Goal: Task Accomplishment & Management: Complete application form

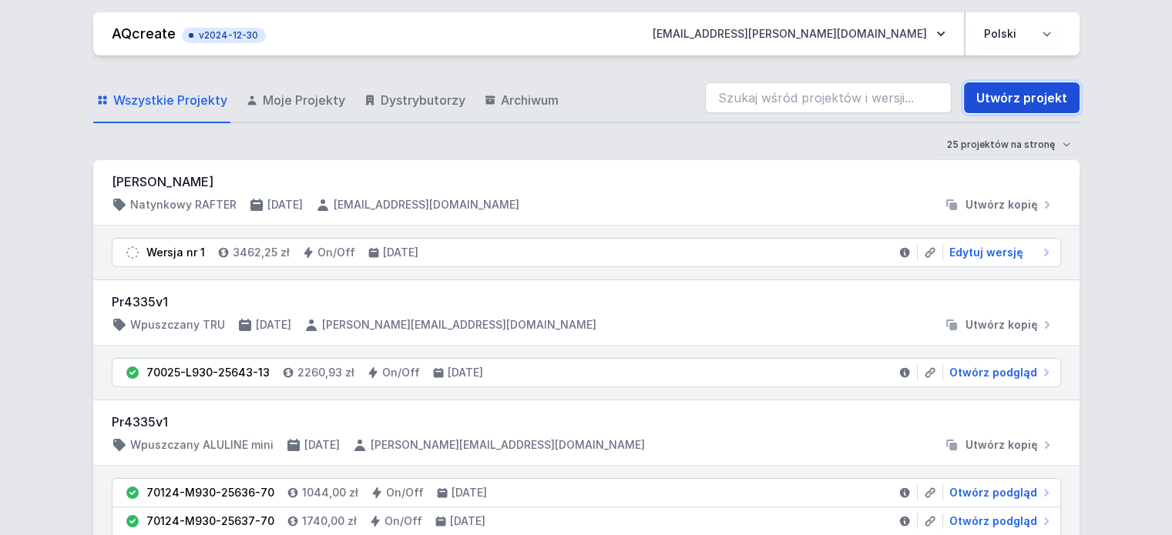
click at [1023, 97] on link "Utwórz projekt" at bounding box center [1022, 97] width 116 height 31
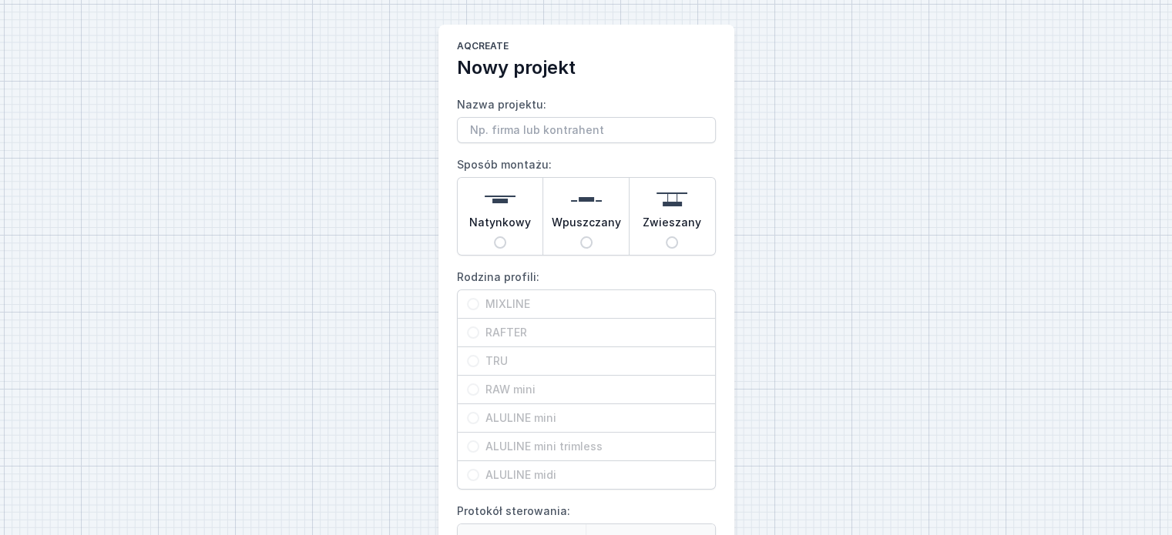
click at [498, 123] on input "Nazwa projektu:" at bounding box center [586, 130] width 259 height 26
type input "Projekt Wave 3188 natynk"
click at [515, 215] on span "Natynkowy" at bounding box center [500, 226] width 62 height 22
click at [506, 236] on input "Natynkowy" at bounding box center [500, 242] width 12 height 12
radio input "true"
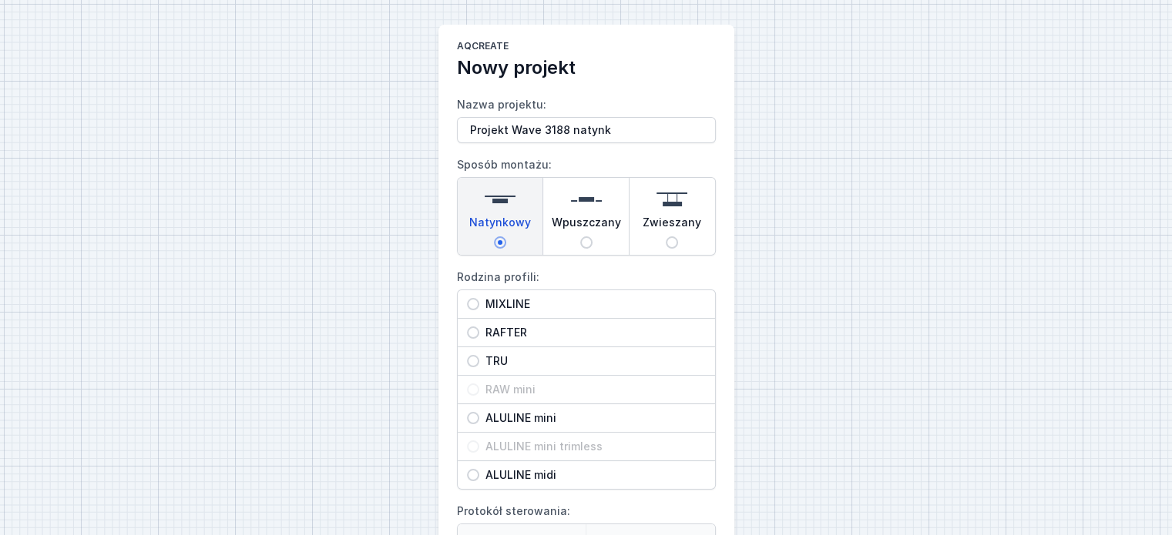
click at [508, 327] on span "RAFTER" at bounding box center [592, 332] width 226 height 15
click at [479, 327] on input "RAFTER" at bounding box center [473, 333] width 12 height 12
radio input "true"
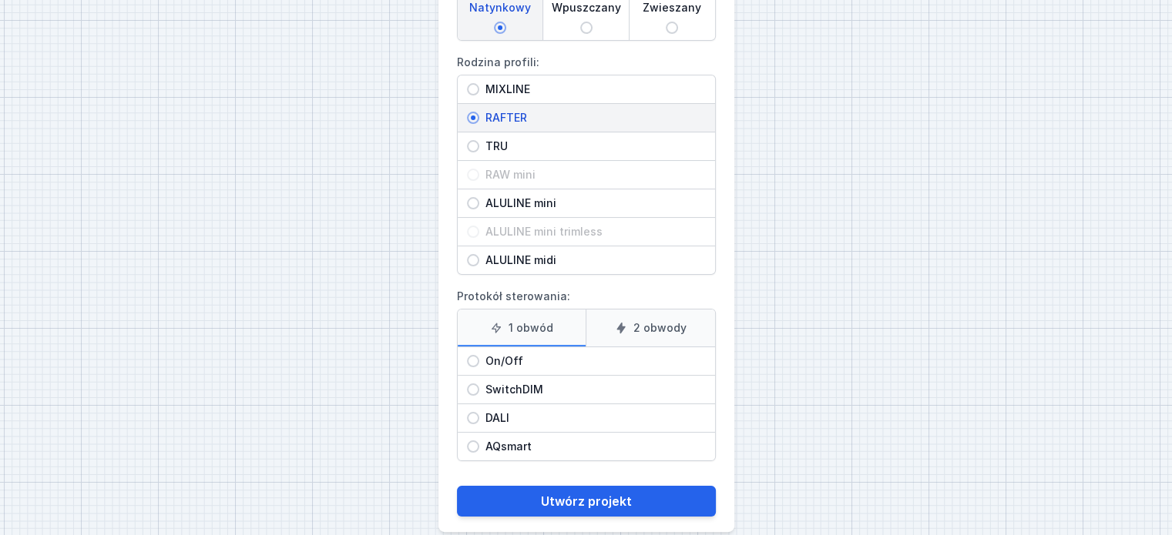
scroll to position [233, 0]
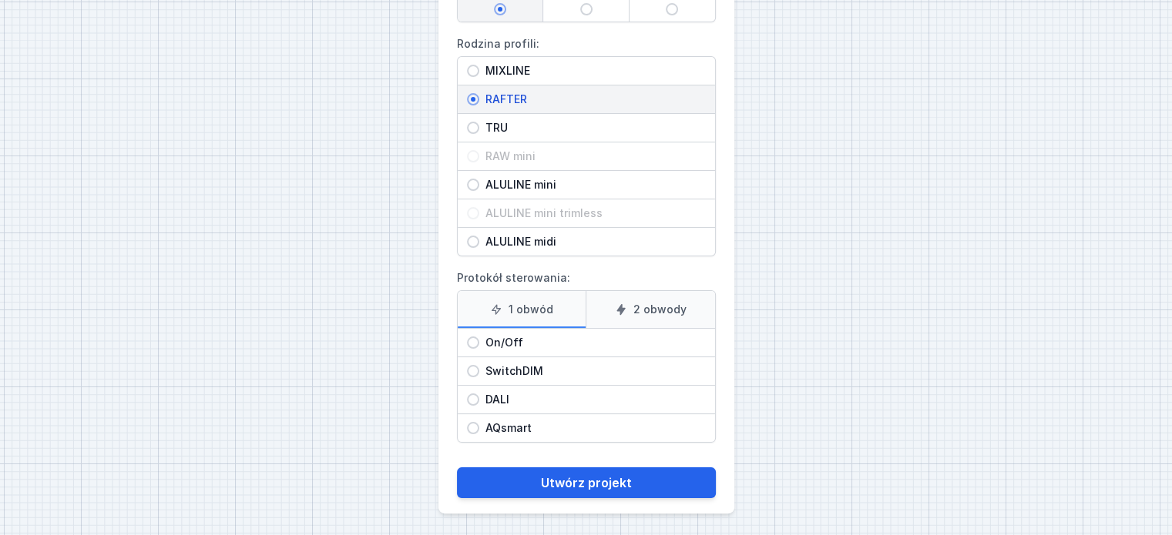
click at [616, 344] on span "On/Off" at bounding box center [592, 342] width 226 height 15
click at [479, 344] on input "On/Off" at bounding box center [473, 343] width 12 height 12
radio input "true"
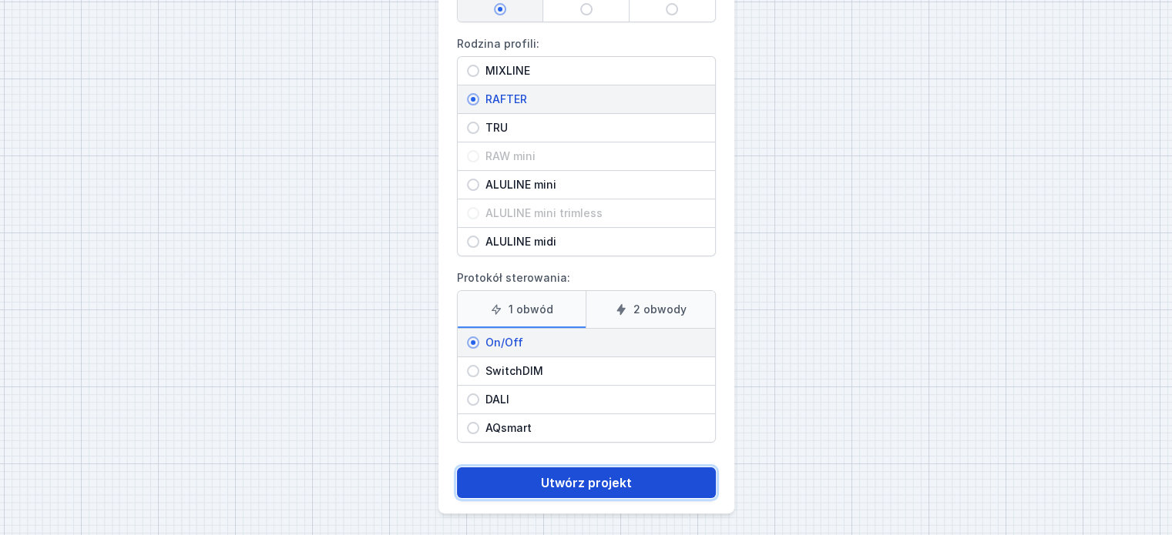
click at [555, 489] on button "Utwórz projekt" at bounding box center [586, 483] width 259 height 31
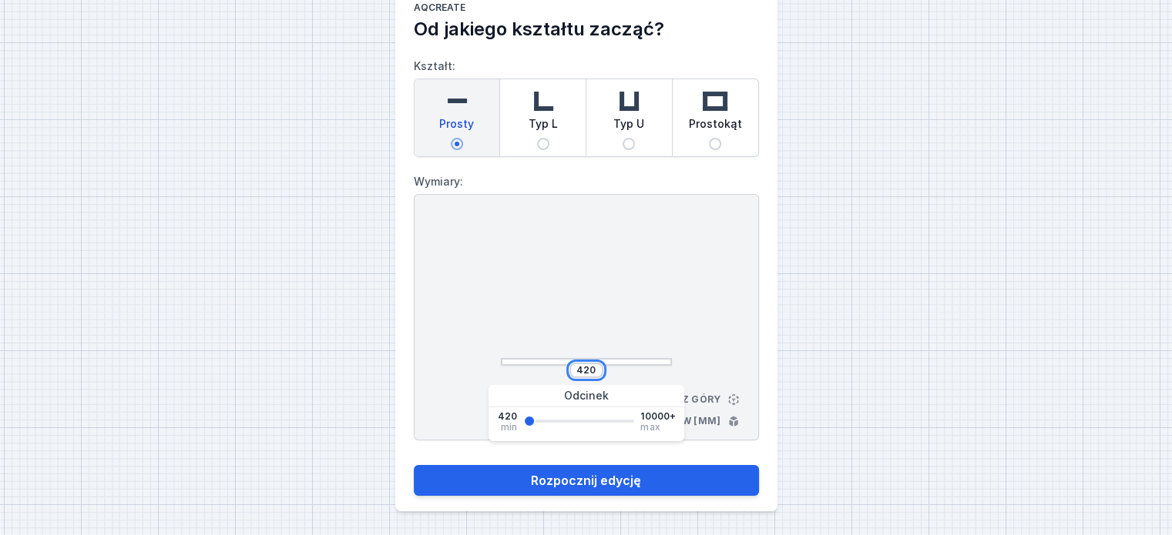
click at [595, 367] on input "420" at bounding box center [586, 370] width 25 height 12
type input "4"
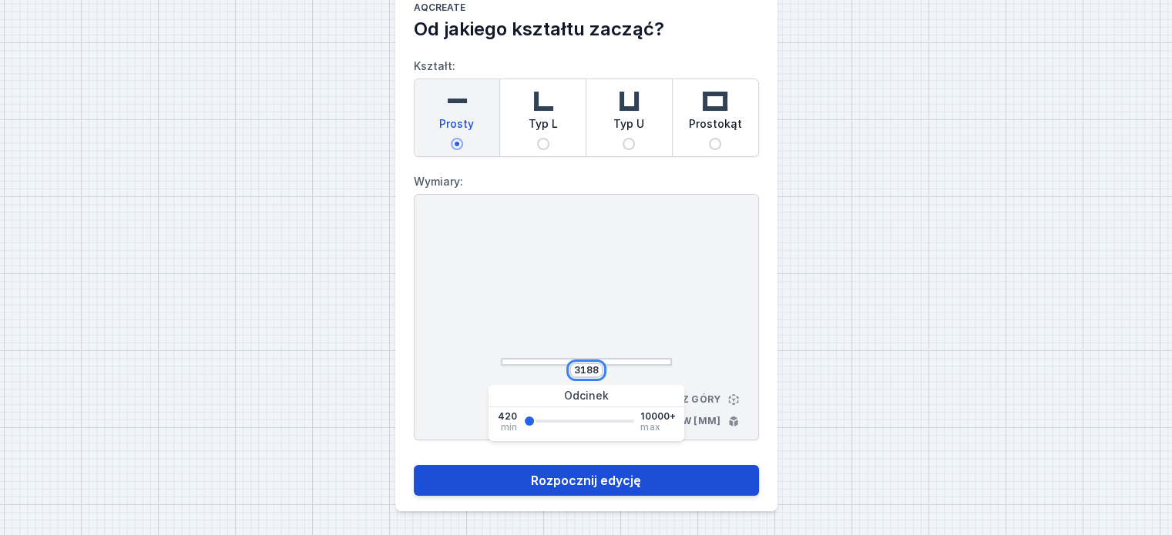
type input "3188"
click at [661, 479] on button "Rozpocznij edycję" at bounding box center [586, 480] width 345 height 31
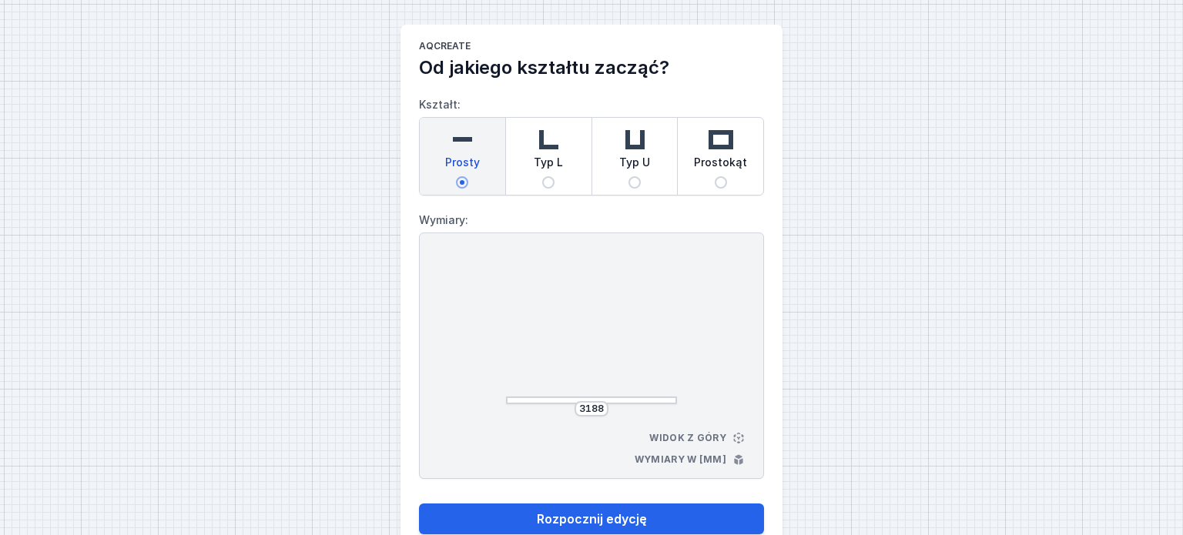
select select "M"
select select "3000"
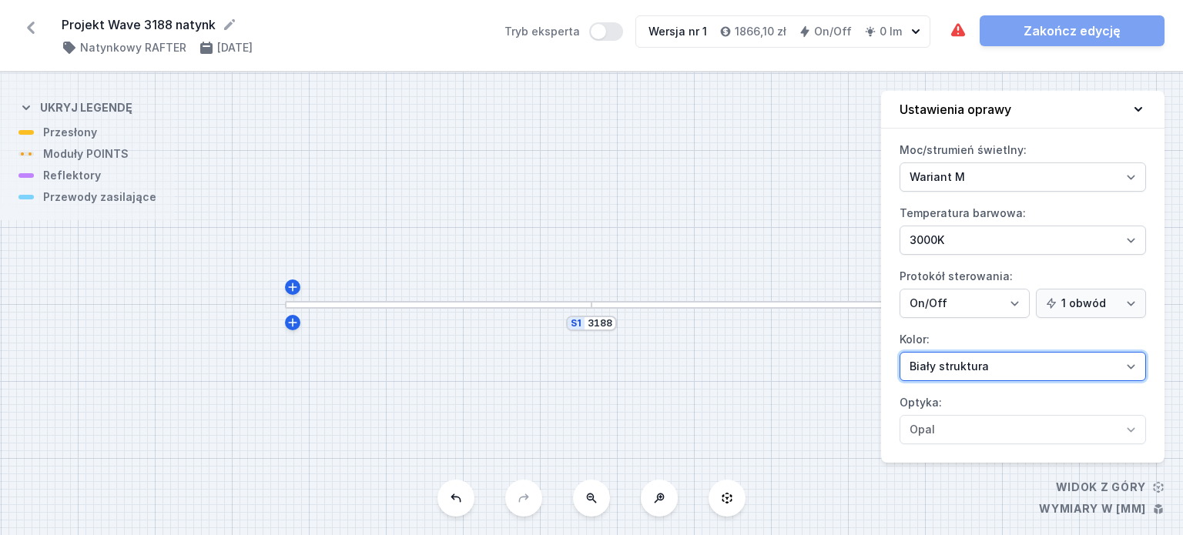
click at [971, 366] on select "Biały struktura Czarny struktura Złoty struktura Miedziany Szary Inny (z palety…" at bounding box center [1023, 366] width 247 height 29
select select "2"
click at [900, 352] on select "Biały struktura Czarny struktura Złoty struktura Miedziany Szary Inny (z palety…" at bounding box center [1023, 366] width 247 height 29
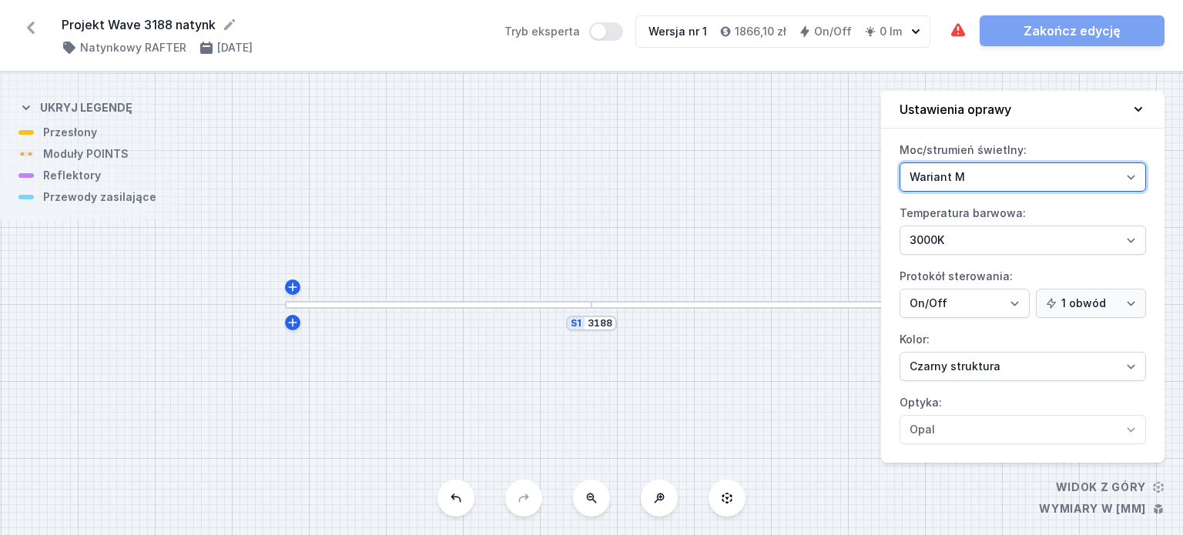
click at [1035, 180] on select "Wariant L Wariant M" at bounding box center [1023, 177] width 247 height 29
select select "L"
click at [900, 163] on select "Wariant L Wariant M" at bounding box center [1023, 177] width 247 height 29
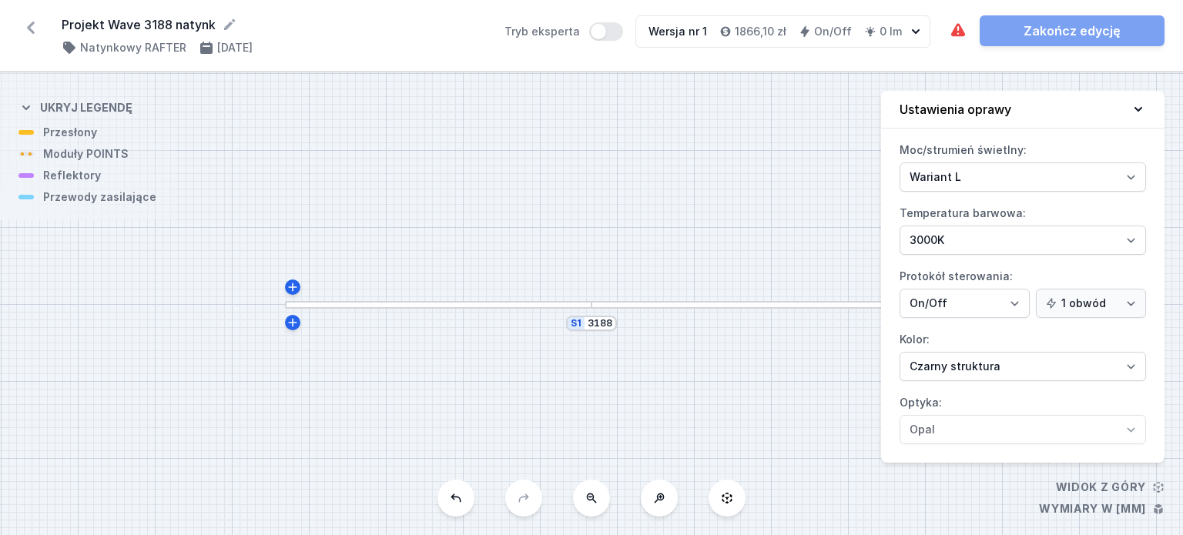
click at [784, 212] on div "S1 3188" at bounding box center [591, 303] width 1183 height 463
click at [539, 304] on div at bounding box center [438, 305] width 307 height 8
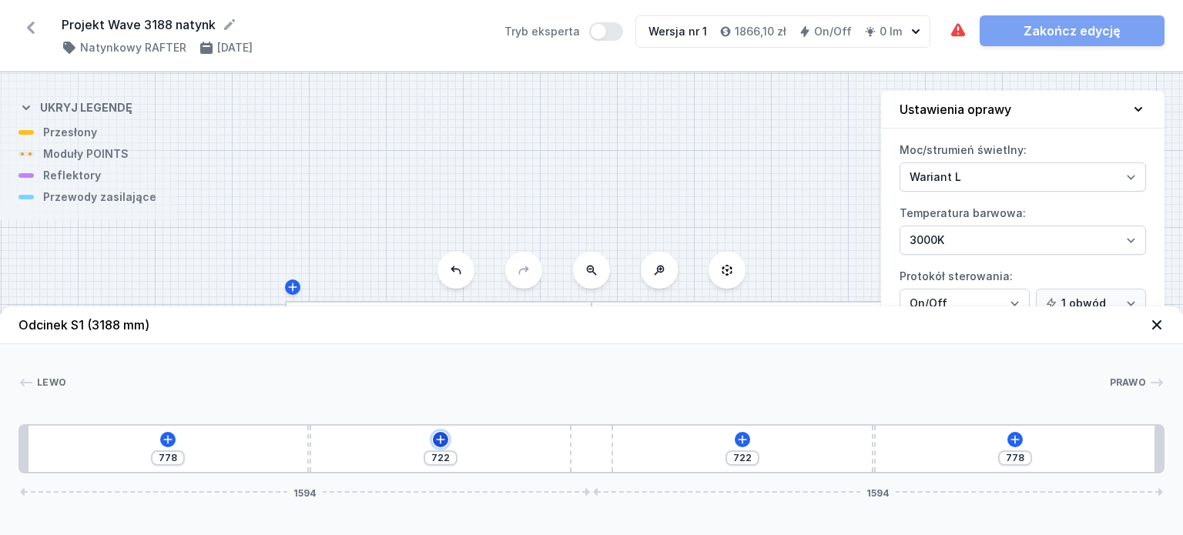
click at [447, 440] on button at bounding box center [440, 439] width 15 height 15
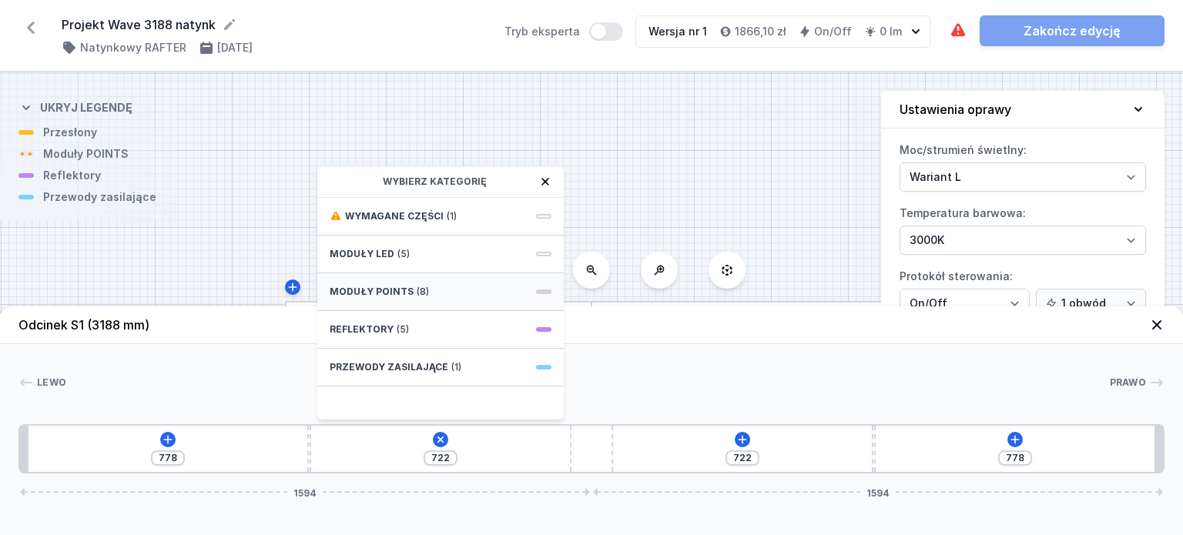
click at [462, 291] on div "Moduły POINTS (8)" at bounding box center [440, 292] width 247 height 38
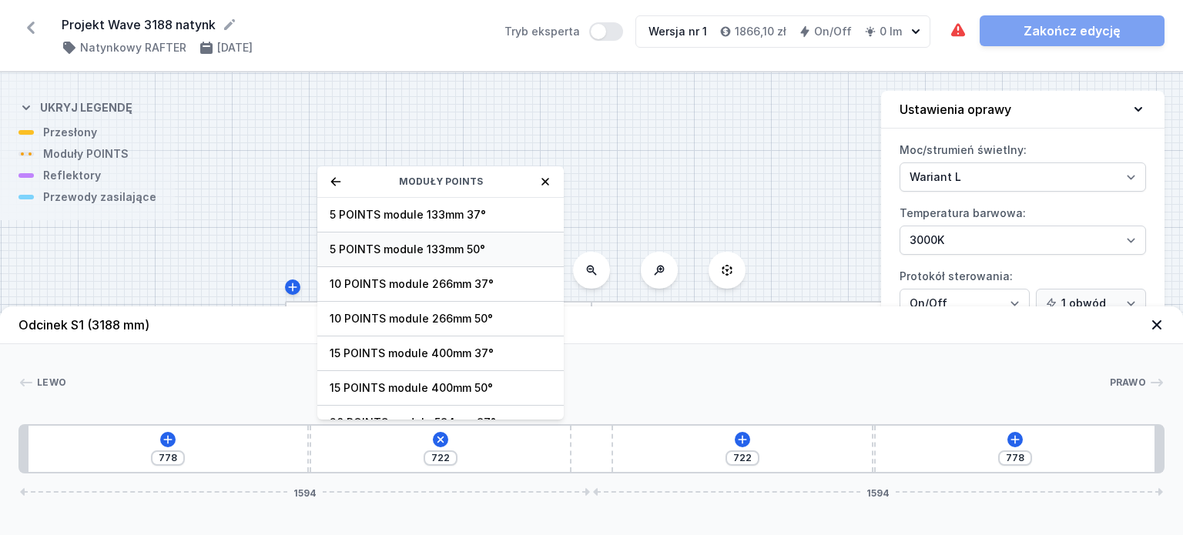
click at [463, 252] on span "5 POINTS module 133mm 50°" at bounding box center [441, 249] width 222 height 15
type input "589"
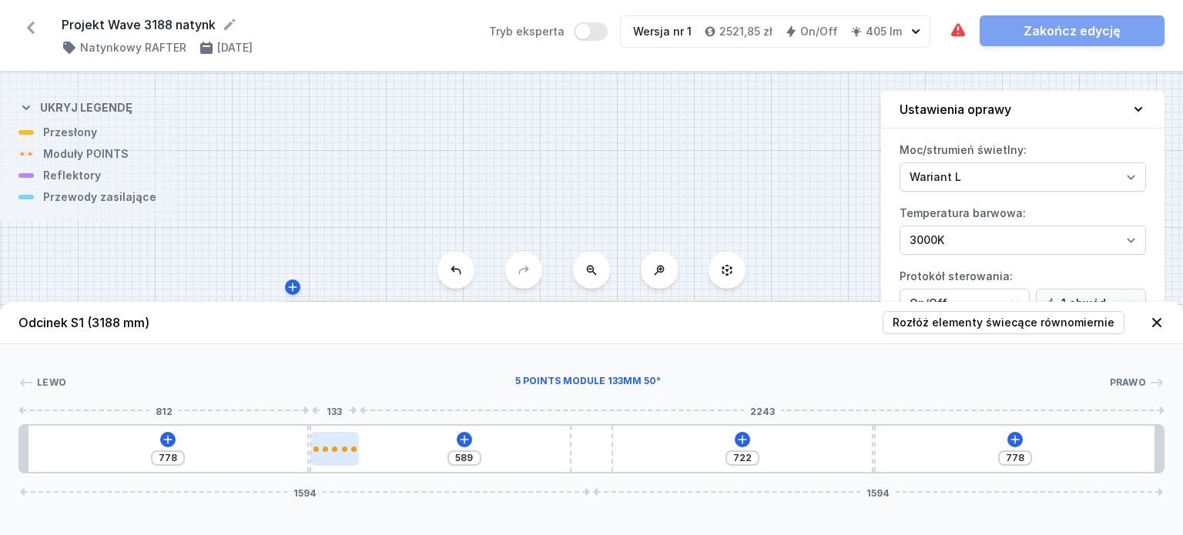
click at [339, 444] on div at bounding box center [335, 449] width 48 height 34
select select "2852"
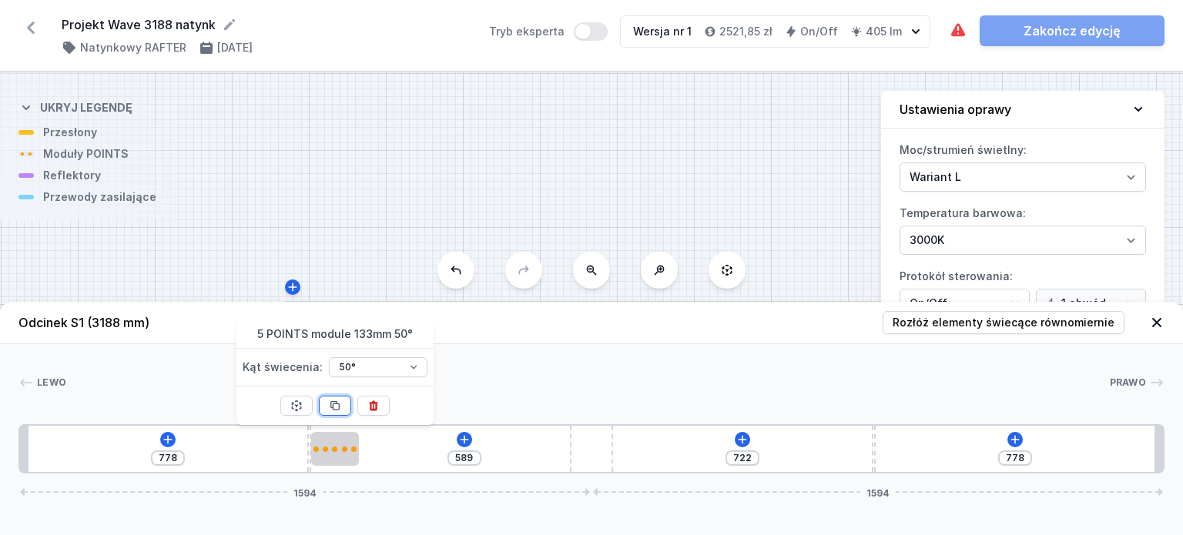
click at [335, 403] on icon at bounding box center [334, 405] width 8 height 8
type input "323"
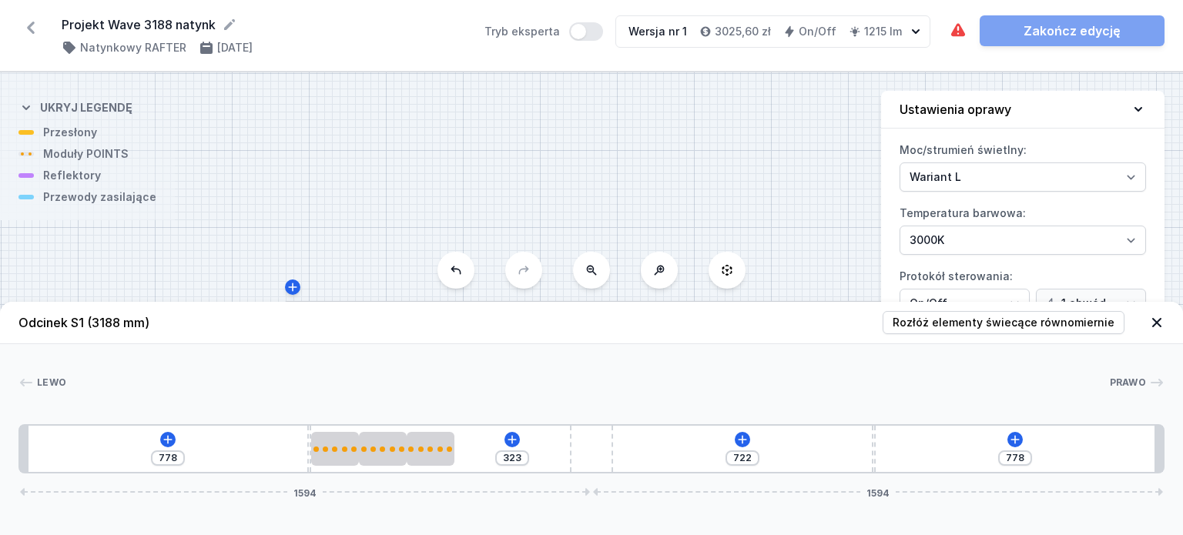
click at [1137, 106] on icon at bounding box center [1138, 109] width 15 height 15
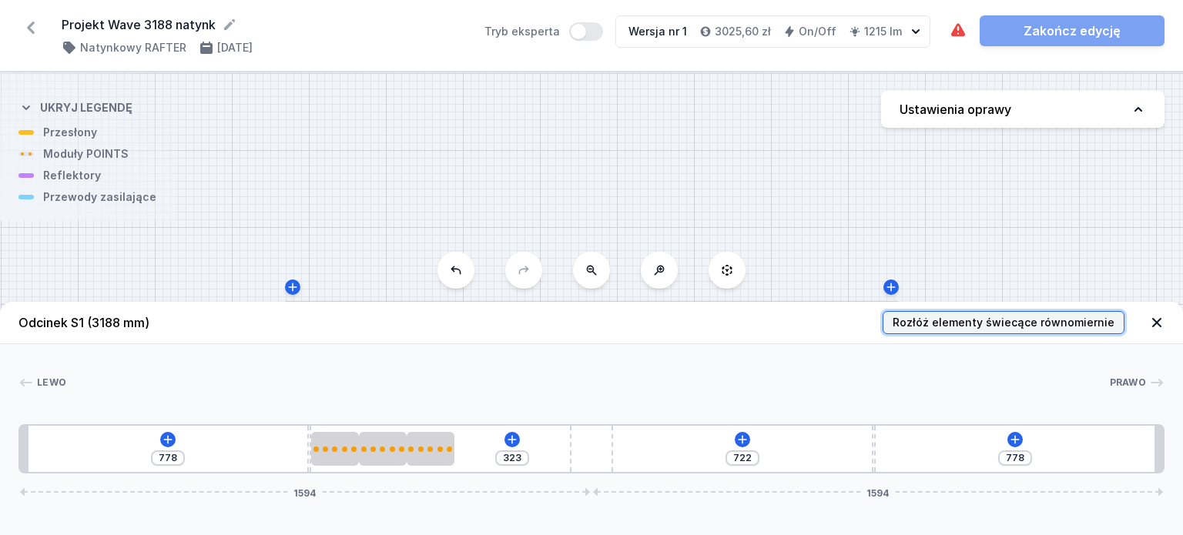
click at [1077, 325] on span "Rozłóż elementy świecące równomiernie" at bounding box center [1004, 322] width 222 height 15
type input "674"
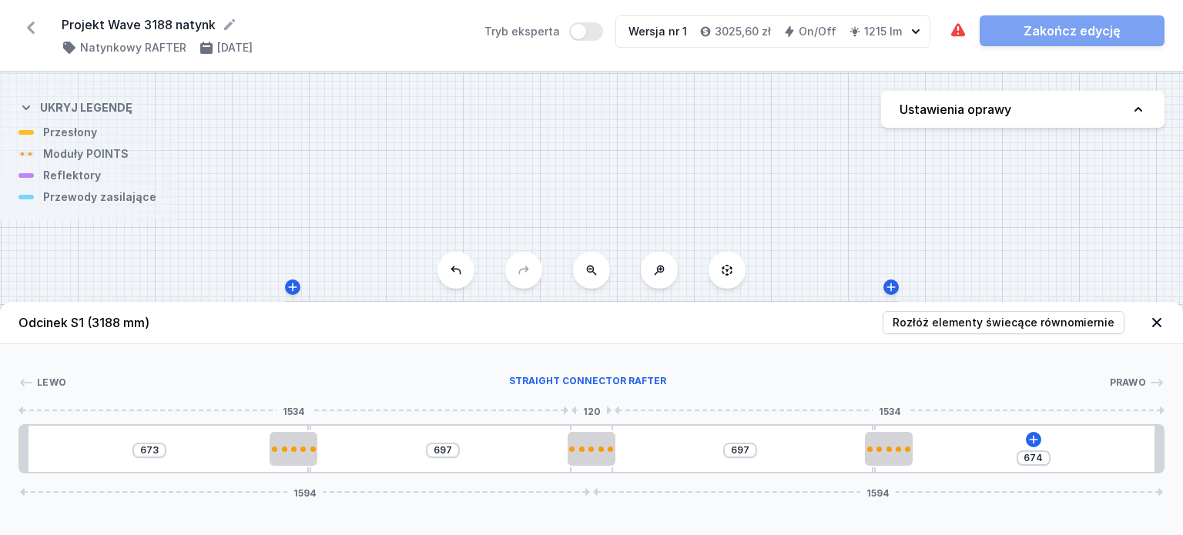
type input "608"
type input "703"
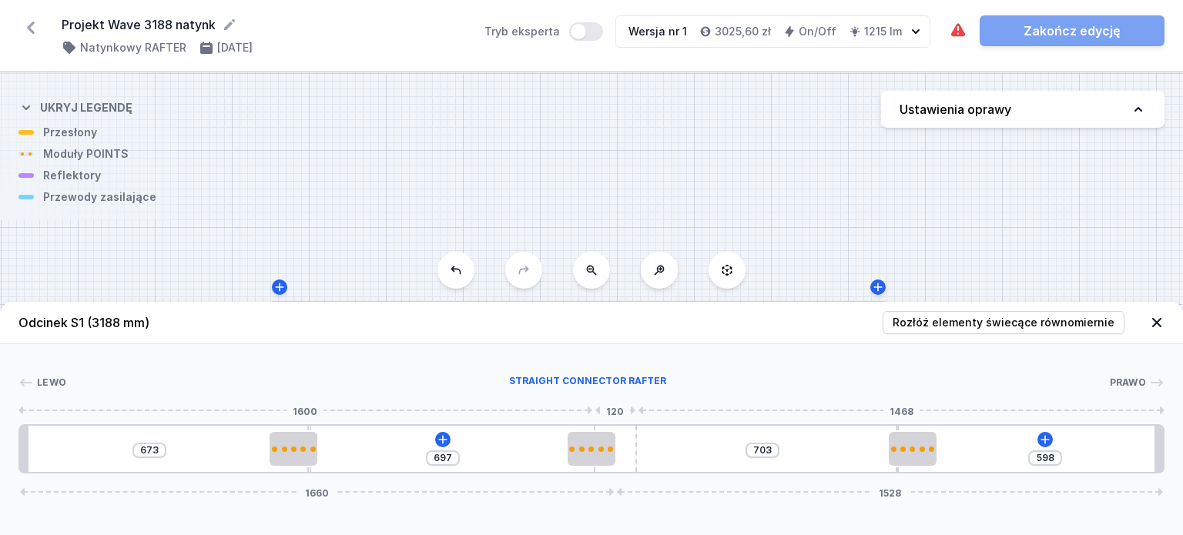
type input "596"
drag, startPoint x: 577, startPoint y: 429, endPoint x: 647, endPoint y: 446, distance: 72.1
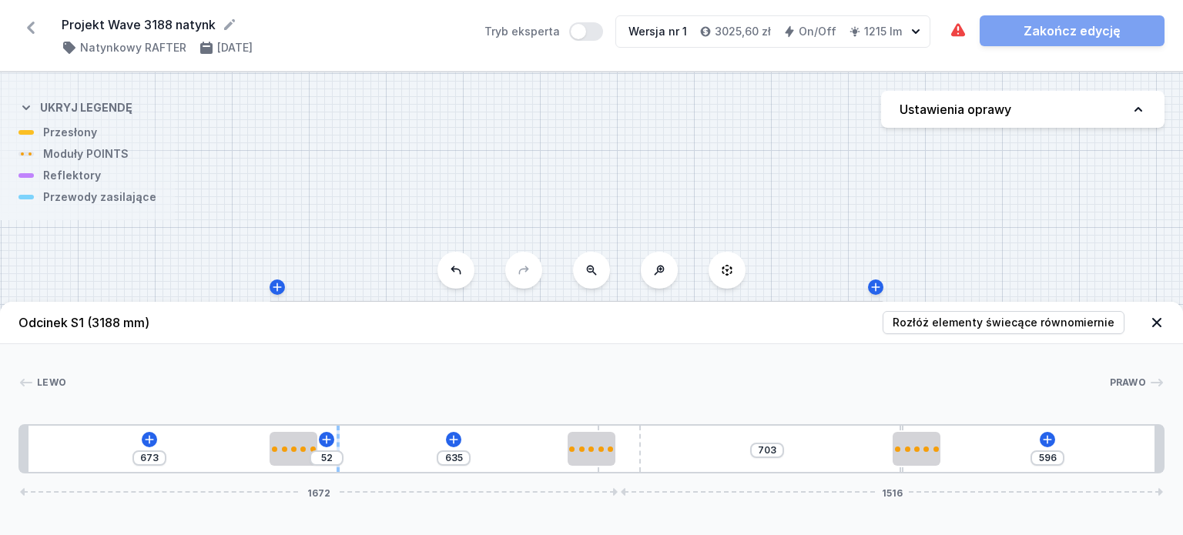
type input "628"
type input "59"
type input "616"
type input "71"
type input "609"
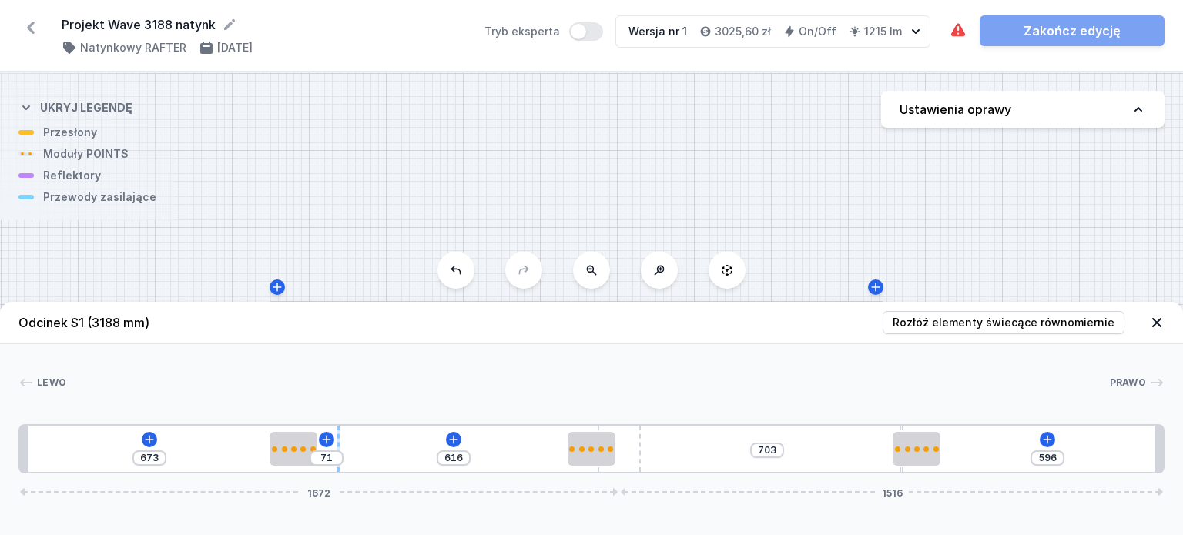
type input "78"
type input "605"
type input "82"
type input "597"
type input "90"
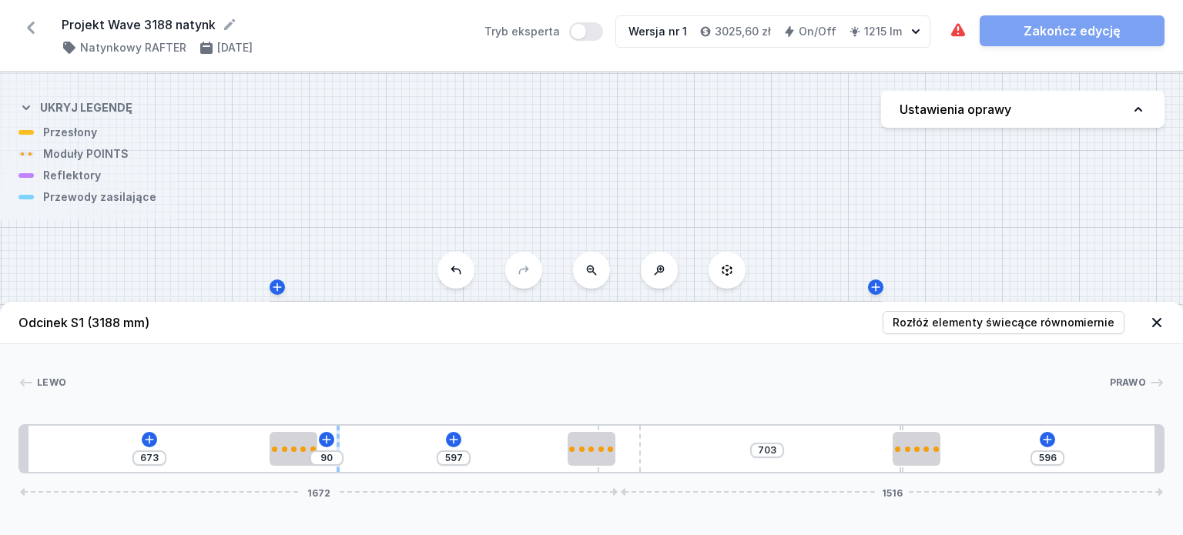
type input "595"
type input "92"
type input "593"
type input "94"
type input "588"
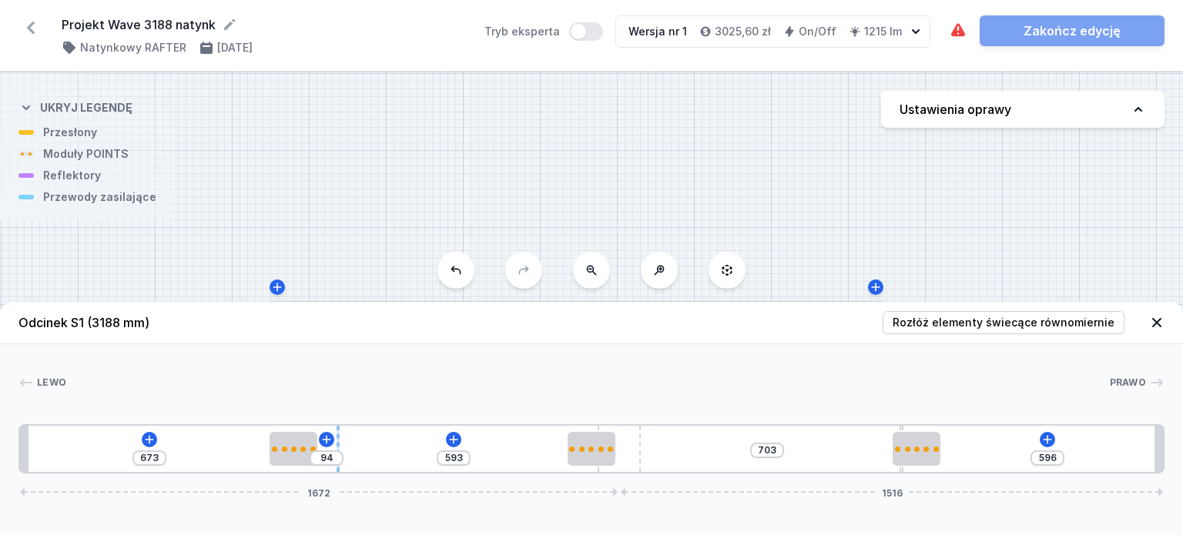
type input "99"
type input "584"
type input "103"
type input "582"
type input "105"
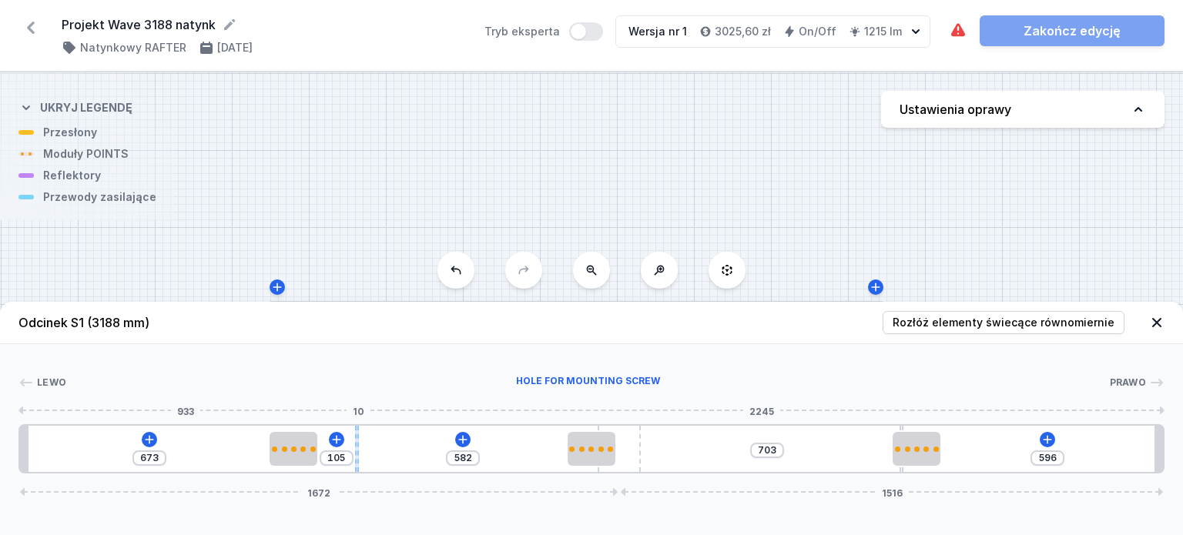
type input "580"
type input "107"
type input "578"
type input "109"
drag, startPoint x: 309, startPoint y: 428, endPoint x: 356, endPoint y: 431, distance: 47.0
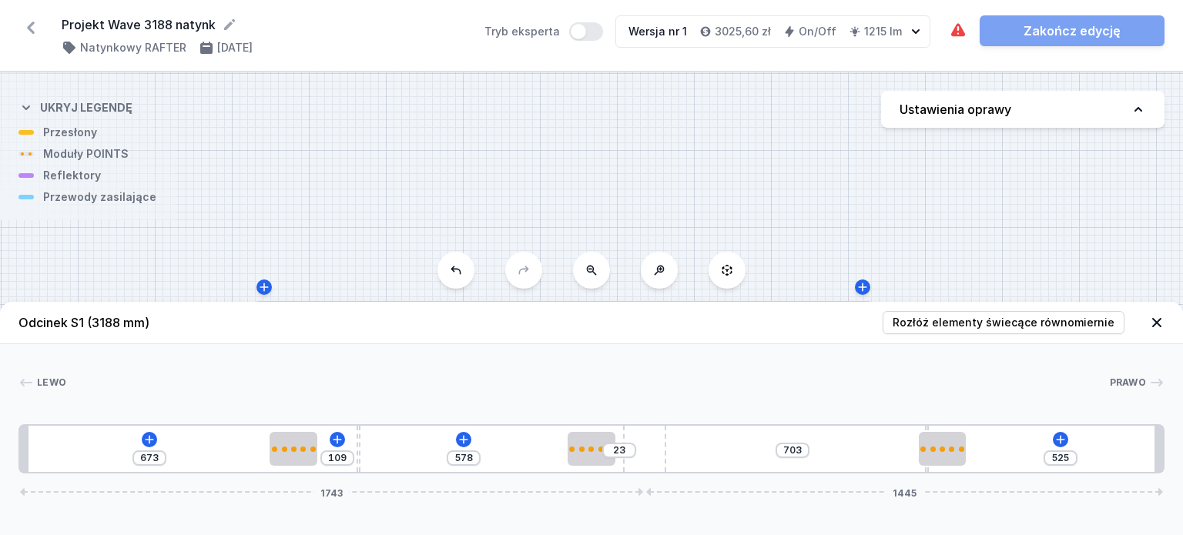
type input "521"
type input "27"
type input "519"
type input "29"
type input "517"
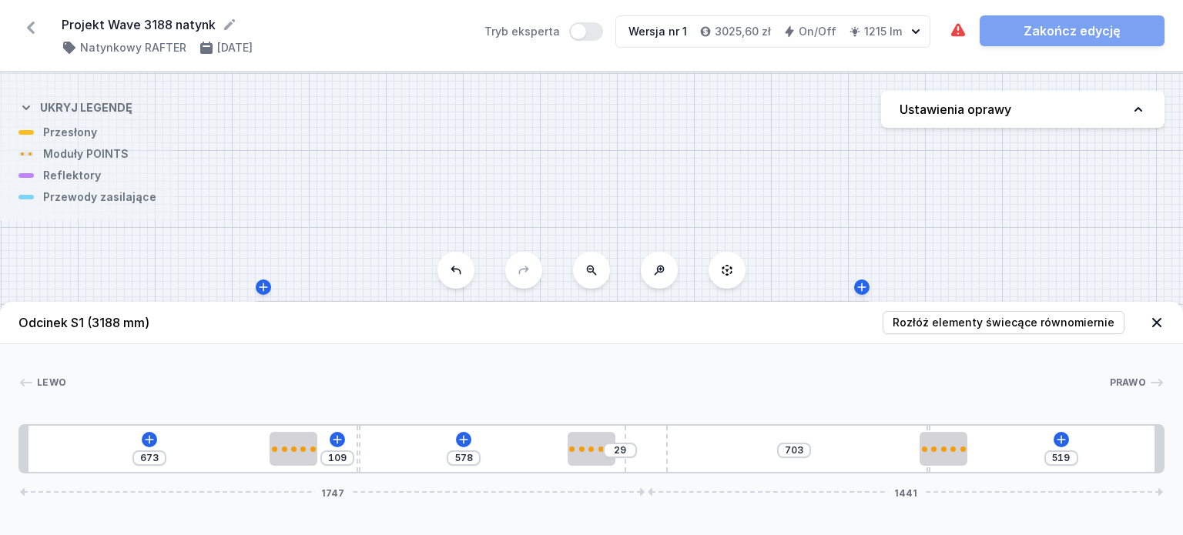
type input "31"
type input "513"
type input "35"
type input "510"
type input "38"
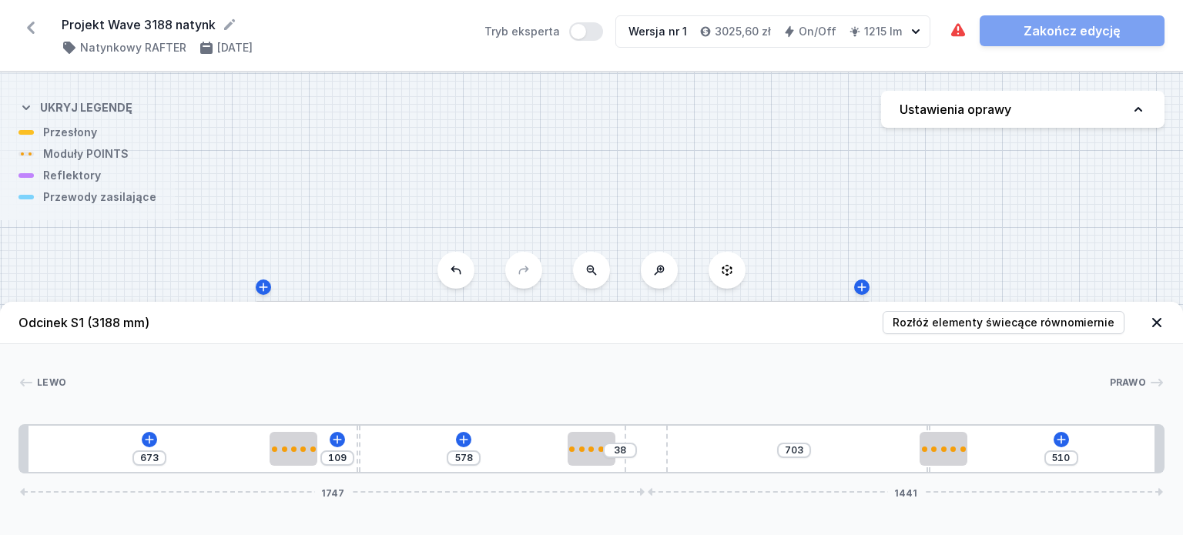
type input "508"
type input "40"
drag, startPoint x: 628, startPoint y: 444, endPoint x: 690, endPoint y: 446, distance: 62.4
click at [690, 446] on div "673 109 578 40 703 508 1760 1428" at bounding box center [591, 448] width 1146 height 49
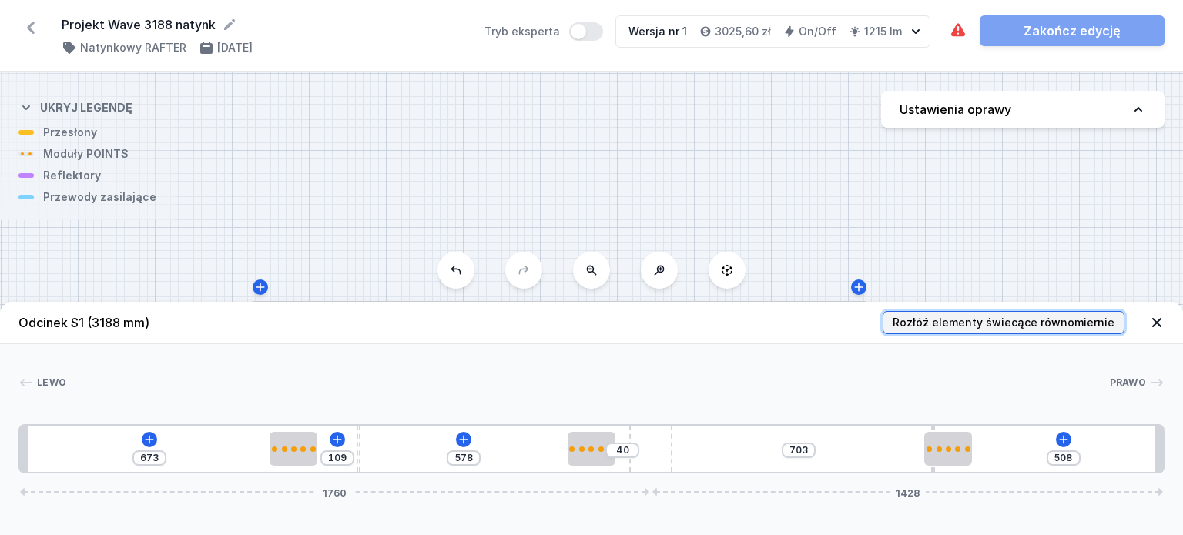
click at [927, 320] on span "Rozłóż elementy świecące równomiernie" at bounding box center [1004, 322] width 222 height 15
type input "612"
type input "537"
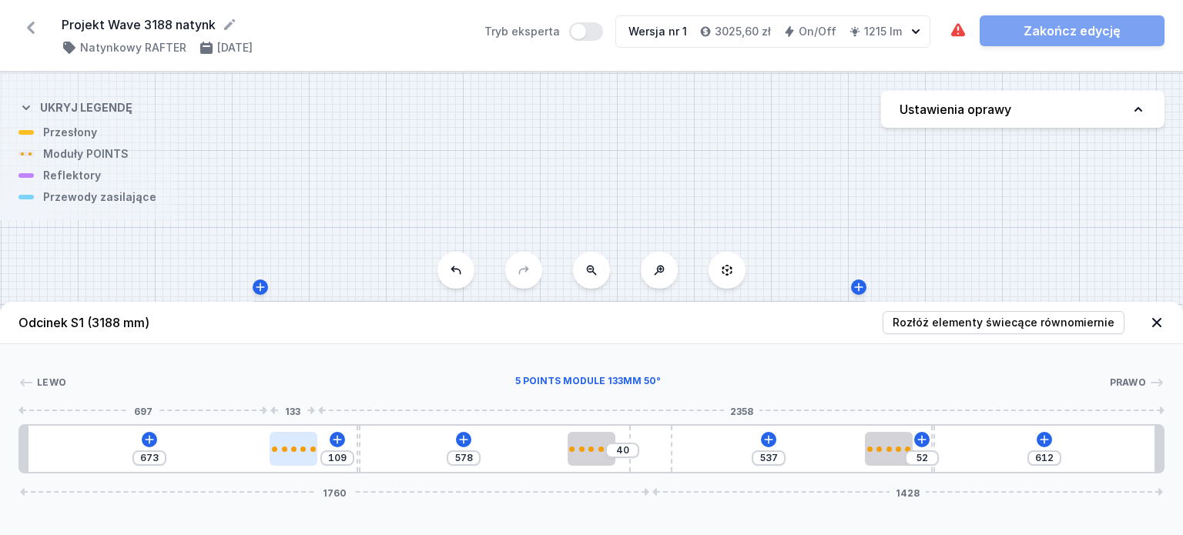
type input "679"
type input "103"
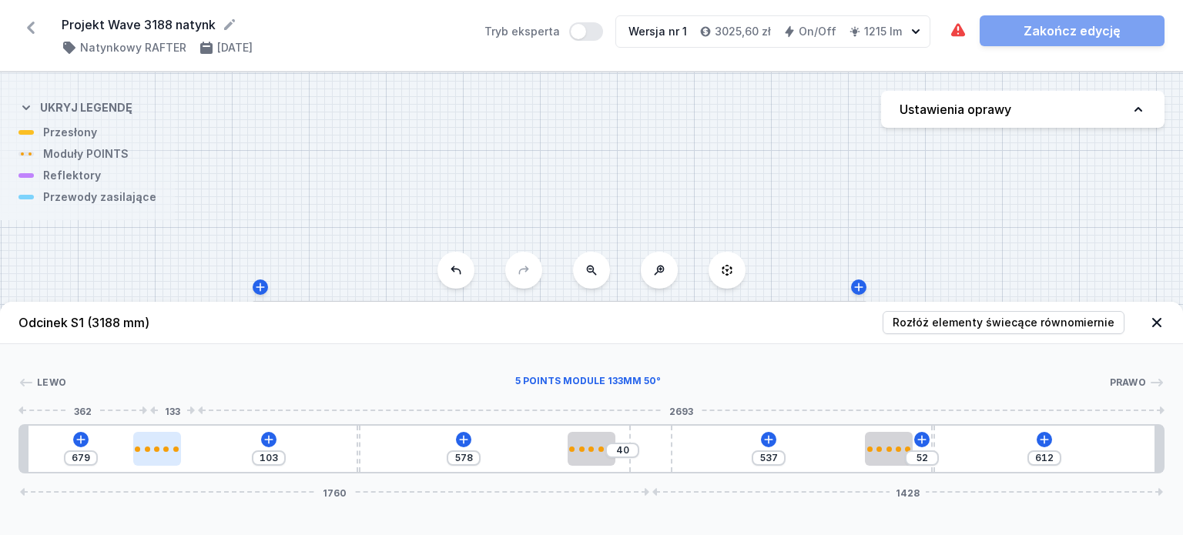
type input "219"
type input "563"
type input "217"
type input "565"
type input "215"
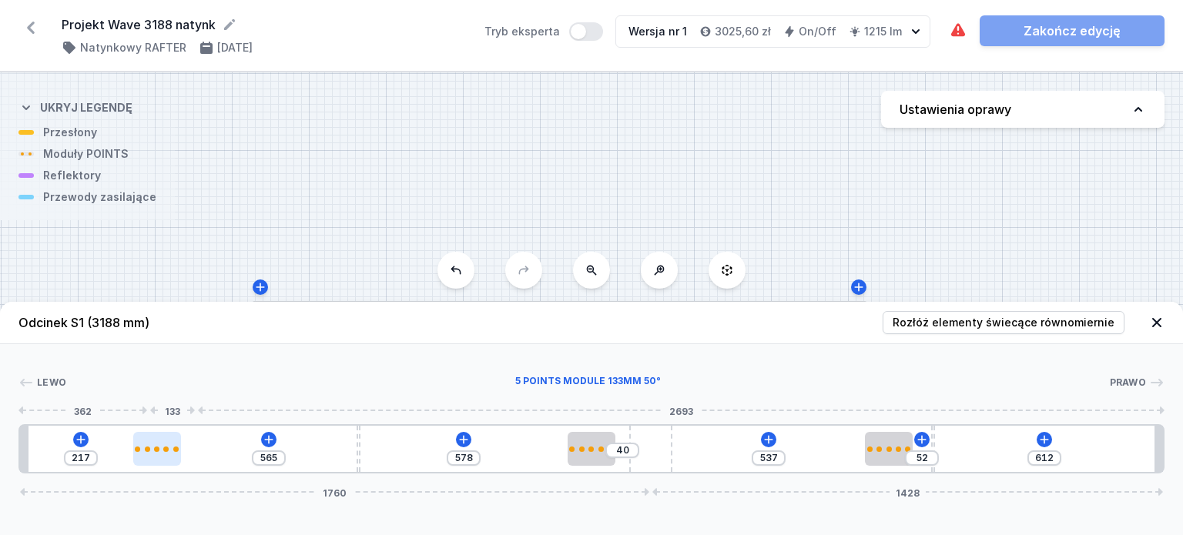
type input "567"
type input "211"
type input "571"
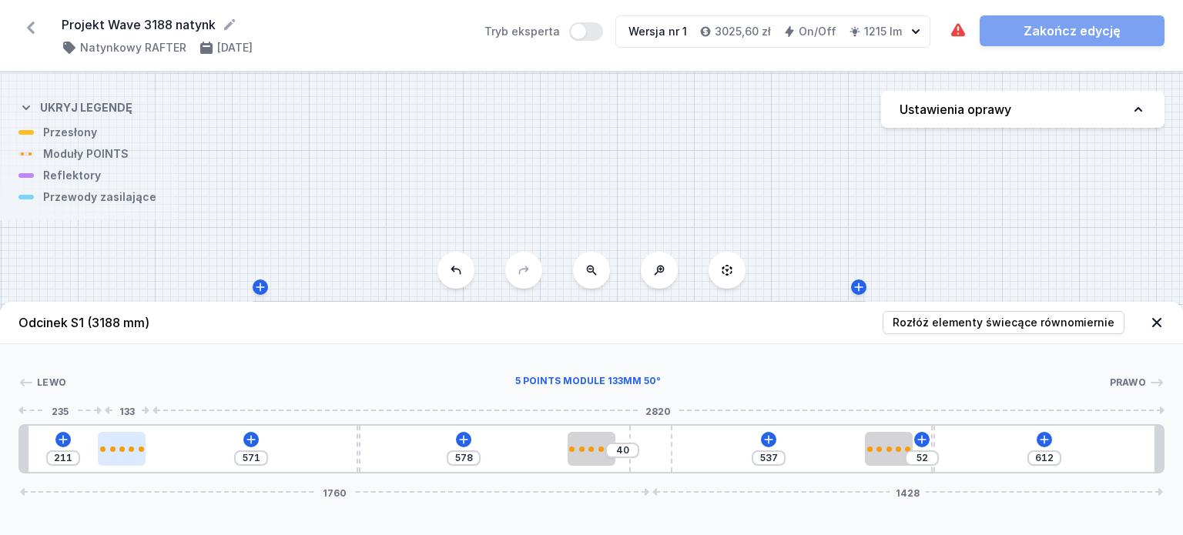
type input "194"
type input "588"
type input "190"
type input "592"
type input "183"
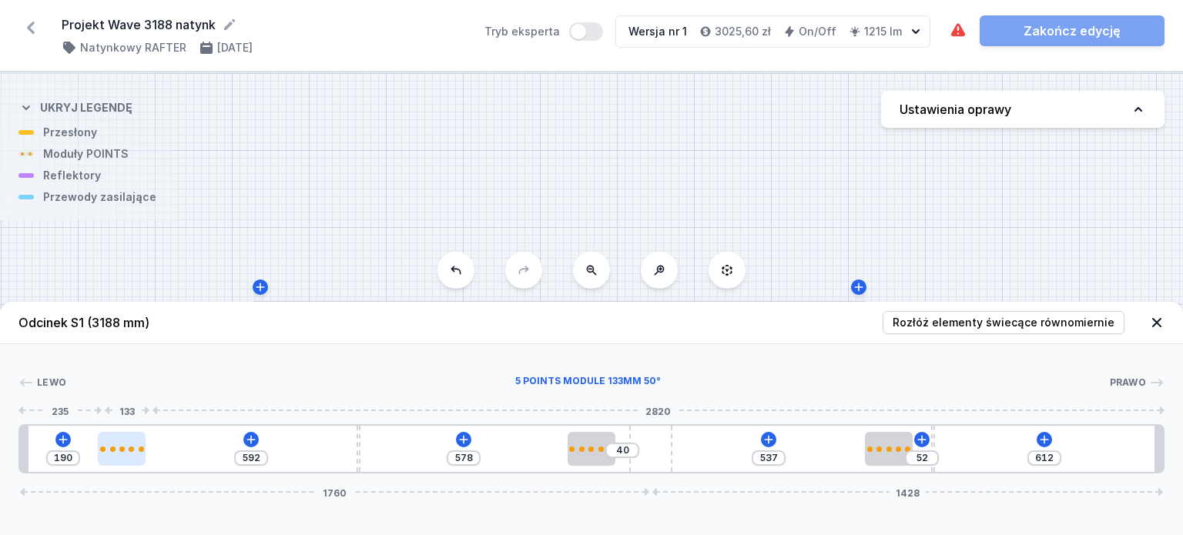
type input "599"
type input "181"
type input "601"
type input "179"
type input "603"
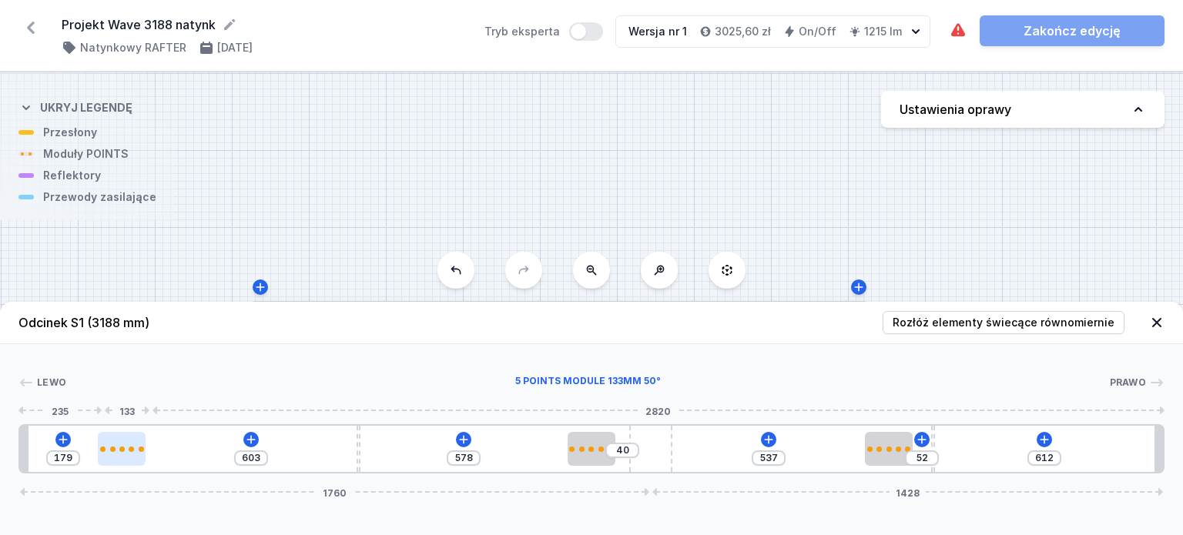
type input "173"
type input "609"
type input "167"
type input "615"
type input "160"
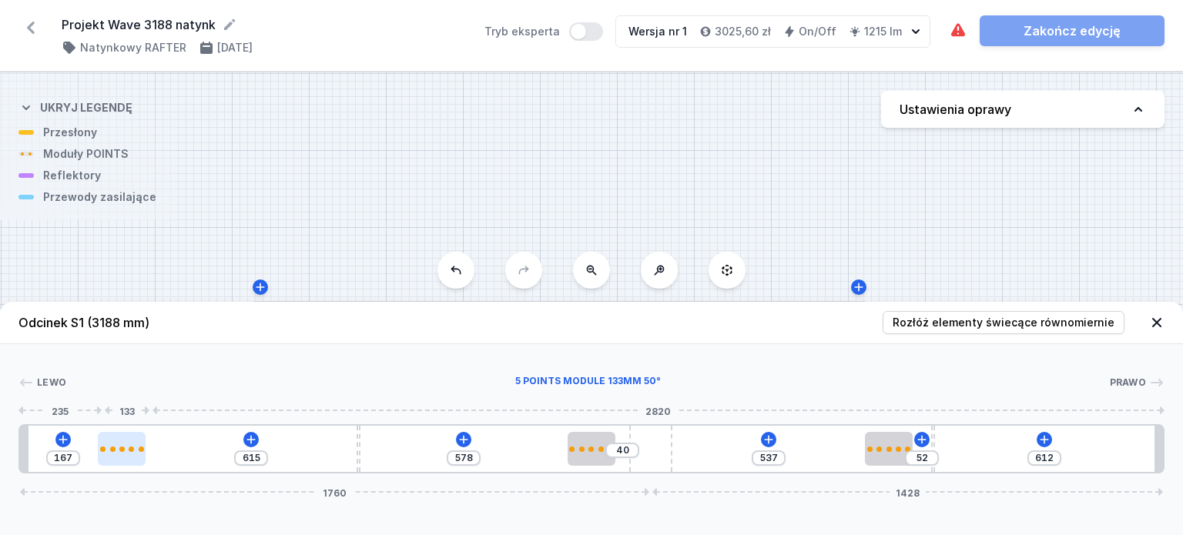
type input "622"
type input "158"
type input "624"
type input "152"
type input "630"
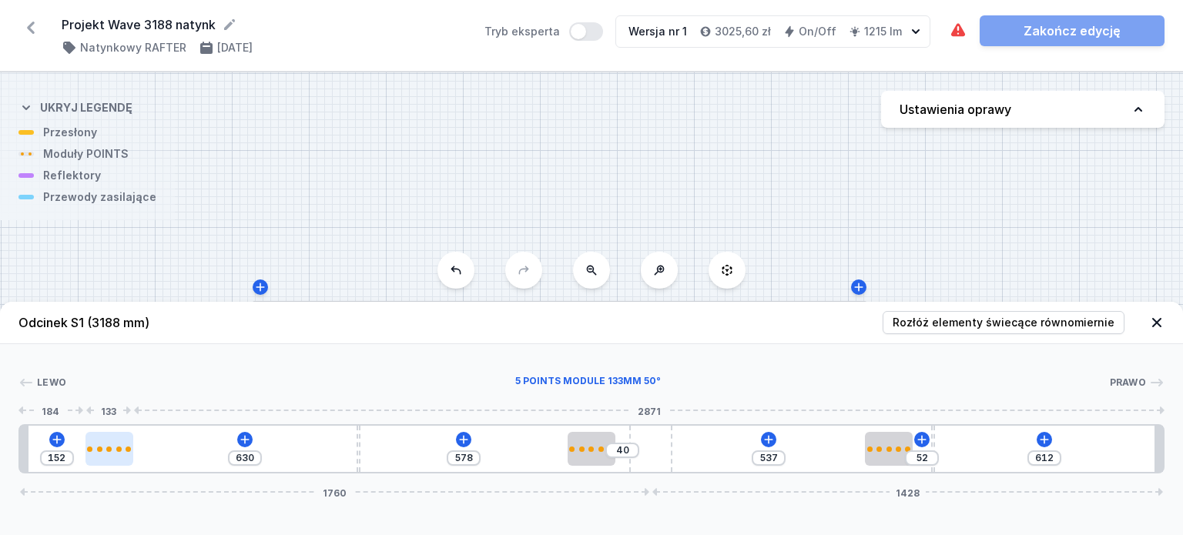
type input "137"
type input "645"
type input "118"
type input "664"
type input "101"
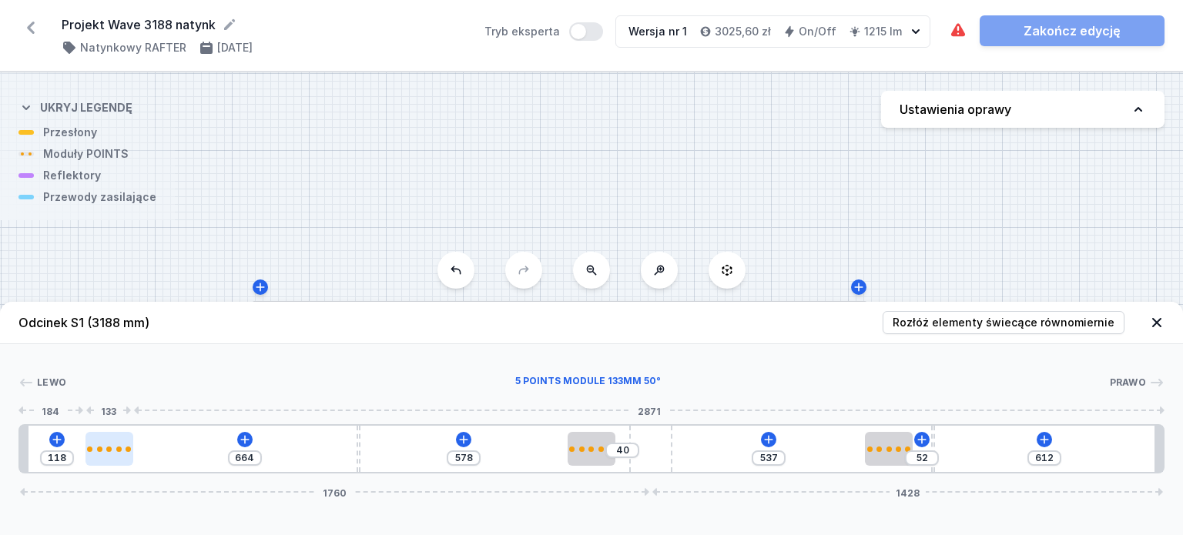
type input "681"
type input "97"
type input "685"
type input "93"
type input "689"
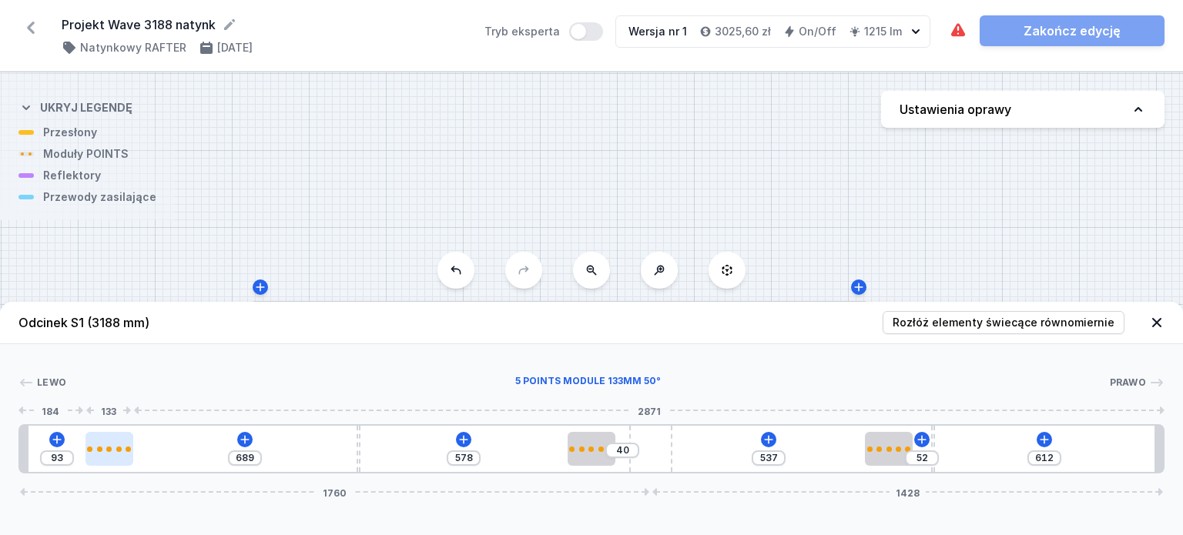
type input "90"
type input "692"
type input "86"
type input "696"
type input "82"
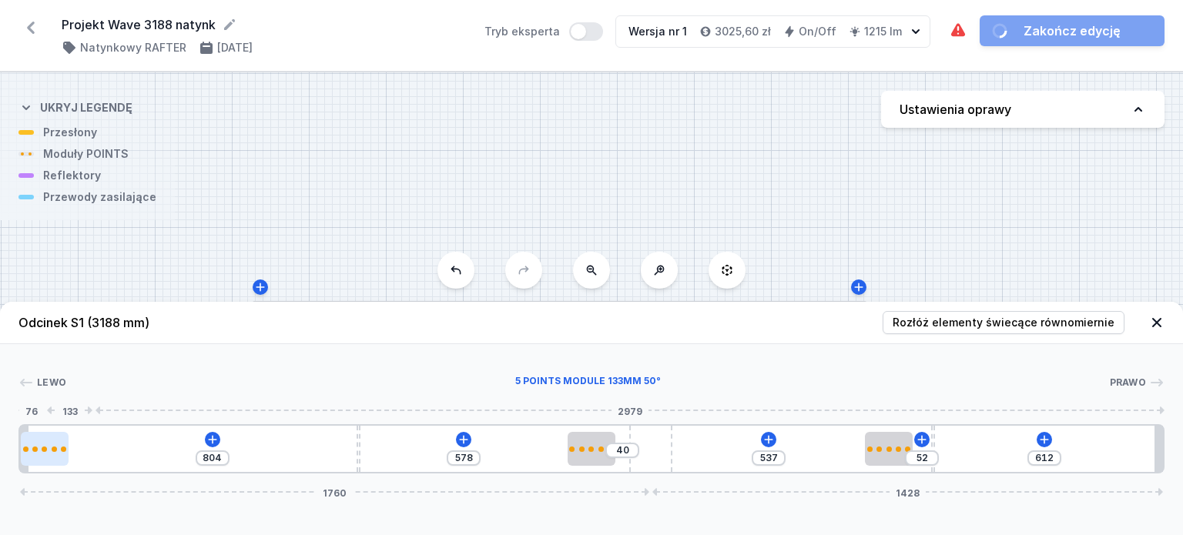
drag, startPoint x: 295, startPoint y: 458, endPoint x: 64, endPoint y: 459, distance: 231.1
click at [64, 459] on div at bounding box center [45, 449] width 48 height 34
type input "723"
type input "59"
type input "725"
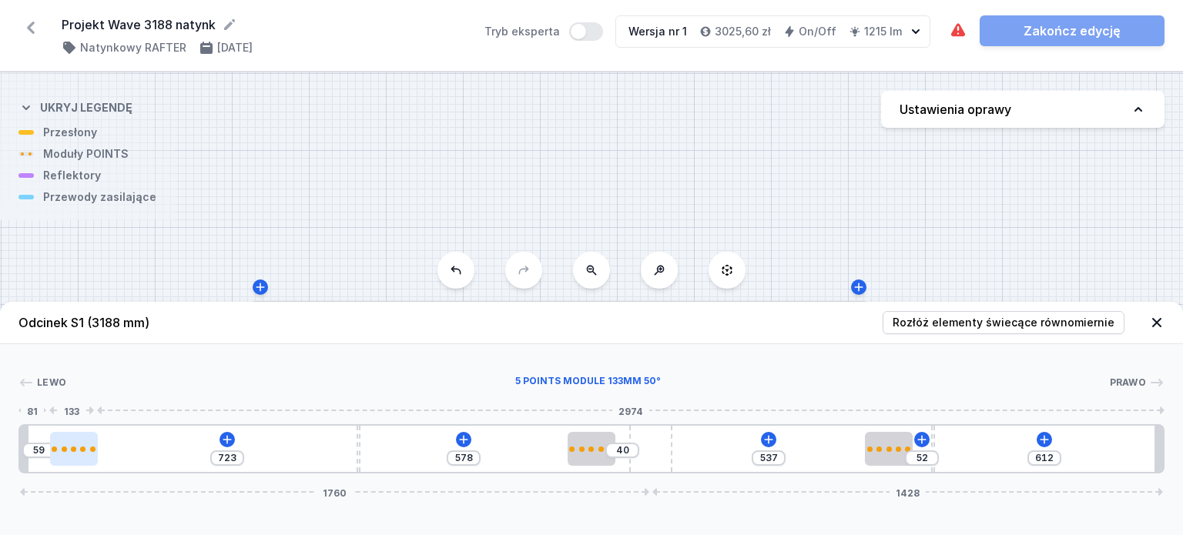
type input "57"
type input "729"
type input "53"
type input "731"
type input "51"
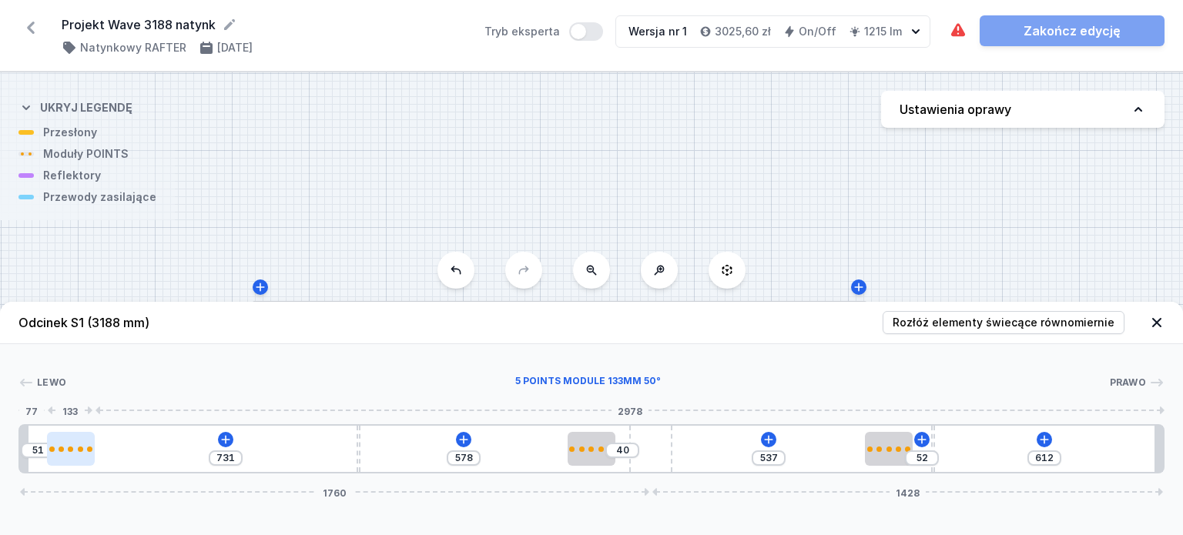
drag, startPoint x: 52, startPoint y: 455, endPoint x: 72, endPoint y: 455, distance: 19.3
click at [72, 455] on div at bounding box center [71, 449] width 48 height 34
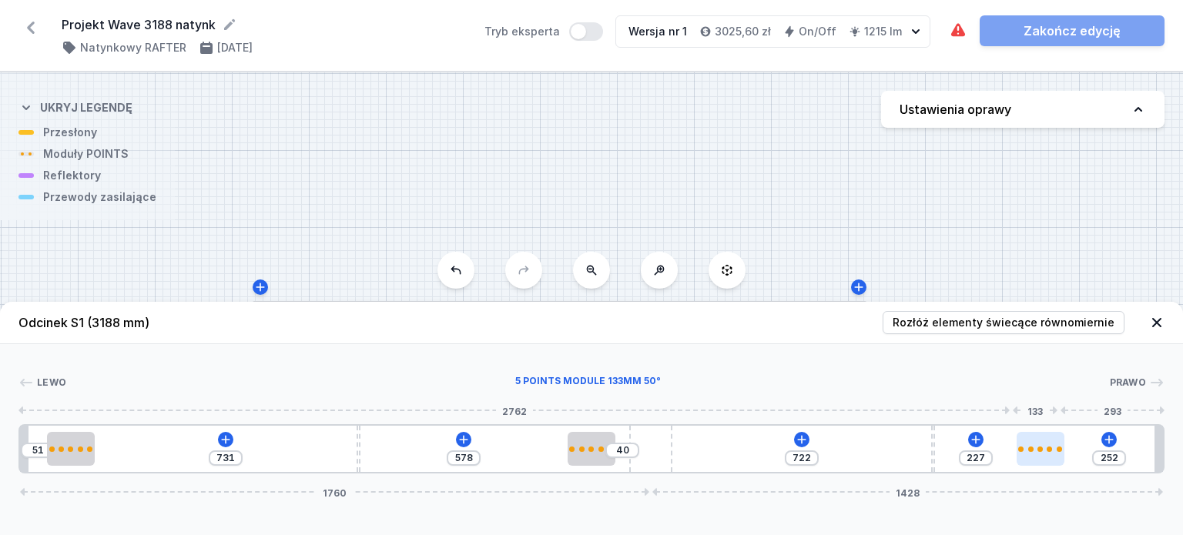
type input "226"
type input "253"
type input "218"
type input "261"
type input "205"
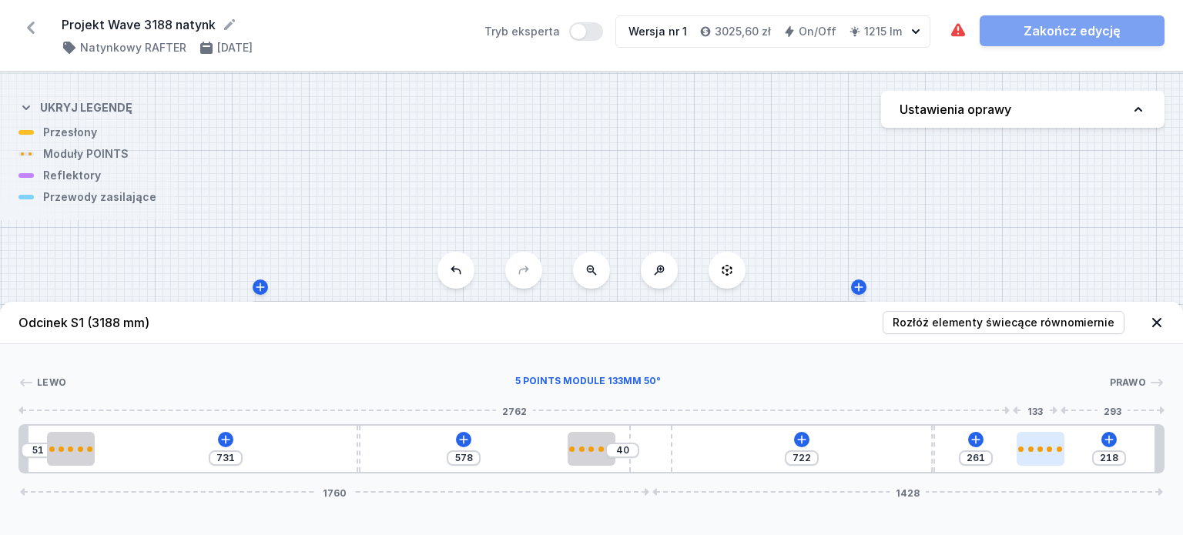
type input "274"
type input "201"
type input "278"
type input "197"
type input "282"
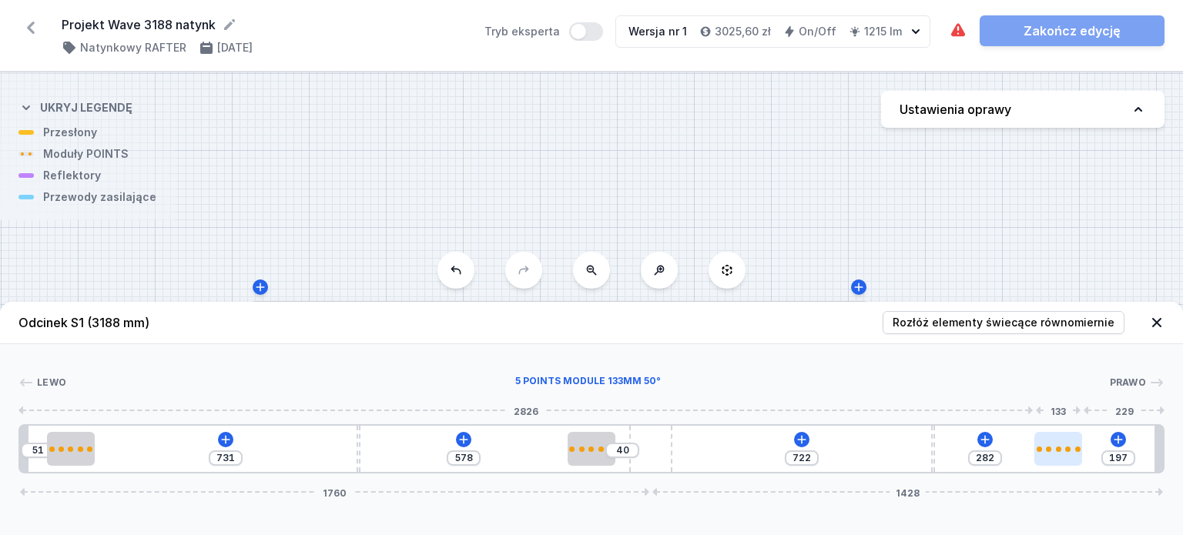
type input "194"
type input "285"
type input "184"
type input "295"
type input "182"
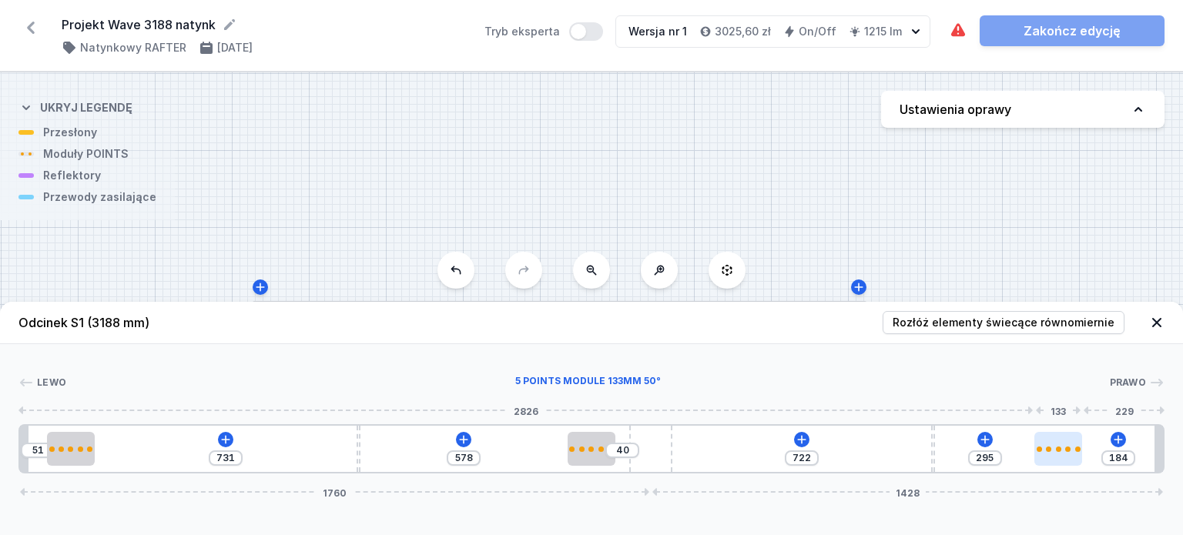
type input "297"
type input "159"
type input "320"
type input "150"
type input "329"
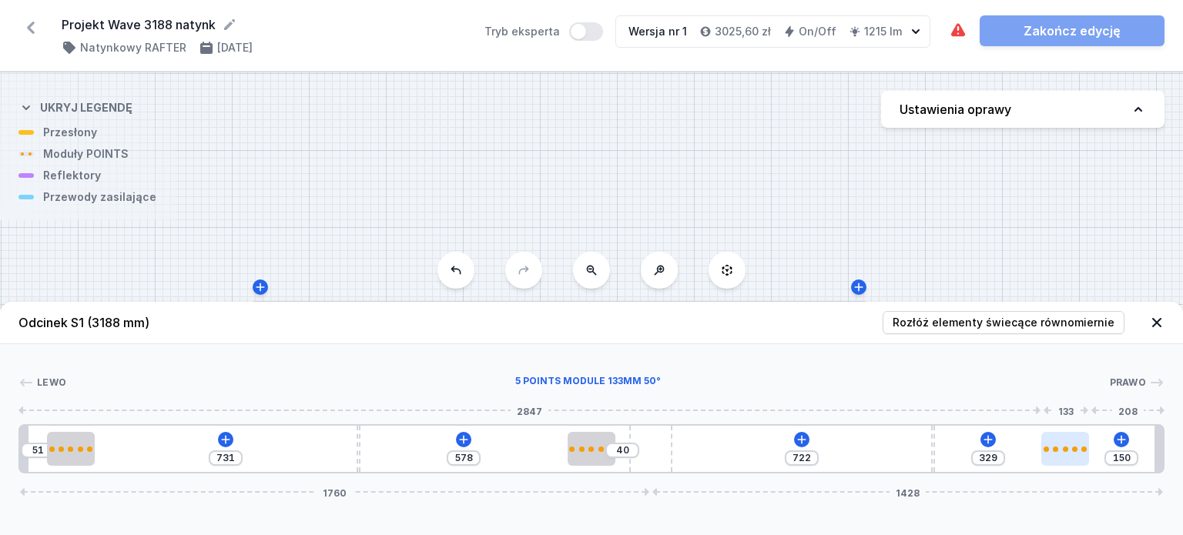
type input "146"
type input "333"
type input "142"
type input "337"
type input "139"
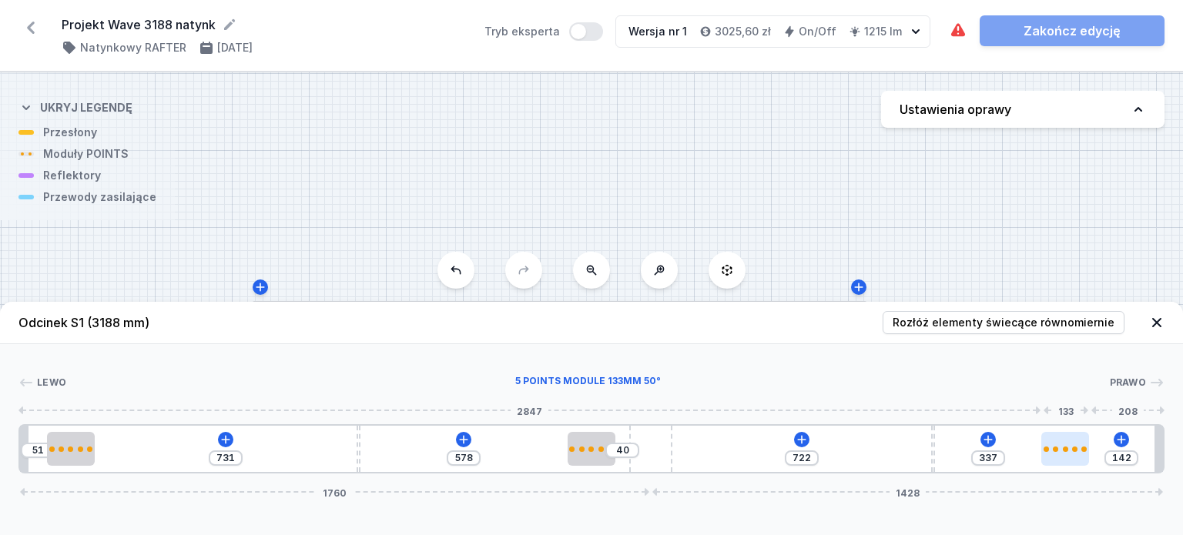
type input "340"
type input "137"
type input "342"
type input "133"
type input "346"
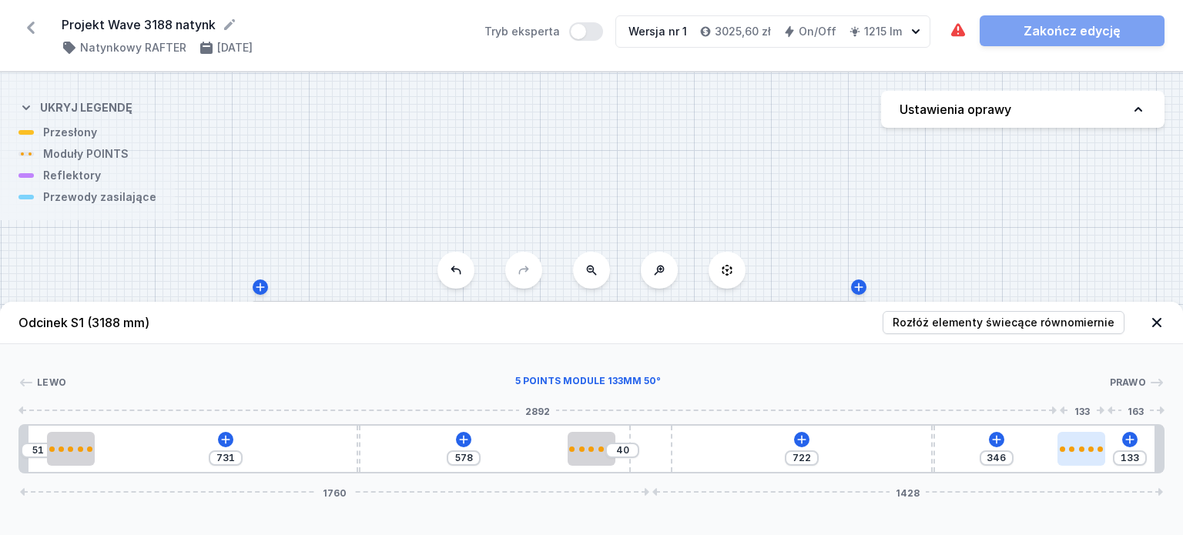
type input "131"
type input "348"
type input "129"
type input "350"
type input "125"
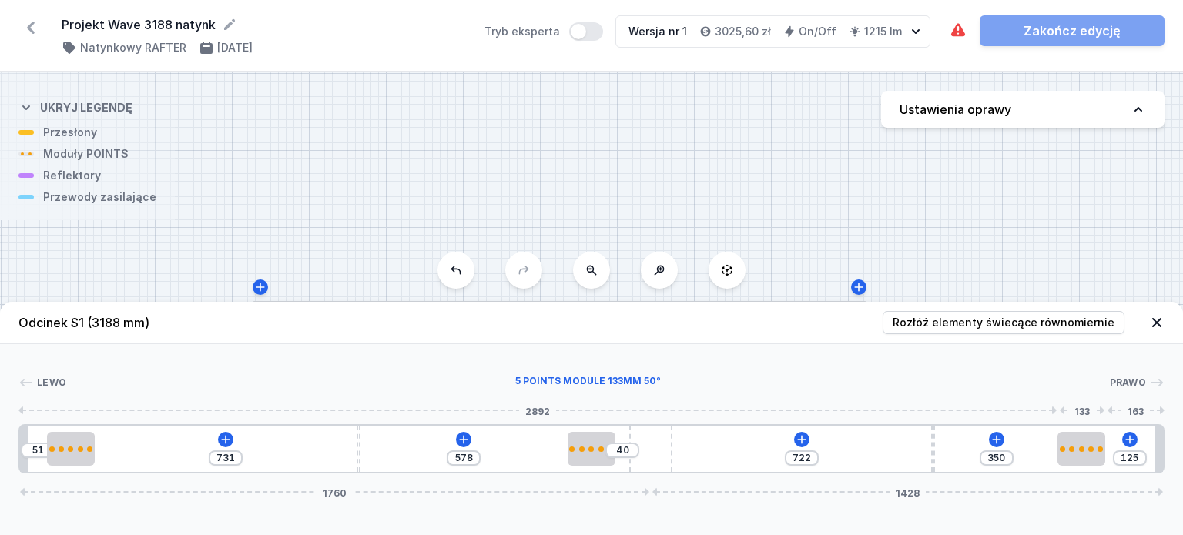
type input "354"
type input "123"
type input "356"
type input "120"
type input "359"
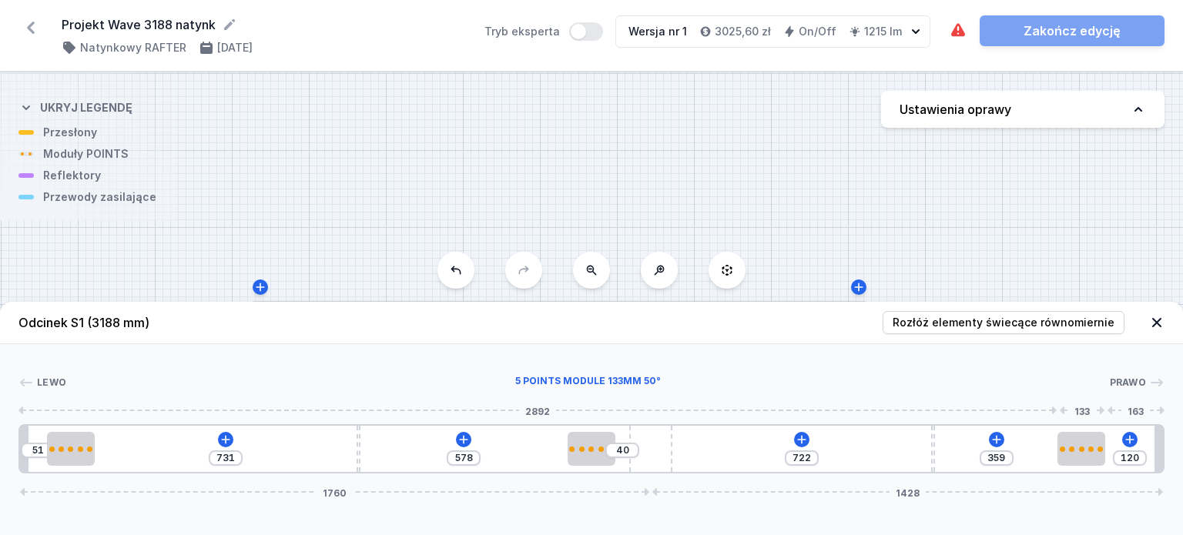
type input "118"
type input "361"
type input "116"
type input "363"
type input "114"
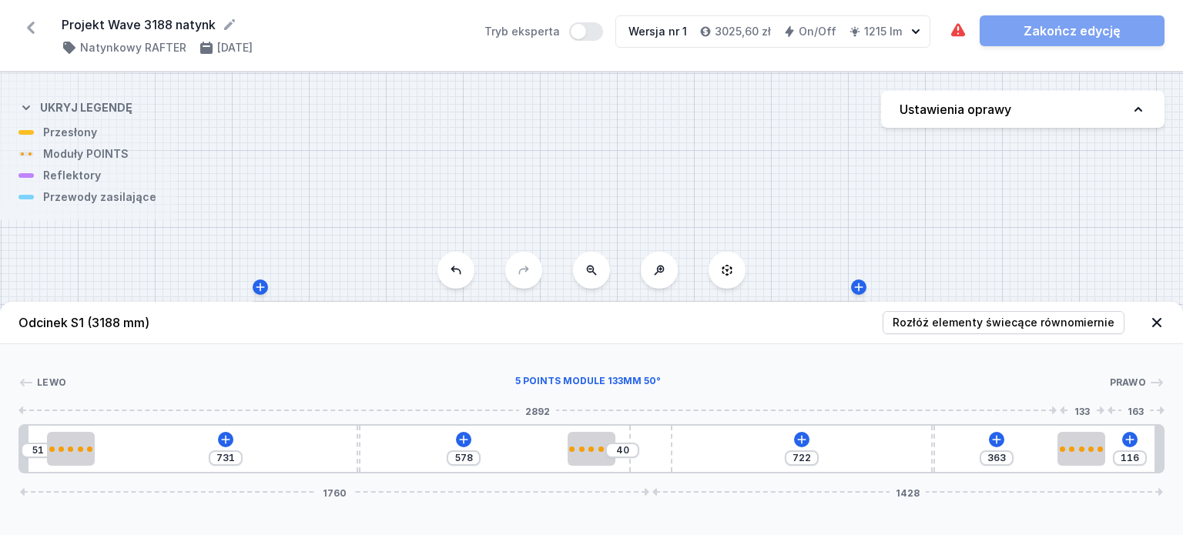
type input "365"
type input "110"
type input "369"
type input "108"
type input "371"
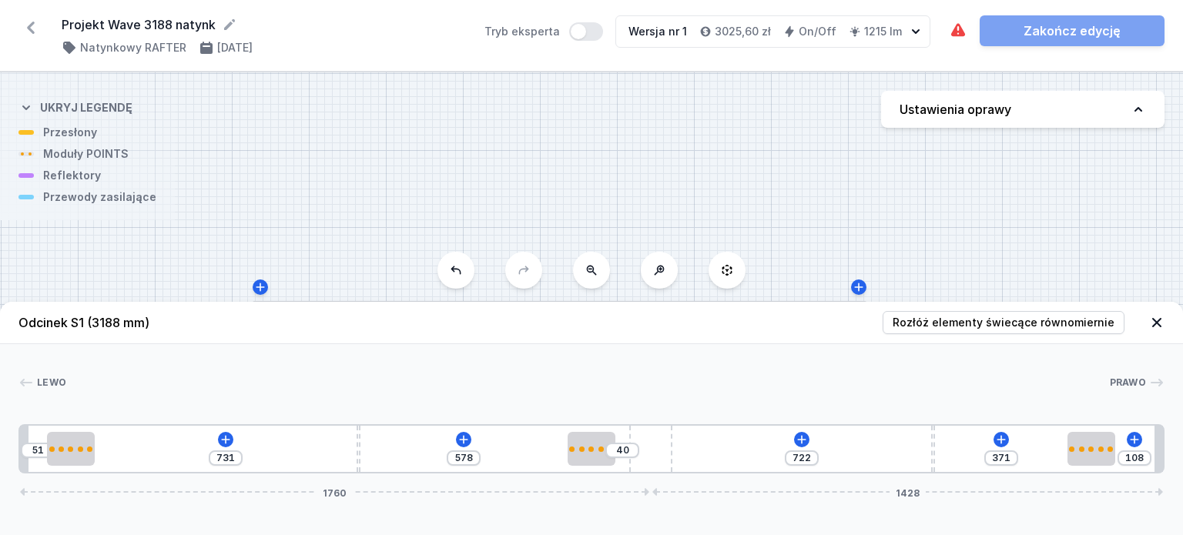
type input "106"
type input "373"
type input "101"
type input "378"
type input "99"
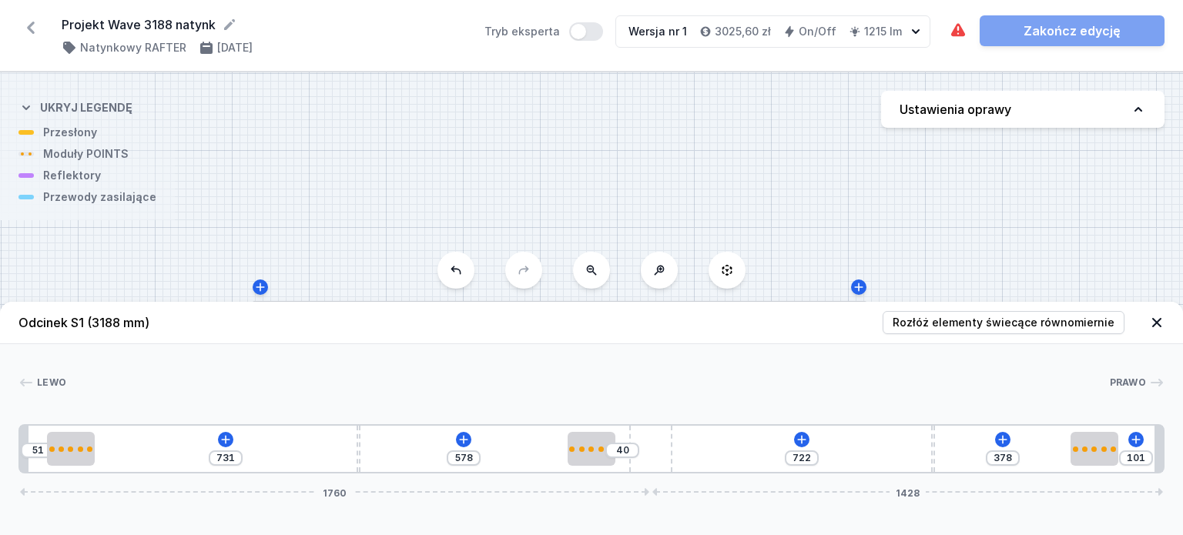
type input "380"
type input "97"
type input "382"
type input "89"
type input "390"
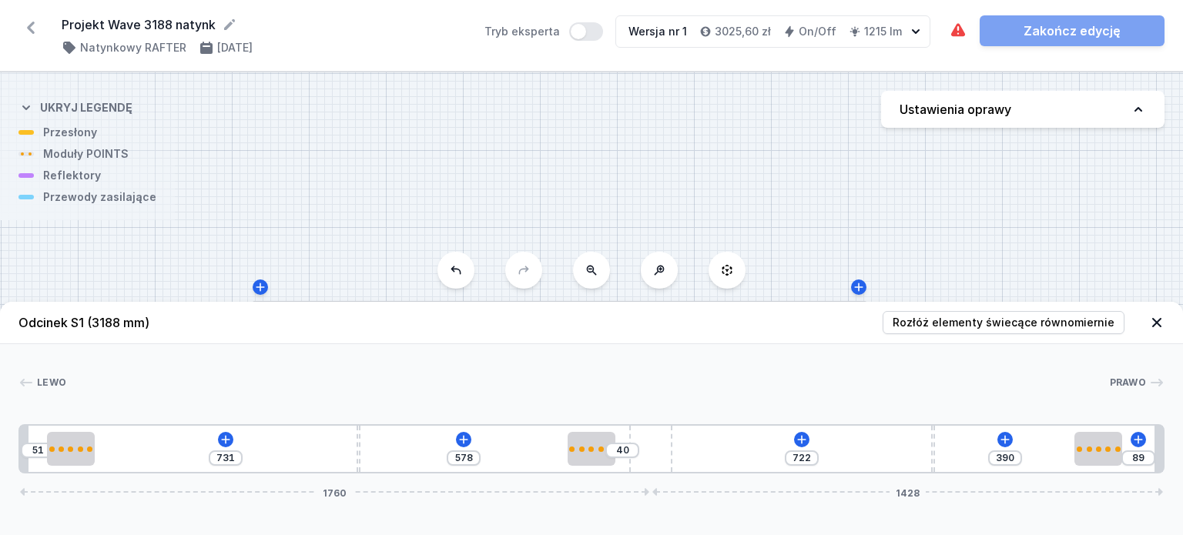
type input "87"
type input "392"
type input "84"
type input "395"
type input "82"
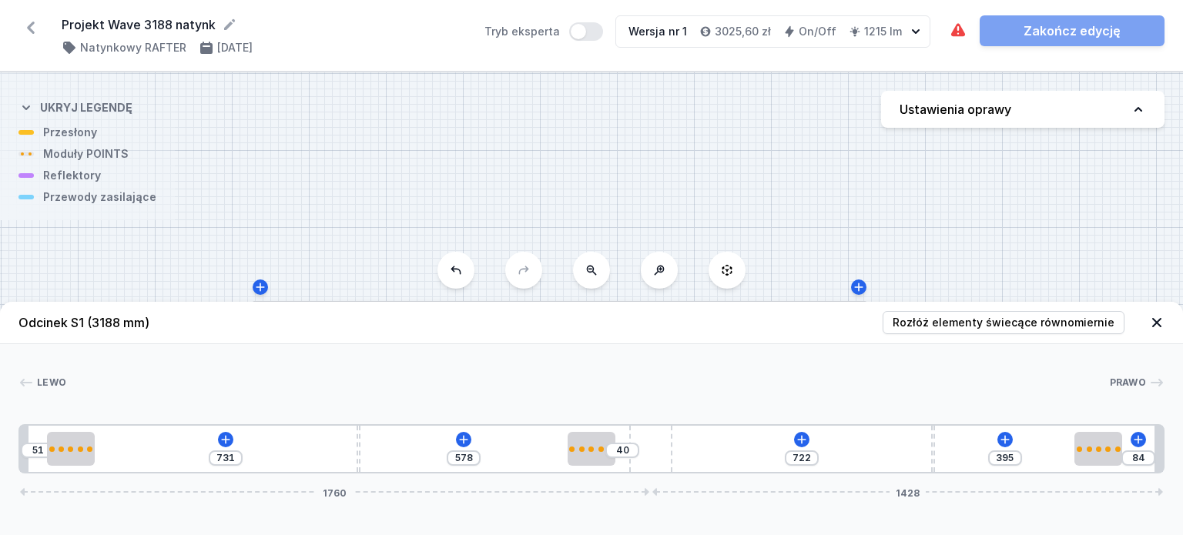
type input "397"
type input "80"
type input "399"
type input "78"
type input "401"
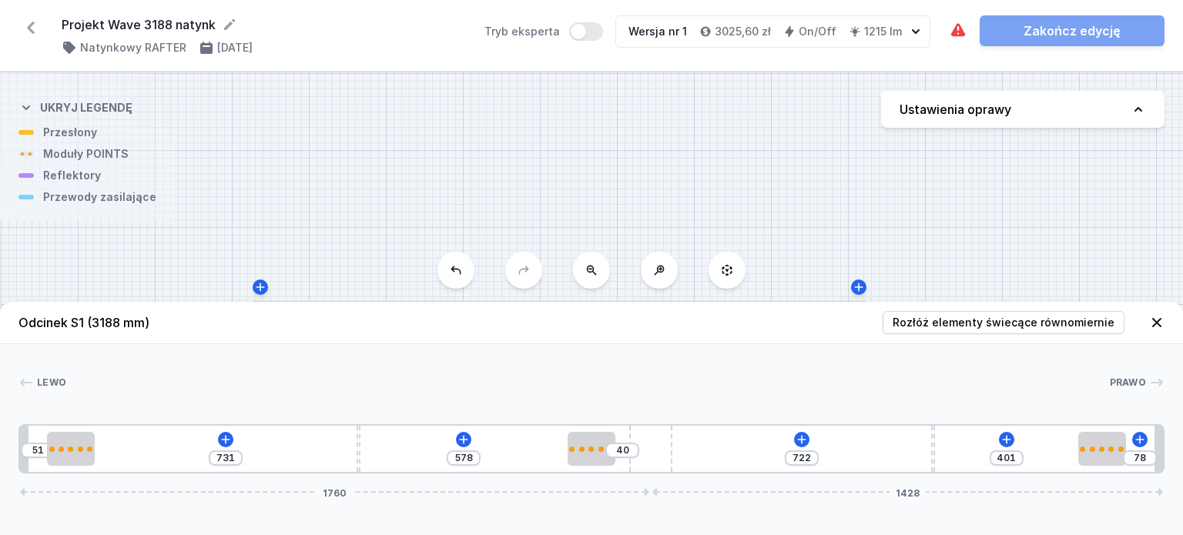
type input "74"
type input "405"
type input "65"
type input "414"
type input "63"
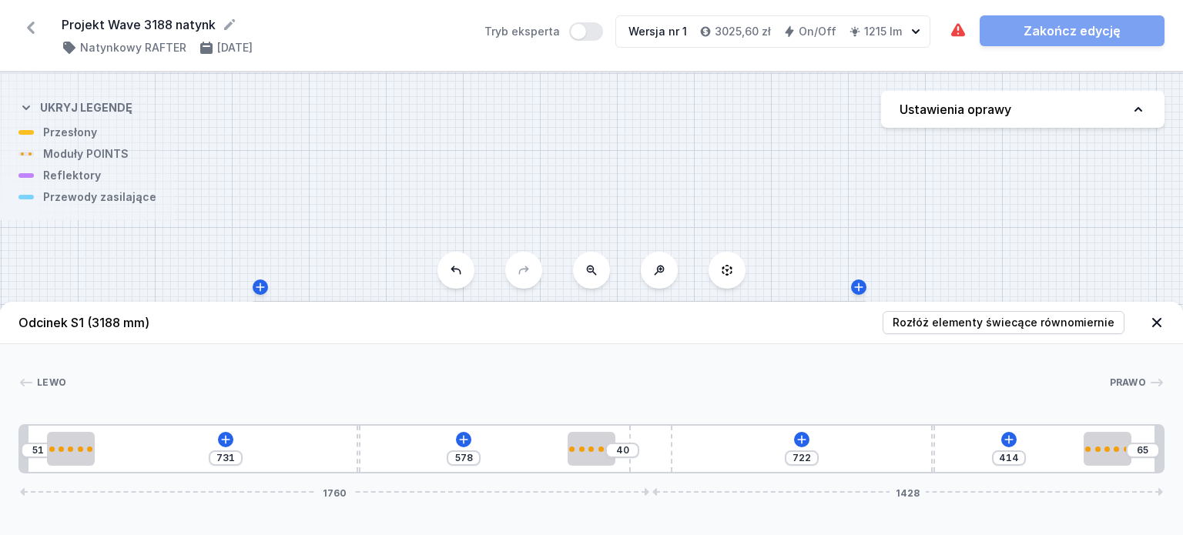
type input "416"
type input "49"
type input "430"
type input "46"
type input "433"
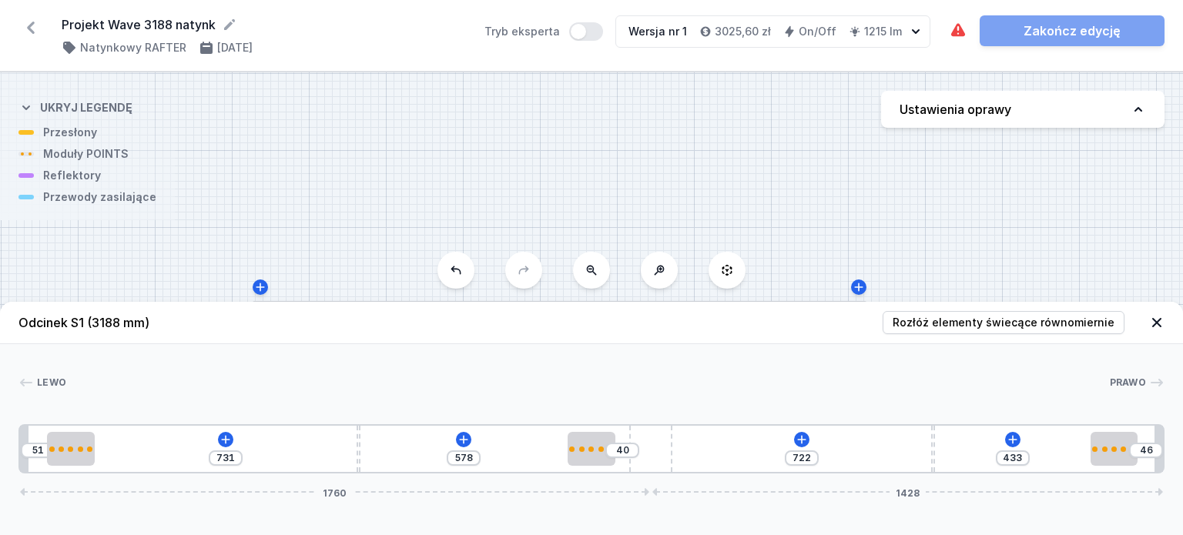
type input "49"
type input "430"
type input "51"
type input "428"
type input "53"
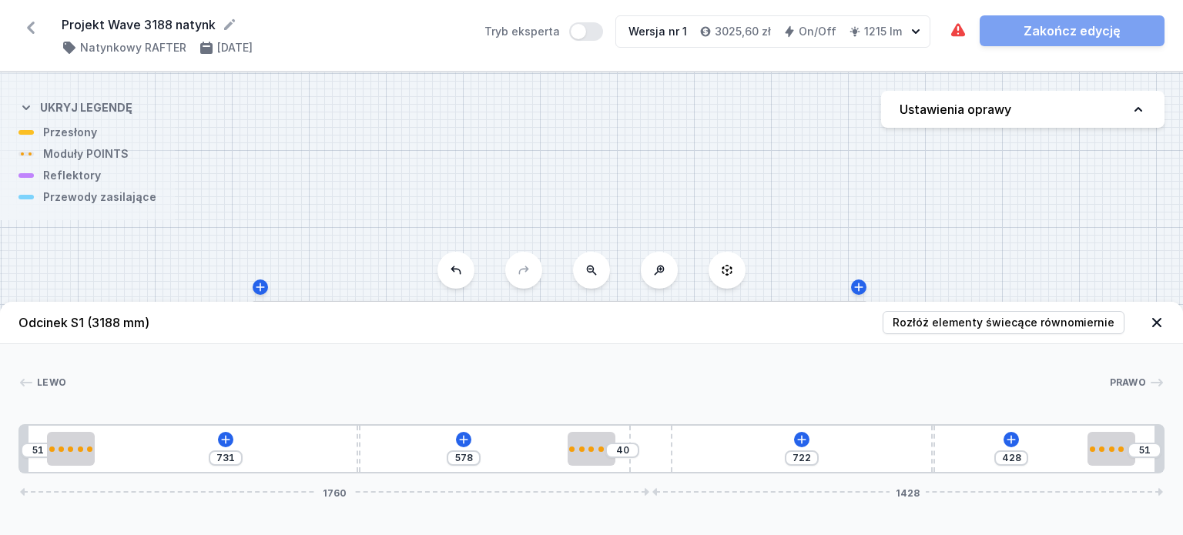
type input "426"
type input "57"
type input "422"
type input "53"
type input "426"
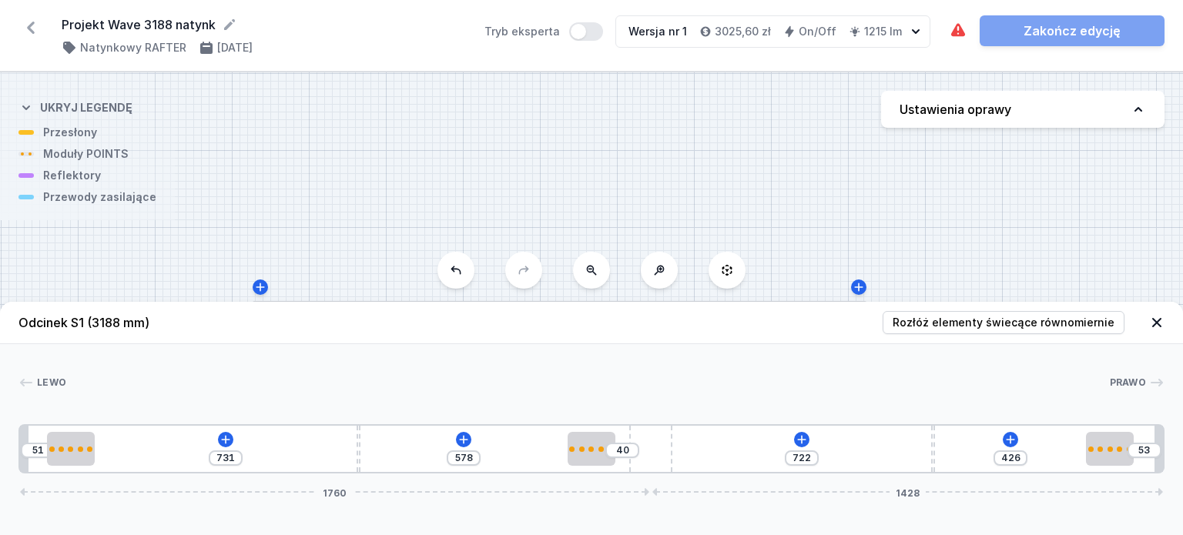
type input "49"
drag, startPoint x: 887, startPoint y: 444, endPoint x: 1128, endPoint y: 474, distance: 242.2
click at [1023, 455] on input "430" at bounding box center [1012, 458] width 25 height 12
drag, startPoint x: 972, startPoint y: 450, endPoint x: 1125, endPoint y: 451, distance: 152.5
click at [1125, 451] on div at bounding box center [1111, 449] width 48 height 5
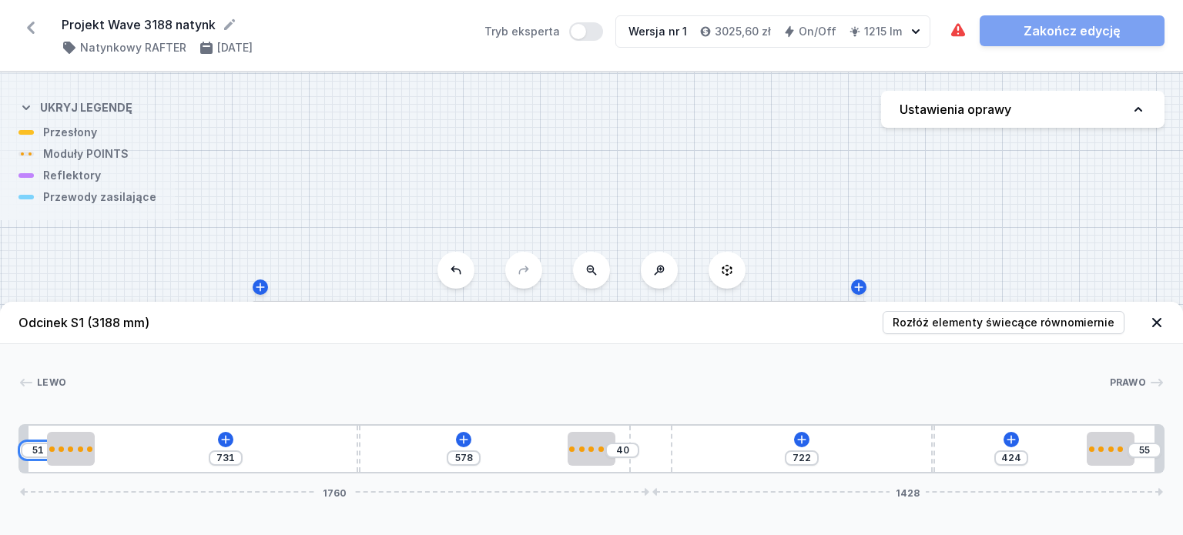
click at [40, 451] on input "51" at bounding box center [37, 450] width 25 height 12
click at [197, 389] on div at bounding box center [587, 382] width 1043 height 15
click at [1020, 455] on input "424" at bounding box center [1011, 458] width 25 height 12
click at [1029, 397] on div "[PERSON_NAME] 1 2 3 2 4 3 2 1 50 732 578 40 722 429 50 1760 1428 74 133 732 10 …" at bounding box center [591, 408] width 1183 height 129
click at [803, 442] on icon at bounding box center [802, 440] width 12 height 12
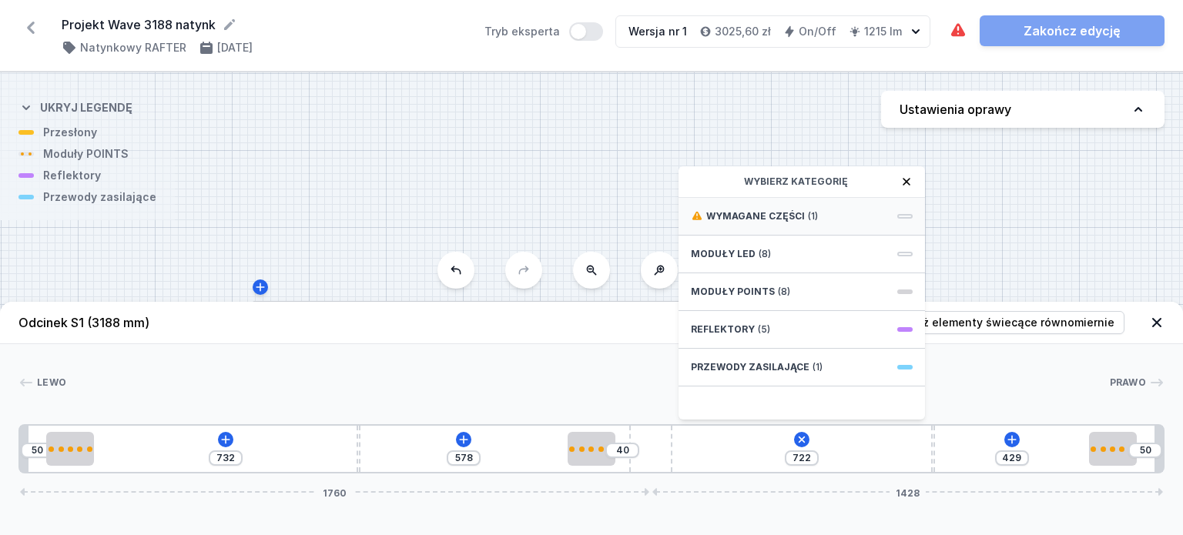
click at [841, 210] on div "Wymagane części (1)" at bounding box center [802, 217] width 247 height 38
click at [857, 216] on span "Hole for power supply cable" at bounding box center [802, 214] width 222 height 15
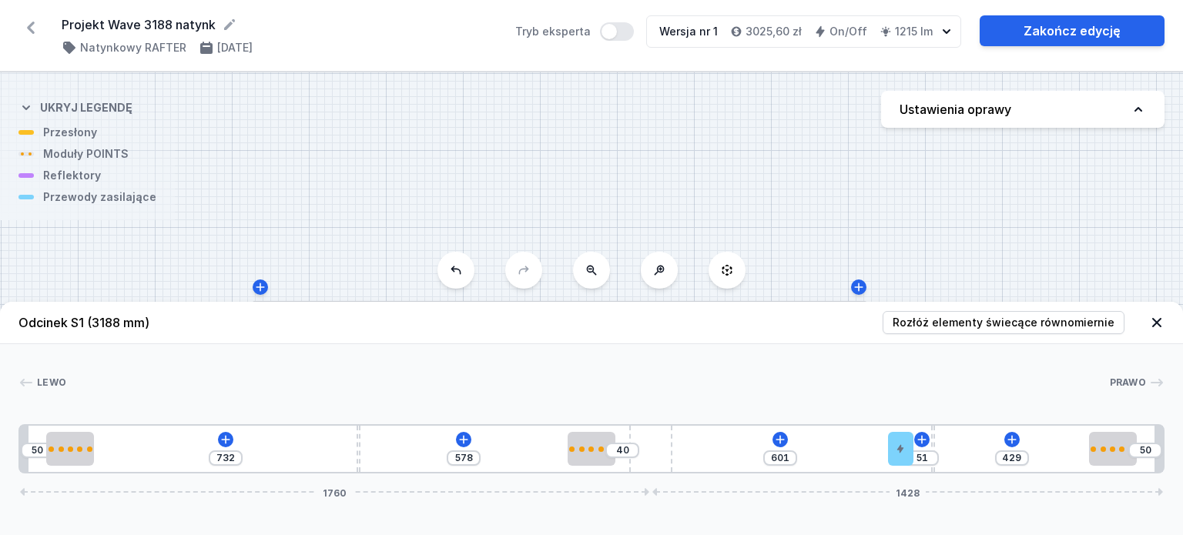
drag, startPoint x: 693, startPoint y: 449, endPoint x: 917, endPoint y: 451, distance: 225.0
click at [917, 451] on div "50 732 578 40 601 51 429 50 1760 1428" at bounding box center [591, 448] width 1146 height 49
click at [1095, 35] on link "Zakończ edycję" at bounding box center [1072, 30] width 185 height 31
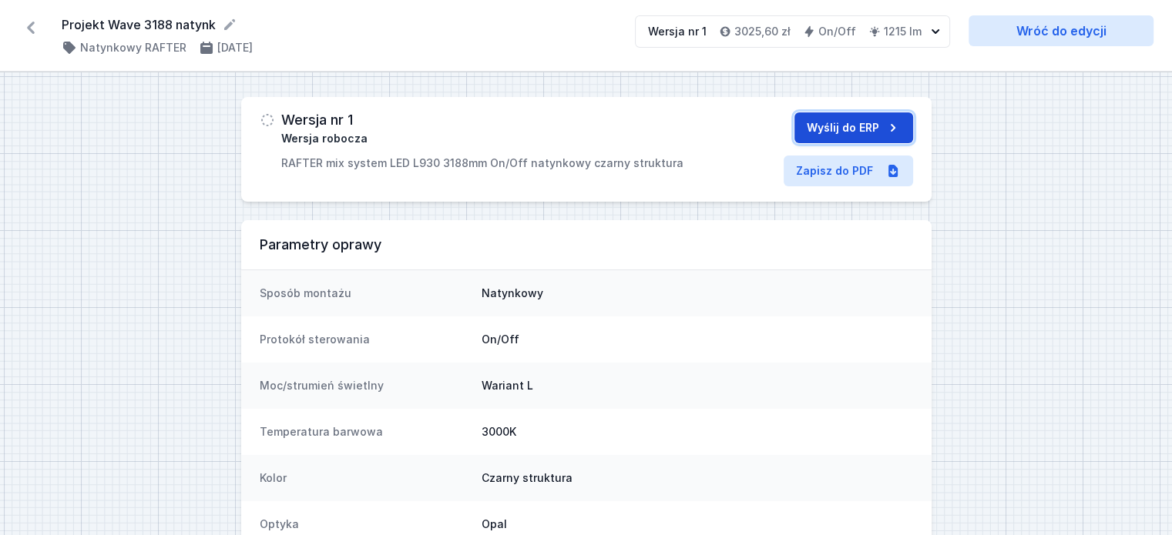
click at [847, 128] on button "Wyślij do ERP" at bounding box center [853, 127] width 119 height 31
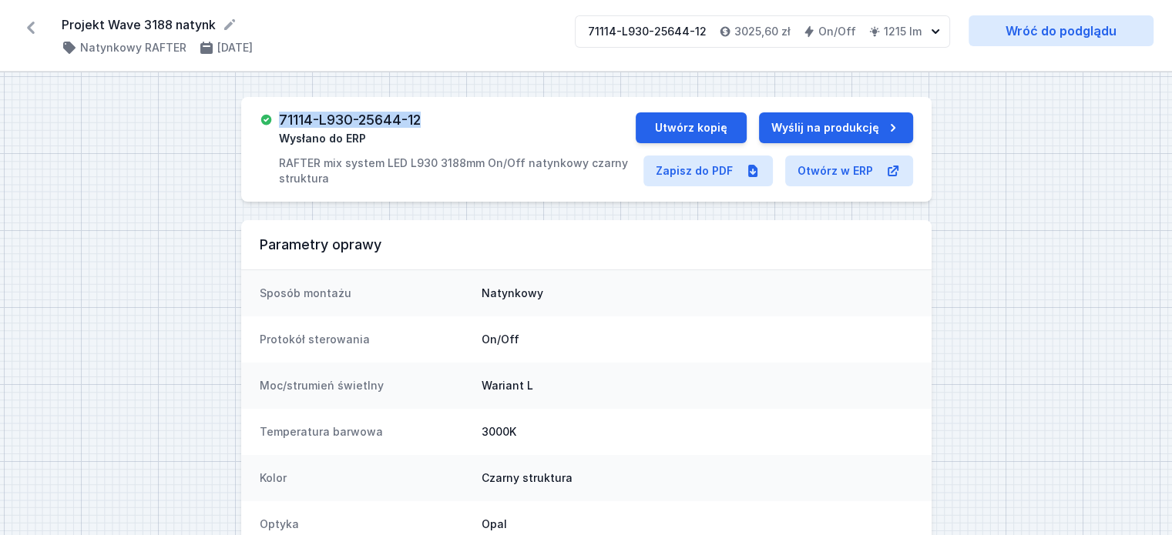
drag, startPoint x: 424, startPoint y: 114, endPoint x: 280, endPoint y: 113, distance: 144.1
click at [280, 113] on h3 "71114-L930-25644-12" at bounding box center [350, 119] width 142 height 15
copy h3 "71114-L930-25644-12"
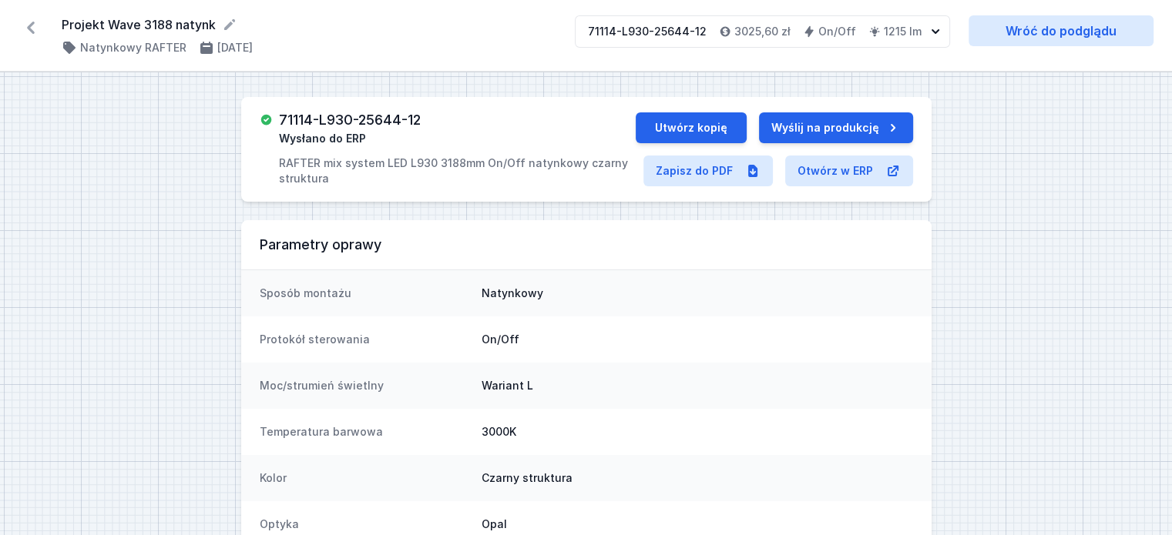
drag, startPoint x: 213, startPoint y: 23, endPoint x: 62, endPoint y: 26, distance: 150.2
click at [62, 26] on form "Projekt Wave 3188 natynk" at bounding box center [309, 24] width 495 height 18
copy form "Projekt Wave 3188 natynk"
click at [718, 120] on button "Utwórz kopię" at bounding box center [691, 127] width 111 height 31
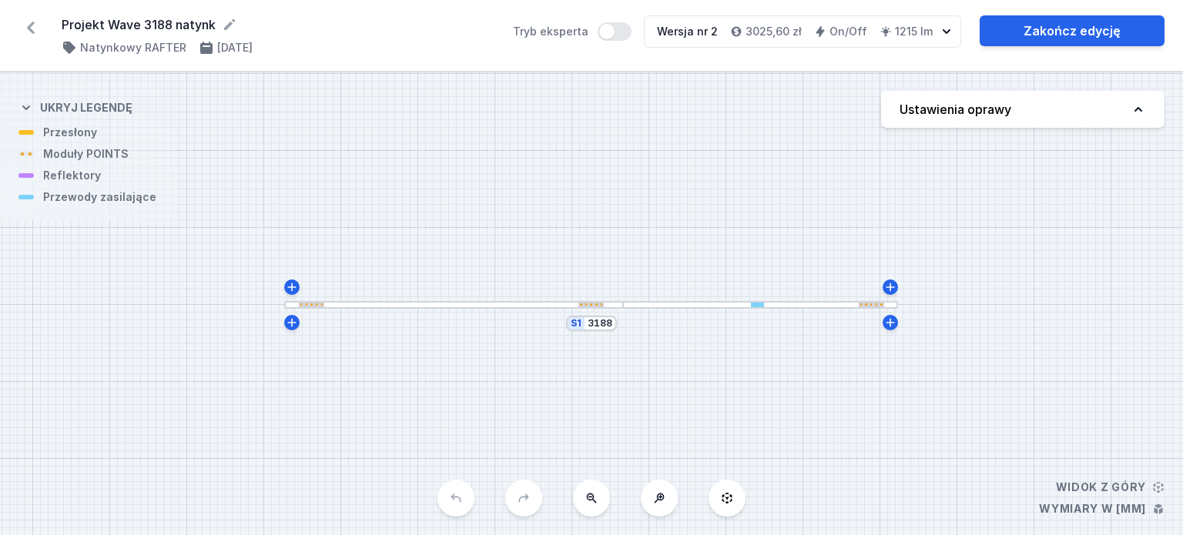
click at [495, 304] on div at bounding box center [453, 305] width 339 height 8
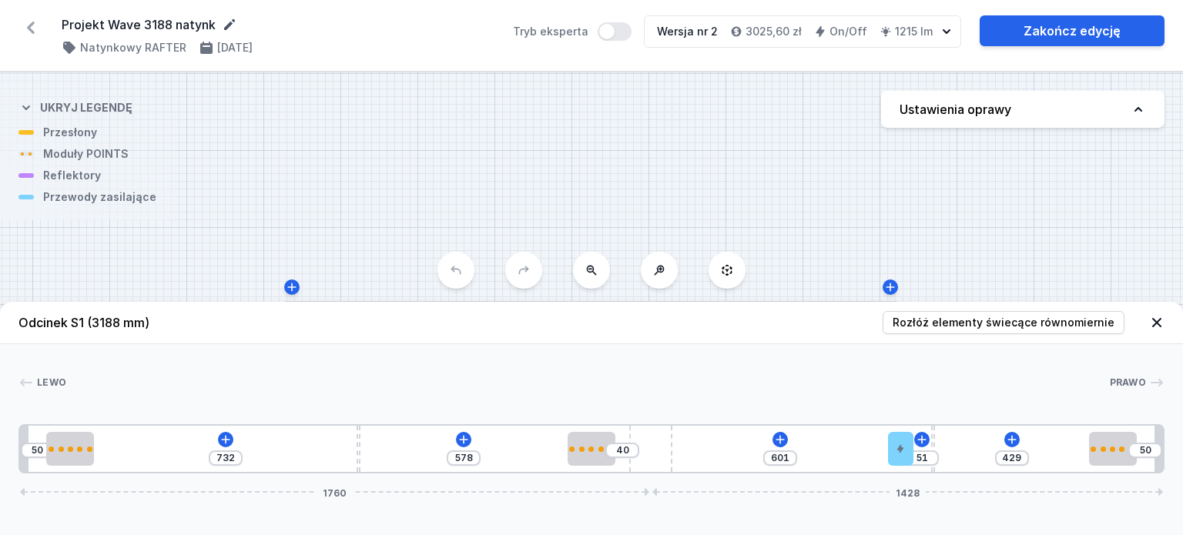
click at [231, 24] on icon at bounding box center [229, 24] width 15 height 15
click at [512, 58] on div "Projekt Wave 3188 natynk rafter plus Pet mini ( 11451 /v 2 ) Natynkowy RAFTER […" at bounding box center [591, 36] width 1183 height 72
click at [225, 442] on icon at bounding box center [225, 439] width 8 height 8
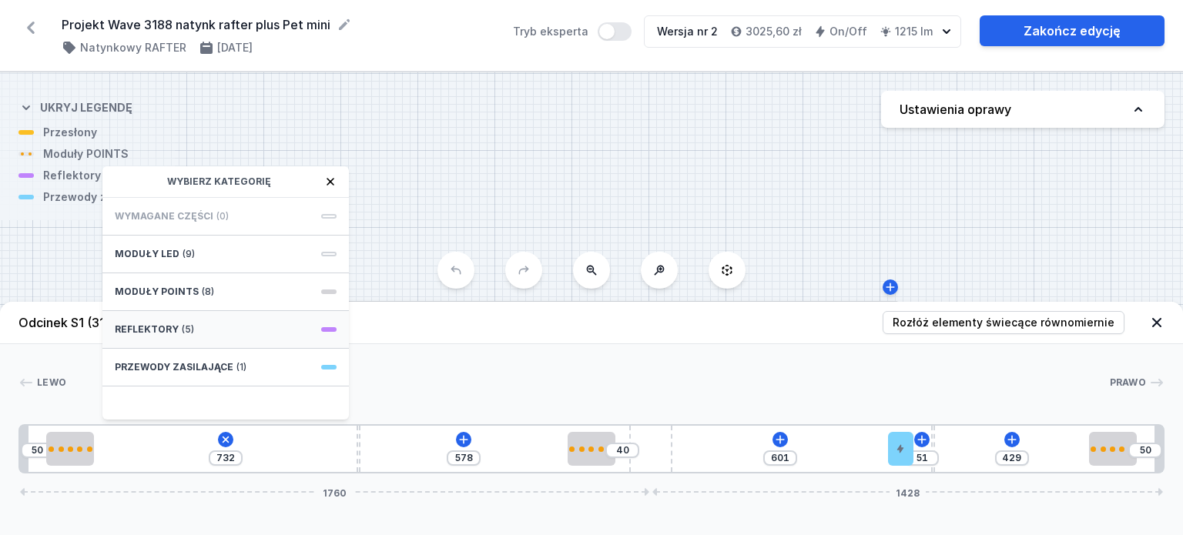
click at [265, 330] on div "Reflektory (5)" at bounding box center [225, 330] width 247 height 38
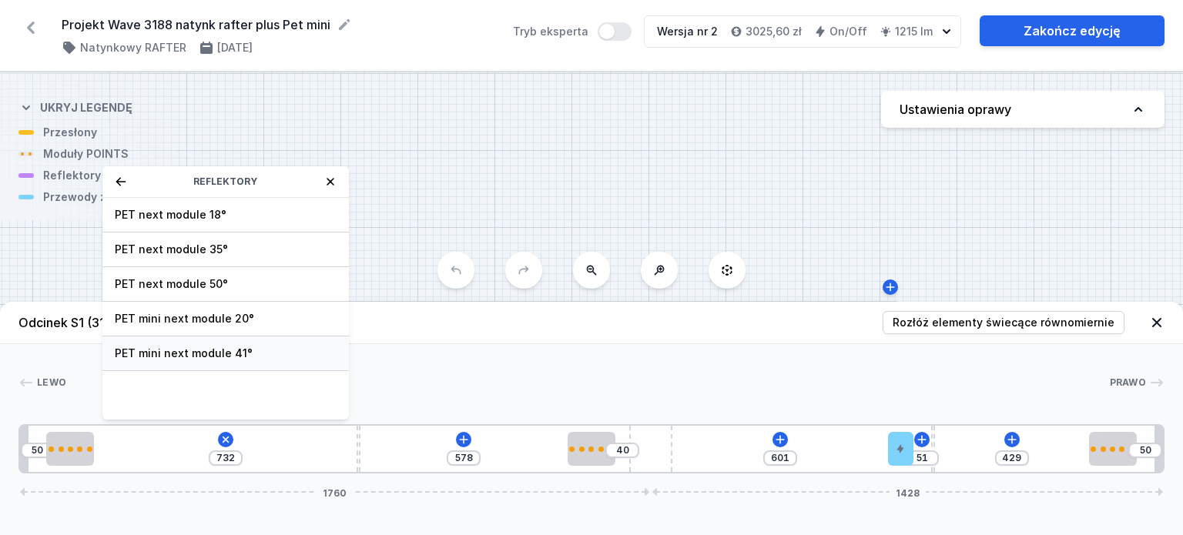
click at [240, 358] on span "PET mini next module 41°" at bounding box center [226, 353] width 222 height 15
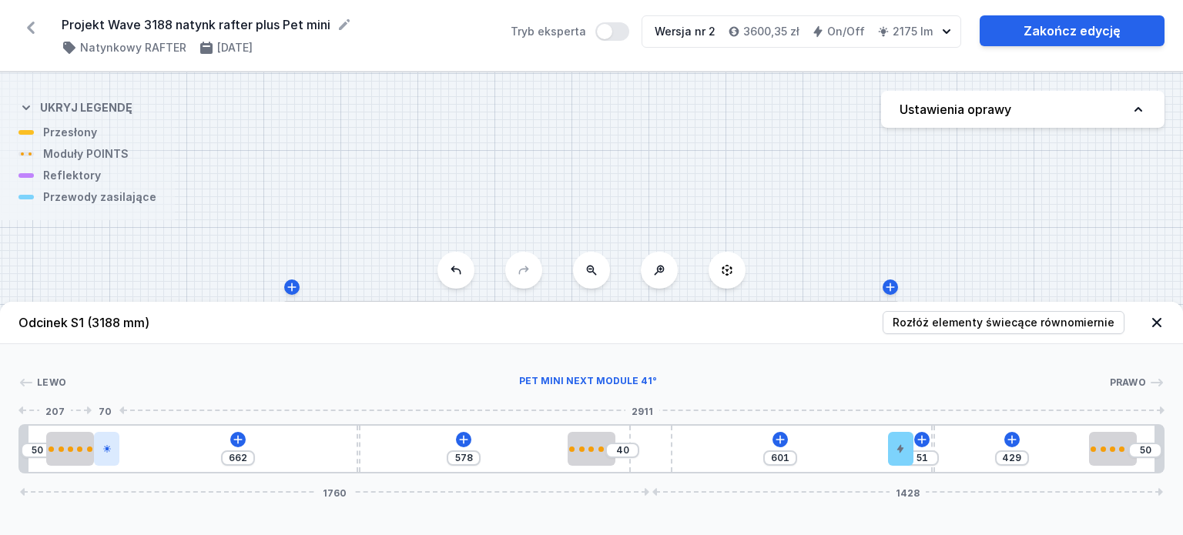
click at [112, 454] on div at bounding box center [106, 449] width 25 height 34
click at [109, 454] on div at bounding box center [106, 449] width 25 height 34
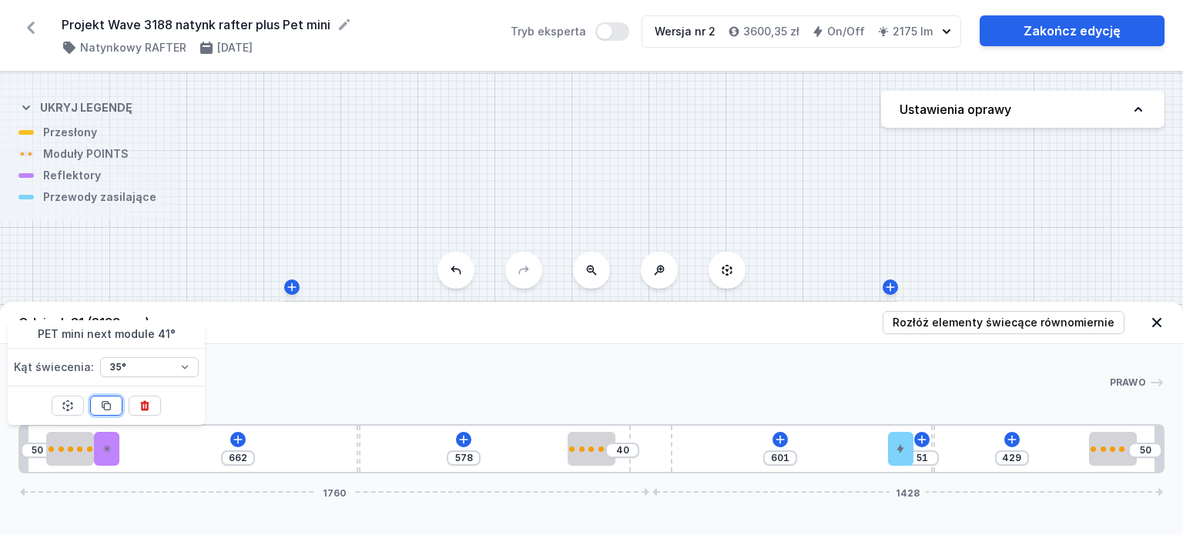
click at [113, 409] on button at bounding box center [106, 406] width 32 height 20
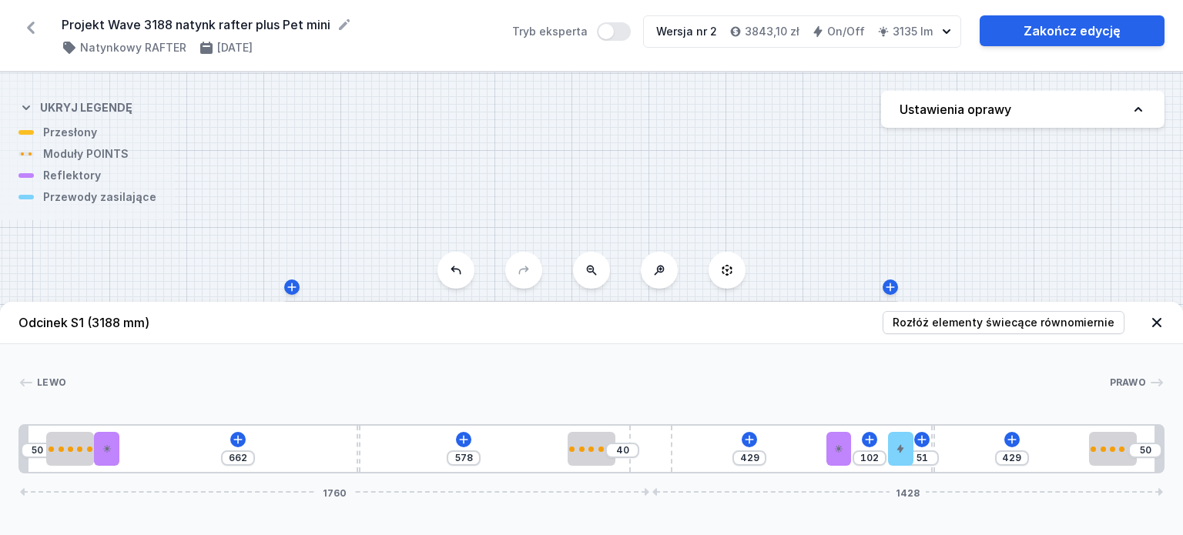
drag, startPoint x: 138, startPoint y: 443, endPoint x: 857, endPoint y: 466, distance: 719.9
drag, startPoint x: 115, startPoint y: 452, endPoint x: 348, endPoint y: 457, distance: 233.5
click at [348, 457] on div at bounding box center [344, 449] width 25 height 34
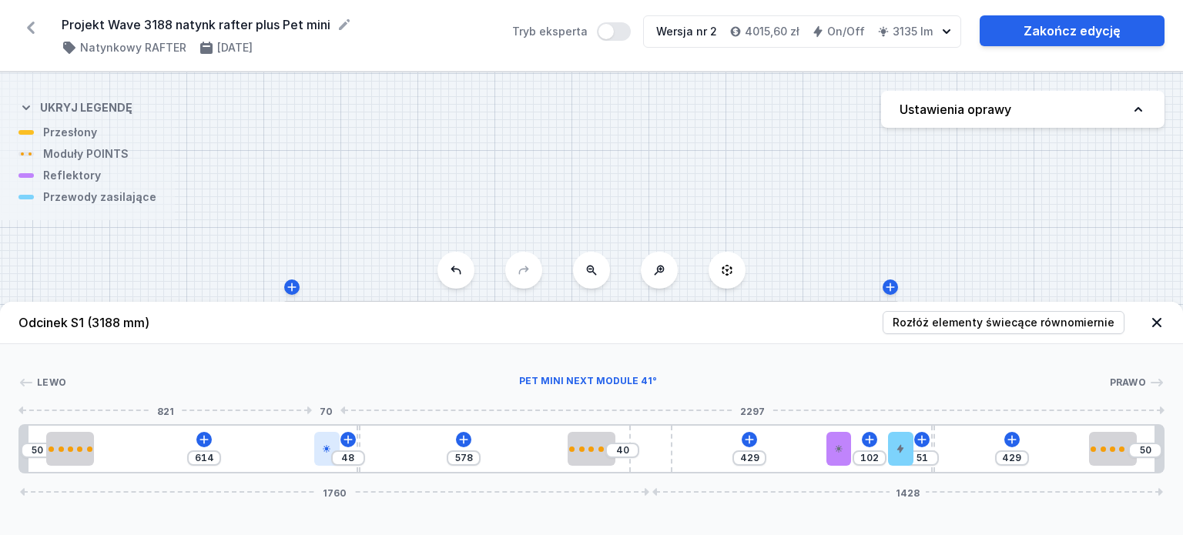
drag, startPoint x: 348, startPoint y: 447, endPoint x: 328, endPoint y: 446, distance: 20.0
click at [328, 446] on icon at bounding box center [326, 448] width 9 height 9
click at [214, 453] on input "614" at bounding box center [204, 458] width 25 height 12
click at [323, 386] on div at bounding box center [587, 382] width 1043 height 15
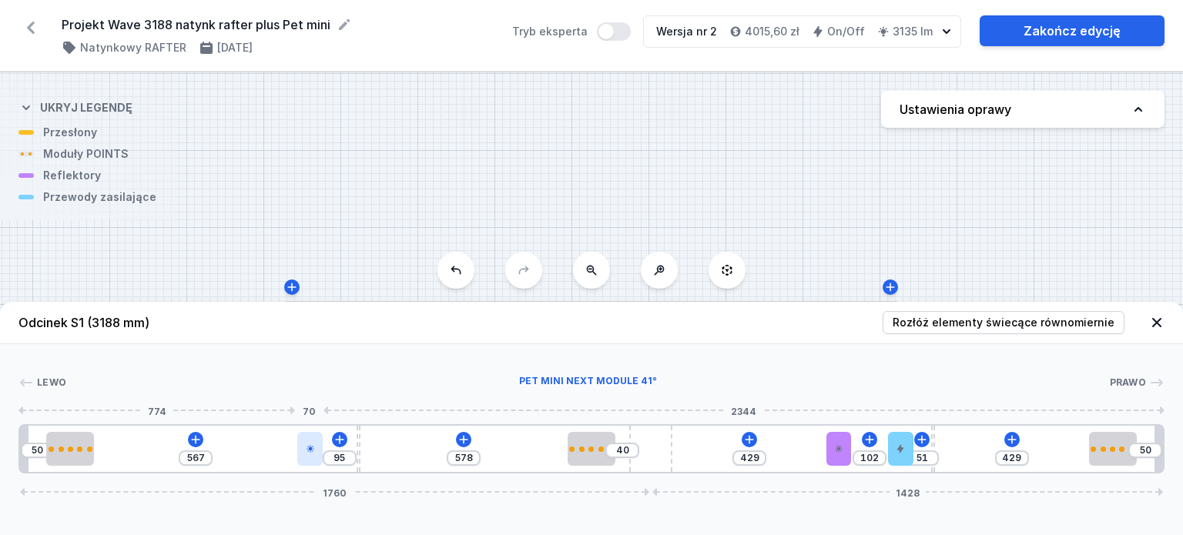
drag, startPoint x: 327, startPoint y: 445, endPoint x: 307, endPoint y: 450, distance: 20.6
click at [307, 450] on icon at bounding box center [310, 448] width 9 height 9
click at [203, 457] on input "567" at bounding box center [195, 458] width 25 height 12
click at [341, 375] on div at bounding box center [587, 382] width 1043 height 15
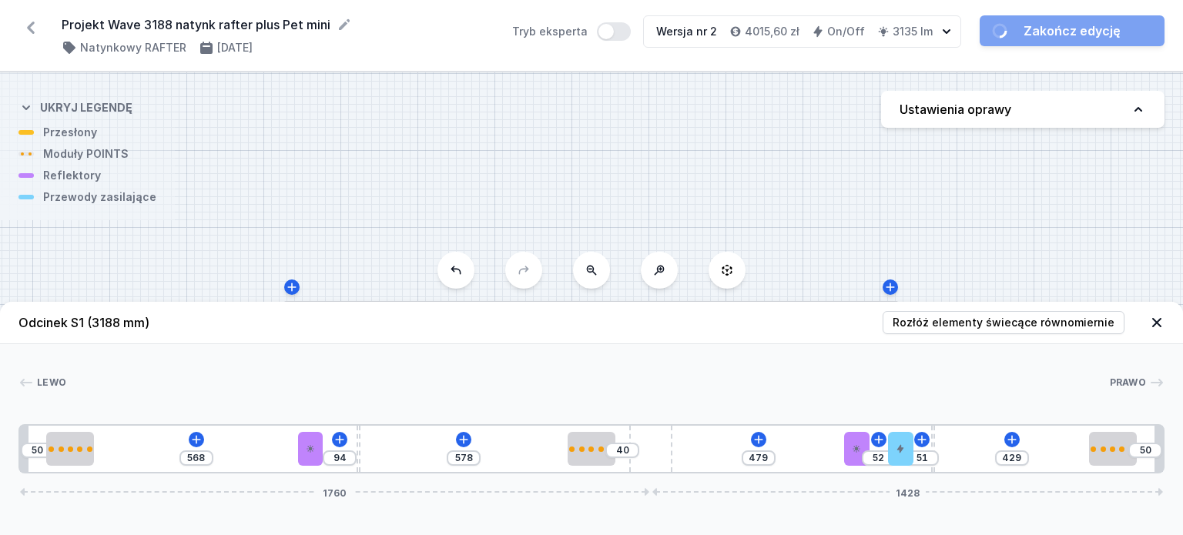
drag, startPoint x: 847, startPoint y: 447, endPoint x: 877, endPoint y: 449, distance: 30.1
click at [877, 449] on div "50 568 94 578 40 479 52 51 429 50 1760 1428" at bounding box center [591, 448] width 1146 height 49
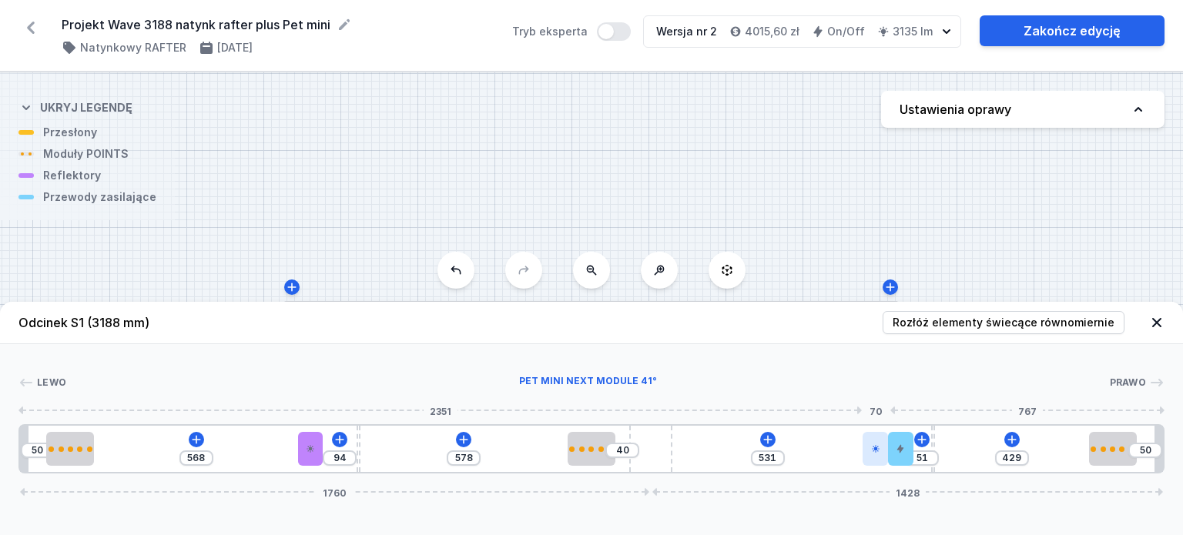
drag, startPoint x: 860, startPoint y: 446, endPoint x: 875, endPoint y: 444, distance: 14.7
click at [875, 444] on icon at bounding box center [875, 448] width 9 height 9
click at [774, 456] on input "531" at bounding box center [768, 458] width 25 height 12
click at [881, 391] on div "[PERSON_NAME]" at bounding box center [591, 386] width 1146 height 22
click at [776, 454] on input "526" at bounding box center [767, 458] width 25 height 12
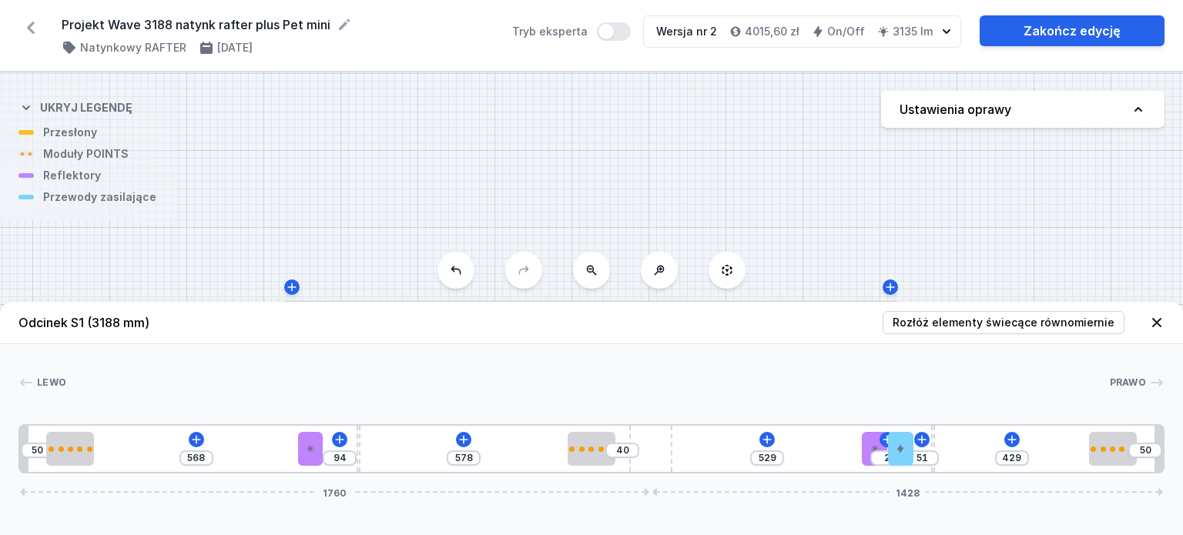
click at [823, 385] on div at bounding box center [587, 382] width 1043 height 15
drag, startPoint x: 908, startPoint y: 448, endPoint x: 935, endPoint y: 448, distance: 27.0
click at [935, 448] on div "50 568 94 578 40 529 53 429 50 1760 1428" at bounding box center [591, 448] width 1146 height 49
click at [968, 388] on div at bounding box center [587, 382] width 1043 height 15
click at [1068, 36] on link "Zakończ edycję" at bounding box center [1072, 30] width 185 height 31
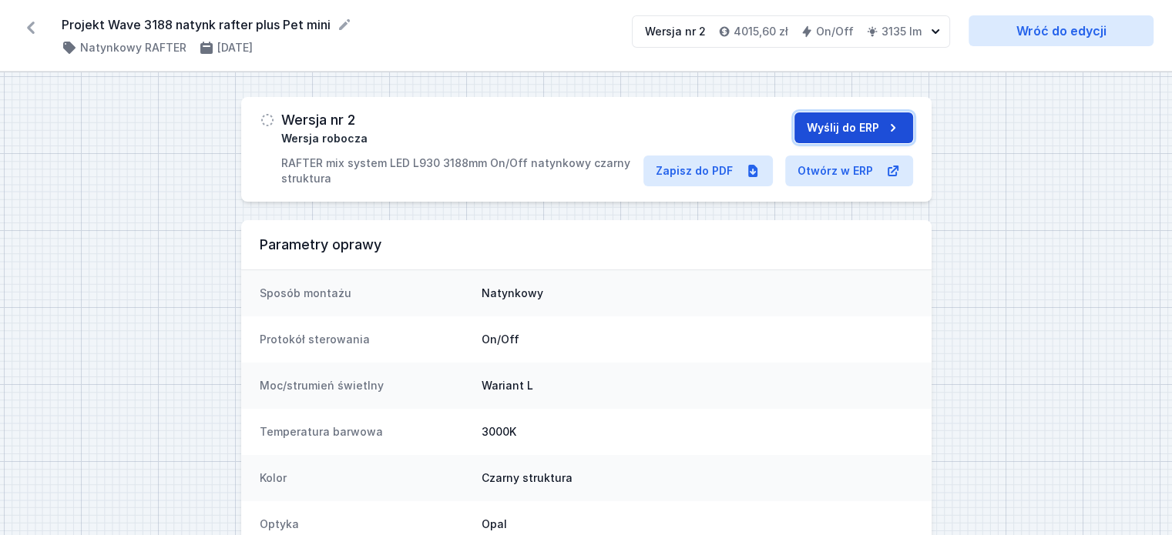
click at [839, 129] on button "Wyślij do ERP" at bounding box center [853, 127] width 119 height 31
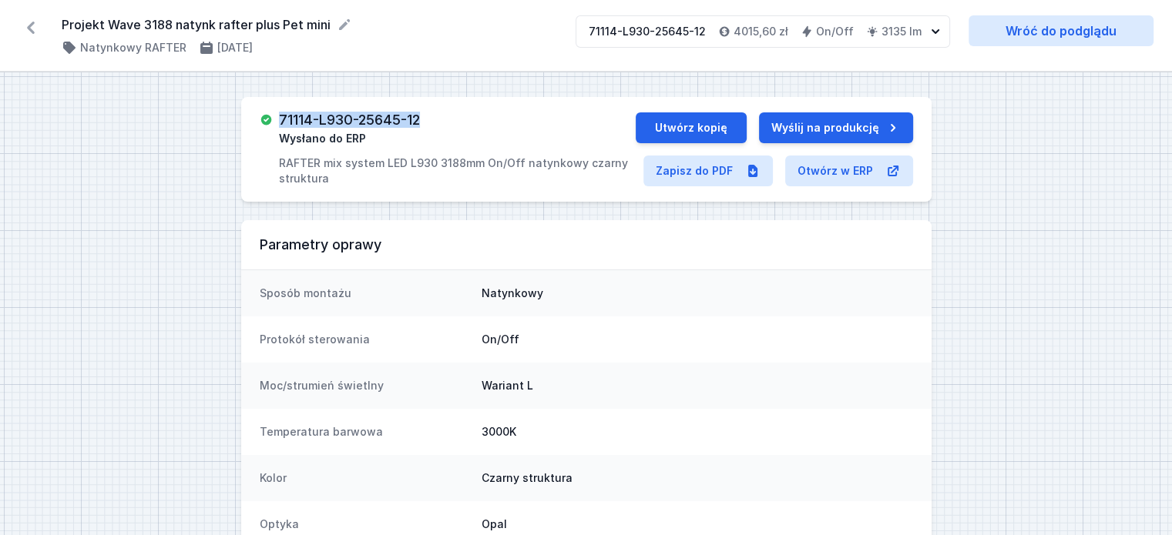
drag, startPoint x: 426, startPoint y: 118, endPoint x: 280, endPoint y: 116, distance: 145.6
click at [280, 116] on div "71114-L930-25645-12 Wysłano do ERP RAFTER mix system LED L930 3188mm On/Off nat…" at bounding box center [457, 149] width 356 height 74
copy h3 "71114-L930-25645-12"
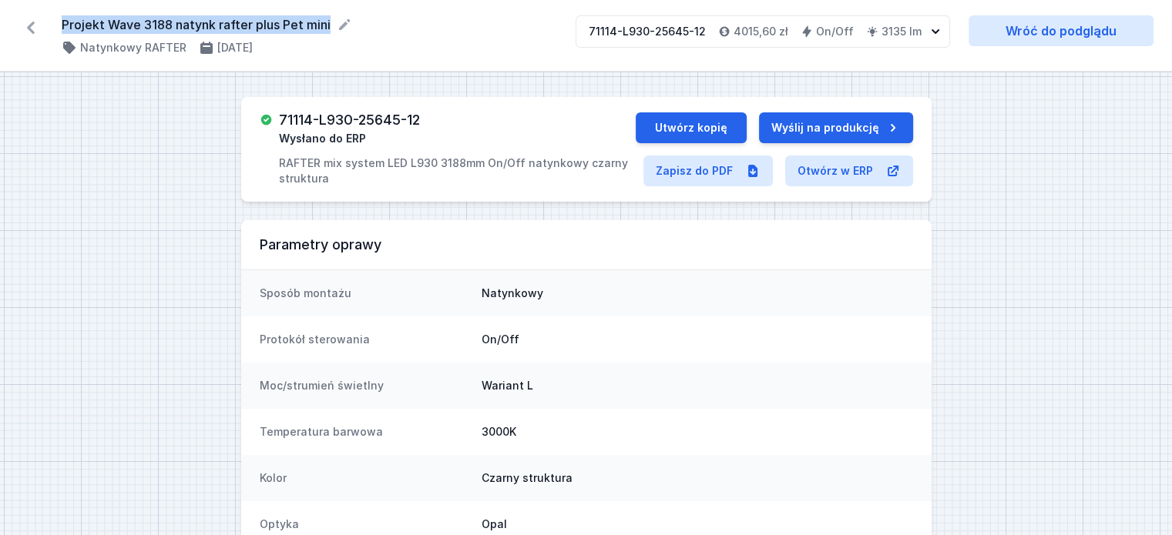
drag, startPoint x: 327, startPoint y: 24, endPoint x: 62, endPoint y: 30, distance: 265.1
click at [62, 30] on form "Projekt Wave 3188 natynk rafter plus Pet mini" at bounding box center [309, 24] width 495 height 18
drag, startPoint x: 119, startPoint y: 26, endPoint x: 32, endPoint y: 27, distance: 86.3
click at [32, 27] on icon at bounding box center [30, 27] width 25 height 25
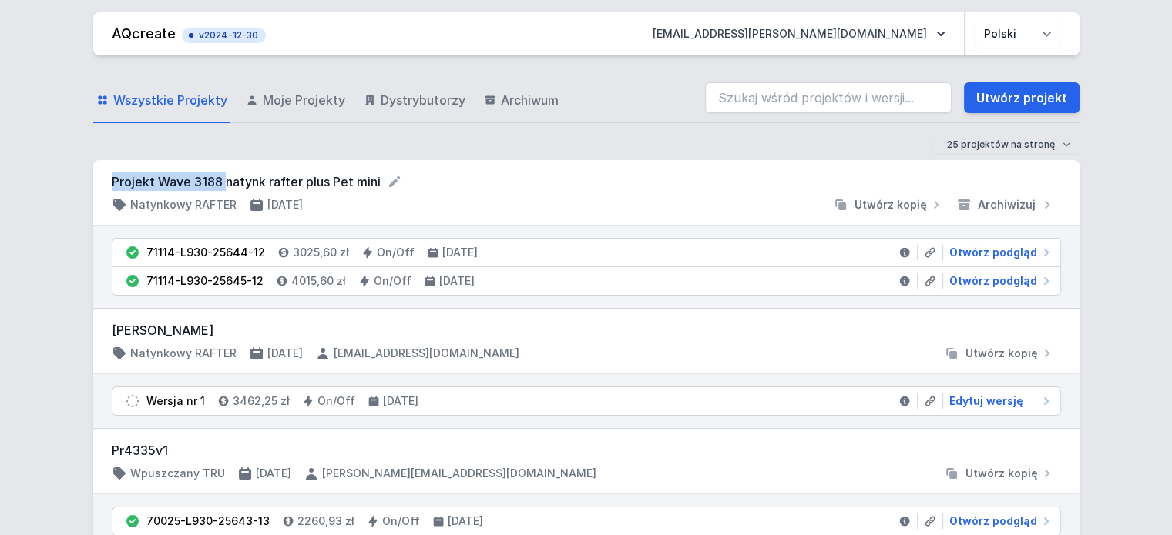
drag, startPoint x: 112, startPoint y: 182, endPoint x: 222, endPoint y: 176, distance: 110.3
click at [222, 176] on form "Projekt Wave 3188 natynk rafter plus Pet mini" at bounding box center [586, 182] width 949 height 18
click at [419, 196] on div "Projekt Wave 3188 natynk rafter plus Pet mini Natynkowy RAFTER [DATE] Utwórz ko…" at bounding box center [586, 193] width 949 height 40
drag, startPoint x: 111, startPoint y: 179, endPoint x: 192, endPoint y: 183, distance: 81.0
click at [192, 183] on form "Projekt Wave 3188 natynk rafter plus Pet mini" at bounding box center [586, 182] width 949 height 18
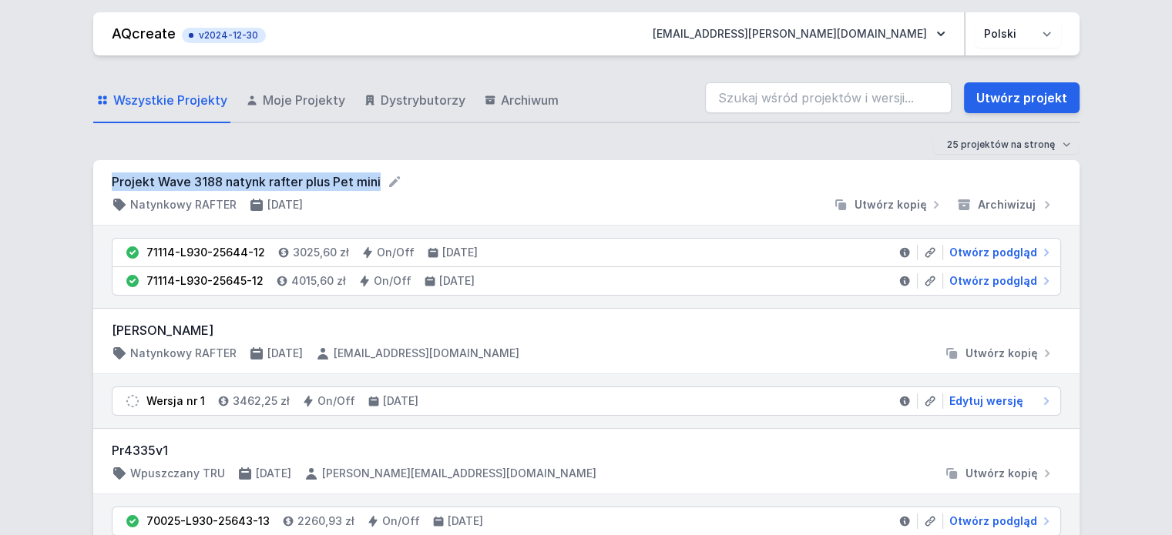
copy form "Projekt Wave 3188 natynk rafter plus Pet mini"
click at [176, 176] on form "Projekt Wave 3188 natynk rafter plus Pet mini" at bounding box center [586, 182] width 949 height 18
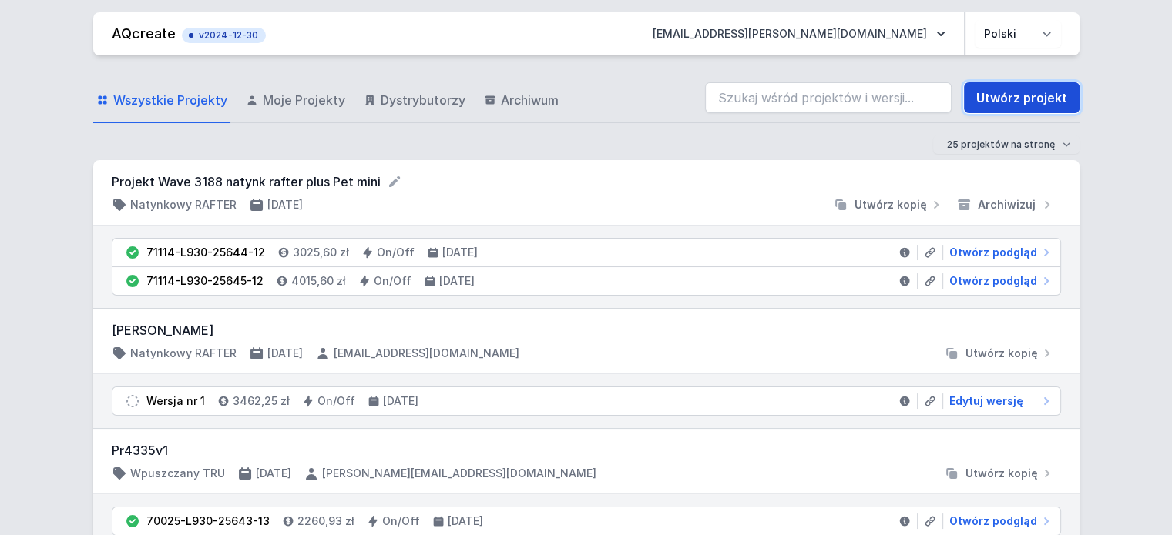
click at [1001, 107] on link "Utwórz projekt" at bounding box center [1022, 97] width 116 height 31
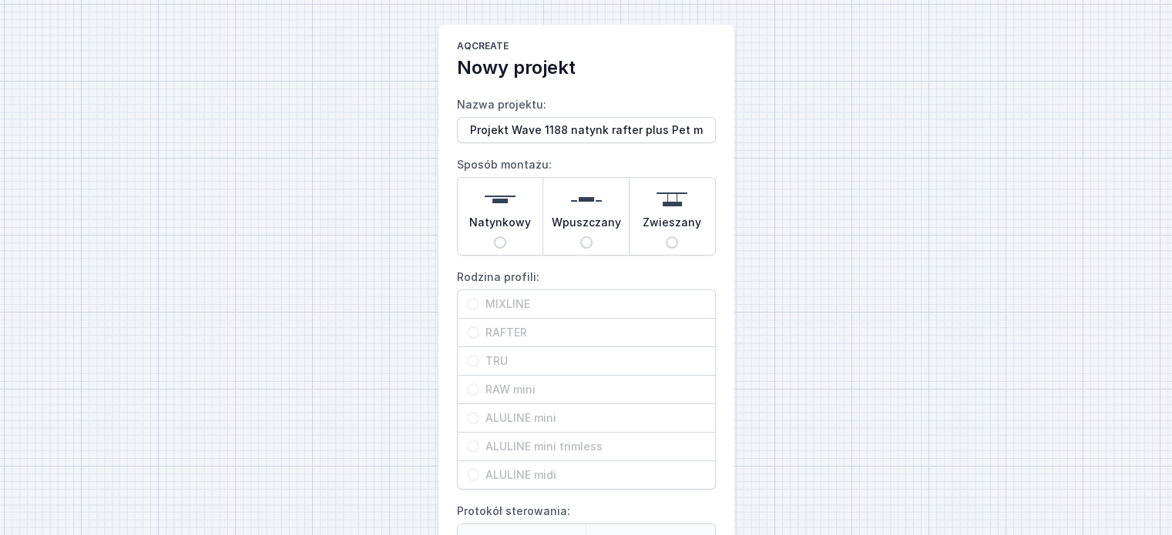
click at [522, 210] on div "Natynkowy" at bounding box center [501, 216] width 86 height 77
click at [506, 236] on input "Natynkowy" at bounding box center [500, 242] width 12 height 12
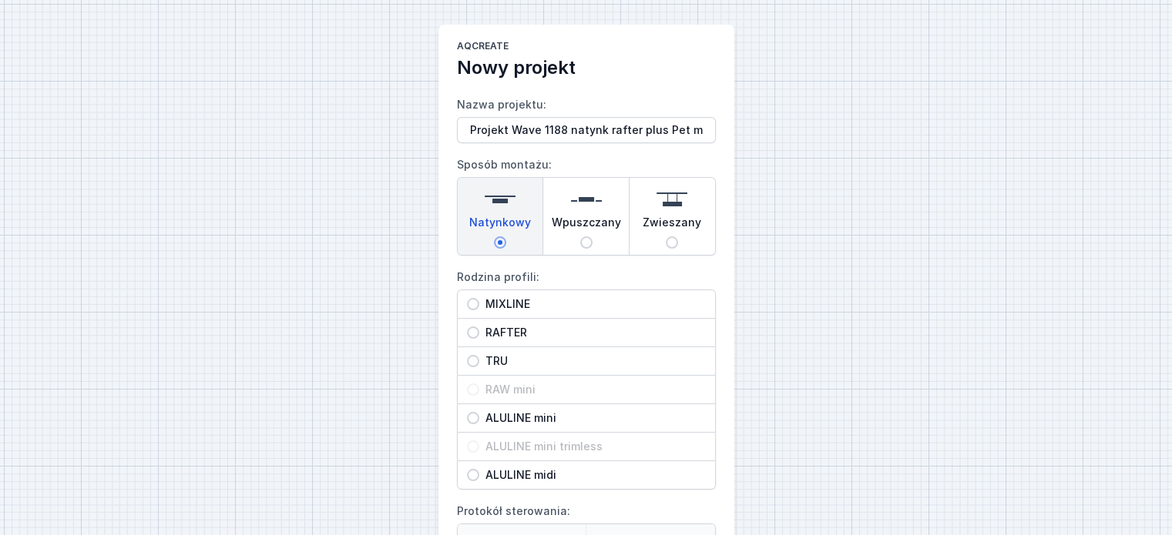
click at [505, 328] on span "RAFTER" at bounding box center [592, 332] width 226 height 15
click at [479, 328] on input "RAFTER" at bounding box center [473, 333] width 12 height 12
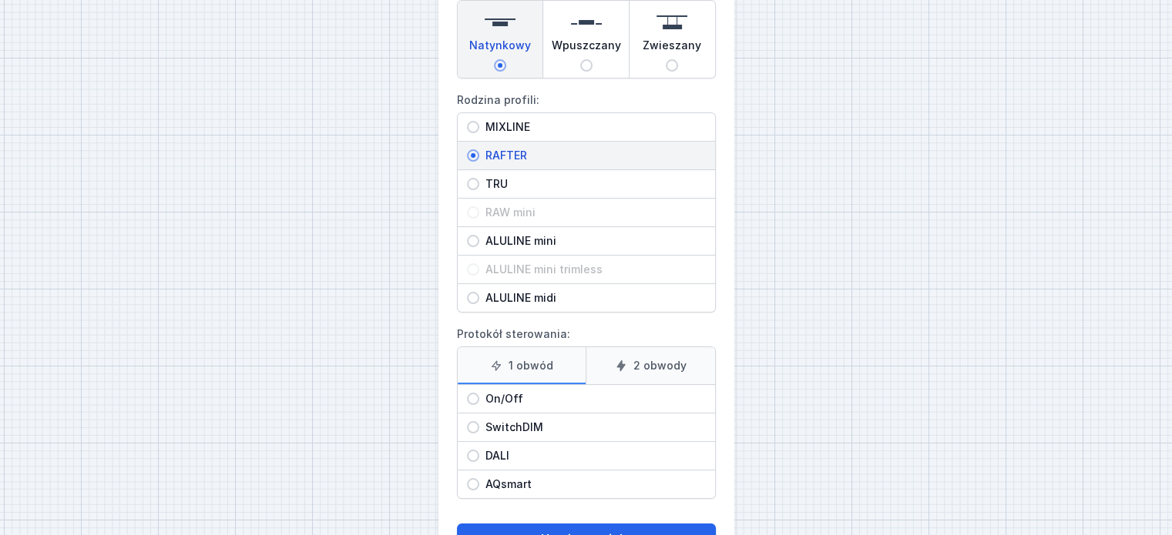
scroll to position [179, 0]
click at [512, 391] on span "On/Off" at bounding box center [592, 397] width 226 height 15
click at [479, 391] on input "On/Off" at bounding box center [473, 397] width 12 height 12
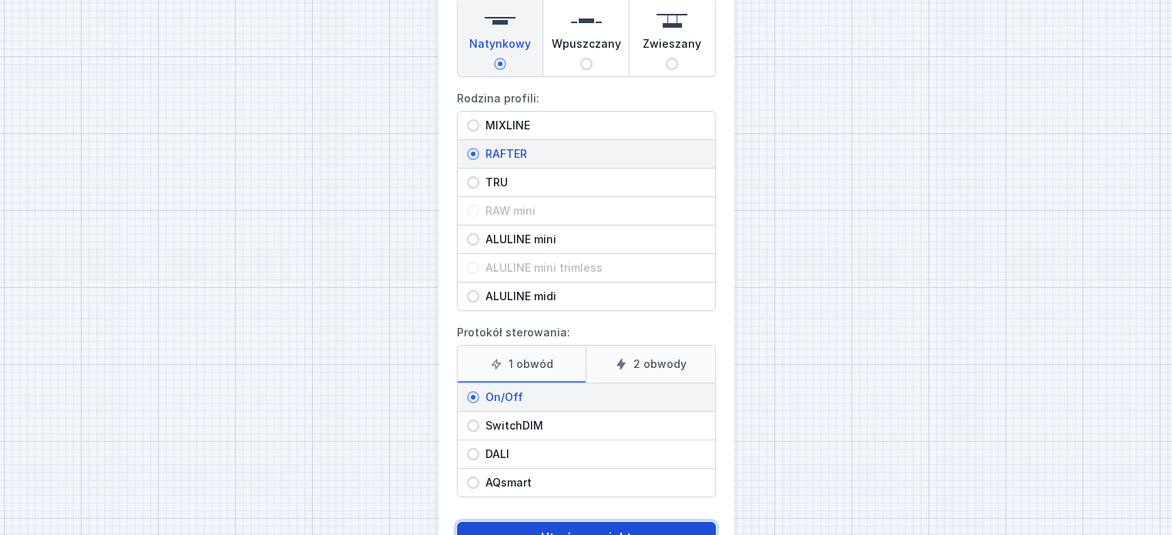
click at [552, 523] on button "Utwórz projekt" at bounding box center [586, 537] width 259 height 31
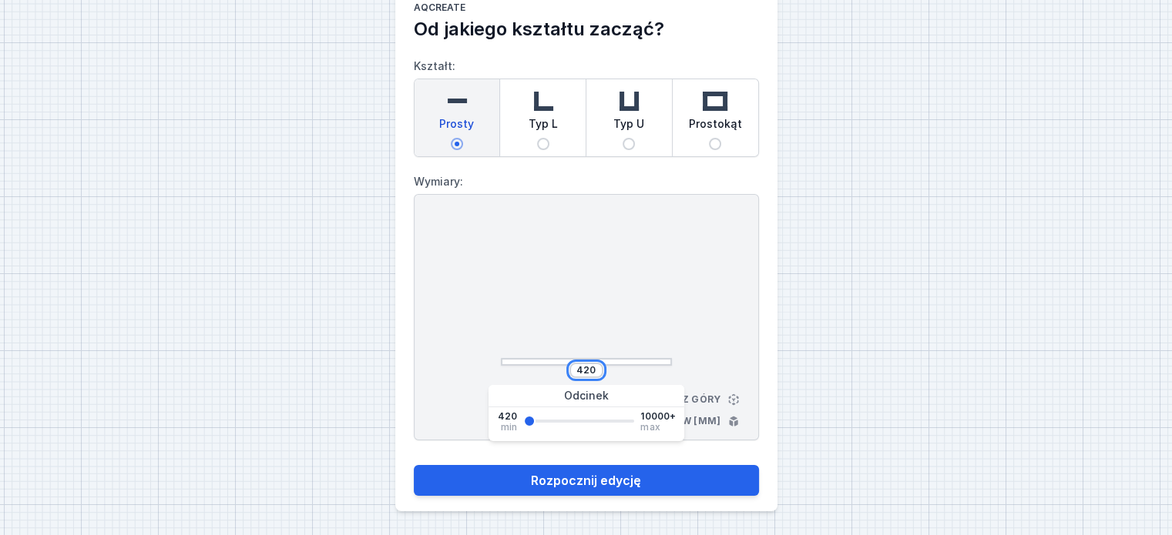
click at [592, 364] on input "420" at bounding box center [586, 370] width 25 height 12
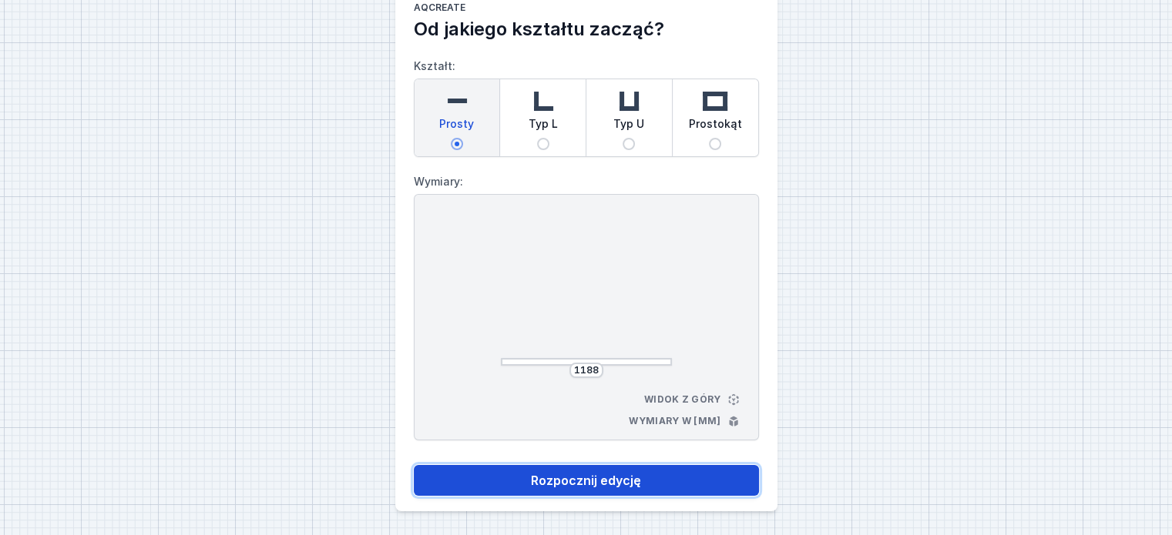
click at [642, 472] on button "Rozpocznij edycję" at bounding box center [586, 480] width 345 height 31
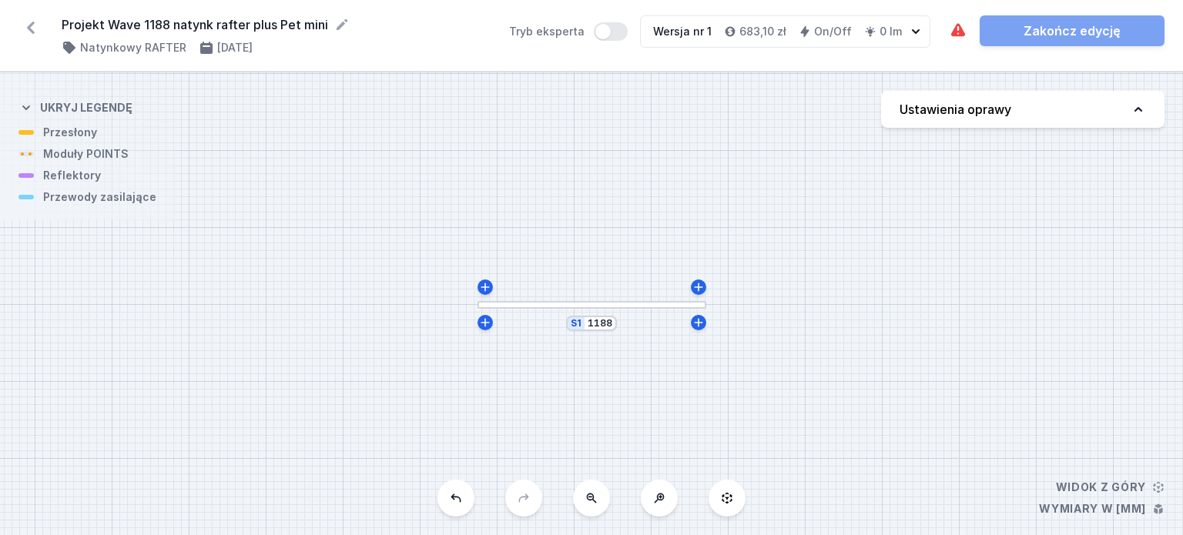
click at [1038, 120] on button "Ustawienia oprawy" at bounding box center [1022, 109] width 283 height 37
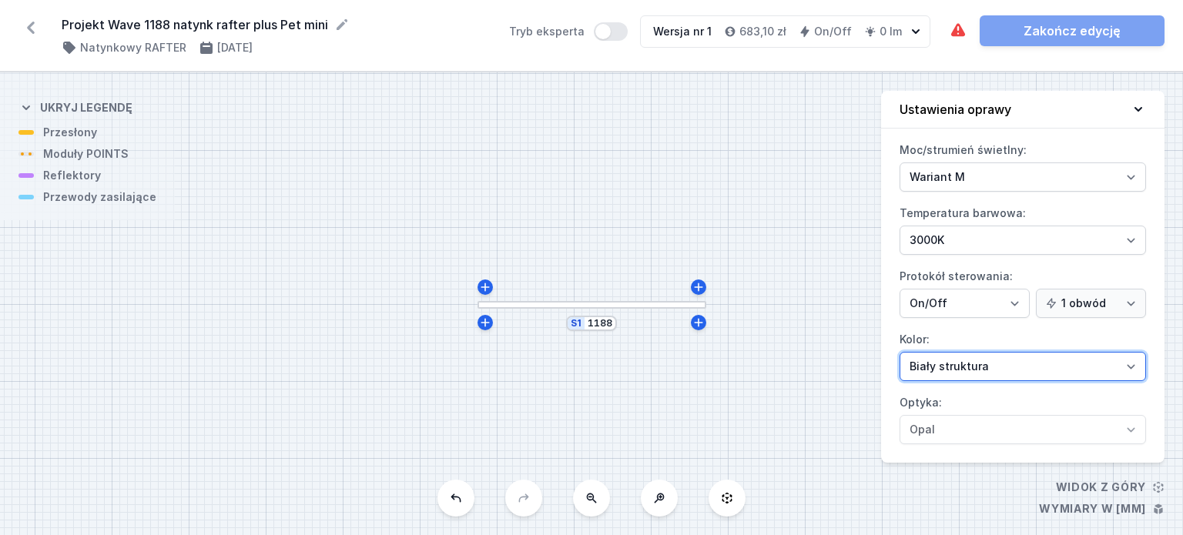
click at [948, 363] on select "Biały struktura Czarny struktura Złoty struktura Miedziany Szary Inny (z palety…" at bounding box center [1023, 366] width 247 height 29
click at [900, 352] on select "Biały struktura Czarny struktura Złoty struktura Miedziany Szary Inny (z palety…" at bounding box center [1023, 366] width 247 height 29
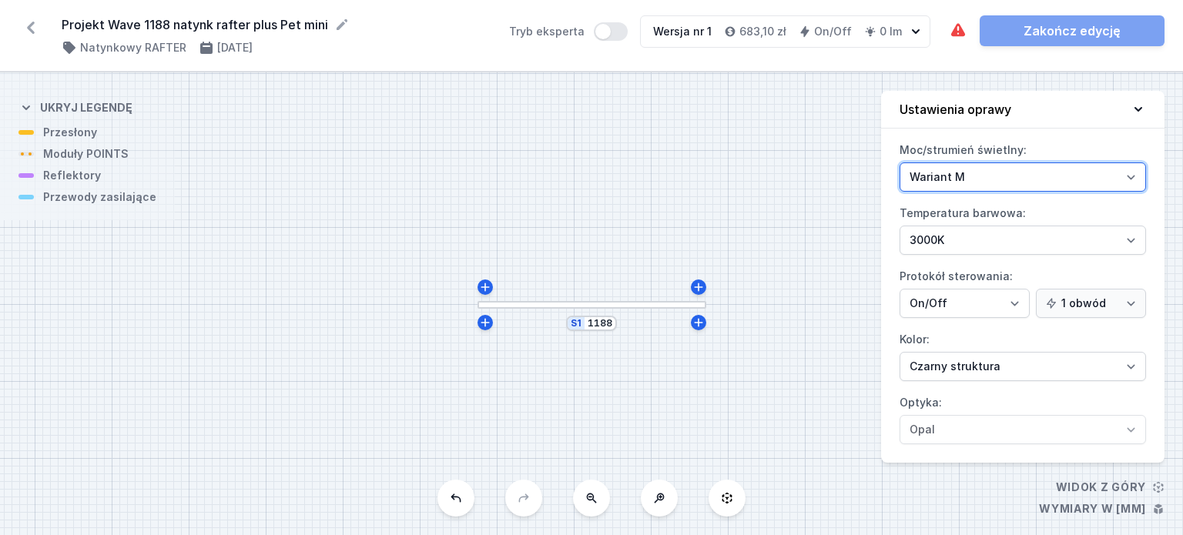
click at [1092, 183] on select "Wariant L Wariant M" at bounding box center [1023, 177] width 247 height 29
click at [900, 163] on select "Wariant L Wariant M" at bounding box center [1023, 177] width 247 height 29
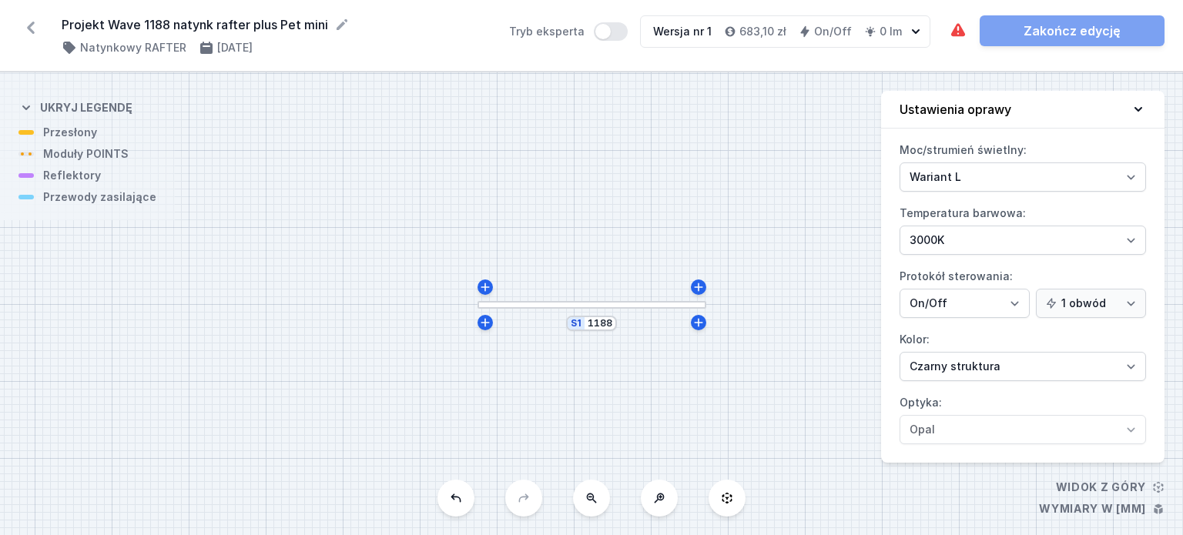
click at [1140, 108] on icon at bounding box center [1139, 109] width 8 height 5
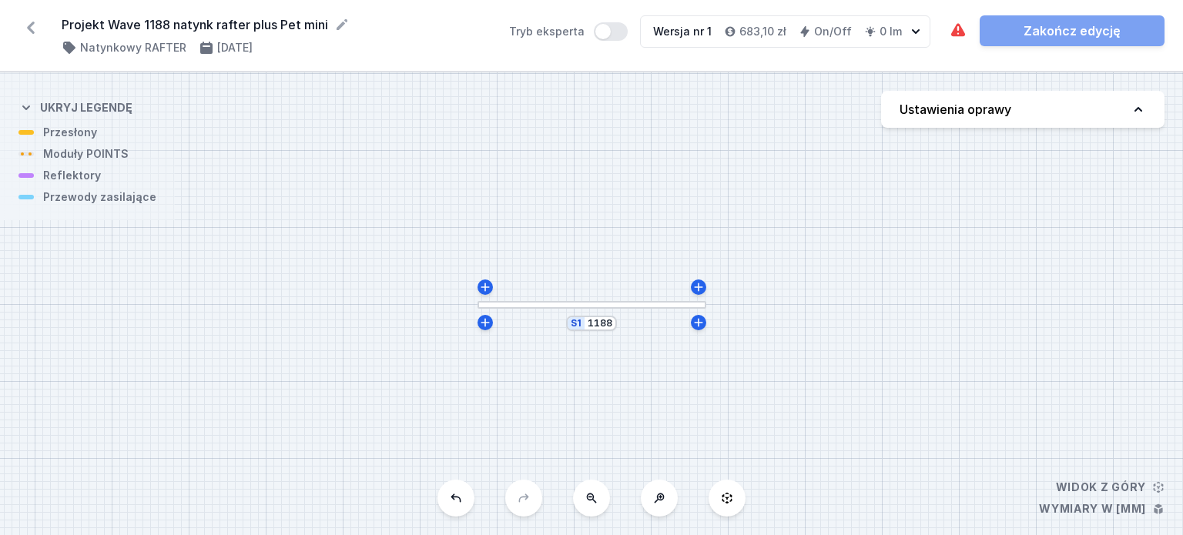
click at [585, 305] on div at bounding box center [592, 305] width 229 height 8
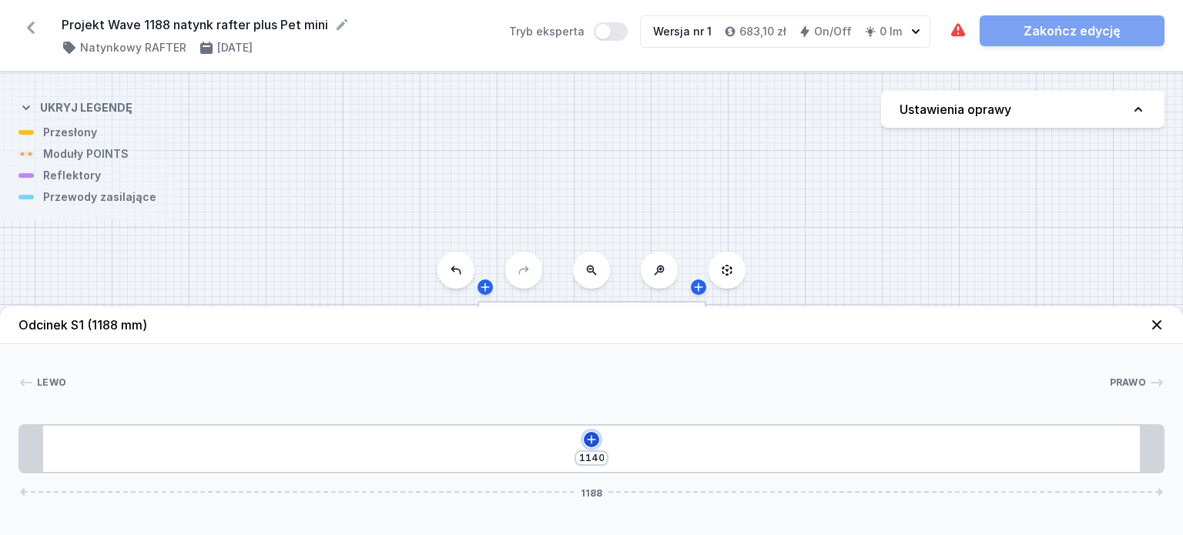
click at [589, 438] on icon at bounding box center [591, 440] width 12 height 12
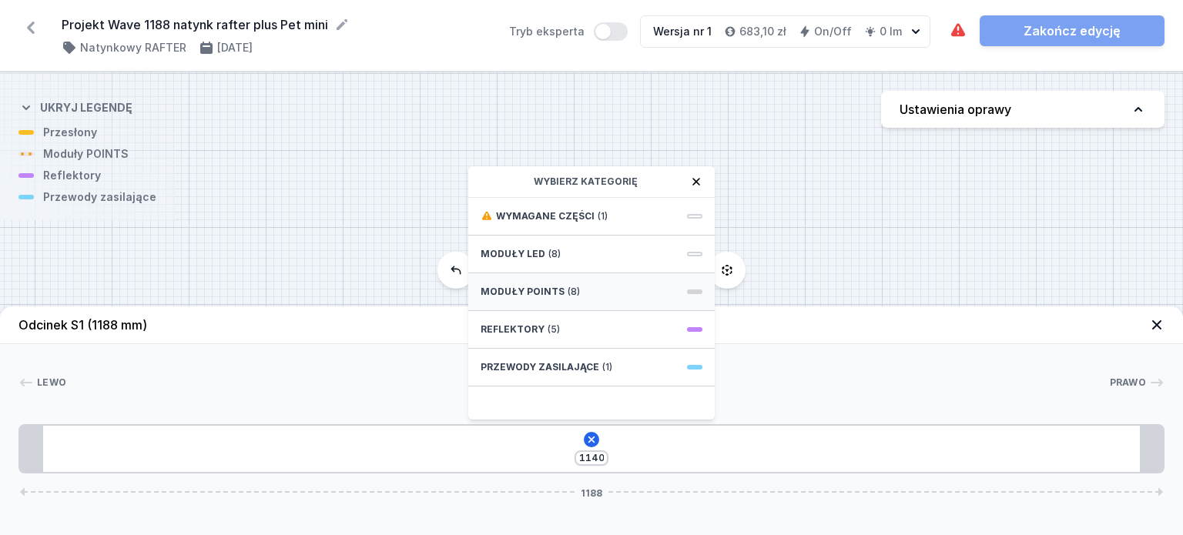
click at [564, 298] on div "Moduły POINTS (8)" at bounding box center [591, 292] width 247 height 38
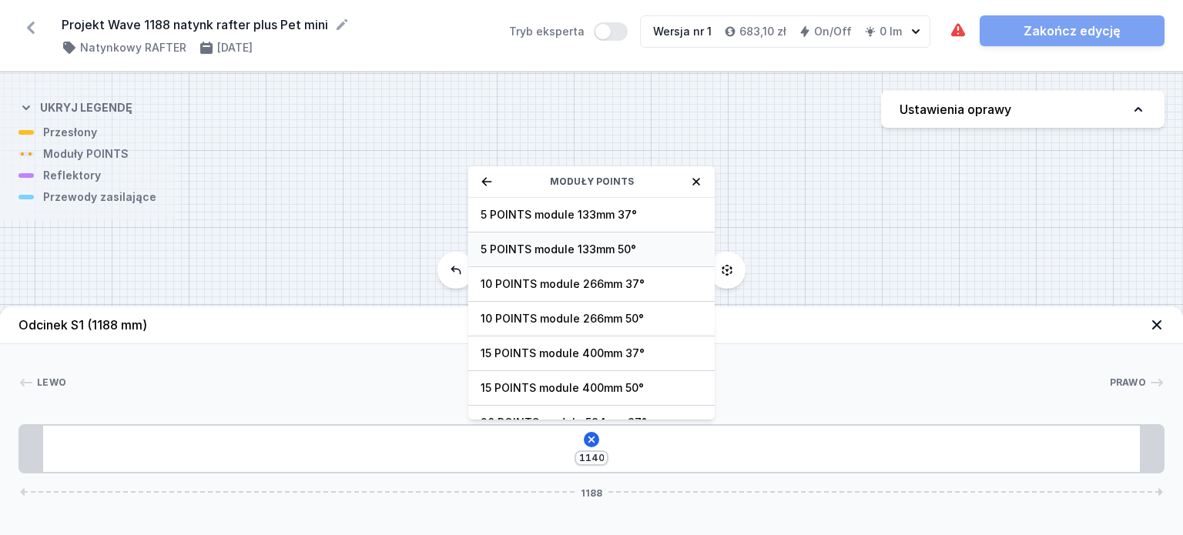
click at [616, 249] on span "5 POINTS module 133mm 50°" at bounding box center [592, 249] width 222 height 15
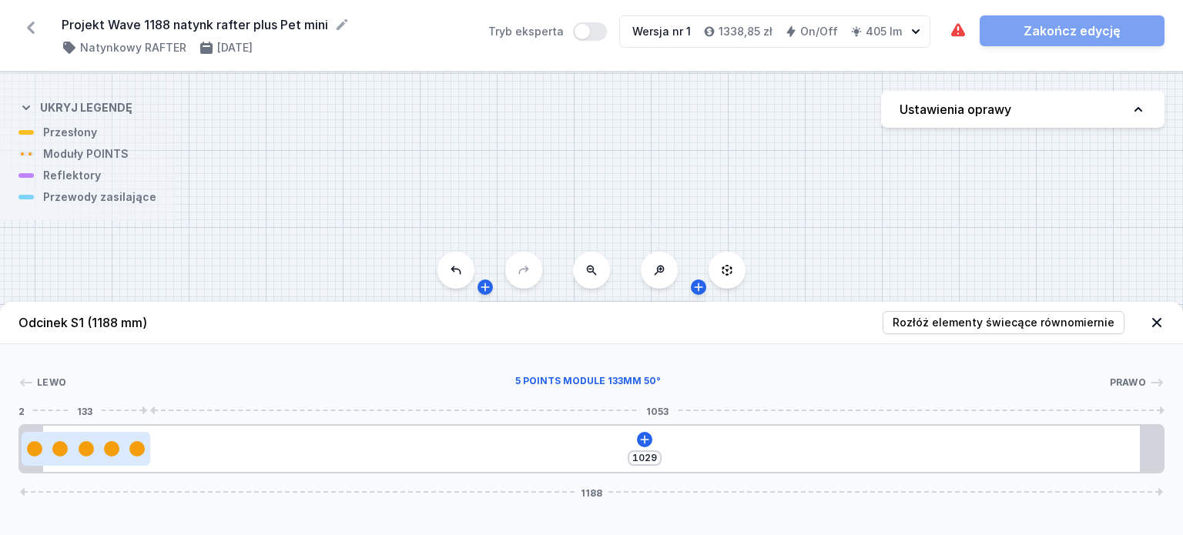
click at [84, 455] on div at bounding box center [86, 448] width 15 height 15
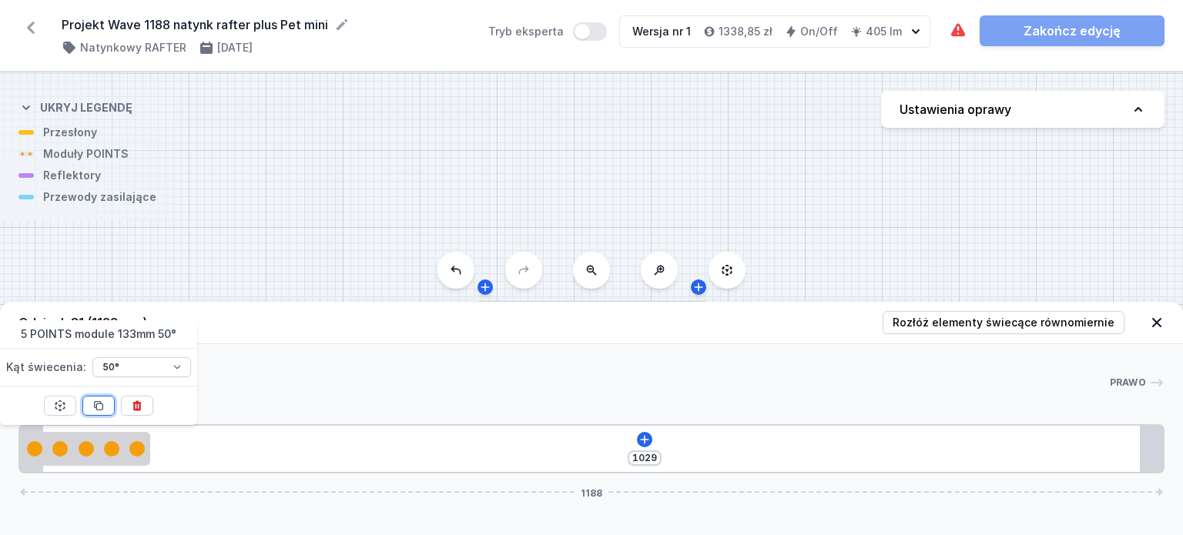
click at [96, 409] on icon at bounding box center [99, 405] width 8 height 8
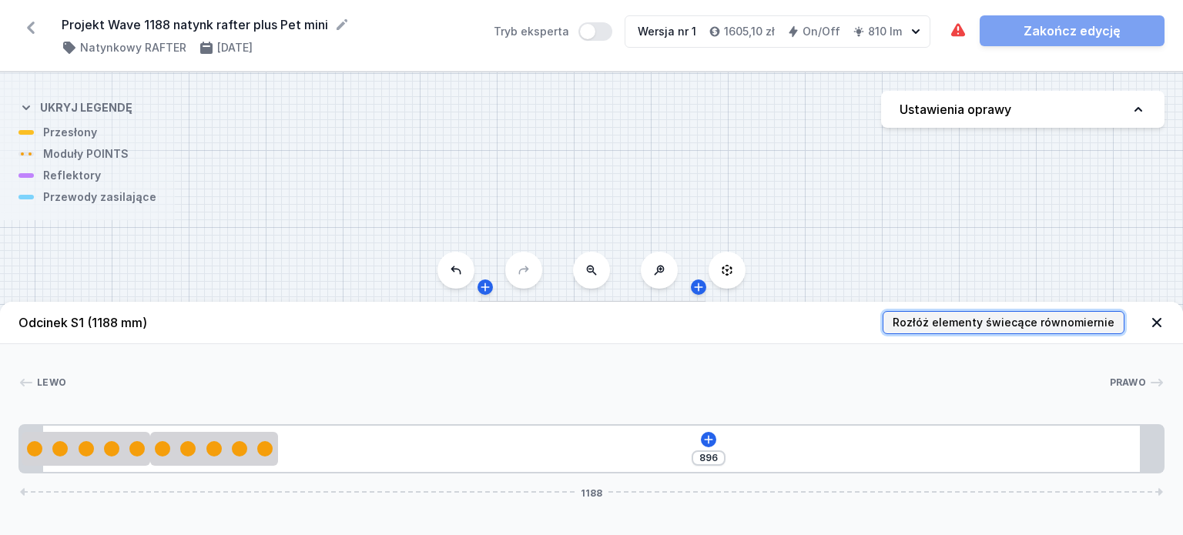
click at [1007, 327] on span "Rozłóż elementy świecące równomiernie" at bounding box center [1004, 322] width 222 height 15
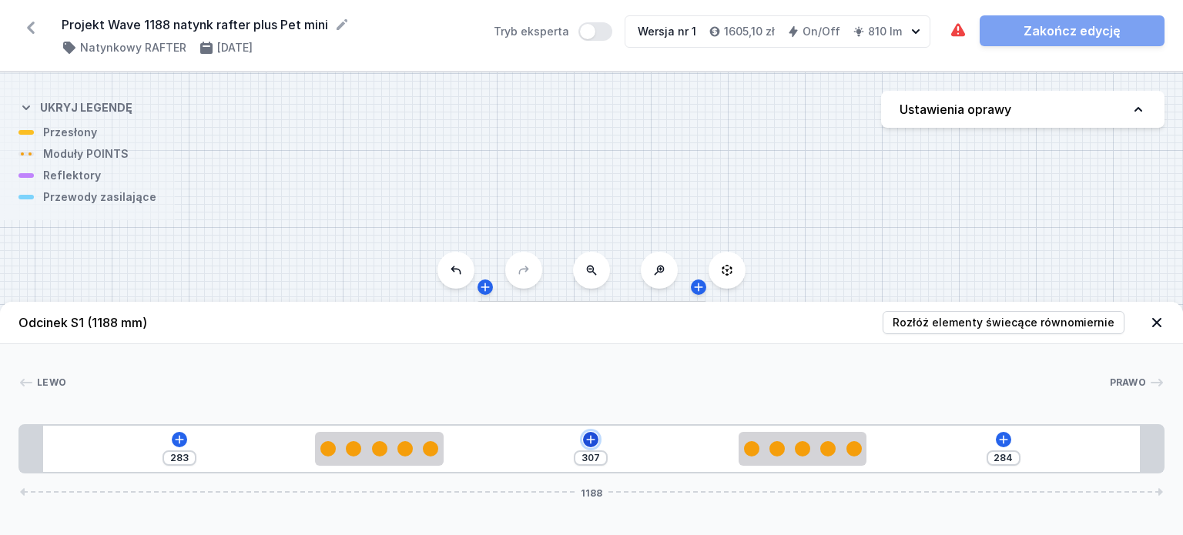
click at [588, 445] on icon at bounding box center [591, 440] width 12 height 12
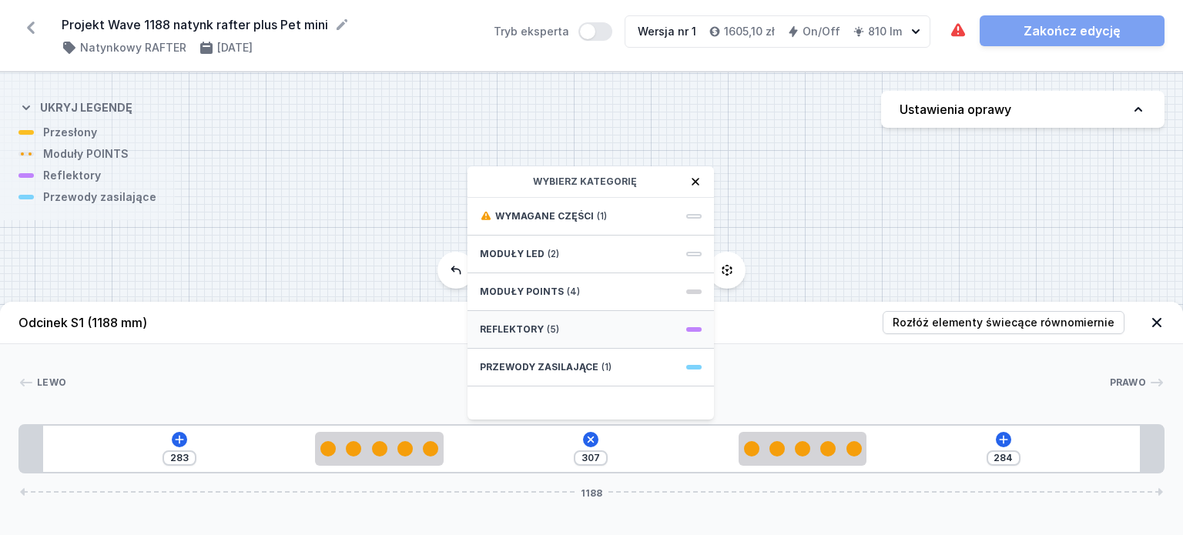
click at [584, 341] on div "Reflektory (5)" at bounding box center [591, 330] width 247 height 38
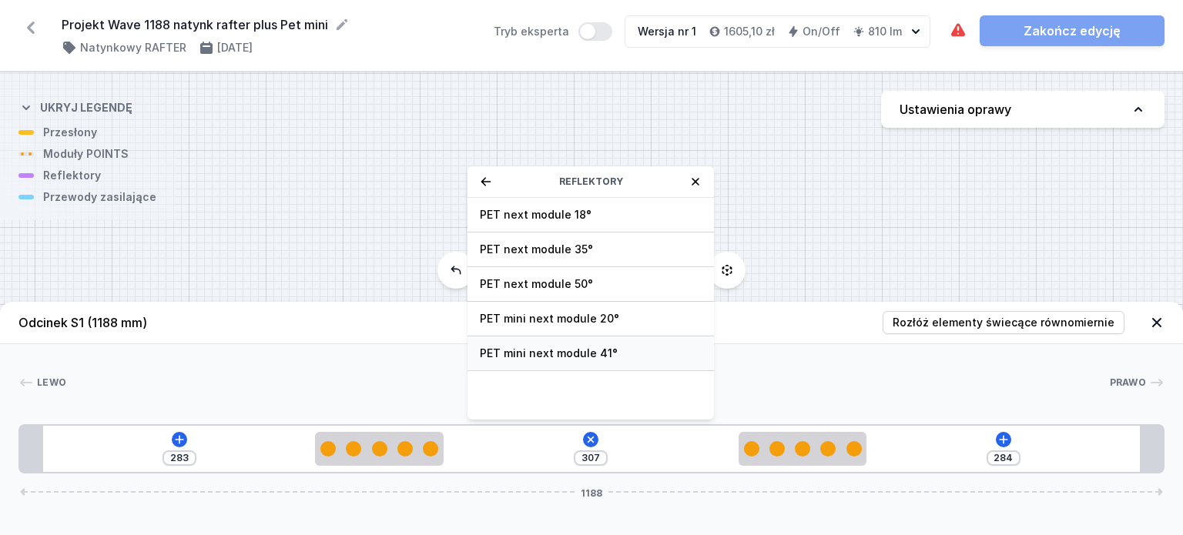
click at [585, 356] on span "PET mini next module 41°" at bounding box center [591, 353] width 222 height 15
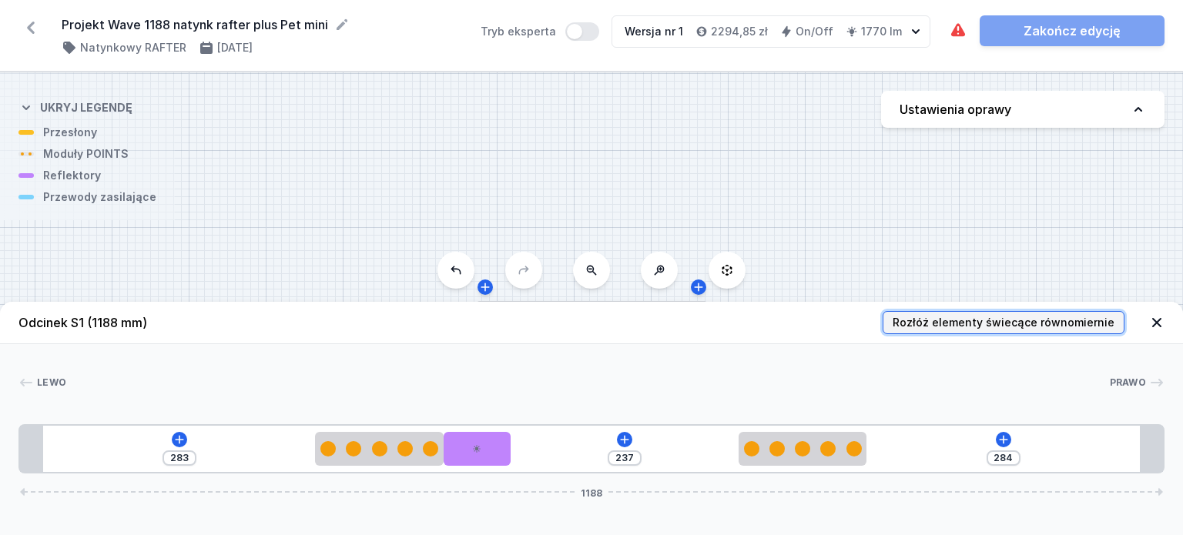
click at [974, 327] on span "Rozłóż elementy świecące równomiernie" at bounding box center [1004, 322] width 222 height 15
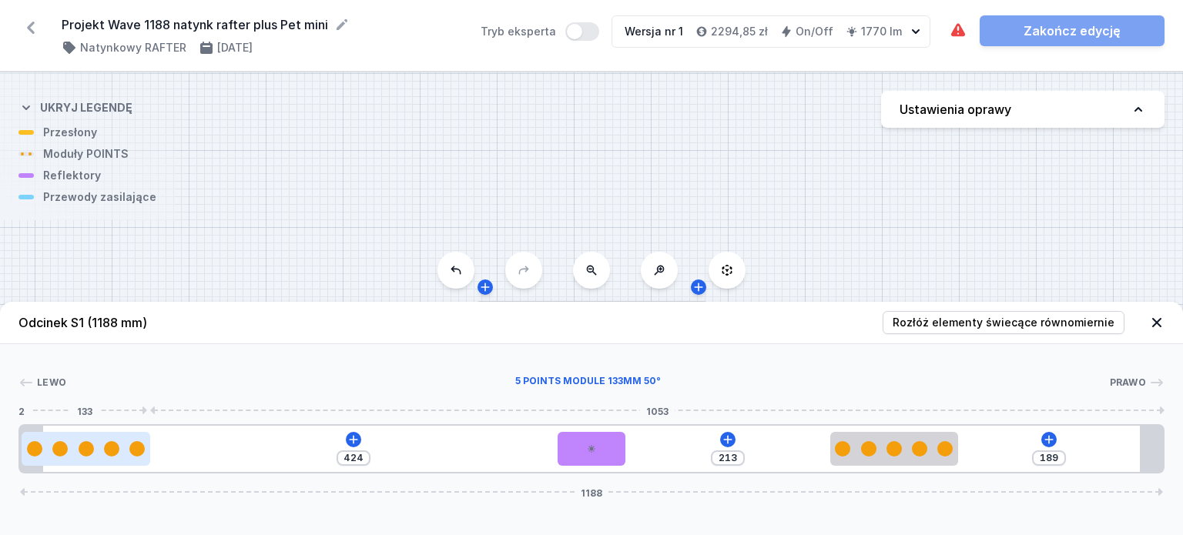
drag, startPoint x: 295, startPoint y: 451, endPoint x: 132, endPoint y: 446, distance: 162.6
click at [132, 446] on div at bounding box center [86, 448] width 128 height 15
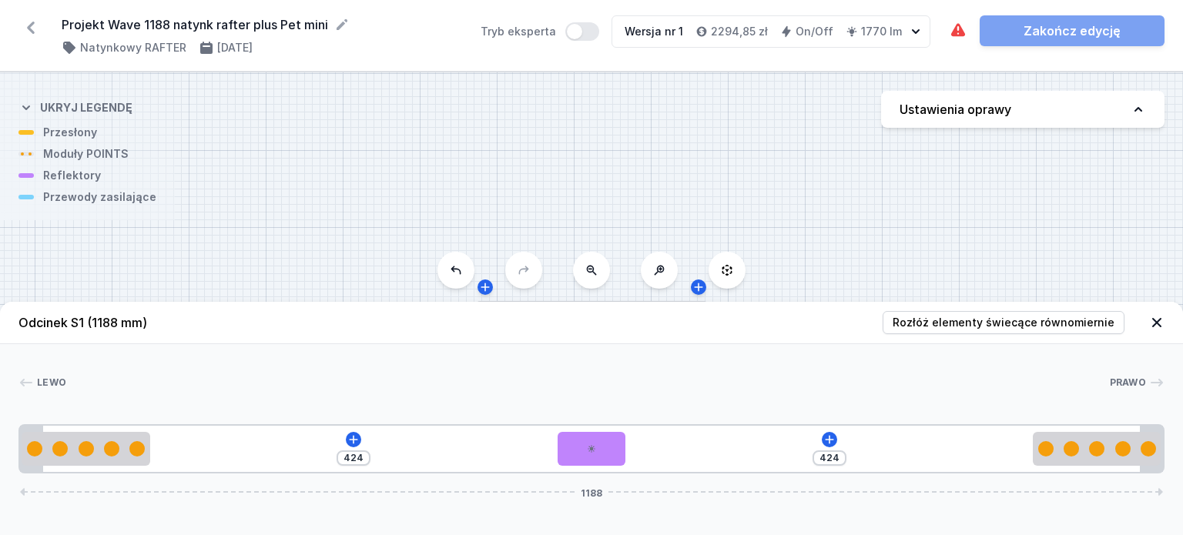
drag, startPoint x: 875, startPoint y: 451, endPoint x: 1110, endPoint y: 408, distance: 238.9
click at [1110, 408] on div "[PERSON_NAME] 1 2 3 2 1 424 424 1188 133 424 70 424 133 24 1140 24 1188" at bounding box center [591, 408] width 1183 height 129
click at [833, 439] on icon at bounding box center [829, 440] width 12 height 12
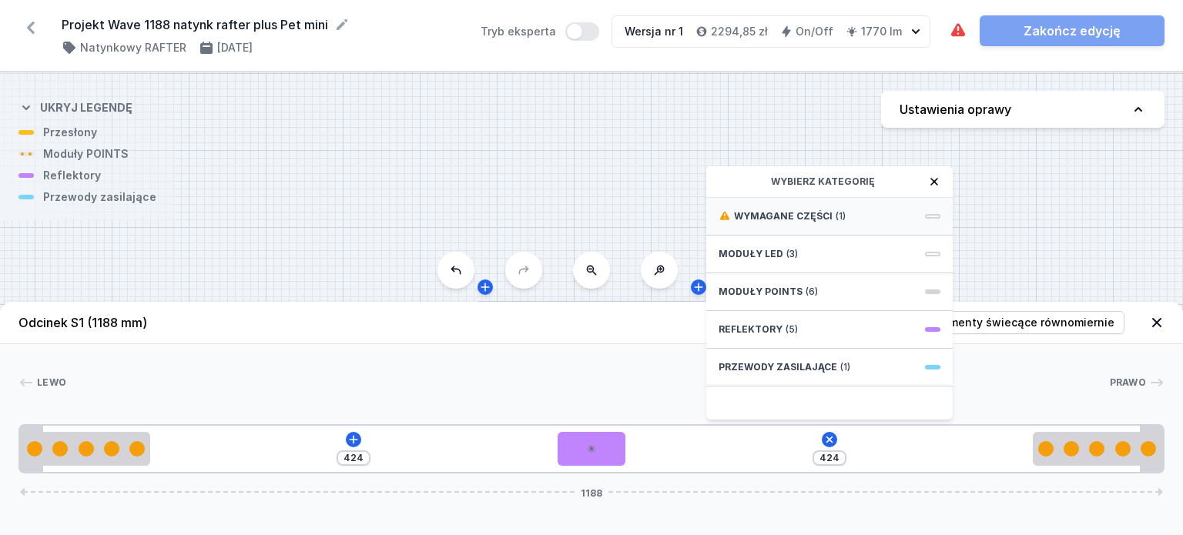
click at [907, 212] on div "Wymagane części (1)" at bounding box center [829, 217] width 247 height 38
click at [890, 216] on span "Hole for power supply cable" at bounding box center [830, 214] width 222 height 15
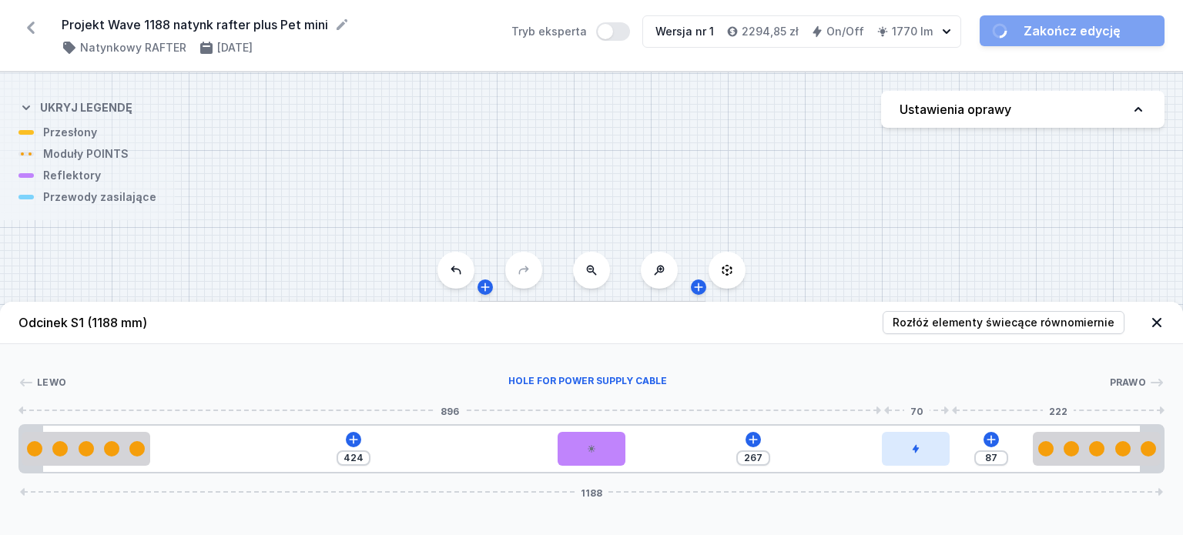
drag, startPoint x: 659, startPoint y: 446, endPoint x: 928, endPoint y: 460, distance: 269.2
click at [928, 460] on div at bounding box center [915, 449] width 67 height 34
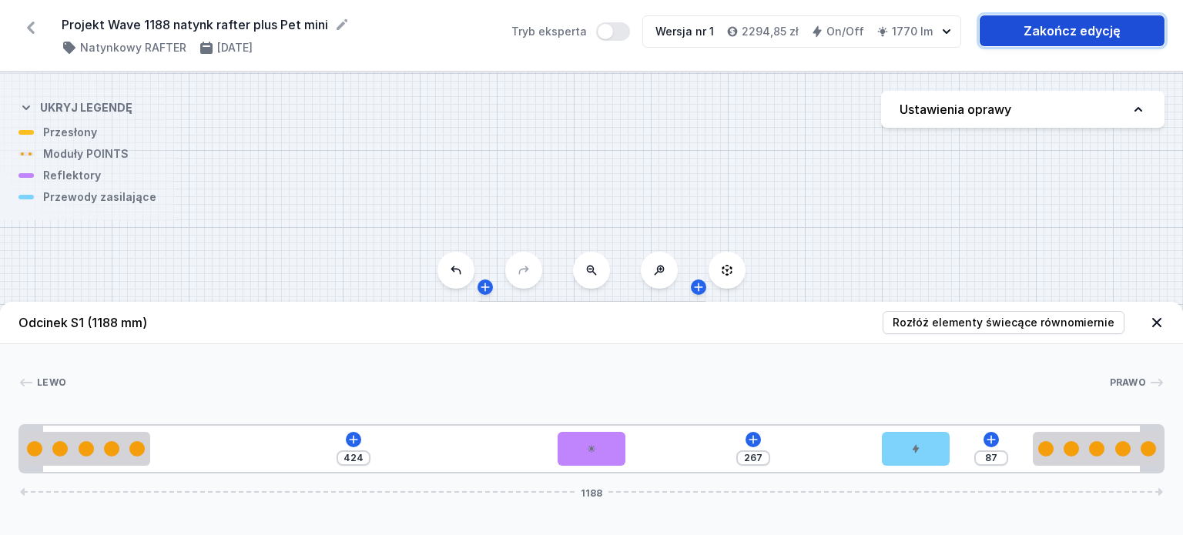
click at [1052, 34] on link "Zakończ edycję" at bounding box center [1072, 30] width 185 height 31
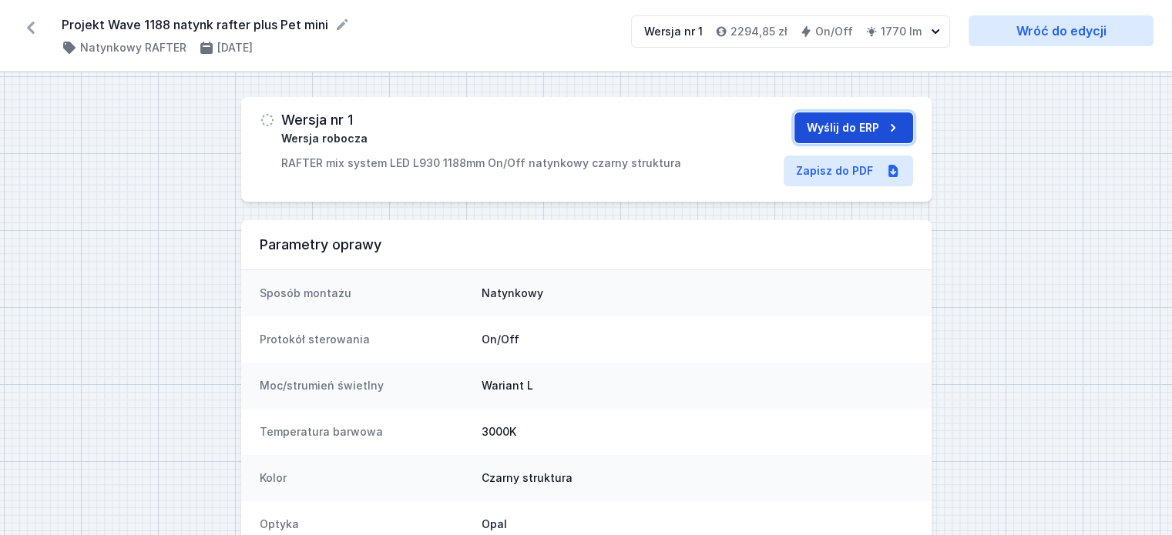
click at [832, 120] on button "Wyślij do ERP" at bounding box center [853, 127] width 119 height 31
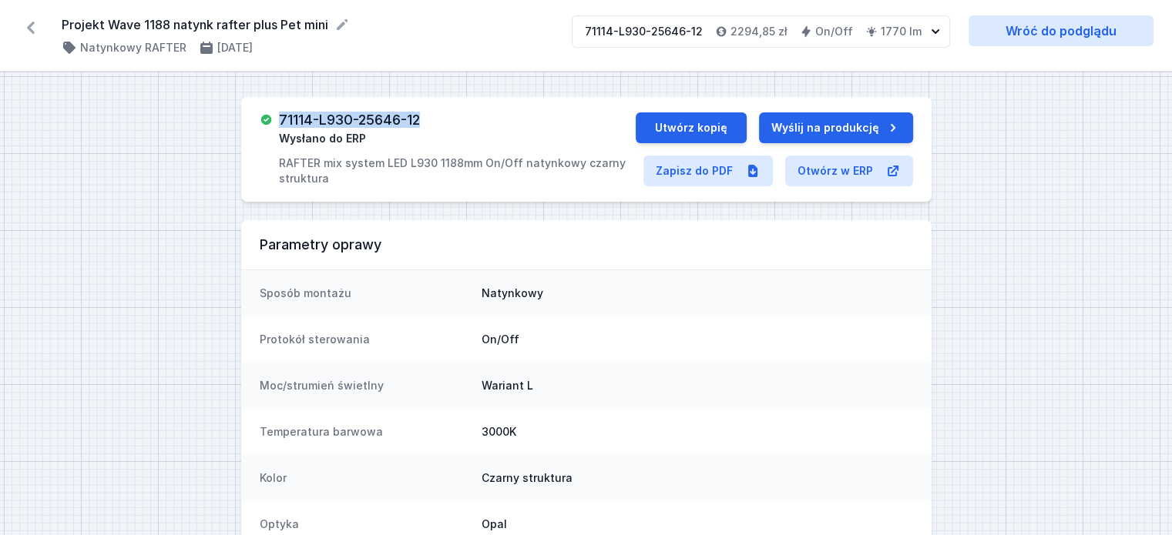
drag, startPoint x: 430, startPoint y: 122, endPoint x: 283, endPoint y: 116, distance: 147.3
click at [283, 116] on div "71114-L930-25646-12 Wysłano do ERP RAFTER mix system LED L930 1188mm On/Off nat…" at bounding box center [457, 149] width 356 height 74
copy h3 "71114-L930-25646-12"
click at [32, 29] on icon at bounding box center [30, 27] width 25 height 25
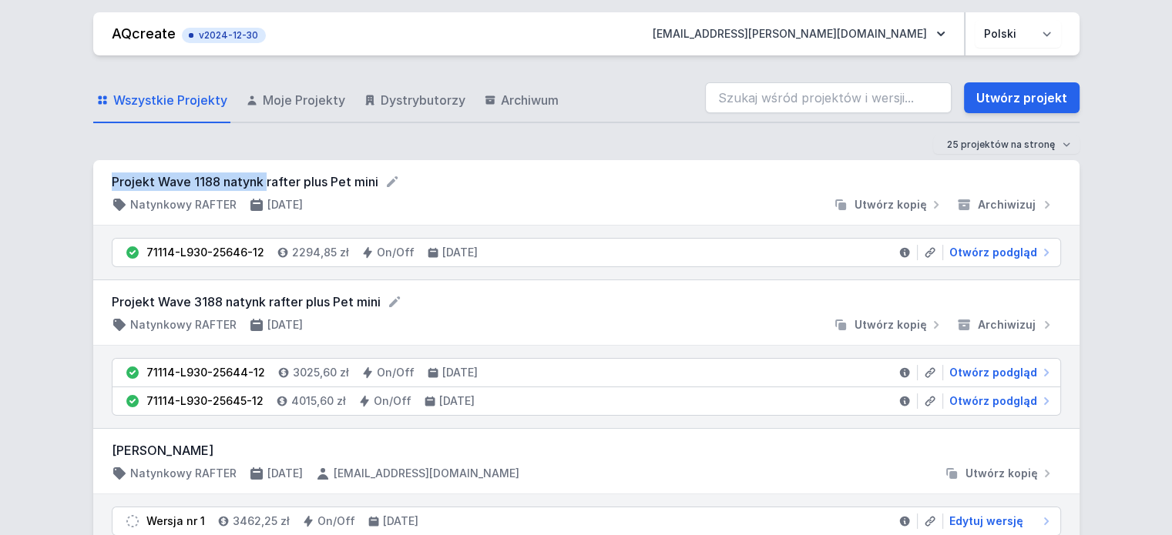
drag, startPoint x: 112, startPoint y: 181, endPoint x: 265, endPoint y: 184, distance: 153.3
click at [265, 184] on form "Projekt Wave 1188 natynk rafter plus Pet mini" at bounding box center [586, 182] width 949 height 18
copy form "Projekt Wave 1188 natynk"
click at [1041, 95] on link "Utwórz projekt" at bounding box center [1022, 97] width 116 height 31
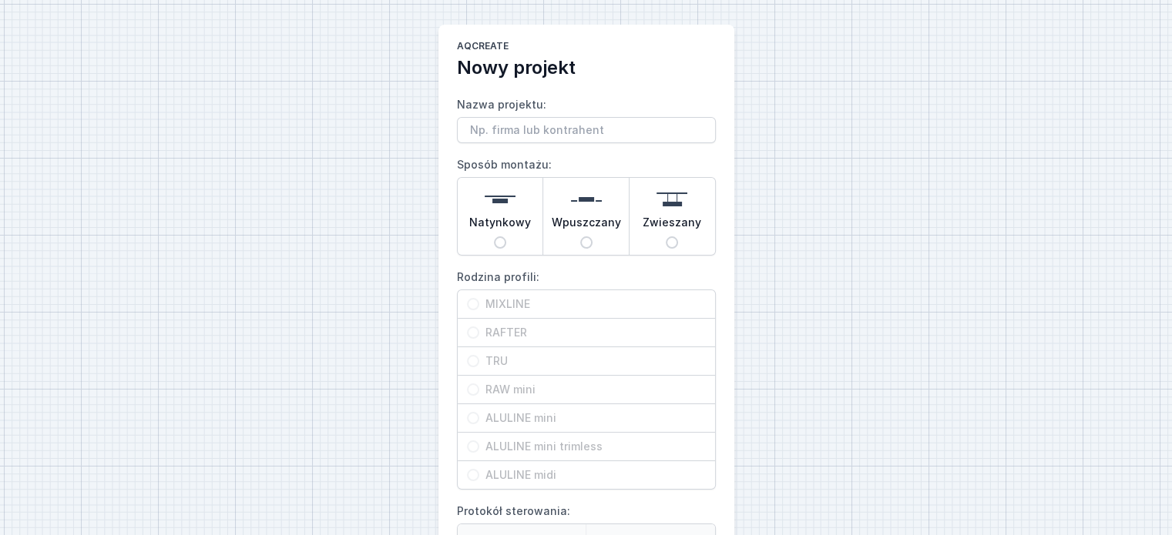
drag, startPoint x: 238, startPoint y: 175, endPoint x: 330, endPoint y: 122, distance: 105.6
click at [330, 122] on div "AQcreate Nowy projekt Nazwa projektu: Sposób montażu: Natynkowy Wpuszczany Zwie…" at bounding box center [586, 386] width 1172 height 772
click at [505, 128] on input "Nazwa projektu:" at bounding box center [586, 130] width 259 height 26
click at [695, 132] on input "Projekt Wave" at bounding box center [586, 130] width 259 height 26
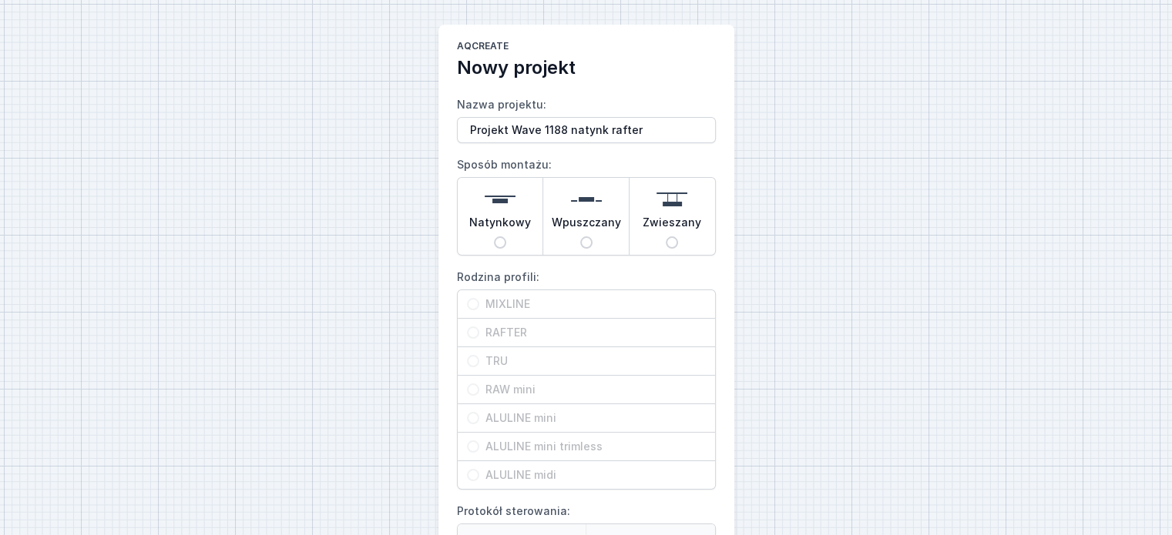
click at [521, 230] on span "Natynkowy" at bounding box center [500, 226] width 62 height 22
click at [506, 236] on input "Natynkowy" at bounding box center [500, 242] width 12 height 12
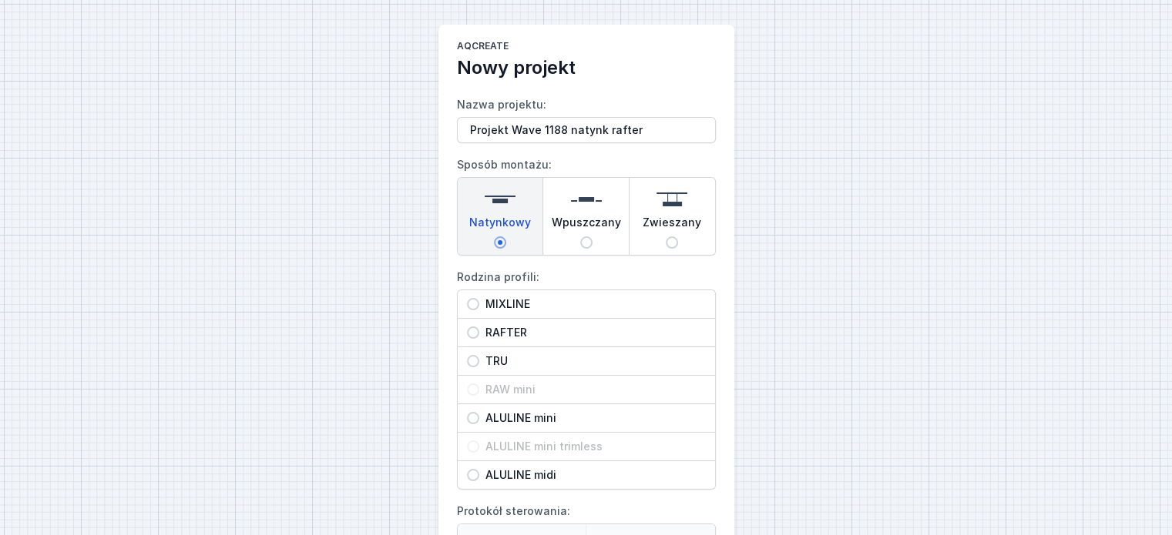
click at [510, 328] on span "RAFTER" at bounding box center [592, 332] width 226 height 15
click at [479, 328] on input "RAFTER" at bounding box center [473, 333] width 12 height 12
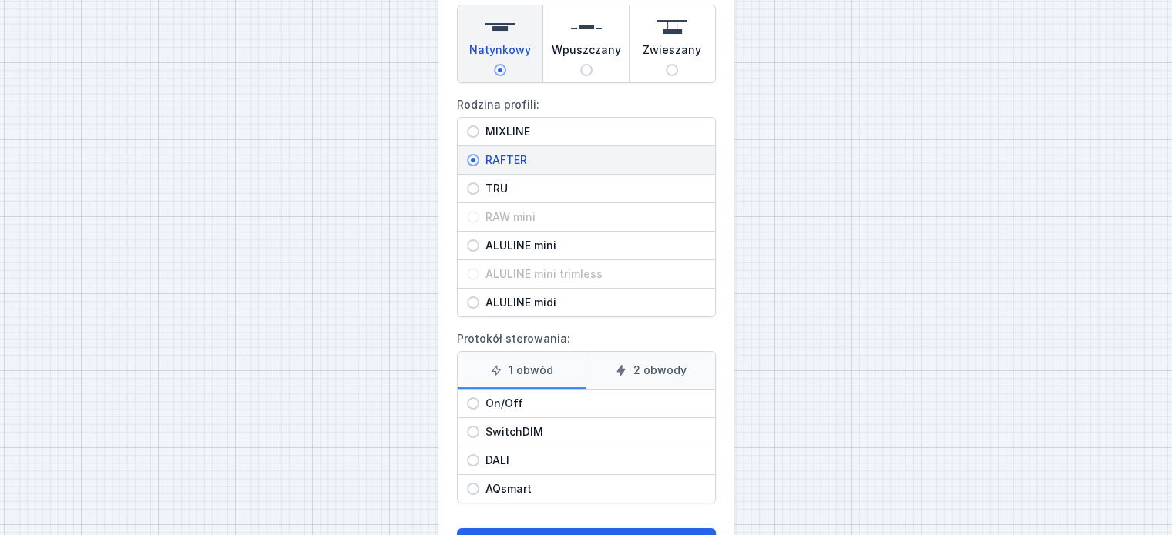
scroll to position [185, 0]
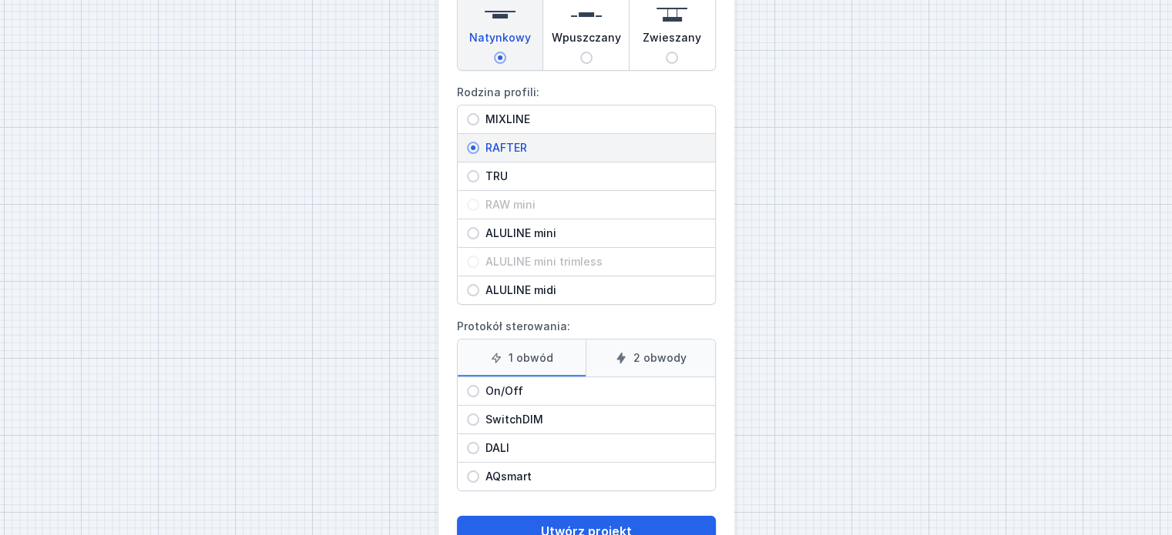
click at [518, 385] on span "On/Off" at bounding box center [592, 391] width 226 height 15
click at [479, 385] on input "On/Off" at bounding box center [473, 391] width 12 height 12
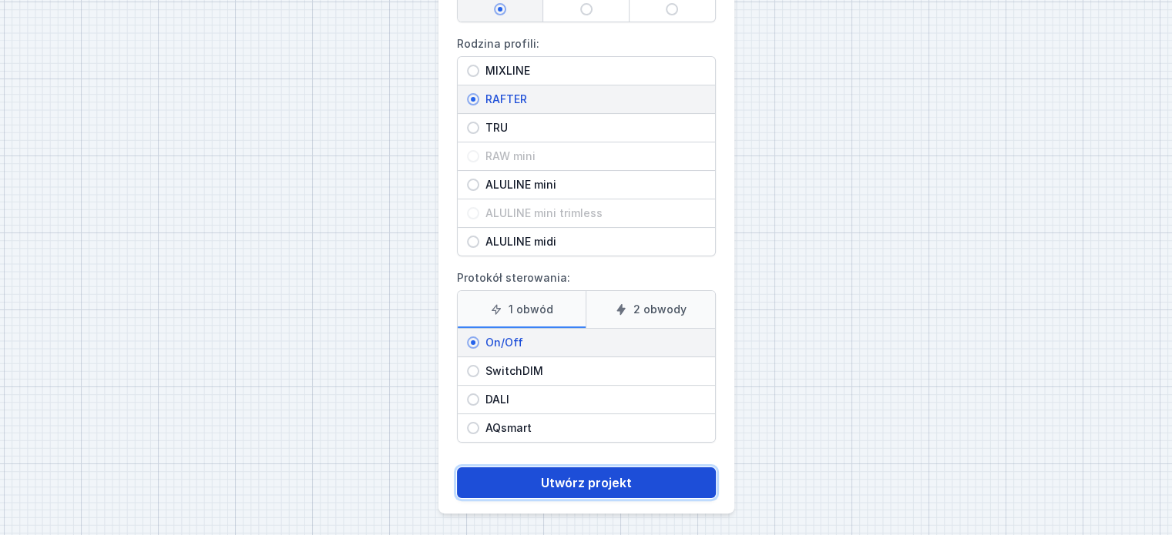
click at [571, 478] on button "Utwórz projekt" at bounding box center [586, 483] width 259 height 31
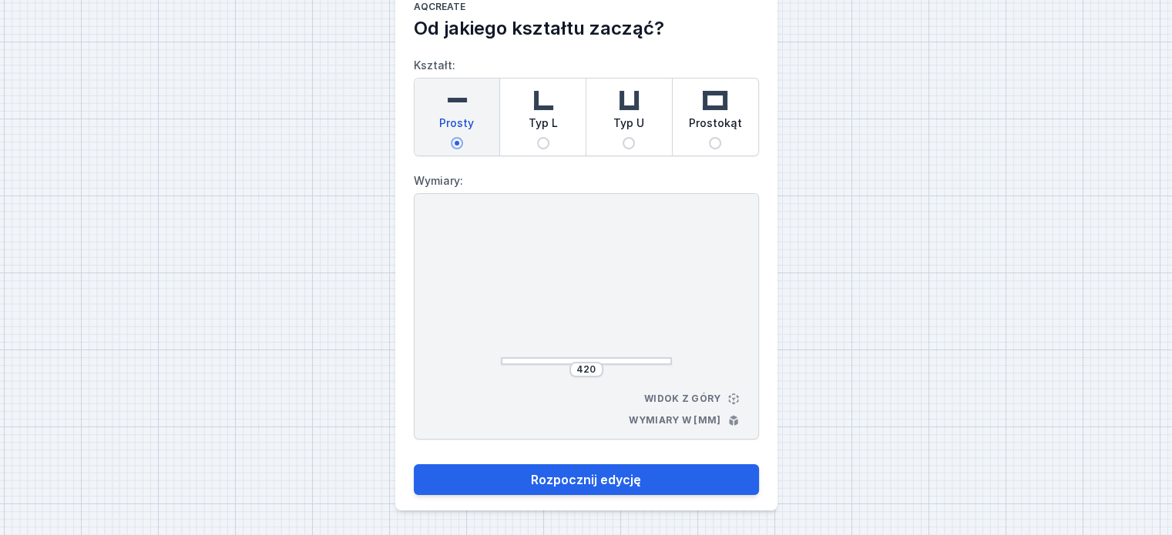
scroll to position [39, 0]
click at [595, 363] on div "420" at bounding box center [586, 370] width 34 height 15
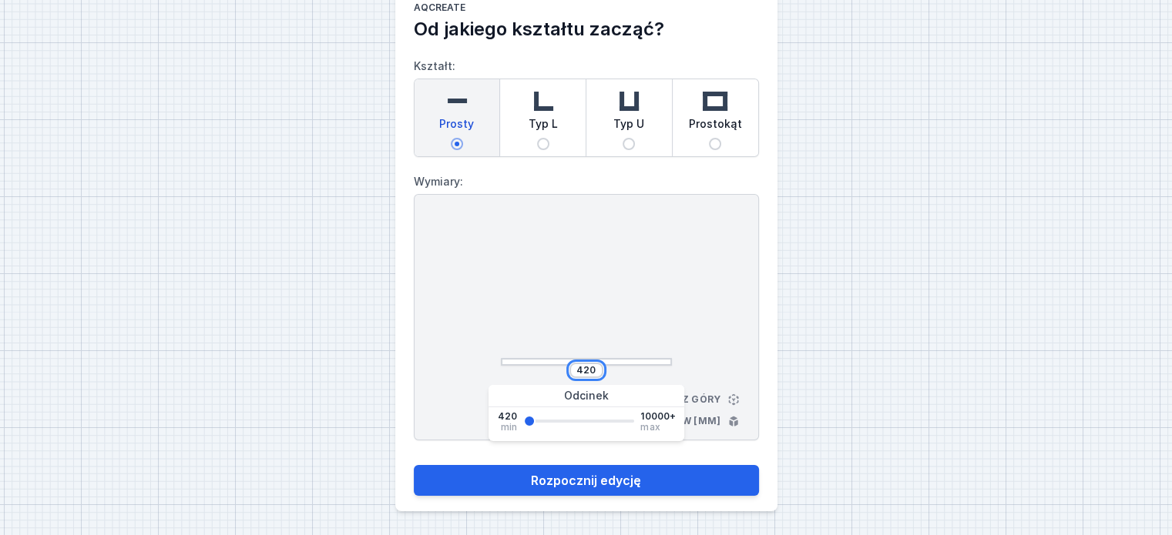
click at [595, 372] on input "420" at bounding box center [586, 370] width 25 height 12
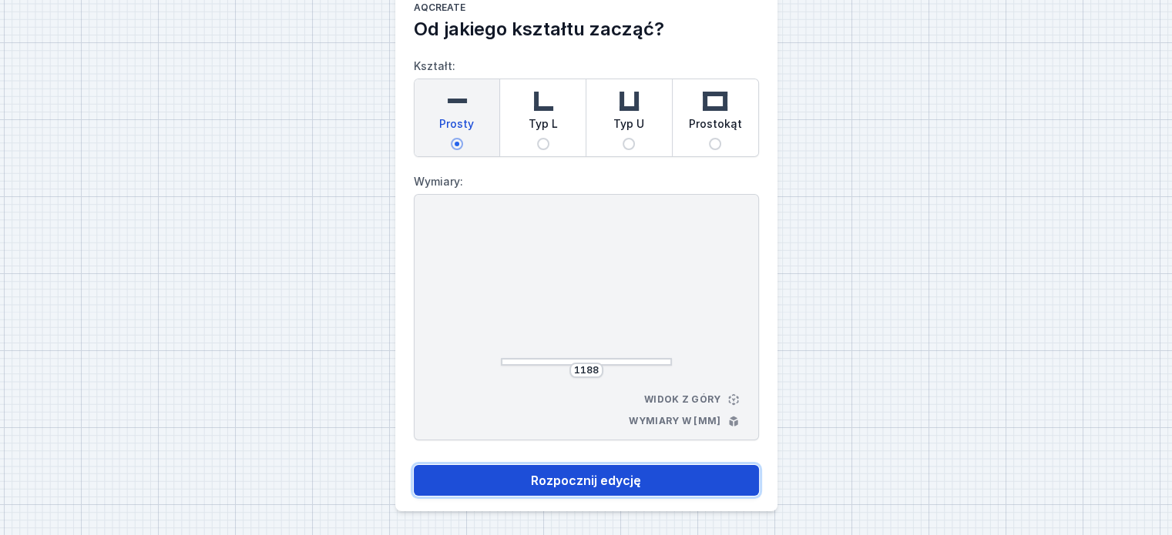
click at [599, 481] on button "Rozpocznij edycję" at bounding box center [586, 480] width 345 height 31
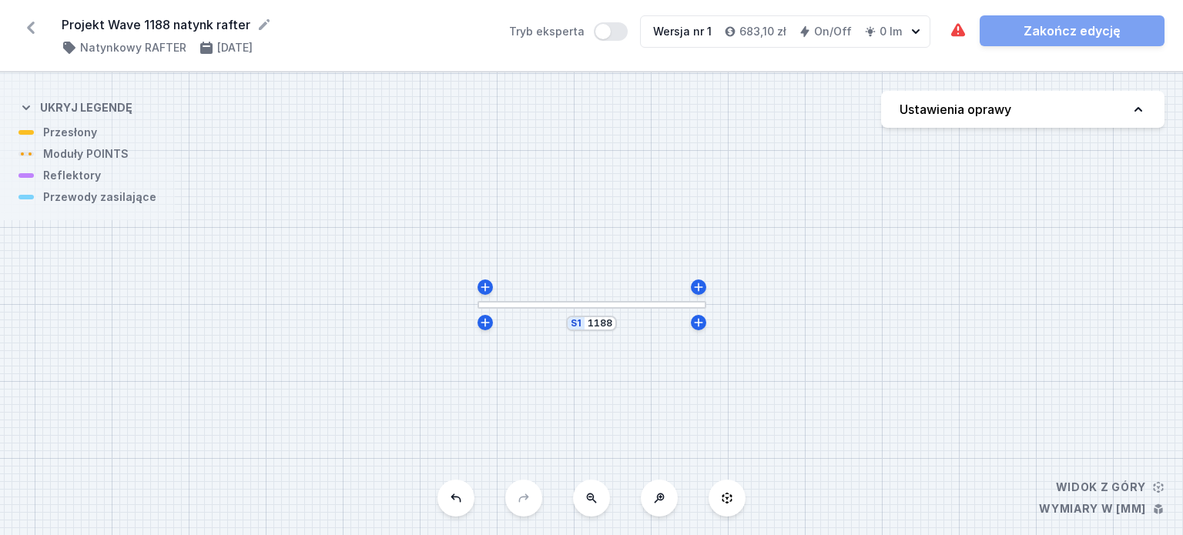
click at [1051, 108] on button "Ustawienia oprawy" at bounding box center [1022, 109] width 283 height 37
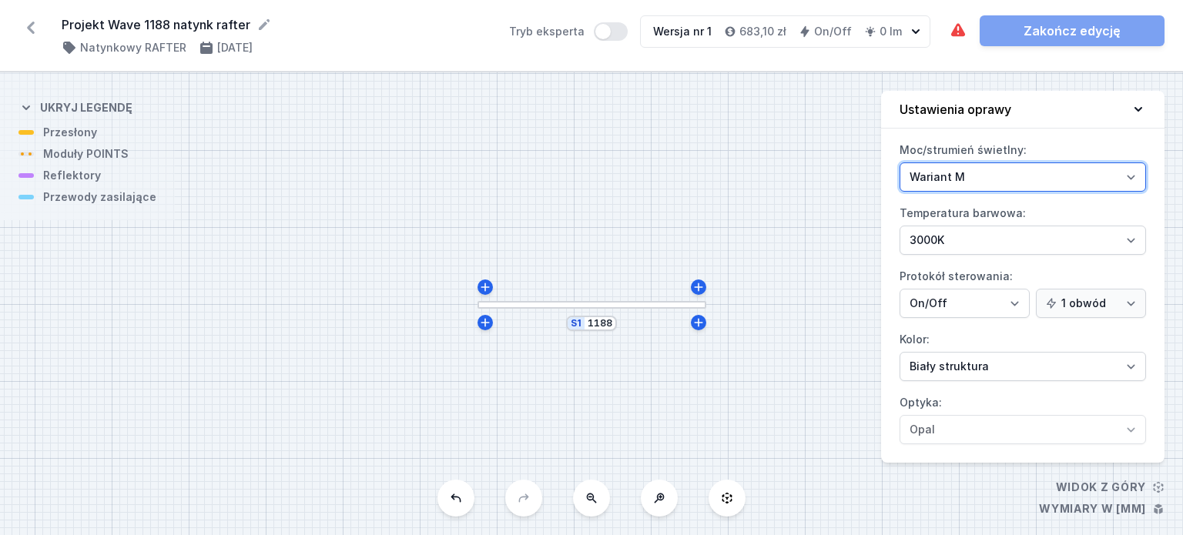
click at [1004, 169] on select "Wariant L Wariant M" at bounding box center [1023, 177] width 247 height 29
click at [900, 163] on select "Wariant L Wariant M" at bounding box center [1023, 177] width 247 height 29
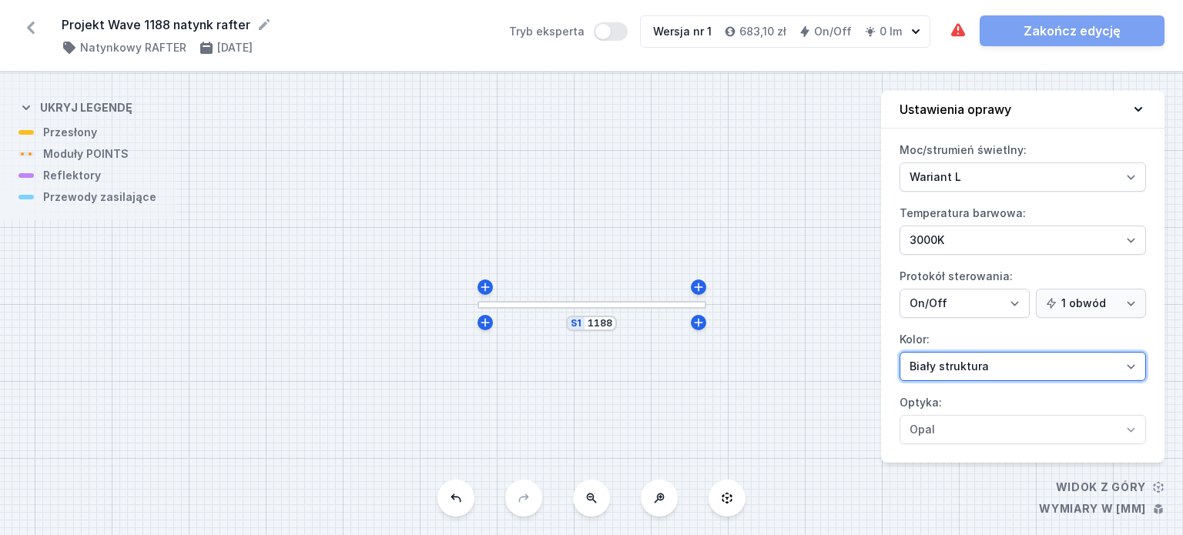
click at [964, 369] on select "Biały struktura Czarny struktura Złoty struktura Miedziany Szary Inny (z palety…" at bounding box center [1023, 366] width 247 height 29
click at [900, 352] on select "Biały struktura Czarny struktura Złoty struktura Miedziany Szary Inny (z palety…" at bounding box center [1023, 366] width 247 height 29
click at [1143, 106] on icon at bounding box center [1138, 109] width 15 height 15
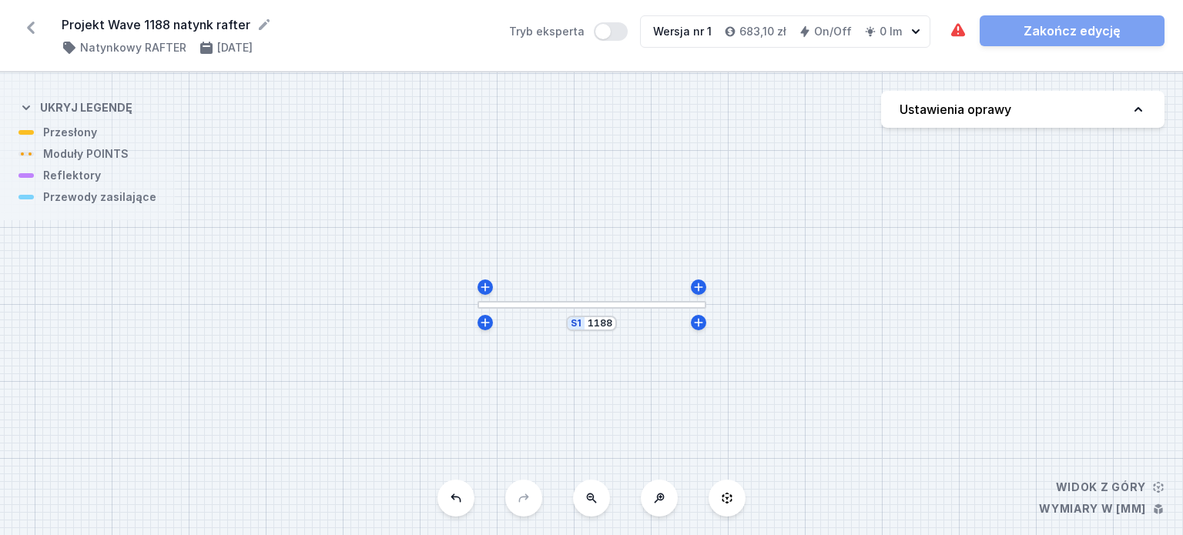
click at [626, 305] on div at bounding box center [592, 305] width 229 height 8
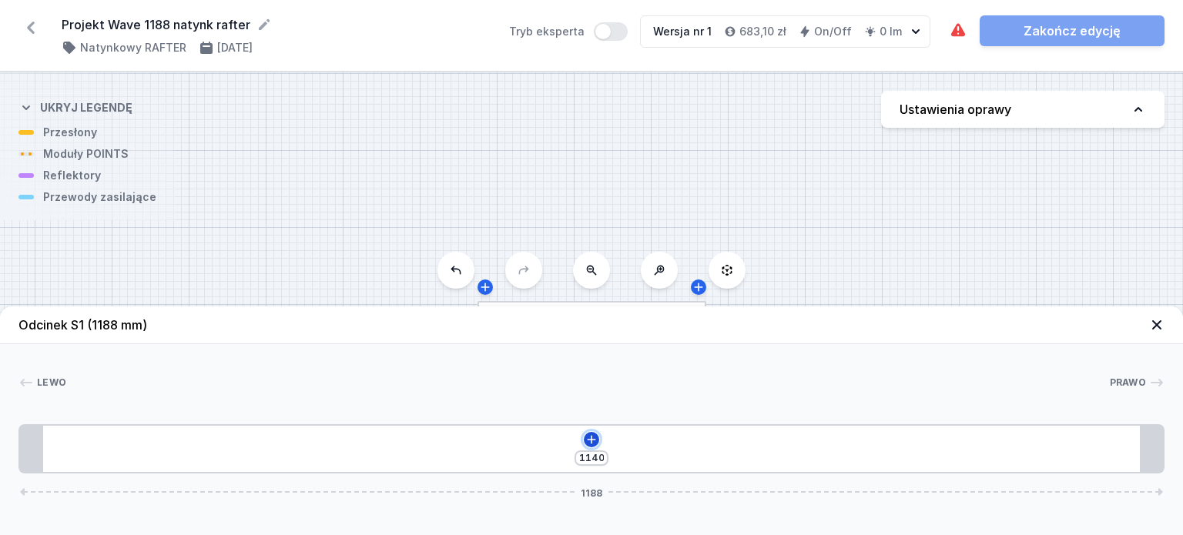
click at [596, 440] on icon at bounding box center [591, 440] width 12 height 12
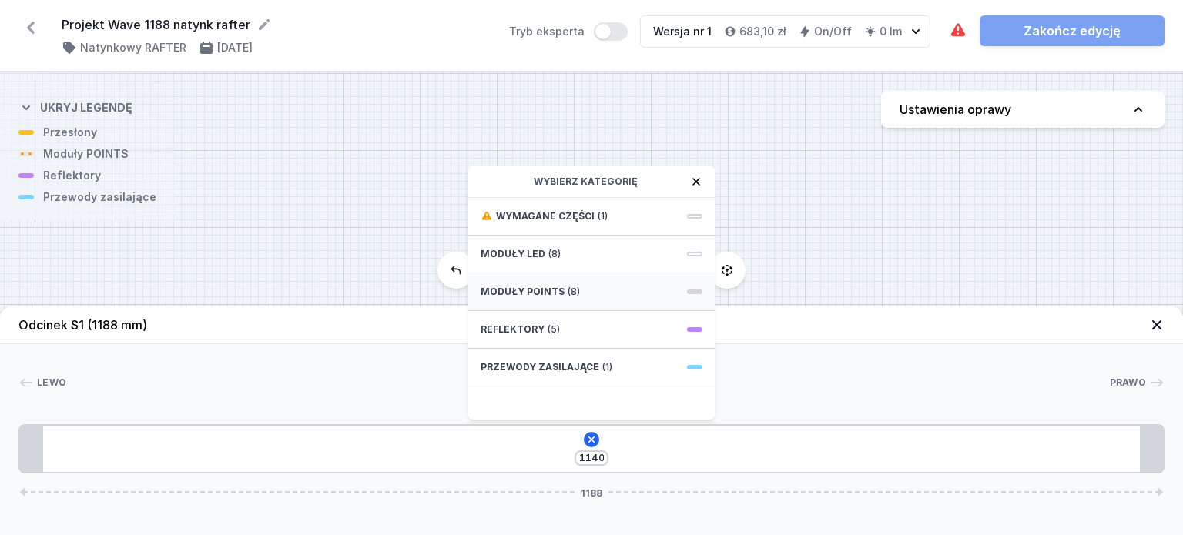
click at [590, 295] on div "Moduły POINTS (8)" at bounding box center [591, 292] width 247 height 38
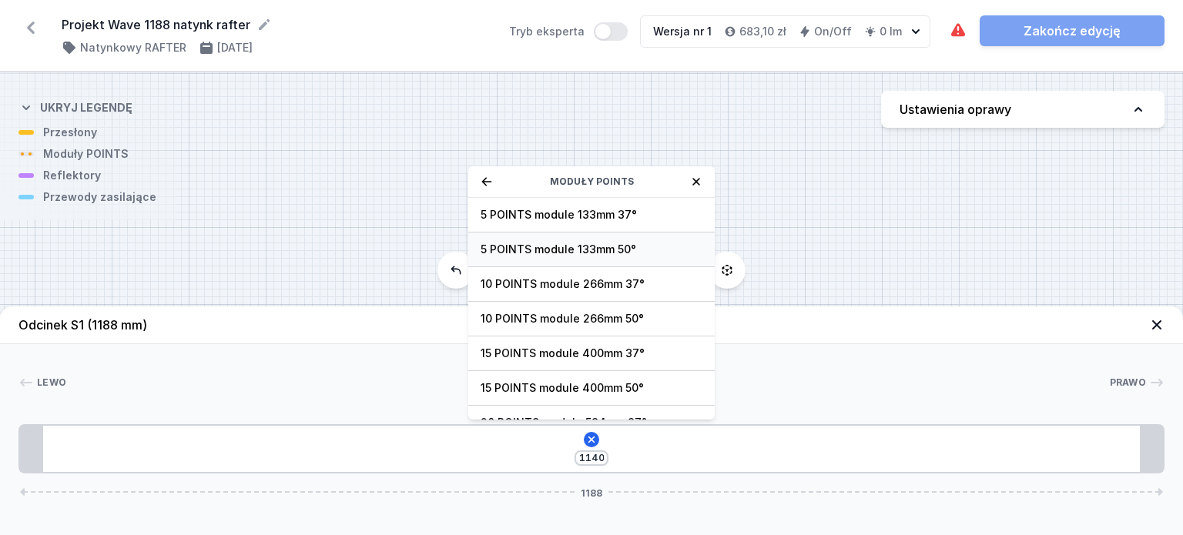
click at [561, 252] on span "5 POINTS module 133mm 50°" at bounding box center [592, 249] width 222 height 15
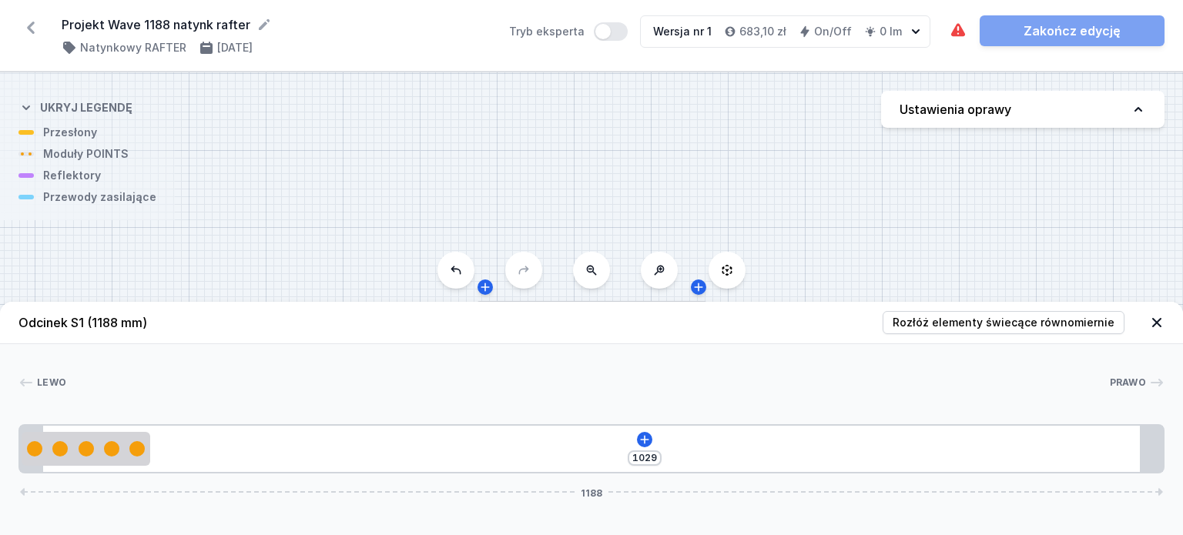
click at [561, 252] on div "S1 1188" at bounding box center [591, 303] width 1183 height 463
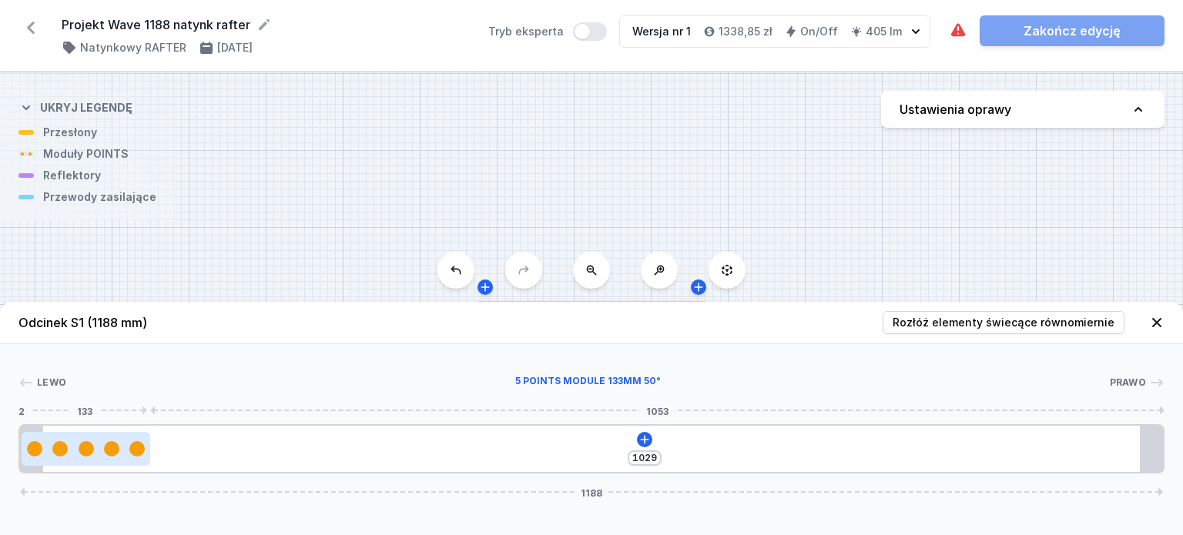
click at [103, 455] on div at bounding box center [86, 448] width 128 height 15
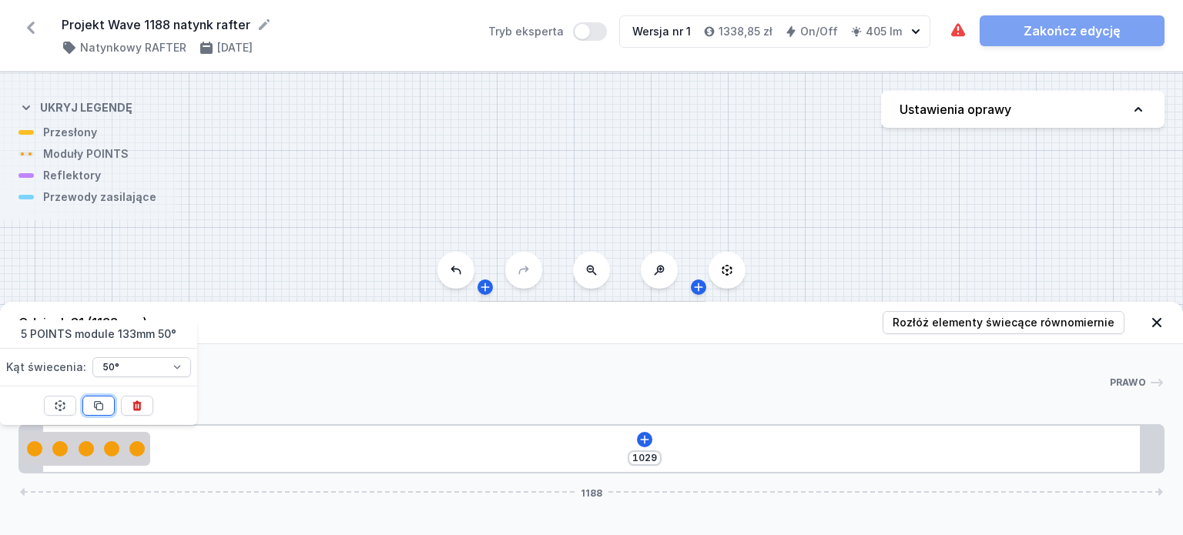
click at [100, 411] on icon at bounding box center [98, 406] width 12 height 12
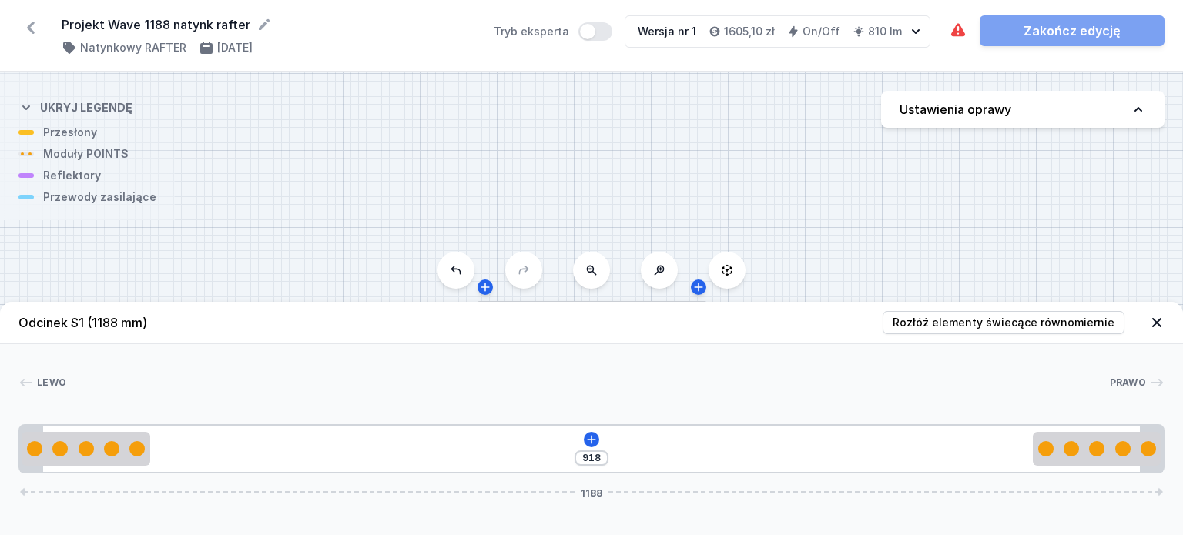
drag, startPoint x: 225, startPoint y: 445, endPoint x: 1156, endPoint y: 416, distance: 931.8
click at [1156, 416] on div "[PERSON_NAME] 1 2 2 1 918 1188 133 918 133 24 1140 24 1188" at bounding box center [591, 408] width 1183 height 129
click at [592, 443] on icon at bounding box center [591, 440] width 12 height 12
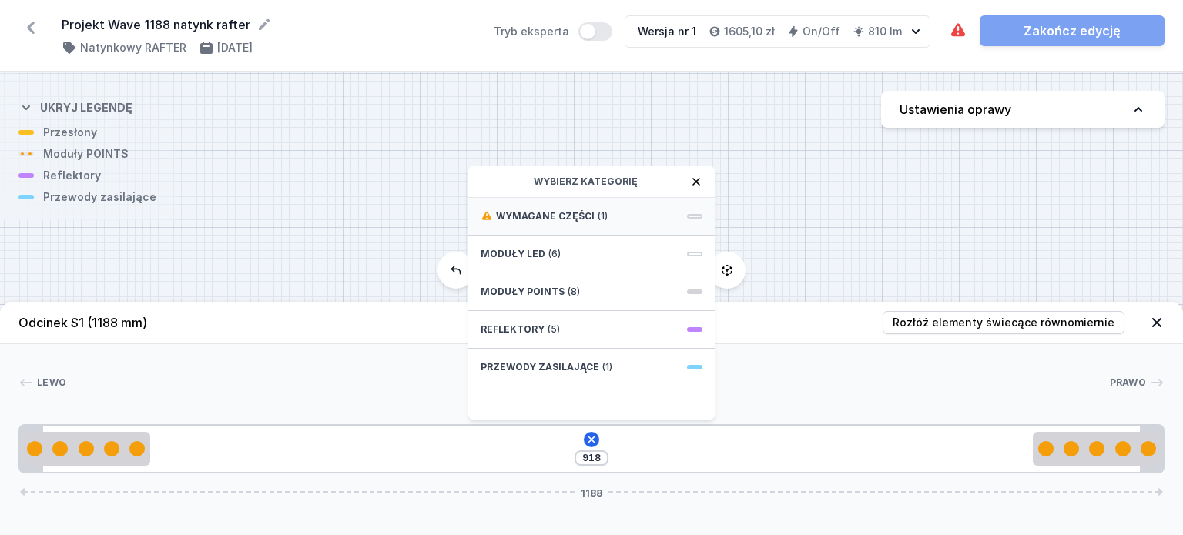
click at [659, 215] on div "Wymagane części (1)" at bounding box center [591, 217] width 247 height 38
click at [670, 227] on div "Hole for power supply cable" at bounding box center [591, 215] width 247 height 35
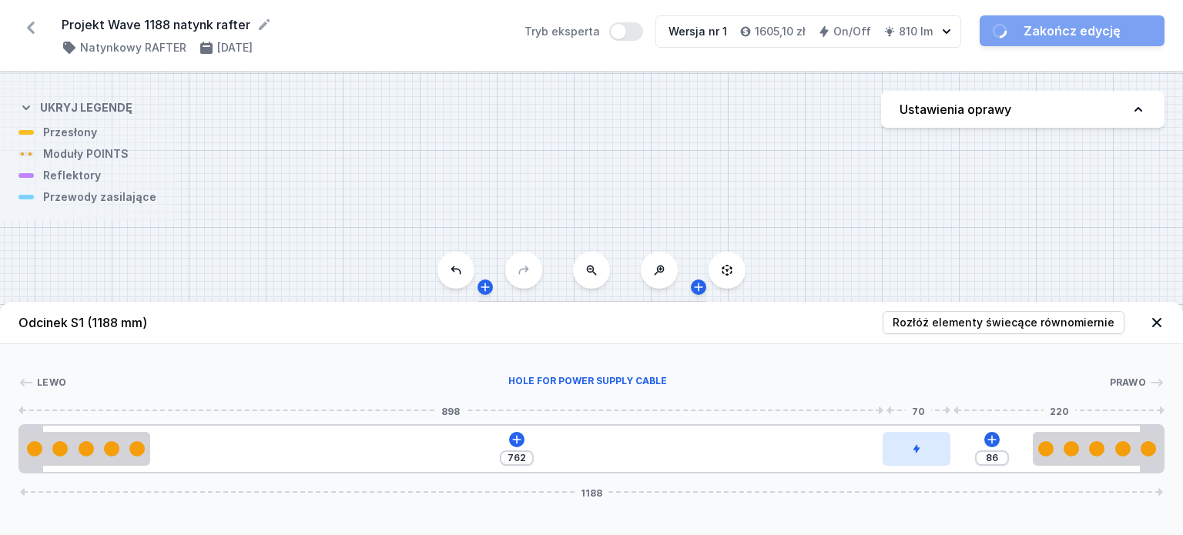
drag, startPoint x: 194, startPoint y: 451, endPoint x: 940, endPoint y: 451, distance: 745.7
click at [940, 451] on div at bounding box center [916, 449] width 67 height 34
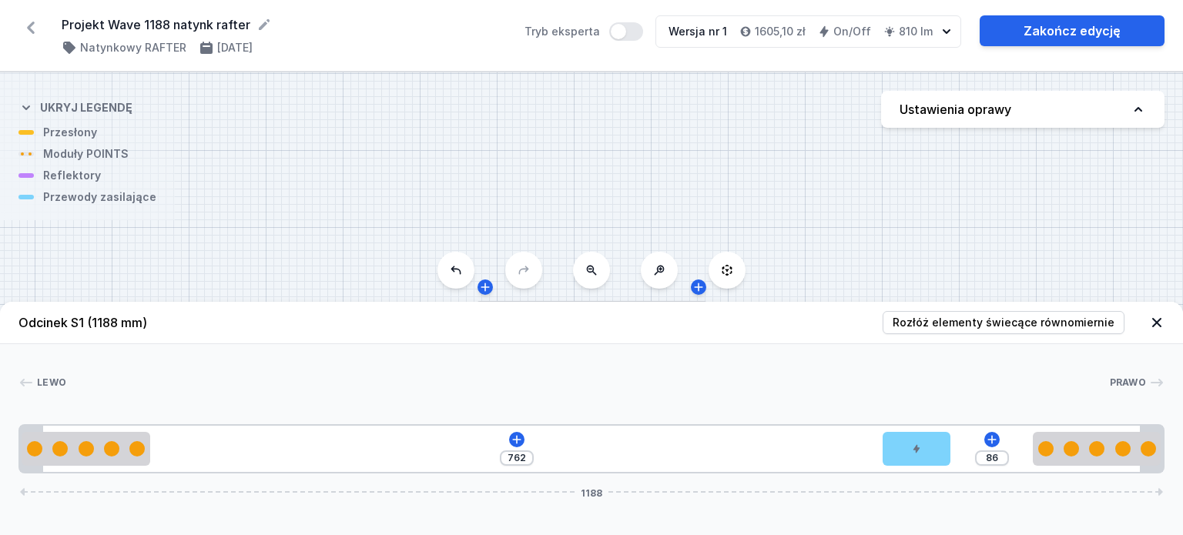
click at [1153, 323] on icon at bounding box center [1156, 322] width 15 height 15
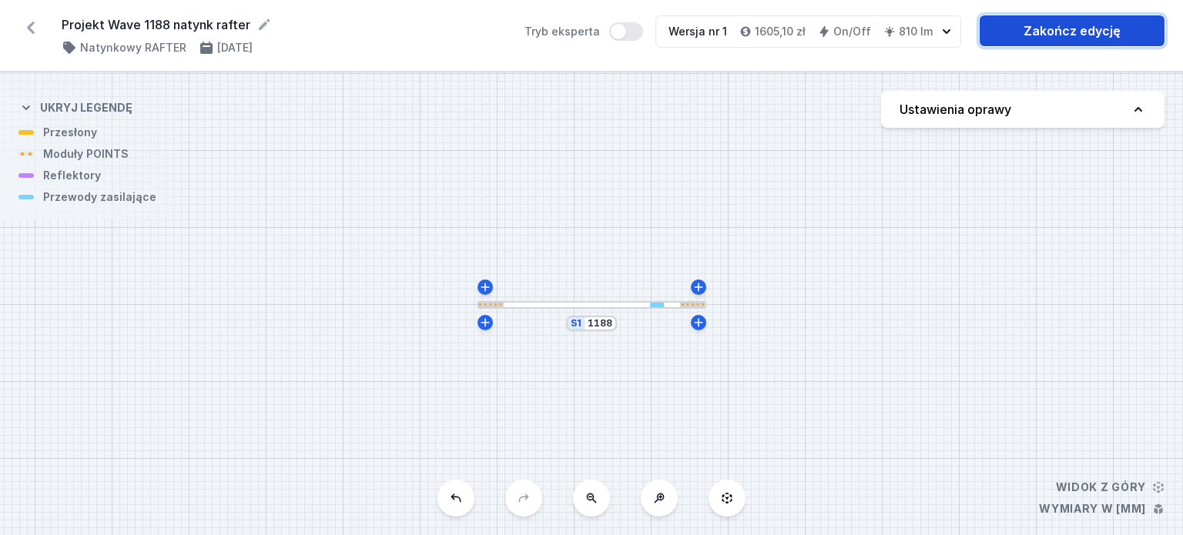
click at [1113, 35] on link "Zakończ edycję" at bounding box center [1072, 30] width 185 height 31
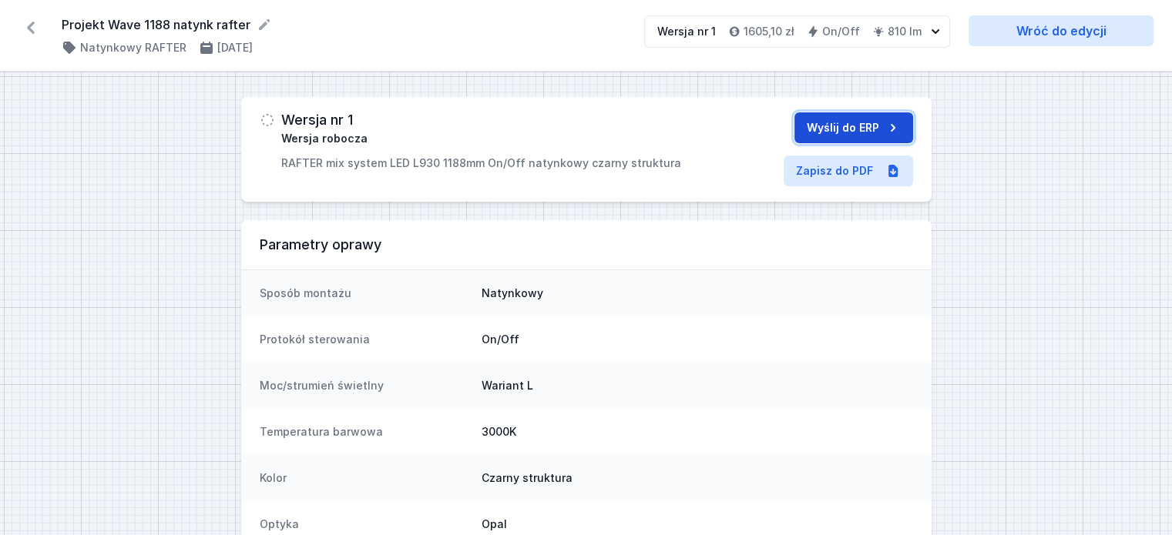
click at [872, 127] on button "Wyślij do ERP" at bounding box center [853, 127] width 119 height 31
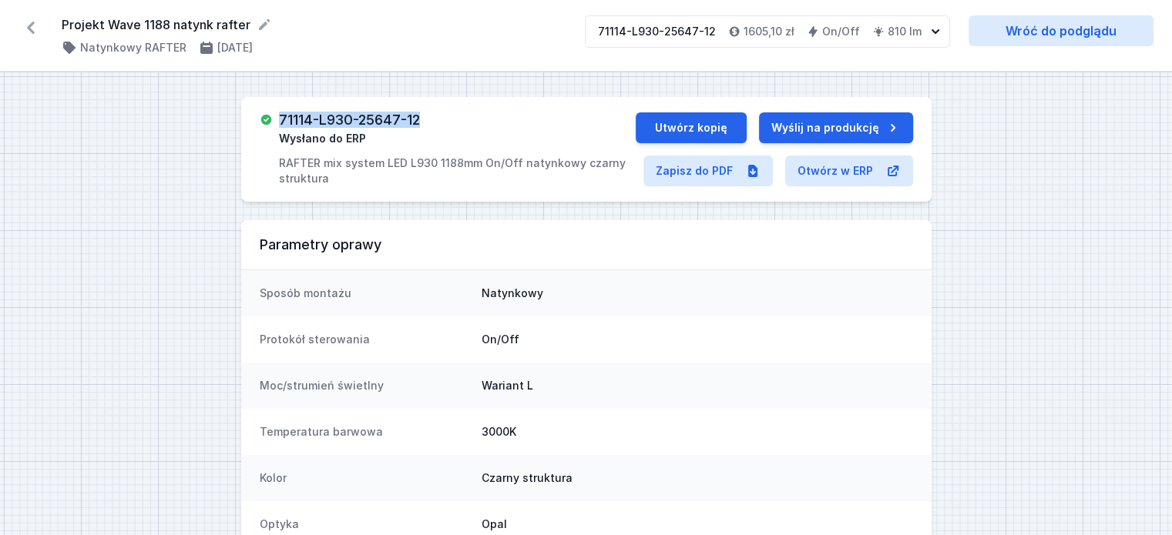
drag, startPoint x: 422, startPoint y: 122, endPoint x: 287, endPoint y: 122, distance: 135.6
click at [280, 122] on div "71114-L930-25647-12 Wysłano do ERP RAFTER mix system LED L930 1188mm On/Off nat…" at bounding box center [457, 149] width 356 height 74
copy h3 "71114-L930-25647-12"
click at [32, 29] on icon at bounding box center [30, 27] width 25 height 25
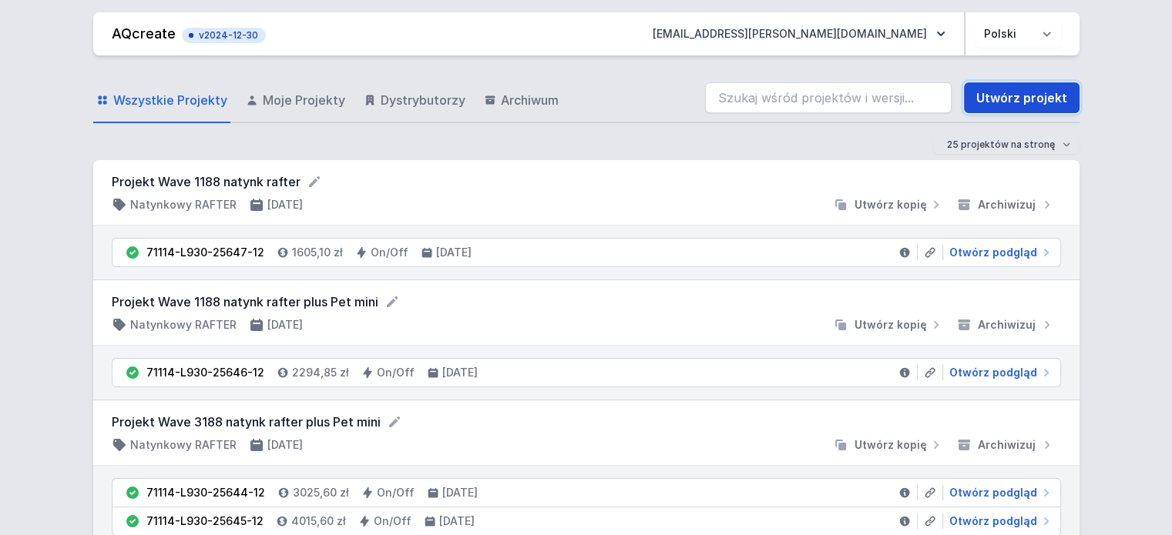
click at [1026, 100] on link "Utwórz projekt" at bounding box center [1022, 97] width 116 height 31
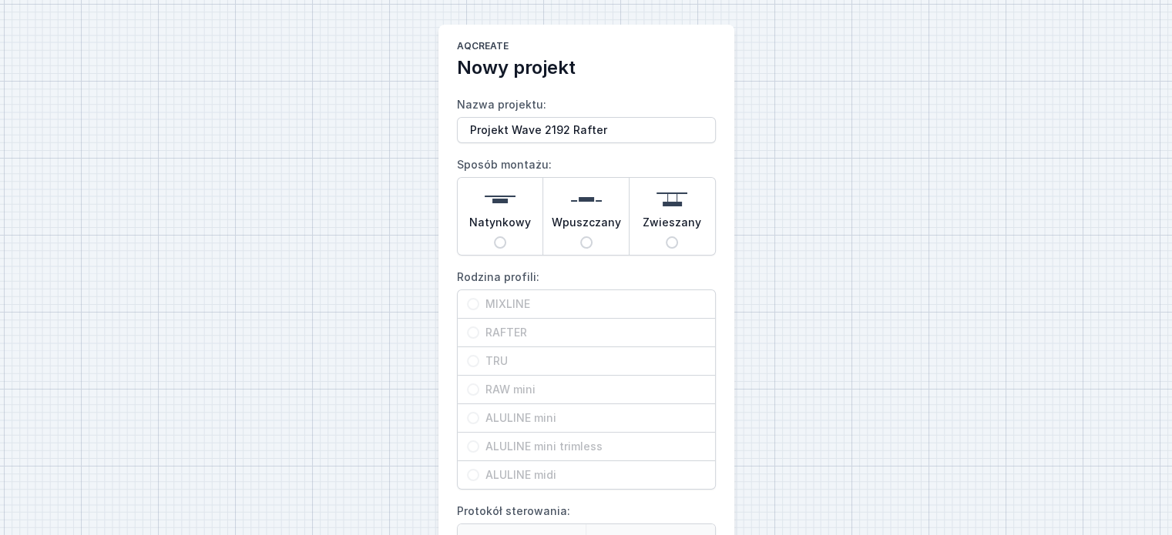
click at [501, 191] on img at bounding box center [500, 199] width 31 height 31
click at [501, 236] on input "Natynkowy" at bounding box center [500, 242] width 12 height 12
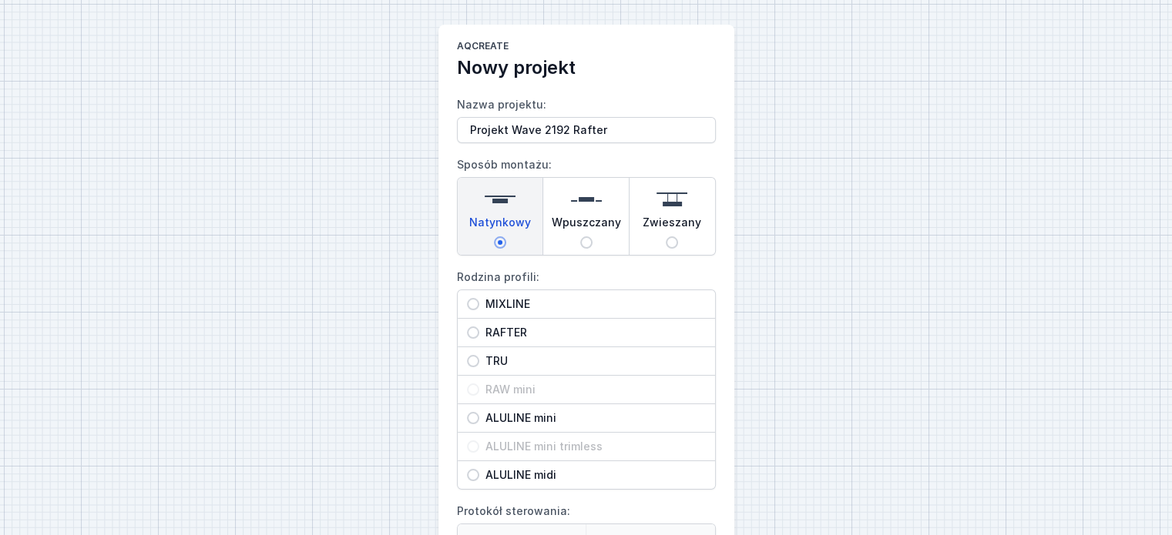
click at [518, 334] on span "RAFTER" at bounding box center [592, 332] width 226 height 15
click at [479, 334] on input "RAFTER" at bounding box center [473, 333] width 12 height 12
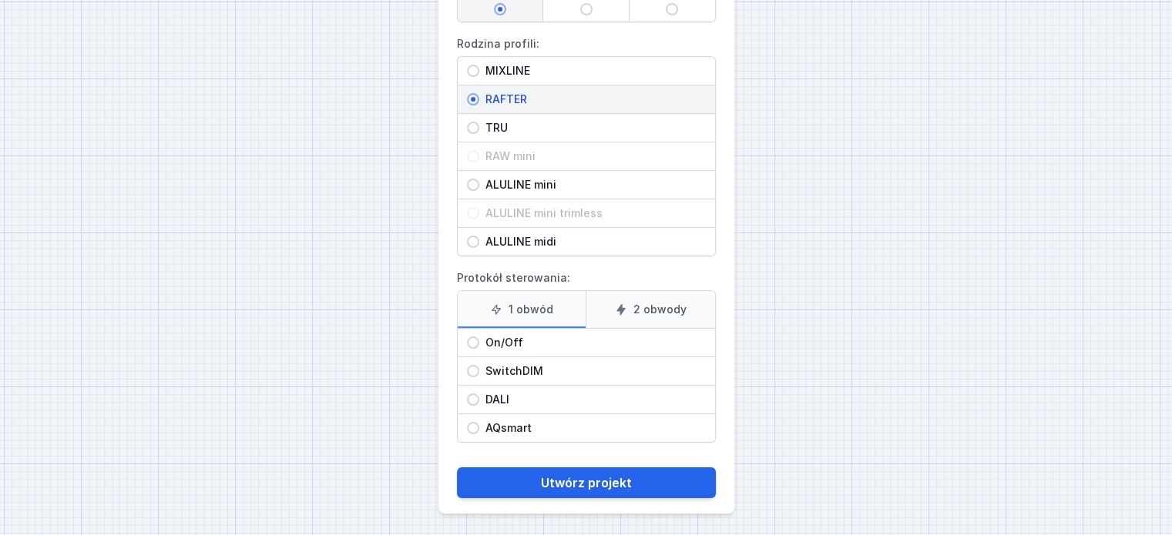
click at [555, 341] on span "On/Off" at bounding box center [592, 342] width 226 height 15
click at [479, 341] on input "On/Off" at bounding box center [473, 343] width 12 height 12
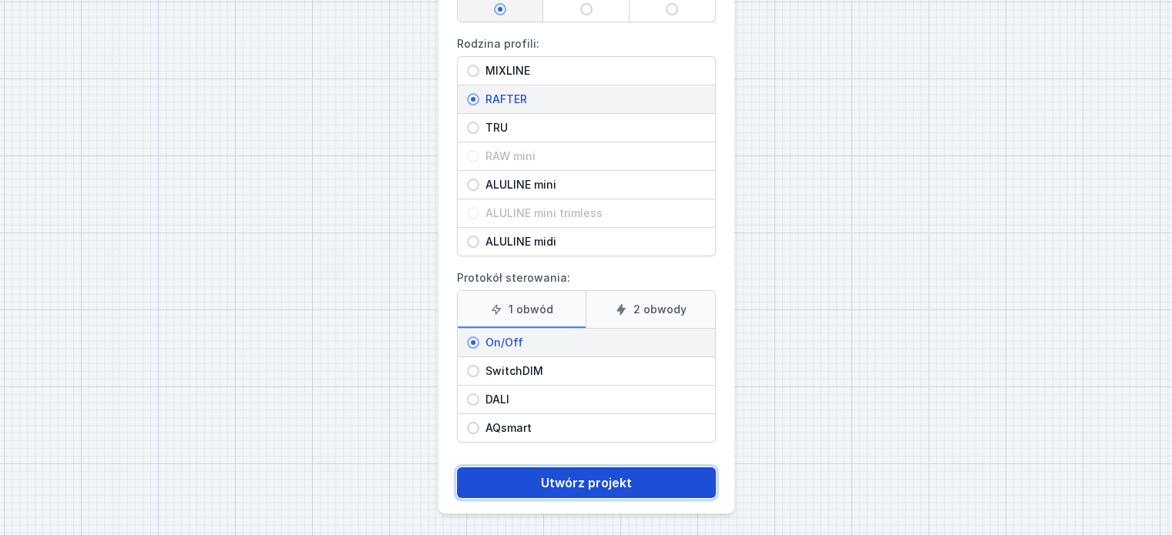
click at [579, 474] on button "Utwórz projekt" at bounding box center [586, 483] width 259 height 31
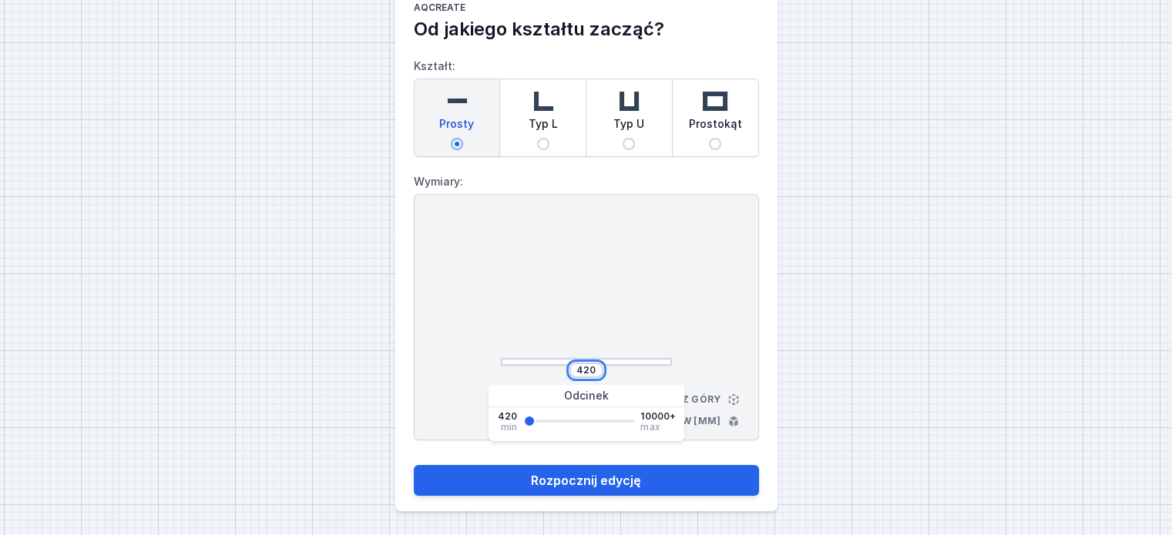
click at [595, 369] on input "420" at bounding box center [586, 370] width 25 height 12
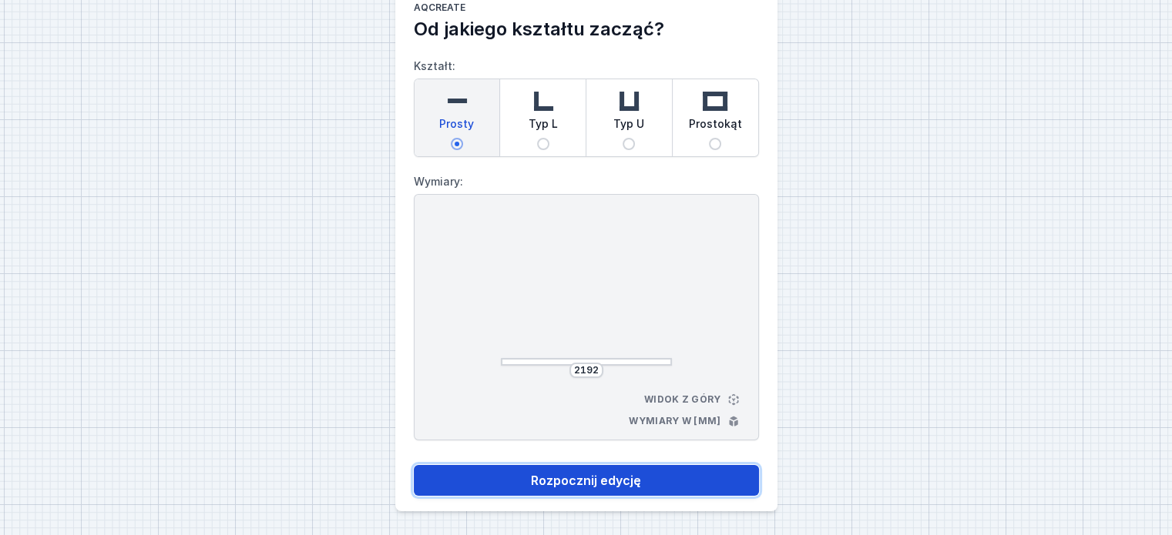
click at [595, 484] on button "Rozpocznij edycję" at bounding box center [586, 480] width 345 height 31
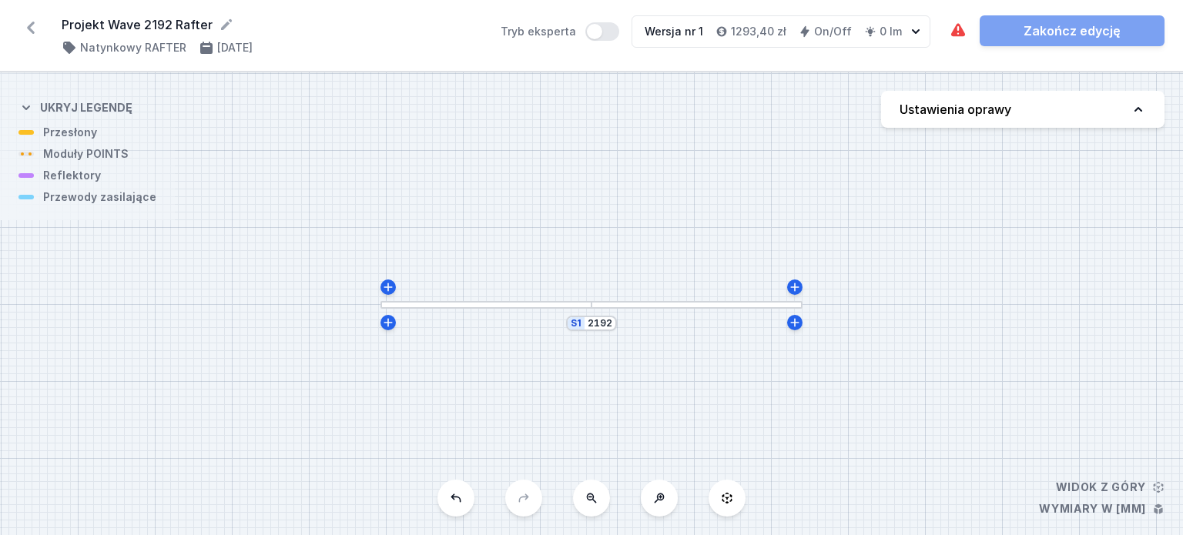
click at [1008, 114] on h4 "Ustawienia oprawy" at bounding box center [956, 109] width 112 height 18
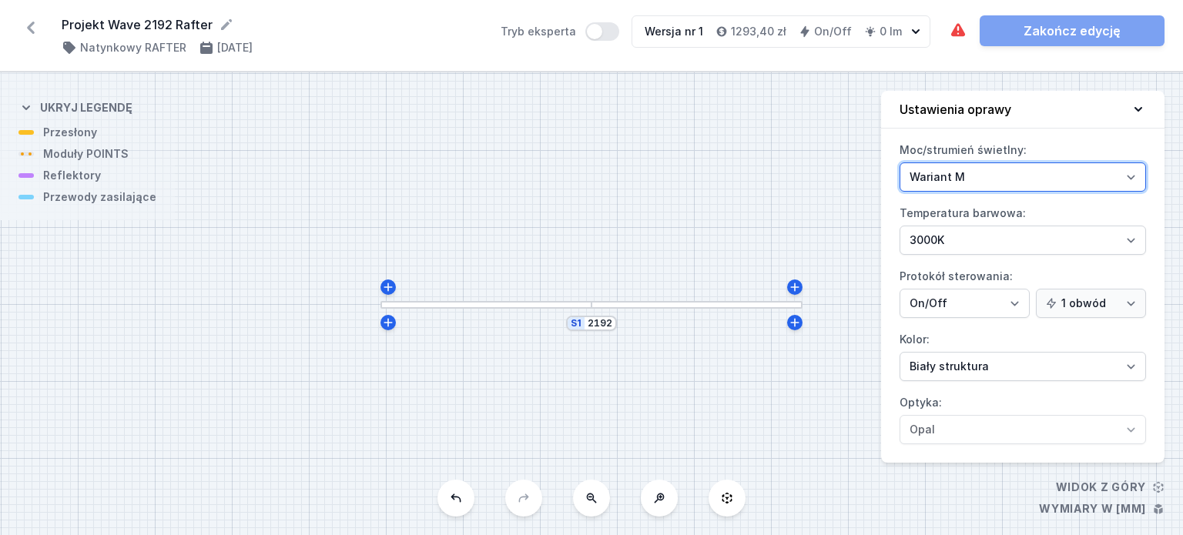
click at [1008, 171] on select "Wariant L Wariant M" at bounding box center [1023, 177] width 247 height 29
click at [900, 163] on select "Wariant L Wariant M" at bounding box center [1023, 177] width 247 height 29
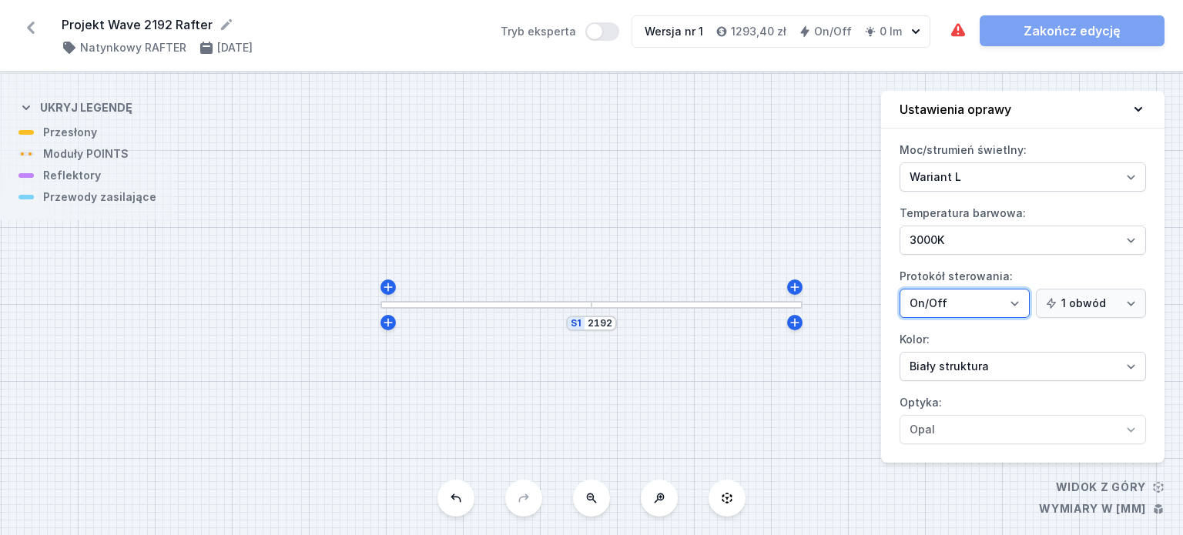
click at [951, 299] on select "On/Off SwitchDIM DALI AQsmart" at bounding box center [965, 303] width 130 height 29
click at [950, 297] on select "On/Off SwitchDIM DALI AQsmart" at bounding box center [965, 303] width 130 height 29
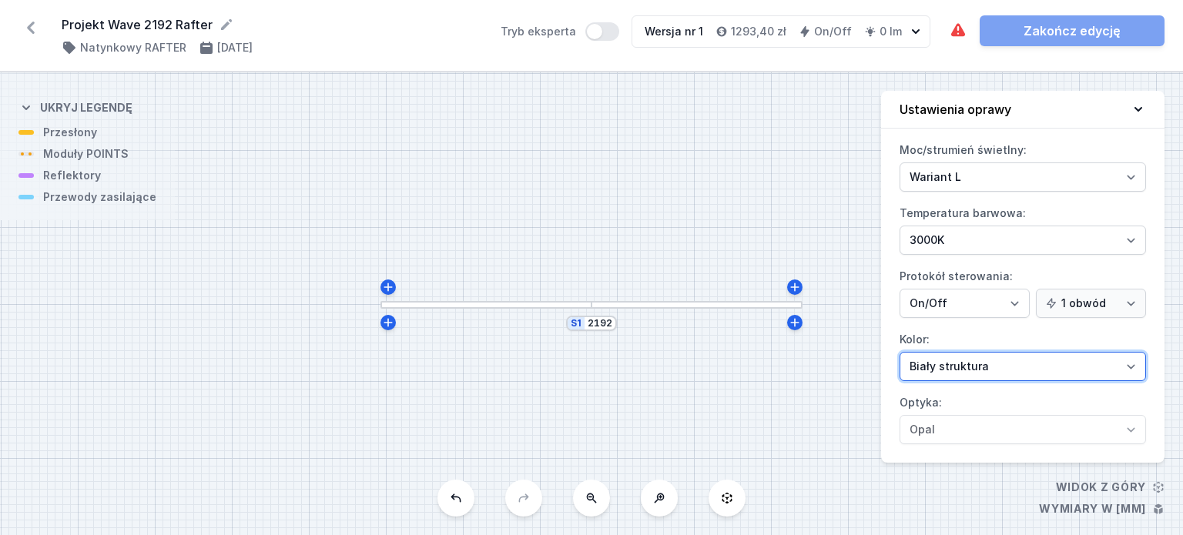
click at [955, 372] on select "Biały struktura Czarny struktura Złoty struktura Miedziany Szary Inny (z palety…" at bounding box center [1023, 366] width 247 height 29
click at [900, 352] on select "Biały struktura Czarny struktura Złoty struktura Miedziany Szary Inny (z palety…" at bounding box center [1023, 366] width 247 height 29
click at [1135, 114] on icon at bounding box center [1138, 109] width 15 height 15
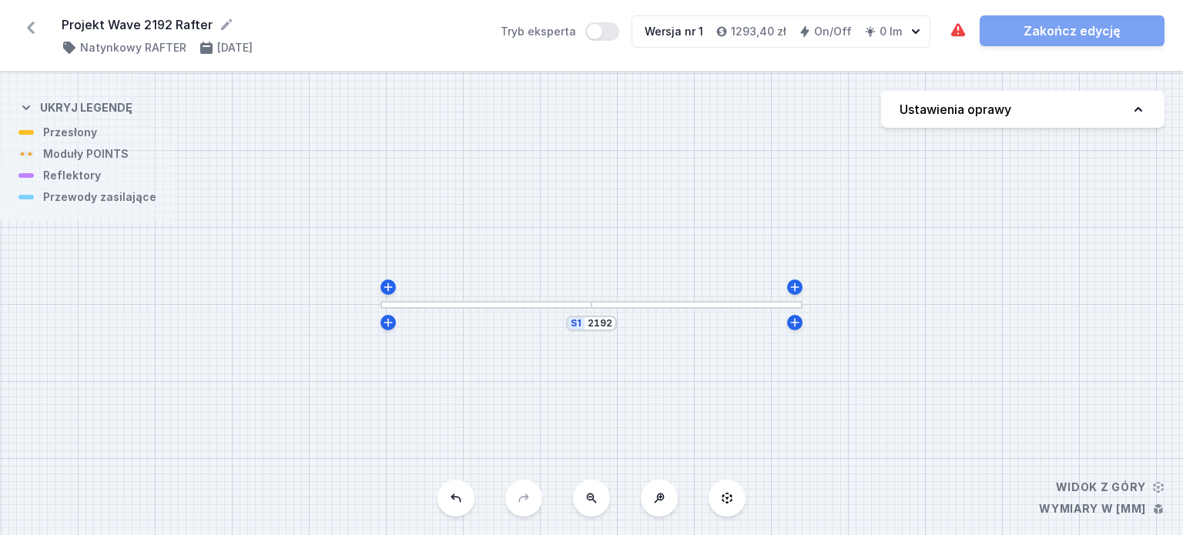
click at [653, 307] on div at bounding box center [697, 305] width 211 height 8
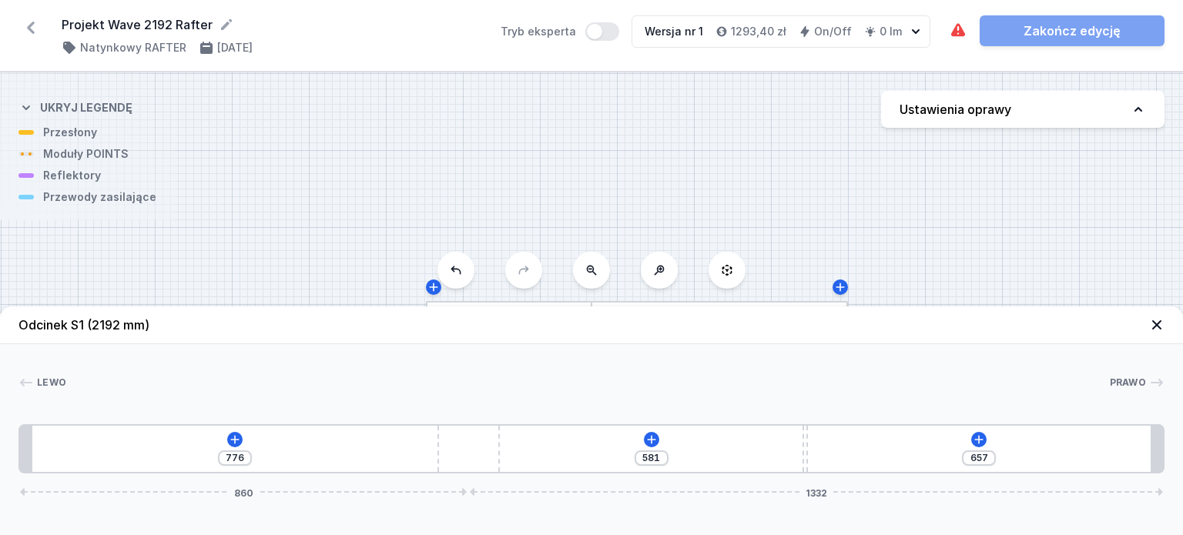
drag, startPoint x: 521, startPoint y: 450, endPoint x: 504, endPoint y: 449, distance: 17.0
click at [504, 449] on div "776 581 657 860 1332" at bounding box center [591, 448] width 1146 height 49
click at [239, 443] on icon at bounding box center [235, 440] width 12 height 12
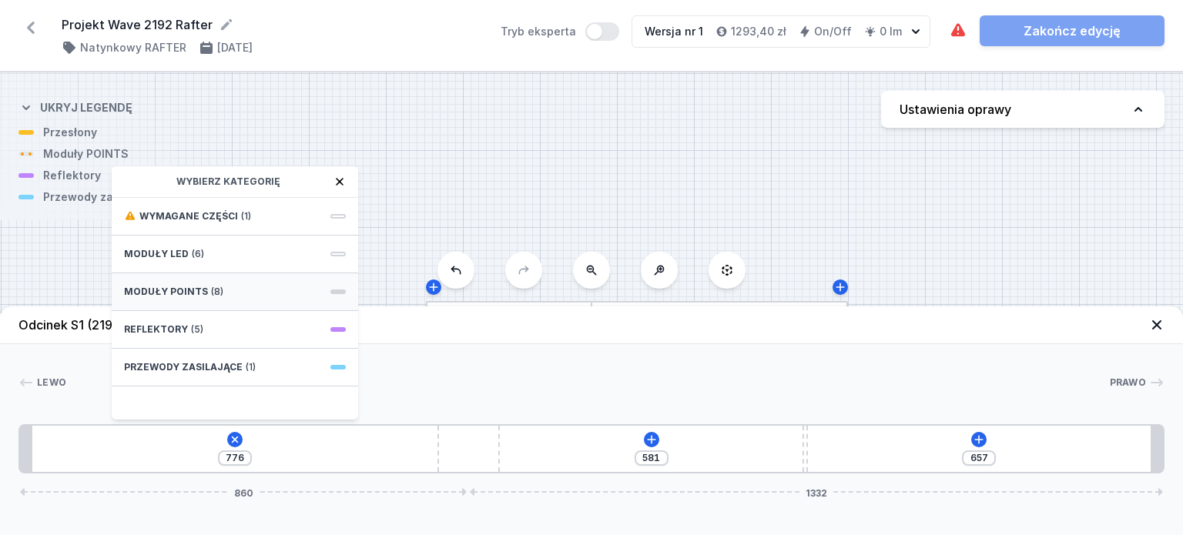
click at [269, 294] on div "Moduły POINTS (8)" at bounding box center [235, 292] width 247 height 38
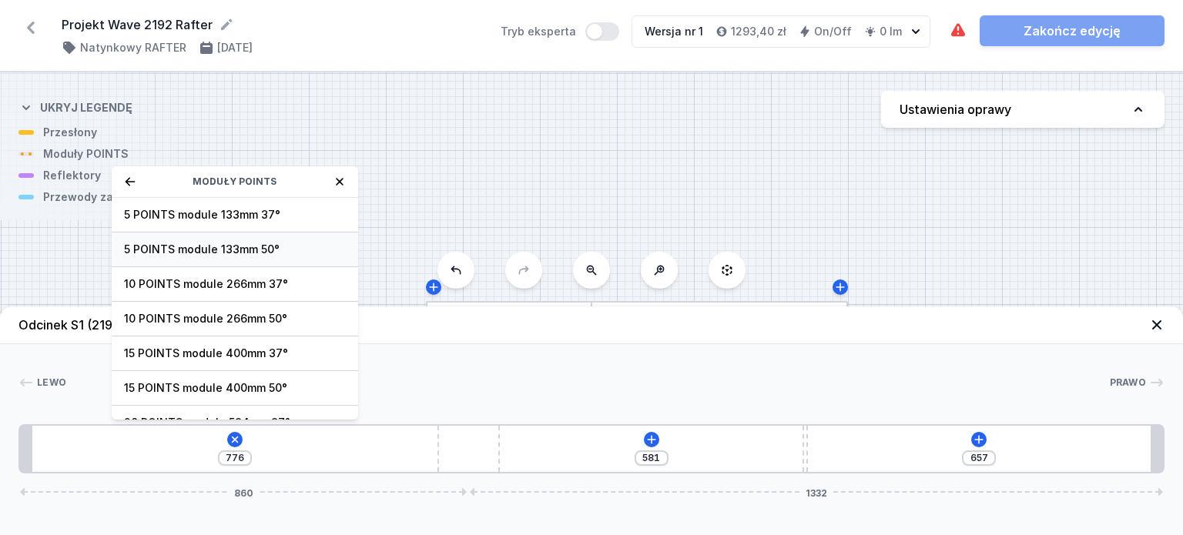
click at [270, 249] on span "5 POINTS module 133mm 50°" at bounding box center [235, 249] width 222 height 15
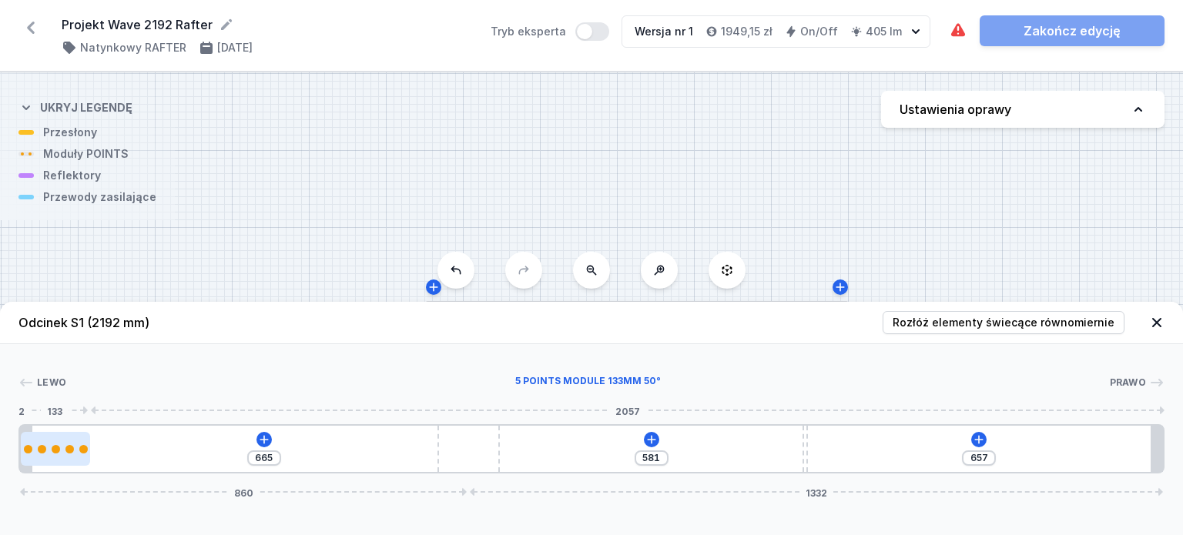
click at [51, 455] on div at bounding box center [55, 449] width 69 height 34
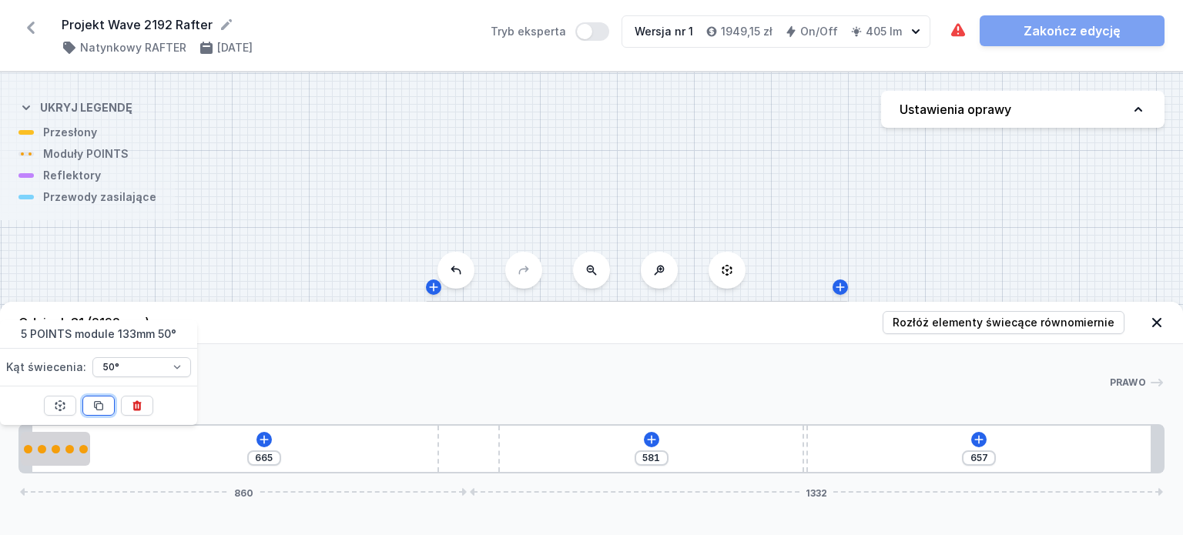
click at [92, 409] on icon at bounding box center [98, 406] width 12 height 12
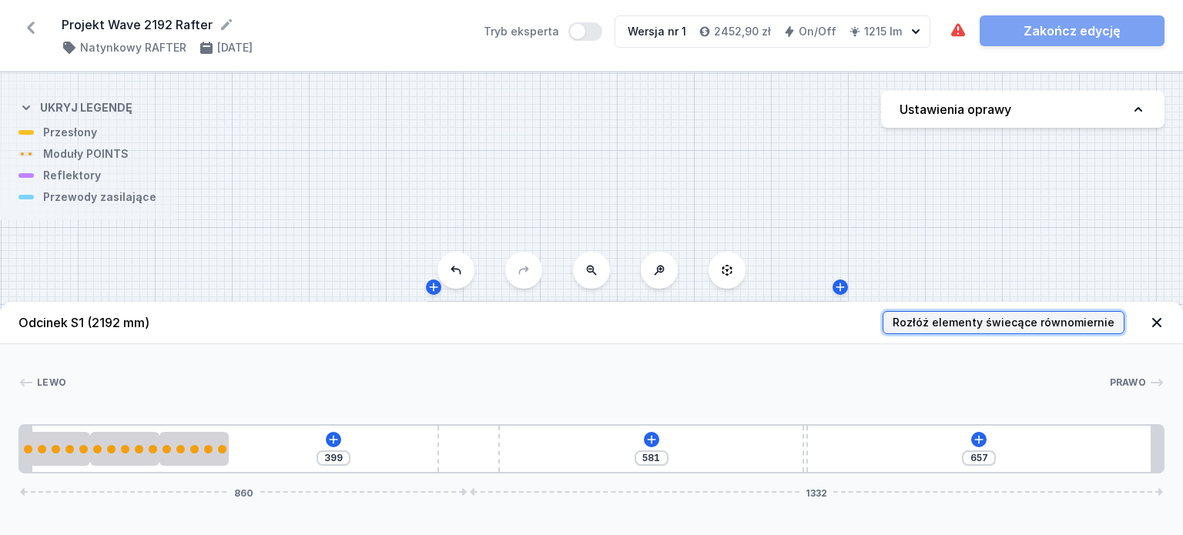
click at [945, 320] on span "Rozłóż elementy świecące równomiernie" at bounding box center [1004, 322] width 222 height 15
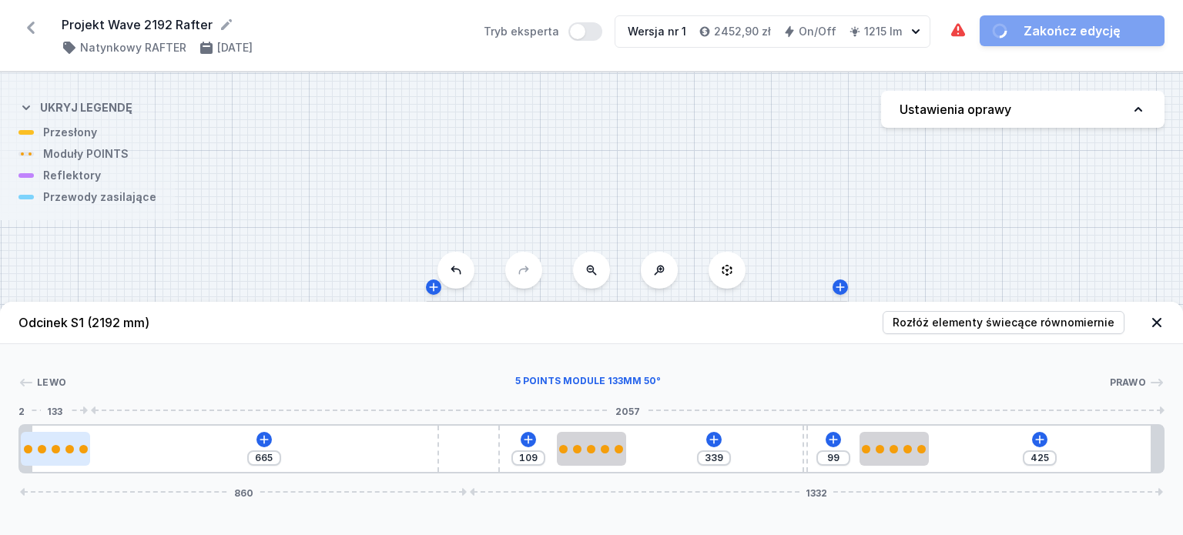
drag, startPoint x: 302, startPoint y: 455, endPoint x: 89, endPoint y: 452, distance: 213.4
click at [89, 452] on div at bounding box center [55, 449] width 69 height 34
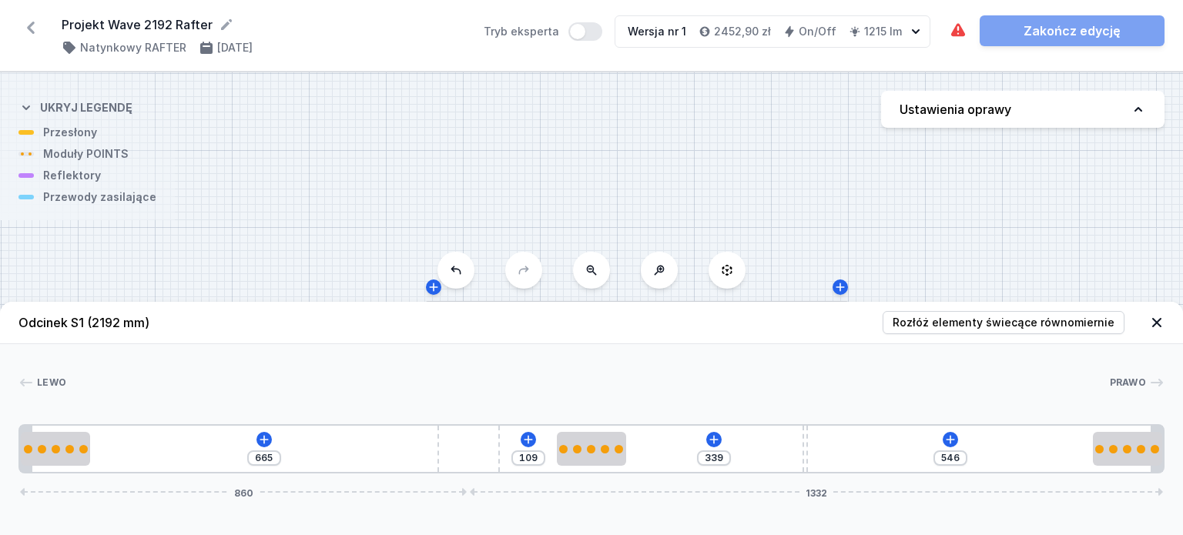
drag, startPoint x: 871, startPoint y: 453, endPoint x: 1147, endPoint y: 424, distance: 277.3
click at [1147, 424] on div "[PERSON_NAME] 1 2 3 2 4 2 1 665 109 339 546 860 1332 133 894 133 339 10 546 133…" at bounding box center [591, 408] width 1183 height 129
click at [949, 438] on icon at bounding box center [950, 440] width 12 height 12
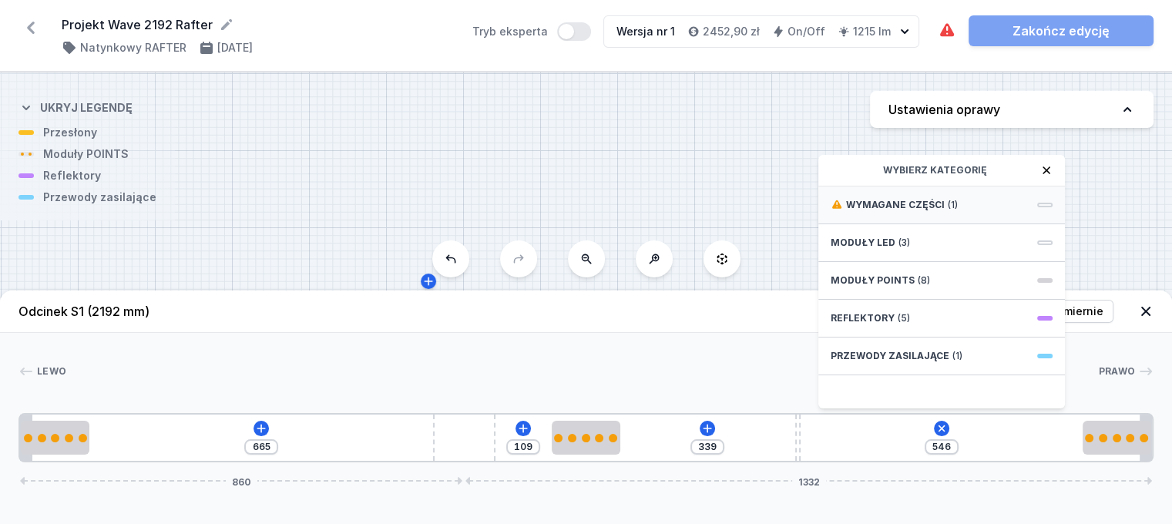
click at [963, 212] on div "Wymagane części (1)" at bounding box center [941, 205] width 247 height 38
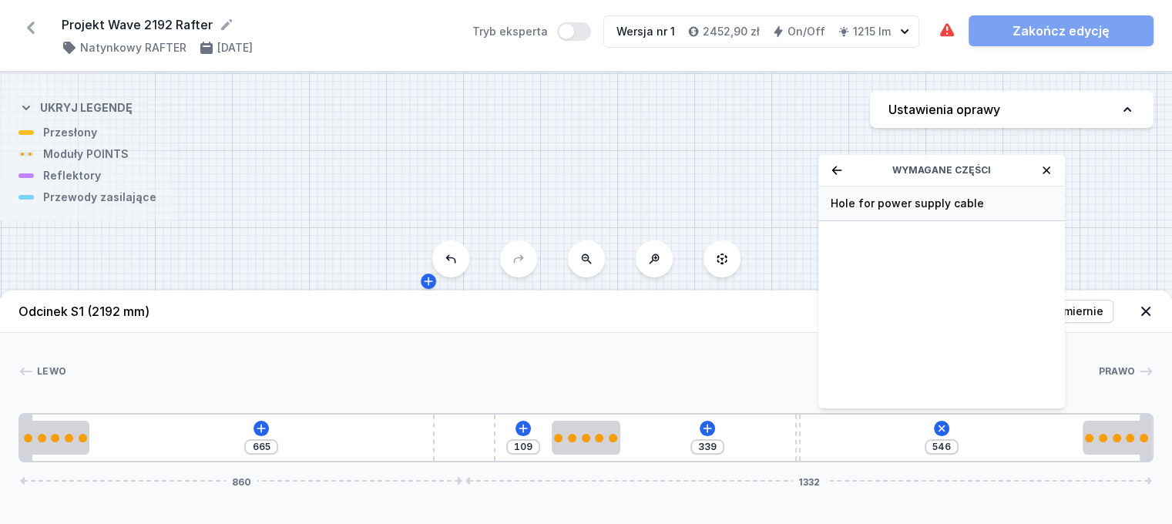
click at [961, 211] on span "Hole for power supply cable" at bounding box center [941, 203] width 222 height 15
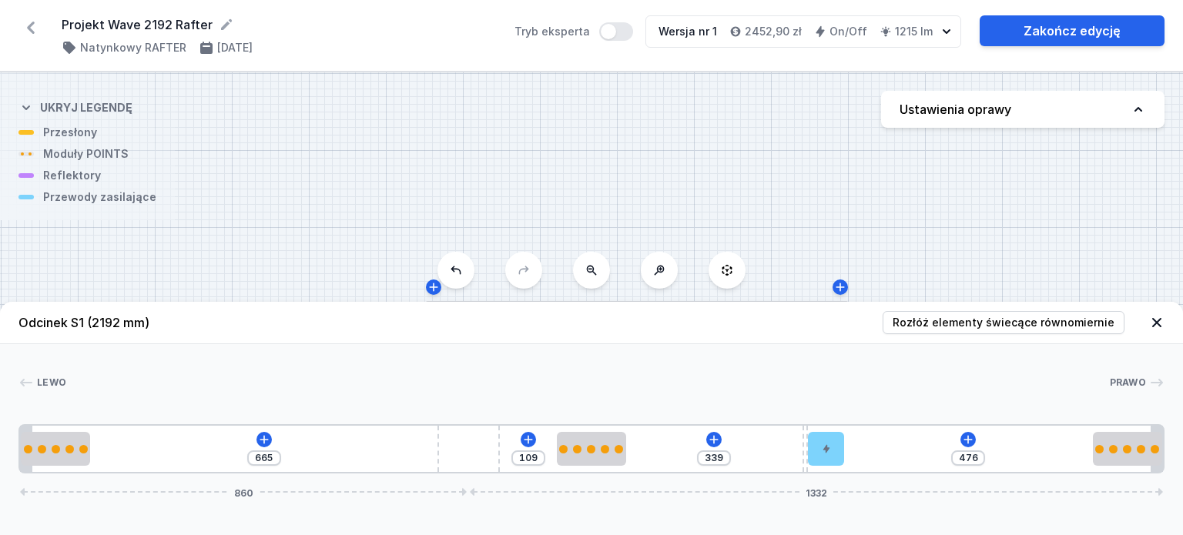
click at [1149, 319] on icon at bounding box center [1156, 322] width 15 height 15
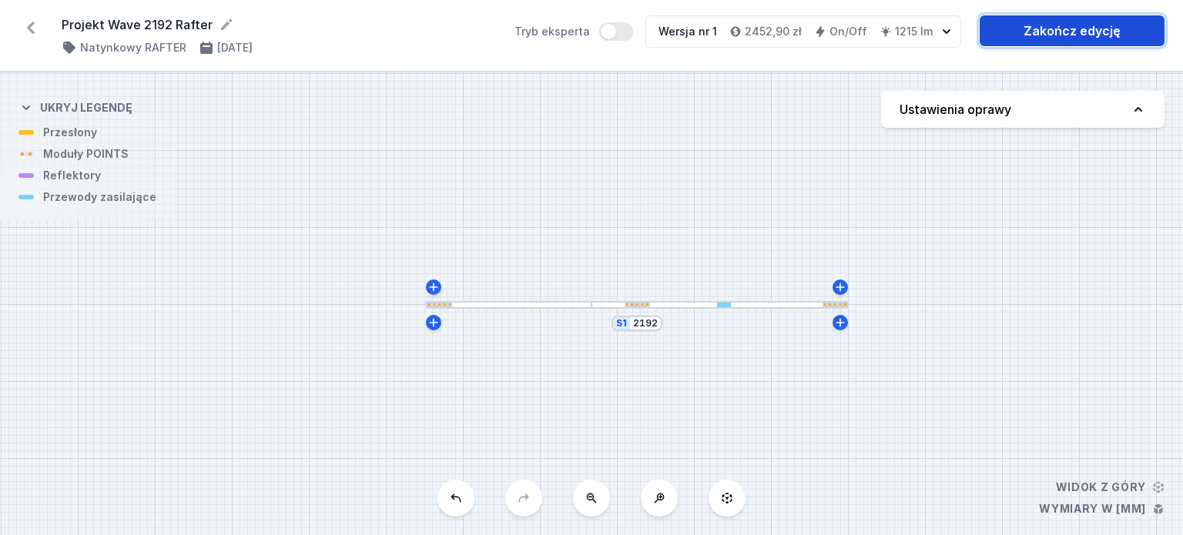
click at [1075, 33] on link "Zakończ edycję" at bounding box center [1072, 30] width 185 height 31
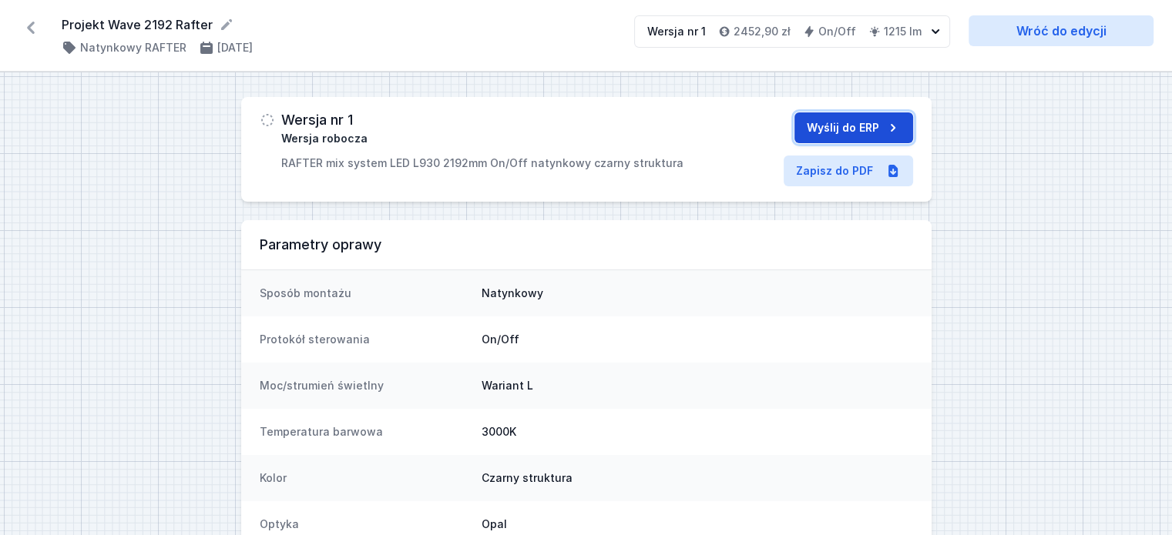
click at [802, 122] on button "Wyślij do ERP" at bounding box center [853, 127] width 119 height 31
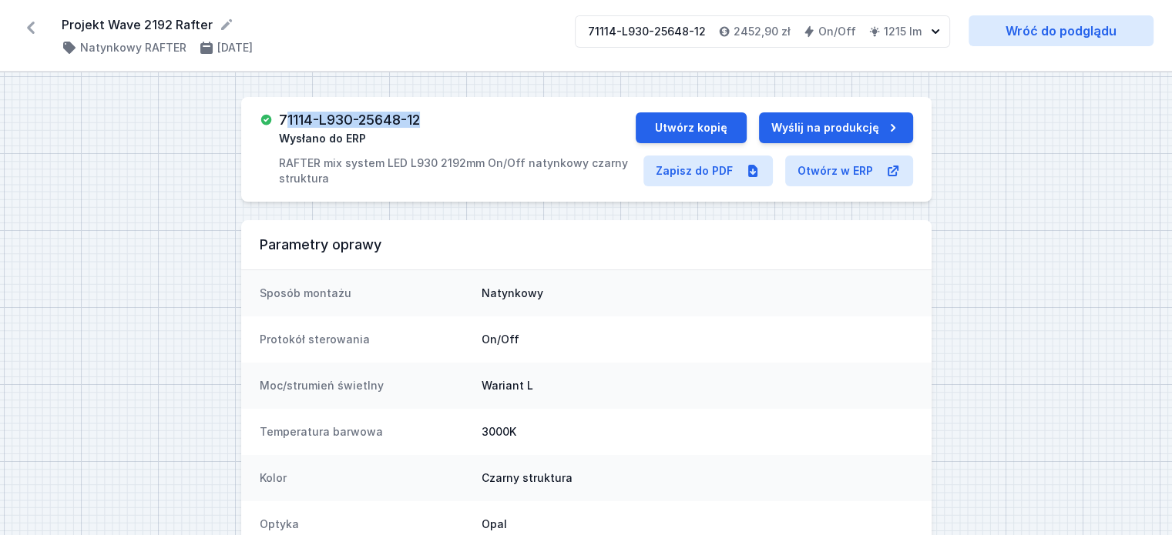
drag, startPoint x: 425, startPoint y: 119, endPoint x: 284, endPoint y: 123, distance: 141.0
click at [284, 123] on div "71114-L930-25648-12 Wysłano do ERP RAFTER mix system LED L930 2192mm On/Off nat…" at bounding box center [457, 149] width 356 height 74
copy h3 "71114-L930-25648-12"
drag, startPoint x: 62, startPoint y: 23, endPoint x: 210, endPoint y: 21, distance: 147.9
click at [210, 21] on form "Projekt Wave 2192 Rafter" at bounding box center [309, 24] width 495 height 18
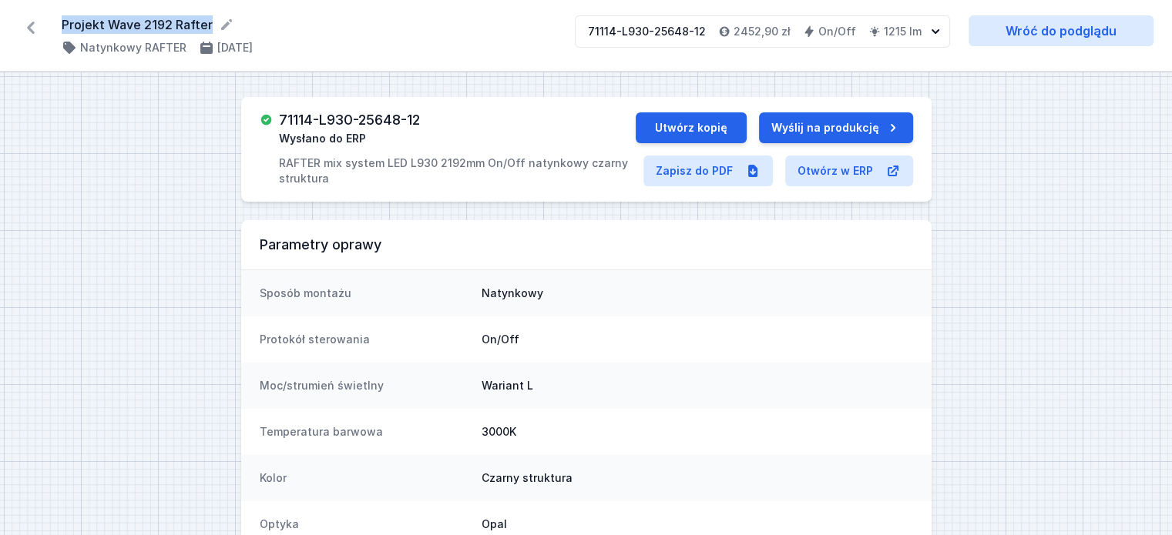
copy form "Projekt Wave 2192 Rafter"
click at [25, 29] on icon at bounding box center [30, 27] width 25 height 25
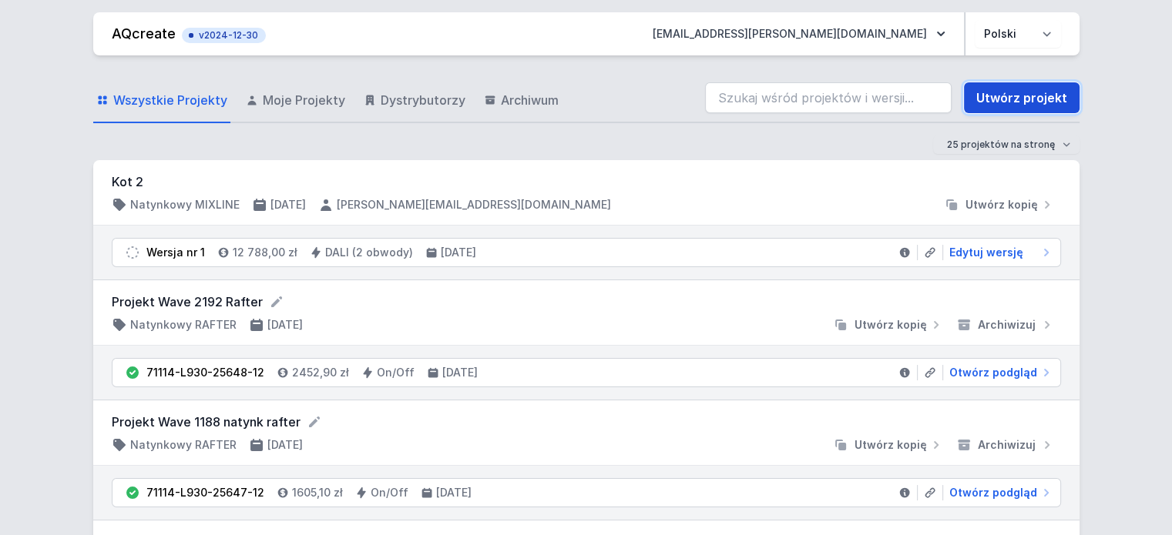
click at [1013, 103] on link "Utwórz projekt" at bounding box center [1022, 97] width 116 height 31
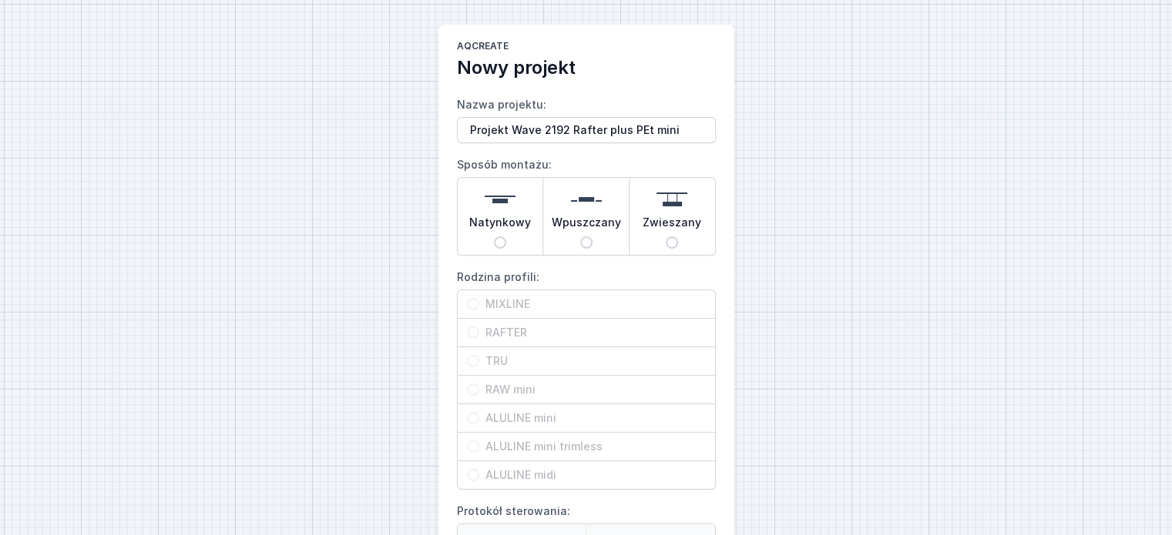
click at [508, 230] on span "Natynkowy" at bounding box center [500, 226] width 62 height 22
click at [506, 236] on input "Natynkowy" at bounding box center [500, 242] width 12 height 12
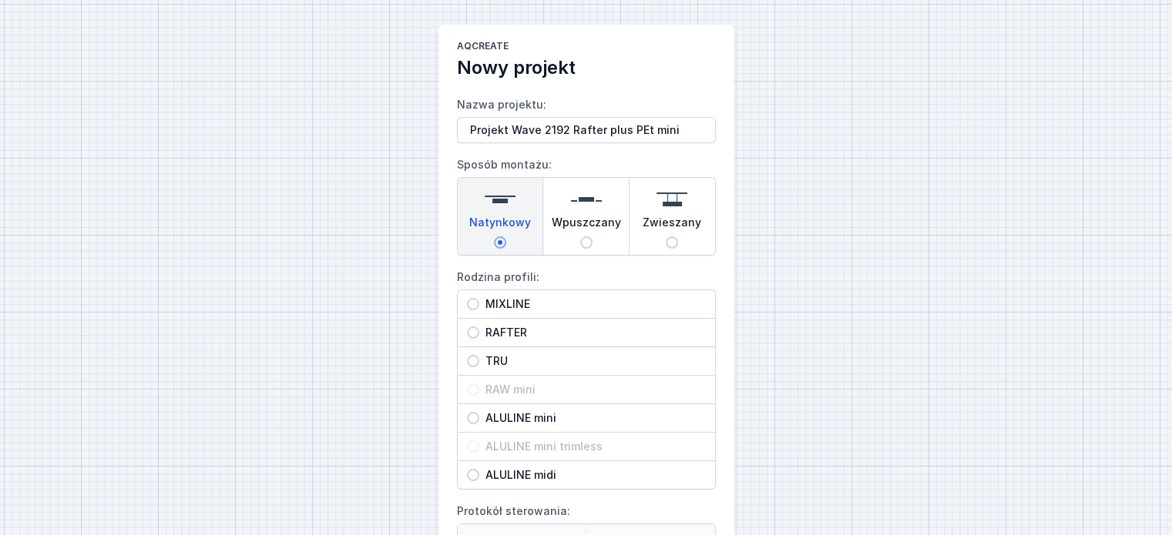
click at [499, 325] on span "RAFTER" at bounding box center [592, 332] width 226 height 15
click at [479, 327] on input "RAFTER" at bounding box center [473, 333] width 12 height 12
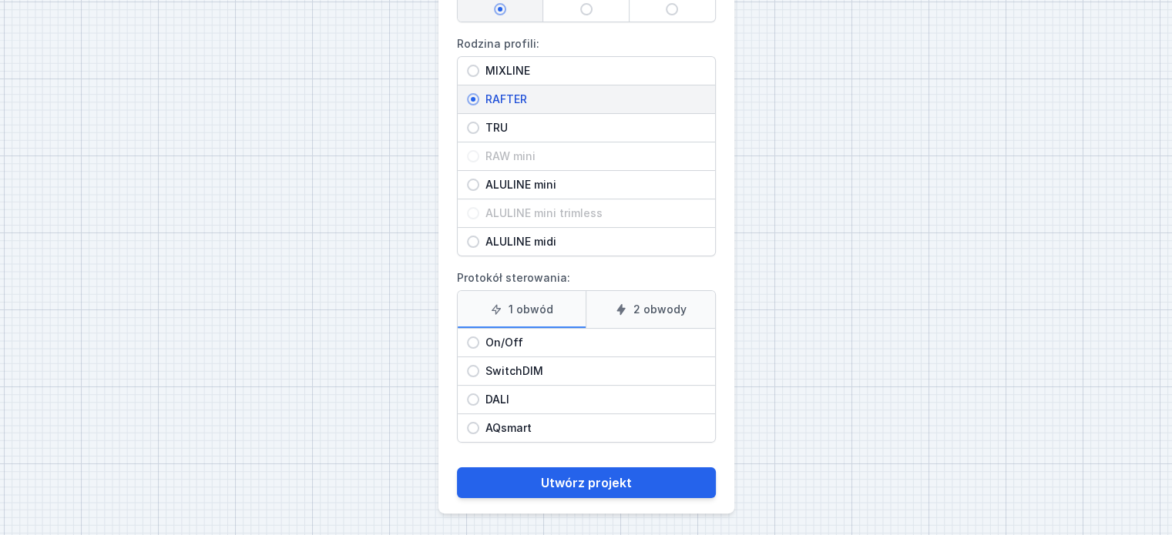
click at [553, 339] on span "On/Off" at bounding box center [592, 342] width 226 height 15
click at [479, 339] on input "On/Off" at bounding box center [473, 343] width 12 height 12
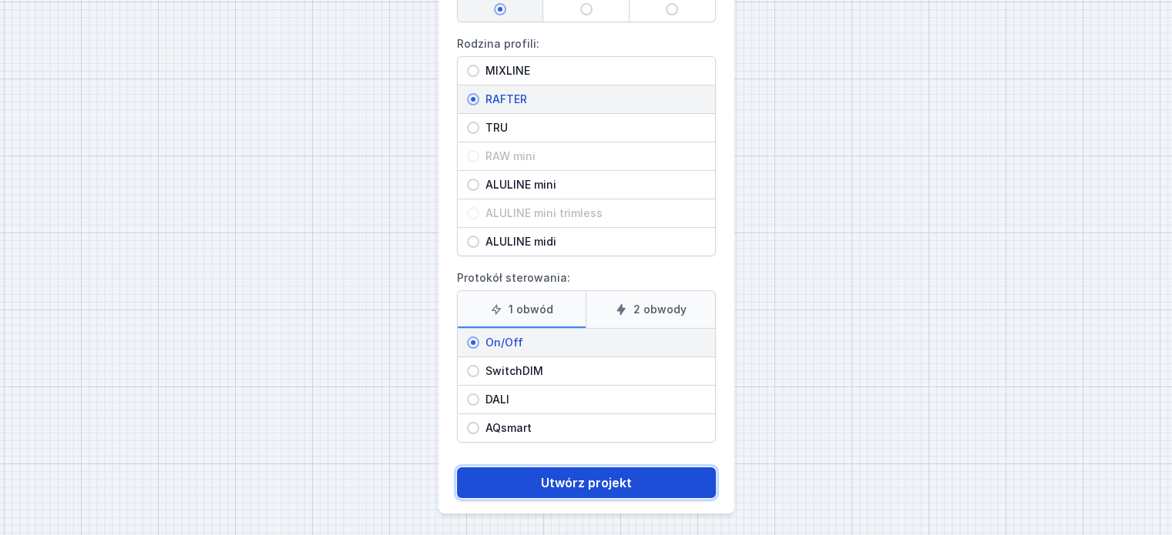
click at [595, 479] on button "Utwórz projekt" at bounding box center [586, 483] width 259 height 31
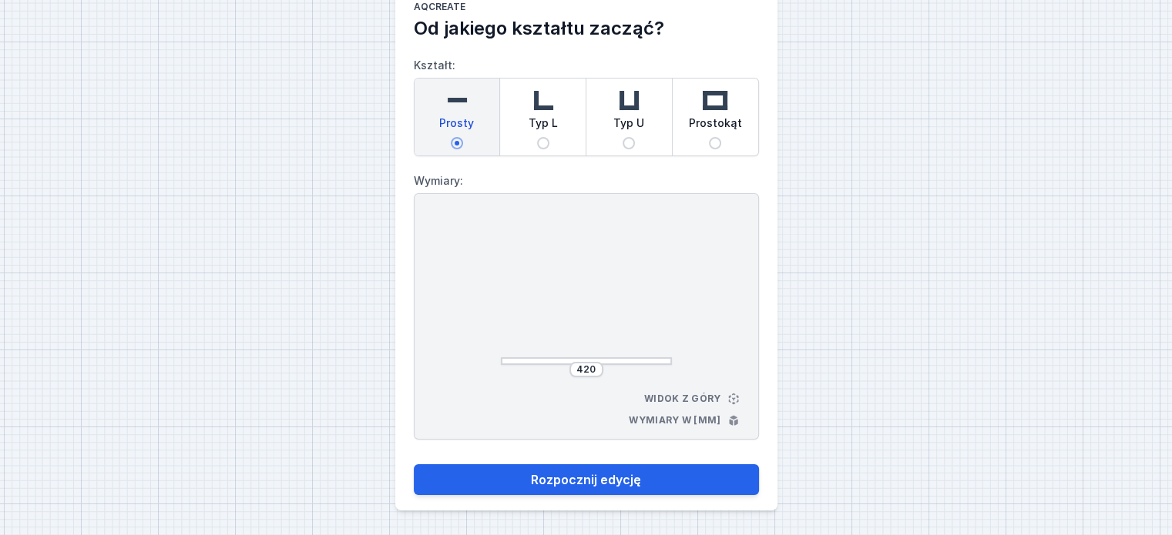
scroll to position [39, 0]
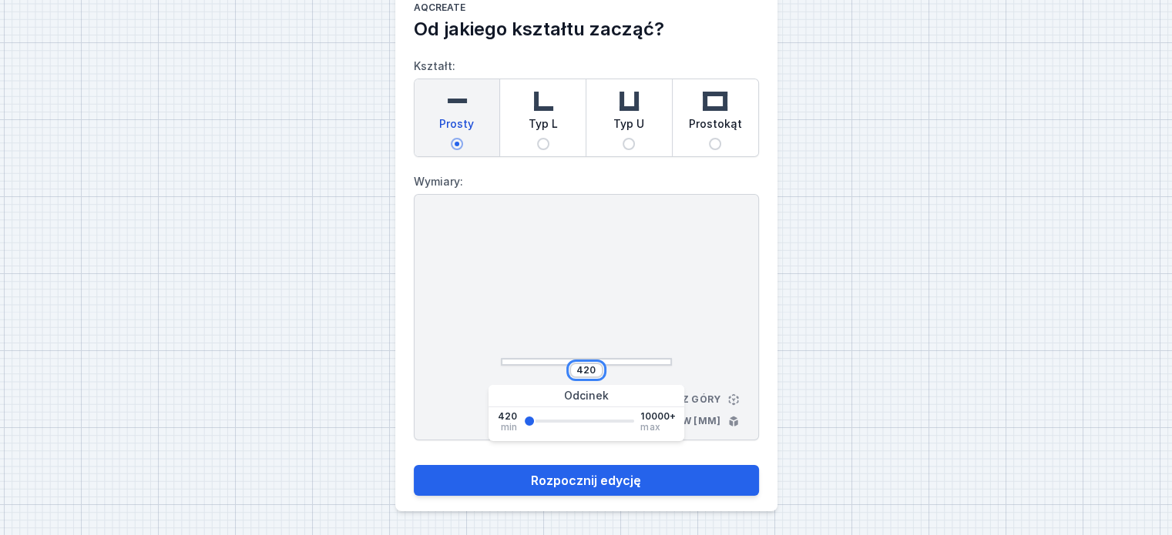
click at [595, 370] on input "420" at bounding box center [586, 370] width 25 height 12
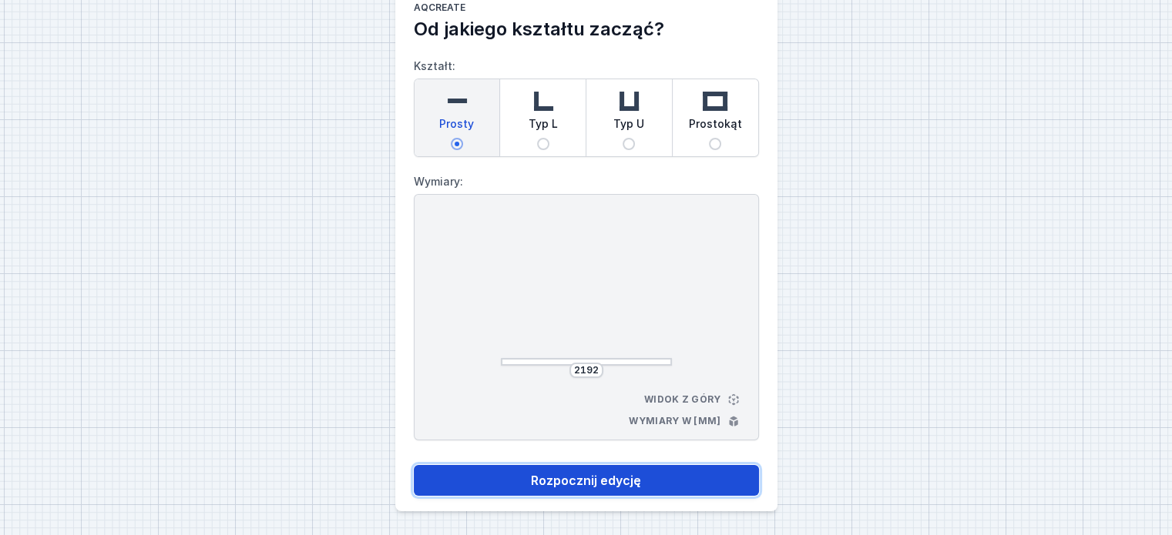
click at [565, 484] on button "Rozpocznij edycję" at bounding box center [586, 480] width 345 height 31
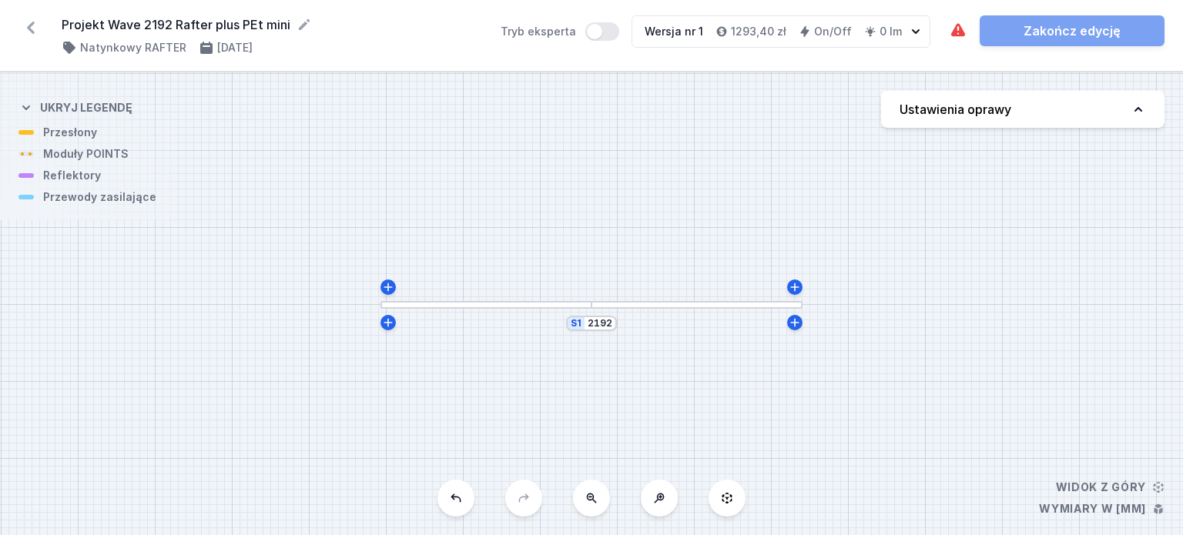
click at [1049, 104] on button "Ustawienia oprawy" at bounding box center [1022, 109] width 283 height 37
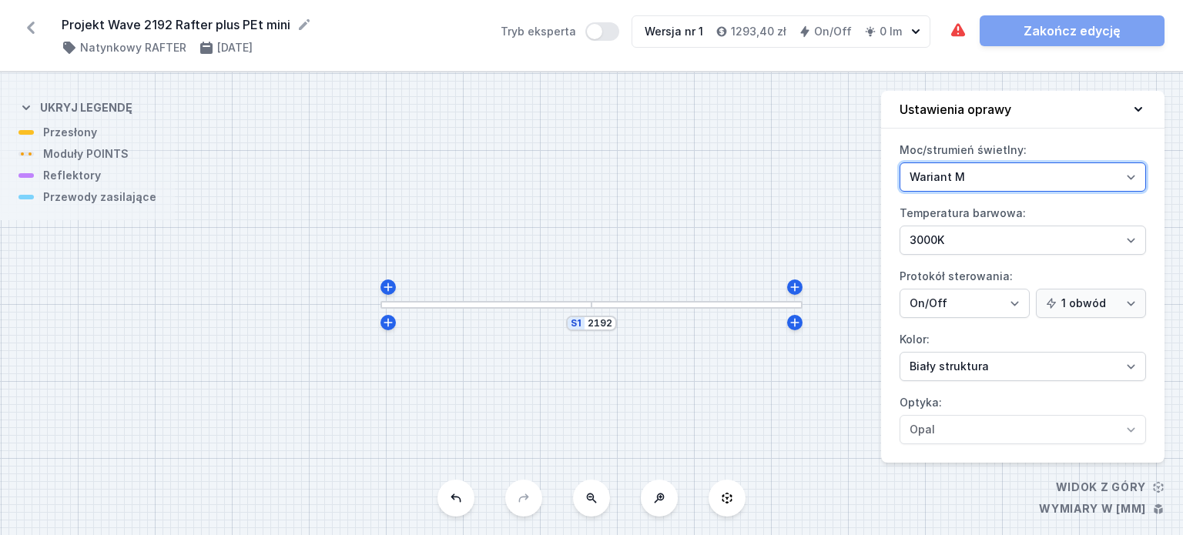
click at [1032, 173] on select "Wariant L Wariant M" at bounding box center [1023, 177] width 247 height 29
click at [900, 163] on select "Wariant L Wariant M" at bounding box center [1023, 177] width 247 height 29
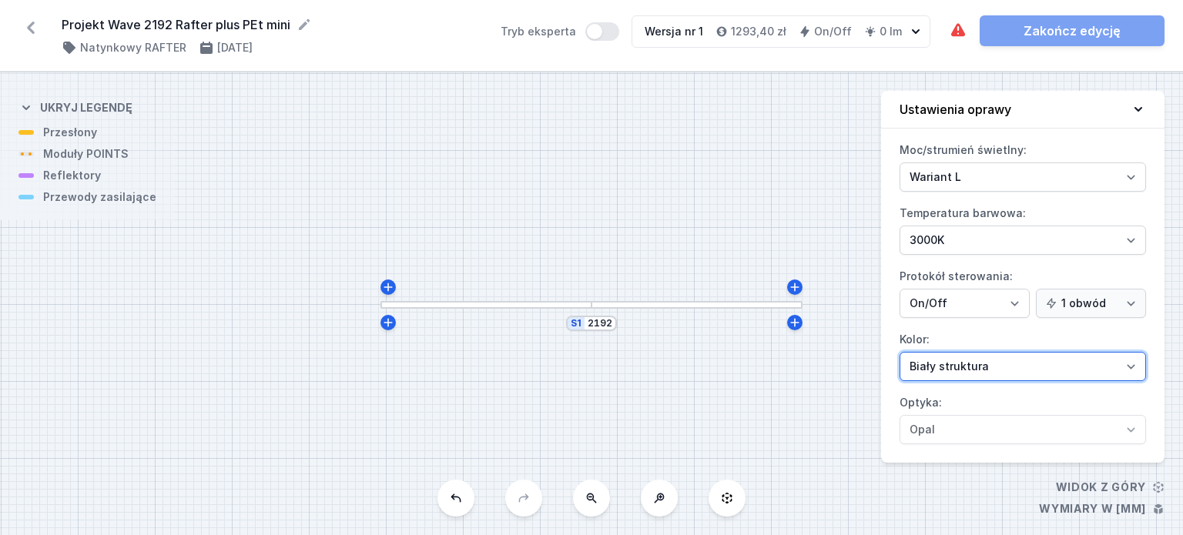
click at [971, 375] on select "Biały struktura Czarny struktura Złoty struktura Miedziany Szary Inny (z palety…" at bounding box center [1023, 366] width 247 height 29
click at [900, 352] on select "Biały struktura Czarny struktura Złoty struktura Miedziany Szary Inny (z palety…" at bounding box center [1023, 366] width 247 height 29
click at [1140, 110] on icon at bounding box center [1138, 109] width 15 height 15
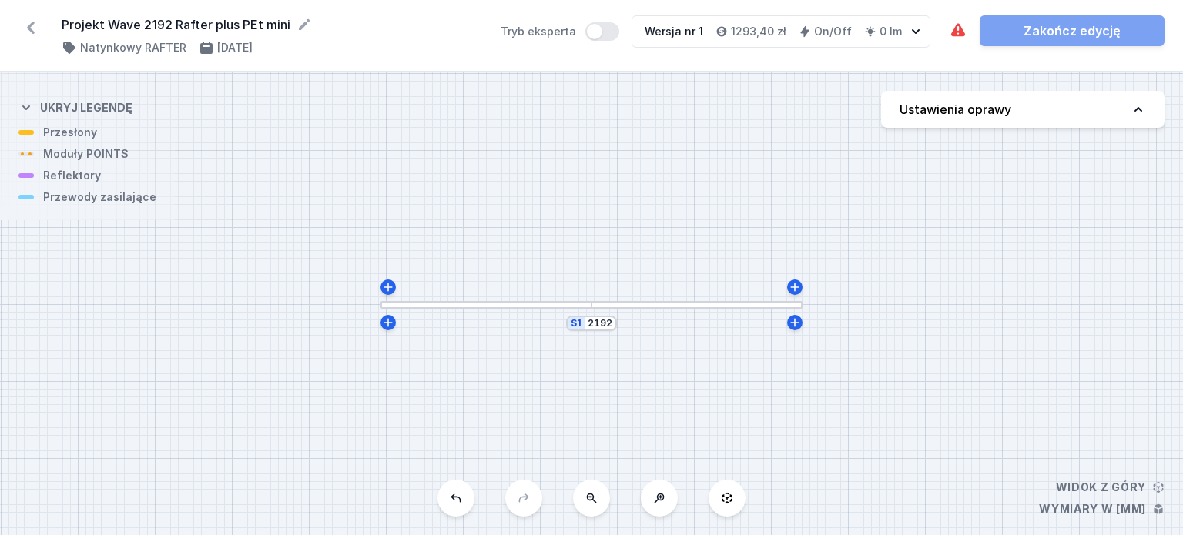
click at [601, 307] on div at bounding box center [591, 305] width 23 height 8
click at [619, 304] on div at bounding box center [697, 305] width 211 height 8
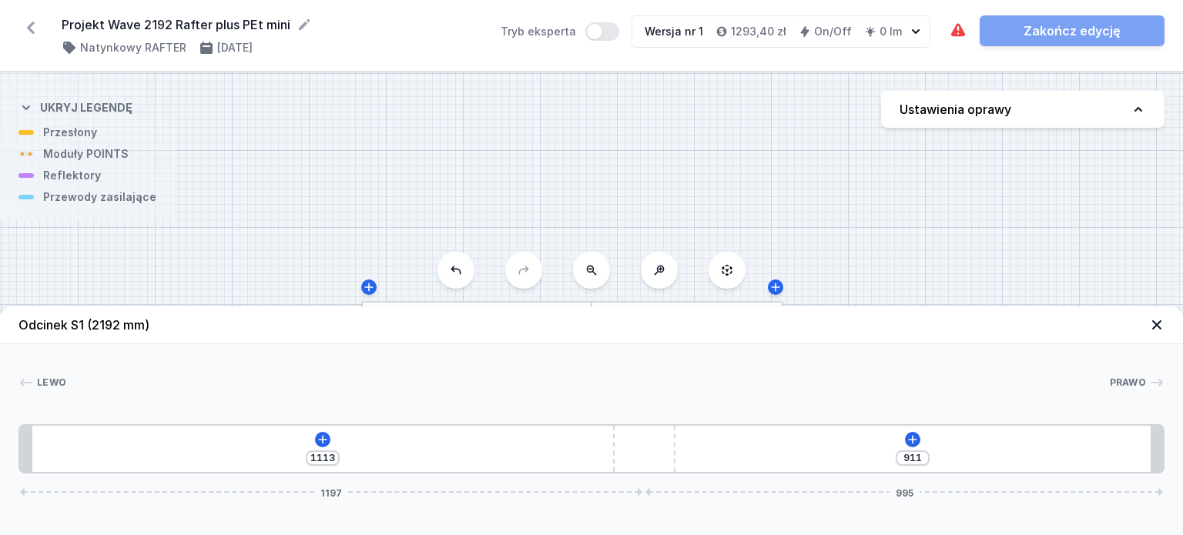
drag, startPoint x: 592, startPoint y: 449, endPoint x: 689, endPoint y: 461, distance: 97.7
click at [689, 461] on div "1113 911 1197 995" at bounding box center [591, 448] width 1146 height 49
click at [324, 440] on icon at bounding box center [322, 439] width 8 height 8
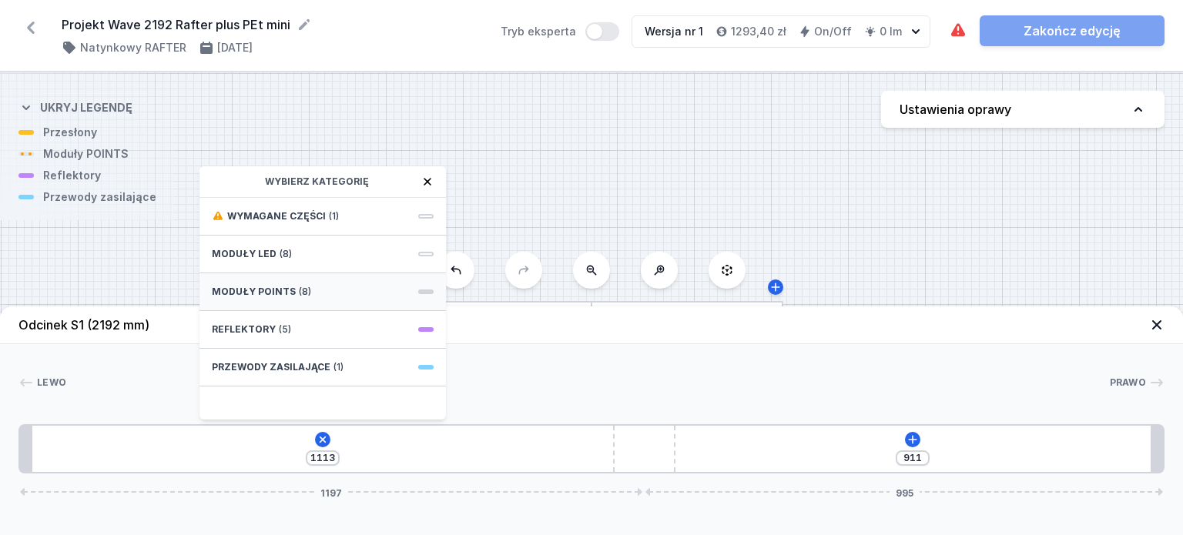
click at [325, 287] on div "Moduły POINTS (8)" at bounding box center [323, 292] width 247 height 38
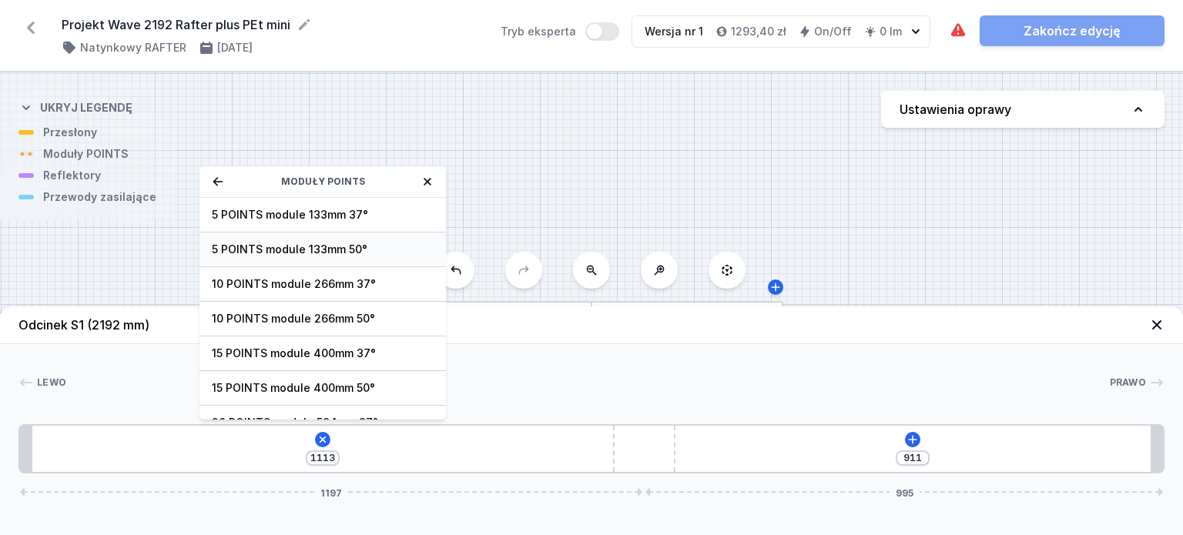
click at [342, 239] on div "5 POINTS module 133mm 50°" at bounding box center [323, 250] width 247 height 35
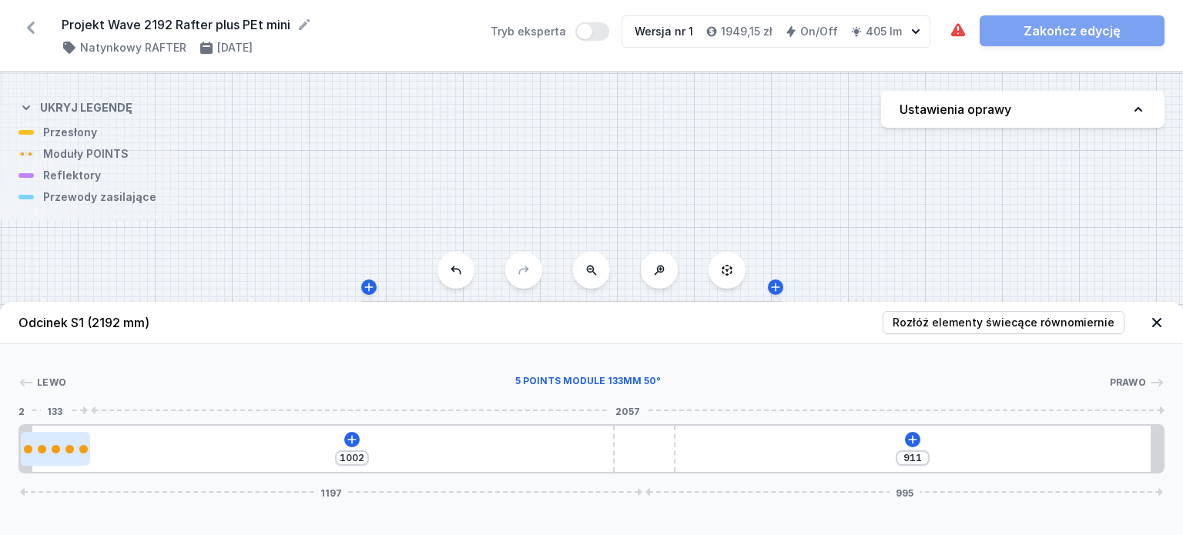
click at [68, 449] on div at bounding box center [69, 449] width 8 height 8
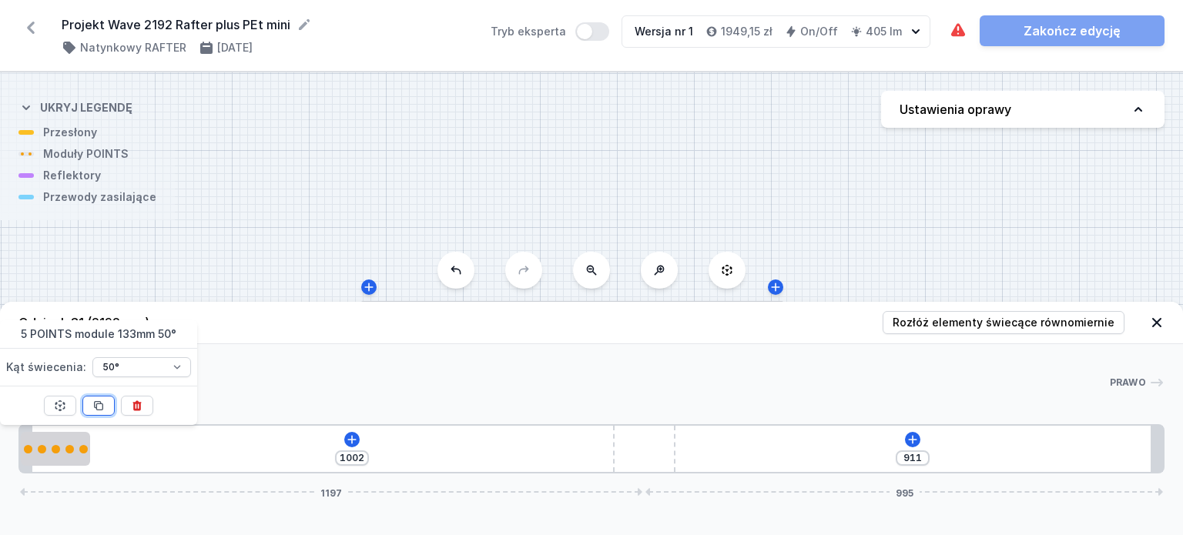
click at [98, 407] on icon at bounding box center [98, 406] width 12 height 12
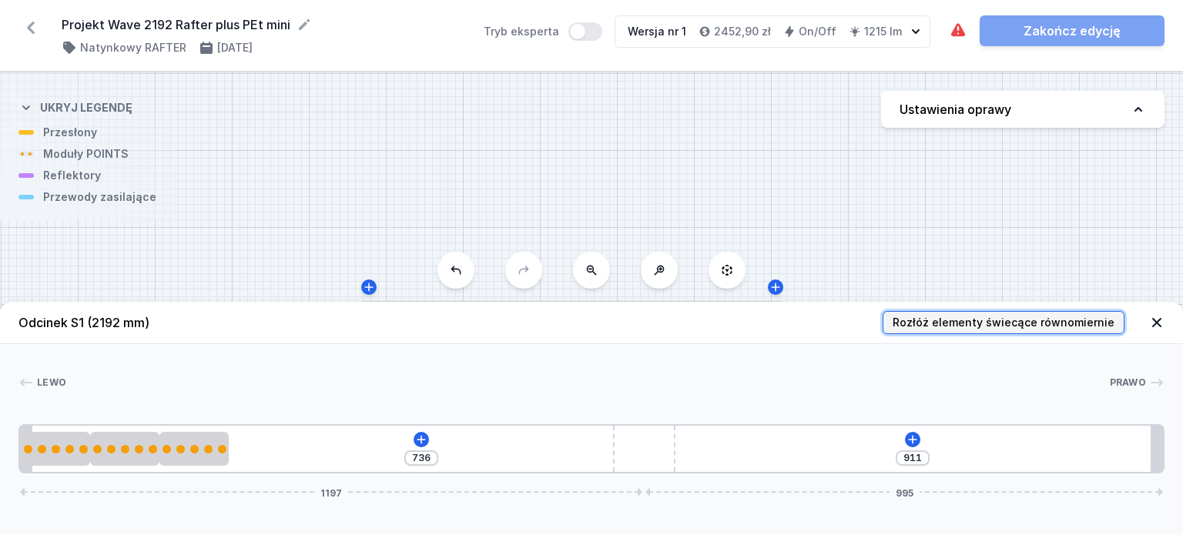
click at [997, 321] on span "Rozłóż elementy świecące równomiernie" at bounding box center [1004, 322] width 222 height 15
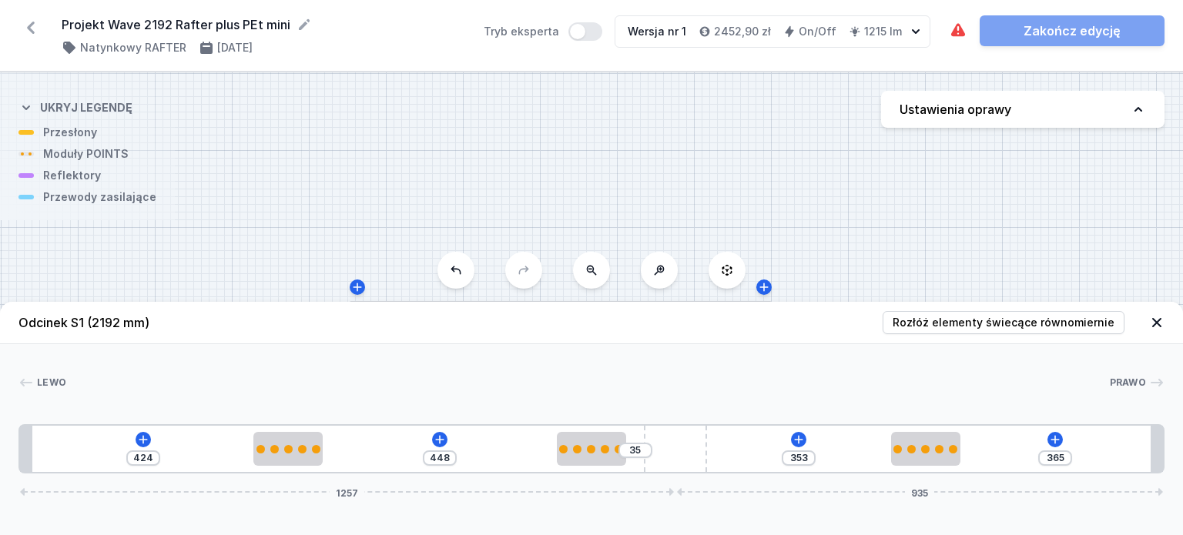
drag, startPoint x: 668, startPoint y: 445, endPoint x: 744, endPoint y: 448, distance: 76.3
click at [744, 448] on div "424 448 35 353 365 1257 935" at bounding box center [591, 448] width 1146 height 49
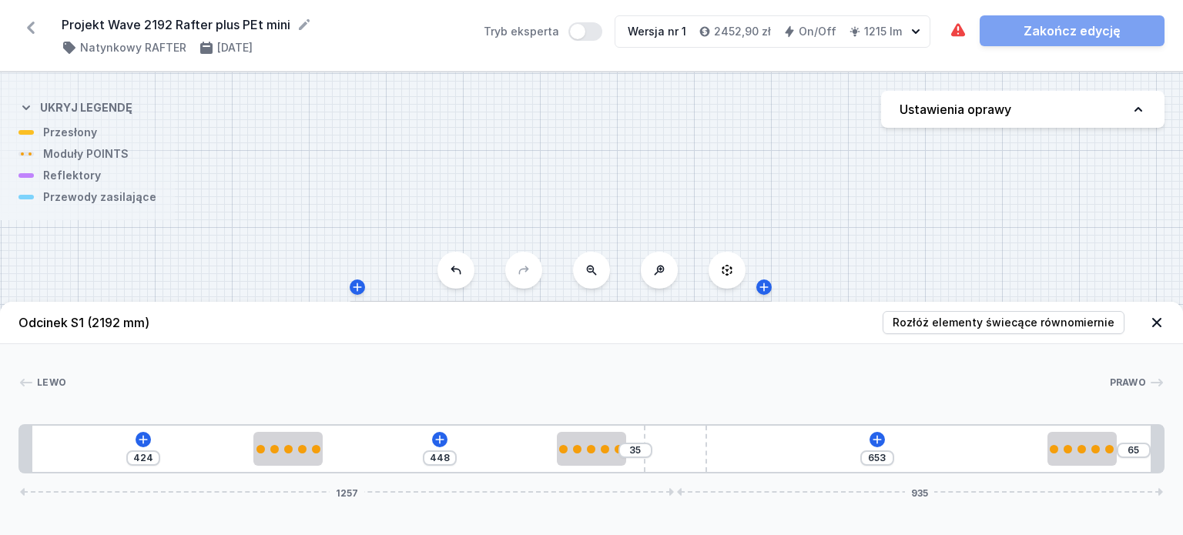
drag, startPoint x: 915, startPoint y: 447, endPoint x: 1182, endPoint y: 480, distance: 269.4
click at [1171, 480] on div "Odcinek S1 (2192 mm) Rozłóż elementy świecące równomiernie Lewo Prawo 1 2 2 3 2…" at bounding box center [591, 418] width 1183 height 233
drag, startPoint x: 1164, startPoint y: 454, endPoint x: 1172, endPoint y: 452, distance: 7.9
click at [1171, 452] on div "[PERSON_NAME] 1 2 2 3 2 1 424 448 35 740 1257 935 448 133 448 133 895 133 24 11…" at bounding box center [591, 408] width 1183 height 129
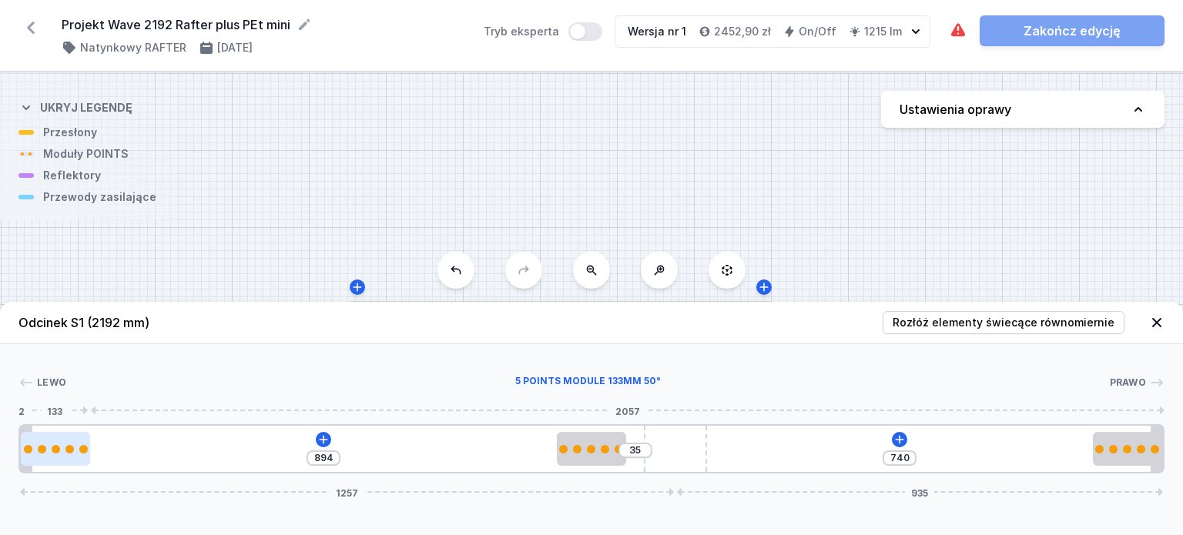
drag, startPoint x: 300, startPoint y: 457, endPoint x: 79, endPoint y: 453, distance: 220.4
click at [79, 453] on div at bounding box center [55, 449] width 69 height 34
click at [898, 434] on icon at bounding box center [900, 440] width 12 height 12
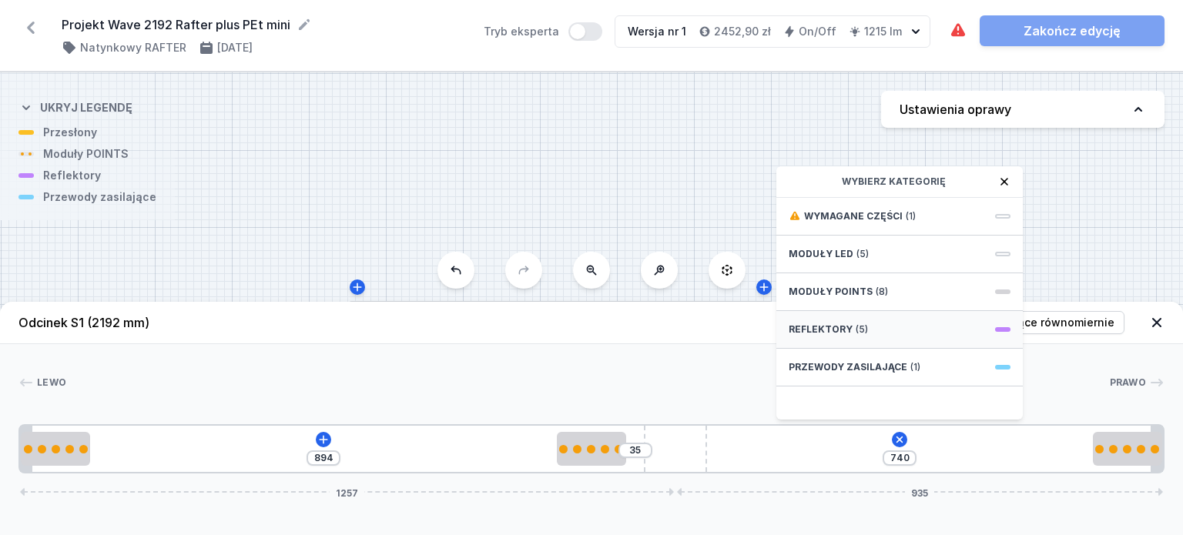
click at [915, 325] on div "Reflektory (5)" at bounding box center [900, 330] width 247 height 38
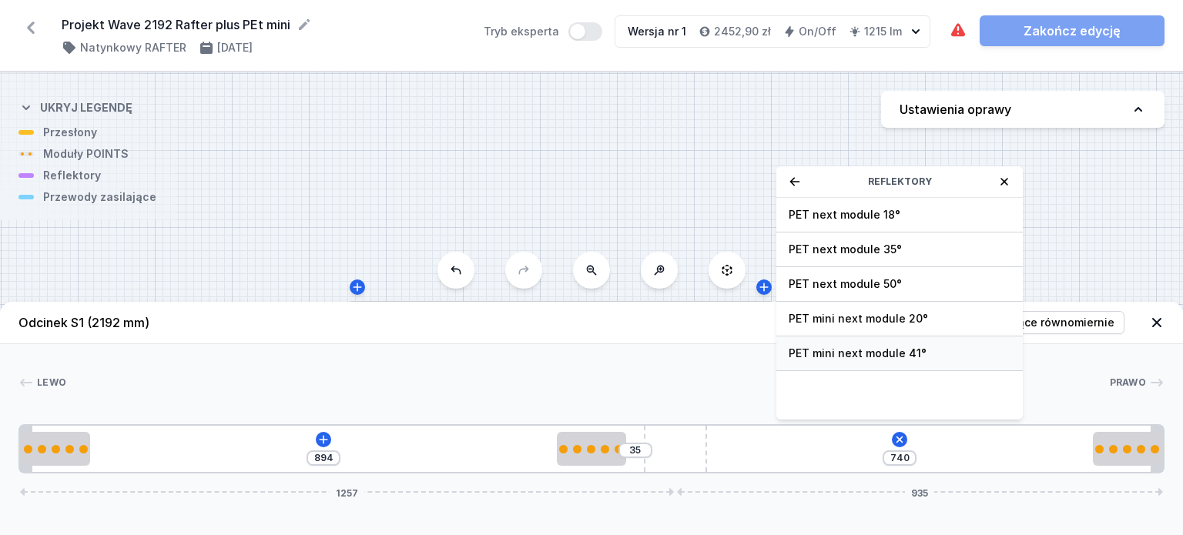
click at [880, 354] on span "PET mini next module 41°" at bounding box center [900, 353] width 222 height 15
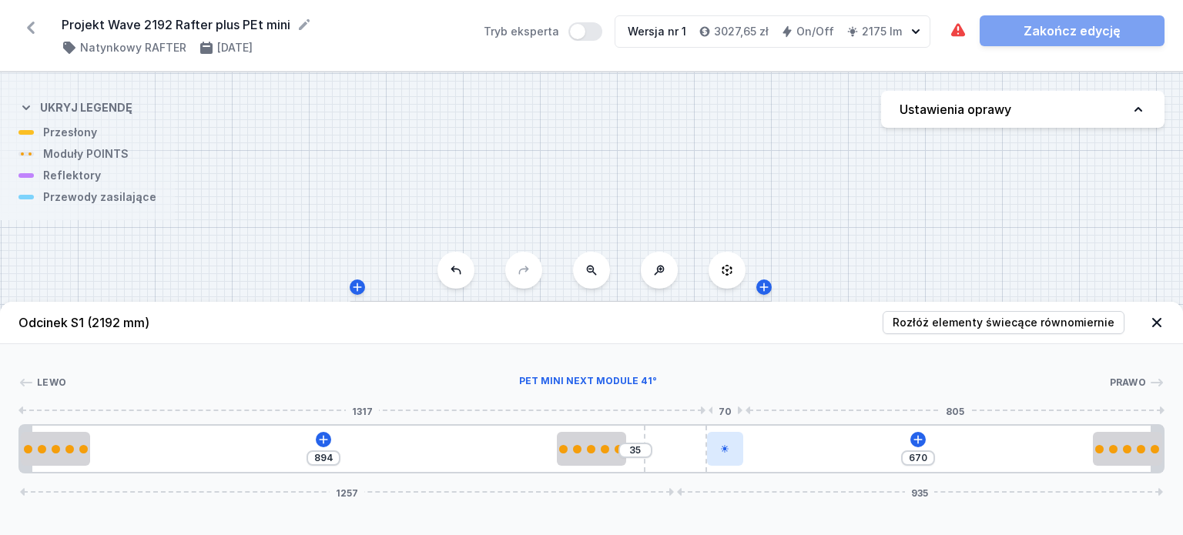
click at [731, 452] on div at bounding box center [725, 449] width 36 height 34
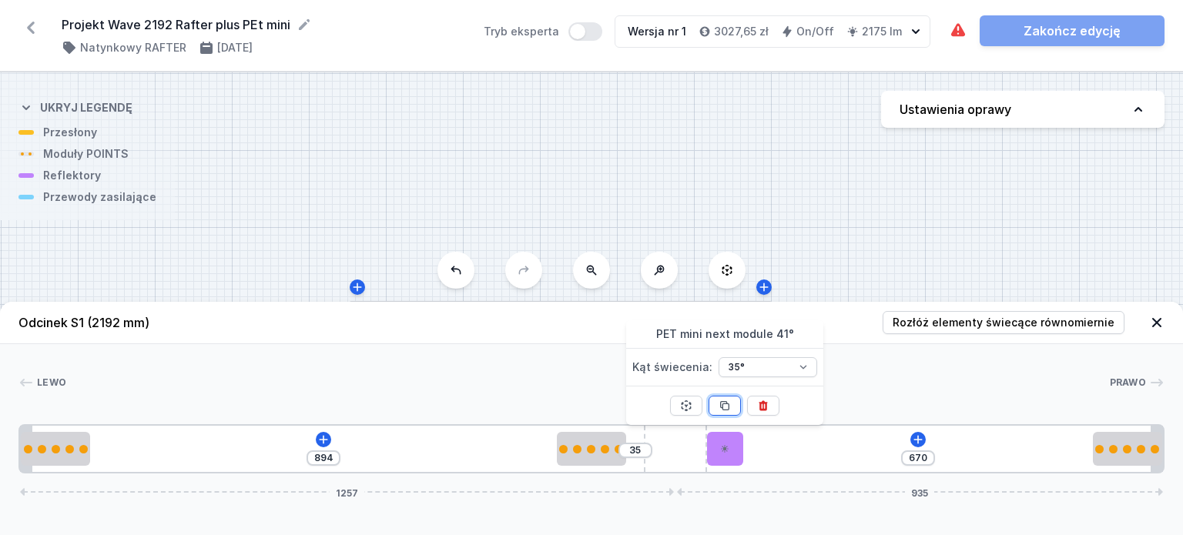
click at [726, 402] on icon at bounding box center [725, 406] width 12 height 12
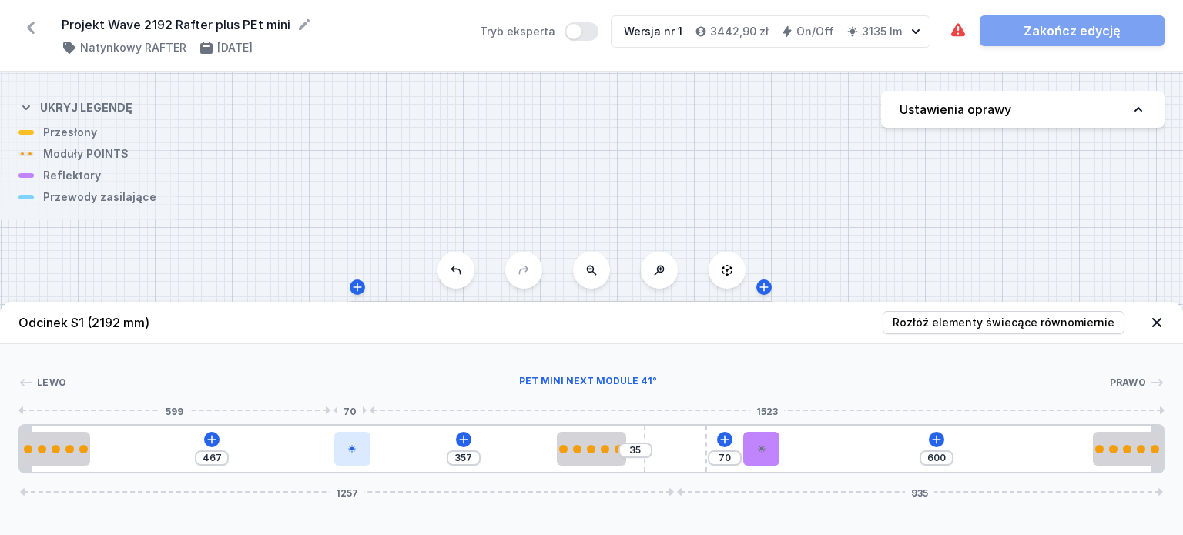
drag, startPoint x: 730, startPoint y: 444, endPoint x: 353, endPoint y: 465, distance: 378.0
click at [353, 465] on div at bounding box center [352, 449] width 36 height 34
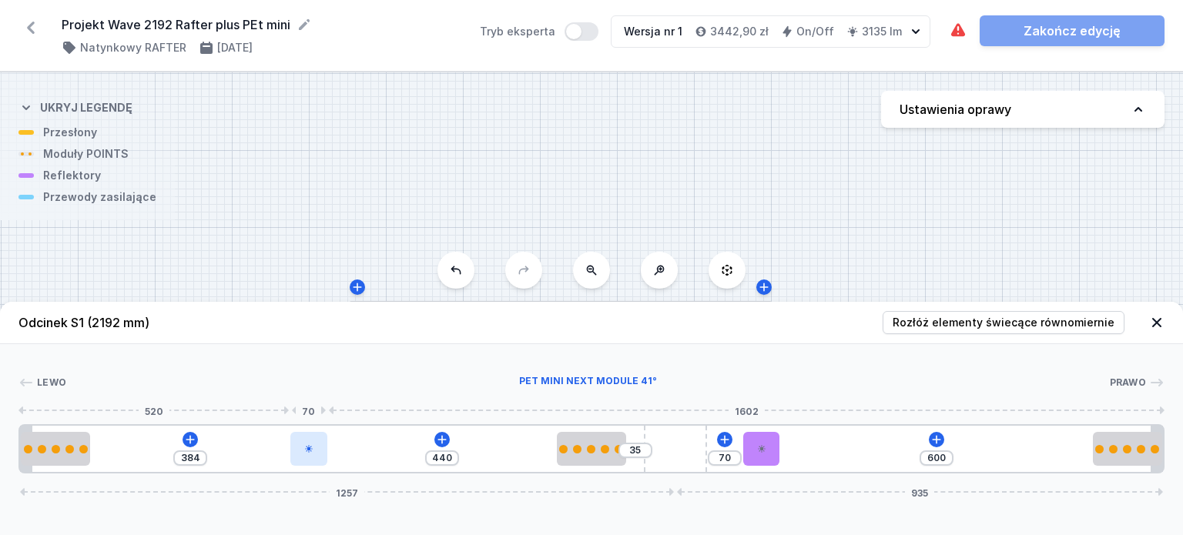
drag, startPoint x: 351, startPoint y: 449, endPoint x: 303, endPoint y: 454, distance: 48.8
click at [303, 454] on div at bounding box center [308, 449] width 36 height 34
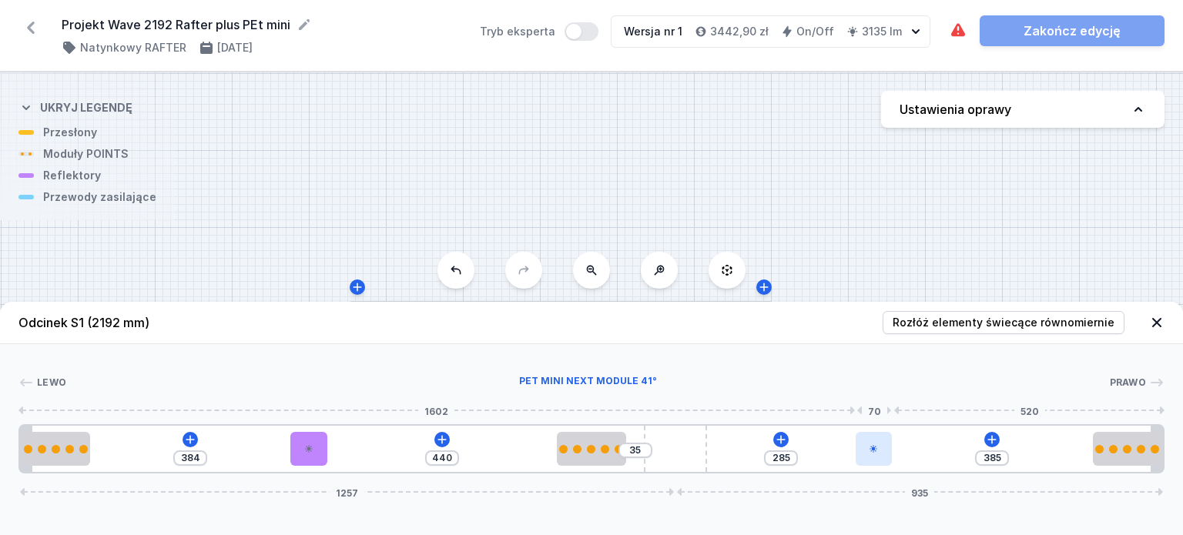
drag, startPoint x: 758, startPoint y: 448, endPoint x: 887, endPoint y: 451, distance: 129.4
click at [887, 451] on div at bounding box center [874, 449] width 36 height 34
click at [993, 443] on icon at bounding box center [992, 440] width 12 height 12
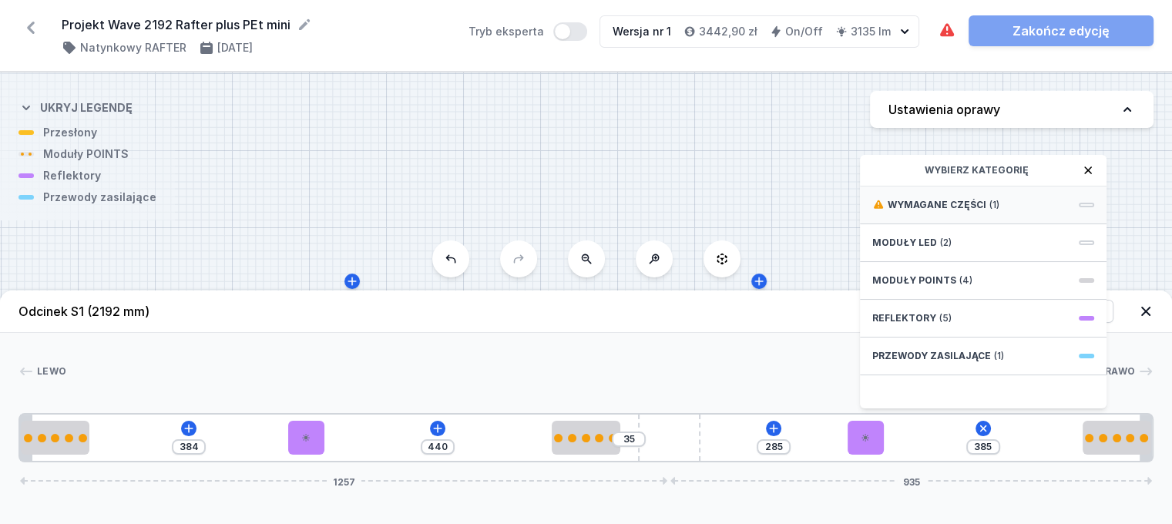
click at [1030, 216] on div "Wymagane części (1)" at bounding box center [983, 205] width 247 height 38
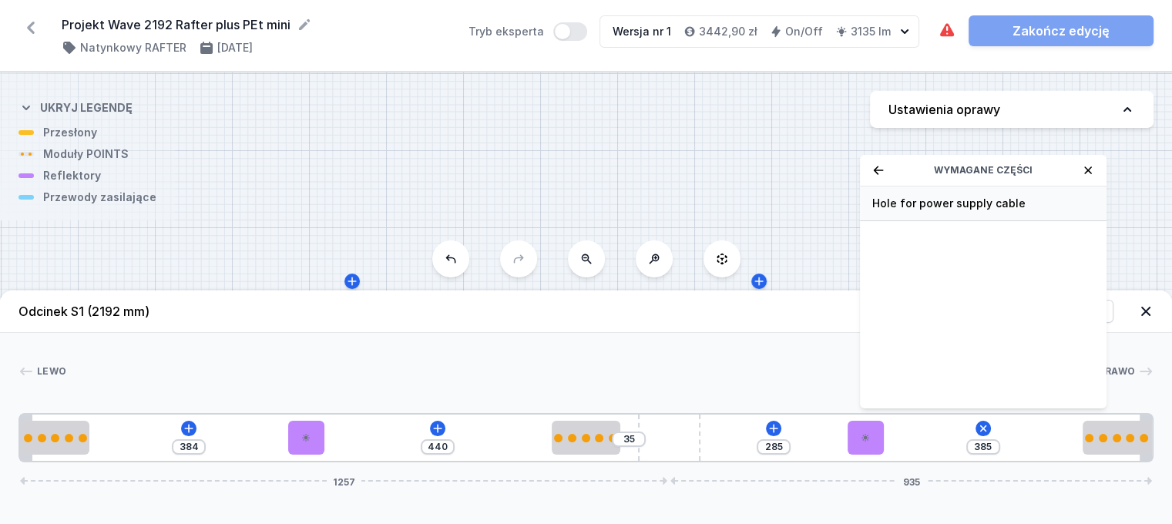
click at [1017, 211] on span "Hole for power supply cable" at bounding box center [983, 203] width 222 height 15
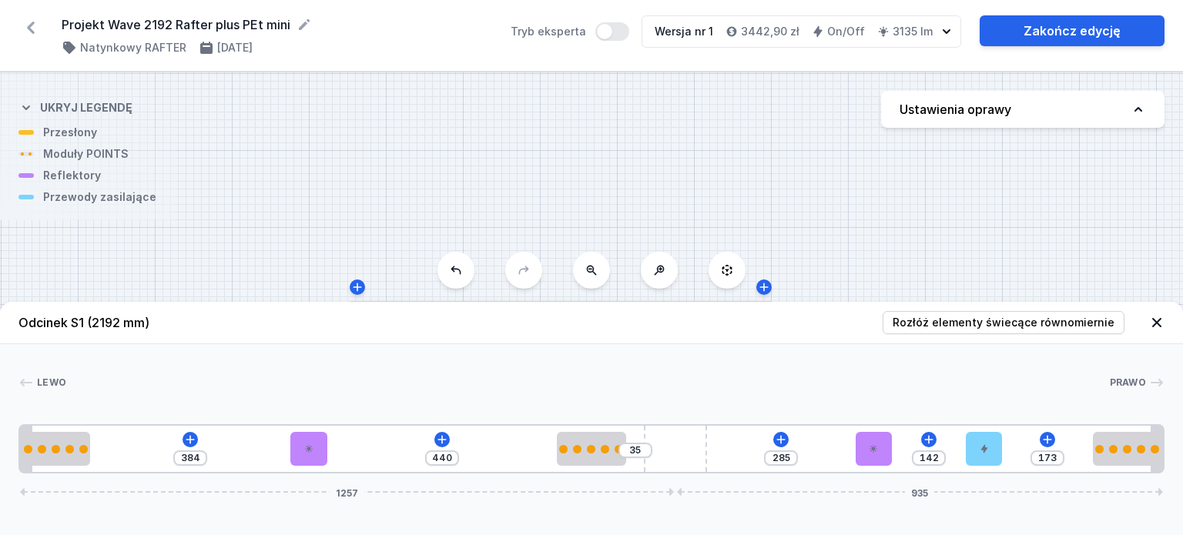
drag, startPoint x: 914, startPoint y: 446, endPoint x: 1008, endPoint y: 449, distance: 94.0
click at [1008, 449] on div "384 440 35 285 142 173 1257 935" at bounding box center [591, 448] width 1146 height 49
click at [1156, 319] on icon at bounding box center [1156, 322] width 15 height 15
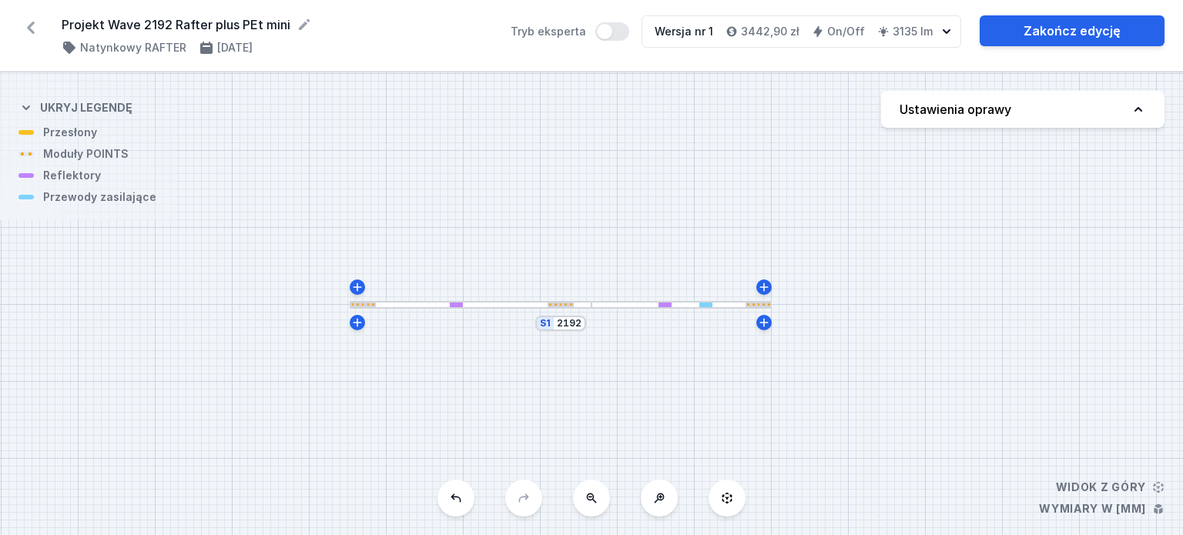
click at [1115, 116] on button "Ustawienia oprawy" at bounding box center [1022, 109] width 283 height 37
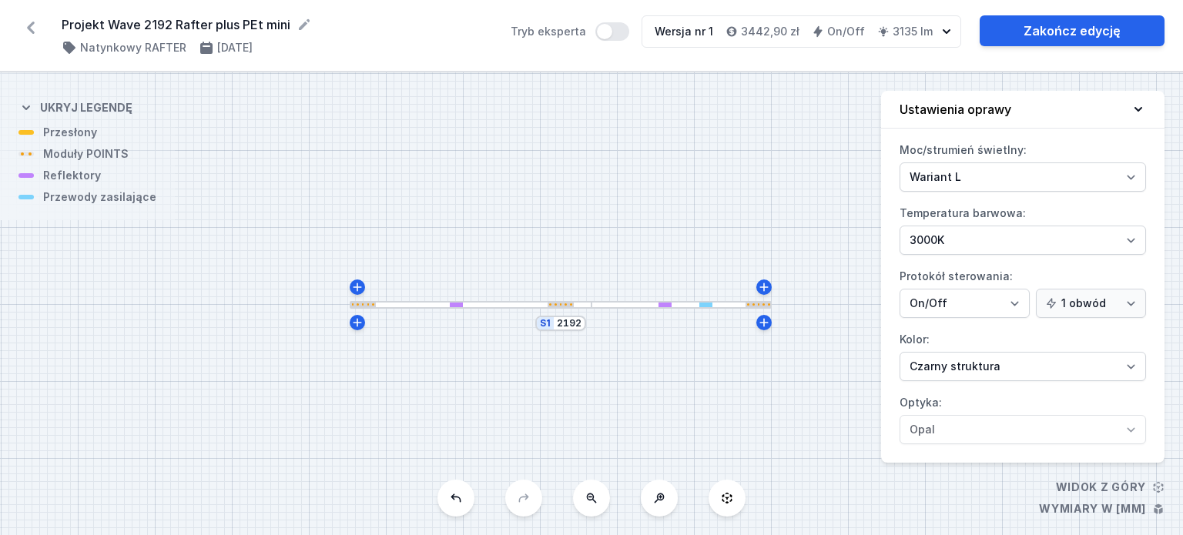
click at [1115, 116] on button "Ustawienia oprawy" at bounding box center [1022, 110] width 283 height 38
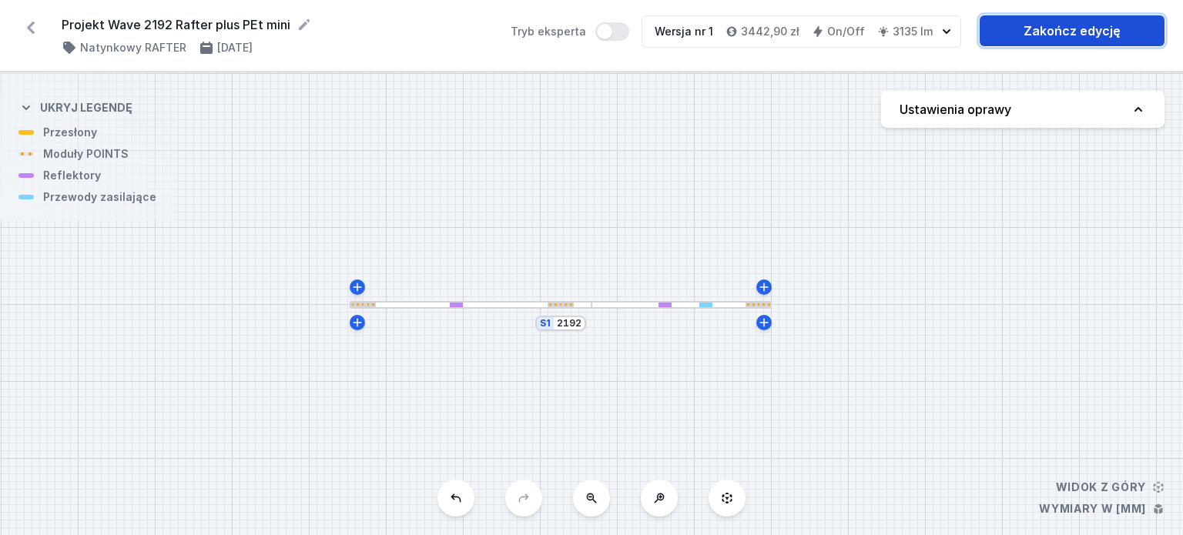
click at [1058, 26] on link "Zakończ edycję" at bounding box center [1072, 30] width 185 height 31
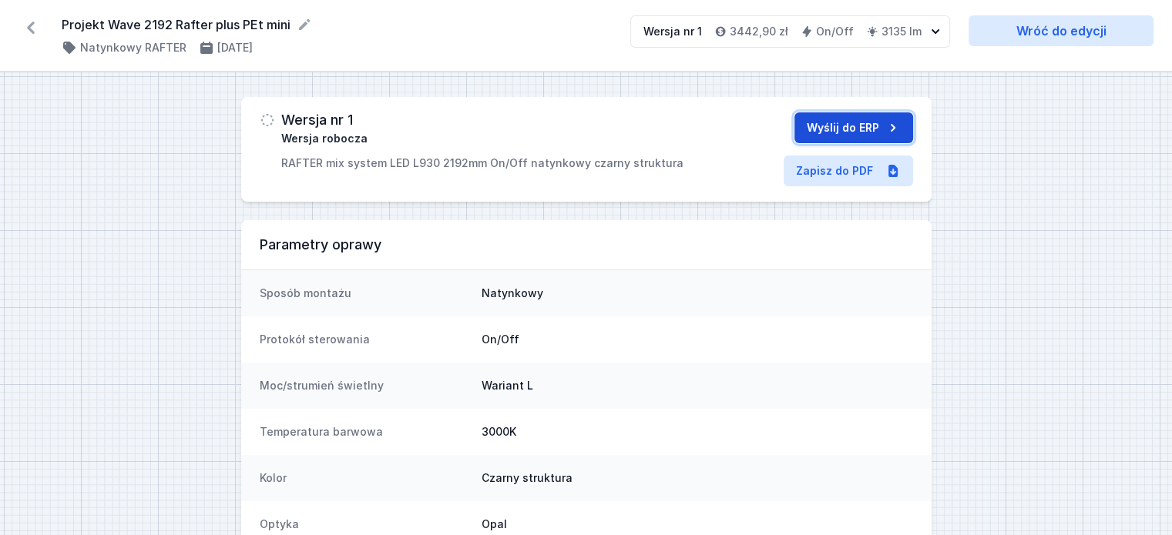
click at [881, 126] on button "Wyślij do ERP" at bounding box center [853, 127] width 119 height 31
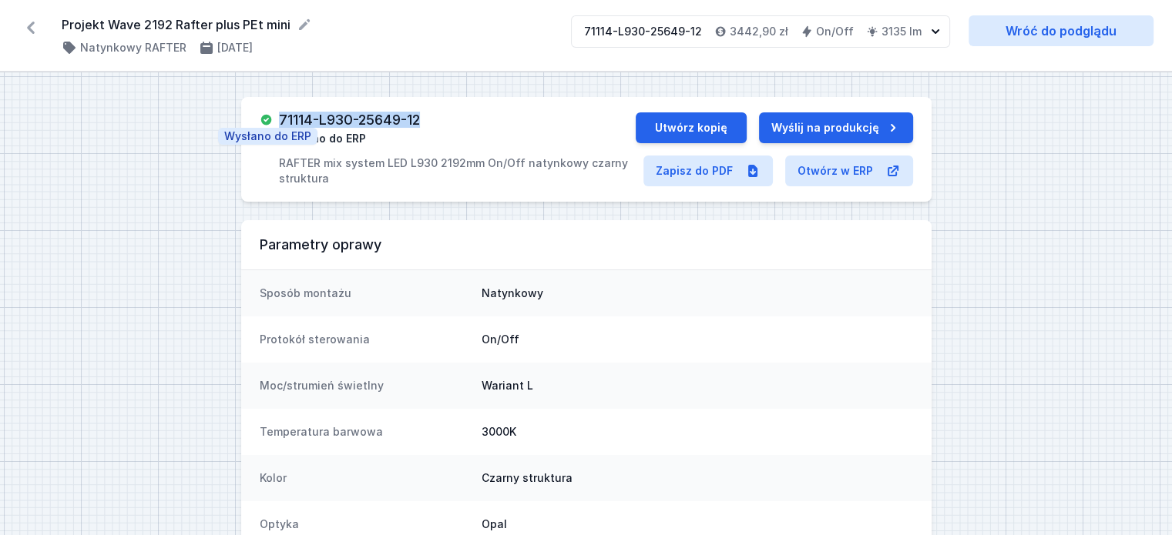
drag, startPoint x: 423, startPoint y: 113, endPoint x: 273, endPoint y: 119, distance: 150.3
click at [273, 119] on div "71114-L930-25649-12 Wysłano do ERP RAFTER mix system LED L930 2192mm On/Off nat…" at bounding box center [448, 149] width 376 height 74
copy h3 "71114-L930-25649-12"
click at [40, 30] on icon at bounding box center [30, 27] width 25 height 25
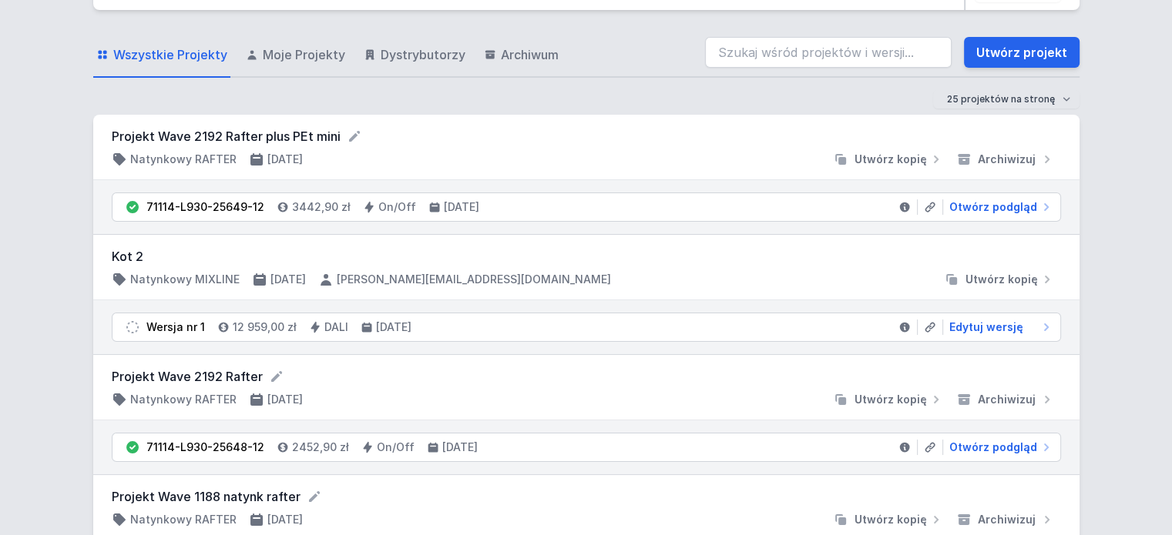
scroll to position [46, 0]
click at [971, 446] on span "Otwórz podgląd" at bounding box center [993, 446] width 88 height 15
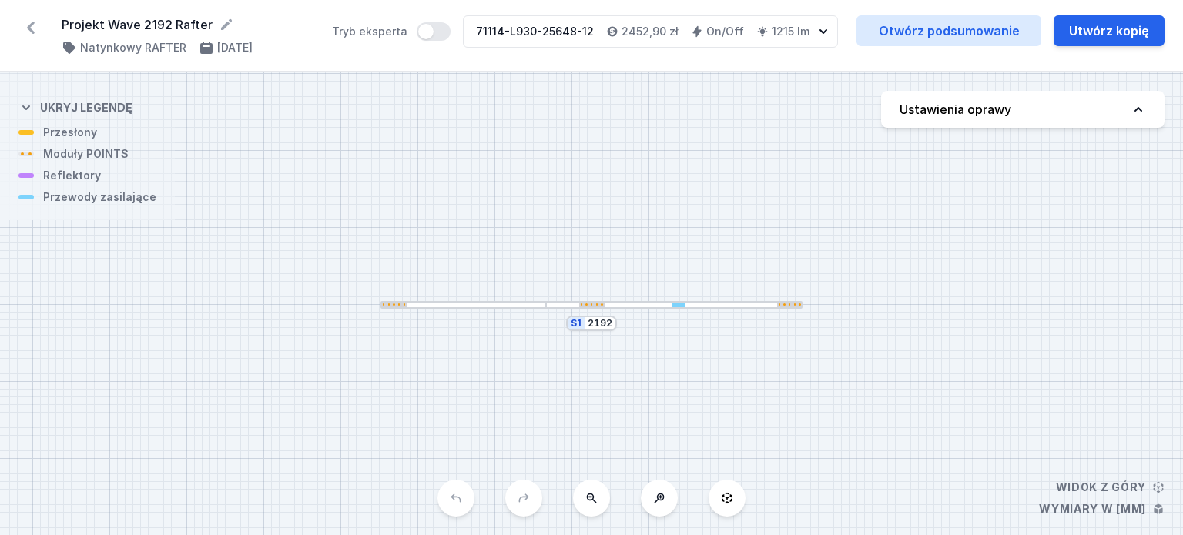
click at [37, 25] on icon at bounding box center [30, 27] width 25 height 25
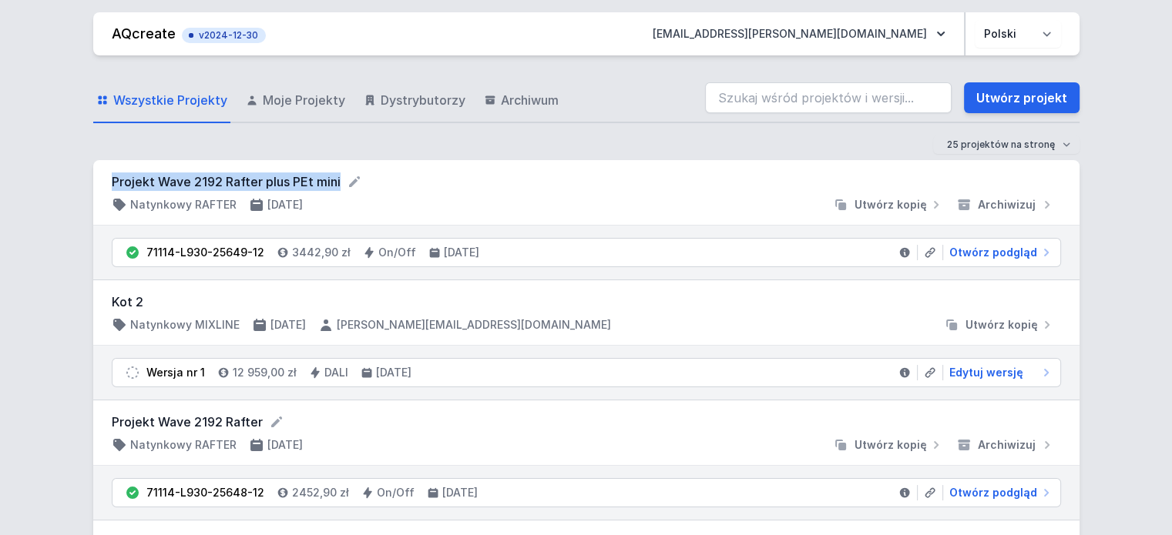
drag, startPoint x: 324, startPoint y: 176, endPoint x: 114, endPoint y: 179, distance: 209.6
click at [114, 179] on form "Projekt Wave 2192 Rafter plus PEt mini" at bounding box center [586, 182] width 949 height 18
click at [1039, 98] on link "Utwórz projekt" at bounding box center [1022, 97] width 116 height 31
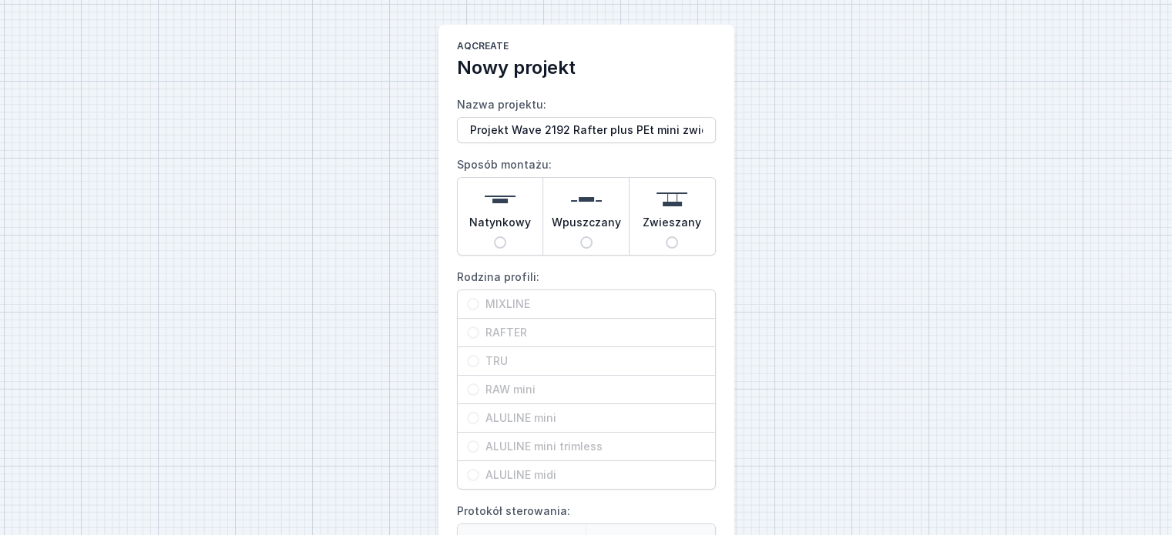
click at [490, 224] on span "Natynkowy" at bounding box center [500, 226] width 62 height 22
click at [494, 236] on input "Natynkowy" at bounding box center [500, 242] width 12 height 12
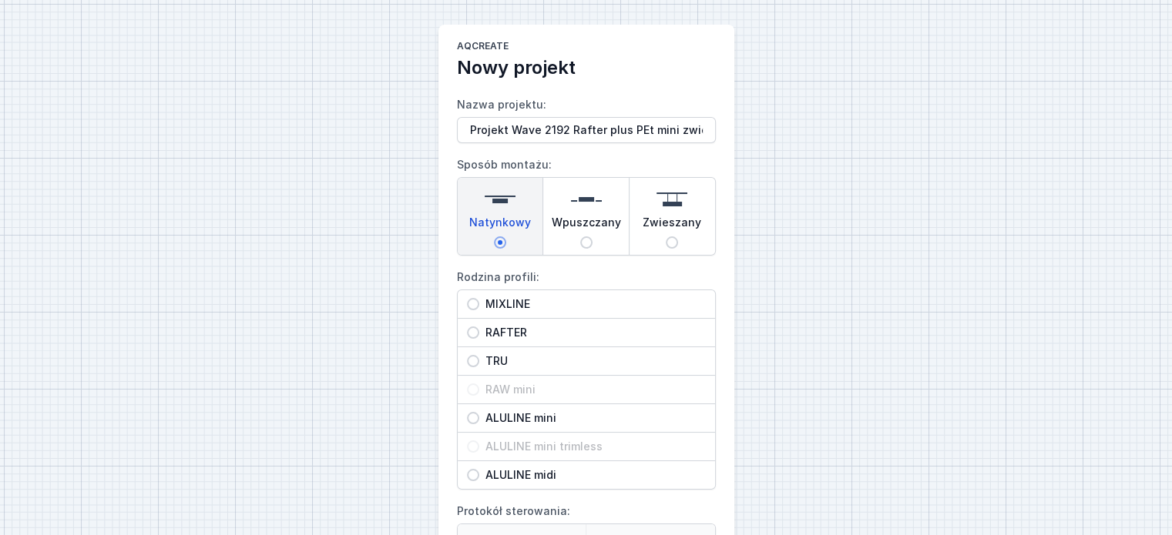
click at [657, 224] on span "Zwieszany" at bounding box center [671, 226] width 59 height 22
click at [666, 236] on input "Zwieszany" at bounding box center [672, 242] width 12 height 12
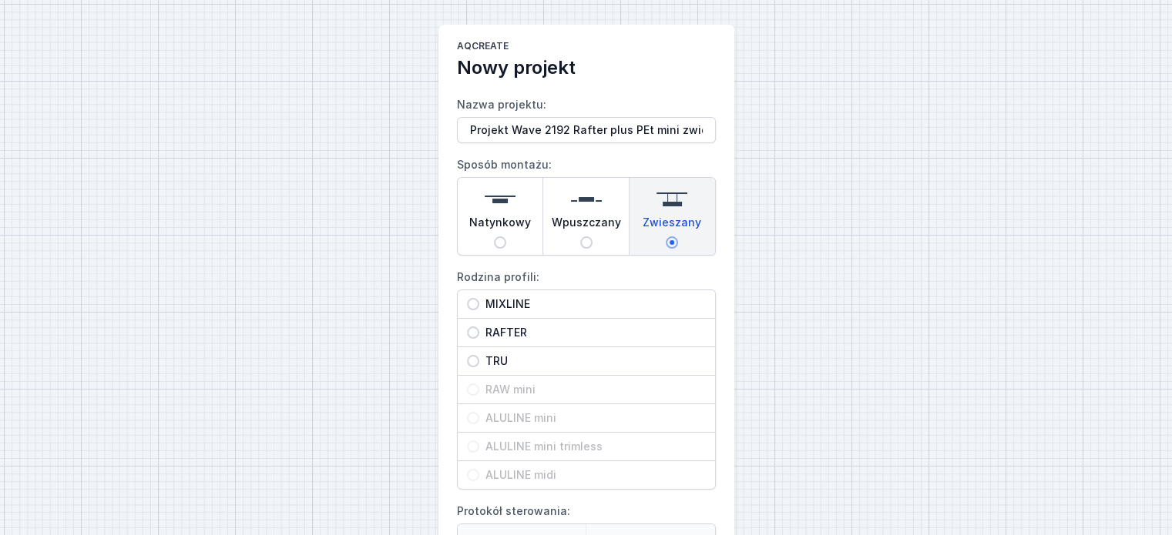
click at [501, 334] on span "RAFTER" at bounding box center [592, 332] width 226 height 15
click at [479, 334] on input "RAFTER" at bounding box center [473, 333] width 12 height 12
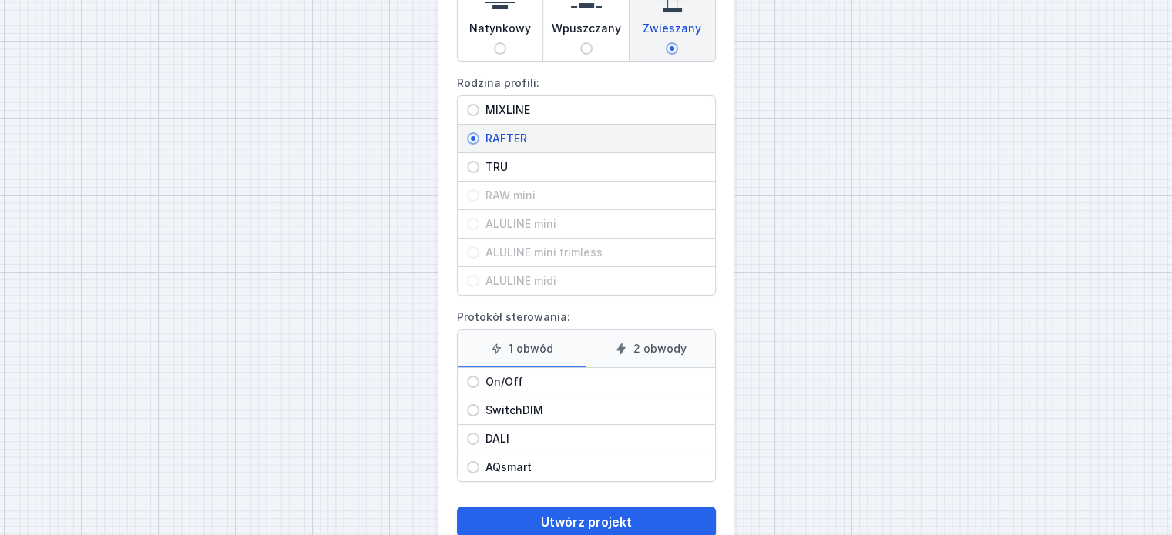
scroll to position [233, 0]
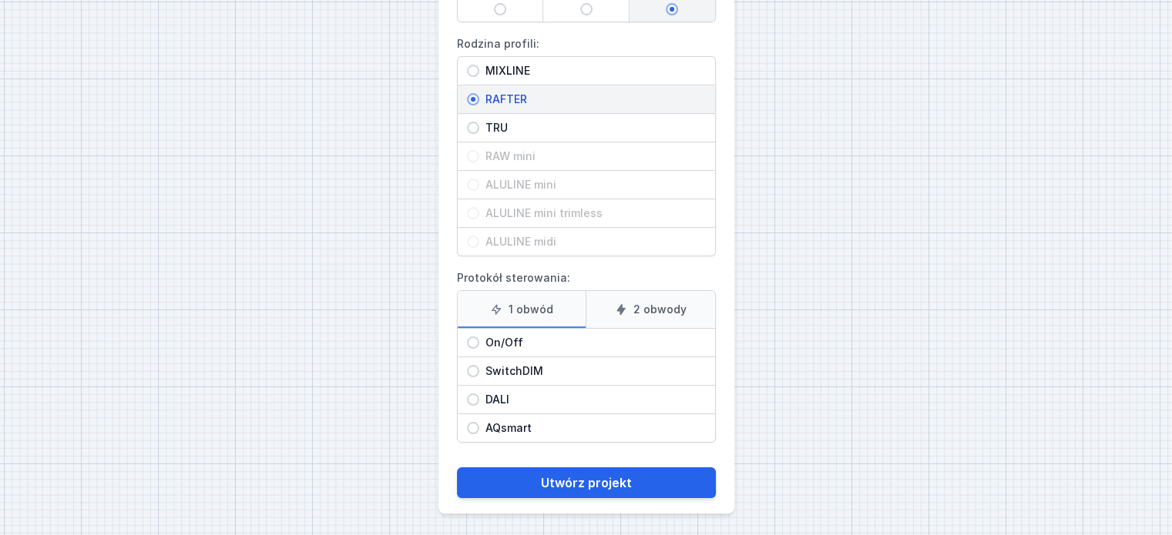
click at [534, 347] on span "On/Off" at bounding box center [592, 342] width 226 height 15
click at [479, 347] on input "On/Off" at bounding box center [473, 343] width 12 height 12
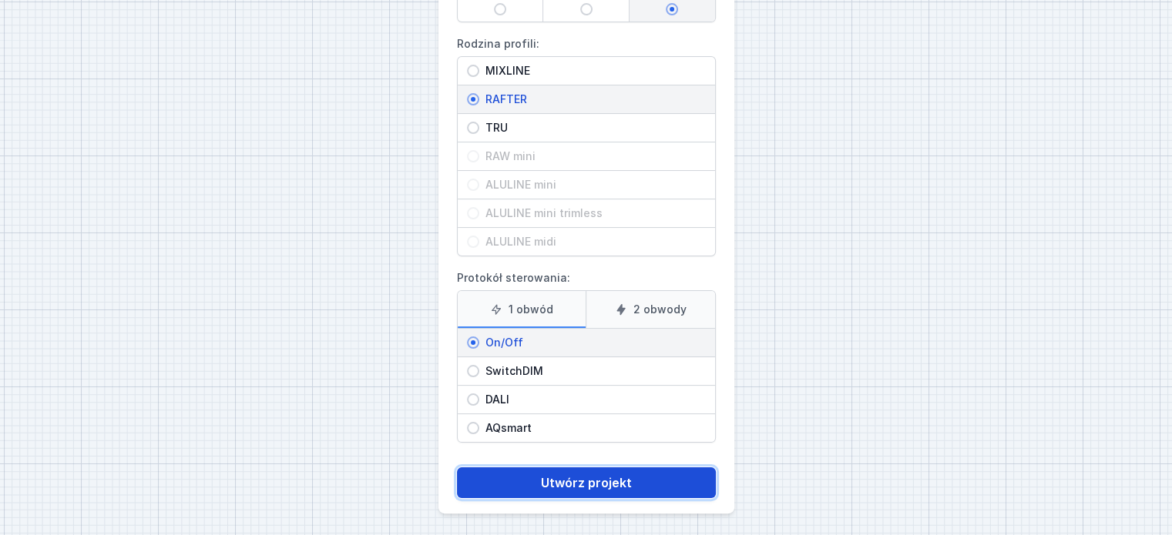
click at [570, 486] on button "Utwórz projekt" at bounding box center [586, 483] width 259 height 31
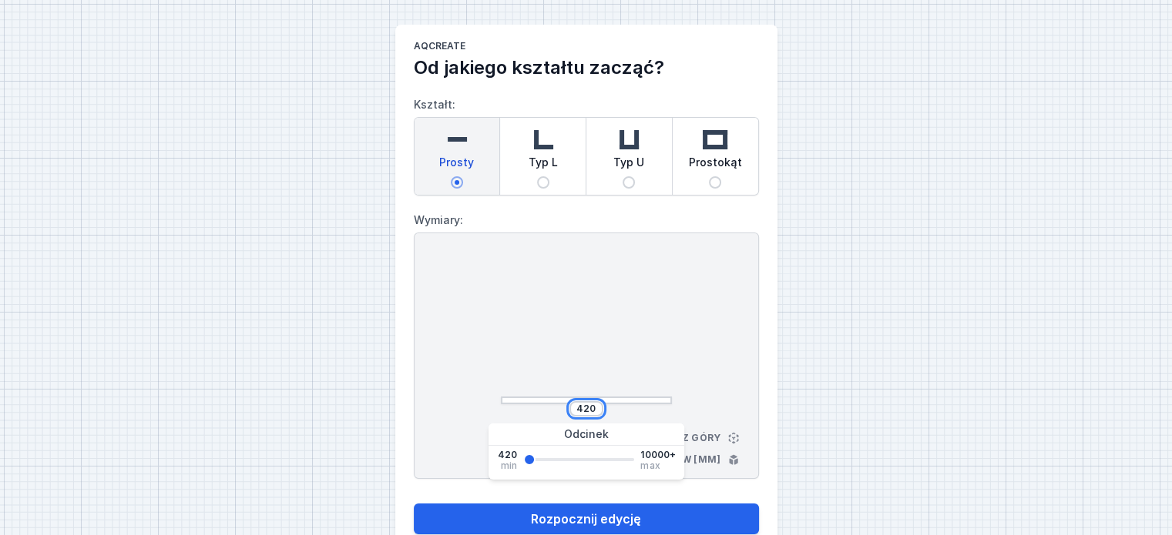
click at [593, 405] on input "420" at bounding box center [586, 409] width 25 height 12
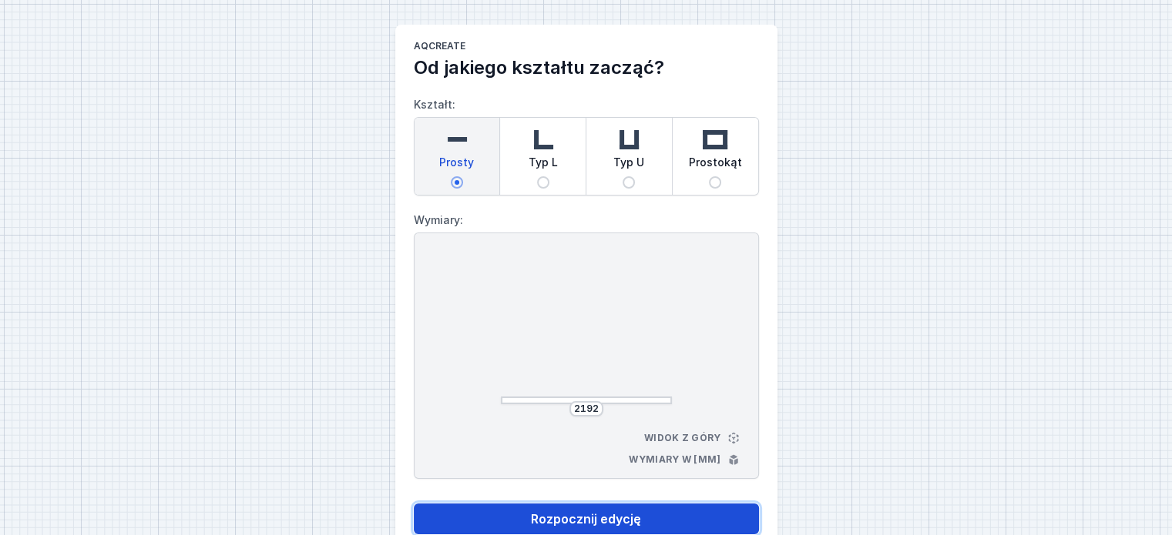
click at [640, 517] on button "Rozpocznij edycję" at bounding box center [586, 519] width 345 height 31
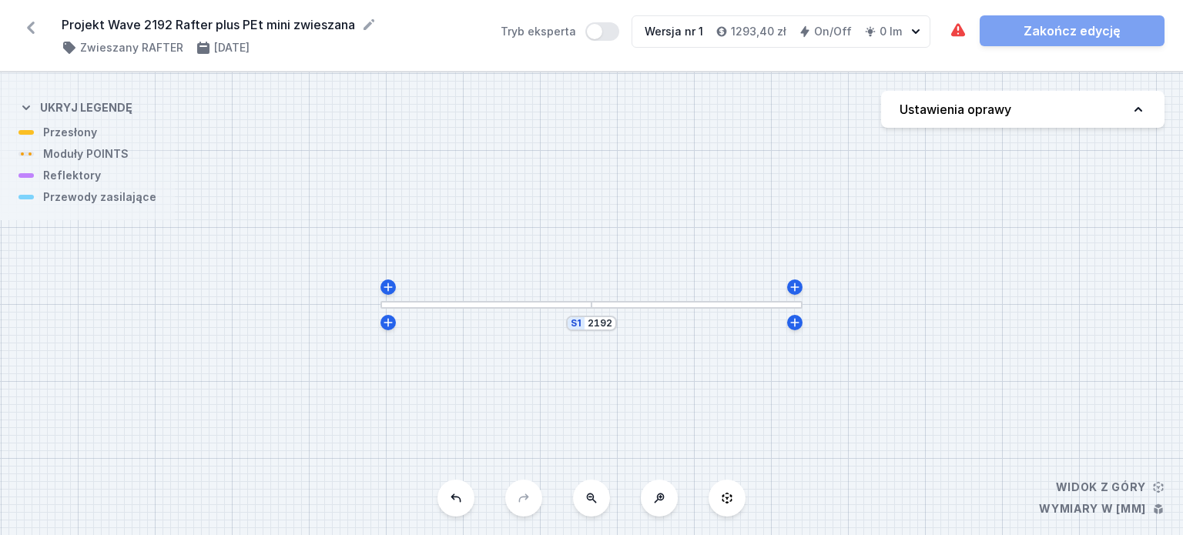
click at [1053, 109] on button "Ustawienia oprawy" at bounding box center [1022, 109] width 283 height 37
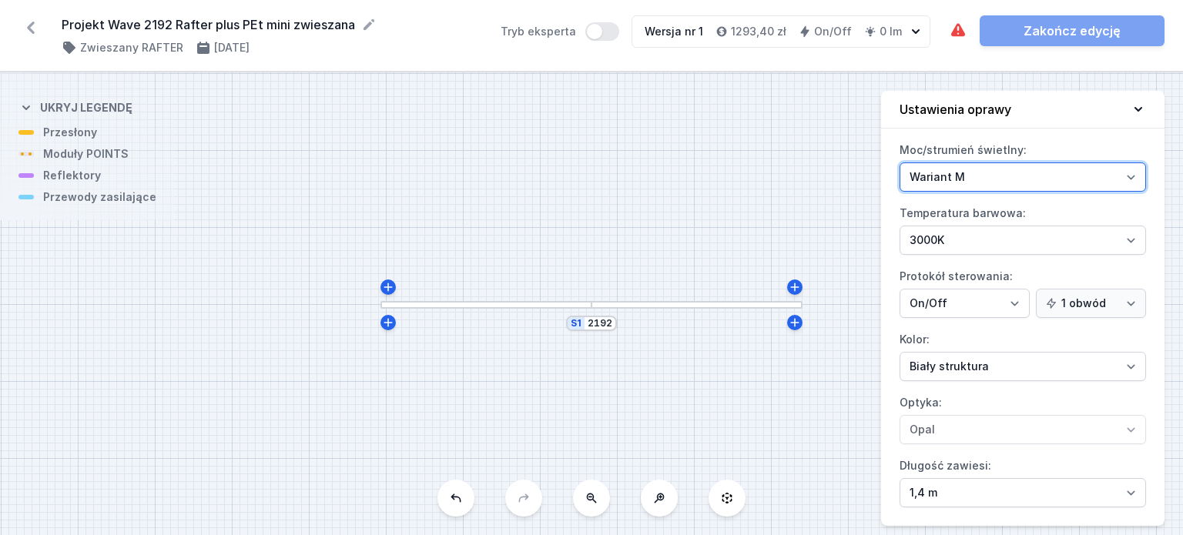
click at [996, 172] on select "Wariant L Wariant M" at bounding box center [1023, 177] width 247 height 29
click at [900, 163] on select "Wariant L Wariant M" at bounding box center [1023, 177] width 247 height 29
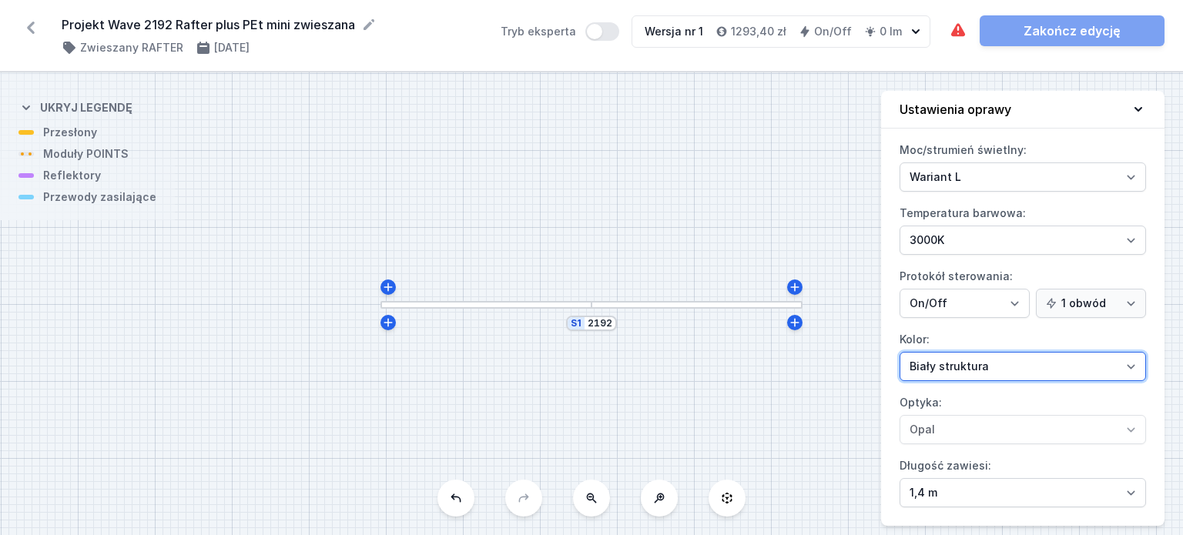
click at [963, 366] on select "Biały struktura Czarny struktura Złoty struktura Miedziany Szary Inny (z palety…" at bounding box center [1023, 366] width 247 height 29
click at [900, 352] on select "Biały struktura Czarny struktura Złoty struktura Miedziany Szary Inny (z palety…" at bounding box center [1023, 366] width 247 height 29
click at [621, 304] on div at bounding box center [697, 305] width 211 height 8
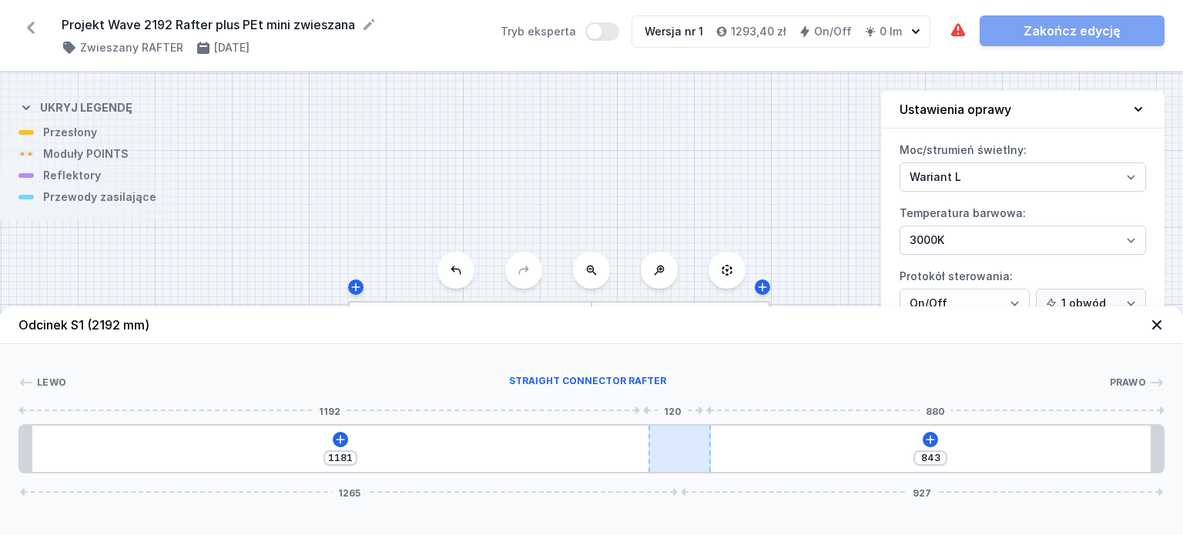
drag, startPoint x: 690, startPoint y: 458, endPoint x: 709, endPoint y: 459, distance: 19.3
click at [709, 459] on div at bounding box center [680, 449] width 62 height 46
click at [333, 441] on button at bounding box center [340, 439] width 15 height 15
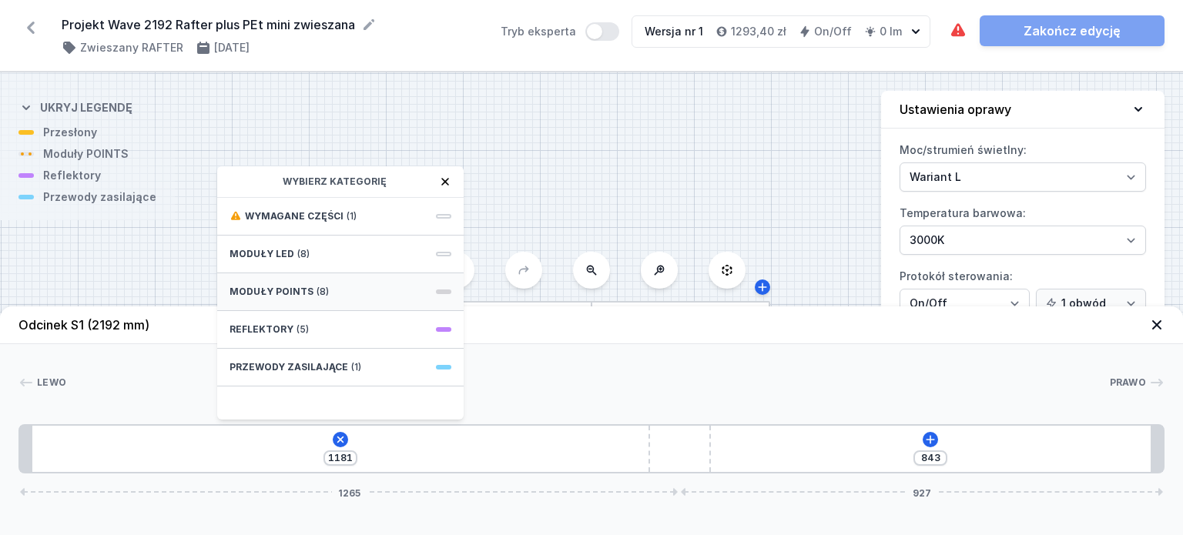
click at [367, 287] on div "Moduły POINTS (8)" at bounding box center [340, 292] width 247 height 38
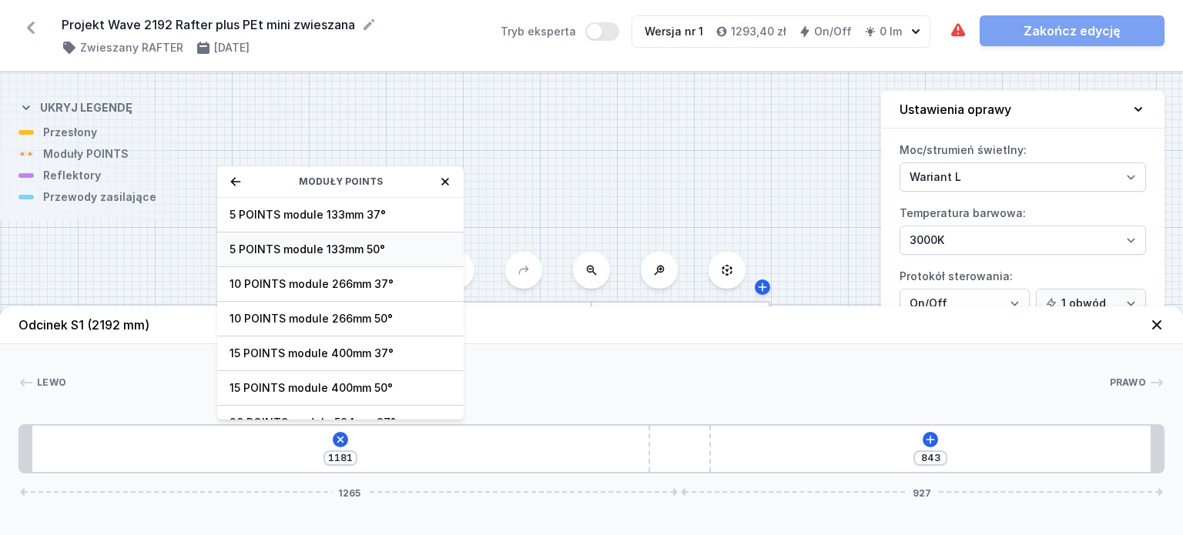
click at [395, 245] on span "5 POINTS module 133mm 50°" at bounding box center [341, 249] width 222 height 15
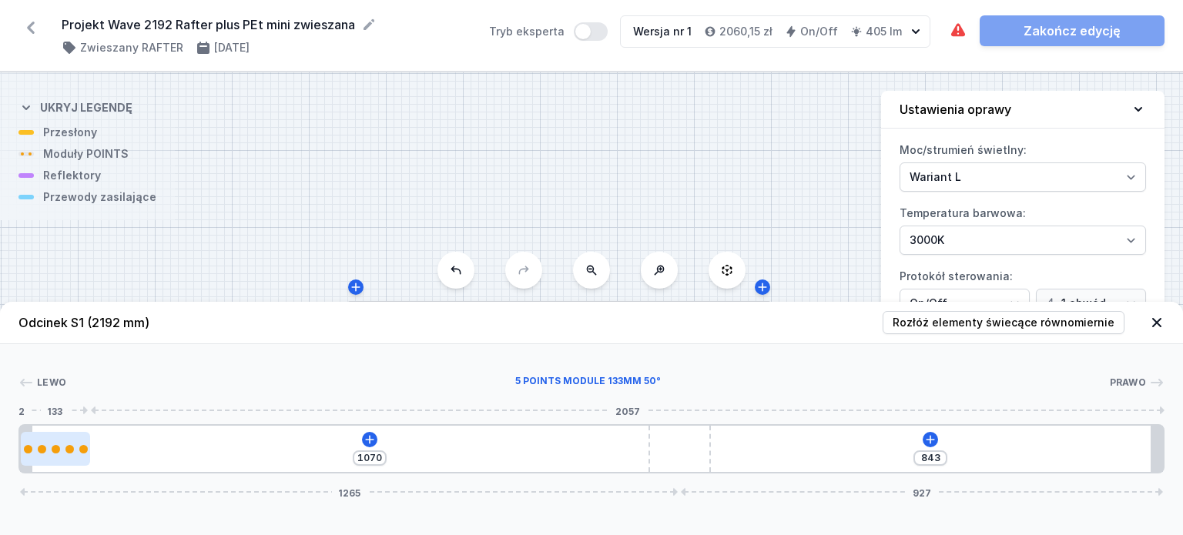
click at [64, 446] on div at bounding box center [55, 449] width 69 height 8
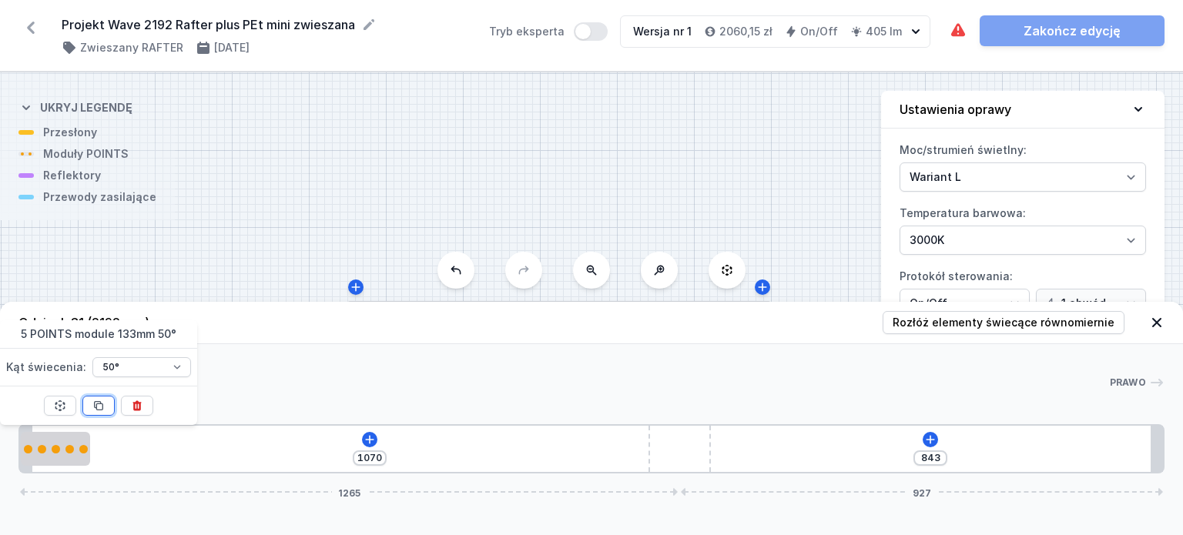
click at [96, 403] on icon at bounding box center [98, 406] width 12 height 12
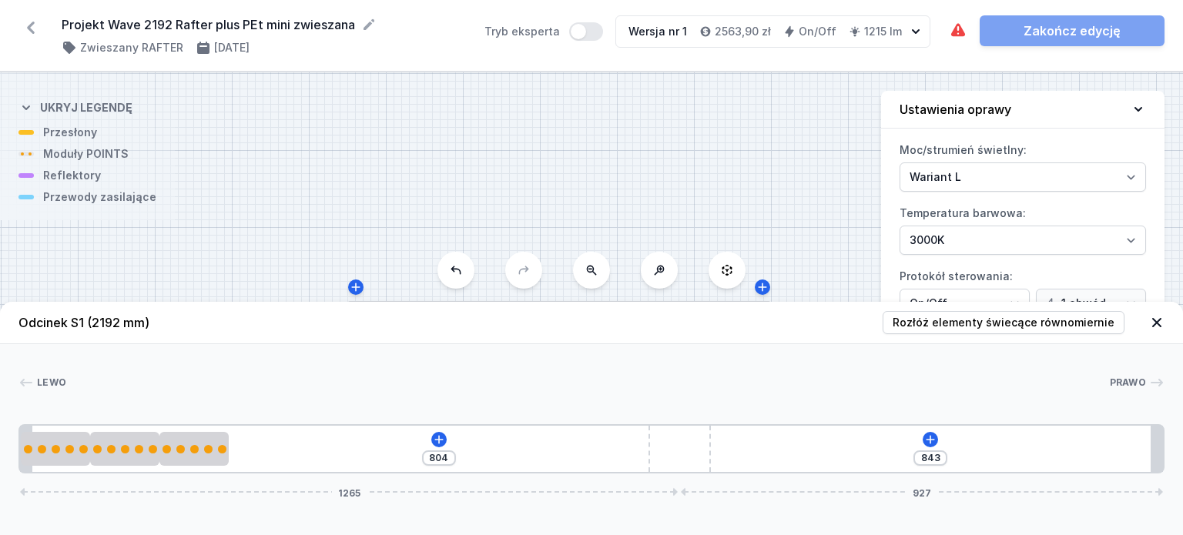
click at [1134, 109] on icon at bounding box center [1138, 109] width 15 height 15
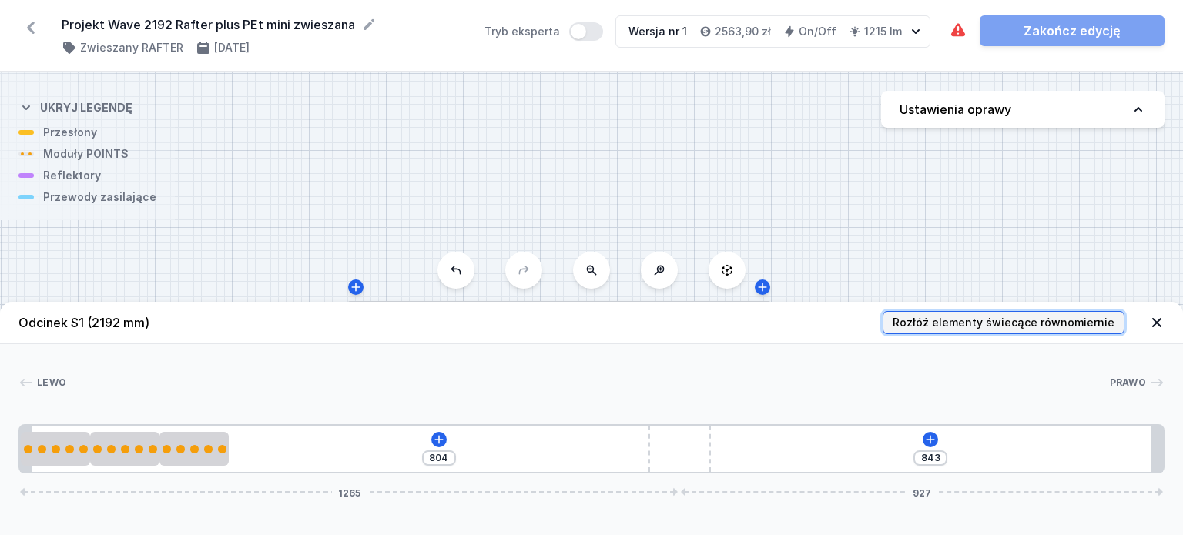
click at [1060, 330] on span "Rozłóż elementy świecące równomiernie" at bounding box center [1004, 322] width 222 height 15
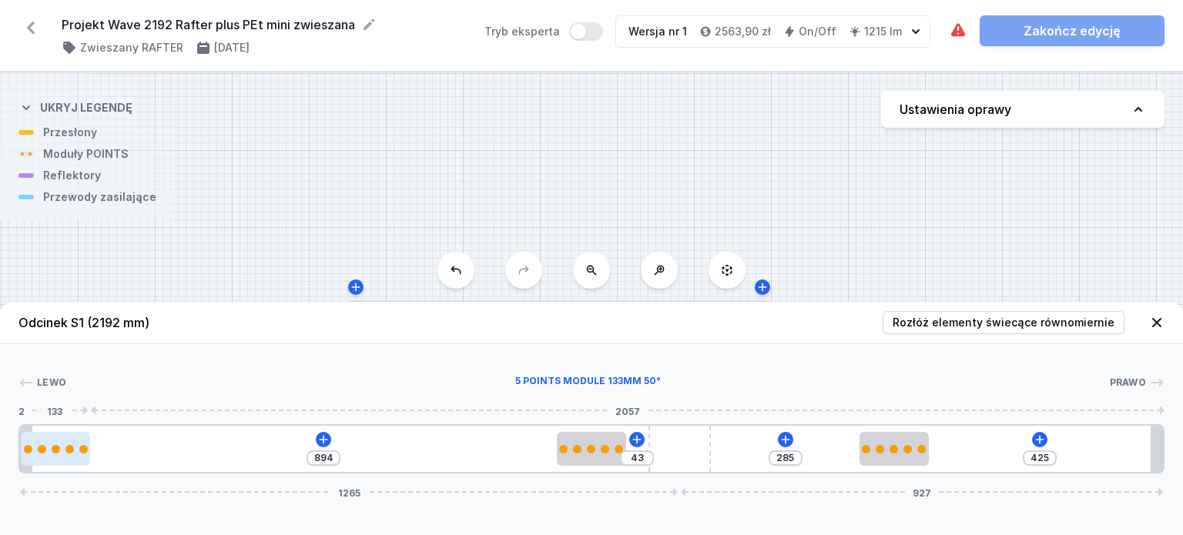
drag, startPoint x: 290, startPoint y: 453, endPoint x: 55, endPoint y: 442, distance: 234.4
click at [55, 442] on div at bounding box center [55, 449] width 69 height 34
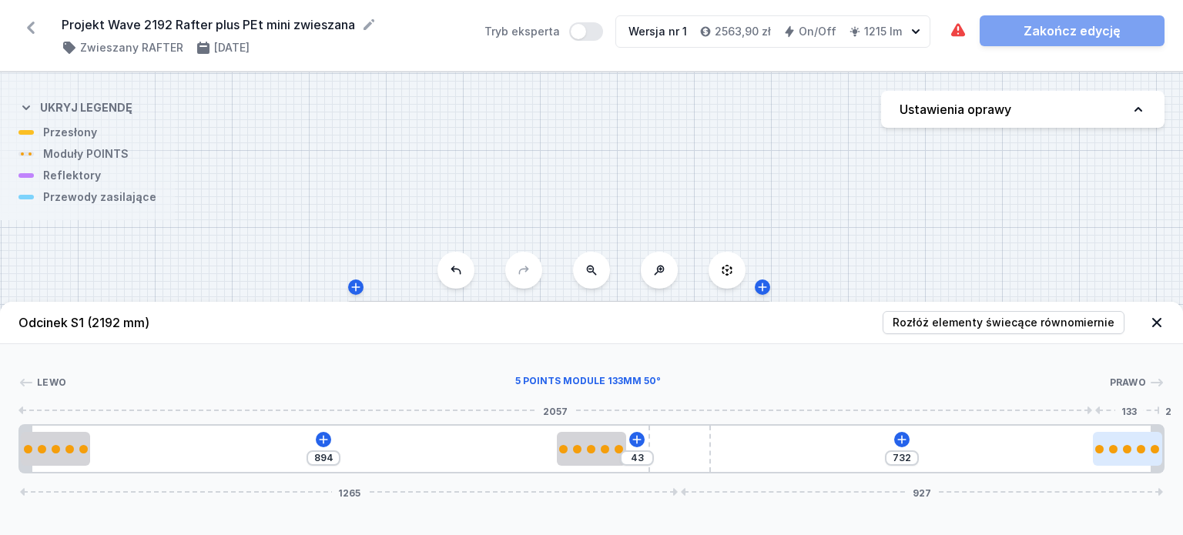
drag, startPoint x: 887, startPoint y: 449, endPoint x: 1154, endPoint y: 461, distance: 266.8
click at [1154, 461] on div at bounding box center [1127, 449] width 69 height 34
click at [324, 437] on icon at bounding box center [323, 440] width 12 height 12
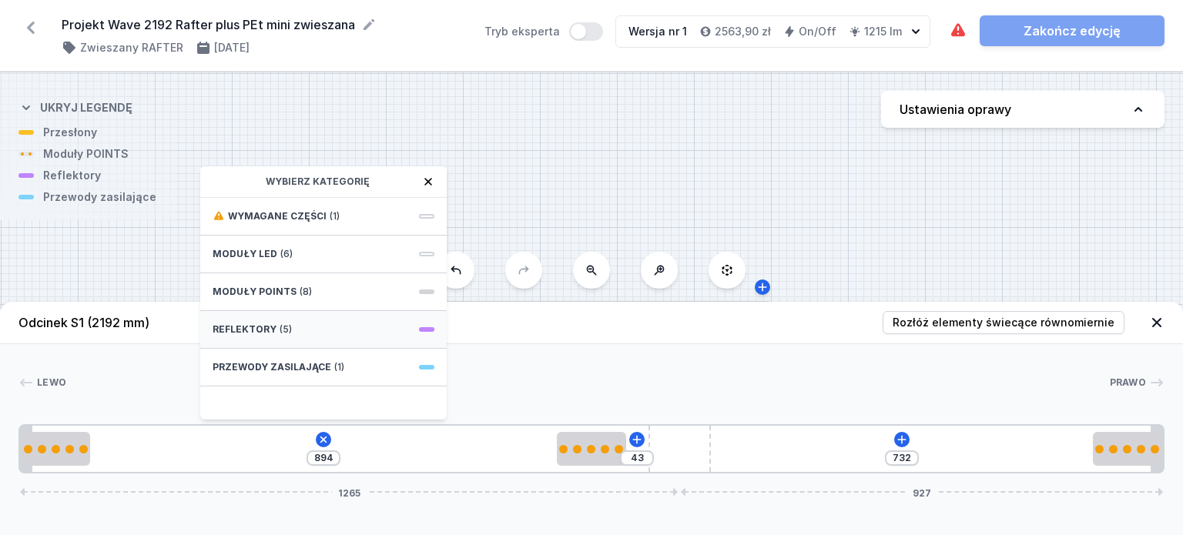
click at [336, 331] on div "Reflektory (5)" at bounding box center [323, 330] width 247 height 38
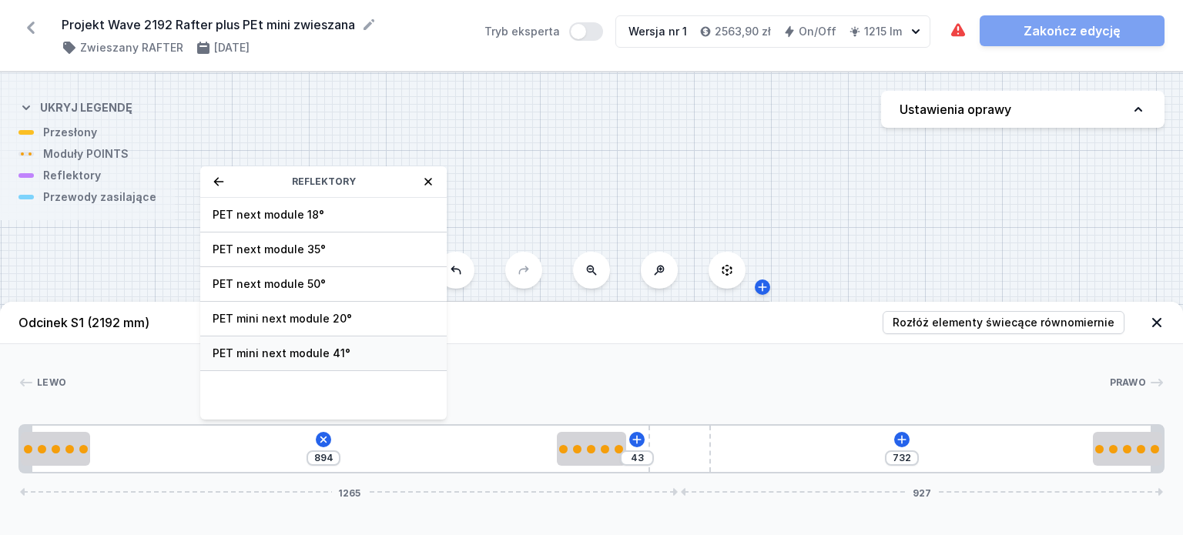
click at [344, 353] on span "PET mini next module 41°" at bounding box center [324, 353] width 222 height 15
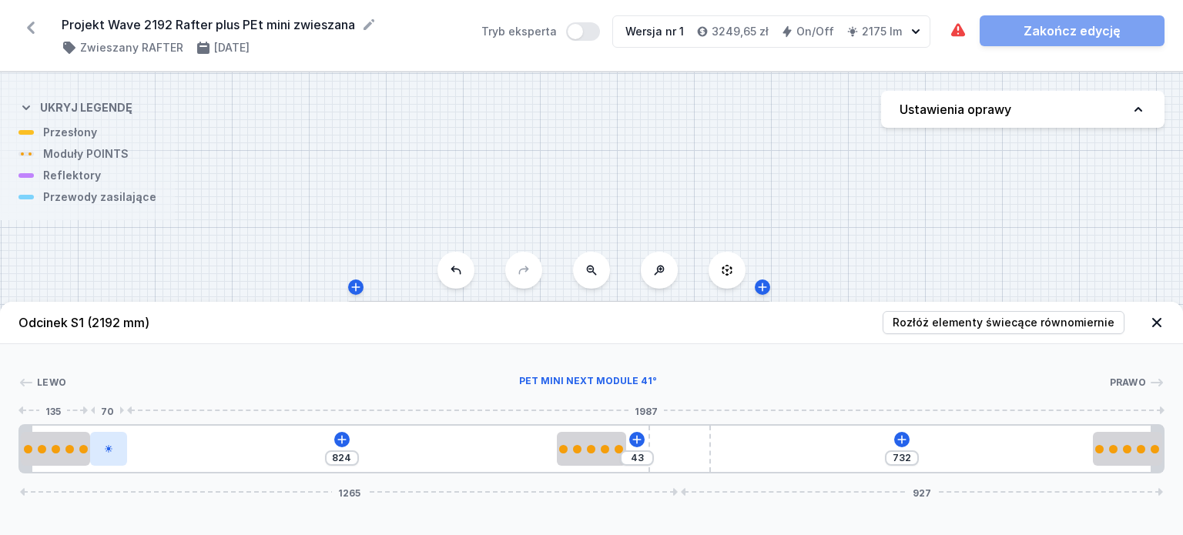
click at [112, 448] on icon at bounding box center [108, 448] width 9 height 9
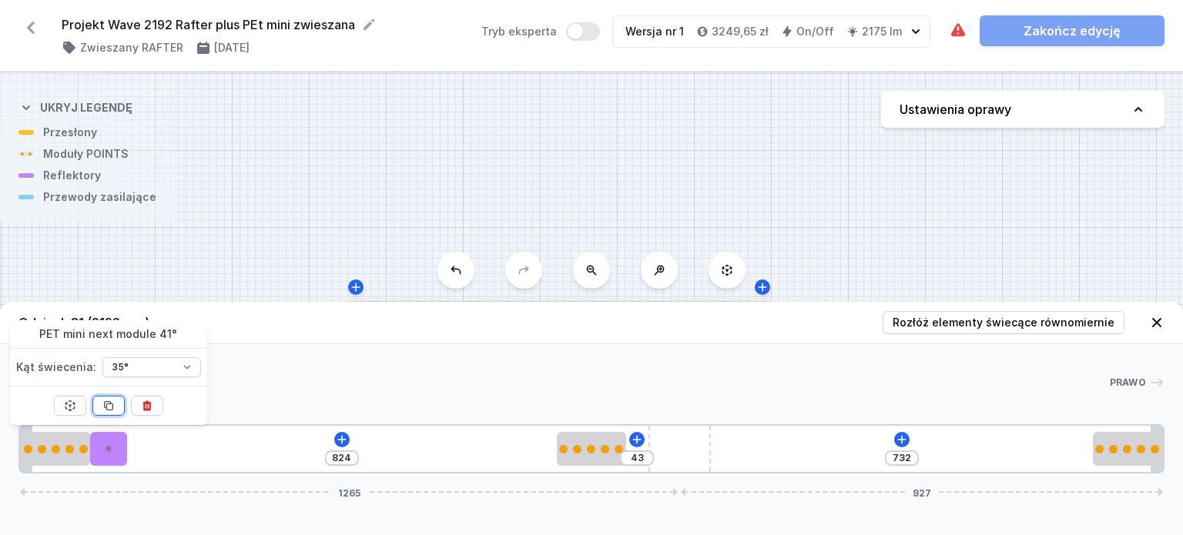
click at [115, 404] on button at bounding box center [108, 406] width 32 height 20
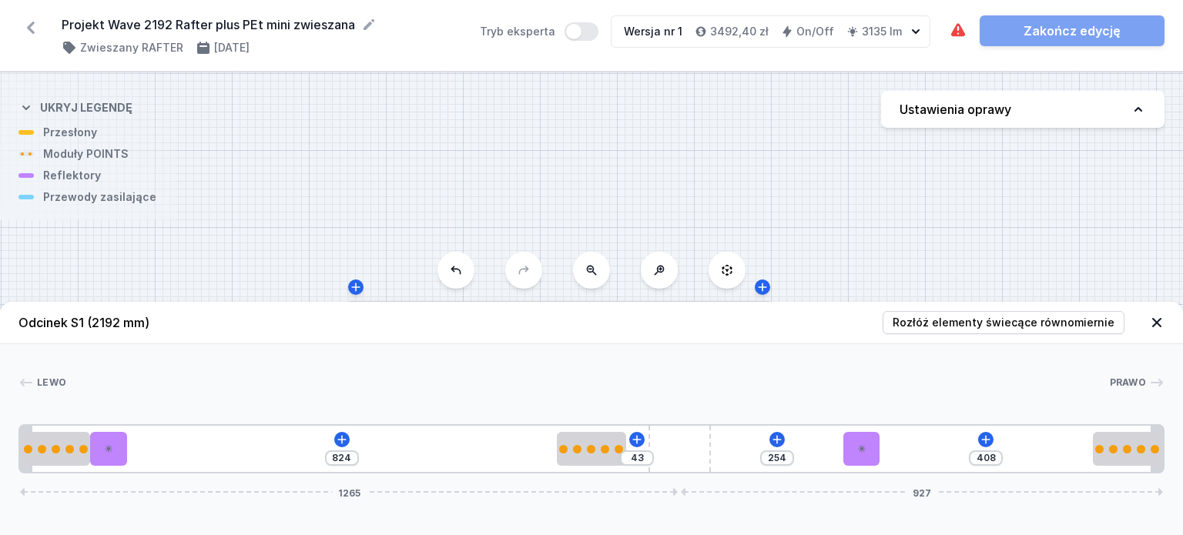
drag, startPoint x: 156, startPoint y: 446, endPoint x: 891, endPoint y: 458, distance: 734.2
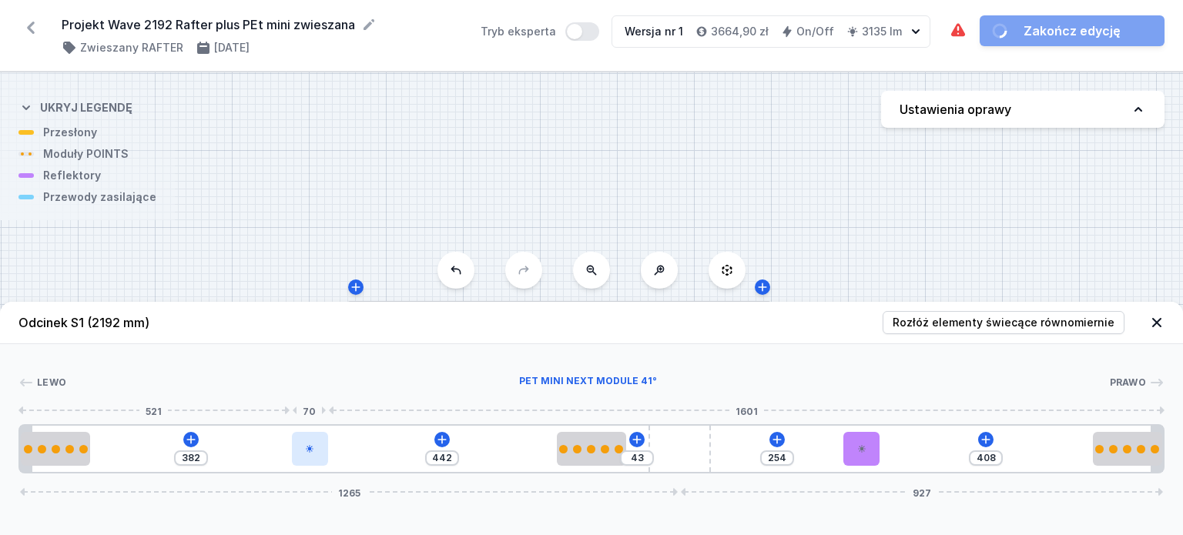
drag, startPoint x: 126, startPoint y: 452, endPoint x: 309, endPoint y: 448, distance: 182.6
click at [309, 448] on div at bounding box center [310, 449] width 36 height 34
click at [197, 455] on input "382" at bounding box center [190, 458] width 25 height 12
click at [350, 387] on div at bounding box center [587, 382] width 1043 height 15
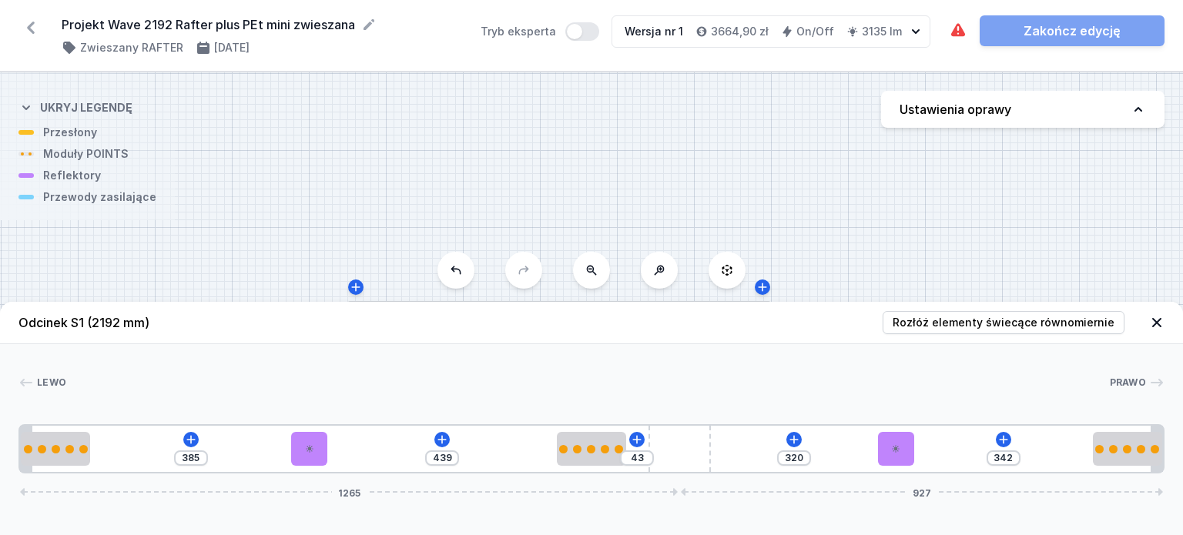
drag, startPoint x: 865, startPoint y: 450, endPoint x: 917, endPoint y: 451, distance: 52.4
click at [917, 451] on div "385 439 43 320 342 1265 927" at bounding box center [591, 448] width 1146 height 49
click at [904, 452] on div "385 439 43 281 381 1265 927" at bounding box center [591, 448] width 1146 height 49
click at [794, 458] on input "281" at bounding box center [784, 458] width 25 height 12
click at [872, 395] on div "[PERSON_NAME]" at bounding box center [591, 386] width 1146 height 22
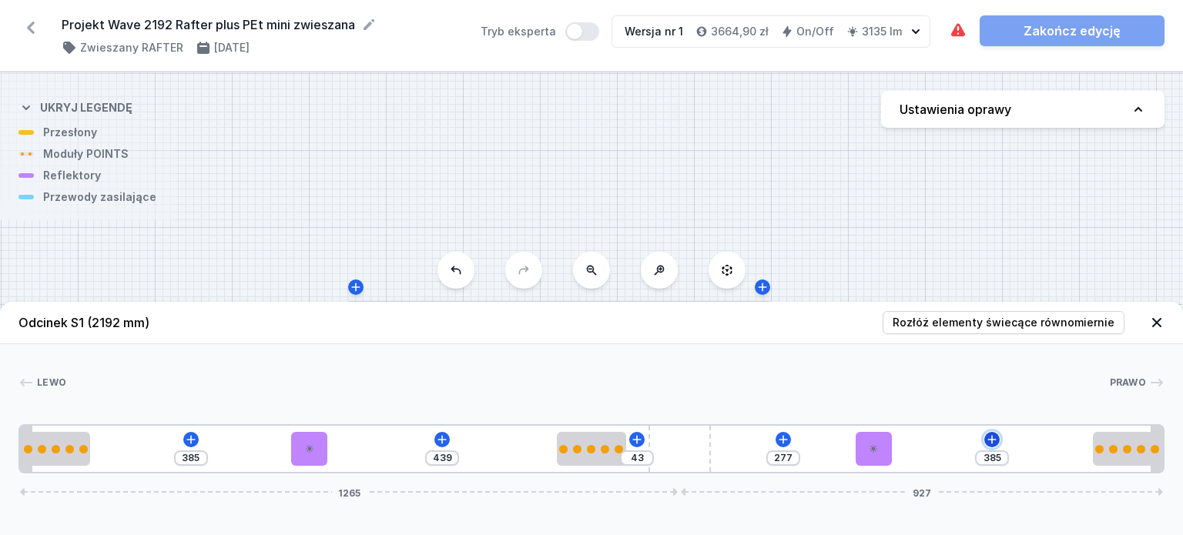
click at [995, 437] on icon at bounding box center [992, 440] width 12 height 12
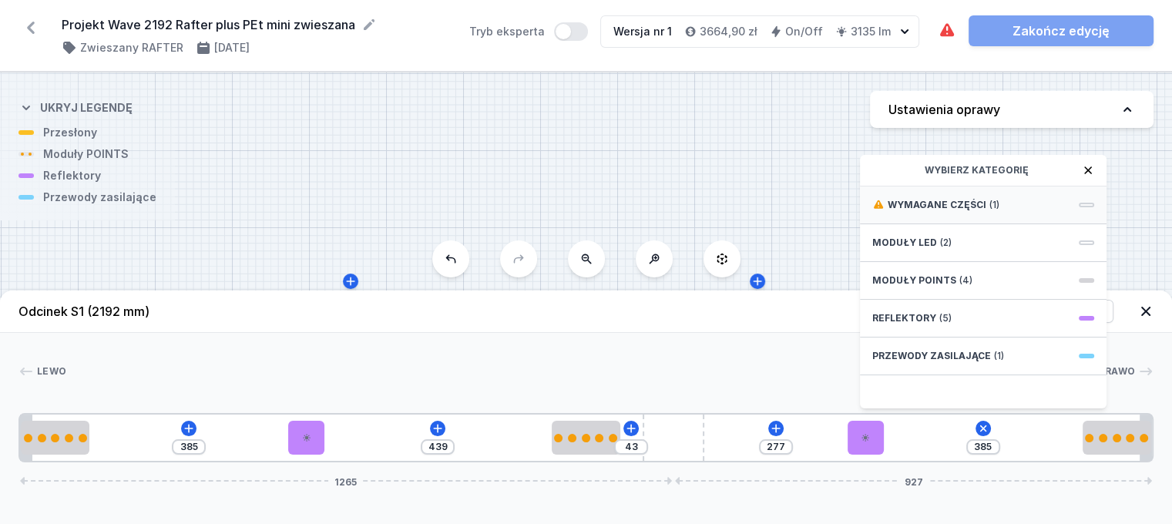
click at [1035, 221] on div "Wymagane części (1)" at bounding box center [983, 205] width 247 height 38
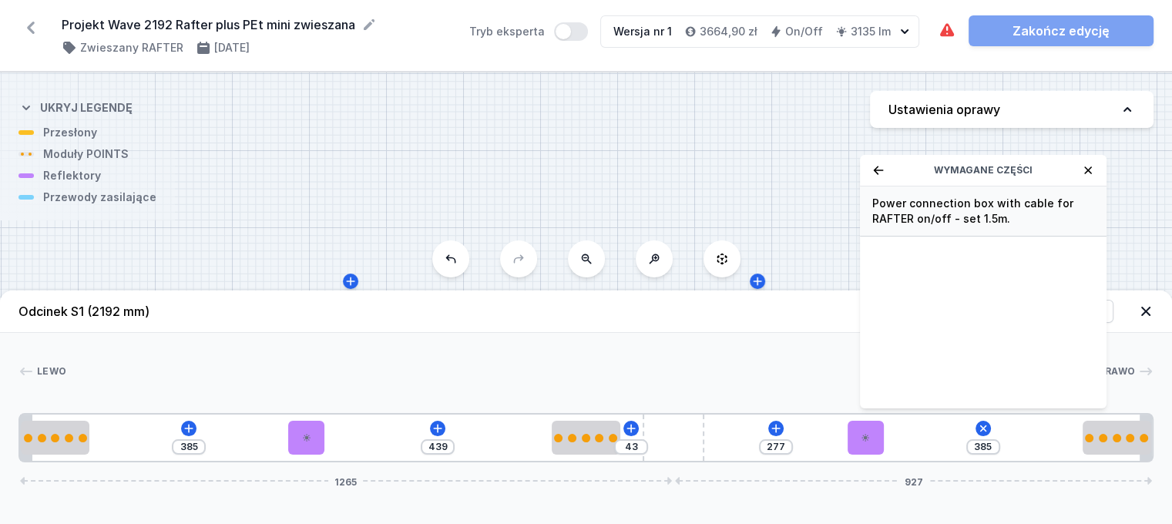
click at [1016, 226] on span "Power connection box with cable for RAFTER on/off - set 1.5m." at bounding box center [983, 211] width 222 height 31
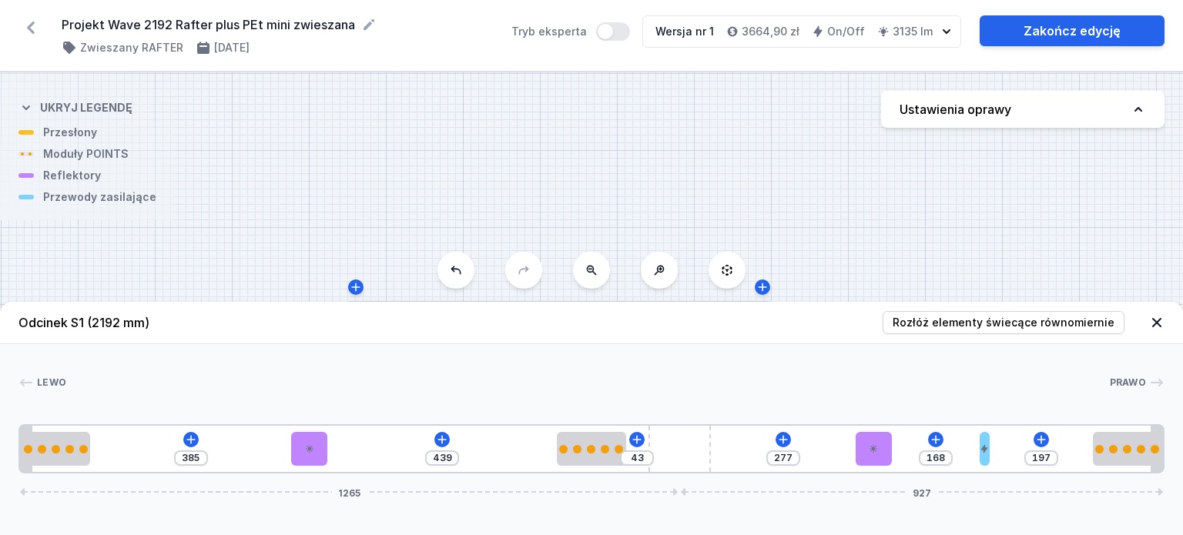
drag, startPoint x: 908, startPoint y: 449, endPoint x: 1008, endPoint y: 440, distance: 99.8
click at [1008, 440] on div "385 439 43 277 168 197 1265 927" at bounding box center [591, 448] width 1146 height 49
click at [1159, 322] on icon at bounding box center [1156, 322] width 9 height 9
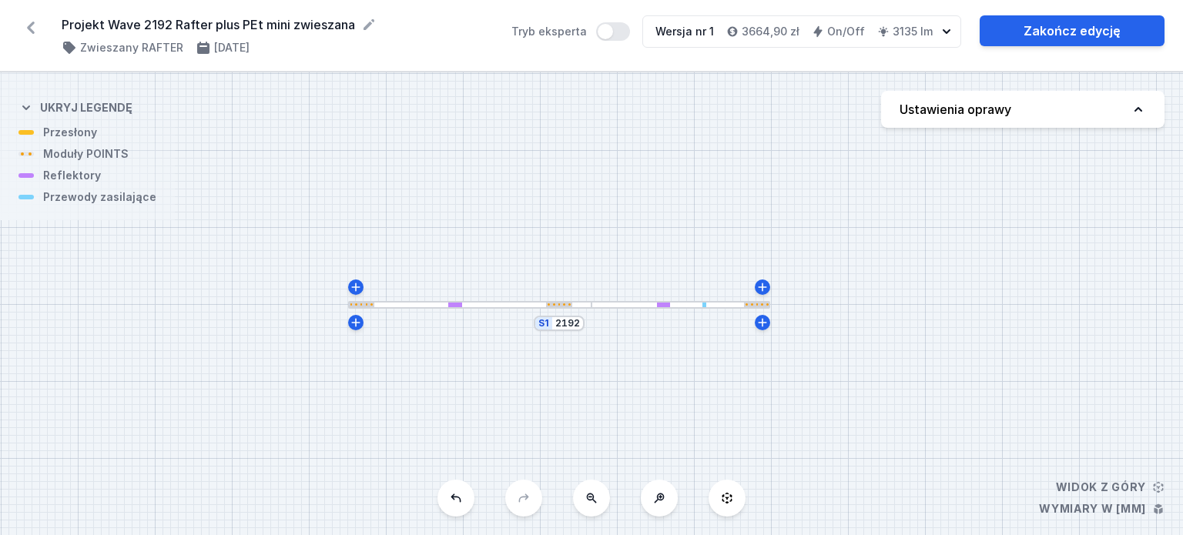
click at [1140, 112] on icon at bounding box center [1138, 109] width 15 height 15
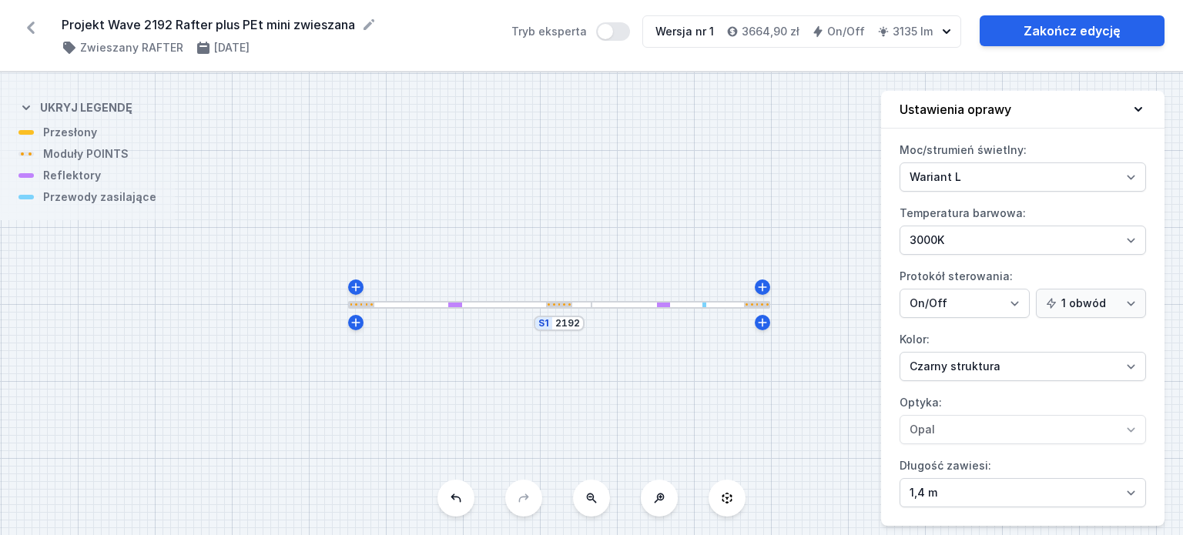
click at [1140, 112] on icon at bounding box center [1138, 109] width 15 height 15
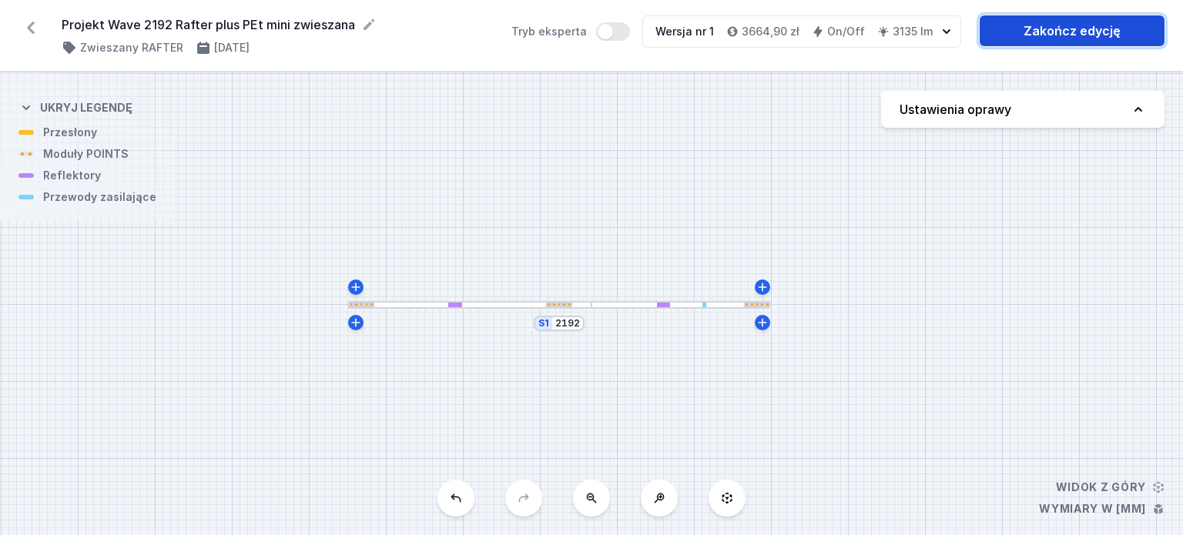
click at [1088, 26] on link "Zakończ edycję" at bounding box center [1072, 30] width 185 height 31
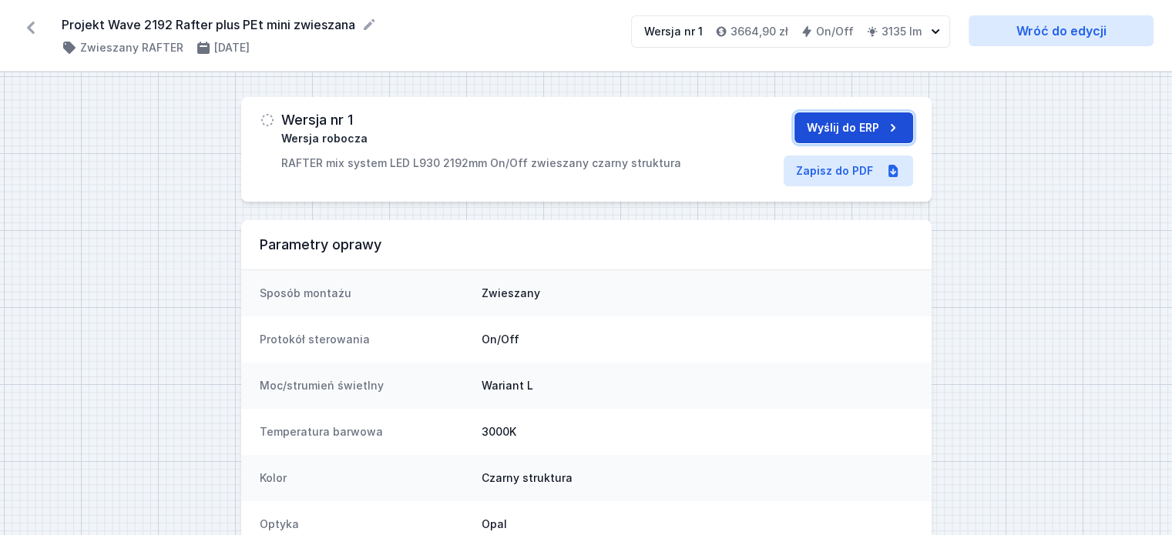
click at [819, 126] on button "Wyślij do ERP" at bounding box center [853, 127] width 119 height 31
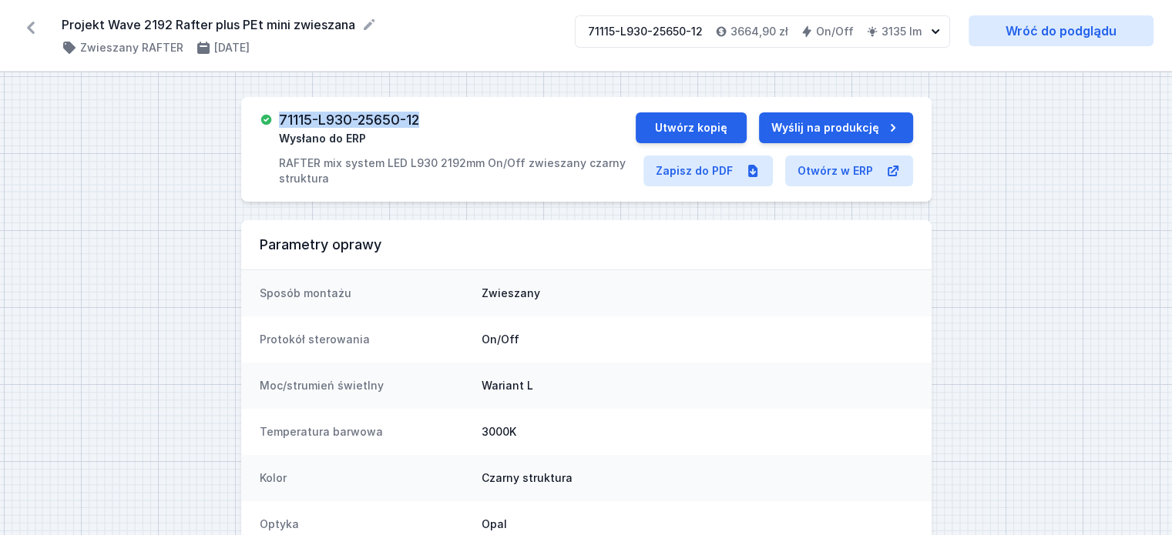
drag, startPoint x: 424, startPoint y: 120, endPoint x: 277, endPoint y: 107, distance: 147.7
click at [277, 107] on div "71115-L930-25650-12 Wysłano do ERP RAFTER mix system LED L930 2192mm On/Off zwi…" at bounding box center [586, 149] width 690 height 105
click at [297, 113] on h3 "71115-L930-25650-12" at bounding box center [349, 119] width 140 height 15
drag, startPoint x: 297, startPoint y: 113, endPoint x: 426, endPoint y: 129, distance: 129.7
click at [426, 129] on div "71115-L930-25650-12 Wysłano do ERP RAFTER mix system LED L930 2192mm On/Off zwi…" at bounding box center [448, 149] width 376 height 74
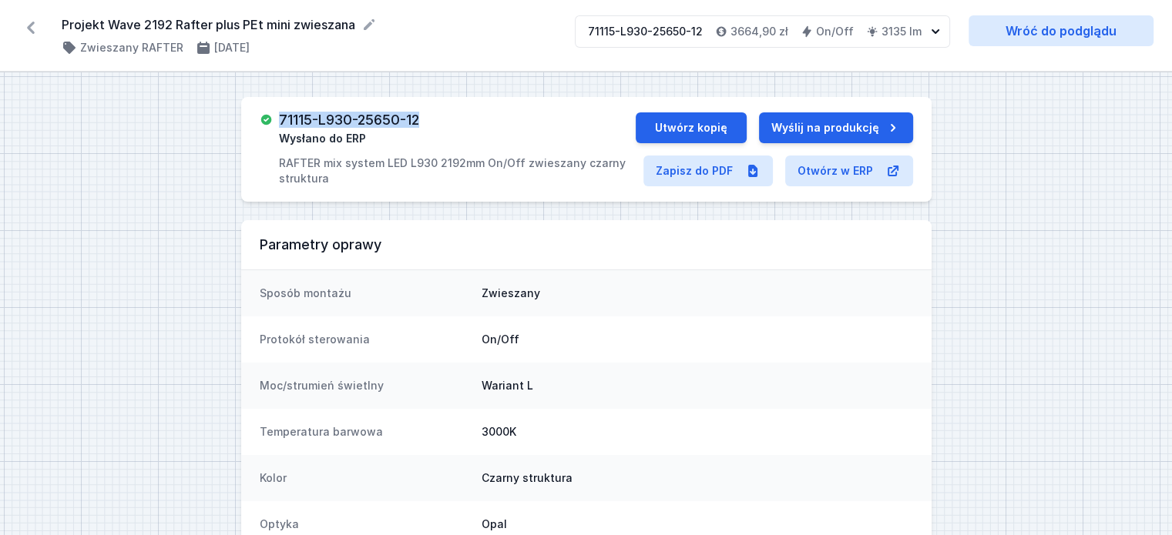
click at [32, 27] on icon at bounding box center [30, 27] width 25 height 25
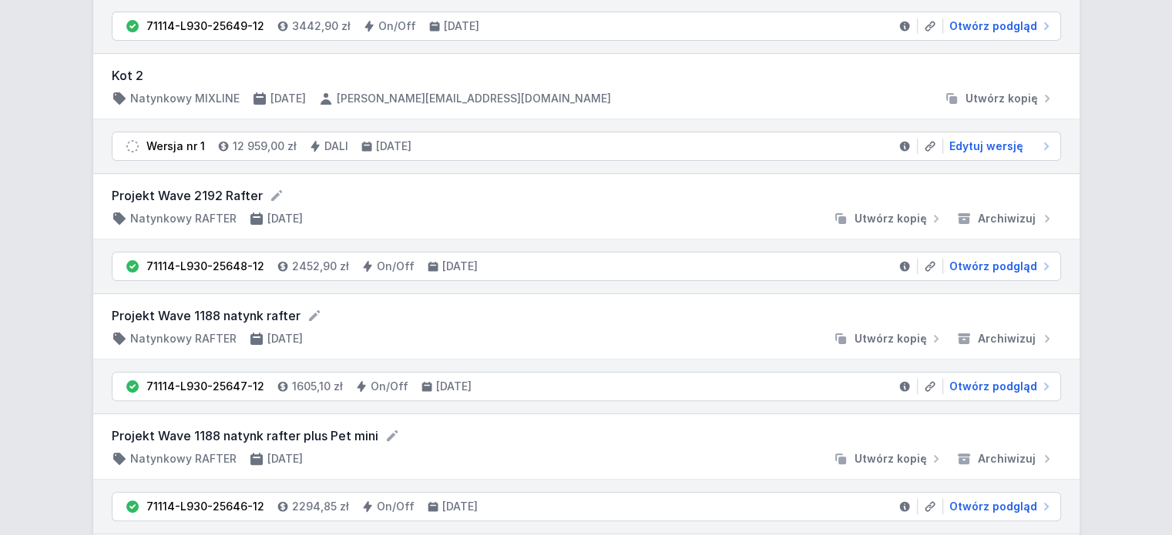
scroll to position [351, 0]
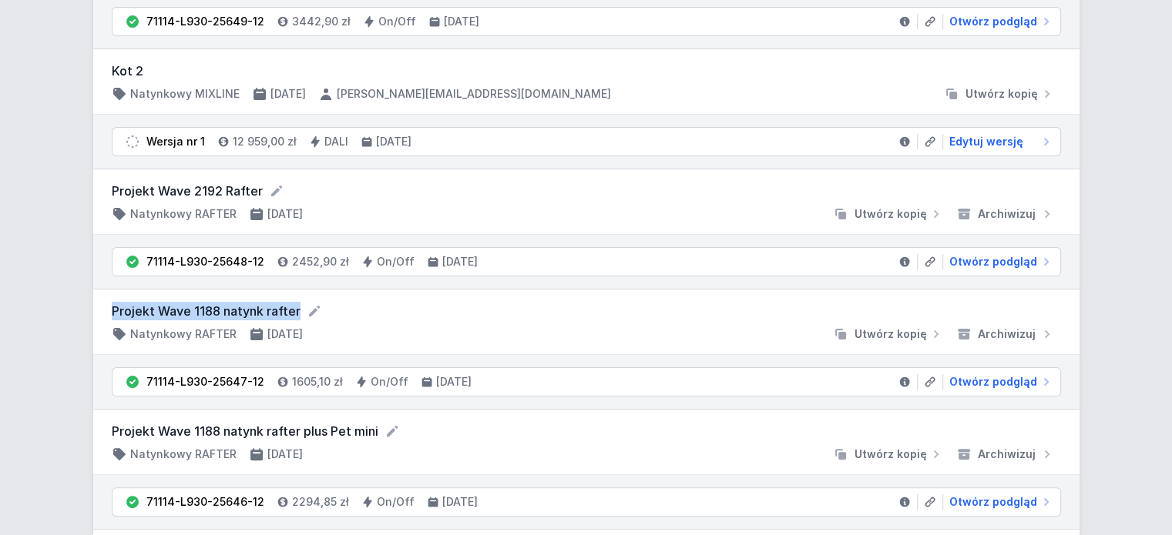
drag, startPoint x: 109, startPoint y: 310, endPoint x: 297, endPoint y: 317, distance: 188.9
click at [297, 317] on div "Projekt Wave 1188 natynk rafter Natynkowy RAFTER [DATE] Utwórz kopię Archiwizuj" at bounding box center [586, 322] width 986 height 65
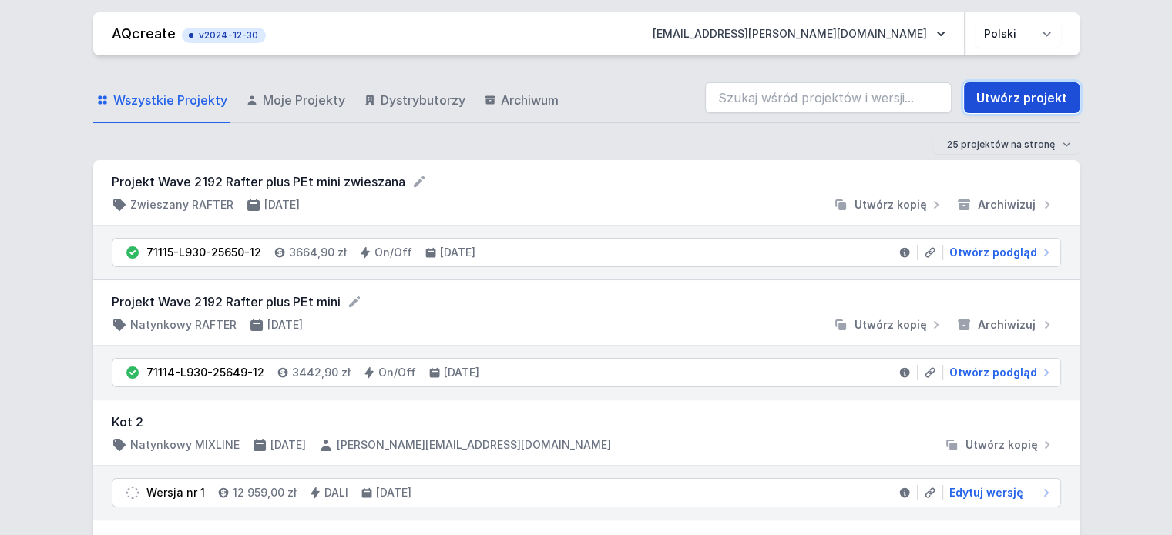
click at [1019, 92] on link "Utwórz projekt" at bounding box center [1022, 97] width 116 height 31
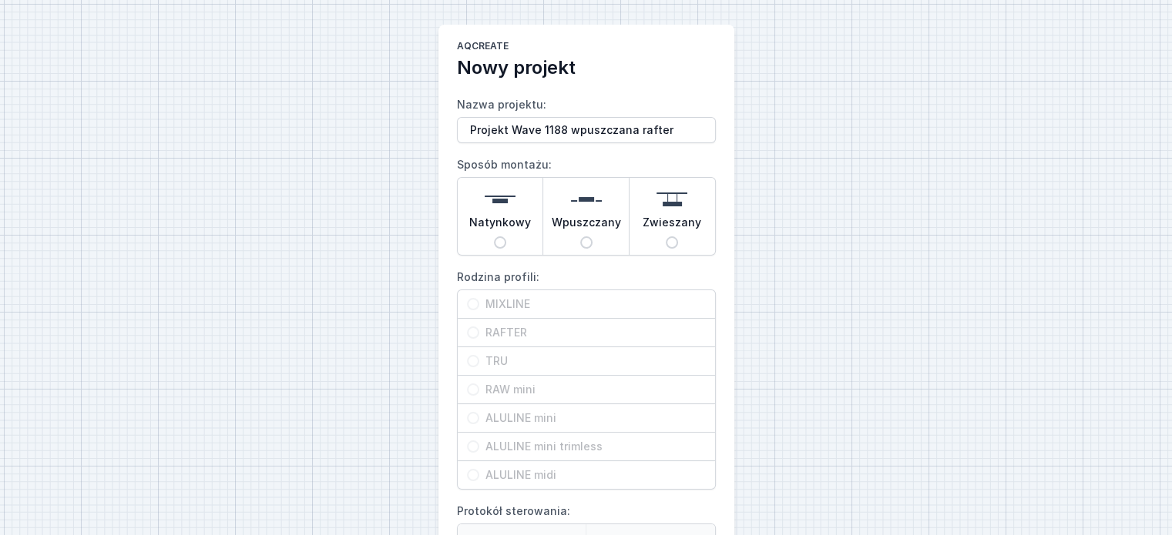
click at [619, 235] on span "Wpuszczany" at bounding box center [586, 226] width 69 height 22
click at [592, 236] on input "Wpuszczany" at bounding box center [586, 242] width 12 height 12
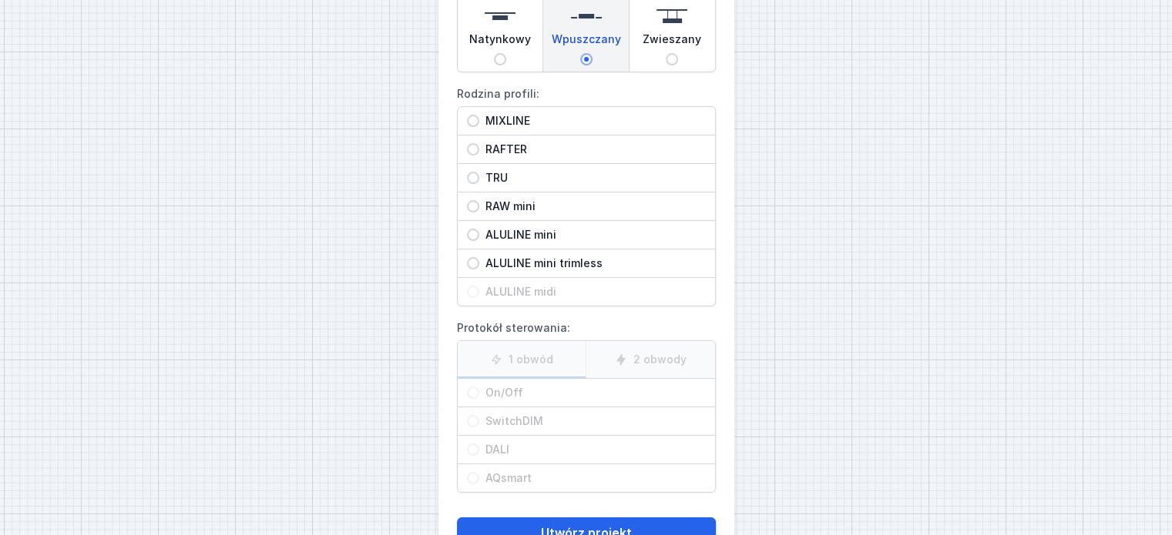
scroll to position [187, 0]
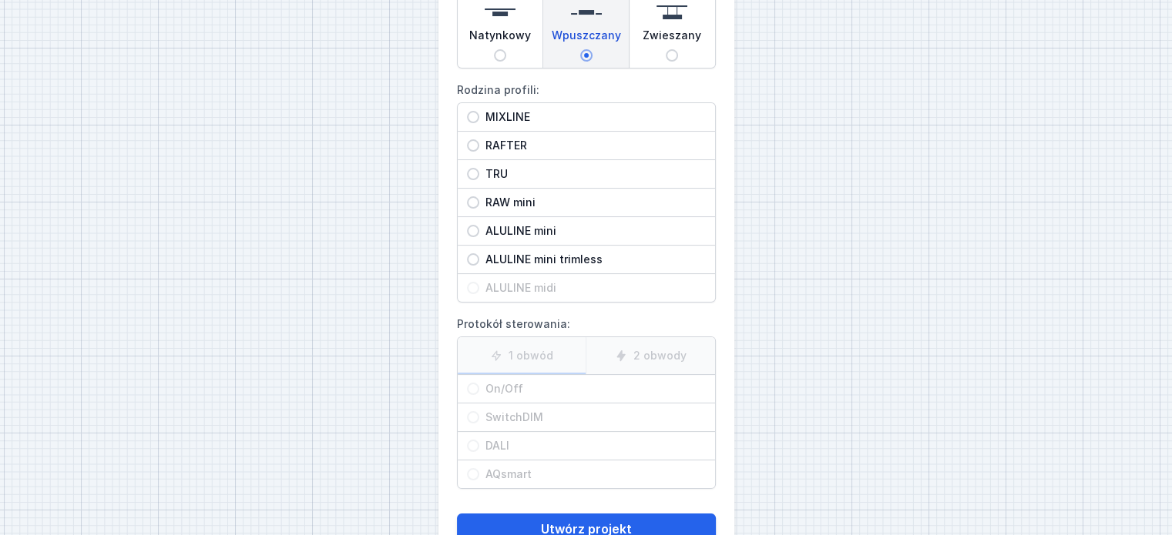
click at [597, 134] on div "RAFTER" at bounding box center [586, 146] width 257 height 28
click at [479, 139] on input "RAFTER" at bounding box center [473, 145] width 12 height 12
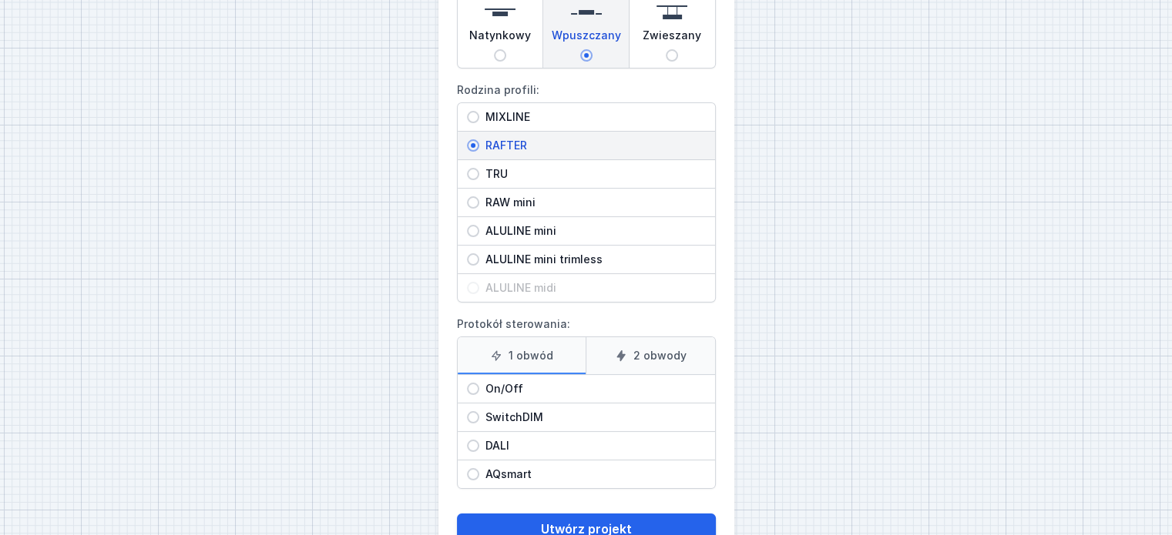
click at [563, 388] on span "On/Off" at bounding box center [592, 388] width 226 height 15
click at [479, 388] on input "On/Off" at bounding box center [473, 389] width 12 height 12
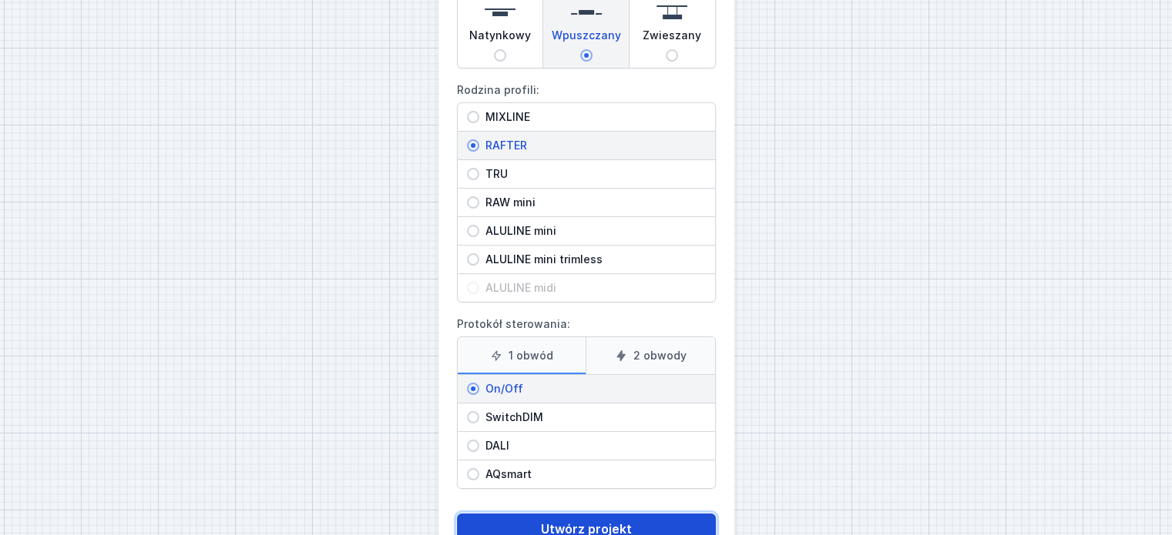
click at [574, 518] on button "Utwórz projekt" at bounding box center [586, 529] width 259 height 31
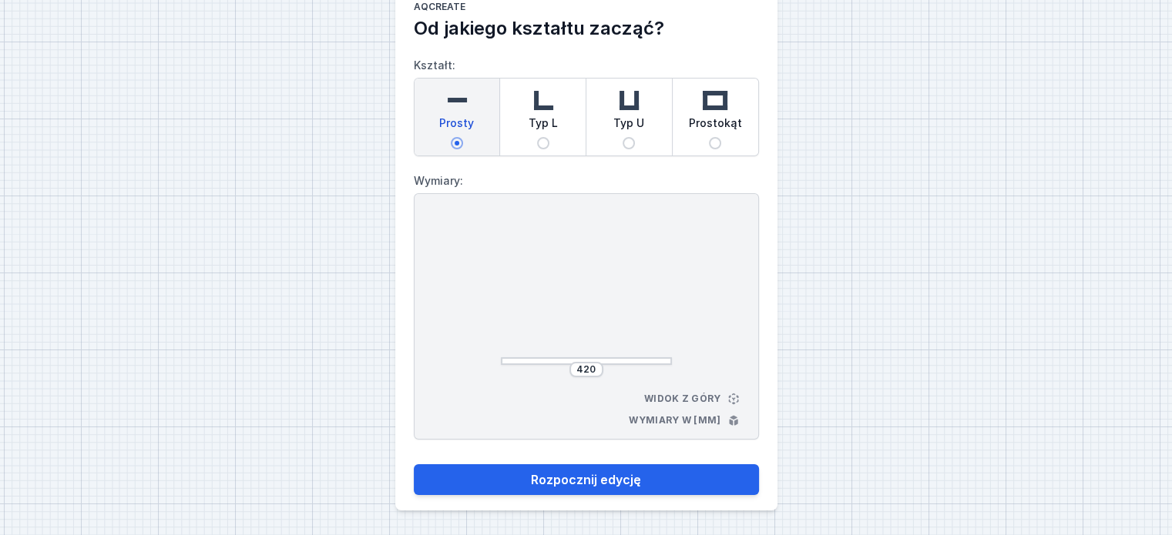
scroll to position [39, 0]
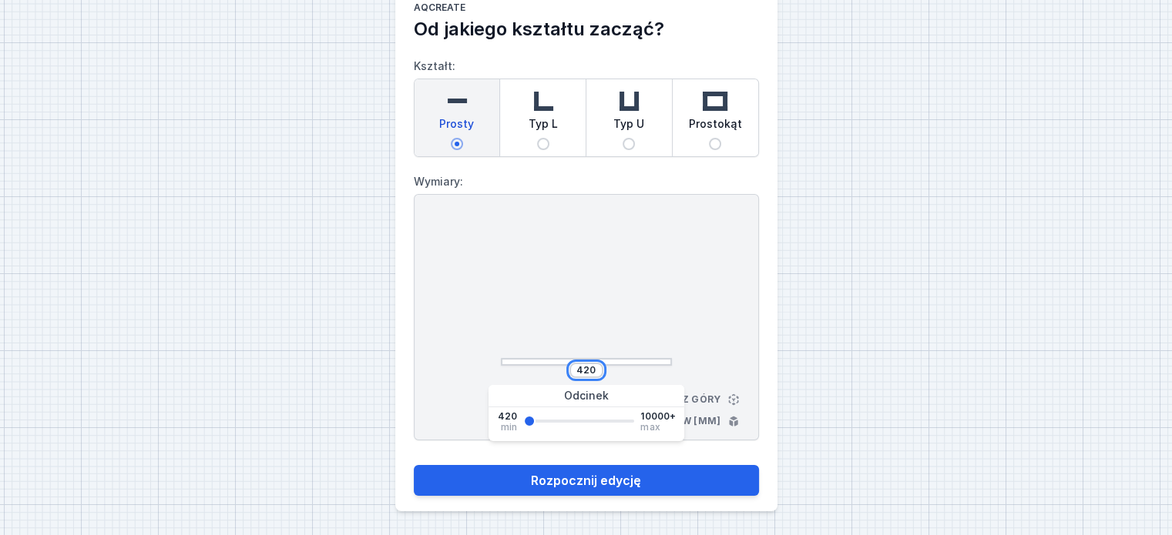
click at [595, 369] on input "420" at bounding box center [586, 370] width 25 height 12
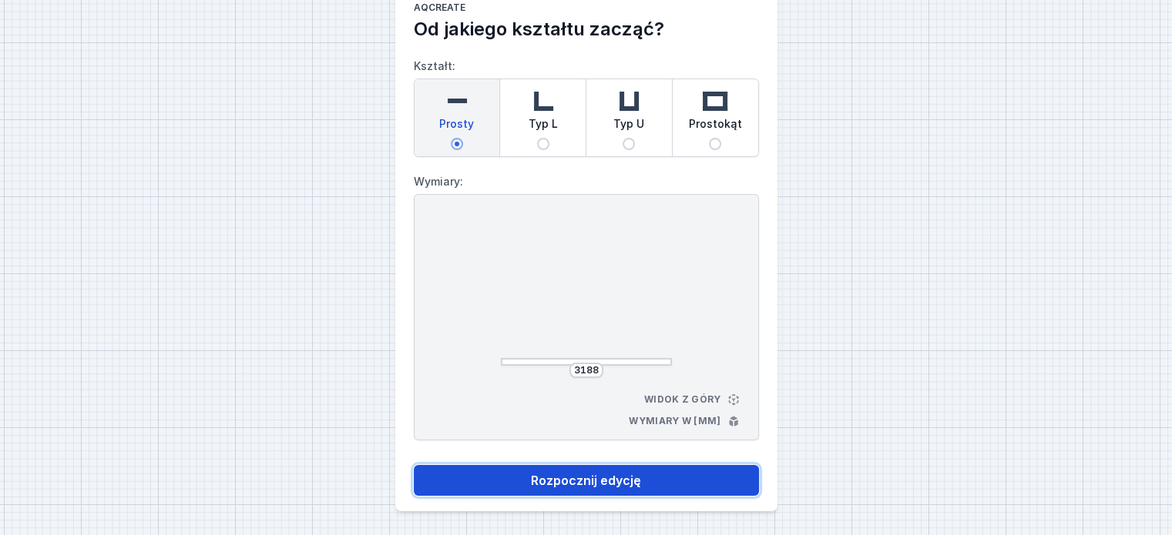
click at [622, 477] on button "Rozpocznij edycję" at bounding box center [586, 480] width 345 height 31
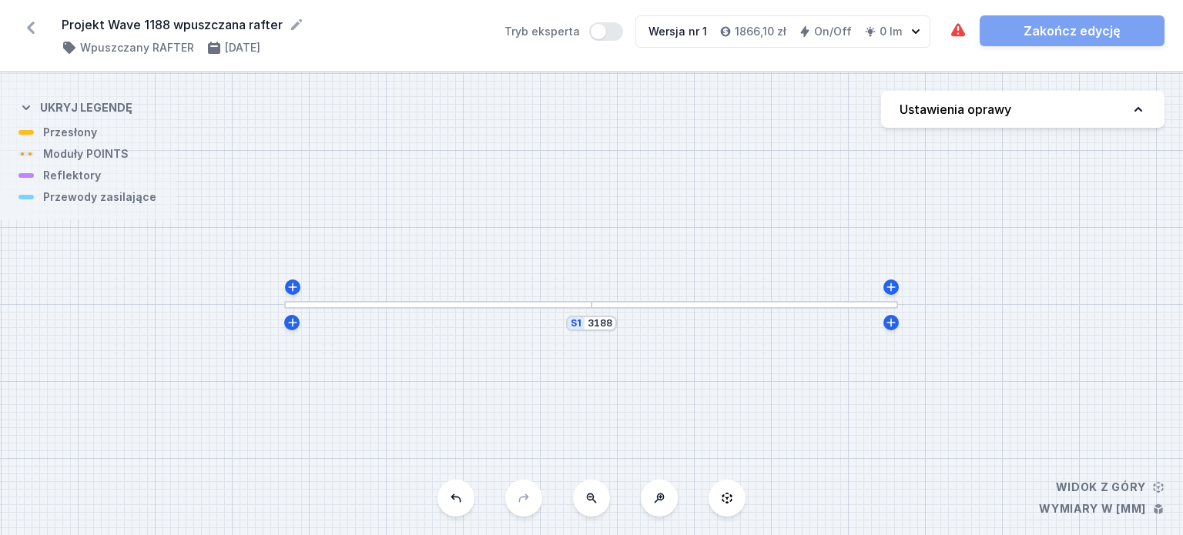
click at [1034, 118] on button "Ustawienia oprawy" at bounding box center [1022, 109] width 283 height 37
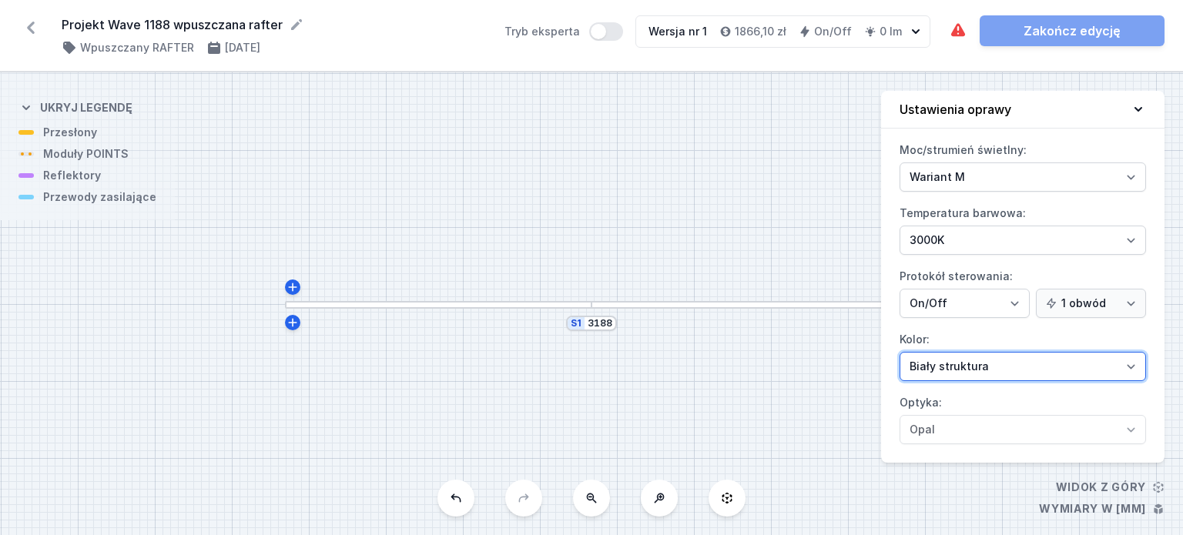
click at [987, 365] on select "Biały struktura Czarny struktura Złoty struktura Miedziany Szary Inny (z palety…" at bounding box center [1023, 366] width 247 height 29
click at [900, 352] on select "Biały struktura Czarny struktura Złoty struktura Miedziany Szary Inny (z palety…" at bounding box center [1023, 366] width 247 height 29
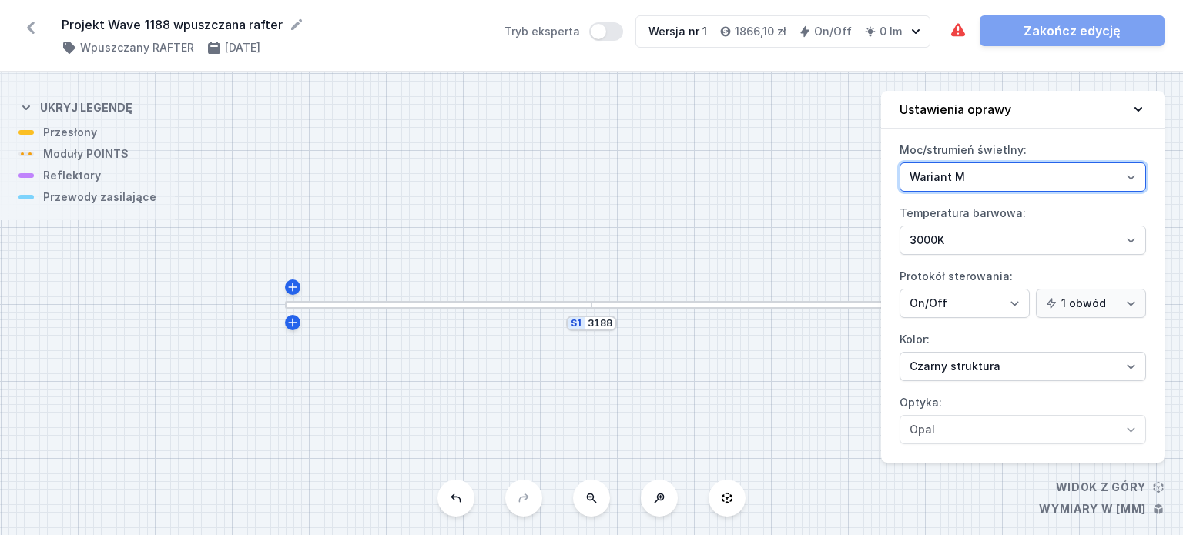
click at [1048, 177] on select "Wariant L Wariant M" at bounding box center [1023, 177] width 247 height 29
click at [900, 163] on select "Wariant L Wariant M" at bounding box center [1023, 177] width 247 height 29
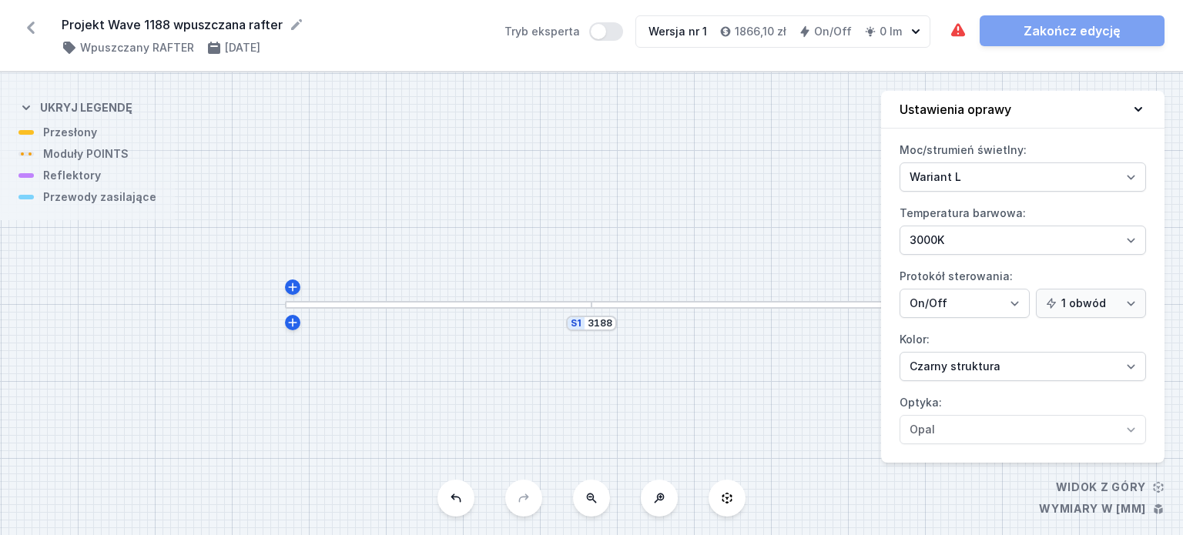
click at [1132, 112] on icon at bounding box center [1138, 109] width 15 height 15
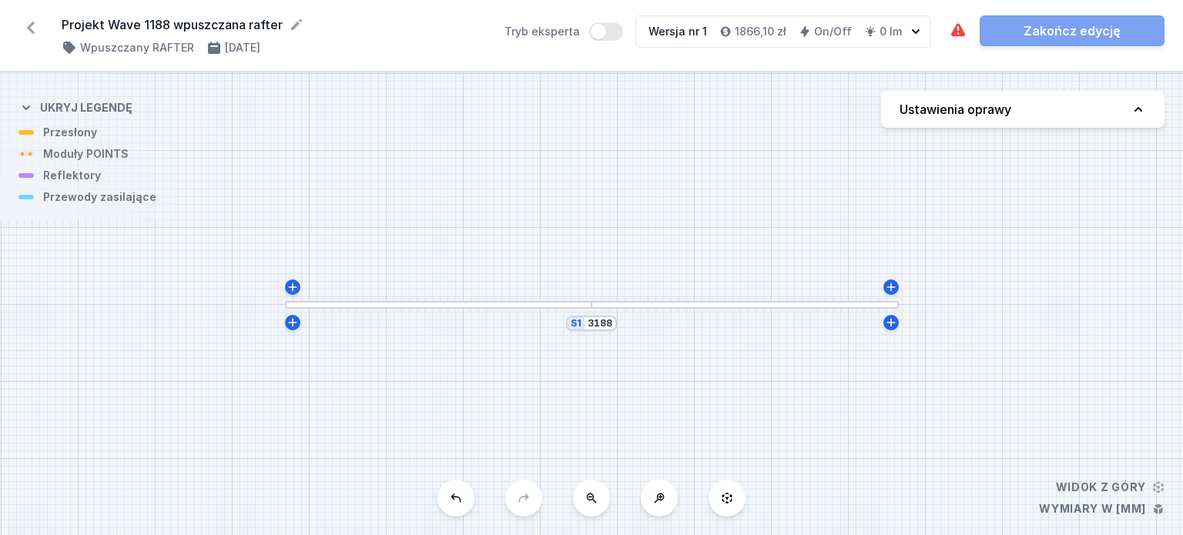
click at [820, 306] on div at bounding box center [745, 305] width 307 height 8
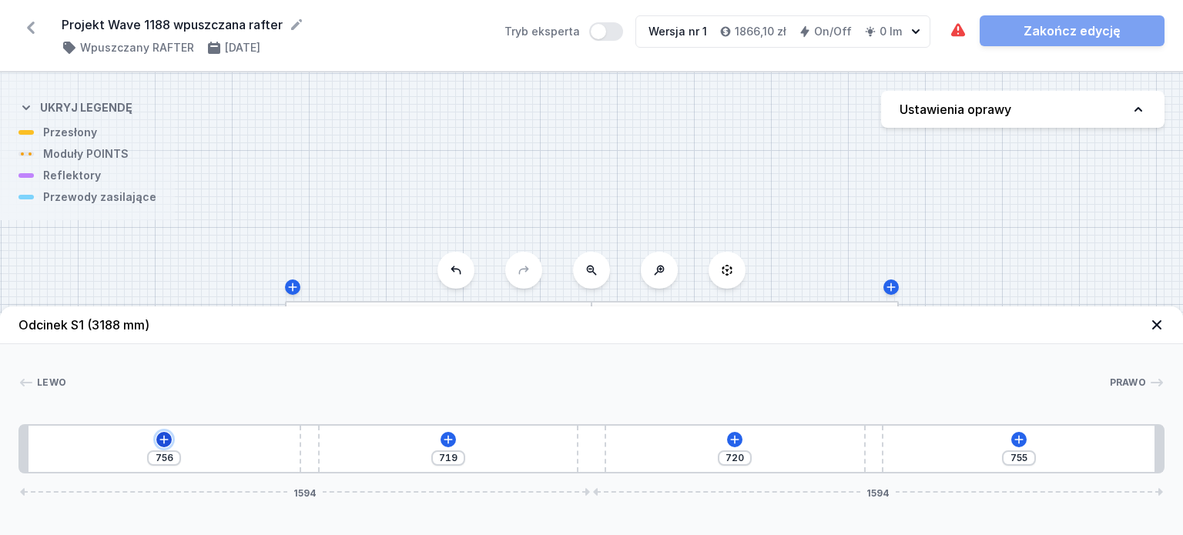
click at [163, 440] on icon at bounding box center [164, 439] width 8 height 8
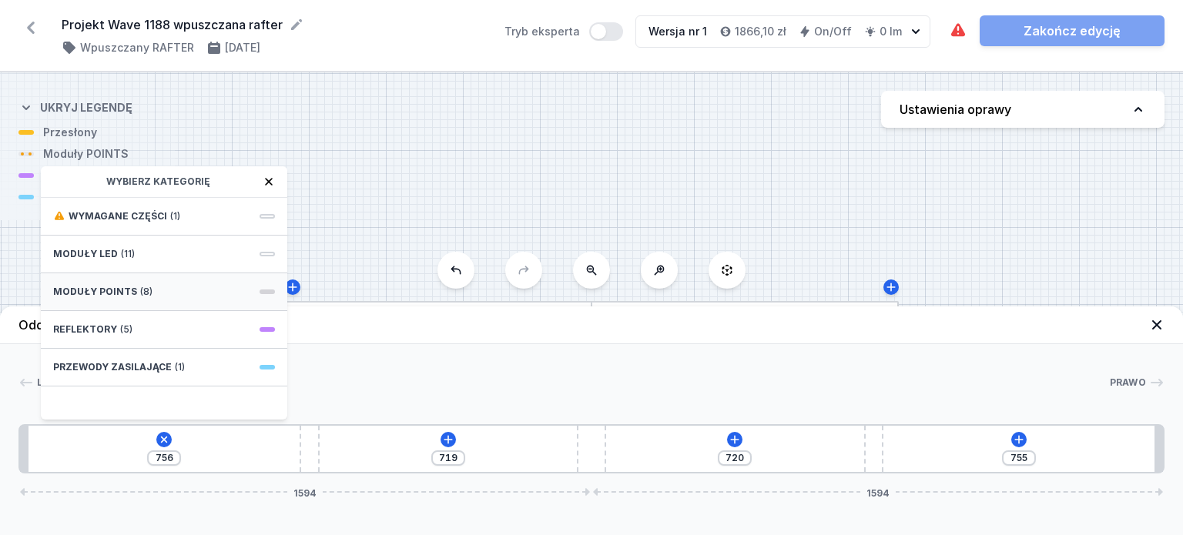
click at [151, 292] on div "Moduły POINTS (8)" at bounding box center [164, 292] width 247 height 38
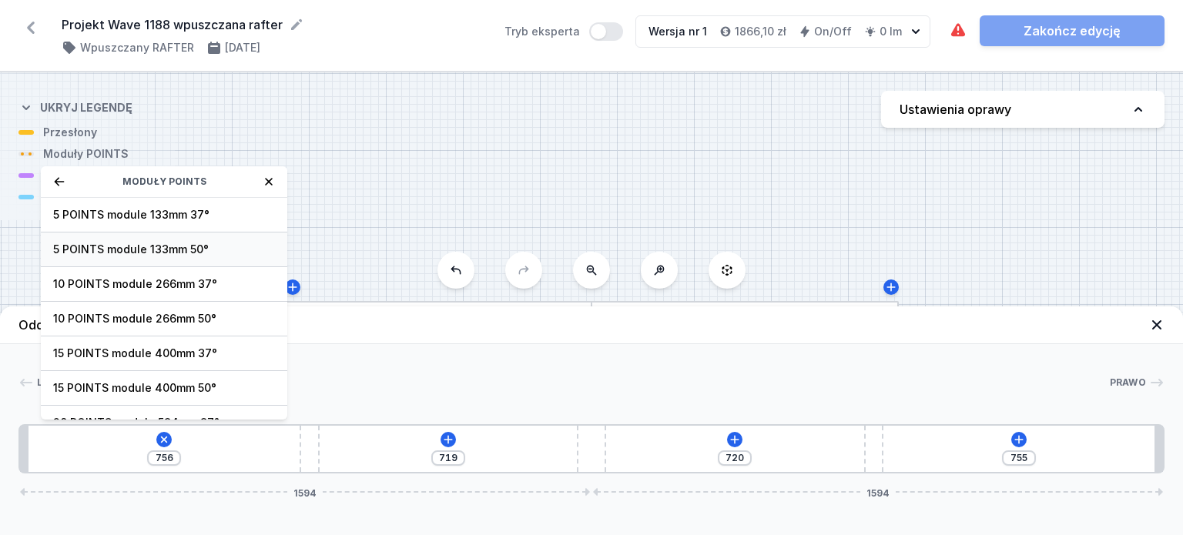
click at [191, 250] on span "5 POINTS module 133mm 50°" at bounding box center [164, 249] width 222 height 15
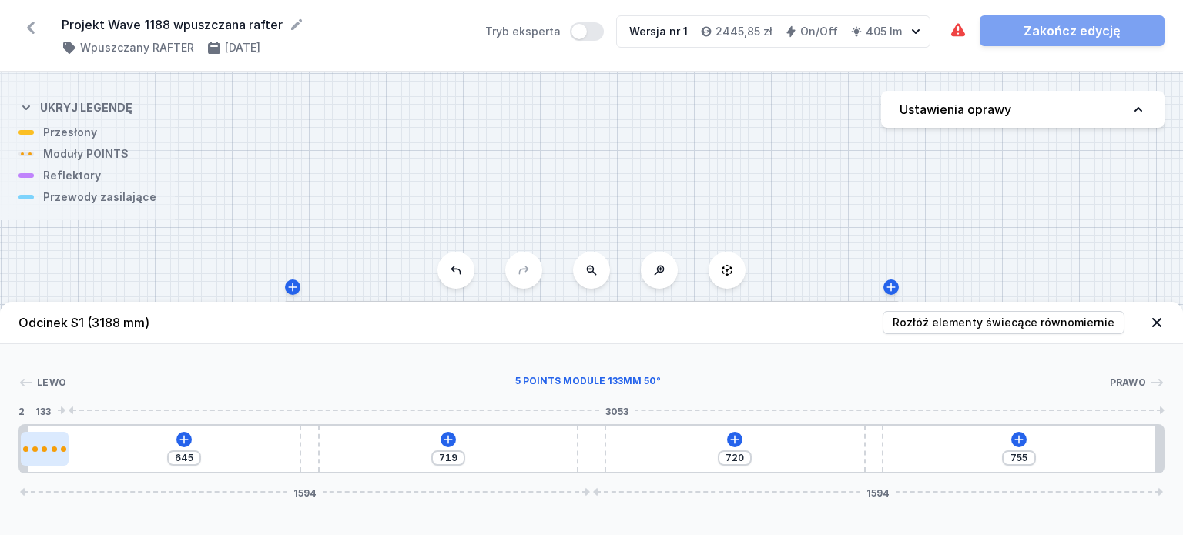
click at [42, 447] on div at bounding box center [45, 449] width 48 height 5
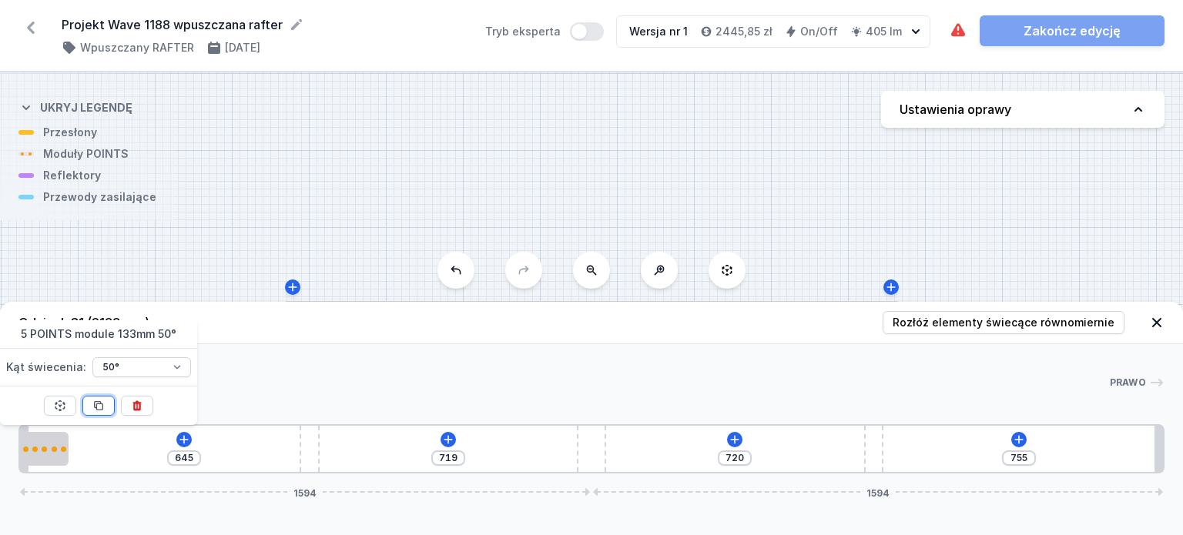
click at [89, 402] on button at bounding box center [98, 406] width 32 height 20
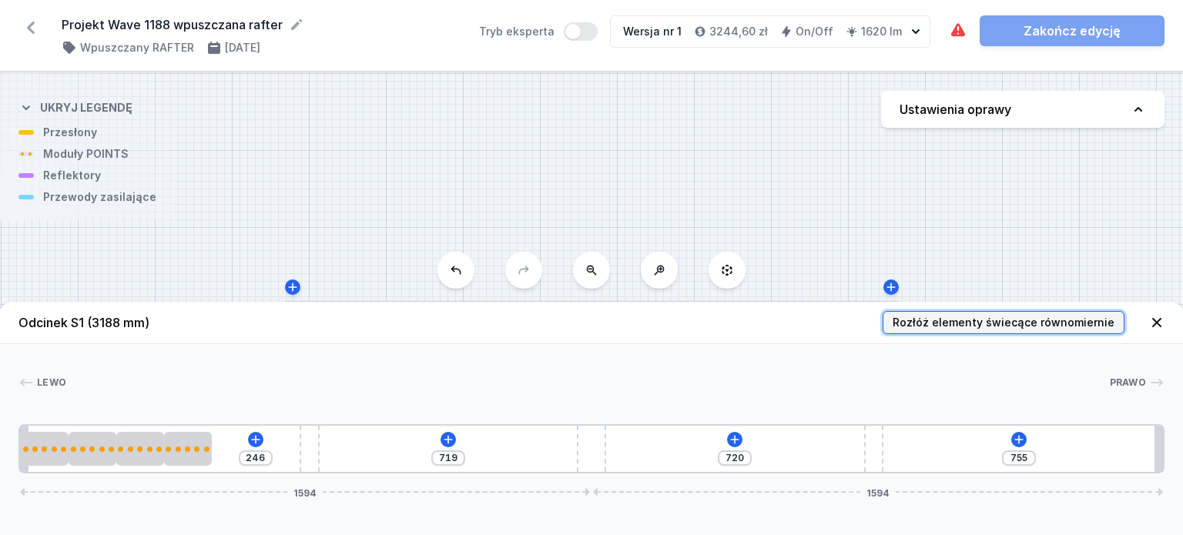
click at [1007, 320] on span "Rozłóż elementy świecące równomiernie" at bounding box center [1004, 322] width 222 height 15
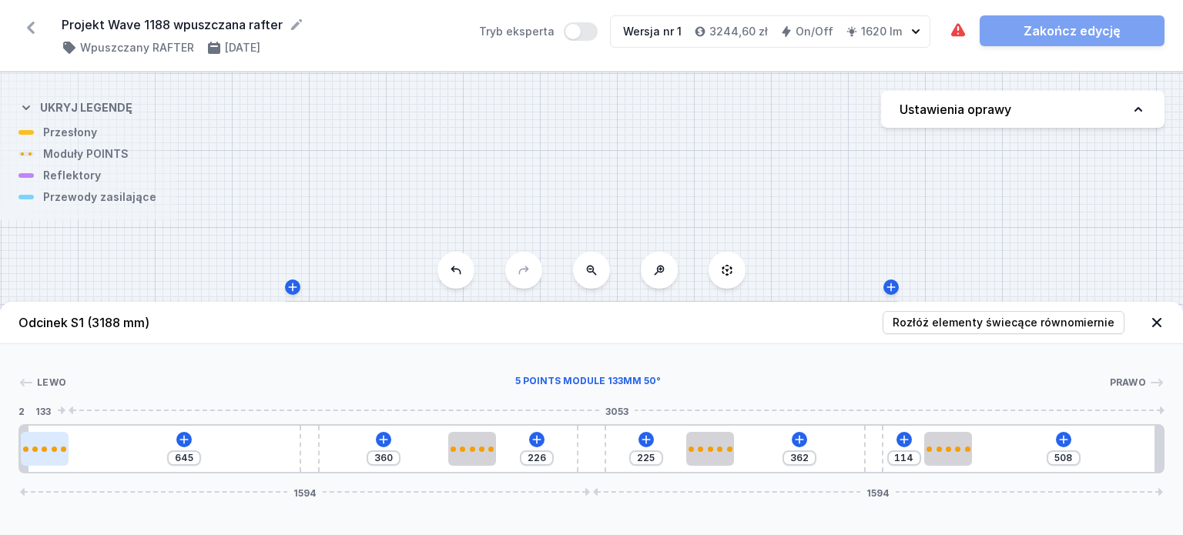
drag, startPoint x: 243, startPoint y: 449, endPoint x: 65, endPoint y: 434, distance: 178.5
click at [65, 434] on div at bounding box center [45, 449] width 48 height 34
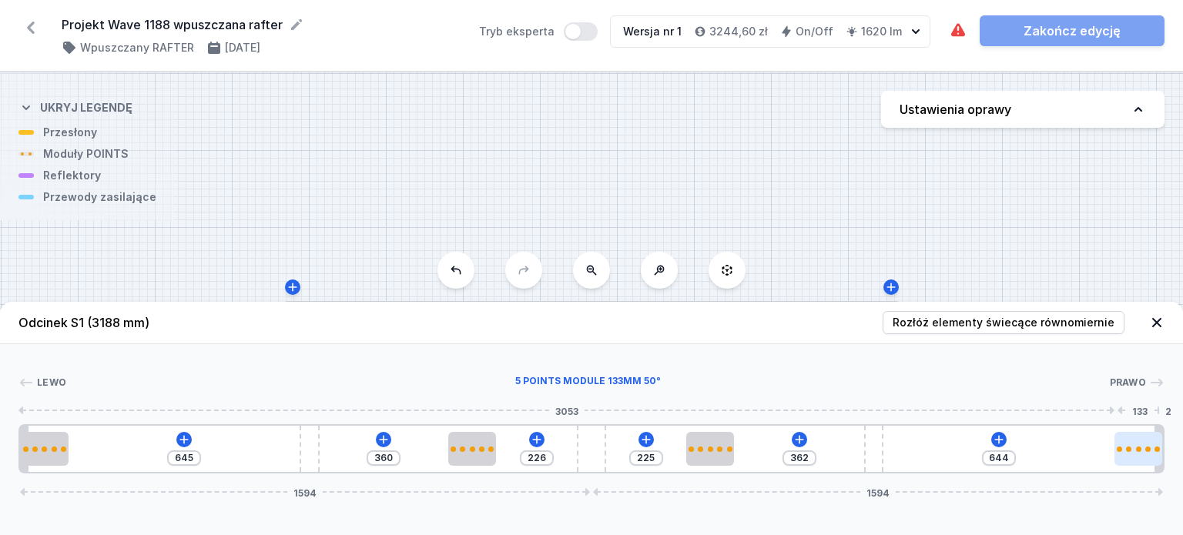
drag, startPoint x: 951, startPoint y: 455, endPoint x: 1149, endPoint y: 452, distance: 198.0
click at [1149, 452] on div at bounding box center [1139, 449] width 48 height 34
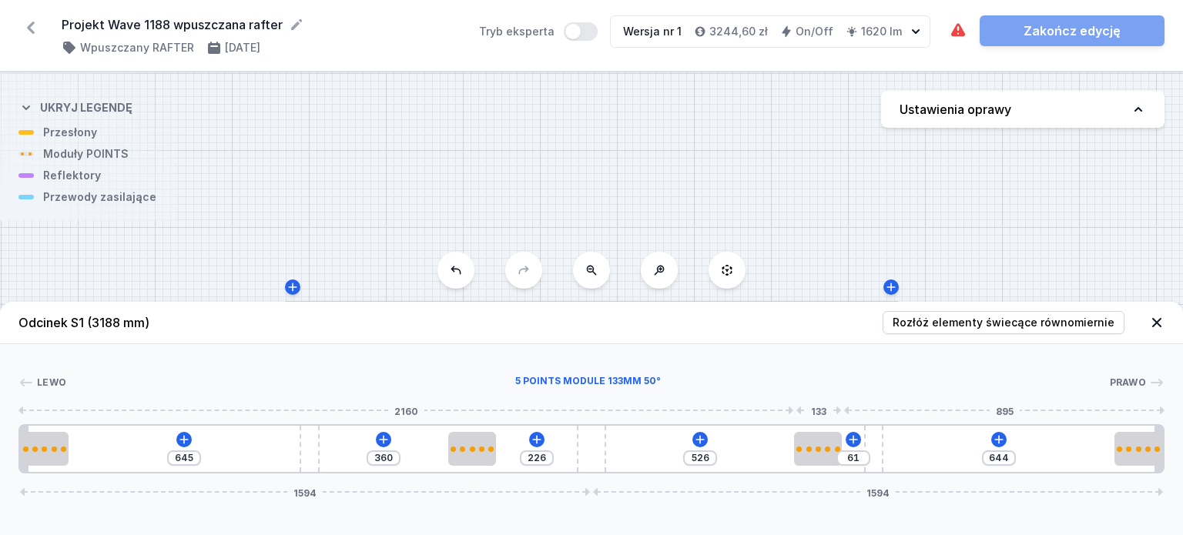
drag, startPoint x: 719, startPoint y: 452, endPoint x: 838, endPoint y: 452, distance: 119.4
click at [838, 452] on div at bounding box center [818, 449] width 48 height 34
drag, startPoint x: 877, startPoint y: 446, endPoint x: 838, endPoint y: 448, distance: 39.3
click at [838, 448] on div "645 360 226 526 760 1594 1594" at bounding box center [591, 448] width 1146 height 49
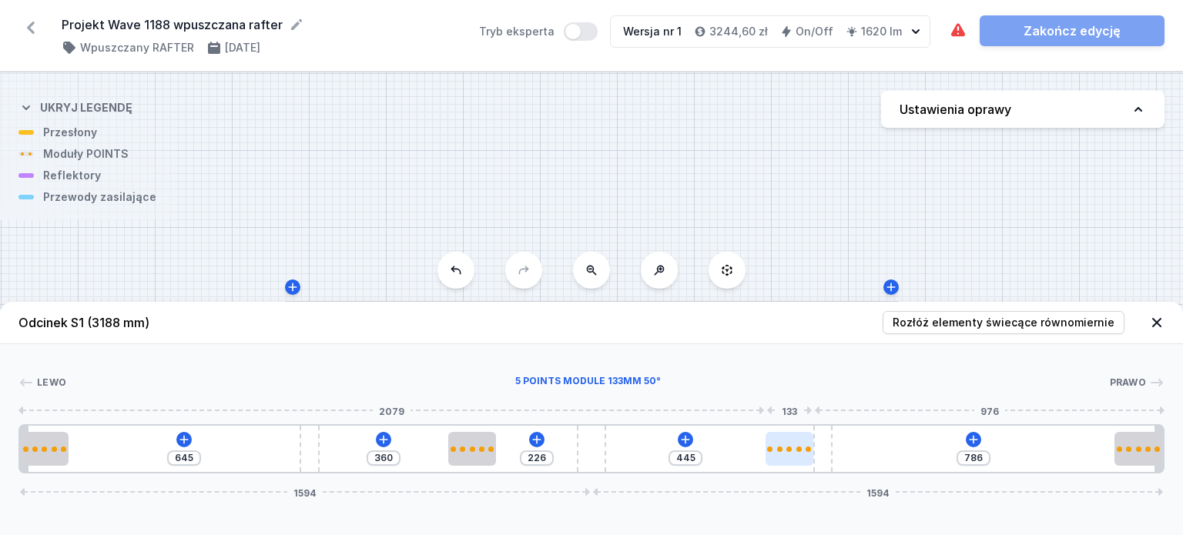
drag, startPoint x: 826, startPoint y: 446, endPoint x: 807, endPoint y: 455, distance: 20.7
click at [807, 455] on div at bounding box center [790, 449] width 48 height 34
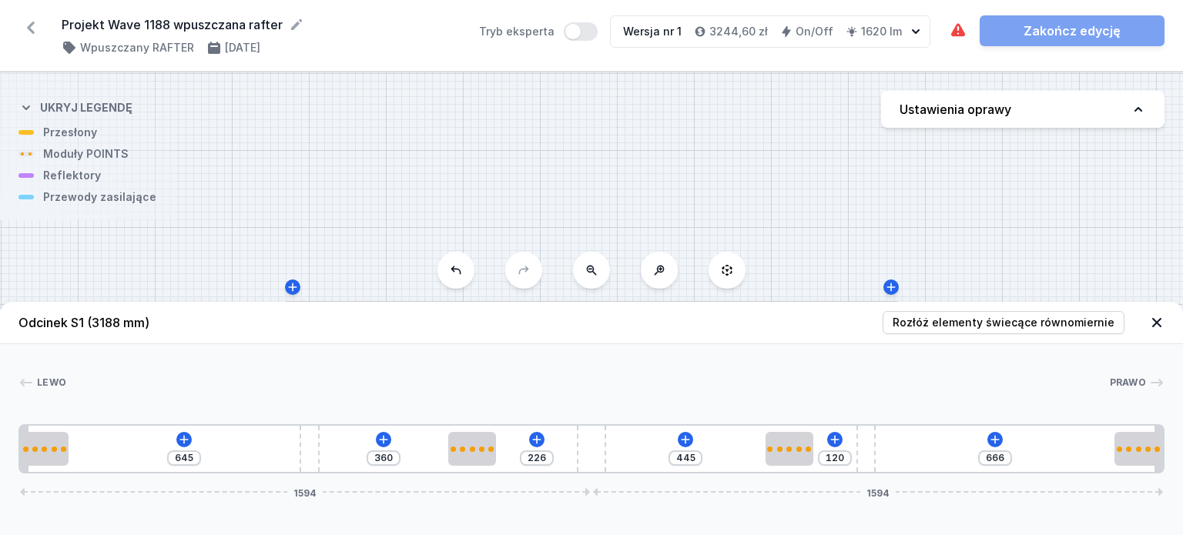
drag, startPoint x: 821, startPoint y: 451, endPoint x: 877, endPoint y: 455, distance: 55.6
click at [877, 455] on div "645 360 226 445 120 666 1594 1594" at bounding box center [591, 448] width 1146 height 49
drag, startPoint x: 870, startPoint y: 454, endPoint x: 897, endPoint y: 451, distance: 26.3
click at [897, 451] on div "645 360 226 445 158 628 1594 1594" at bounding box center [591, 448] width 1146 height 49
click at [885, 447] on div "645 360 226 445 132 654 1594 1594" at bounding box center [591, 448] width 1146 height 49
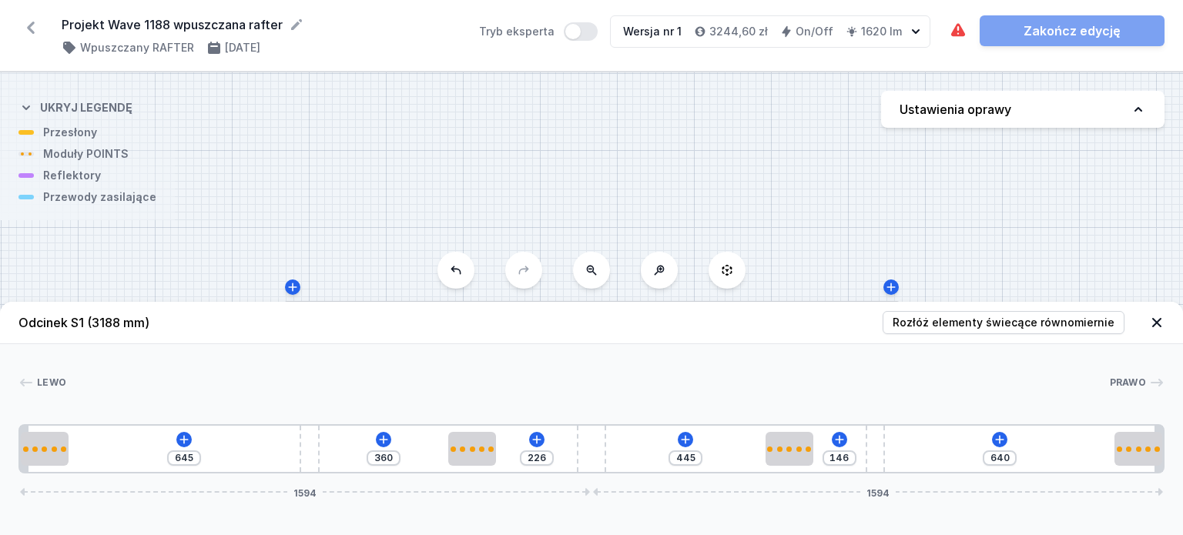
drag, startPoint x: 876, startPoint y: 447, endPoint x: 894, endPoint y: 446, distance: 17.7
click at [894, 446] on div "645 360 226 445 146 640 1594 1594" at bounding box center [591, 448] width 1146 height 49
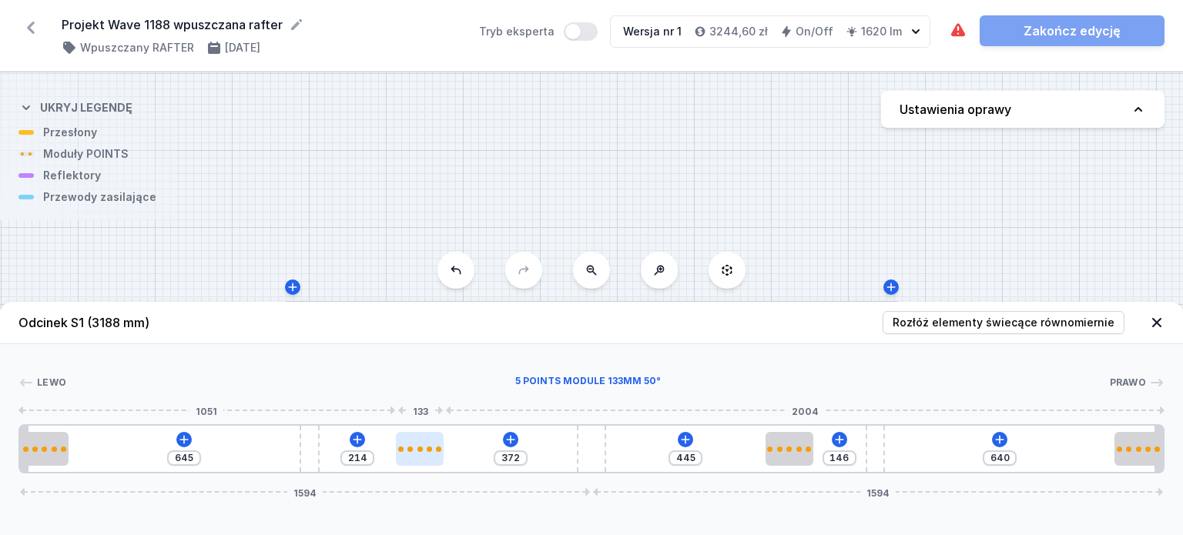
drag, startPoint x: 477, startPoint y: 447, endPoint x: 423, endPoint y: 448, distance: 53.9
click at [423, 448] on div at bounding box center [420, 449] width 48 height 5
drag, startPoint x: 415, startPoint y: 449, endPoint x: 403, endPoint y: 449, distance: 12.3
click at [403, 449] on div at bounding box center [410, 449] width 48 height 5
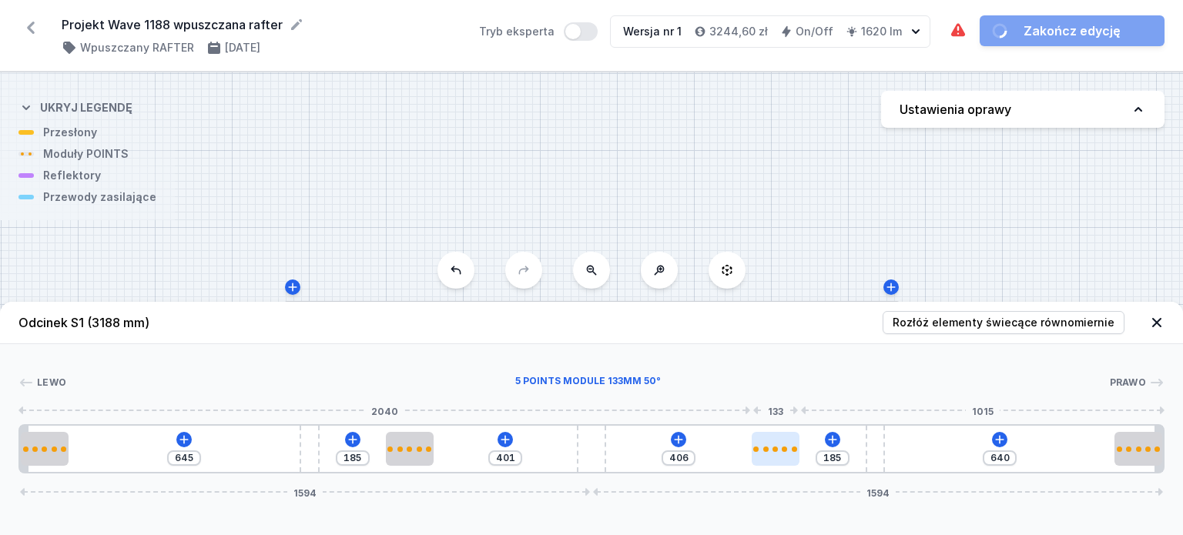
click at [789, 455] on div at bounding box center [776, 449] width 48 height 34
click at [416, 441] on div at bounding box center [407, 449] width 48 height 34
click at [363, 456] on input "177" at bounding box center [351, 458] width 25 height 12
click at [441, 382] on div at bounding box center [587, 382] width 1043 height 15
click at [1004, 438] on icon at bounding box center [1000, 440] width 12 height 12
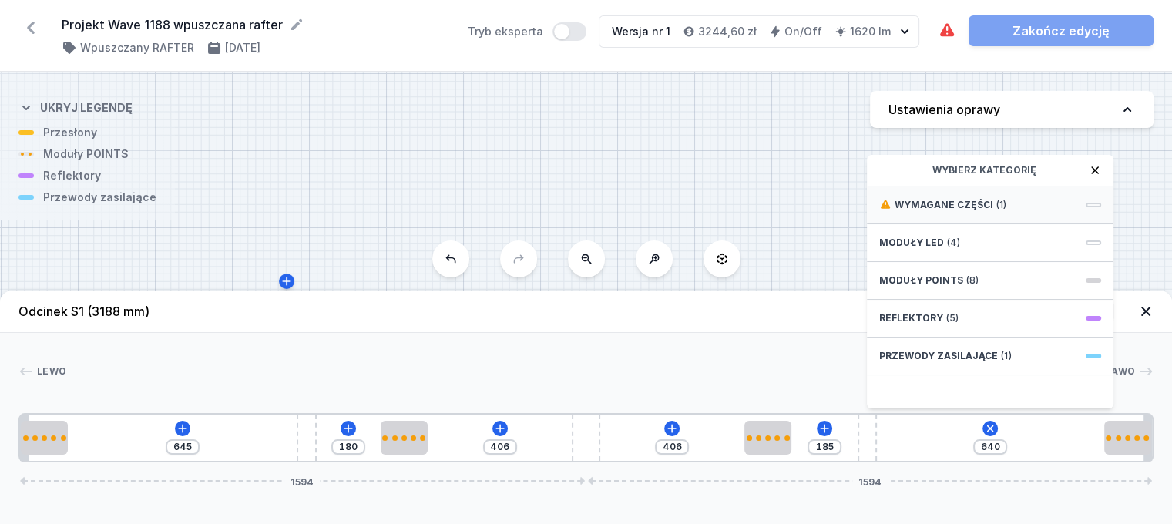
click at [1060, 204] on div "Wymagane części (1)" at bounding box center [990, 205] width 247 height 38
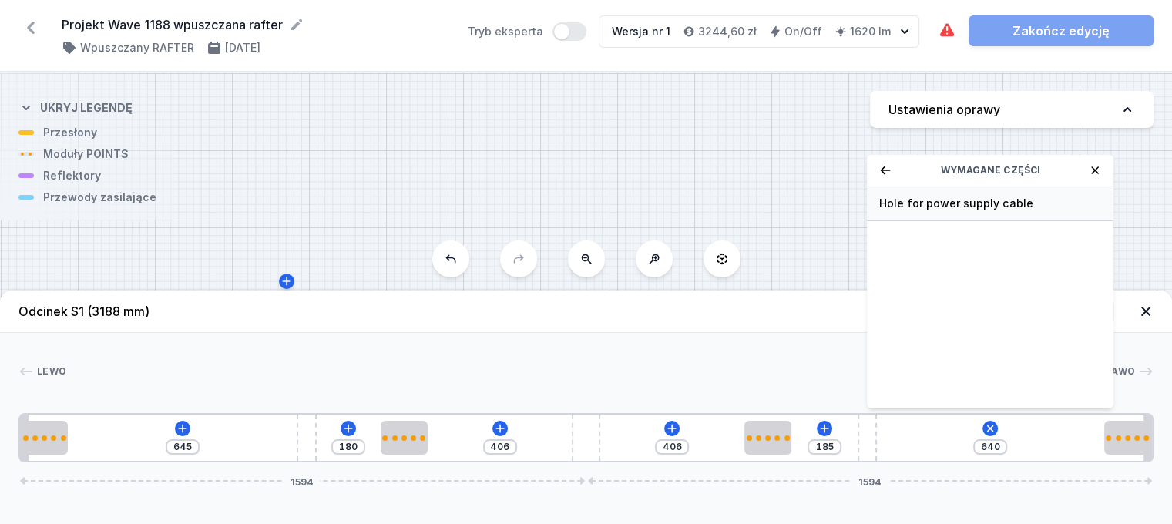
click at [1041, 211] on span "Hole for power supply cable" at bounding box center [990, 203] width 222 height 15
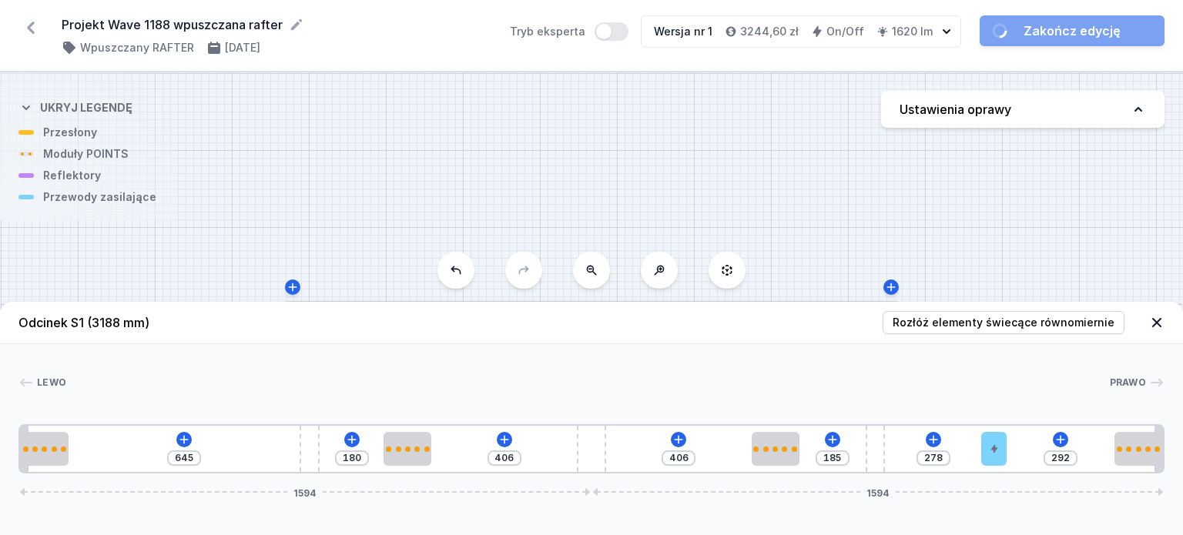
drag, startPoint x: 998, startPoint y: 458, endPoint x: 1020, endPoint y: 458, distance: 21.6
click at [1020, 458] on div "645 180 406 406 185 278 292 1594 1594" at bounding box center [591, 448] width 1146 height 49
click at [1156, 326] on icon at bounding box center [1156, 322] width 15 height 15
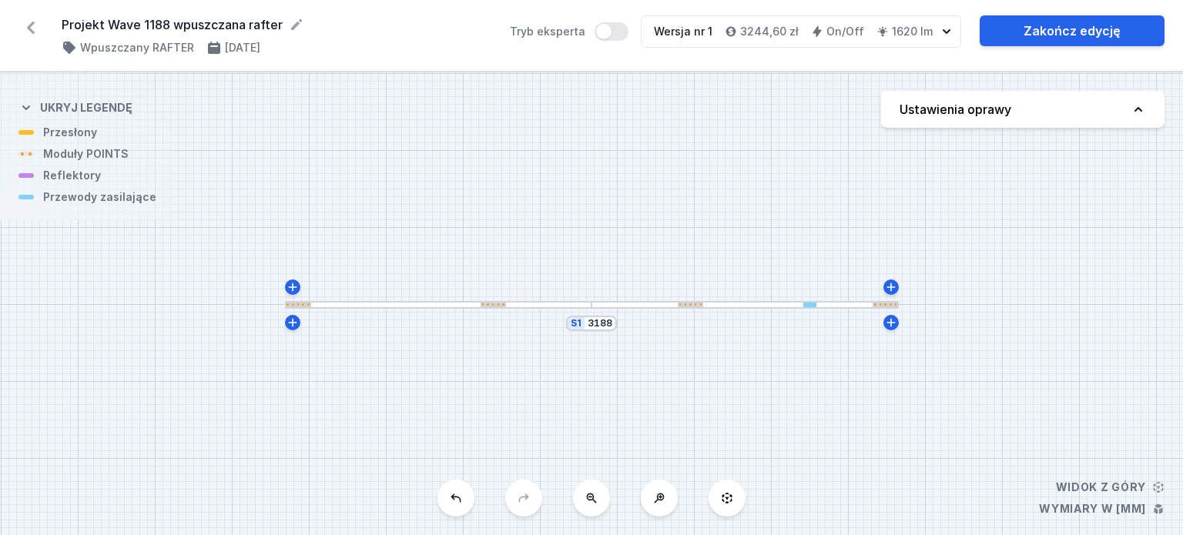
click at [1106, 105] on button "Ustawienia oprawy" at bounding box center [1022, 109] width 283 height 37
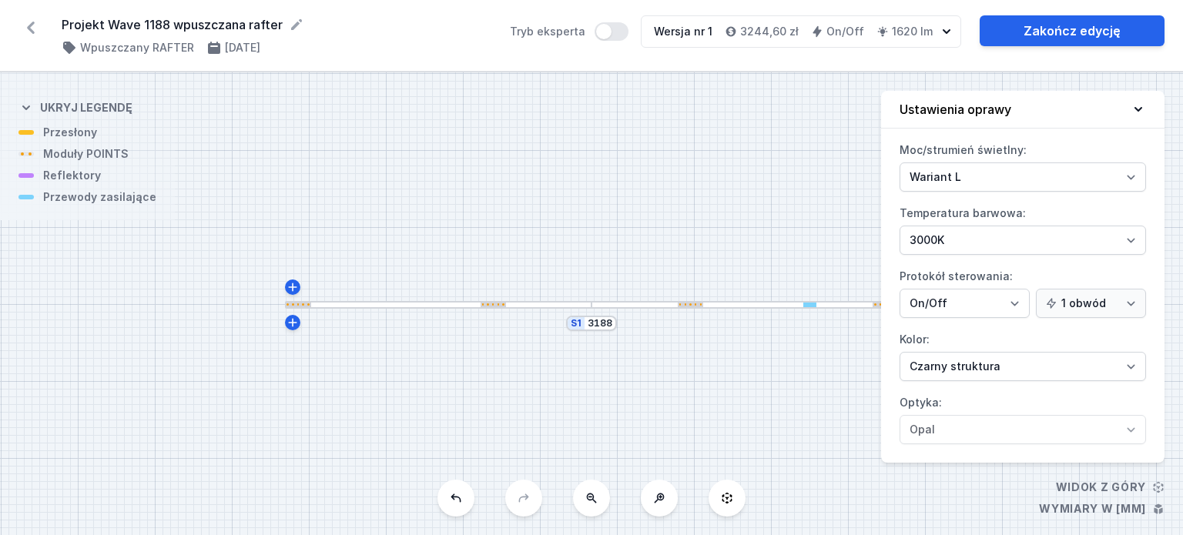
click at [1106, 105] on button "Ustawienia oprawy" at bounding box center [1022, 110] width 283 height 38
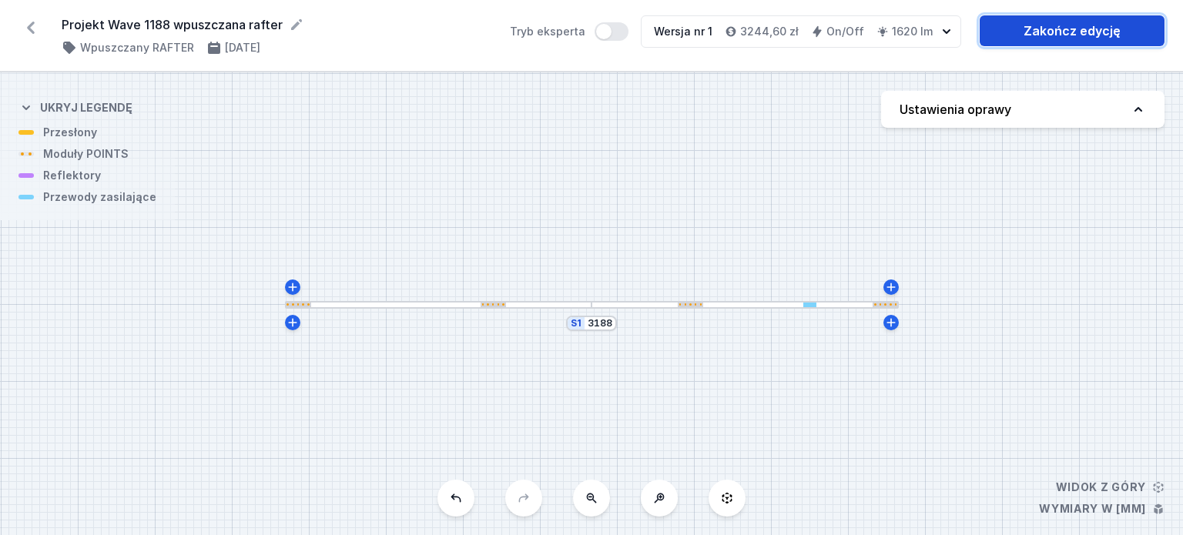
click at [1125, 33] on link "Zakończ edycję" at bounding box center [1072, 30] width 185 height 31
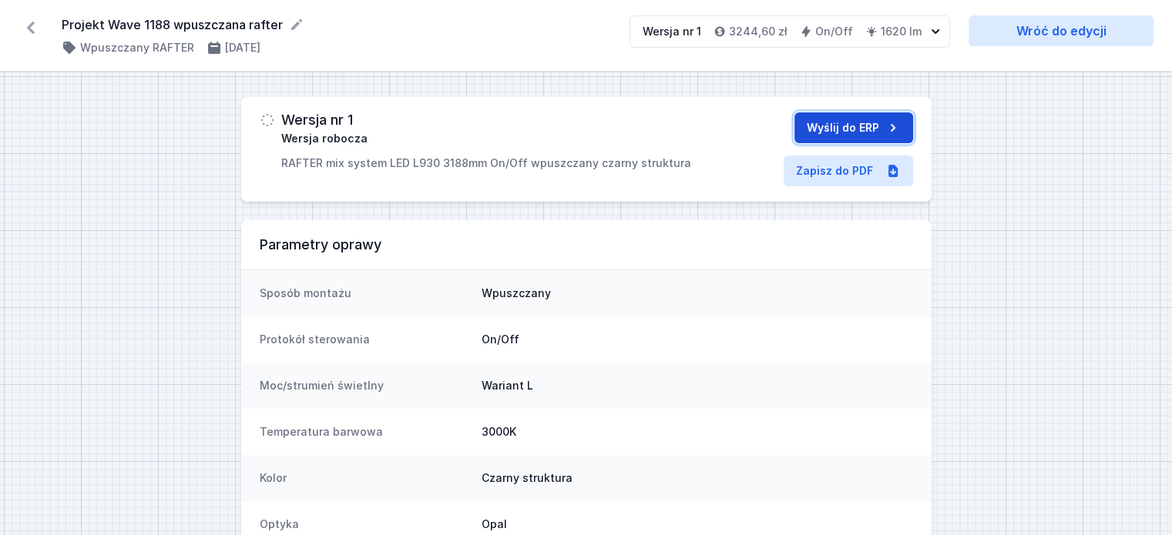
click at [824, 126] on button "Wyślij do ERP" at bounding box center [853, 127] width 119 height 31
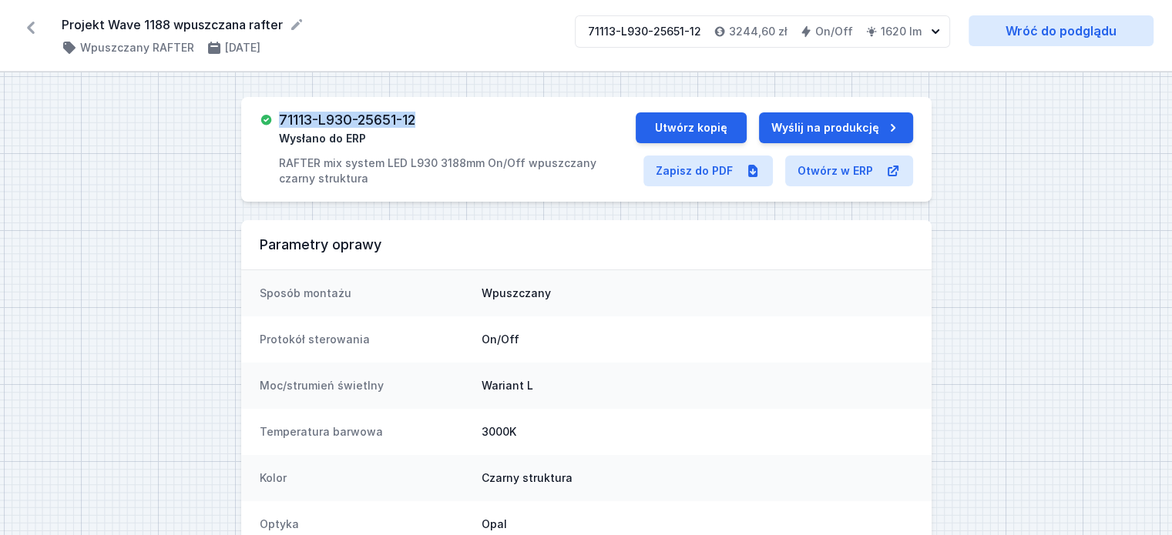
drag, startPoint x: 431, startPoint y: 123, endPoint x: 278, endPoint y: 122, distance: 153.3
click at [278, 122] on div "71113-L930-25651-12 Wysłano do ERP RAFTER mix system LED L930 3188mm On/Off wpu…" at bounding box center [448, 149] width 376 height 74
click at [38, 30] on icon at bounding box center [30, 27] width 25 height 25
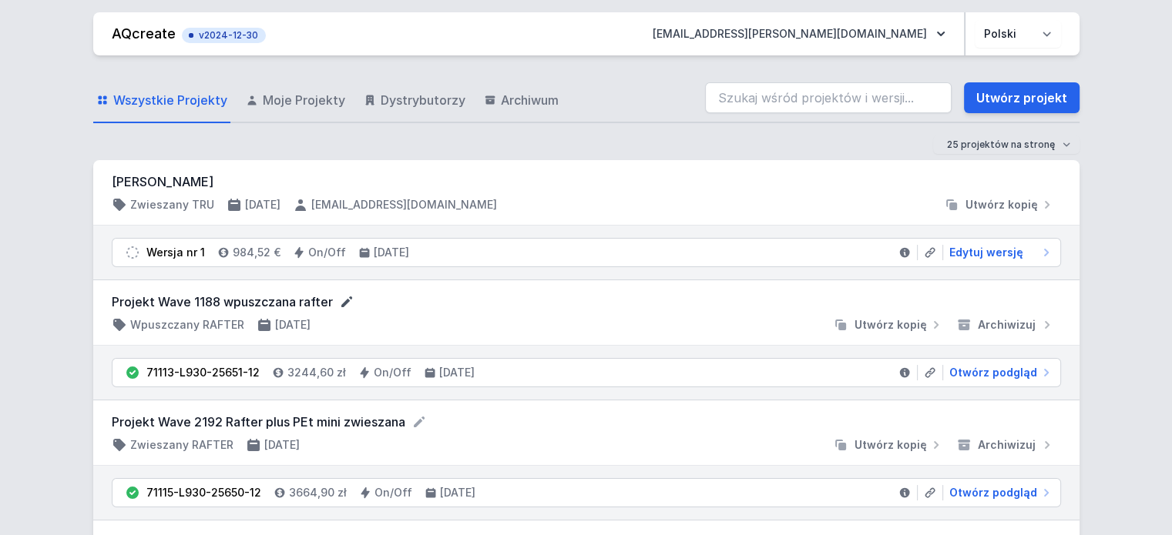
click at [343, 301] on icon at bounding box center [346, 302] width 11 height 11
click at [201, 298] on input "Projekt Wave 1188 wpuszczana rafter" at bounding box center [260, 303] width 296 height 20
click at [472, 295] on form "Projekt Wave 3188 wpuszczana rafter" at bounding box center [586, 303] width 949 height 20
click at [558, 320] on div at bounding box center [575, 326] width 504 height 15
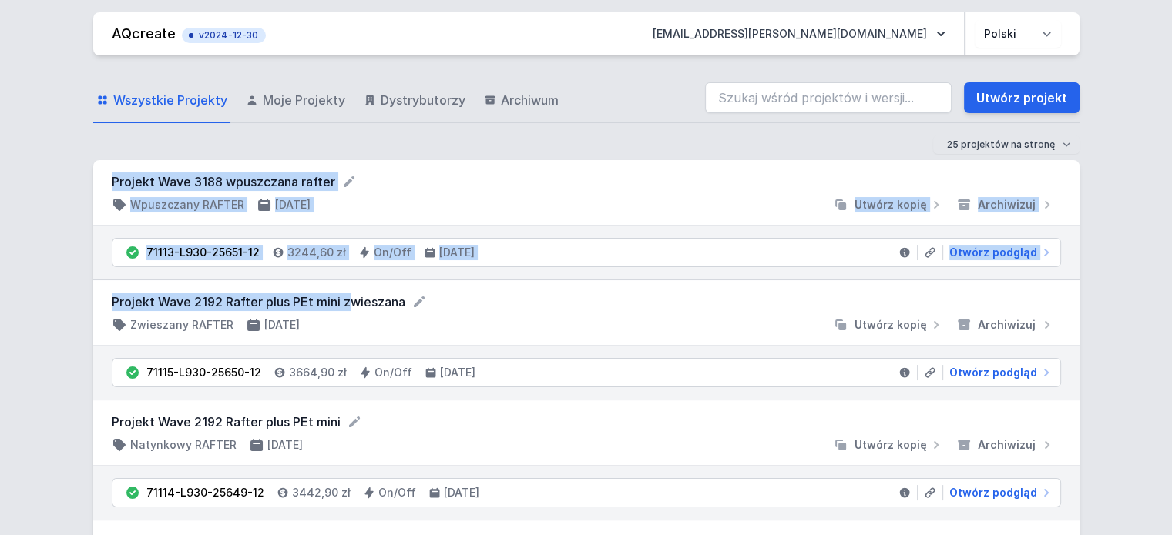
drag, startPoint x: 109, startPoint y: 295, endPoint x: 348, endPoint y: 299, distance: 239.6
click at [420, 193] on div "Projekt Wave 3188 wpuszczana rafter Wpuszczany RAFTER [DATE] Utwórz kopię Archi…" at bounding box center [586, 193] width 949 height 40
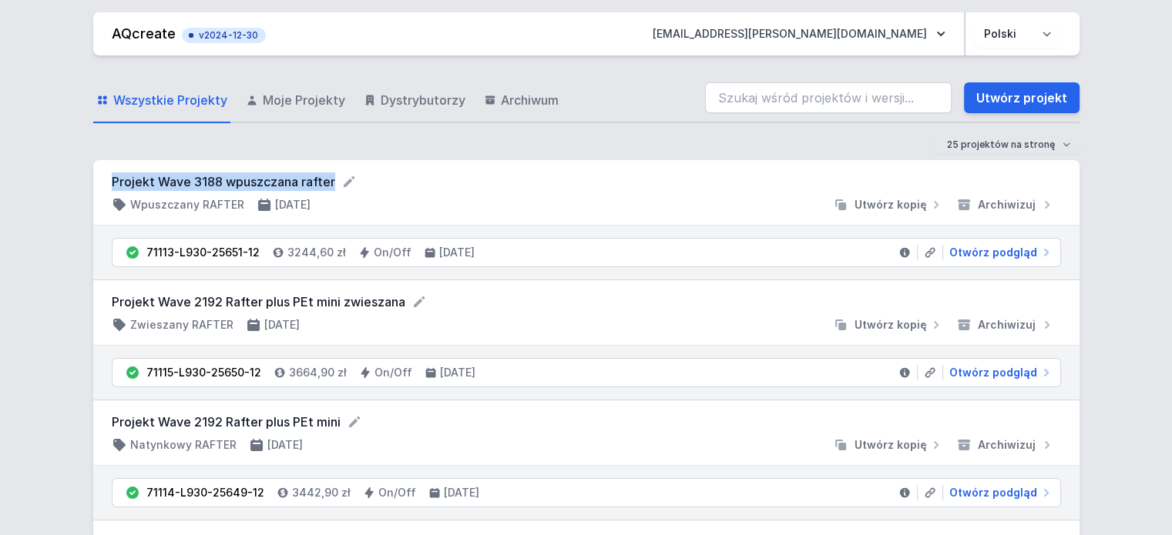
drag, startPoint x: 332, startPoint y: 183, endPoint x: 114, endPoint y: 183, distance: 218.0
click at [112, 183] on form "Projekt Wave 3188 wpuszczana rafter" at bounding box center [586, 182] width 949 height 18
click at [980, 103] on link "Utwórz projekt" at bounding box center [1022, 97] width 116 height 31
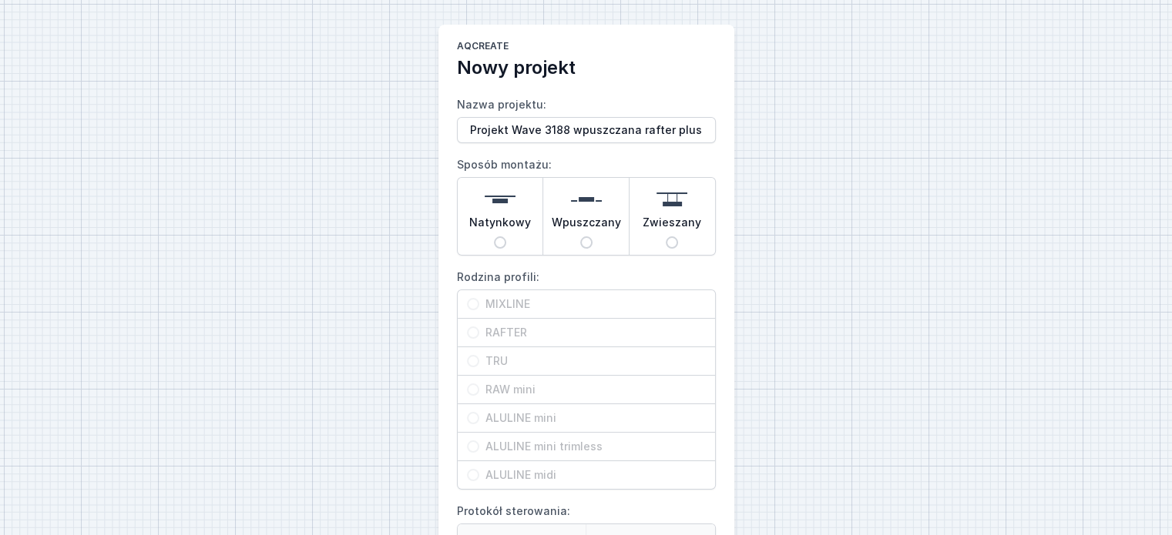
click at [598, 220] on span "Wpuszczany" at bounding box center [586, 226] width 69 height 22
click at [592, 236] on input "Wpuszczany" at bounding box center [586, 242] width 12 height 12
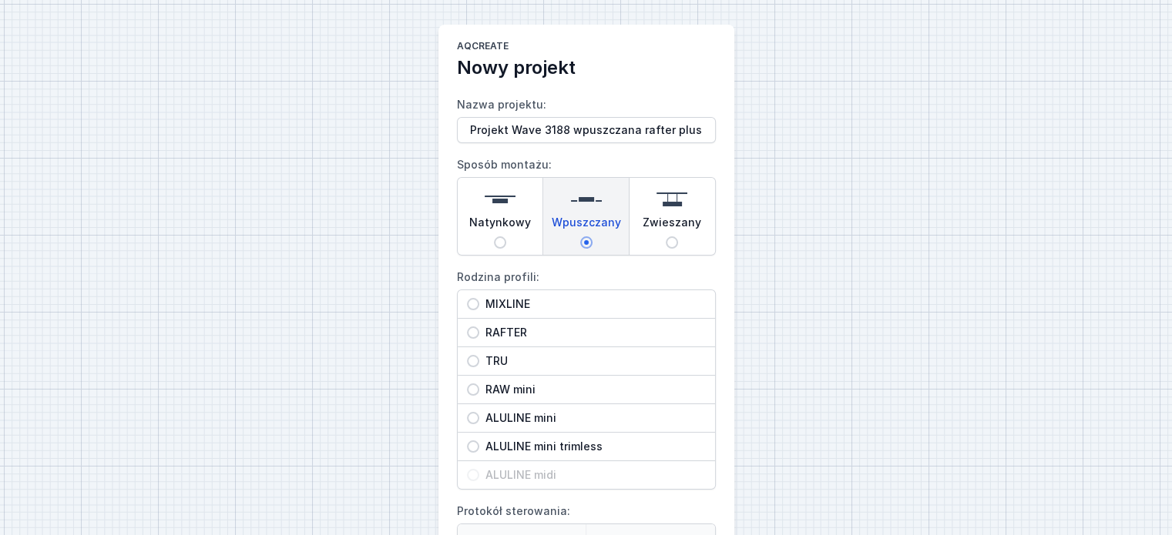
click at [545, 336] on span "RAFTER" at bounding box center [592, 332] width 226 height 15
click at [479, 336] on input "RAFTER" at bounding box center [473, 333] width 12 height 12
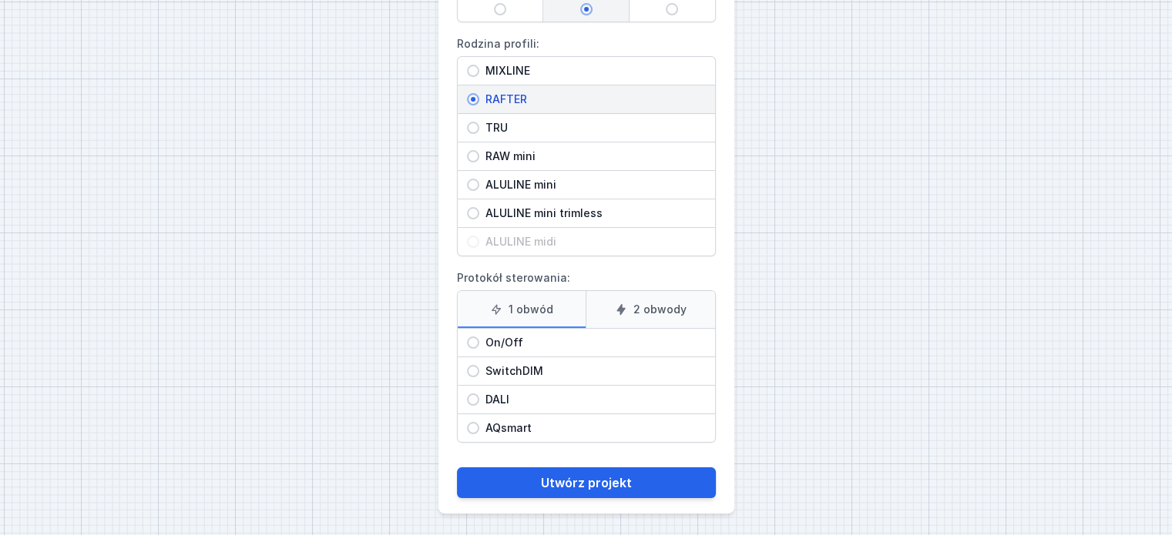
click at [560, 345] on span "On/Off" at bounding box center [592, 342] width 226 height 15
click at [479, 345] on input "On/Off" at bounding box center [473, 343] width 12 height 12
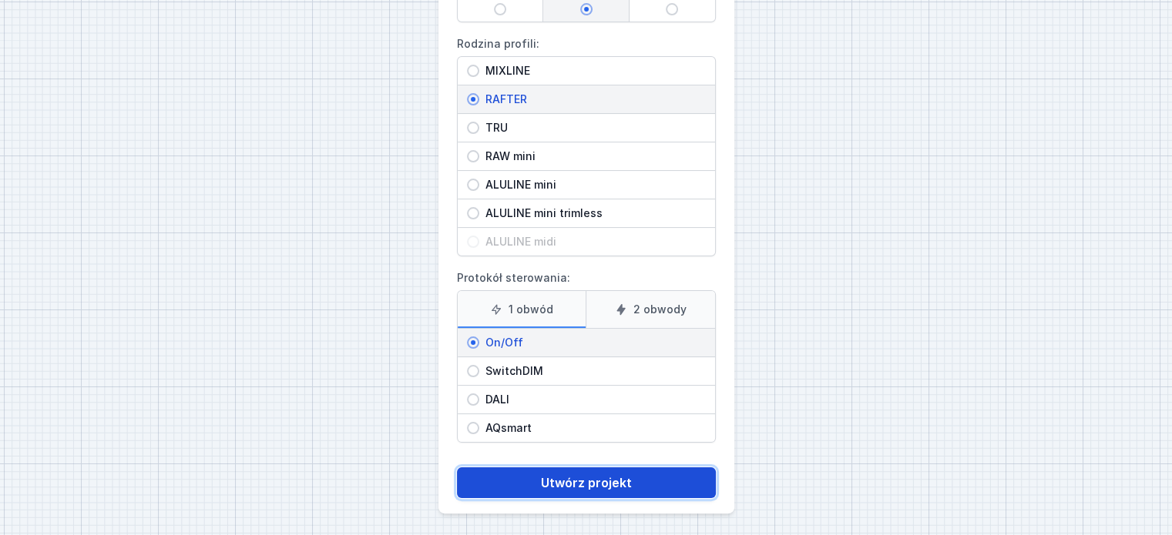
click at [589, 488] on button "Utwórz projekt" at bounding box center [586, 483] width 259 height 31
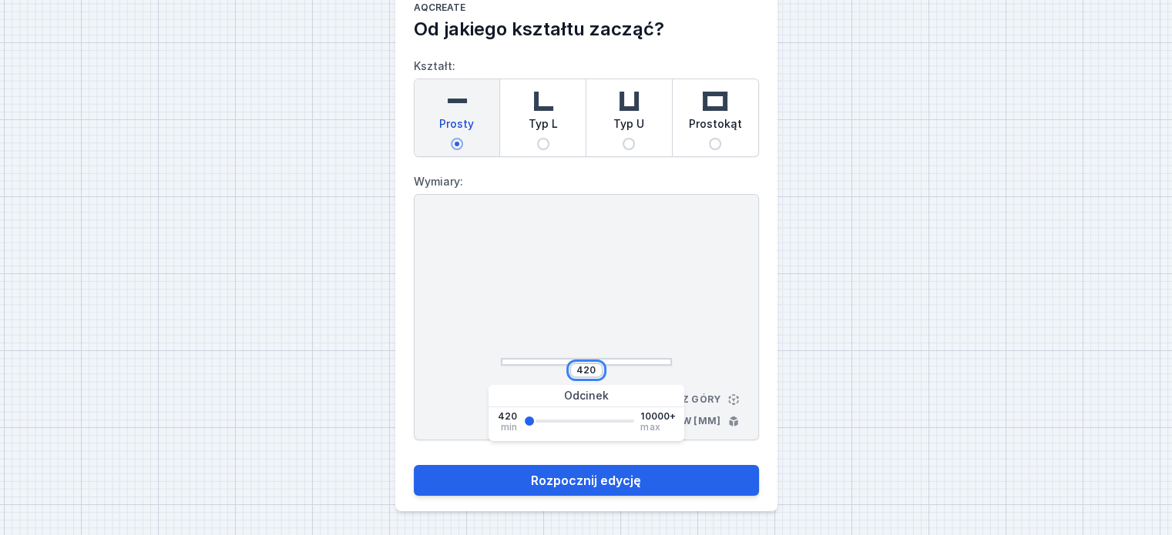
click at [595, 371] on input "420" at bounding box center [586, 370] width 25 height 12
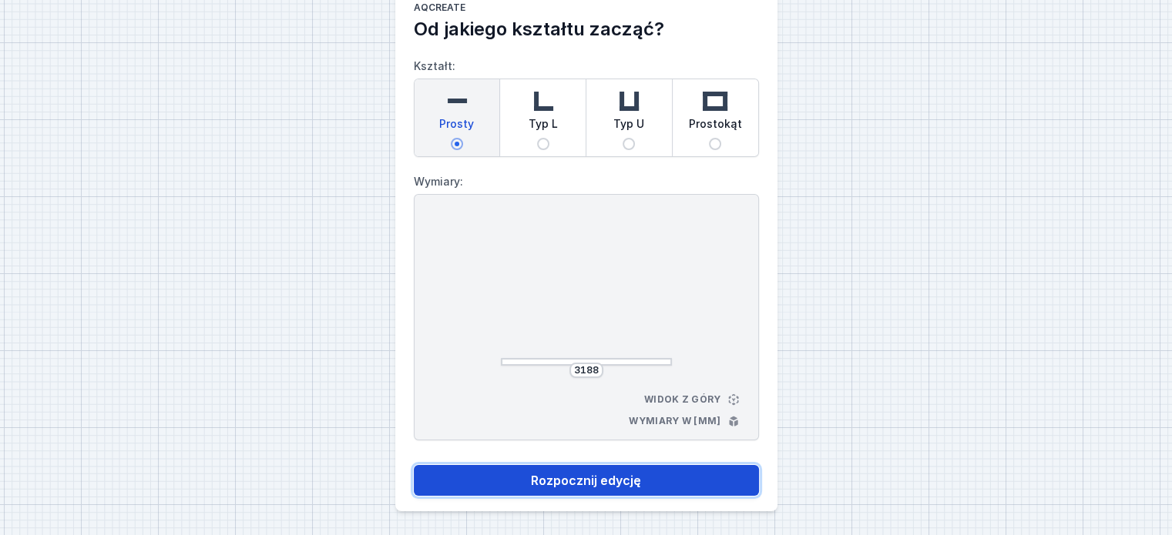
click at [630, 474] on button "Rozpocznij edycję" at bounding box center [586, 480] width 345 height 31
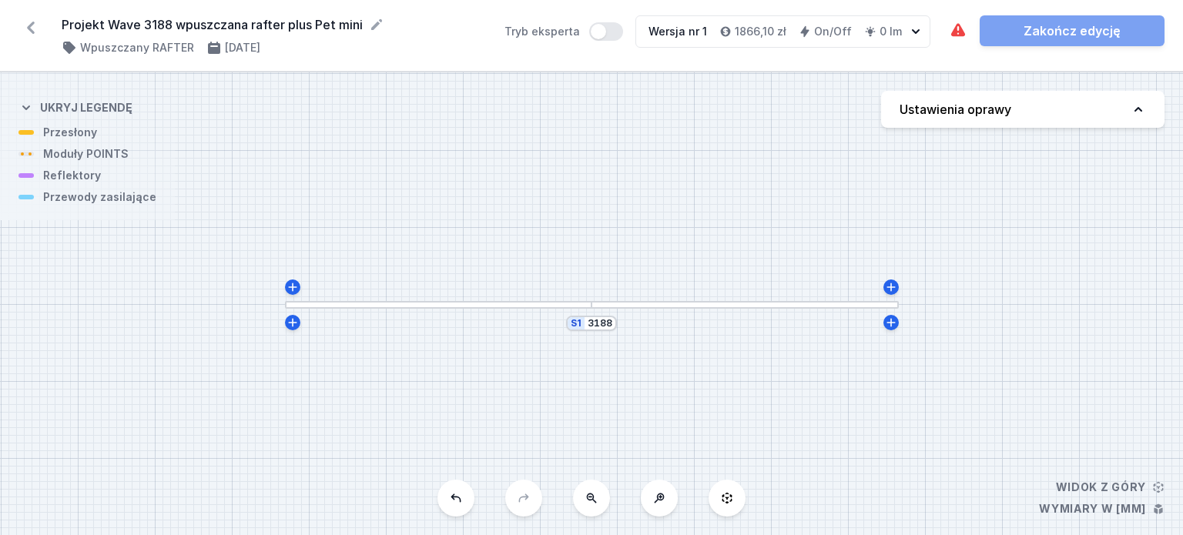
click at [1054, 99] on button "Ustawienia oprawy" at bounding box center [1022, 109] width 283 height 37
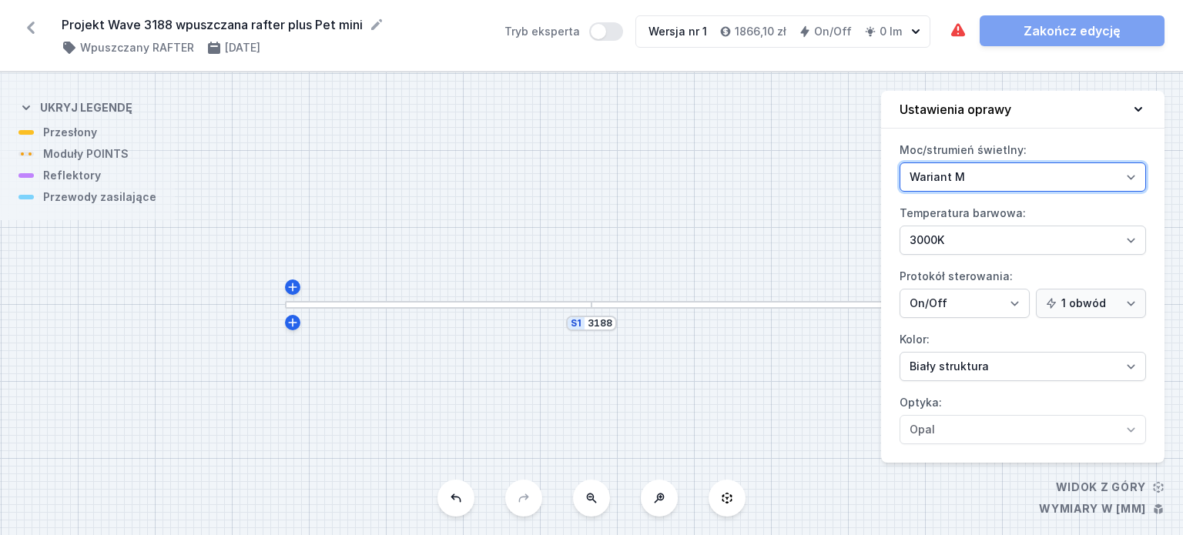
click at [1010, 179] on select "Wariant L Wariant M" at bounding box center [1023, 177] width 247 height 29
click at [900, 163] on select "Wariant L Wariant M" at bounding box center [1023, 177] width 247 height 29
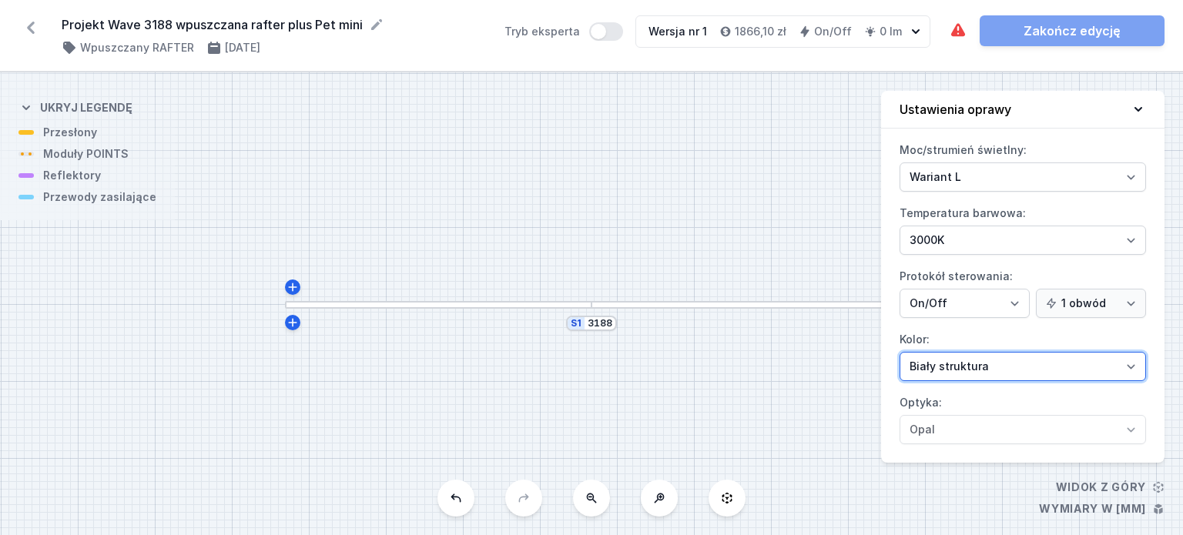
click at [984, 362] on select "Biały struktura Czarny struktura Złoty struktura Miedziany Szary Inny (z palety…" at bounding box center [1023, 366] width 247 height 29
click at [900, 352] on select "Biały struktura Czarny struktura Złoty struktura Miedziany Szary Inny (z palety…" at bounding box center [1023, 366] width 247 height 29
click at [1137, 116] on icon at bounding box center [1138, 109] width 15 height 15
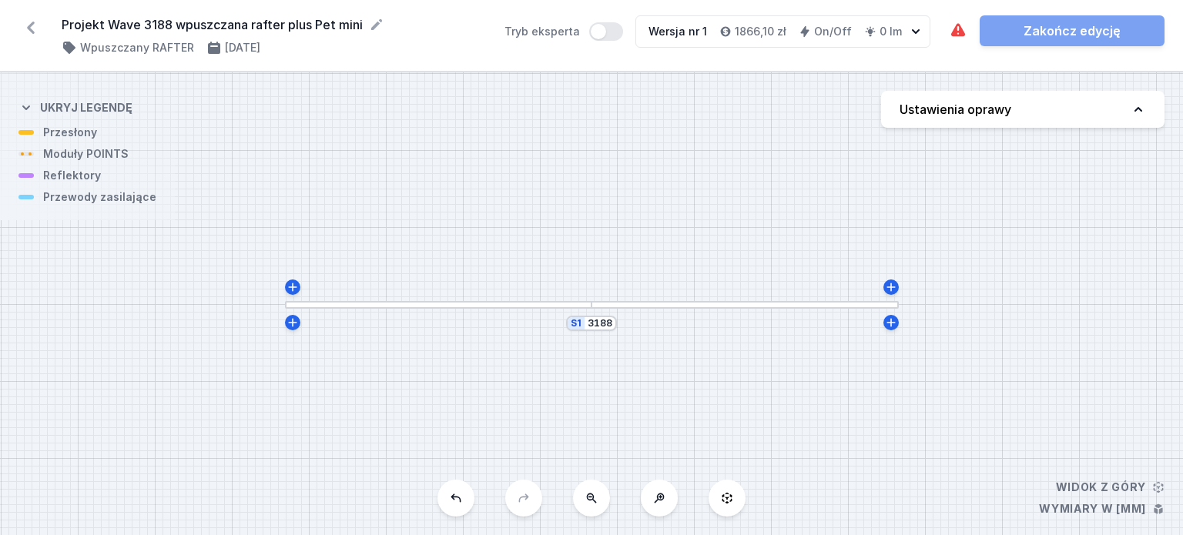
click at [824, 304] on div at bounding box center [745, 305] width 307 height 8
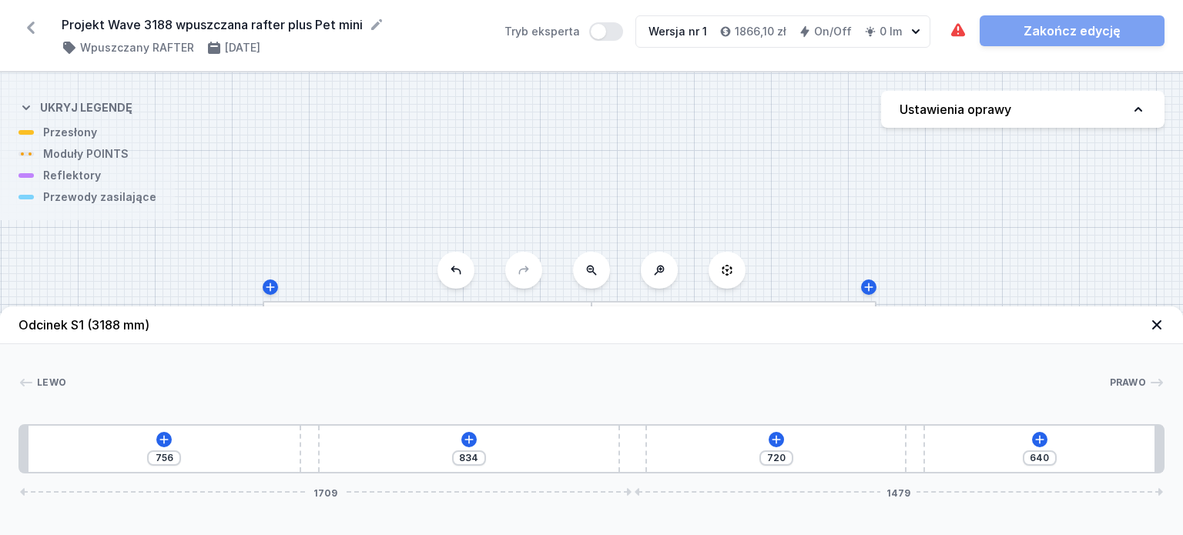
drag, startPoint x: 585, startPoint y: 452, endPoint x: 650, endPoint y: 454, distance: 64.7
click at [650, 454] on div "756 834 720 640 1709 1479" at bounding box center [591, 448] width 1146 height 49
click at [160, 441] on icon at bounding box center [164, 440] width 12 height 12
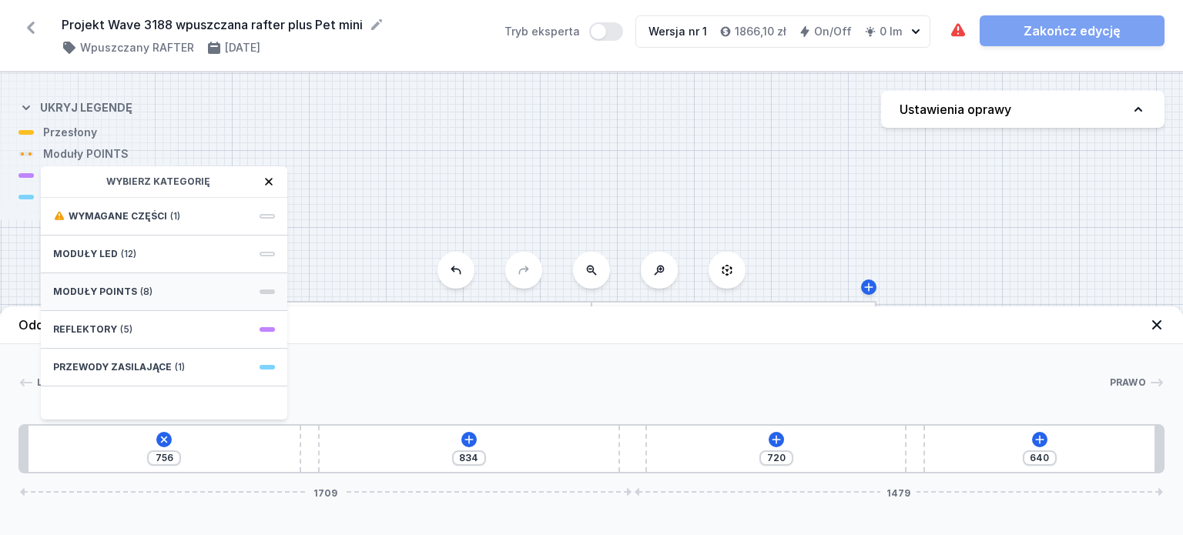
click at [178, 293] on div "Moduły POINTS (8)" at bounding box center [164, 292] width 247 height 38
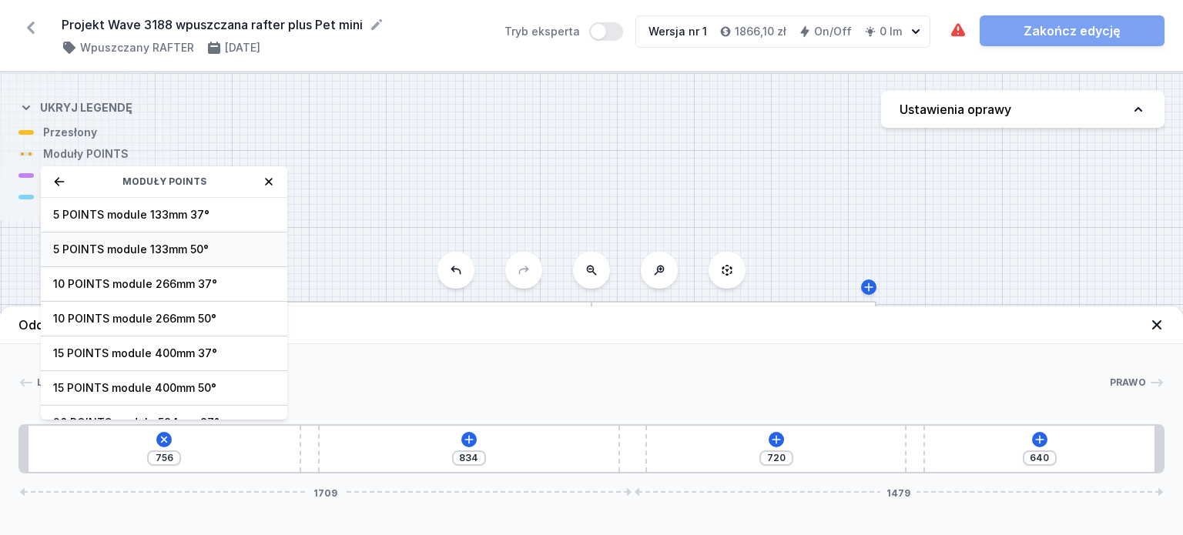
click at [210, 256] on span "5 POINTS module 133mm 50°" at bounding box center [164, 249] width 222 height 15
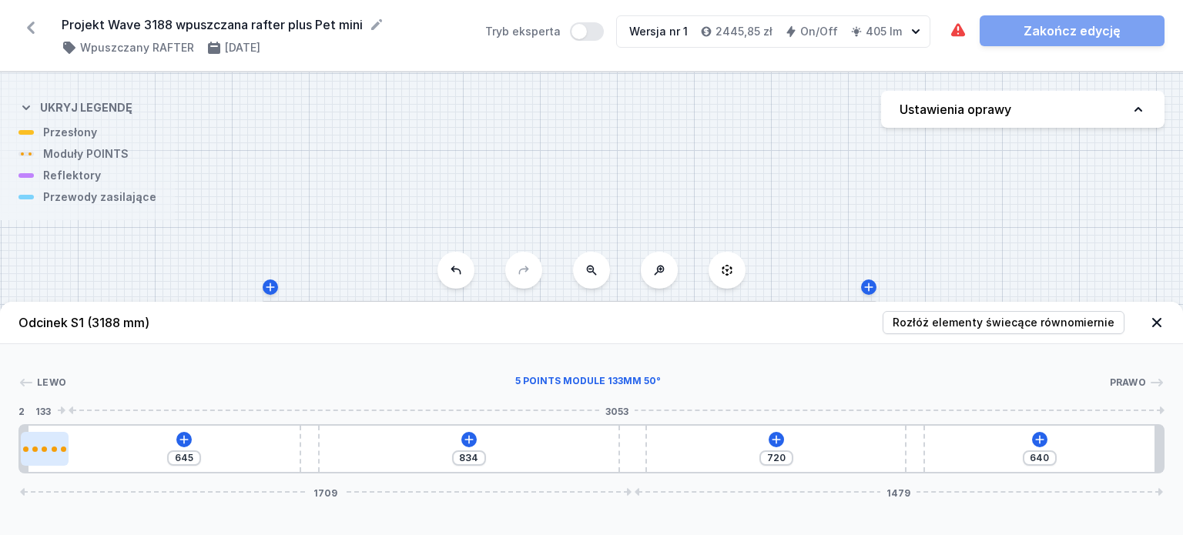
click at [47, 455] on div at bounding box center [45, 449] width 48 height 34
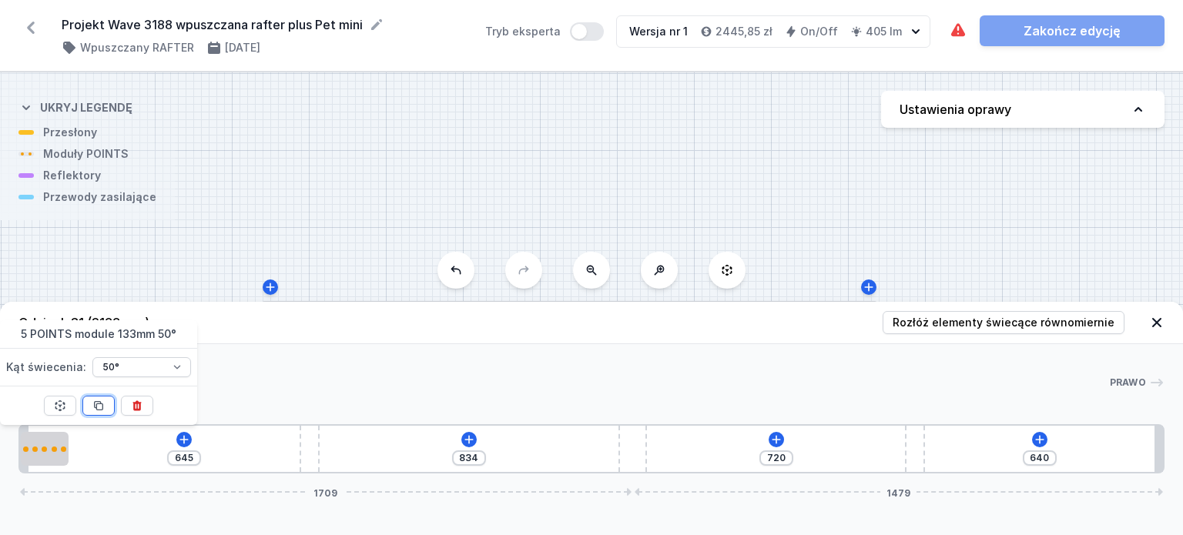
click at [93, 411] on button at bounding box center [98, 406] width 32 height 20
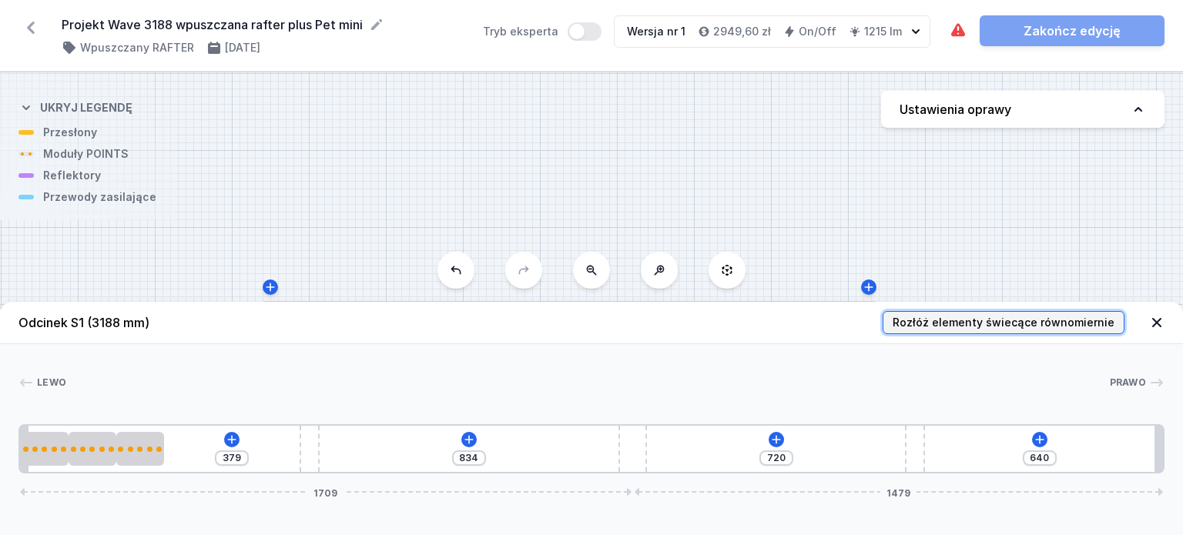
click at [920, 327] on span "Rozłóż elementy świecące równomiernie" at bounding box center [1004, 322] width 222 height 15
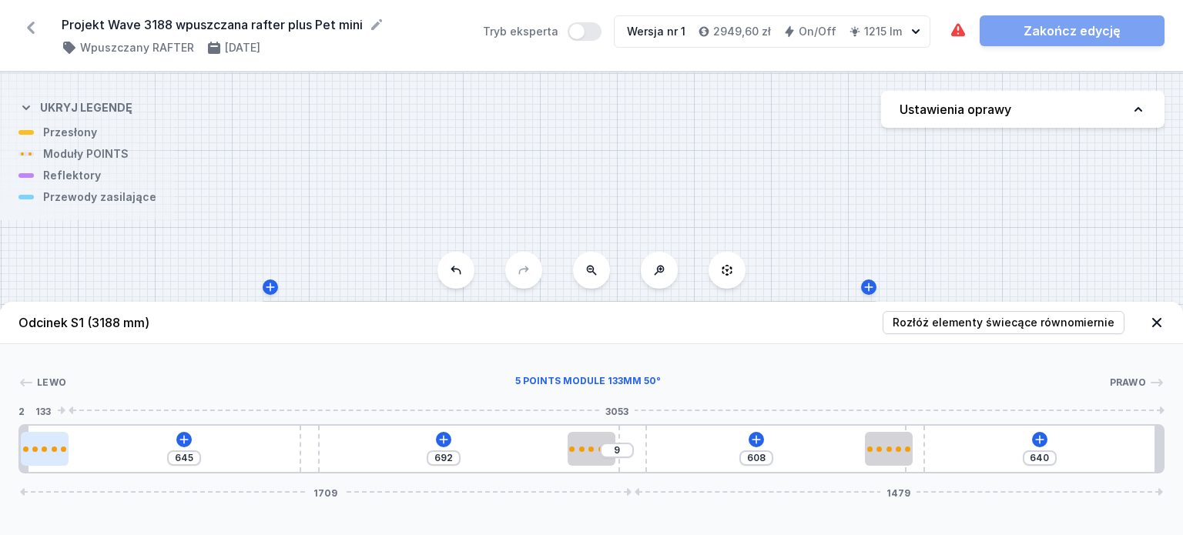
drag, startPoint x: 304, startPoint y: 451, endPoint x: 48, endPoint y: 438, distance: 256.9
click at [48, 438] on div at bounding box center [45, 449] width 48 height 34
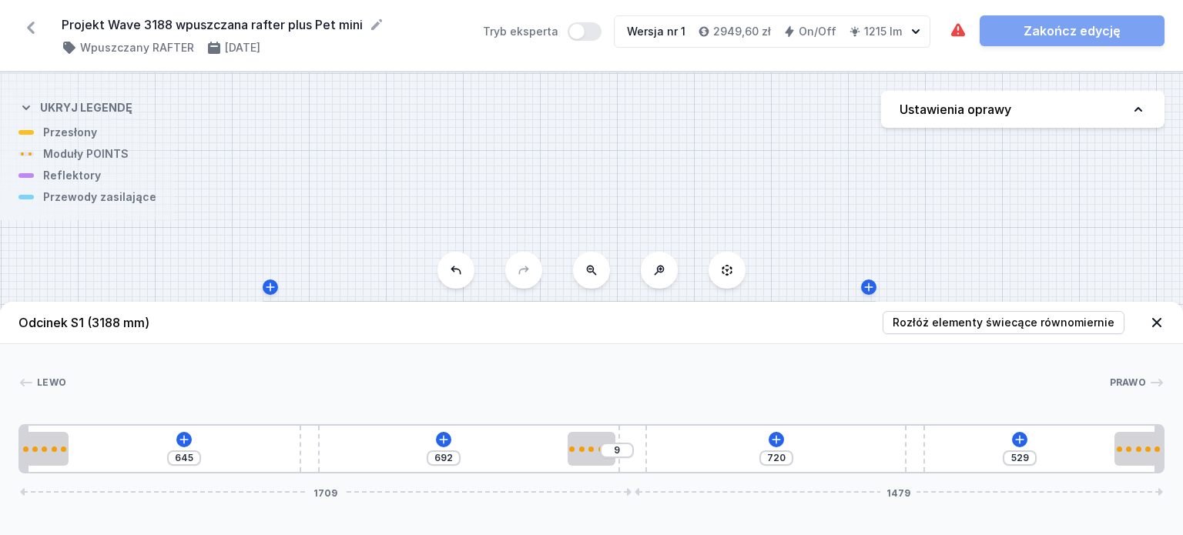
drag, startPoint x: 885, startPoint y: 455, endPoint x: 1182, endPoint y: 439, distance: 297.7
click at [183, 441] on icon at bounding box center [183, 439] width 8 height 8
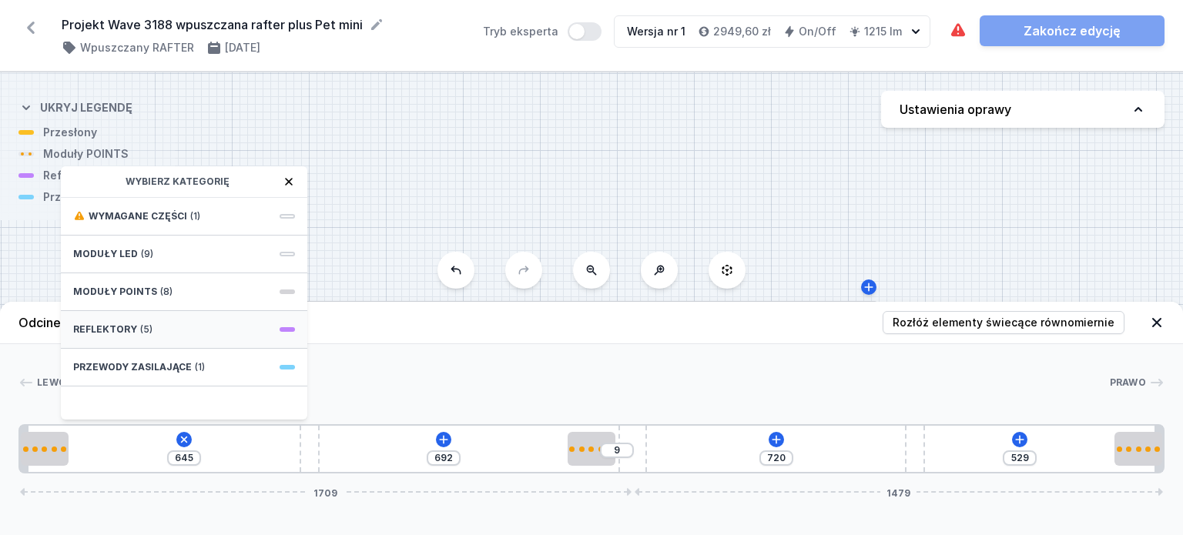
click at [207, 324] on div "Reflektory (5)" at bounding box center [184, 330] width 247 height 38
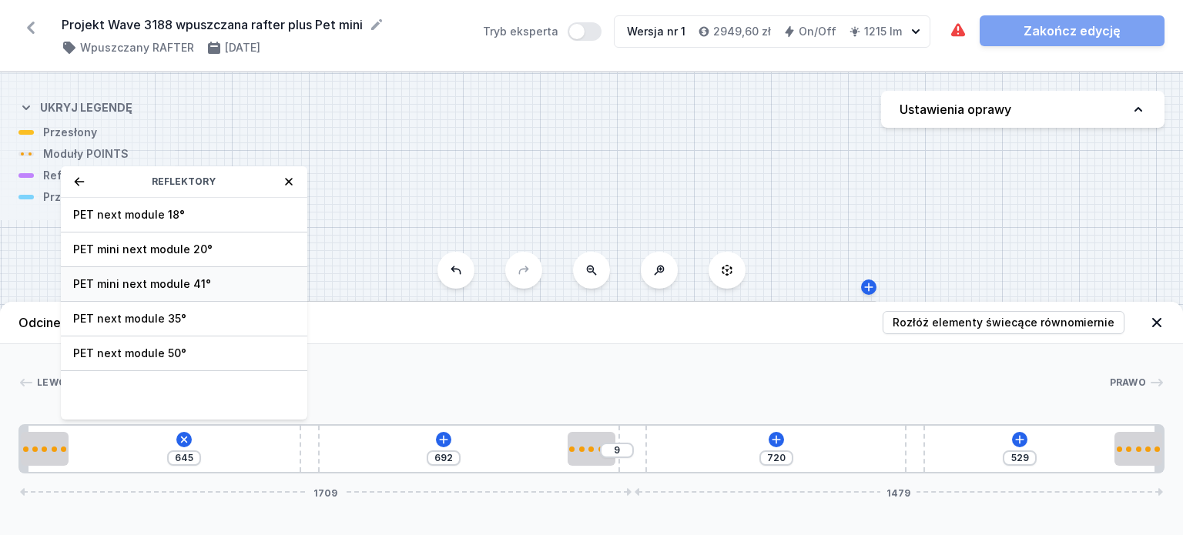
click at [269, 280] on span "PET mini next module 41°" at bounding box center [184, 284] width 222 height 15
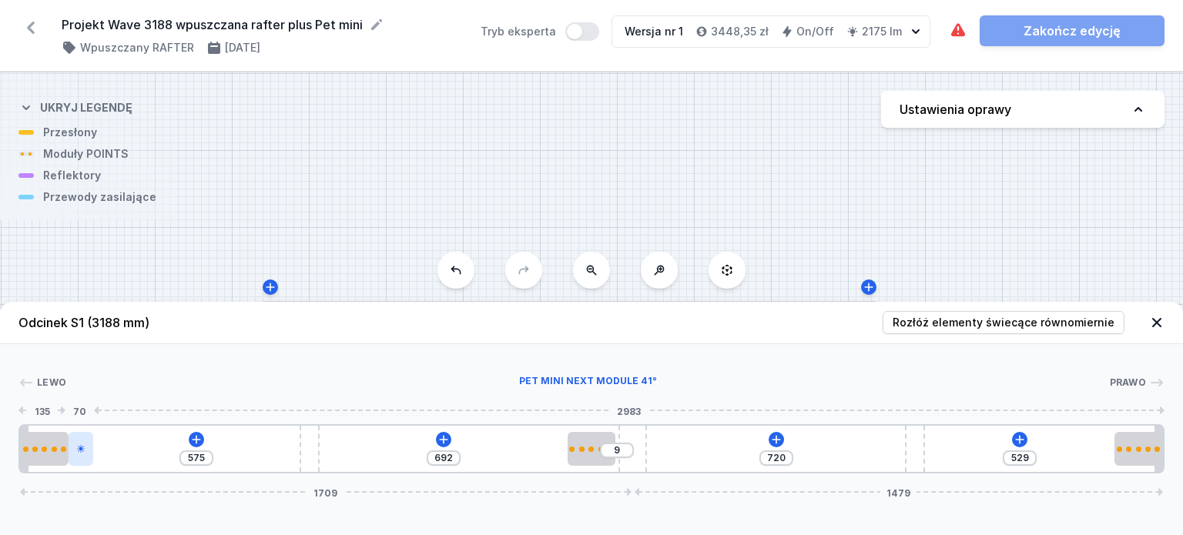
click at [81, 448] on icon at bounding box center [81, 449] width 8 height 8
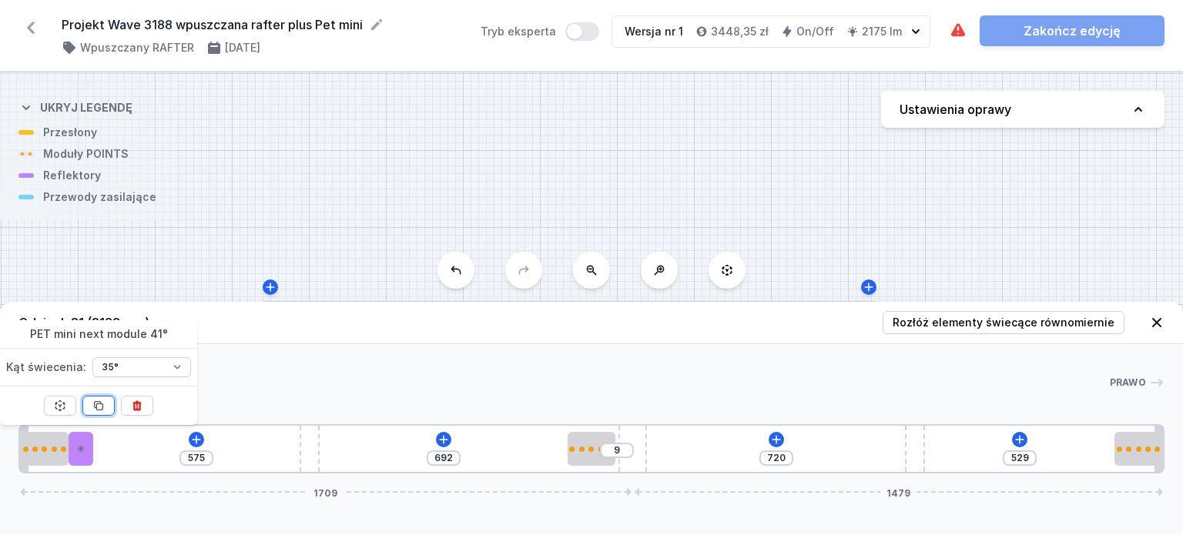
click at [102, 400] on icon at bounding box center [98, 406] width 12 height 12
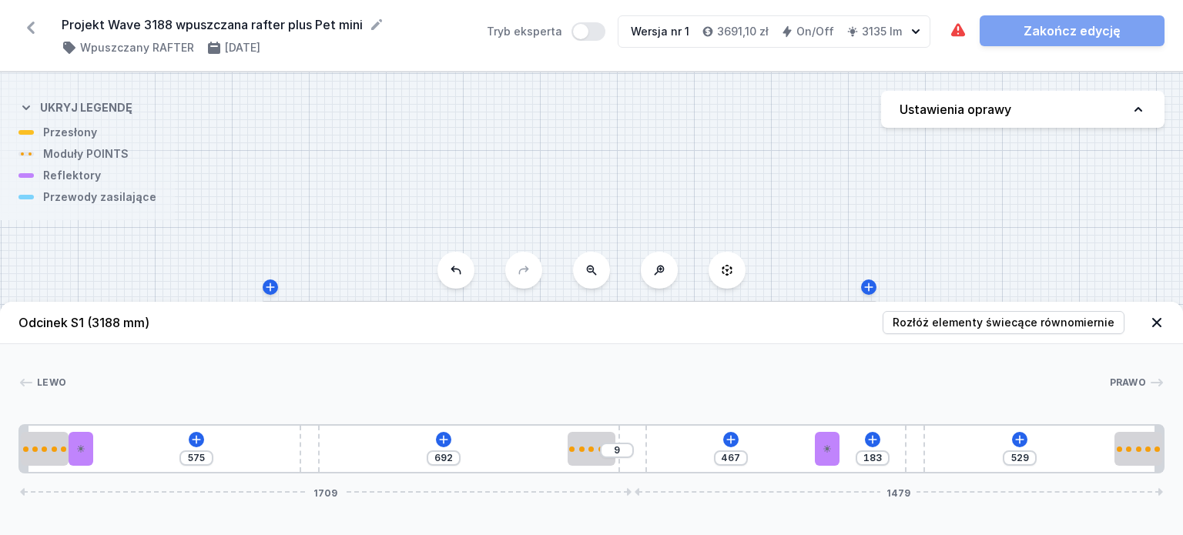
drag, startPoint x: 130, startPoint y: 442, endPoint x: 844, endPoint y: 450, distance: 714.1
click at [827, 451] on div "575 692 9 426 224 529 1709 1479" at bounding box center [591, 448] width 1146 height 49
click at [813, 449] on div "575 692 9 386 264 529 1709 1479" at bounding box center [591, 448] width 1146 height 49
drag, startPoint x: 801, startPoint y: 442, endPoint x: 857, endPoint y: 451, distance: 56.1
click at [857, 451] on div "575 692 9 505 145 529 1709 1479" at bounding box center [591, 448] width 1146 height 49
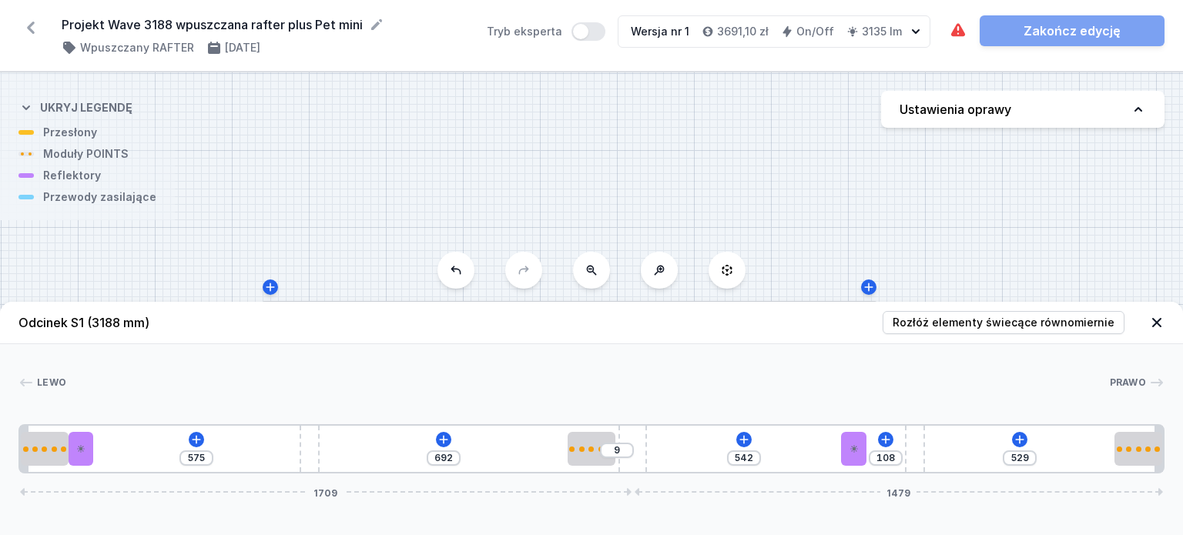
drag, startPoint x: 844, startPoint y: 451, endPoint x: 869, endPoint y: 448, distance: 24.9
click at [869, 448] on div "575 692 9 542 108 529 1709 1479" at bounding box center [591, 448] width 1146 height 49
drag, startPoint x: 854, startPoint y: 450, endPoint x: 886, endPoint y: 447, distance: 32.5
click at [886, 447] on div at bounding box center [873, 449] width 25 height 34
click at [880, 445] on div "575 692 9 558 92 529 1709 1479" at bounding box center [591, 448] width 1146 height 49
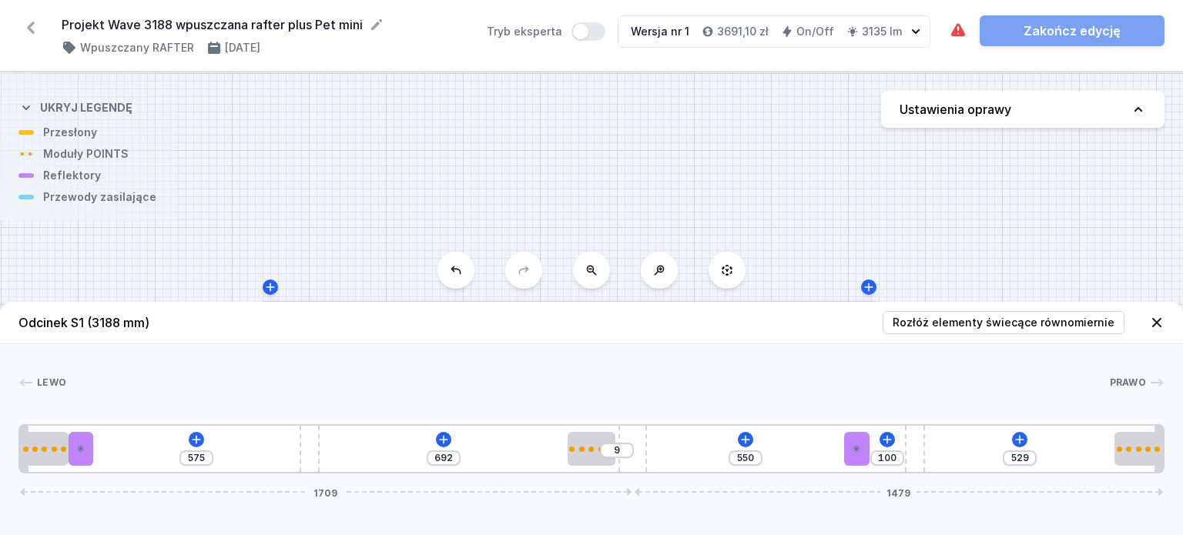
click at [875, 448] on div "575 692 9 550 100 529 1709 1479" at bounding box center [591, 448] width 1146 height 49
click at [756, 458] on input "550" at bounding box center [745, 458] width 25 height 12
click at [800, 397] on div "[PERSON_NAME] 1 2 3 4 2 5 3 4 2 1 575 692 9 569 81 529 1709 1479 133 70 1322 13…" at bounding box center [591, 408] width 1183 height 129
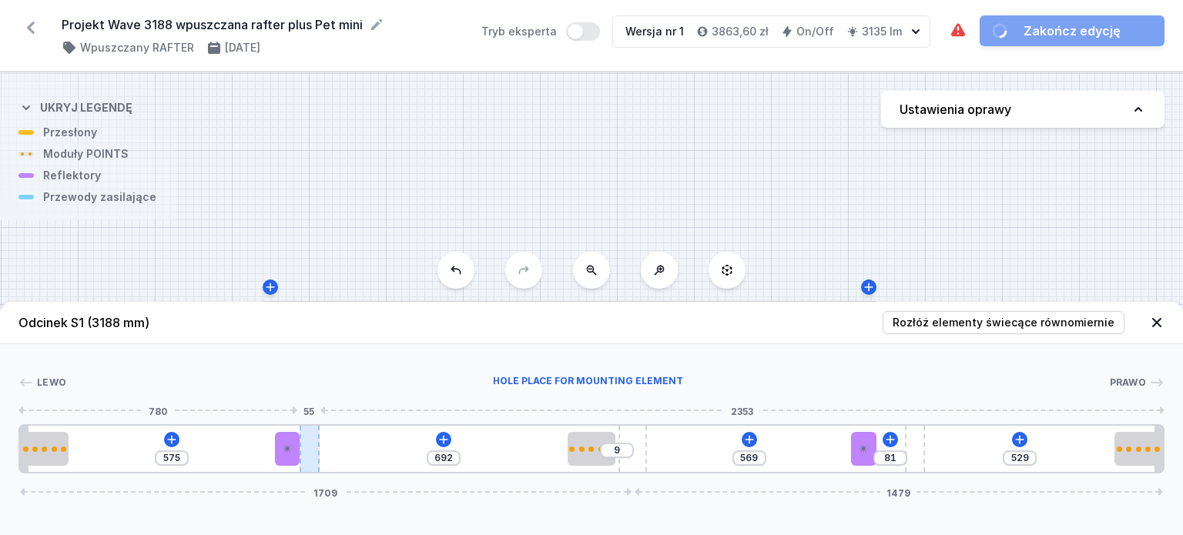
drag, startPoint x: 96, startPoint y: 440, endPoint x: 319, endPoint y: 449, distance: 222.8
drag, startPoint x: 313, startPoint y: 449, endPoint x: 351, endPoint y: 448, distance: 38.5
click at [351, 448] on div at bounding box center [350, 449] width 20 height 46
drag, startPoint x: 289, startPoint y: 449, endPoint x: 315, endPoint y: 447, distance: 26.3
click at [315, 447] on icon at bounding box center [315, 448] width 9 height 9
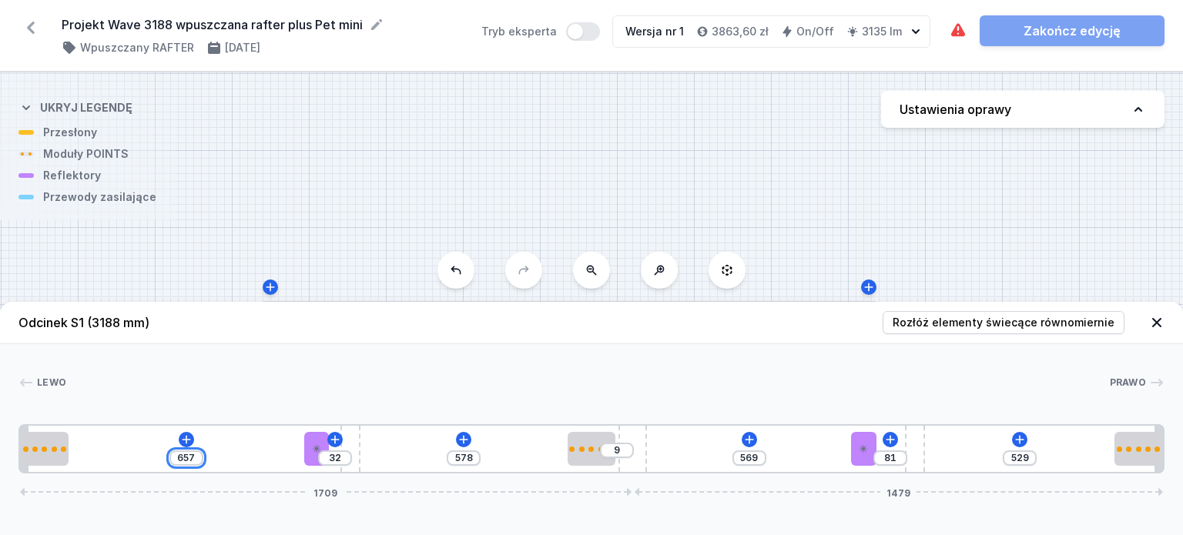
click at [195, 455] on input "657" at bounding box center [186, 458] width 25 height 12
click at [273, 367] on div "[PERSON_NAME] 1 2 3 4 2 5 3 4 2 1 665 24 578 9 569 81 529 1709 1479 133 665 70 …" at bounding box center [591, 408] width 1183 height 129
click at [1016, 434] on icon at bounding box center [1020, 440] width 12 height 12
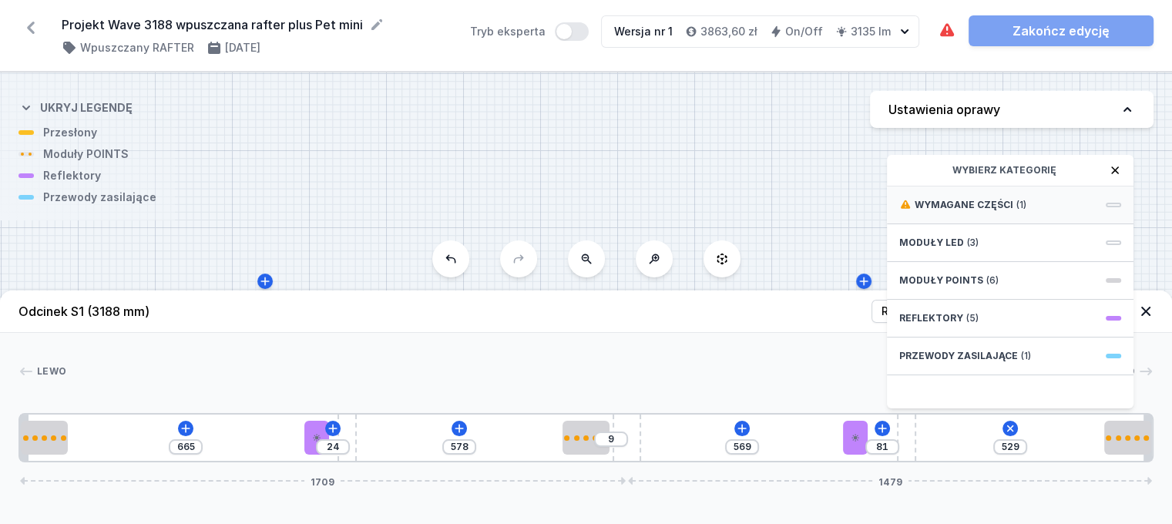
click at [1058, 215] on div "Wymagane części (1)" at bounding box center [1010, 205] width 247 height 38
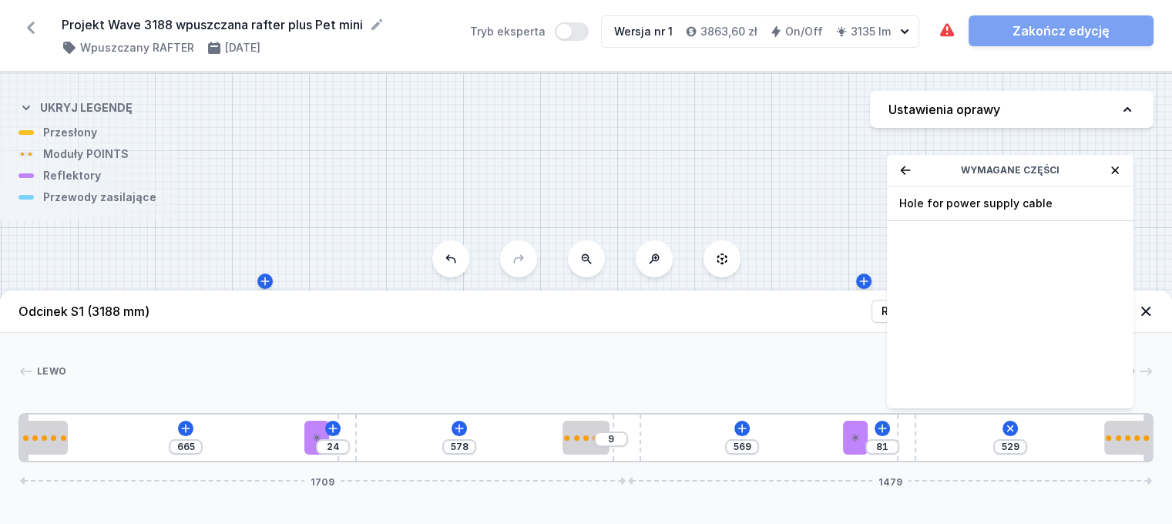
click at [1058, 211] on span "Hole for power supply cable" at bounding box center [1010, 203] width 222 height 15
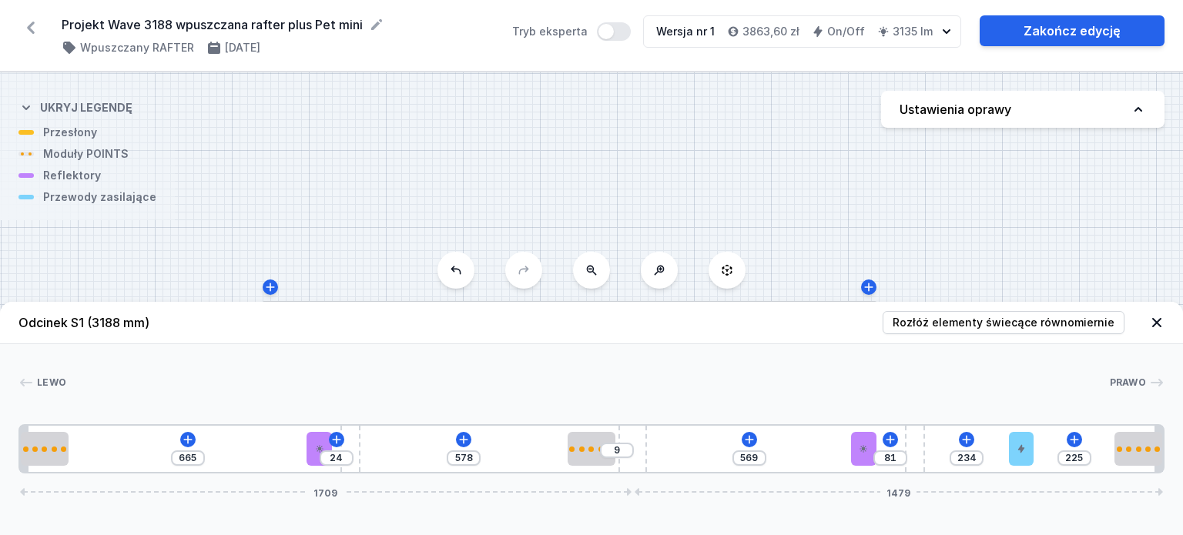
drag, startPoint x: 945, startPoint y: 448, endPoint x: 1041, endPoint y: 446, distance: 96.3
click at [1041, 446] on div "665 24 578 9 569 81 234 225 1709 1479" at bounding box center [591, 448] width 1146 height 49
click at [1154, 324] on icon at bounding box center [1156, 322] width 15 height 15
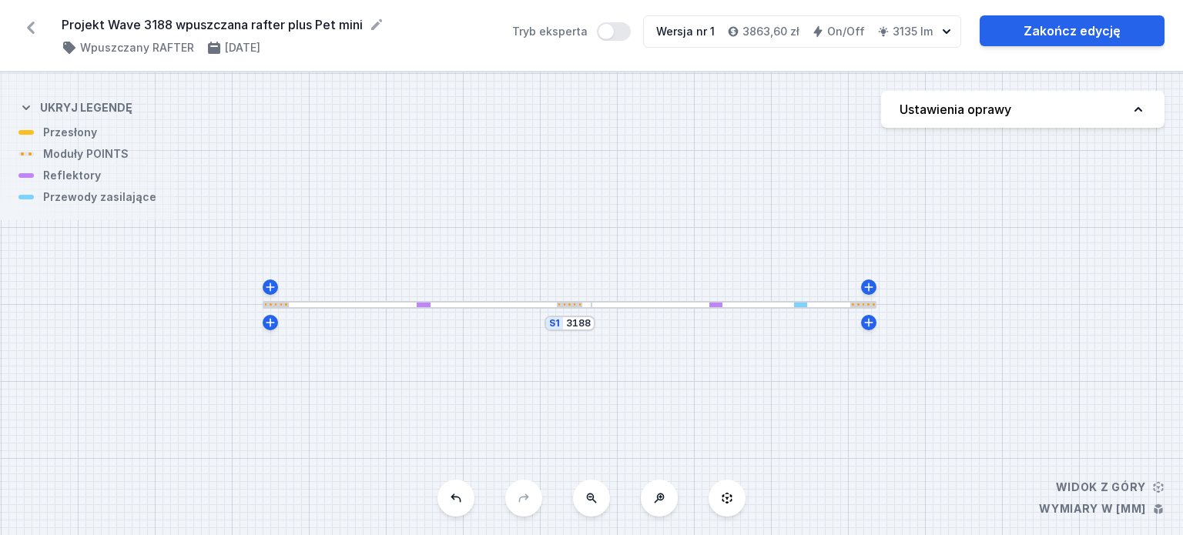
click at [1114, 115] on button "Ustawienia oprawy" at bounding box center [1022, 109] width 283 height 37
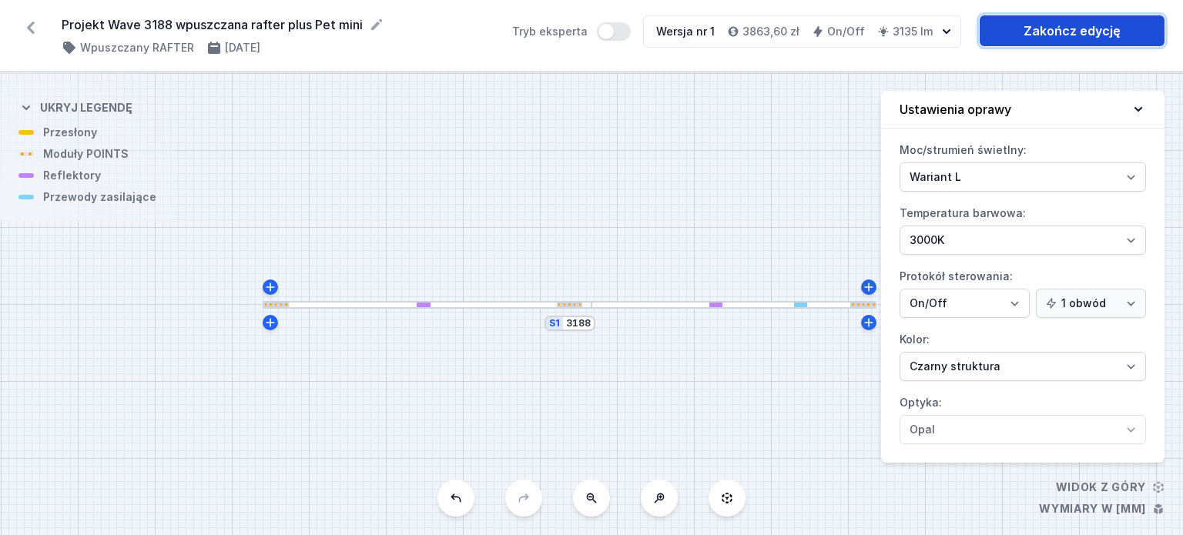
click at [1059, 33] on link "Zakończ edycję" at bounding box center [1072, 30] width 185 height 31
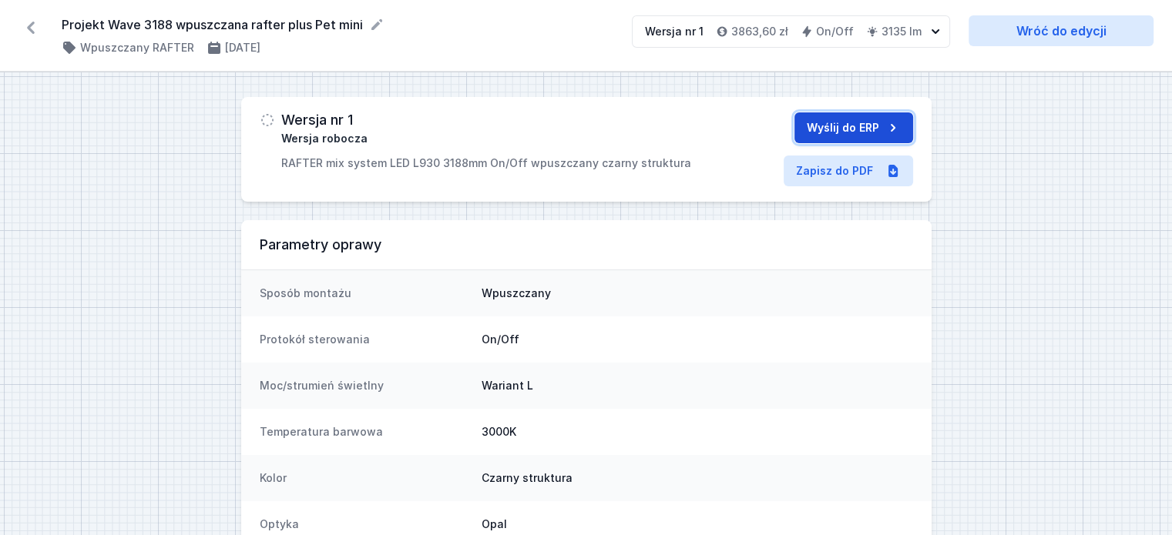
click at [880, 126] on button "Wyślij do ERP" at bounding box center [853, 127] width 119 height 31
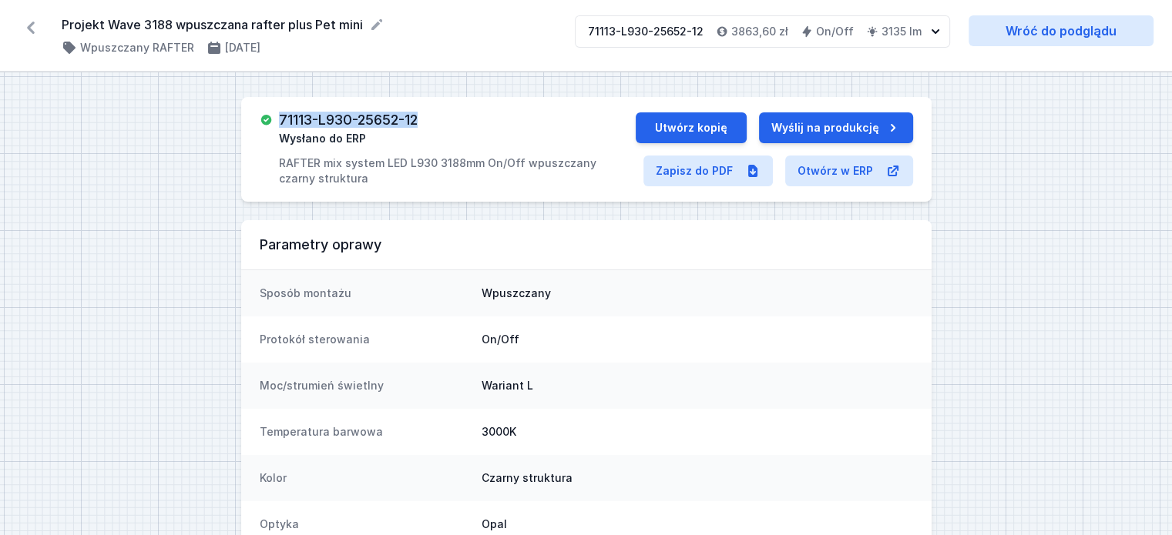
drag, startPoint x: 431, startPoint y: 119, endPoint x: 283, endPoint y: 119, distance: 147.9
click at [280, 119] on div "71113-L930-25652-12 Wysłano do ERP RAFTER mix system LED L930 3188mm On/Off wpu…" at bounding box center [457, 149] width 357 height 74
click at [32, 27] on icon at bounding box center [30, 27] width 25 height 25
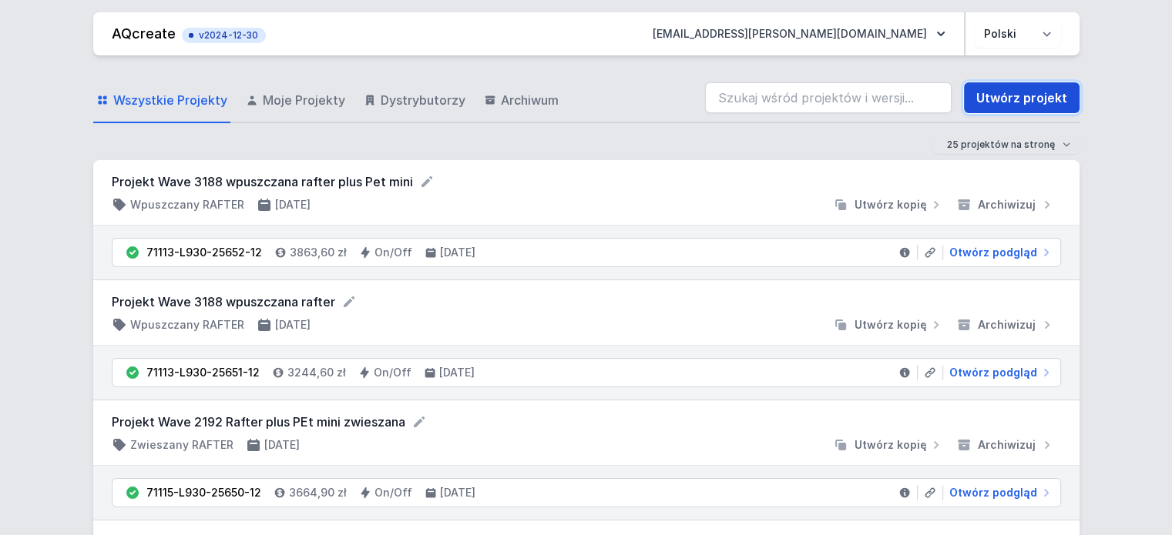
click at [1003, 101] on link "Utwórz projekt" at bounding box center [1022, 97] width 116 height 31
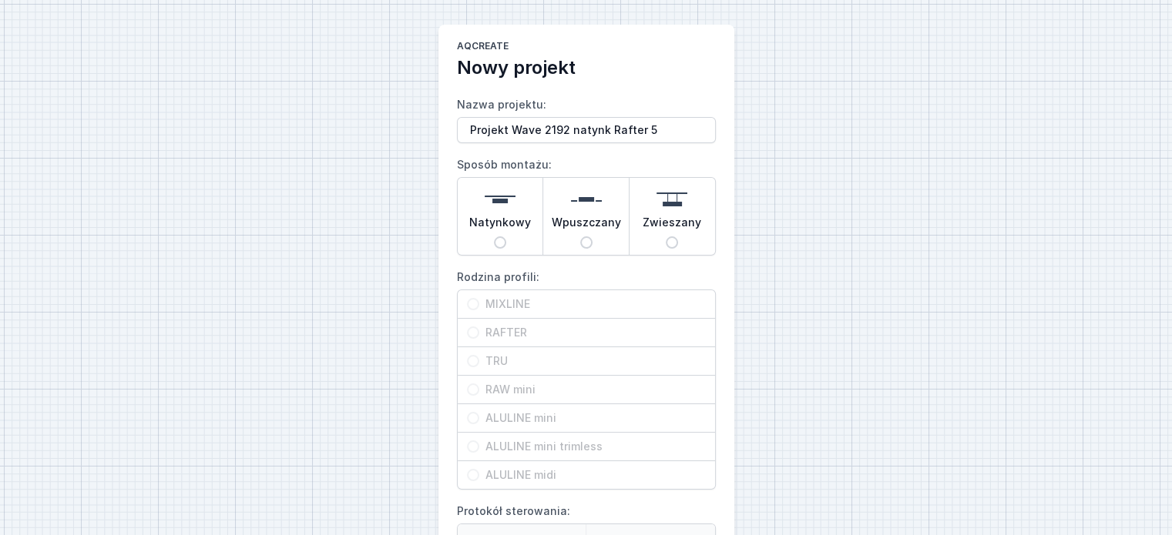
click at [501, 220] on span "Natynkowy" at bounding box center [500, 226] width 62 height 22
click at [501, 236] on input "Natynkowy" at bounding box center [500, 242] width 12 height 12
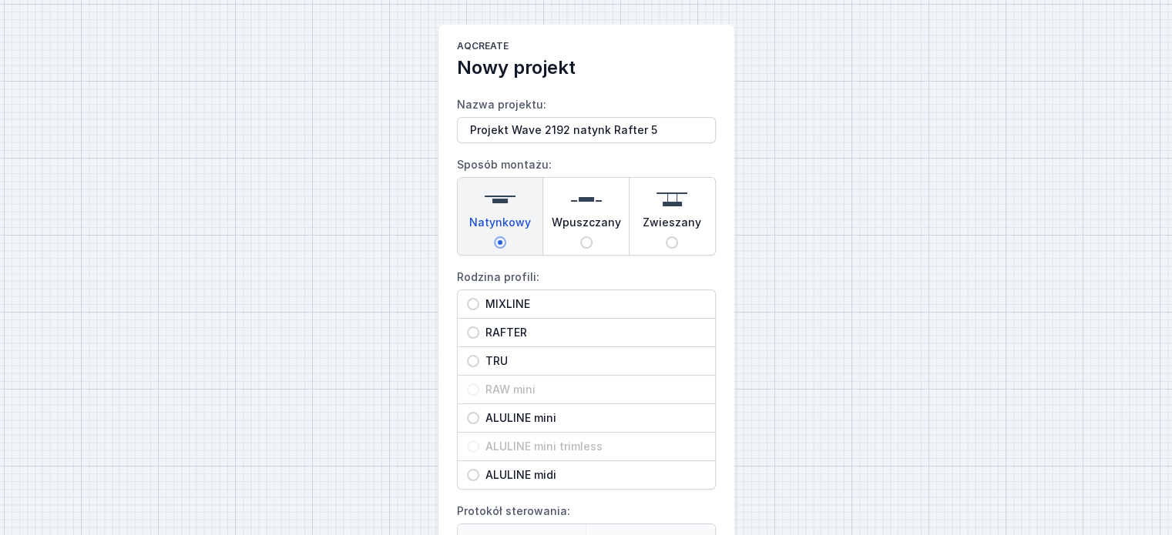
click at [498, 325] on span "RAFTER" at bounding box center [592, 332] width 226 height 15
click at [479, 327] on input "RAFTER" at bounding box center [473, 333] width 12 height 12
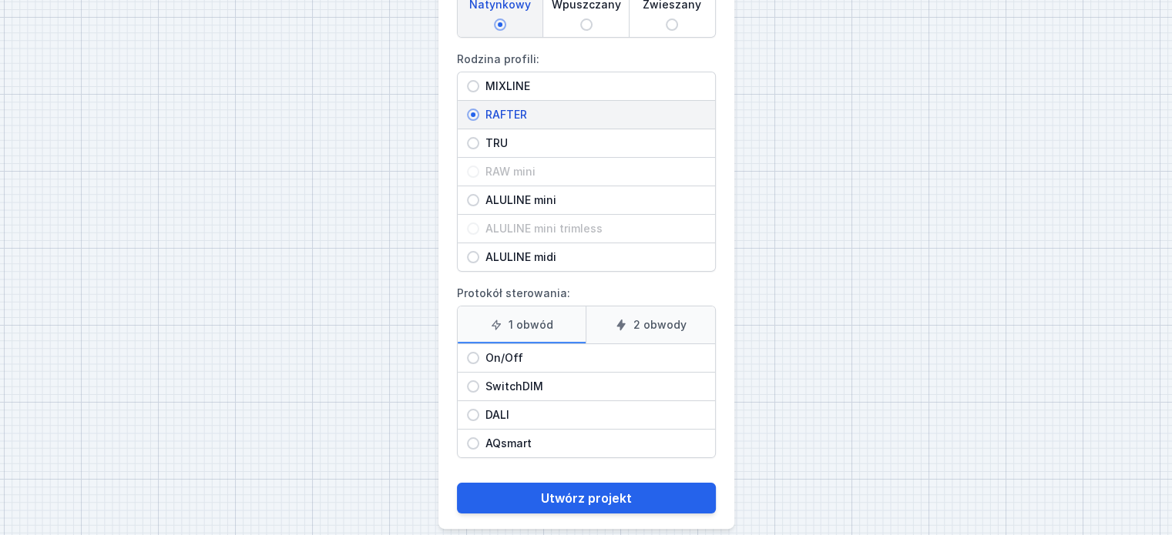
scroll to position [233, 0]
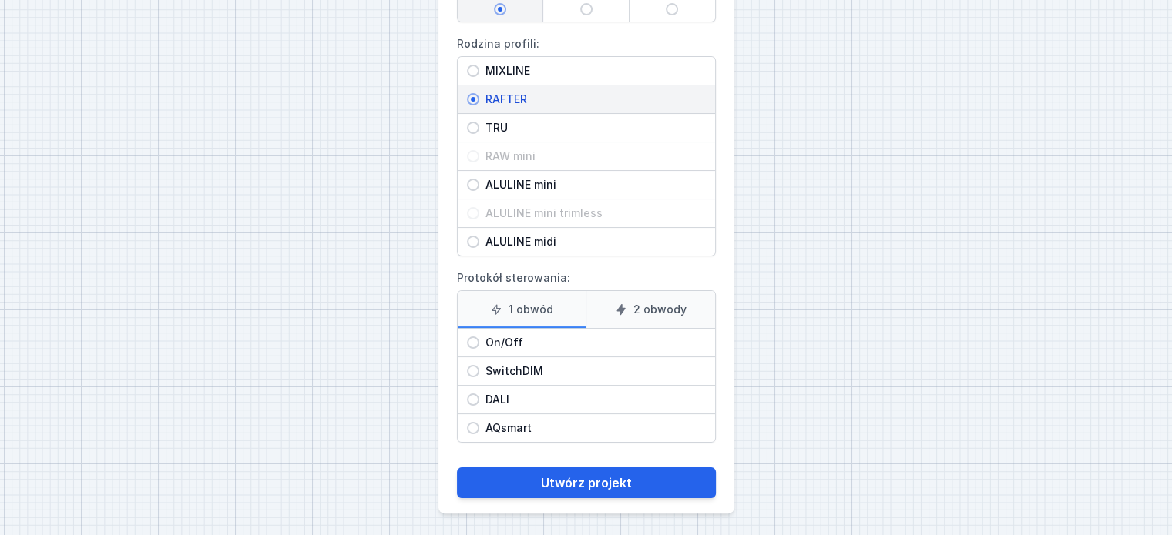
click at [538, 340] on span "On/Off" at bounding box center [592, 342] width 226 height 15
click at [479, 340] on input "On/Off" at bounding box center [473, 343] width 12 height 12
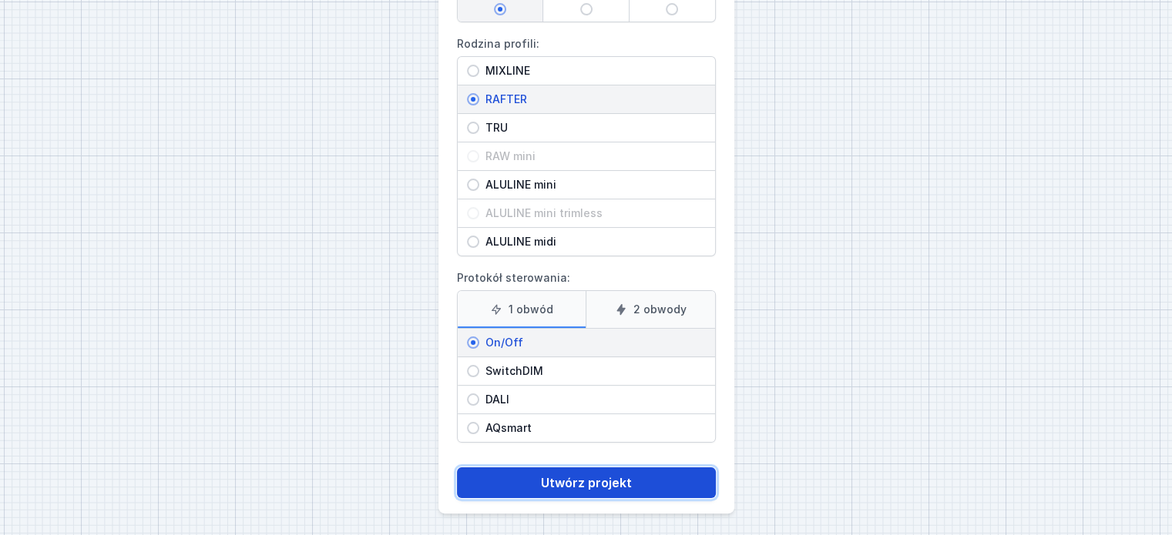
click at [548, 474] on button "Utwórz projekt" at bounding box center [586, 483] width 259 height 31
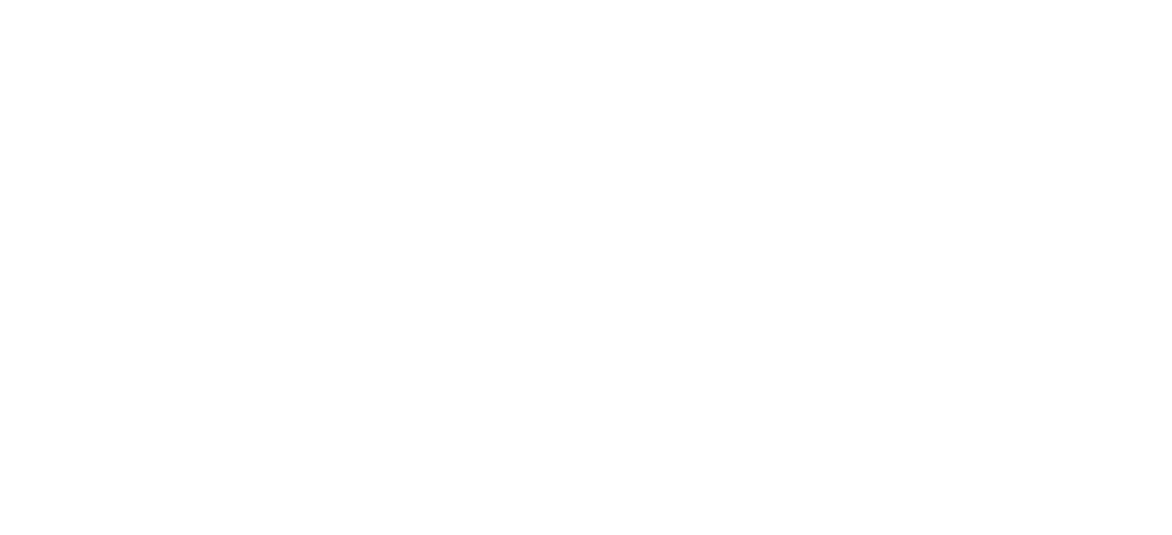
scroll to position [39, 0]
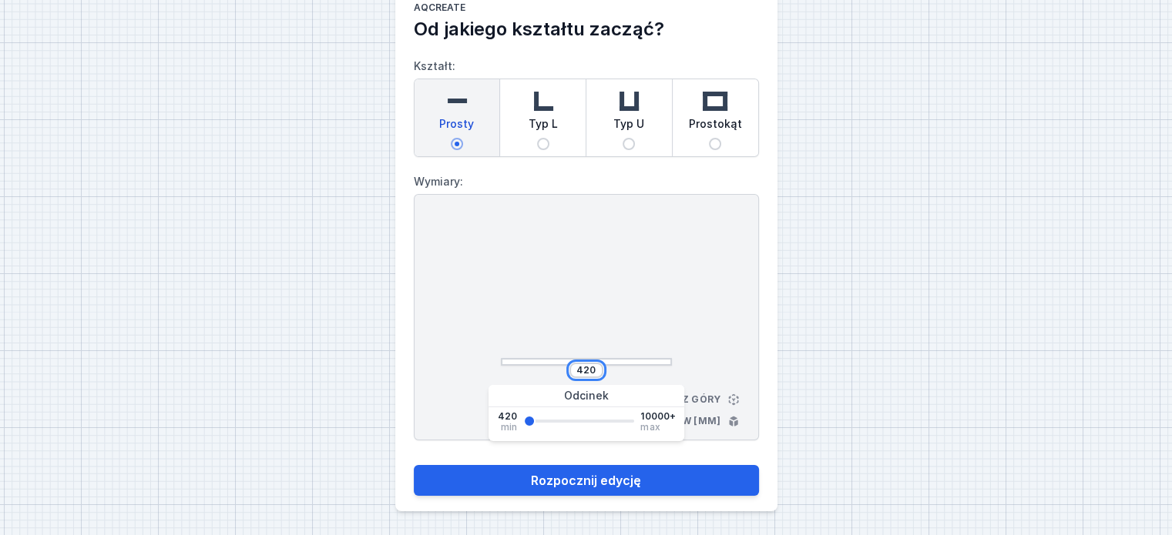
click at [594, 369] on input "420" at bounding box center [586, 370] width 25 height 12
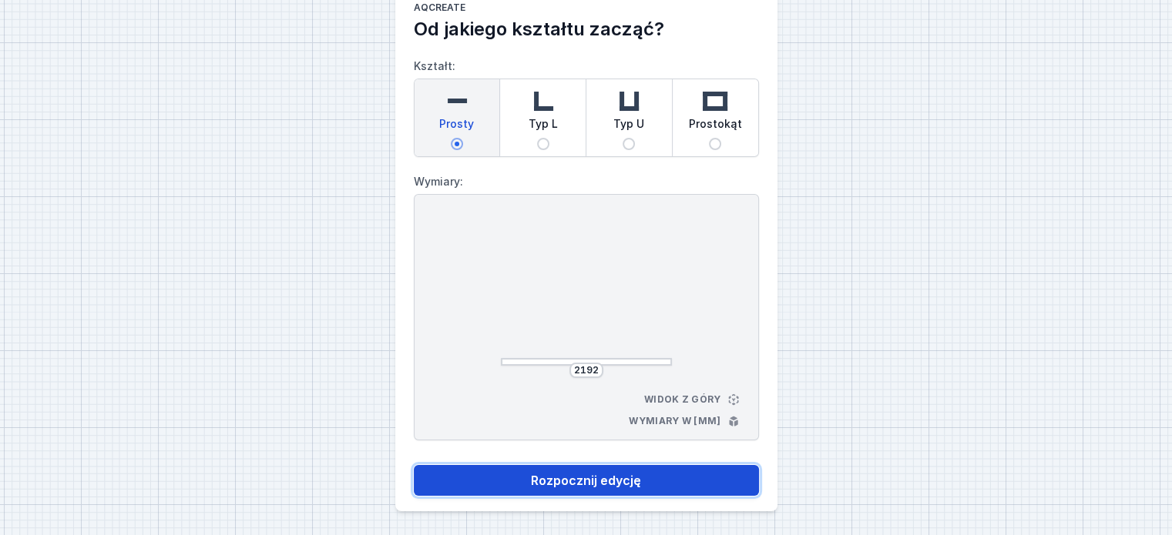
click at [626, 474] on button "Rozpocznij edycję" at bounding box center [586, 480] width 345 height 31
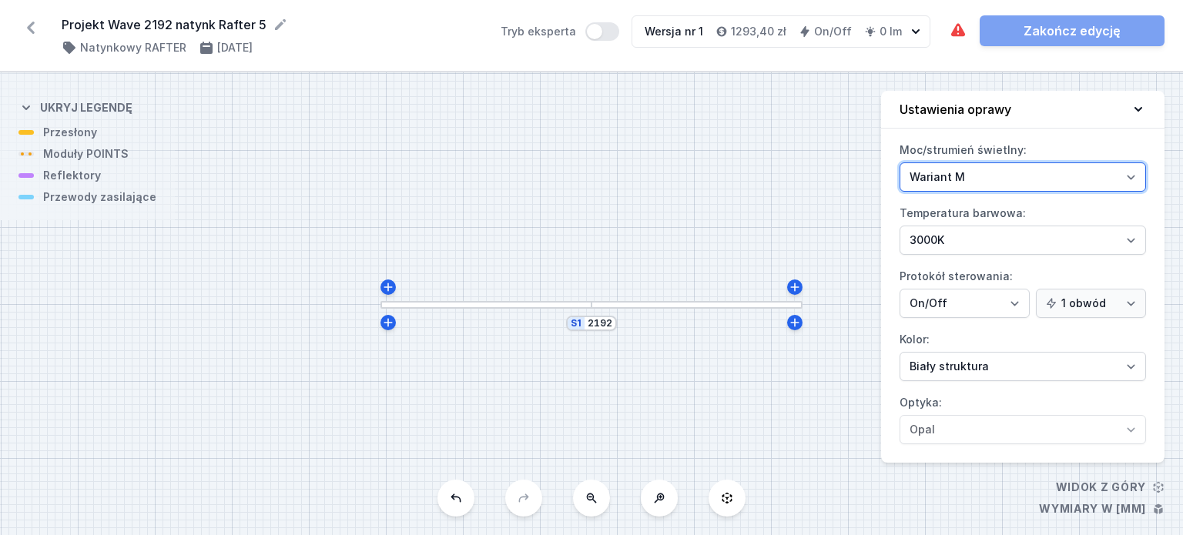
click at [1029, 179] on select "Wariant L Wariant M" at bounding box center [1023, 177] width 247 height 29
click at [900, 163] on select "Wariant L Wariant M" at bounding box center [1023, 177] width 247 height 29
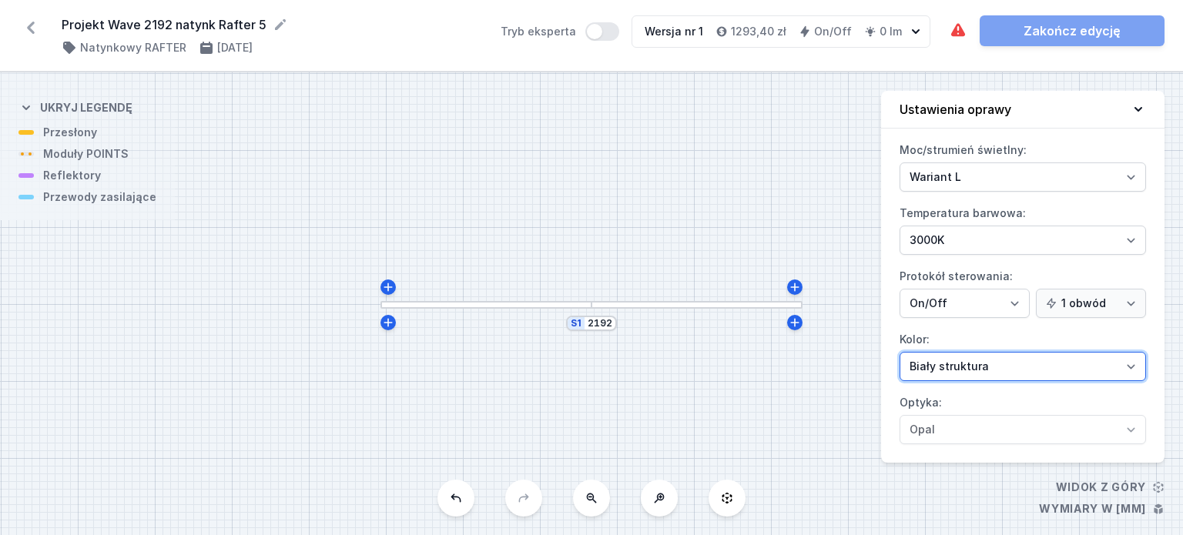
click at [978, 374] on select "Biały struktura Czarny struktura Złoty struktura Miedziany Szary Inny (z palety…" at bounding box center [1023, 366] width 247 height 29
click at [900, 352] on select "Biały struktura Czarny struktura Złoty struktura Miedziany Szary Inny (z palety…" at bounding box center [1023, 366] width 247 height 29
click at [1135, 107] on icon at bounding box center [1139, 109] width 8 height 5
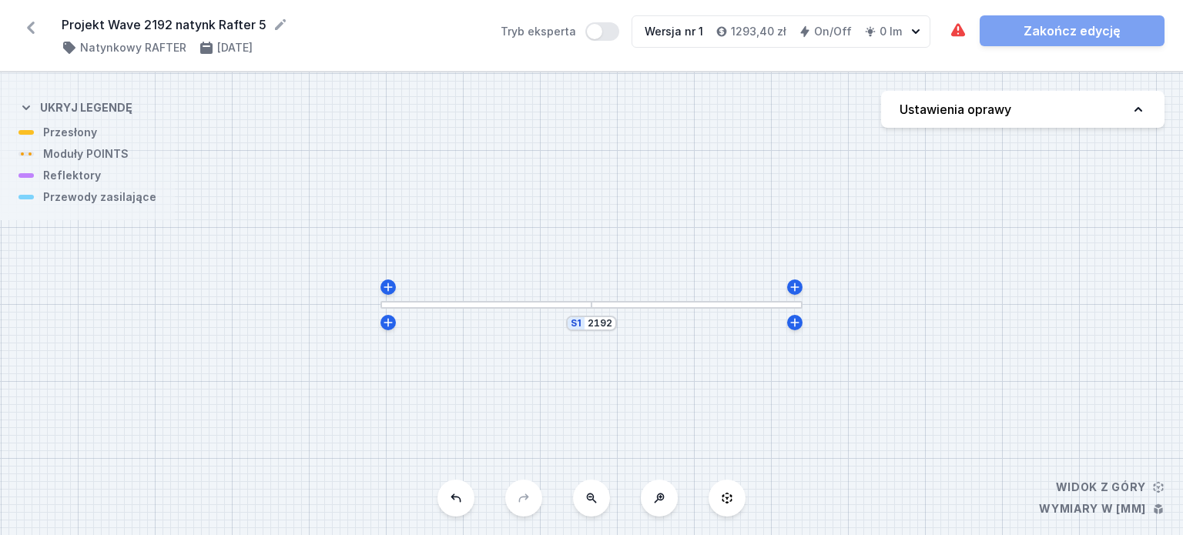
click at [631, 305] on div at bounding box center [697, 305] width 211 height 8
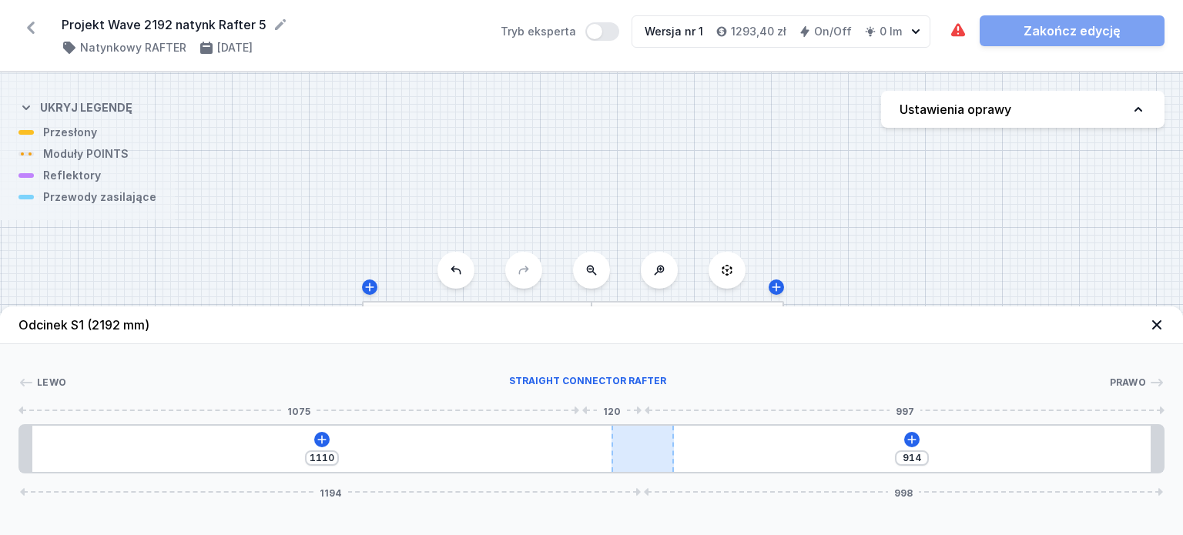
drag, startPoint x: 570, startPoint y: 441, endPoint x: 666, endPoint y: 450, distance: 96.0
click at [666, 450] on div at bounding box center [643, 449] width 62 height 46
click at [317, 443] on icon at bounding box center [322, 440] width 12 height 12
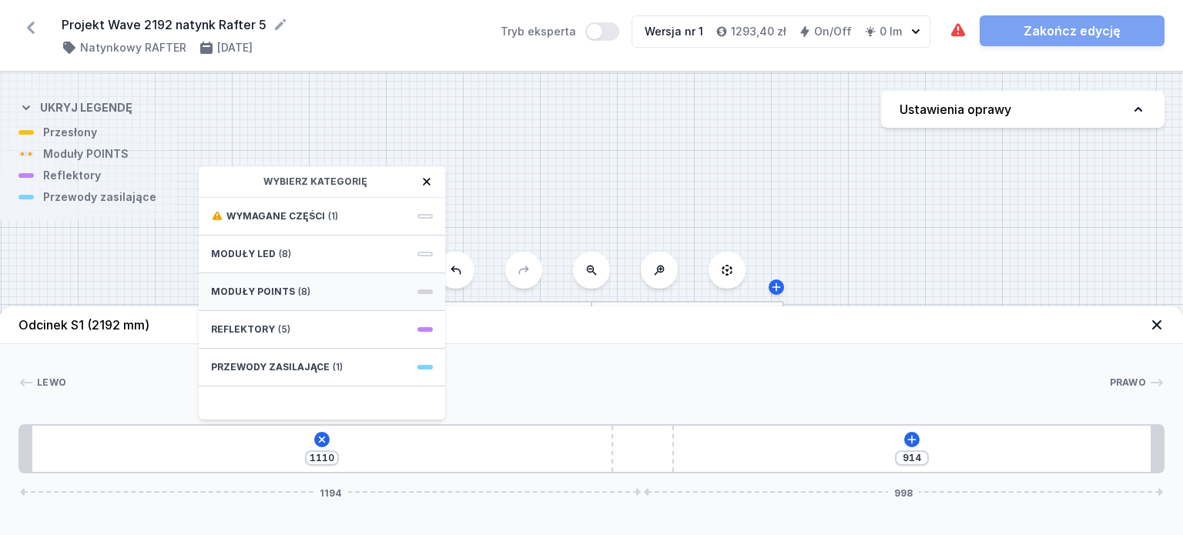
click at [337, 293] on div "Moduły POINTS (8)" at bounding box center [322, 292] width 247 height 38
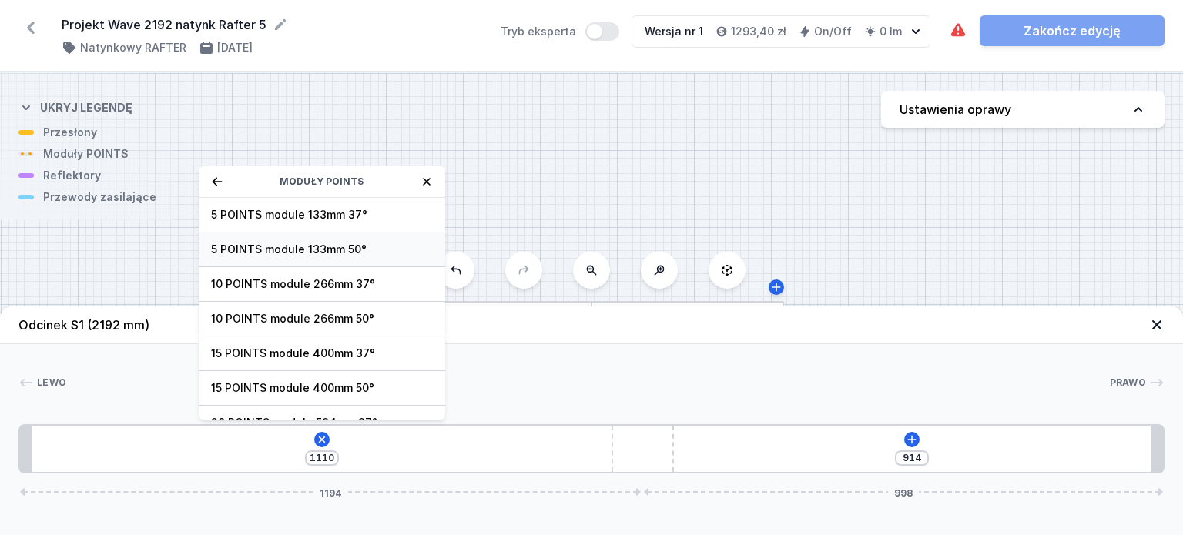
click at [339, 252] on span "5 POINTS module 133mm 50°" at bounding box center [322, 249] width 222 height 15
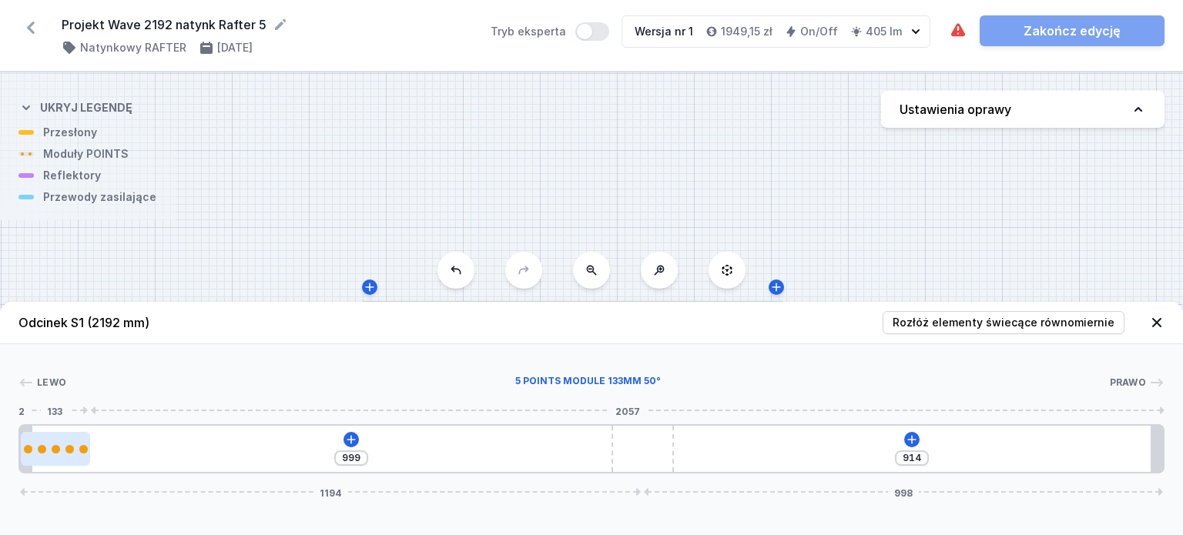
click at [70, 452] on div at bounding box center [69, 449] width 8 height 8
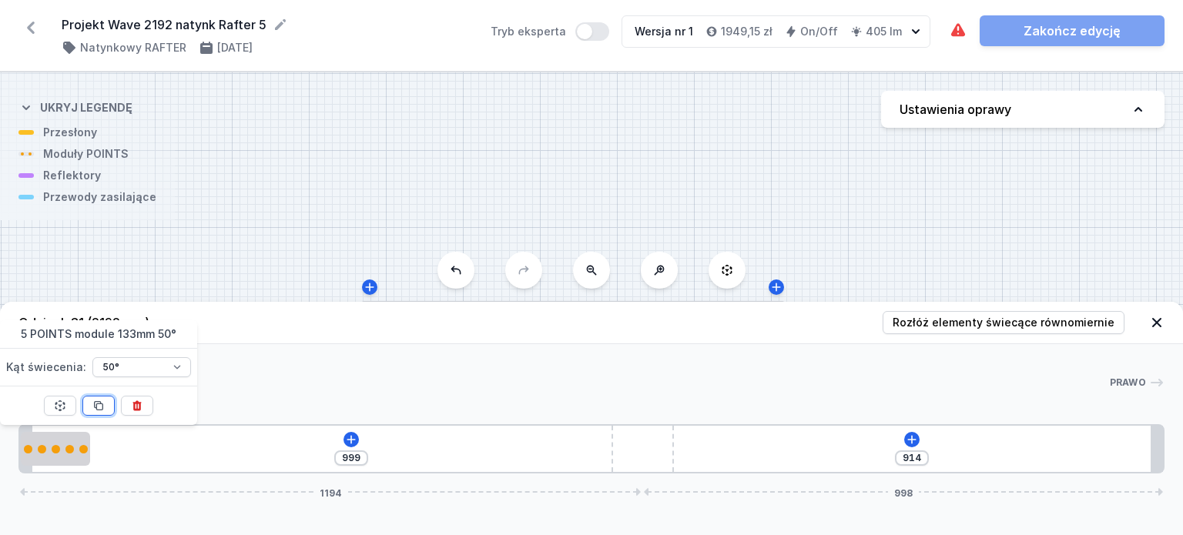
click at [100, 408] on icon at bounding box center [98, 406] width 12 height 12
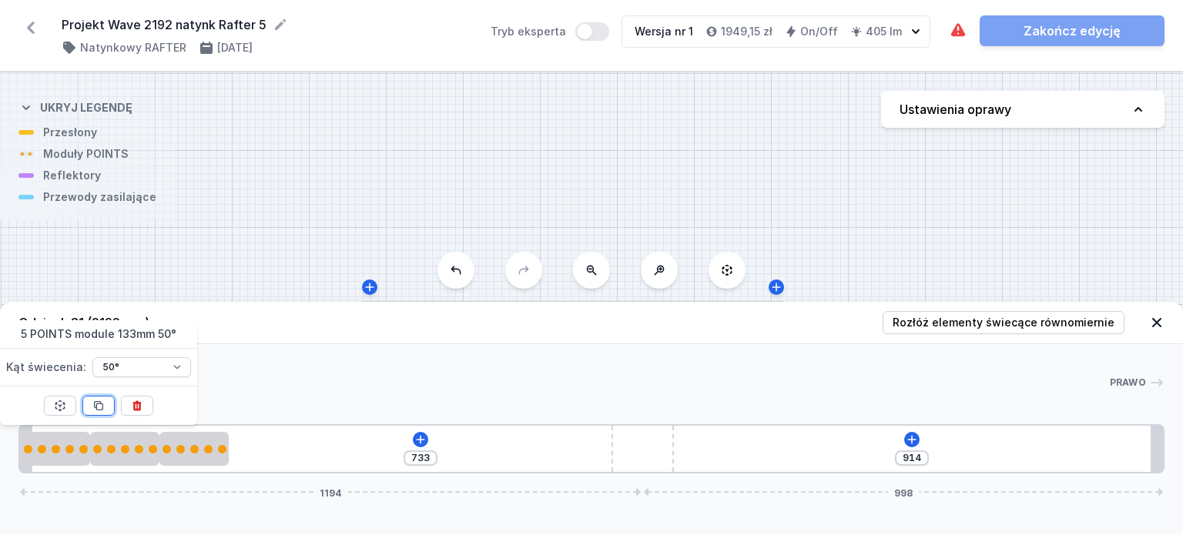
click at [100, 408] on icon at bounding box center [98, 406] width 12 height 12
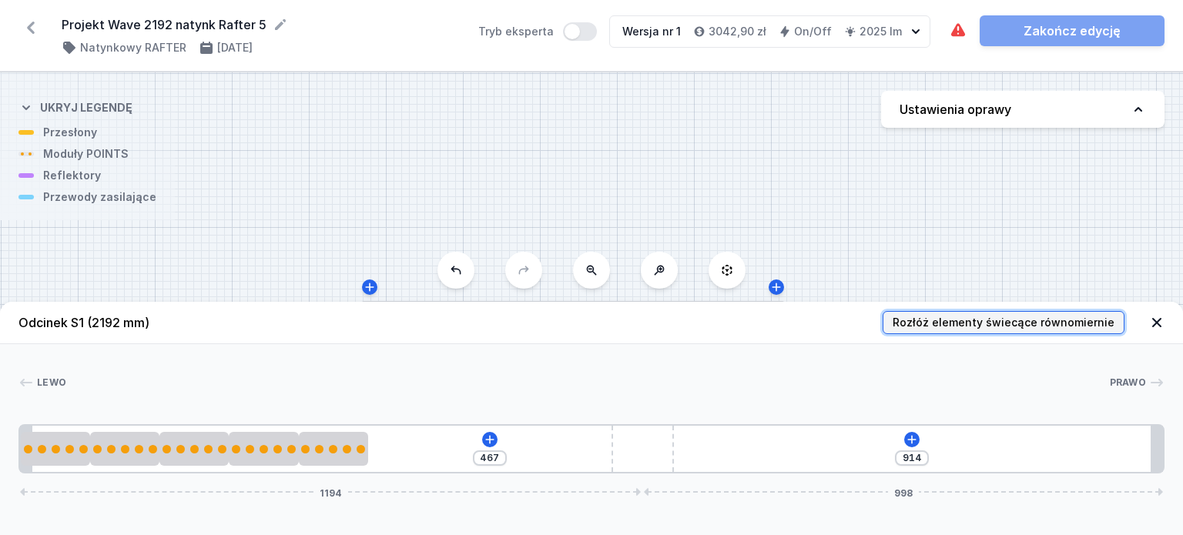
click at [934, 314] on button "Rozłóż elementy świecące równomiernie" at bounding box center [1004, 322] width 242 height 23
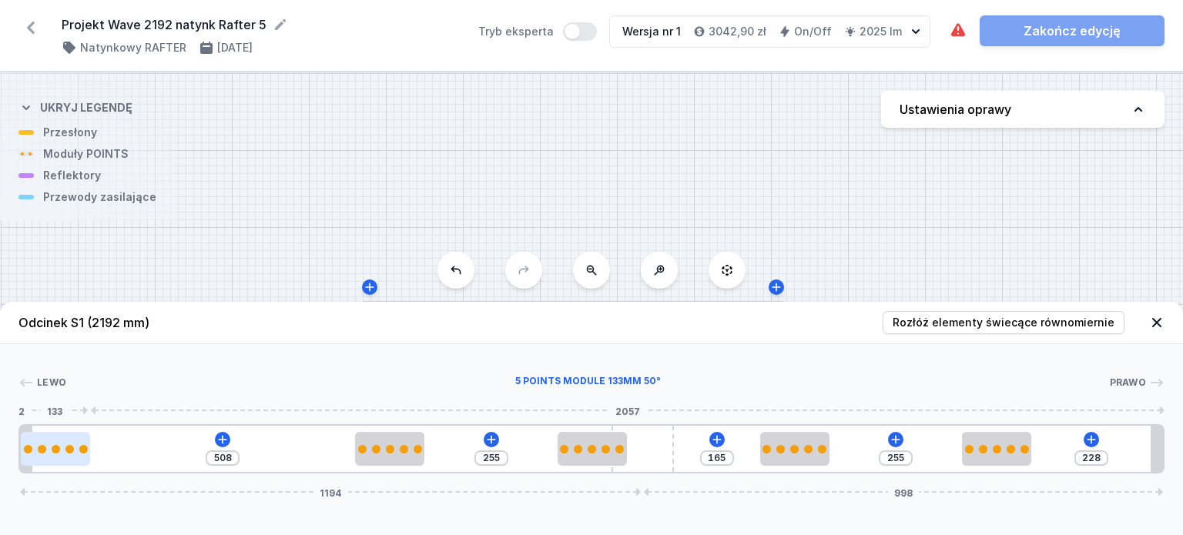
drag, startPoint x: 184, startPoint y: 453, endPoint x: 68, endPoint y: 449, distance: 116.4
click at [68, 449] on div at bounding box center [55, 449] width 69 height 8
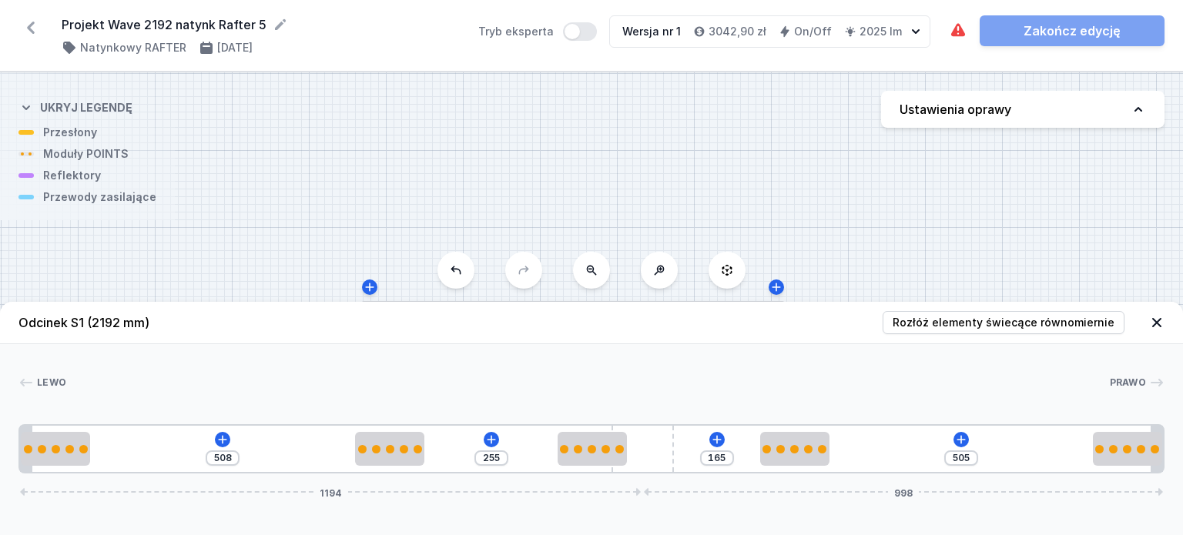
drag, startPoint x: 989, startPoint y: 448, endPoint x: 1150, endPoint y: 478, distance: 163.6
click at [1150, 478] on div "Odcinek S1 (2192 mm) Rozłóż elementy świecące równomiernie Lewo Prawo 1 2 2 2 3…" at bounding box center [591, 418] width 1183 height 233
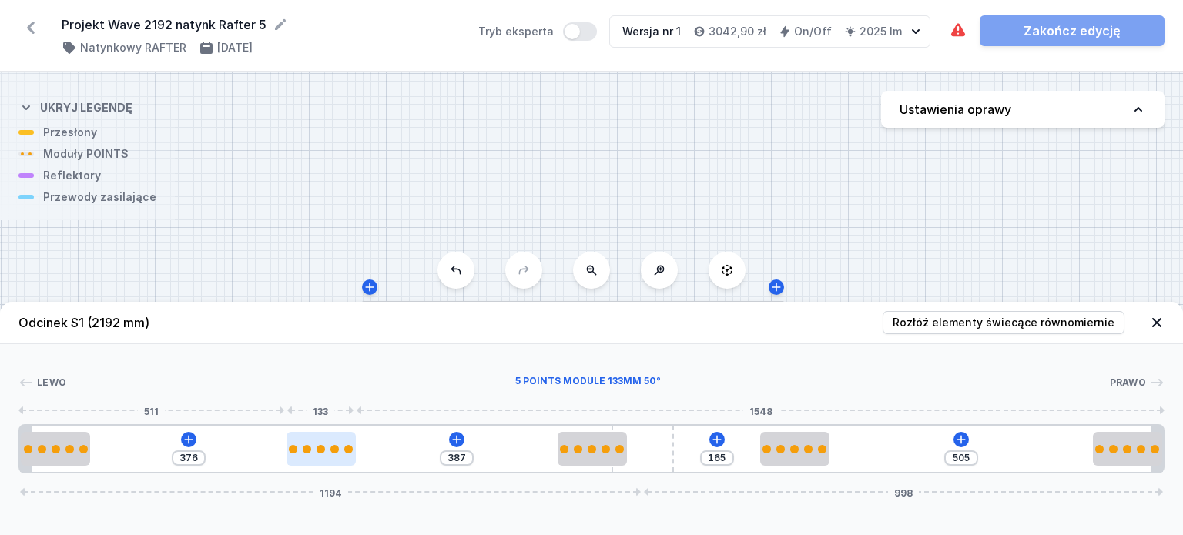
drag, startPoint x: 397, startPoint y: 447, endPoint x: 324, endPoint y: 451, distance: 74.1
click at [324, 451] on div at bounding box center [321, 449] width 69 height 8
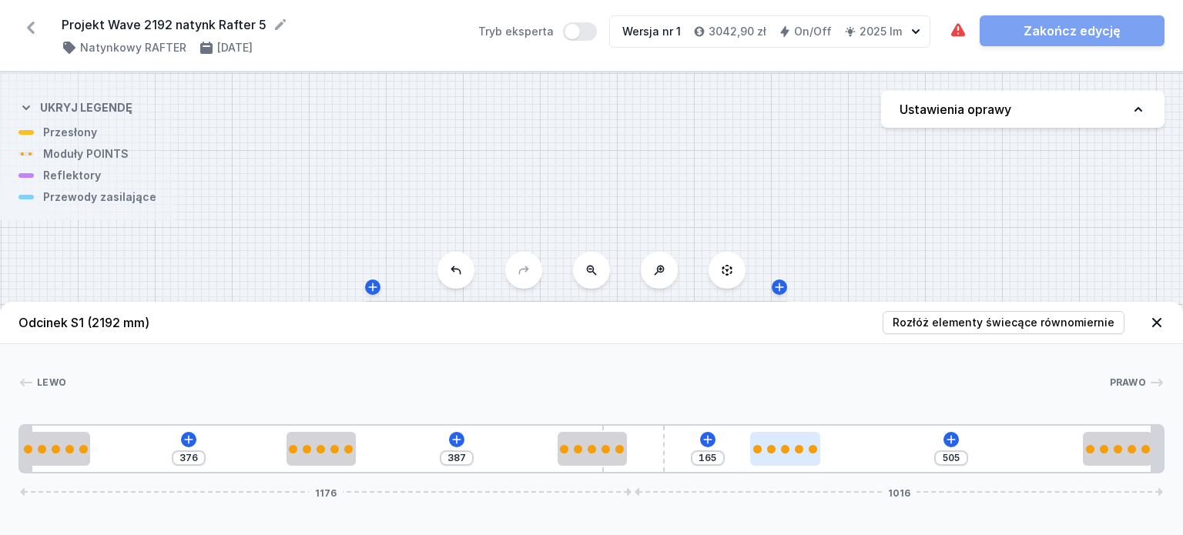
drag, startPoint x: 656, startPoint y: 449, endPoint x: 786, endPoint y: 449, distance: 129.4
click at [786, 449] on div "376 387 165 505 1176 1016" at bounding box center [591, 448] width 1146 height 49
drag, startPoint x: 656, startPoint y: 446, endPoint x: 750, endPoint y: 444, distance: 94.8
click at [750, 444] on div "376 387 165 505 1176 1016" at bounding box center [591, 448] width 1146 height 49
drag, startPoint x: 679, startPoint y: 457, endPoint x: 706, endPoint y: 458, distance: 27.0
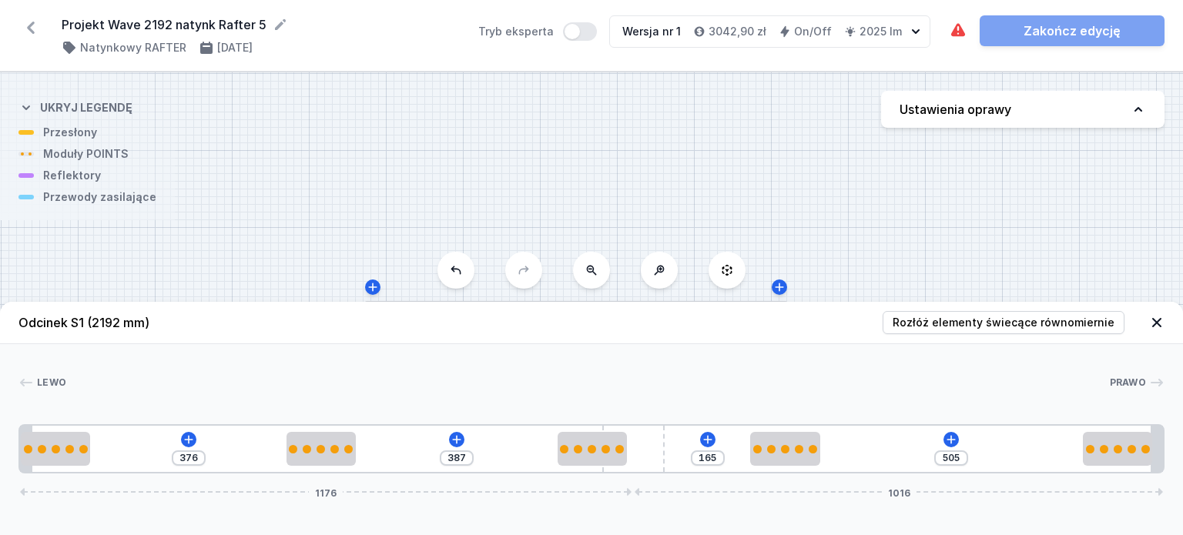
click at [706, 458] on div "376 387 165 505 1176 1016" at bounding box center [591, 448] width 1146 height 49
click at [200, 452] on input "376" at bounding box center [188, 458] width 25 height 12
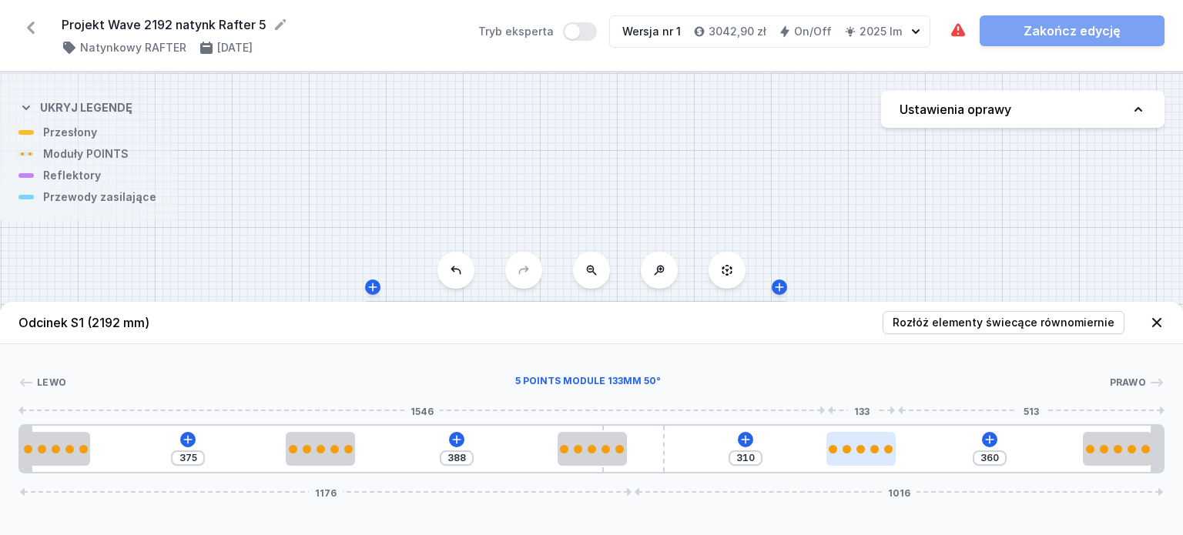
drag, startPoint x: 770, startPoint y: 449, endPoint x: 863, endPoint y: 458, distance: 92.9
click at [863, 458] on div at bounding box center [861, 449] width 69 height 34
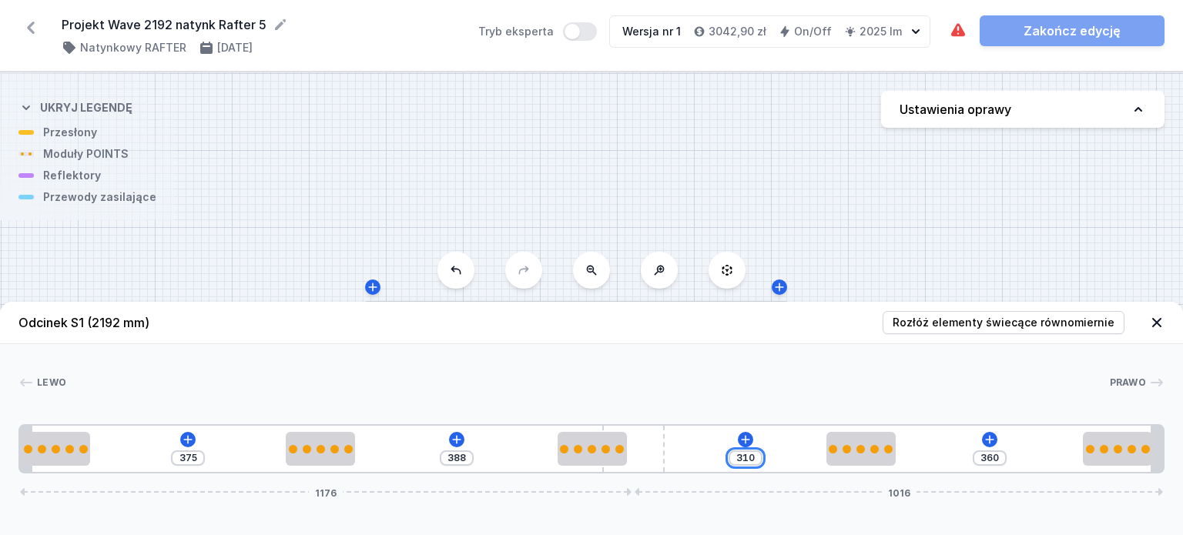
click at [756, 457] on input "310" at bounding box center [745, 458] width 25 height 12
click at [993, 444] on icon at bounding box center [990, 440] width 12 height 12
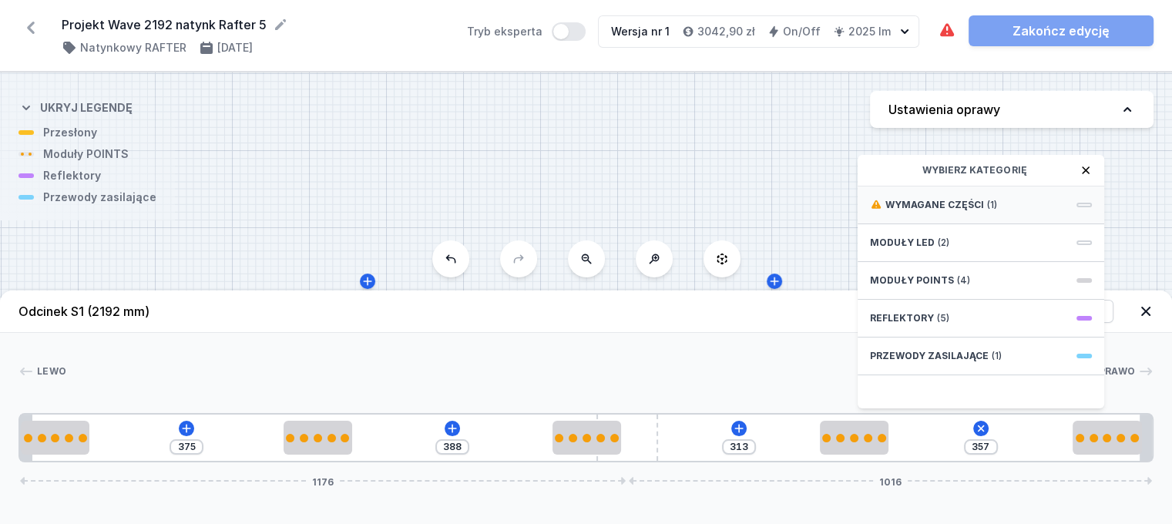
click at [1048, 221] on div "Wymagane części (1)" at bounding box center [980, 205] width 247 height 38
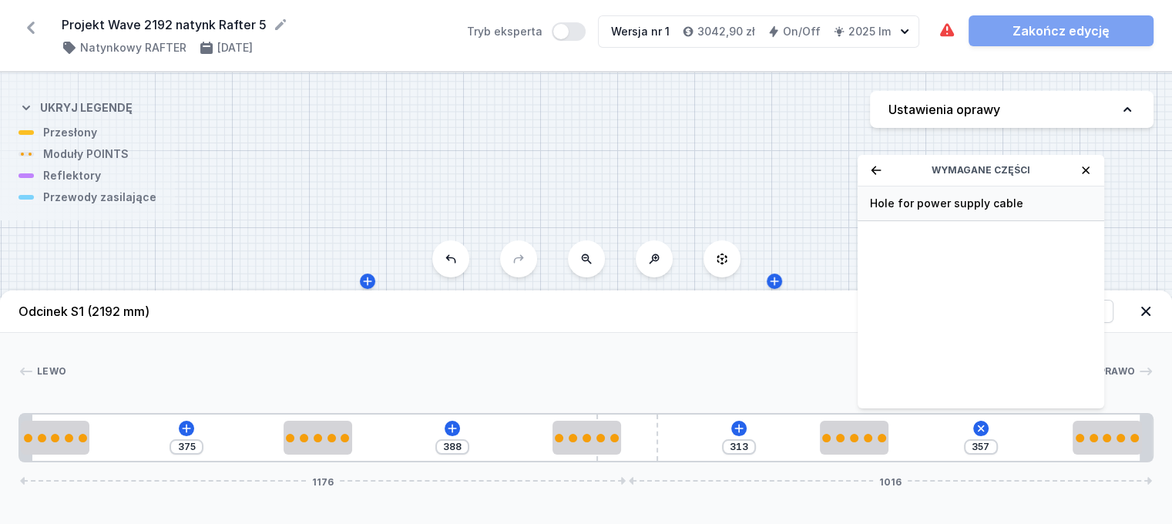
click at [1039, 211] on span "Hole for power supply cable" at bounding box center [981, 203] width 222 height 15
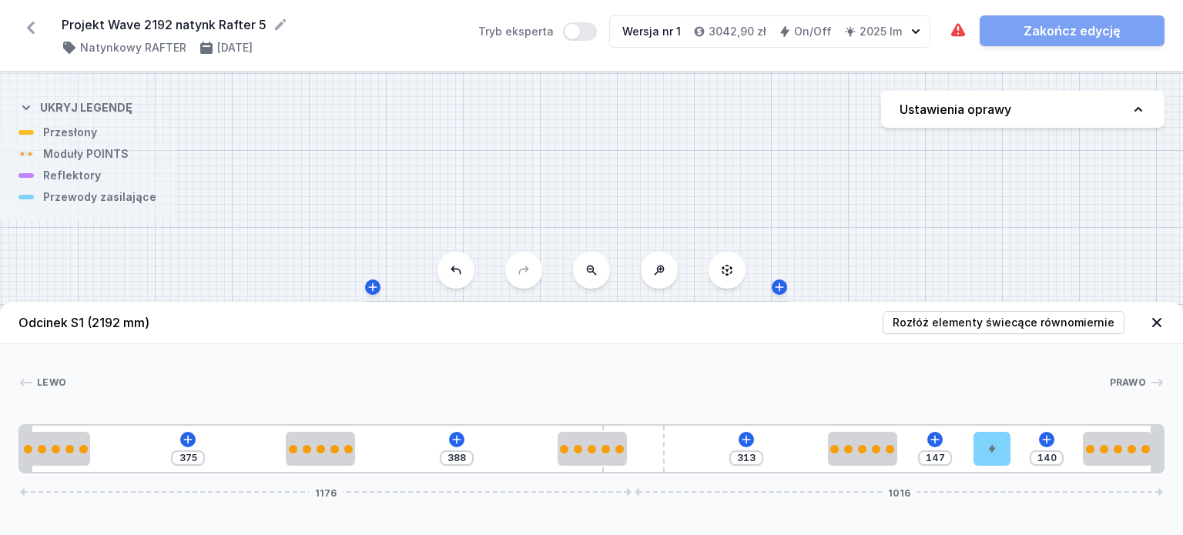
drag, startPoint x: 927, startPoint y: 440, endPoint x: 1024, endPoint y: 447, distance: 96.5
click at [1024, 447] on div "375 388 313 147 140 1176 1016" at bounding box center [591, 448] width 1146 height 49
click at [569, 168] on div "S1 2192" at bounding box center [591, 303] width 1183 height 463
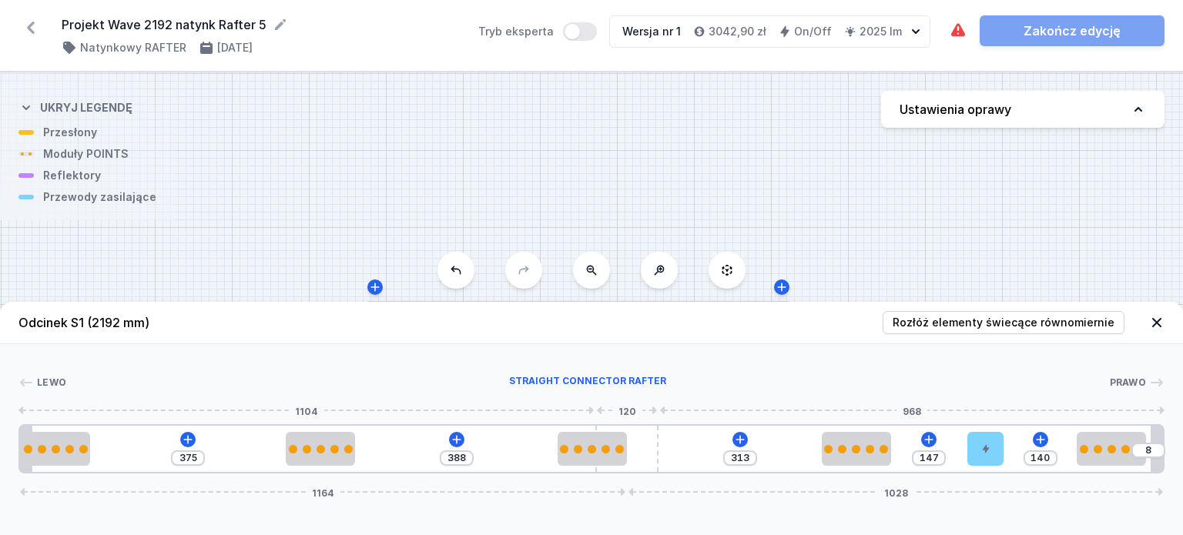
drag, startPoint x: 654, startPoint y: 437, endPoint x: 673, endPoint y: 445, distance: 20.3
click at [660, 444] on div "375 388 313 147 140 8 1164 1028" at bounding box center [591, 448] width 1146 height 49
click at [28, 27] on icon at bounding box center [31, 28] width 8 height 12
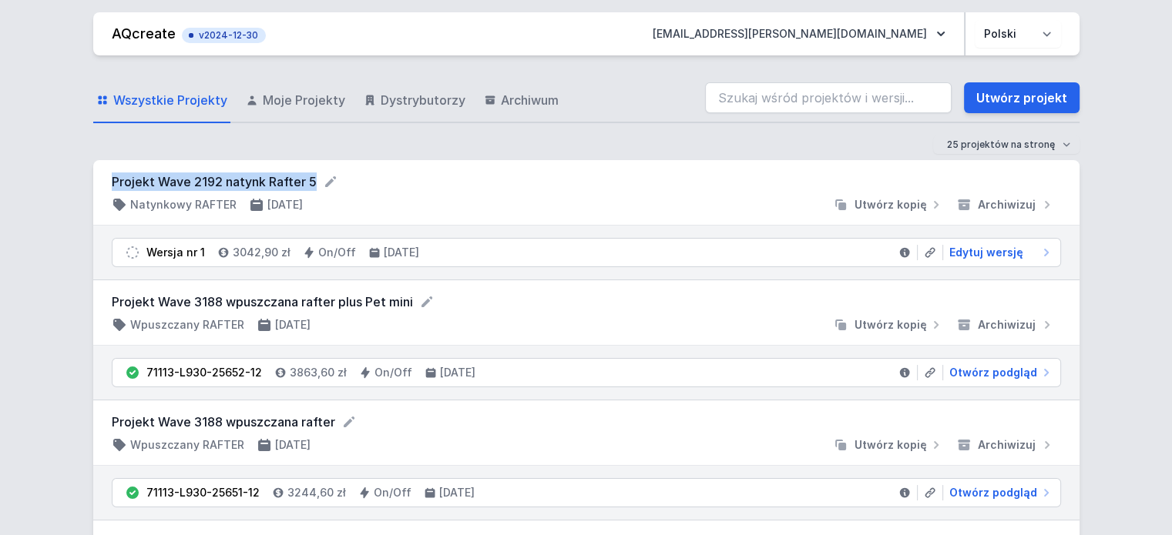
drag, startPoint x: 109, startPoint y: 185, endPoint x: 293, endPoint y: 181, distance: 184.2
click at [314, 186] on div "Projekt Wave 2192 natynk Rafter 5 Natynkowy RAFTER [DATE] Utwórz kopię Archiwiz…" at bounding box center [586, 192] width 986 height 65
click at [573, 185] on form "Projekt Wave 2192 natynk Rafter 5" at bounding box center [586, 182] width 949 height 18
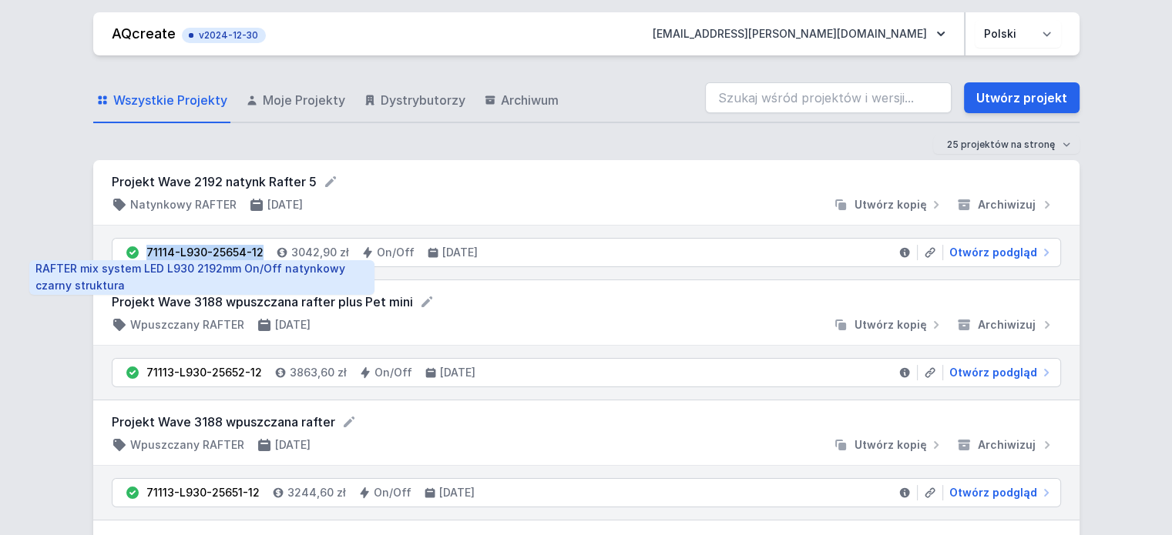
click at [148, 253] on div "71114-L930-25654-12" at bounding box center [204, 252] width 117 height 15
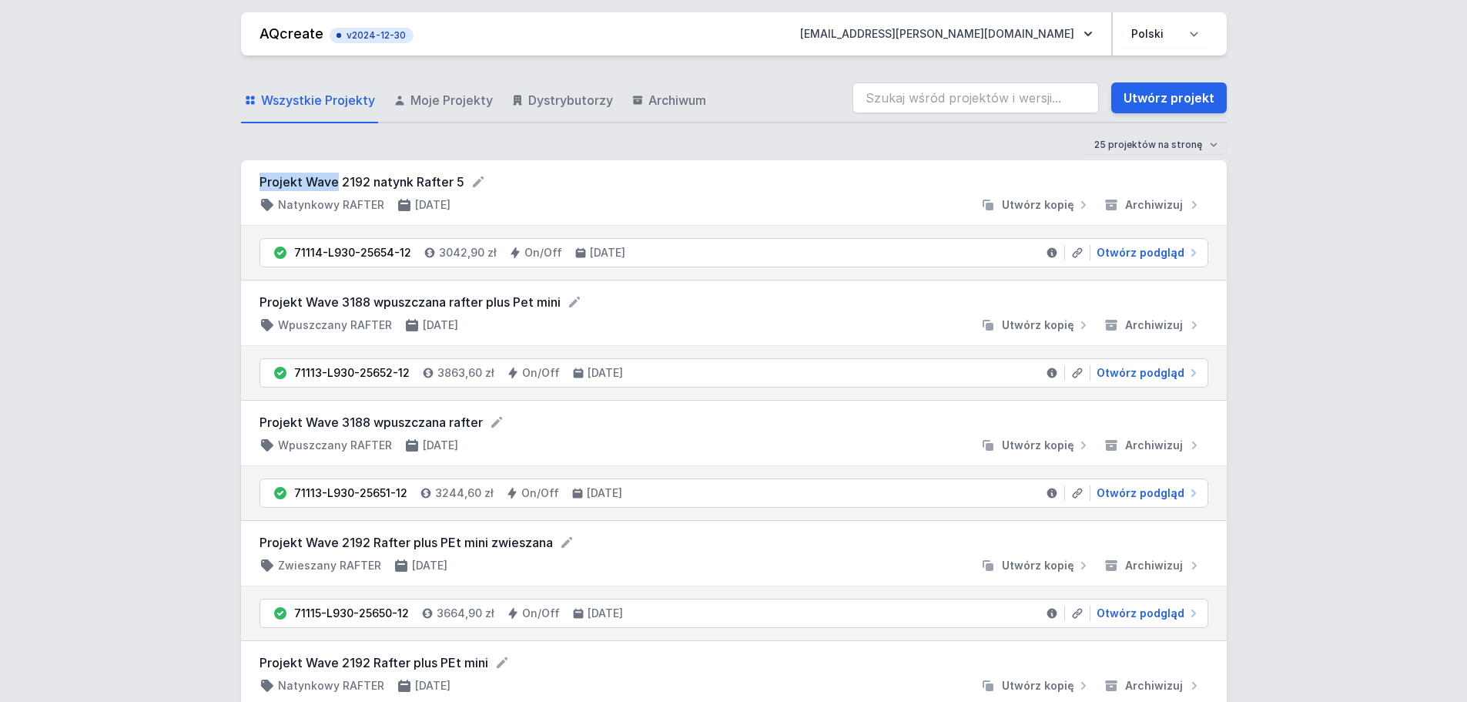
drag, startPoint x: 263, startPoint y: 179, endPoint x: 336, endPoint y: 178, distance: 73.2
click at [336, 178] on form "Projekt Wave 2192 natynk Rafter 5" at bounding box center [734, 182] width 949 height 18
copy form "Projekt Wave"
click at [1132, 106] on link "Utwórz projekt" at bounding box center [1170, 97] width 116 height 31
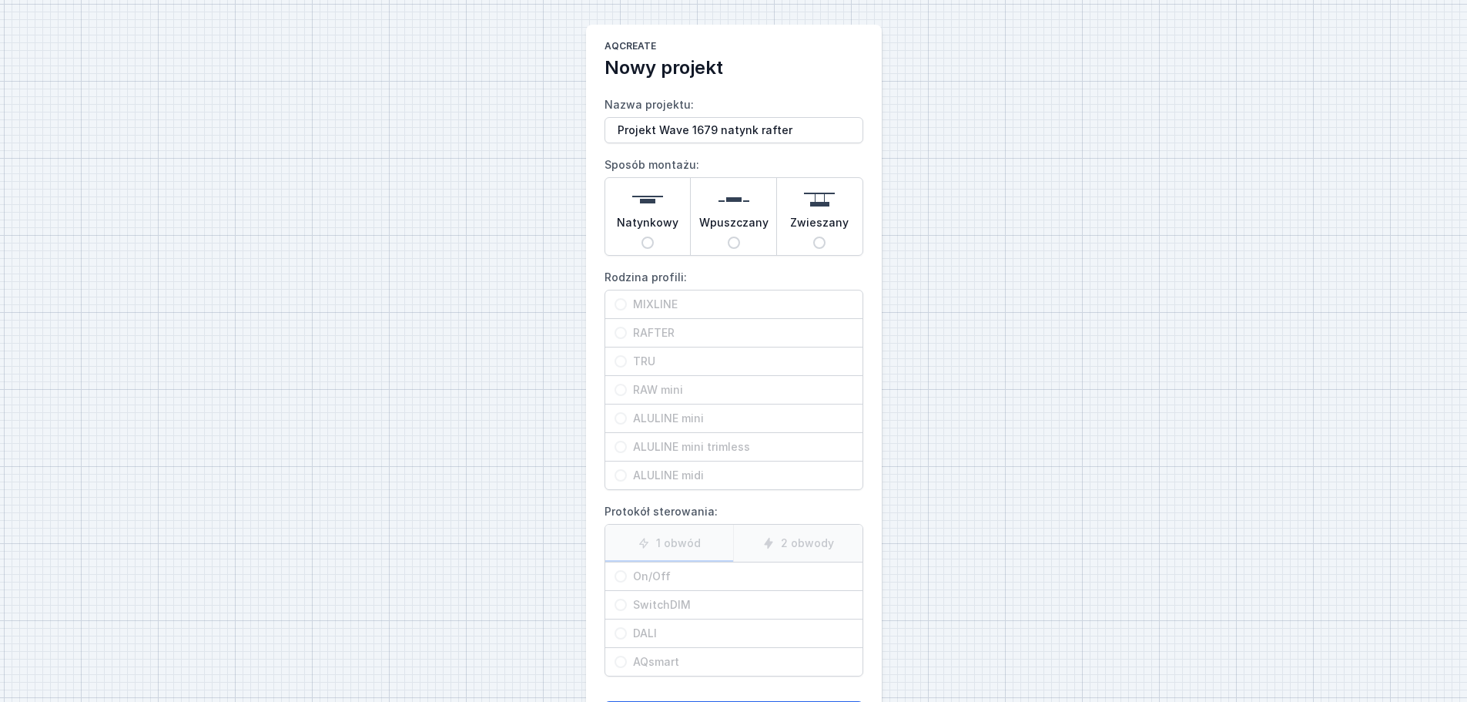
type input "Projekt Wave 1679 natynk rafter"
click at [649, 209] on img at bounding box center [647, 199] width 31 height 31
click at [649, 236] on input "Natynkowy" at bounding box center [648, 242] width 12 height 12
radio input "true"
click at [652, 323] on div "RAFTER" at bounding box center [733, 333] width 257 height 28
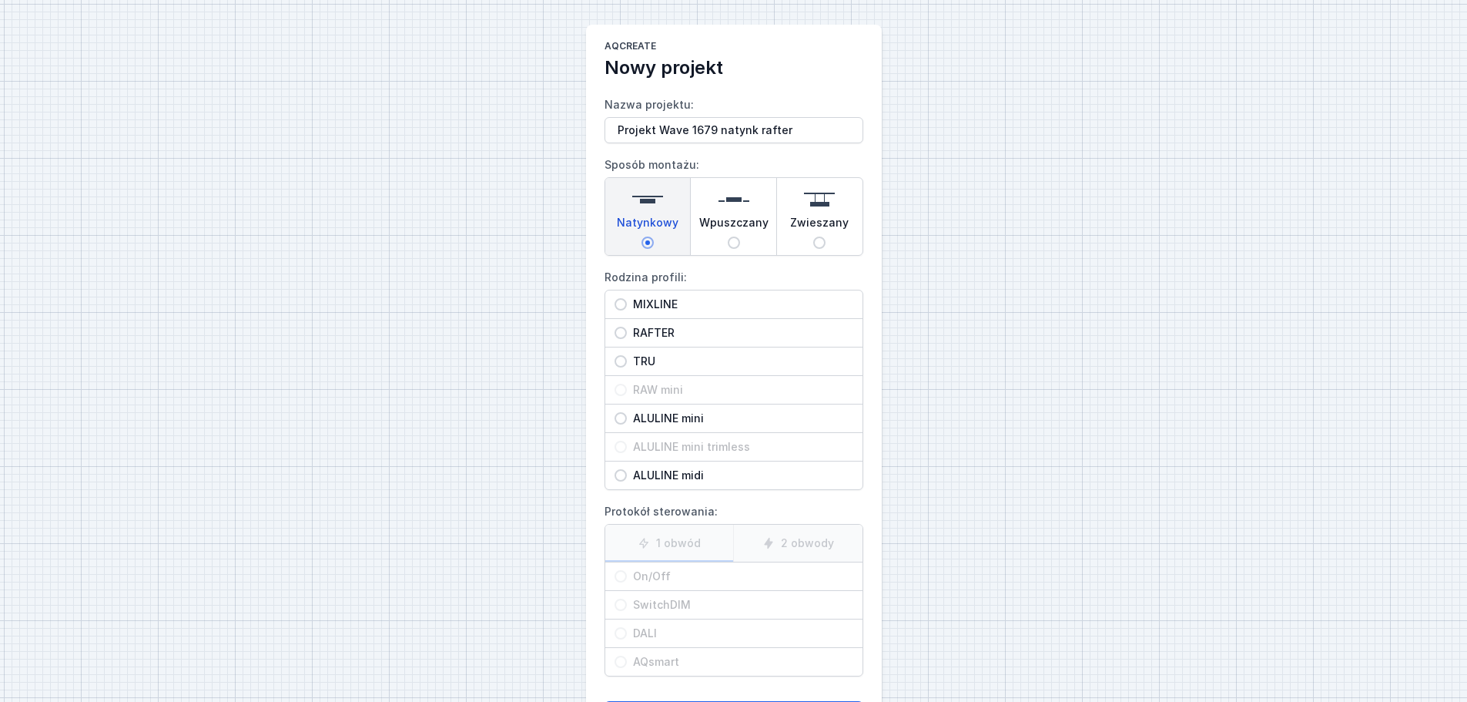
click at [627, 327] on input "RAFTER" at bounding box center [621, 333] width 12 height 12
radio input "true"
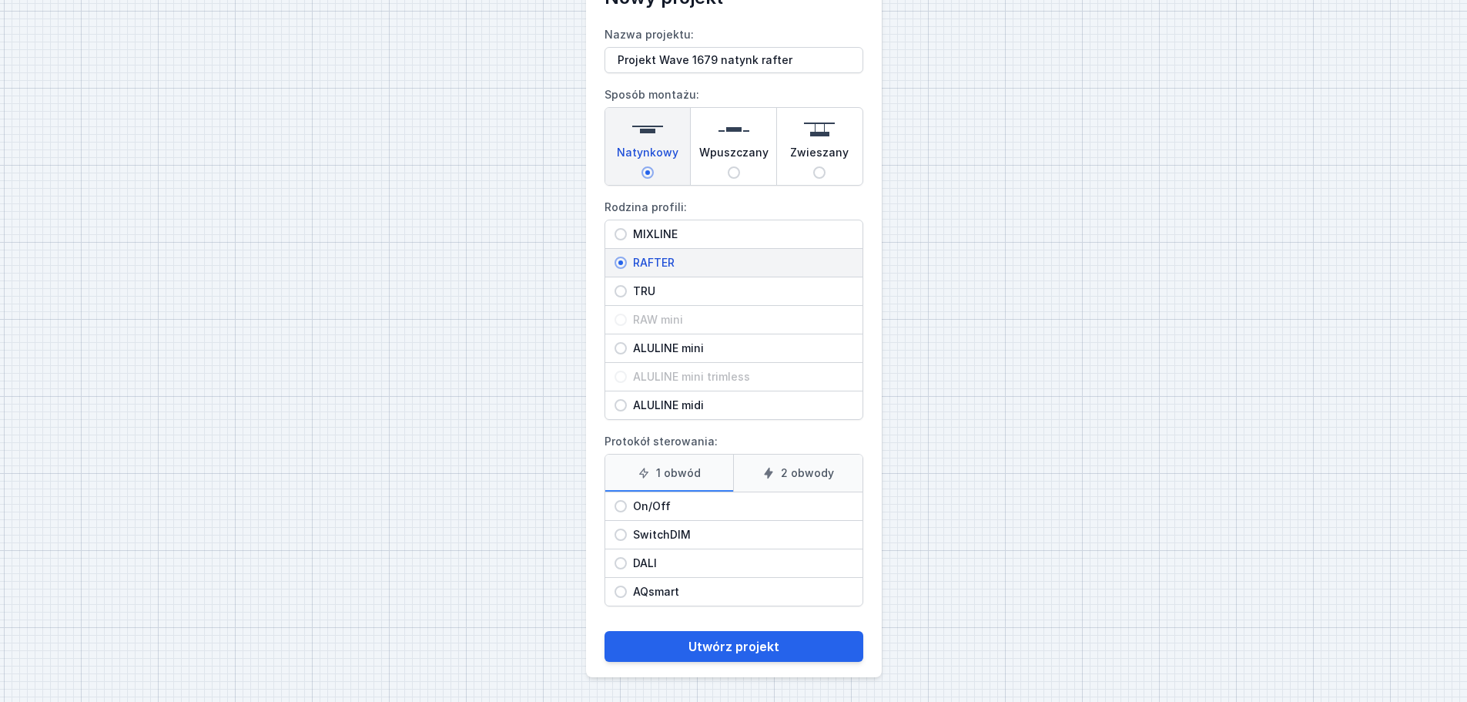
click at [660, 503] on span "On/Off" at bounding box center [740, 505] width 226 height 15
click at [627, 503] on input "On/Off" at bounding box center [621, 506] width 12 height 12
radio input "true"
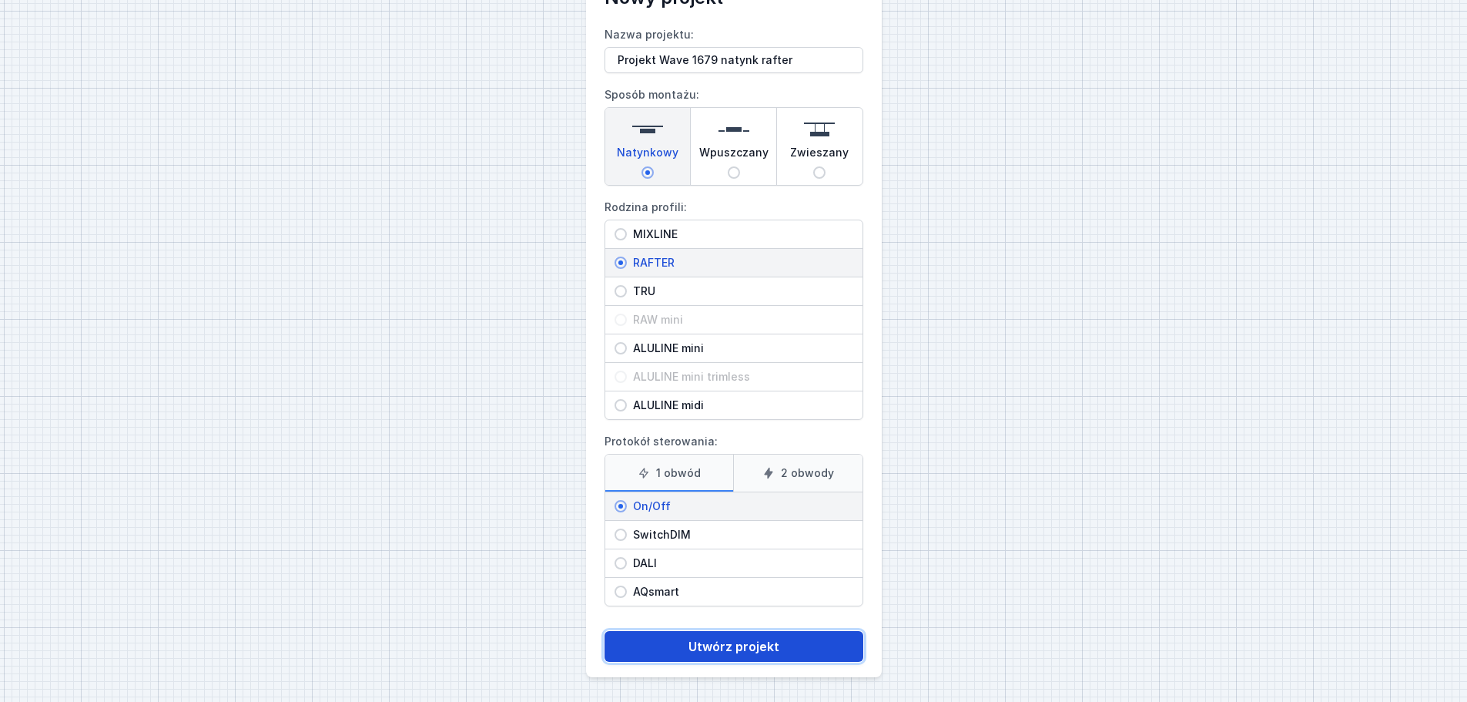
click at [699, 535] on button "Utwórz projekt" at bounding box center [734, 646] width 259 height 31
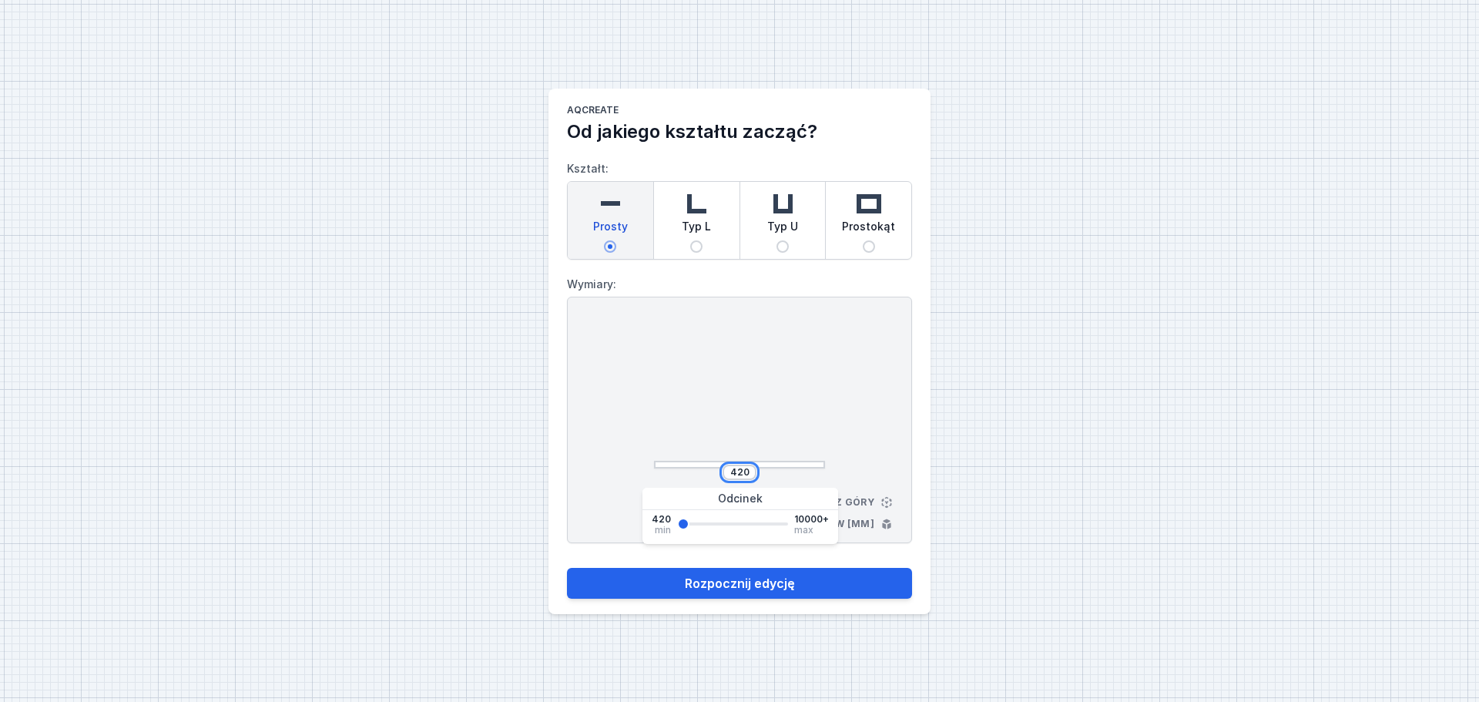
click at [750, 471] on input "420" at bounding box center [739, 472] width 25 height 12
type input "4"
type input "1679"
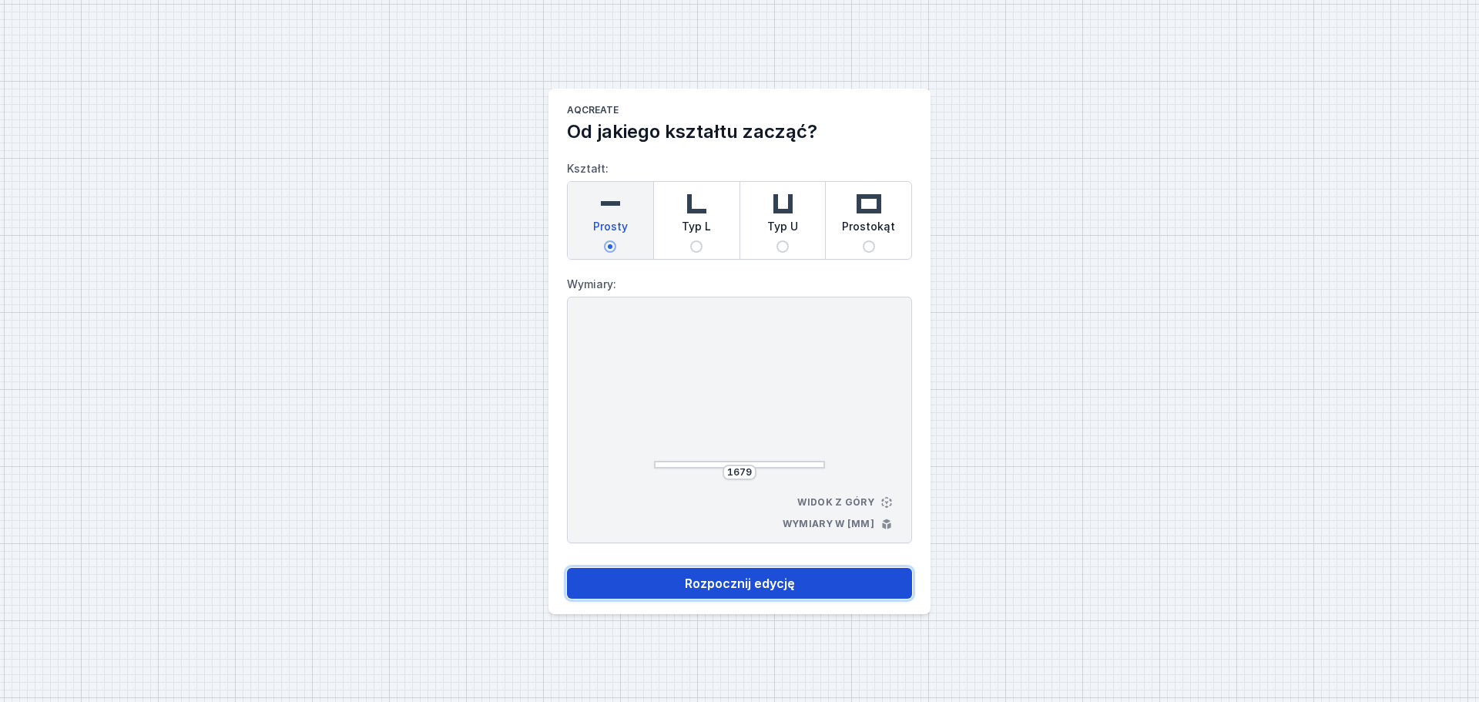
click at [766, 535] on button "Rozpocznij edycję" at bounding box center [739, 583] width 345 height 31
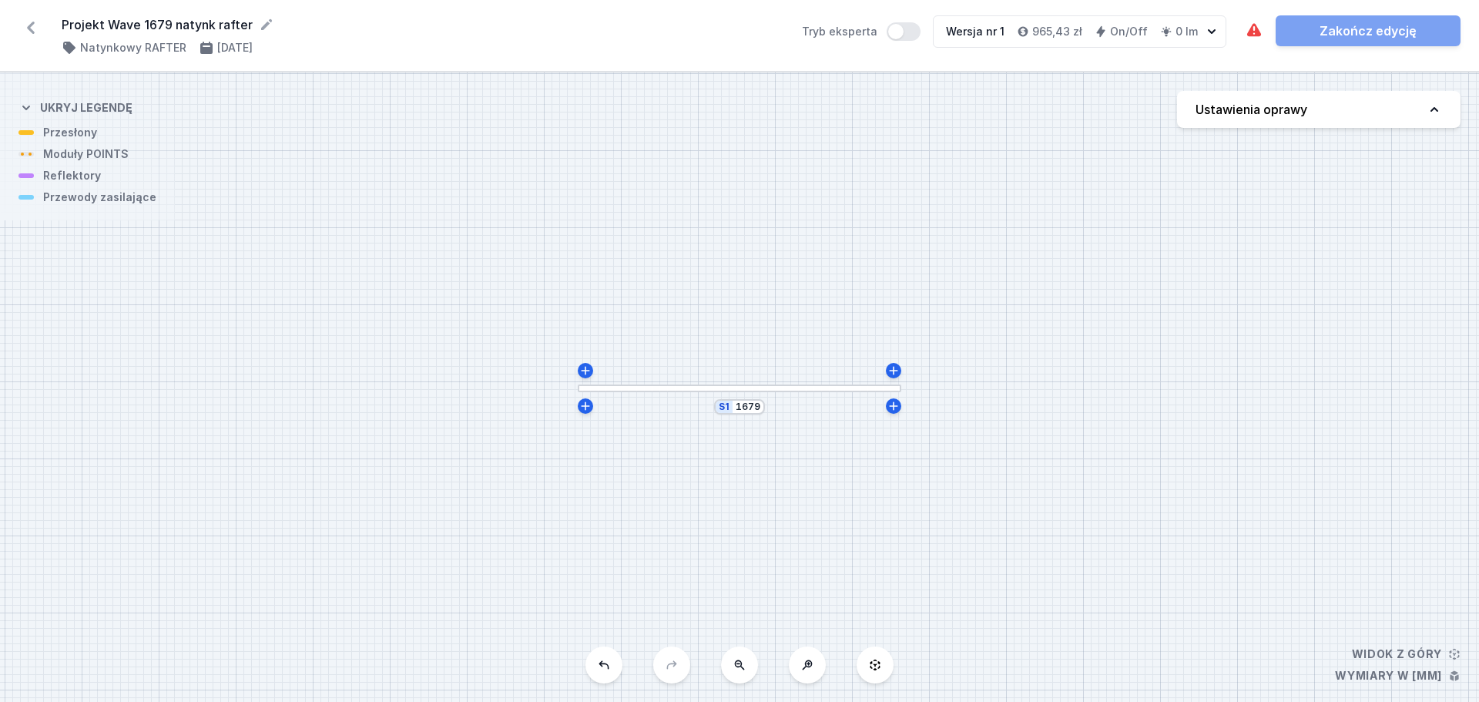
click at [1171, 122] on button "Ustawienia oprawy" at bounding box center [1318, 109] width 283 height 37
select select "M"
select select "3000"
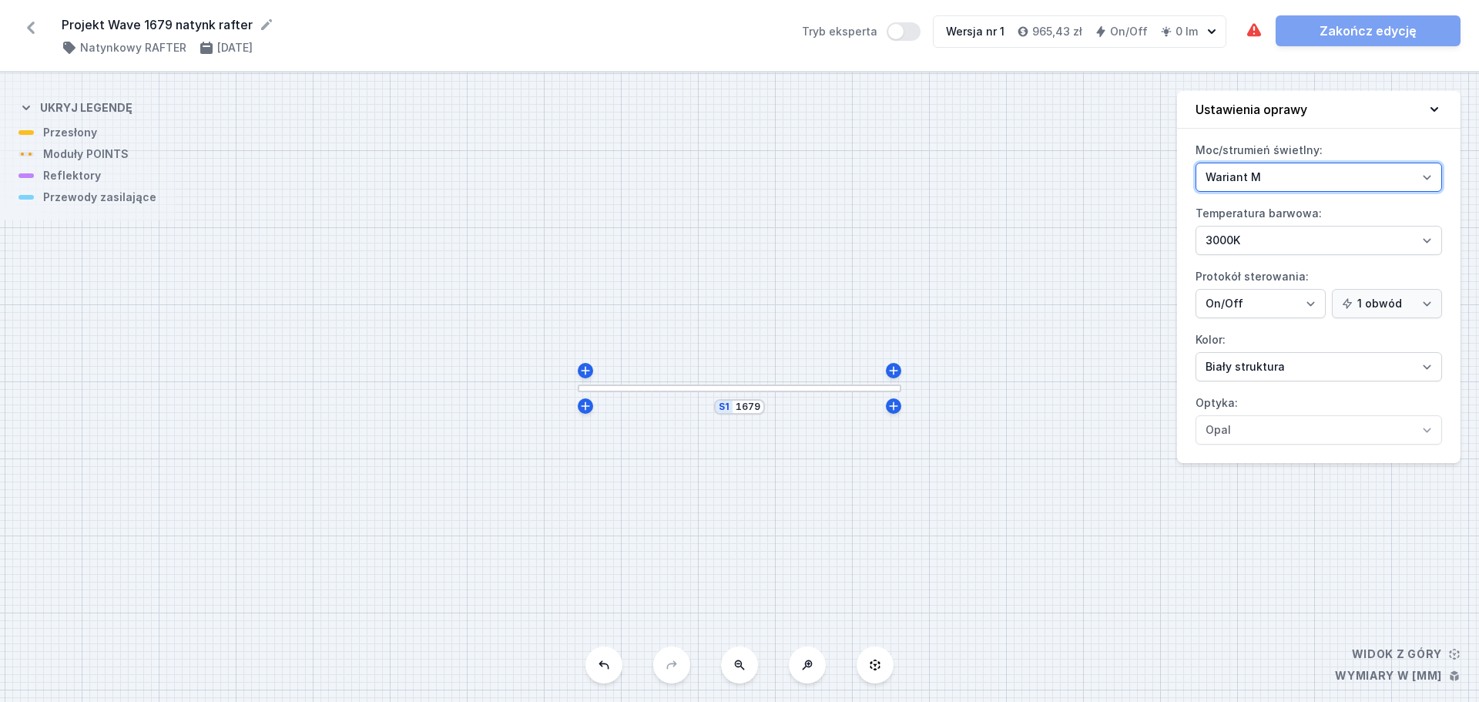
drag, startPoint x: 1297, startPoint y: 176, endPoint x: 1282, endPoint y: 204, distance: 31.7
click at [1171, 204] on div "Moc/strumień świetlny: Wariant L Wariant M Temperatura barwowa: 2700K 3000K 400…" at bounding box center [1318, 300] width 283 height 325
select select "L"
click at [1171, 163] on select "Wariant L Wariant M" at bounding box center [1319, 177] width 247 height 29
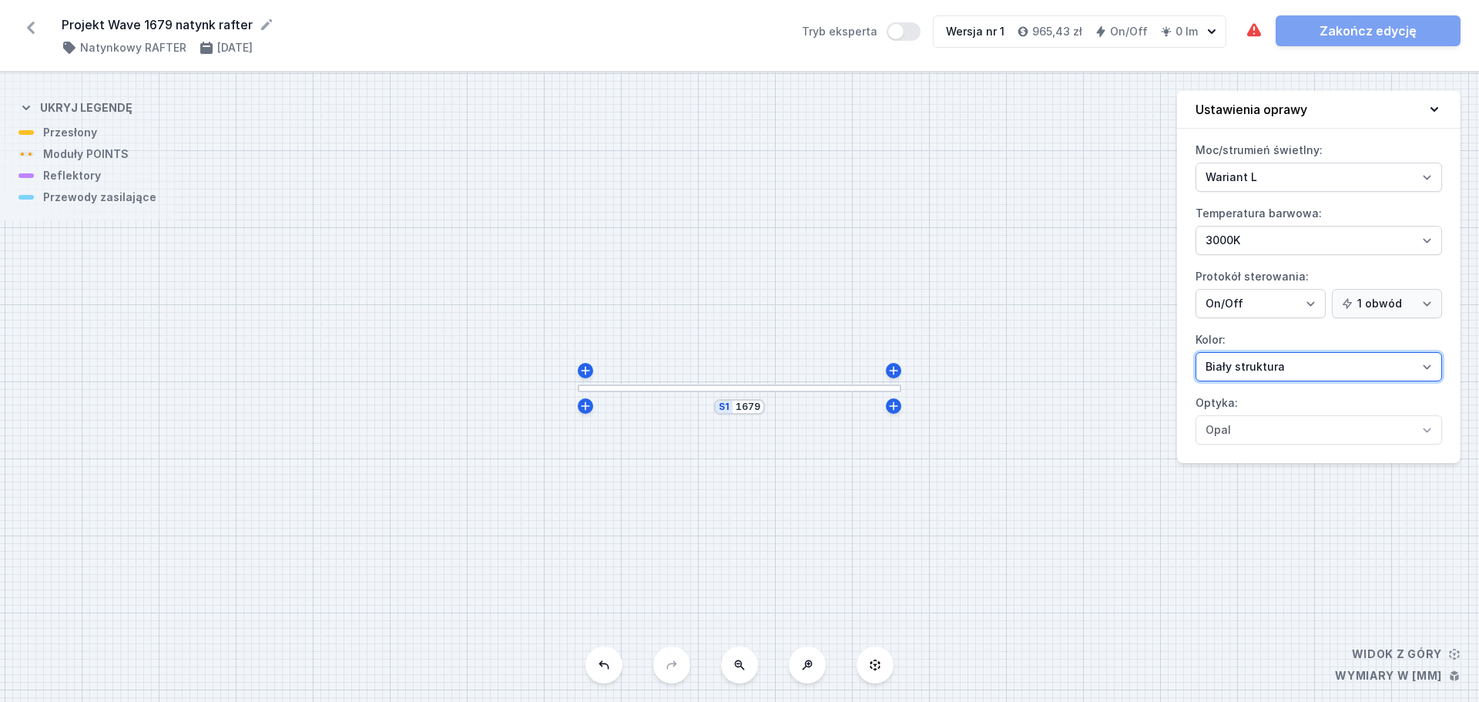
click at [1171, 367] on select "Biały struktura Czarny struktura Złoty struktura Miedziany Szary Inny (z palety…" at bounding box center [1319, 366] width 247 height 29
select select "2"
click at [1171, 352] on select "Biały struktura Czarny struktura Złoty struktura Miedziany Szary Inny (z palety…" at bounding box center [1319, 366] width 247 height 29
click at [1171, 104] on icon at bounding box center [1434, 109] width 15 height 15
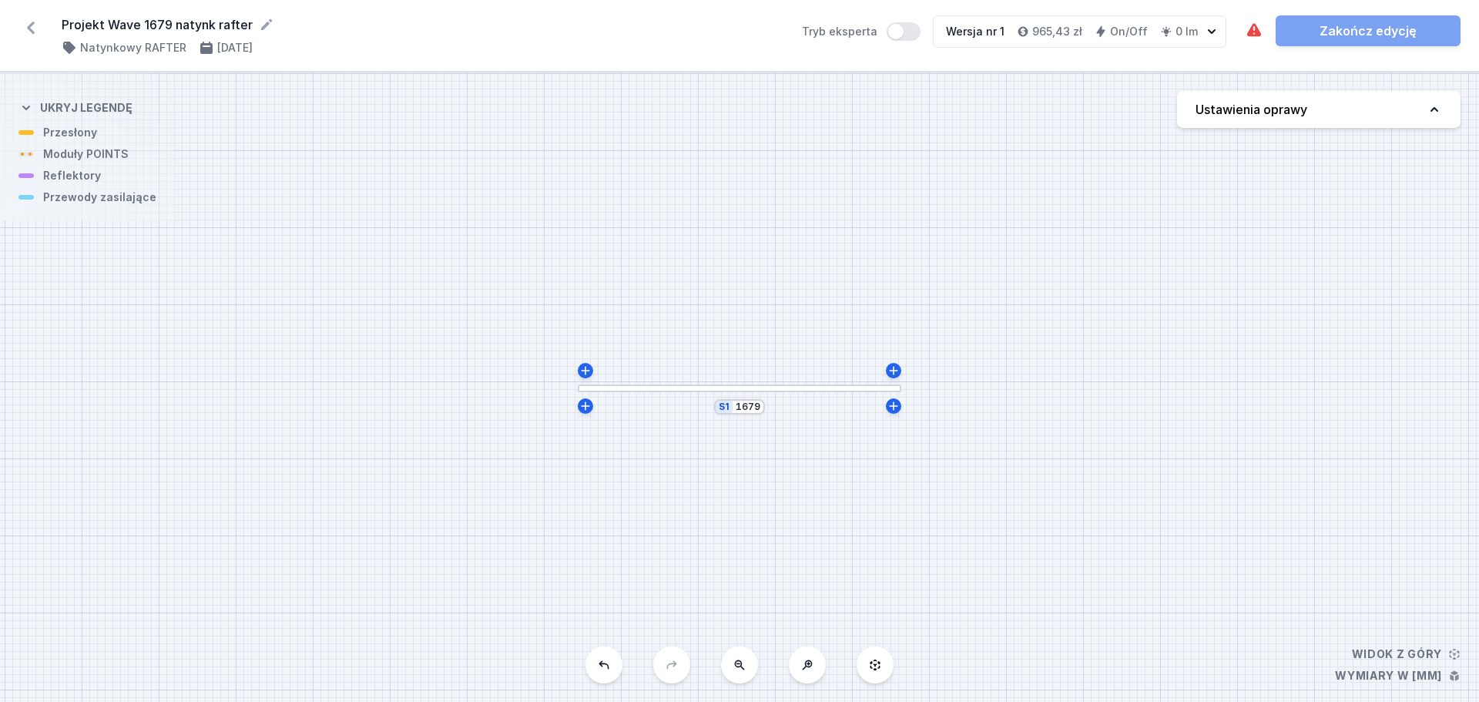
click at [837, 391] on div at bounding box center [740, 388] width 324 height 8
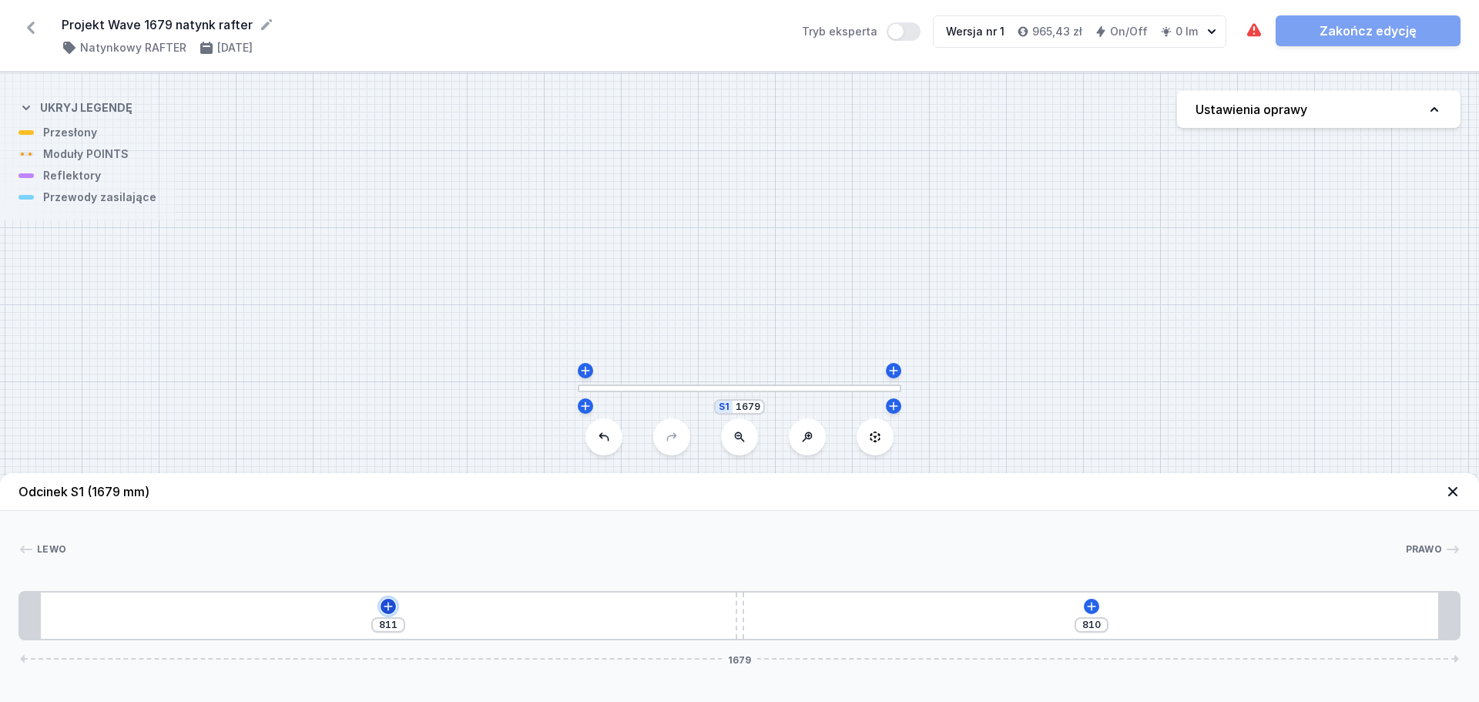
click at [392, 535] on icon at bounding box center [388, 606] width 12 height 12
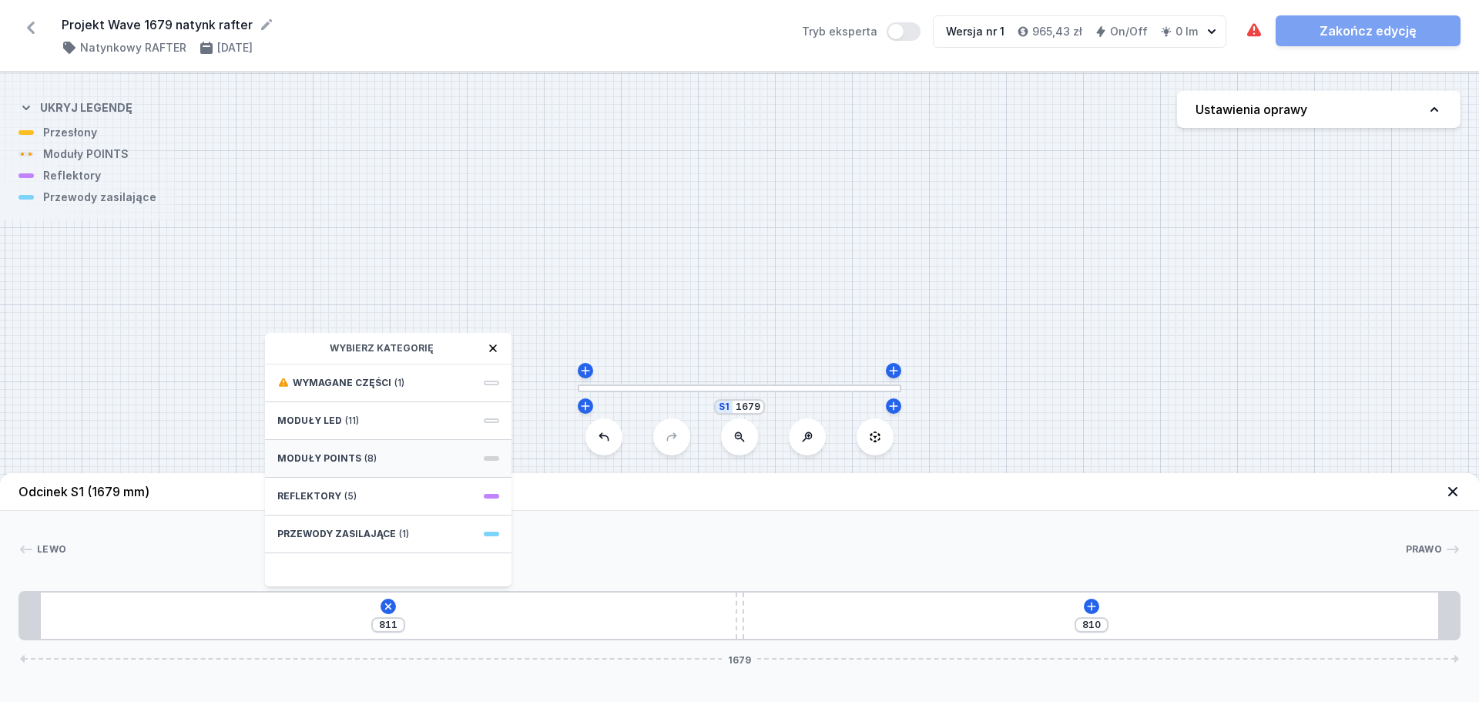
click at [415, 462] on div "Moduły POINTS (8)" at bounding box center [388, 459] width 247 height 38
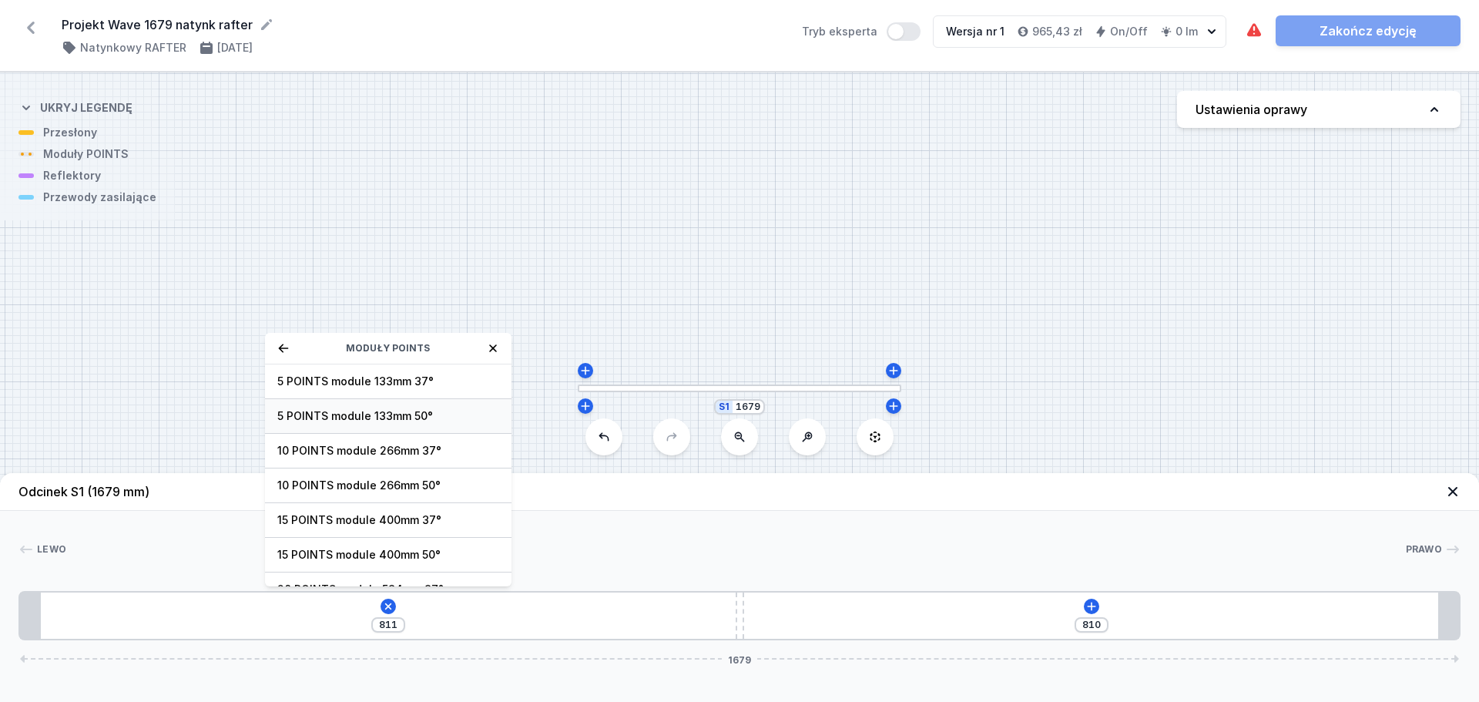
click at [421, 414] on span "5 POINTS module 133mm 50°" at bounding box center [388, 415] width 222 height 15
type input "700"
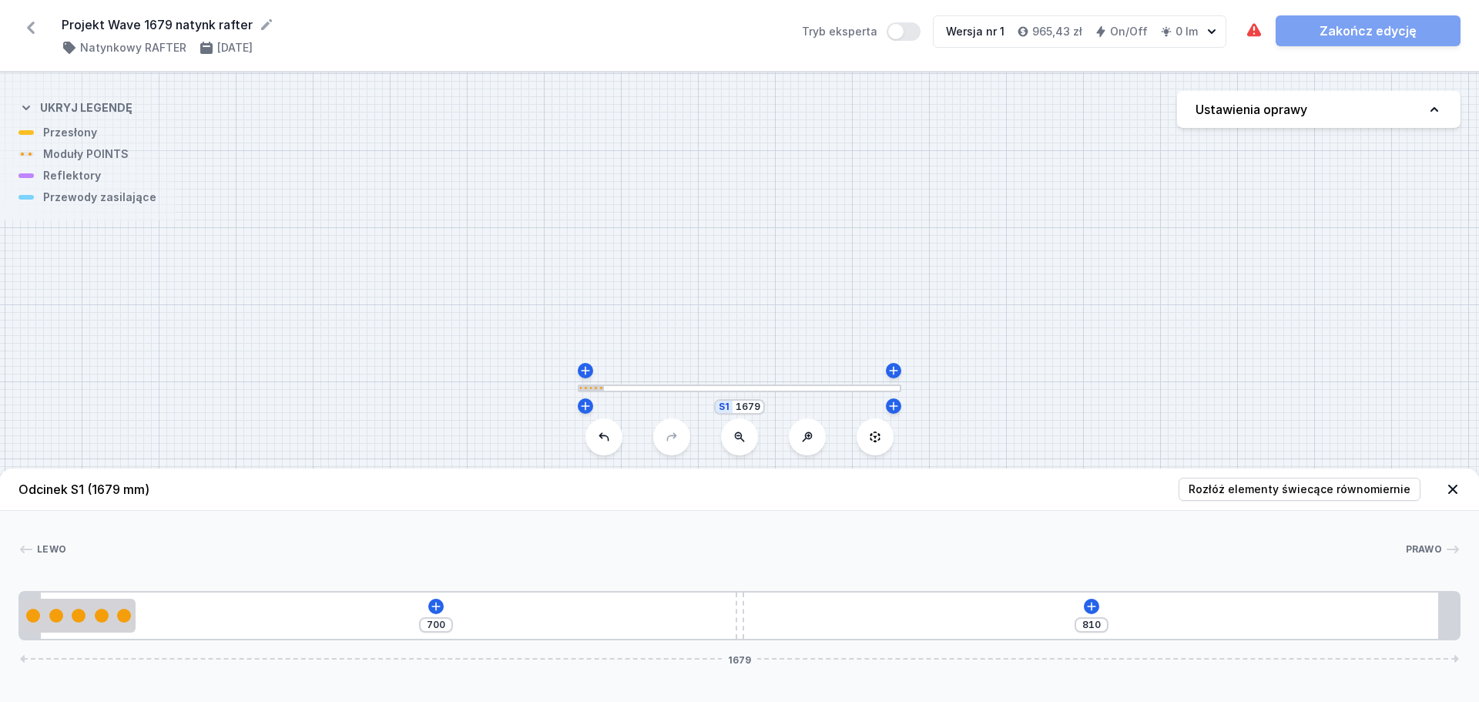
click at [421, 414] on div "S1 1679" at bounding box center [739, 386] width 1479 height 629
click at [84, 535] on div at bounding box center [79, 616] width 114 height 14
select select "2852"
click at [99, 535] on icon at bounding box center [98, 571] width 12 height 12
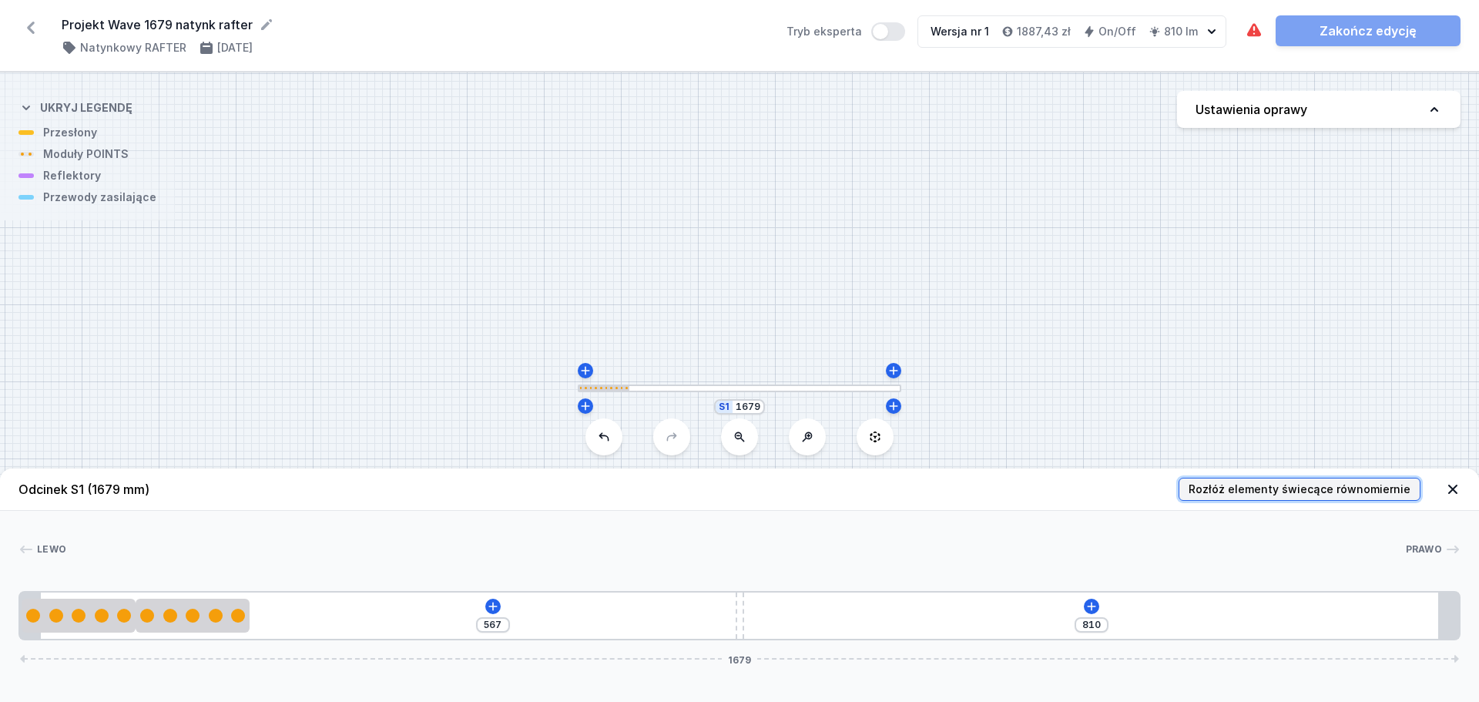
click at [1171, 491] on span "Rozłóż elementy świecące równomiernie" at bounding box center [1300, 488] width 222 height 15
type input "231"
type input "447"
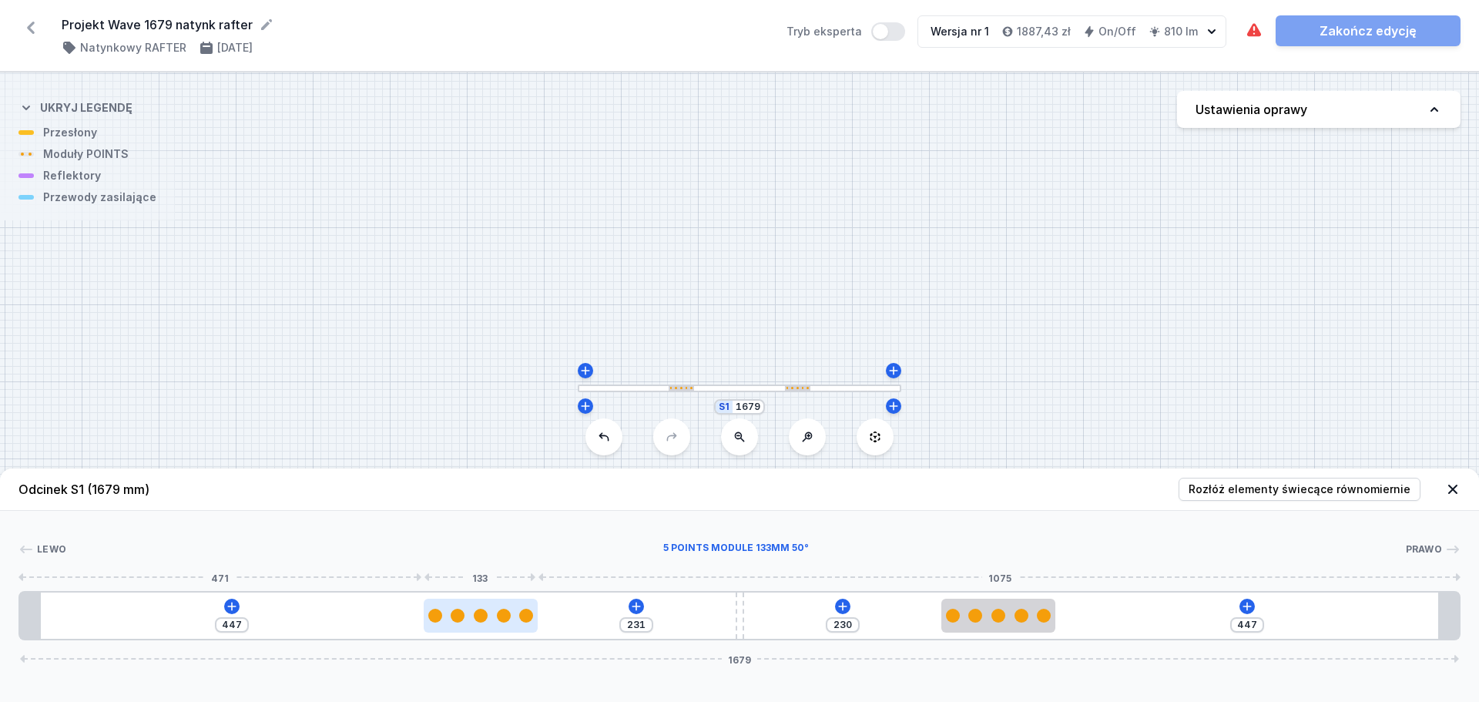
type input "223"
type input "455"
type input "224"
type input "454"
type input "292"
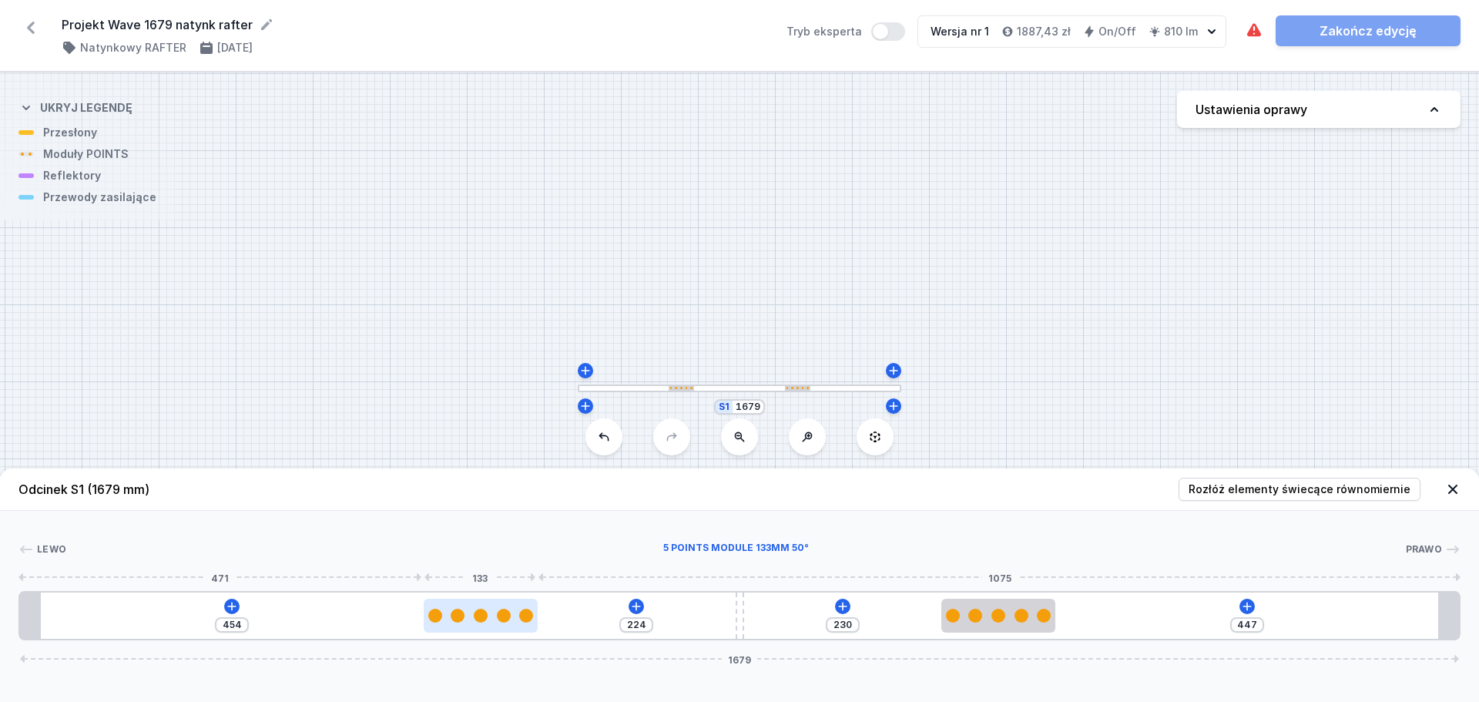
type input "386"
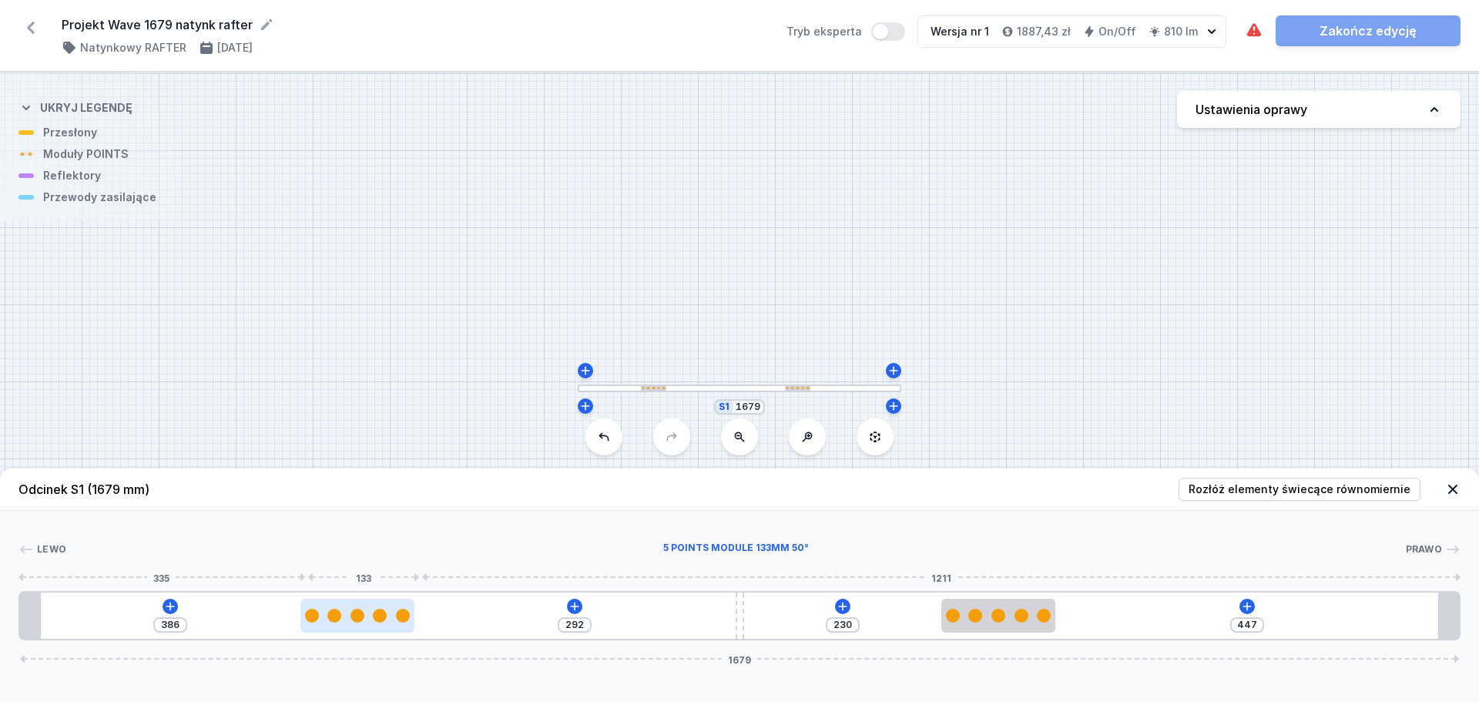
type input "375"
type input "303"
type input "380"
type input "298"
type input "383"
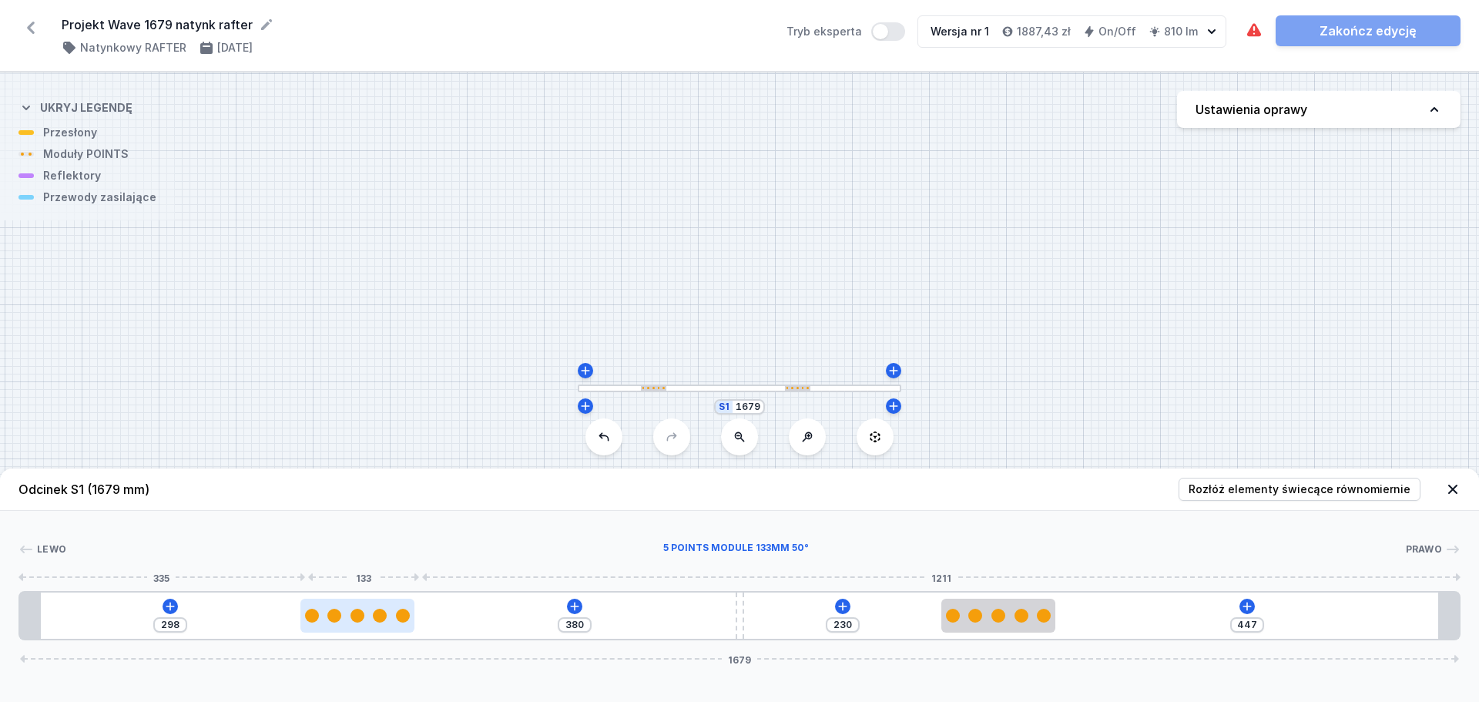
type input "295"
type input "387"
type input "291"
type input "391"
type input "287"
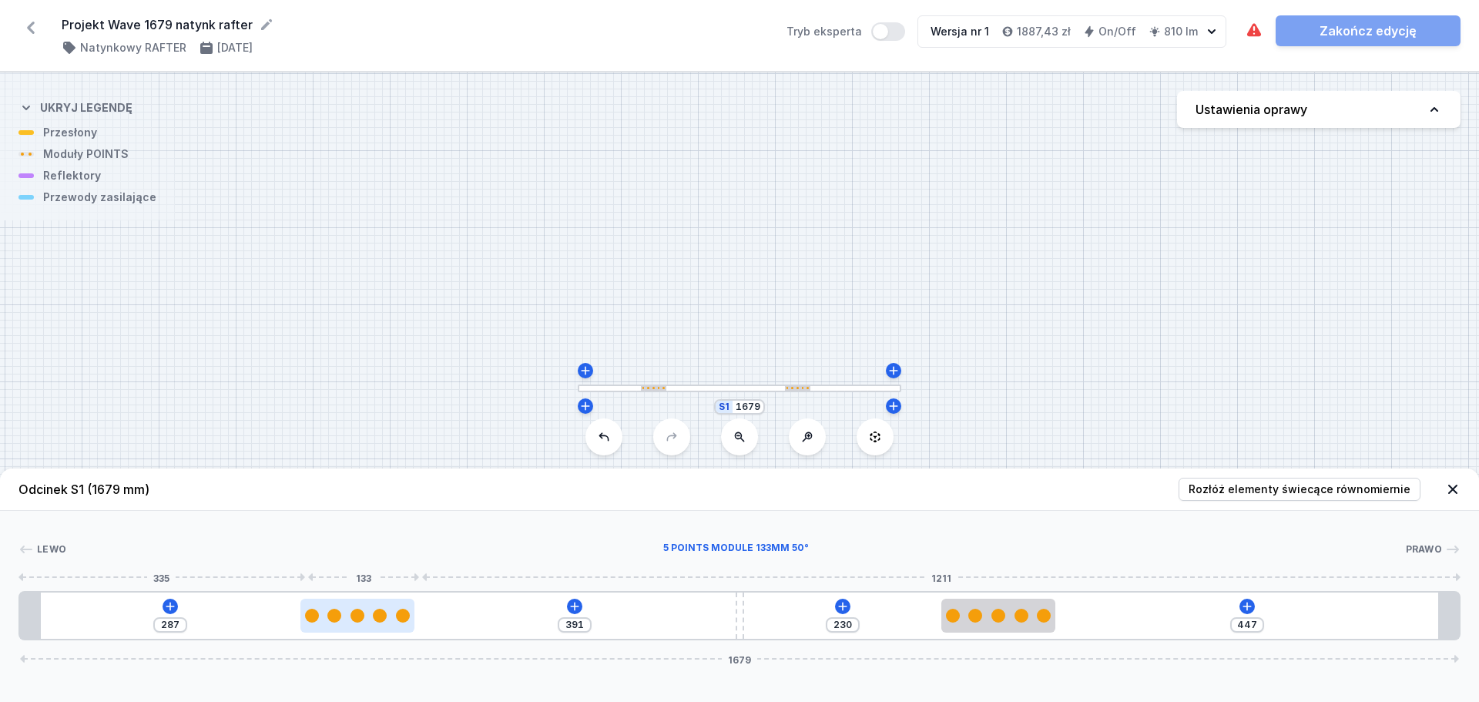
type input "395"
type input "283"
type input "397"
type input "281"
type input "403"
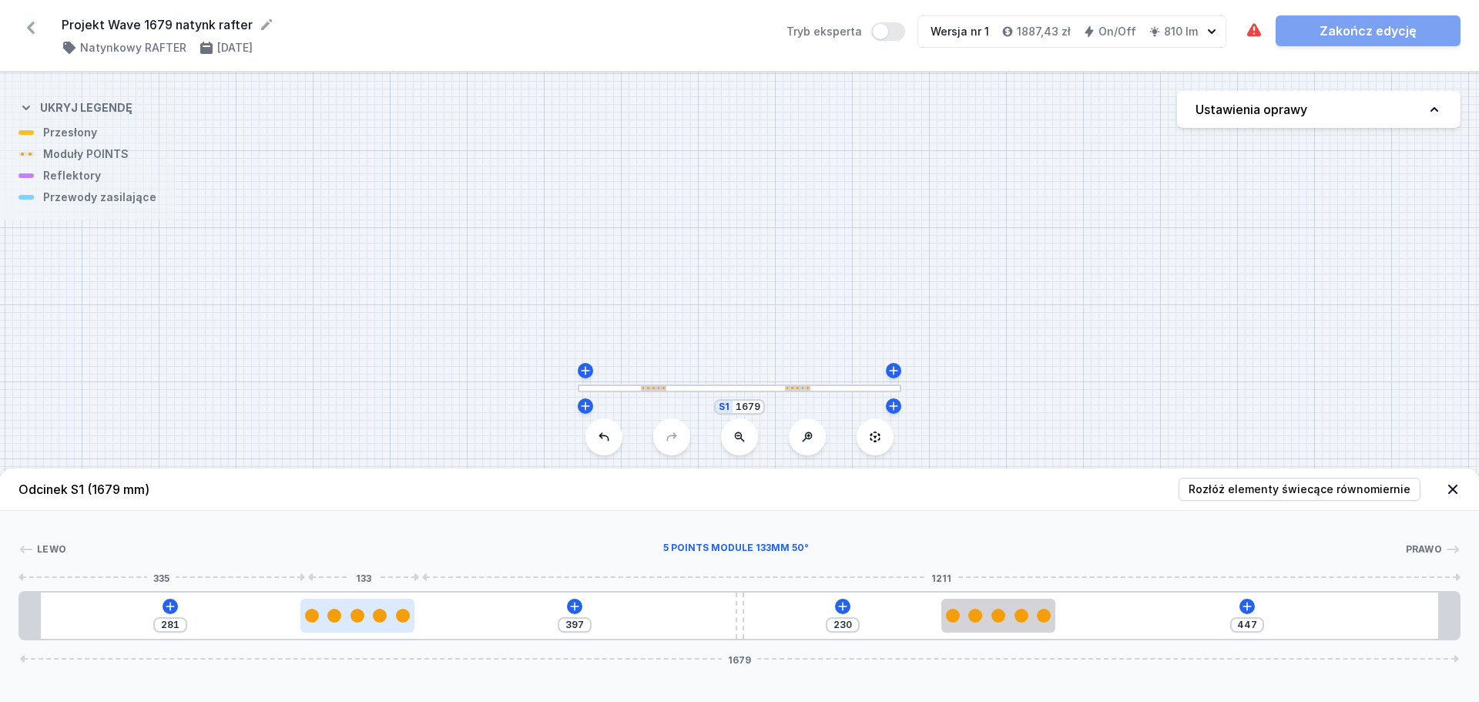
type input "275"
type input "406"
type input "272"
type input "409"
type input "269"
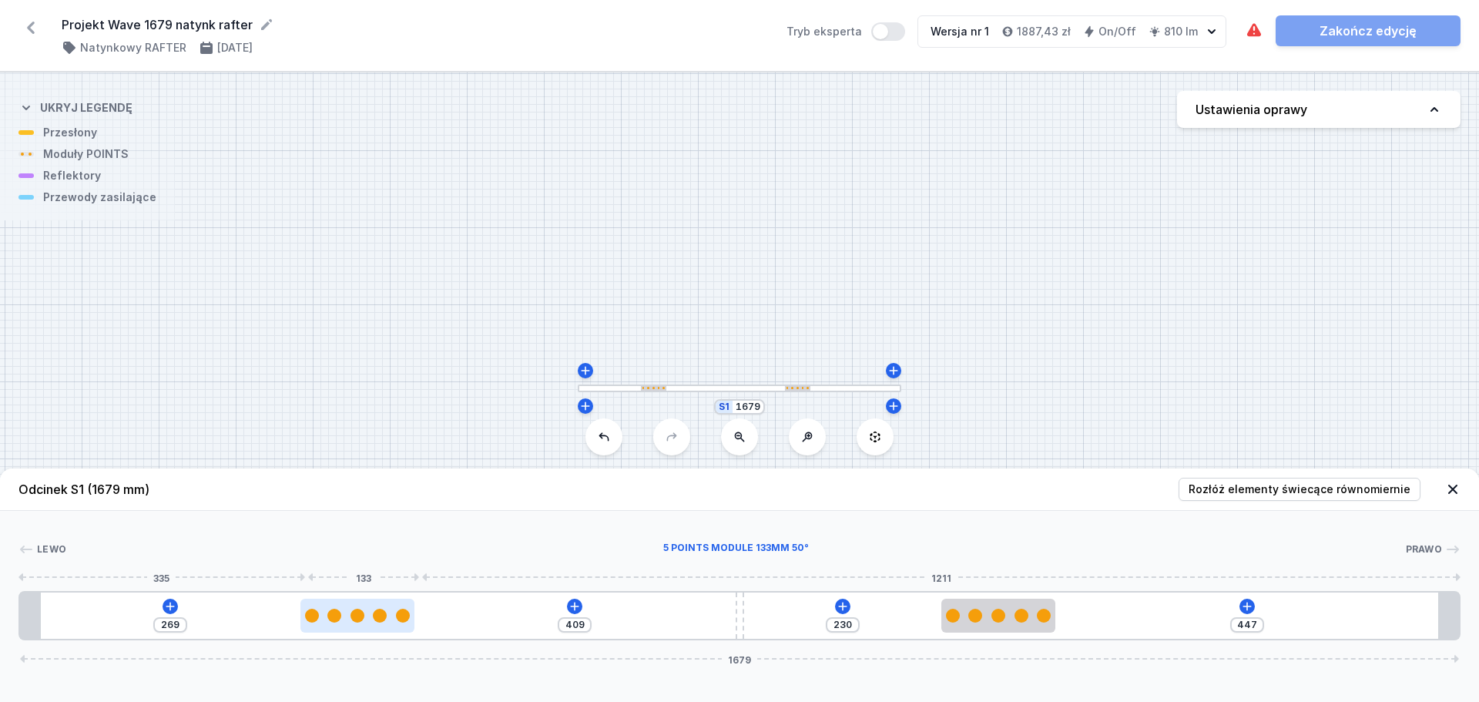
type input "411"
type input "267"
type input "416"
type input "262"
type input "420"
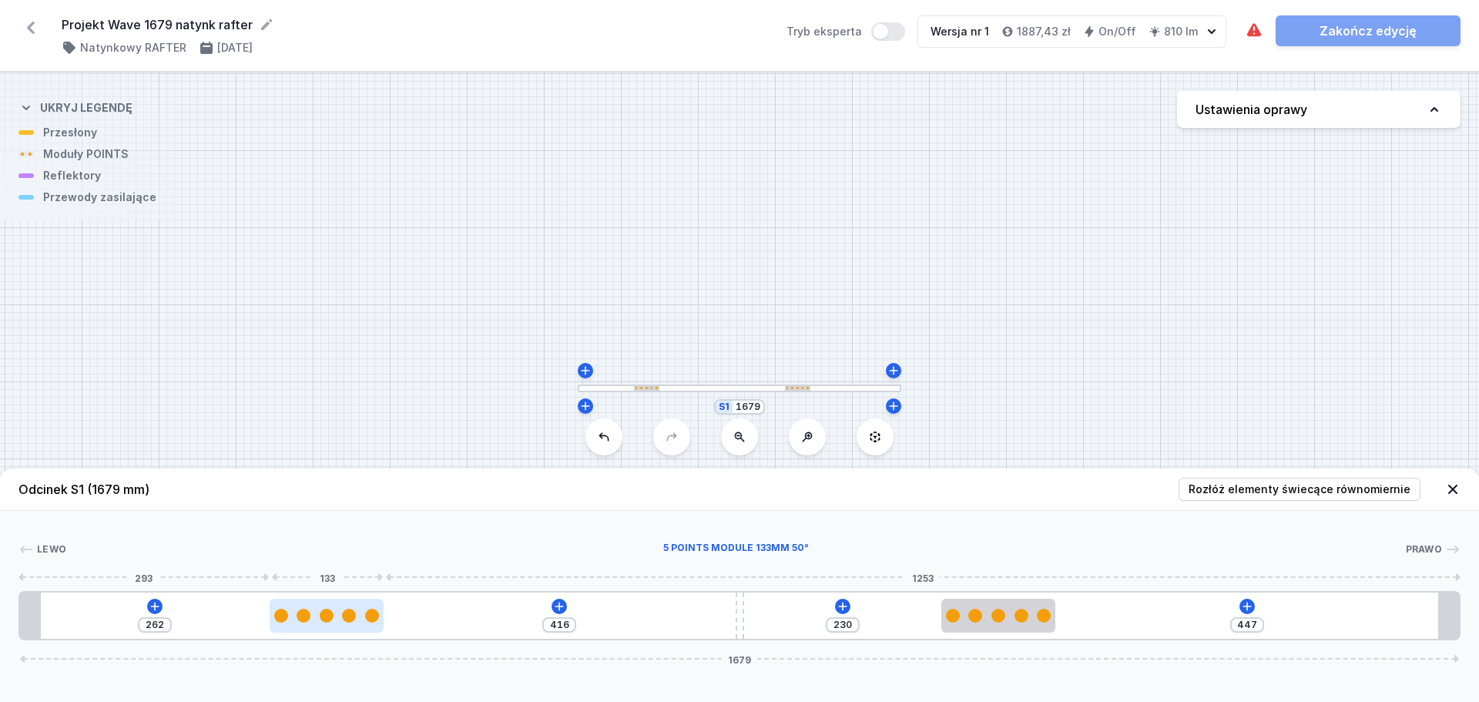
type input "258"
type input "424"
type input "254"
type input "425"
type input "253"
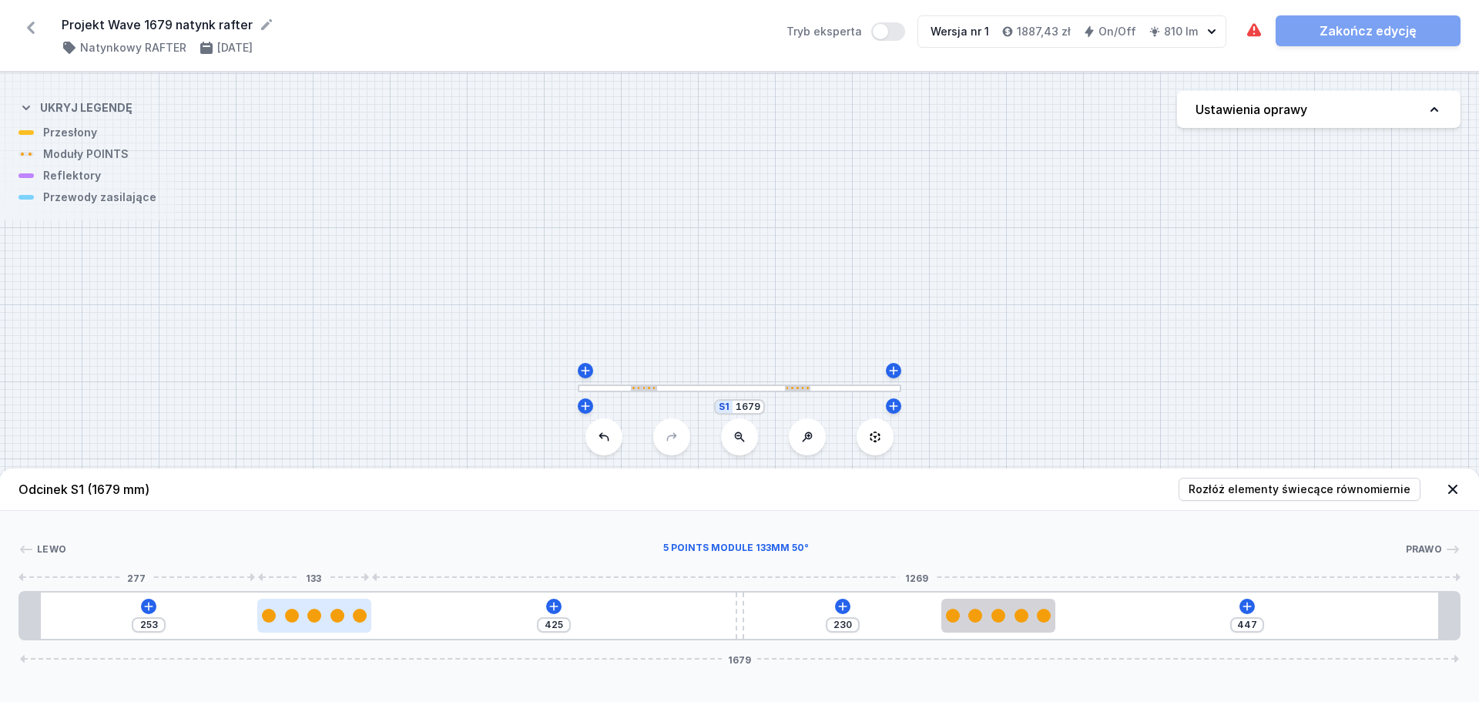
type input "426"
type input "252"
type input "427"
type input "251"
type input "428"
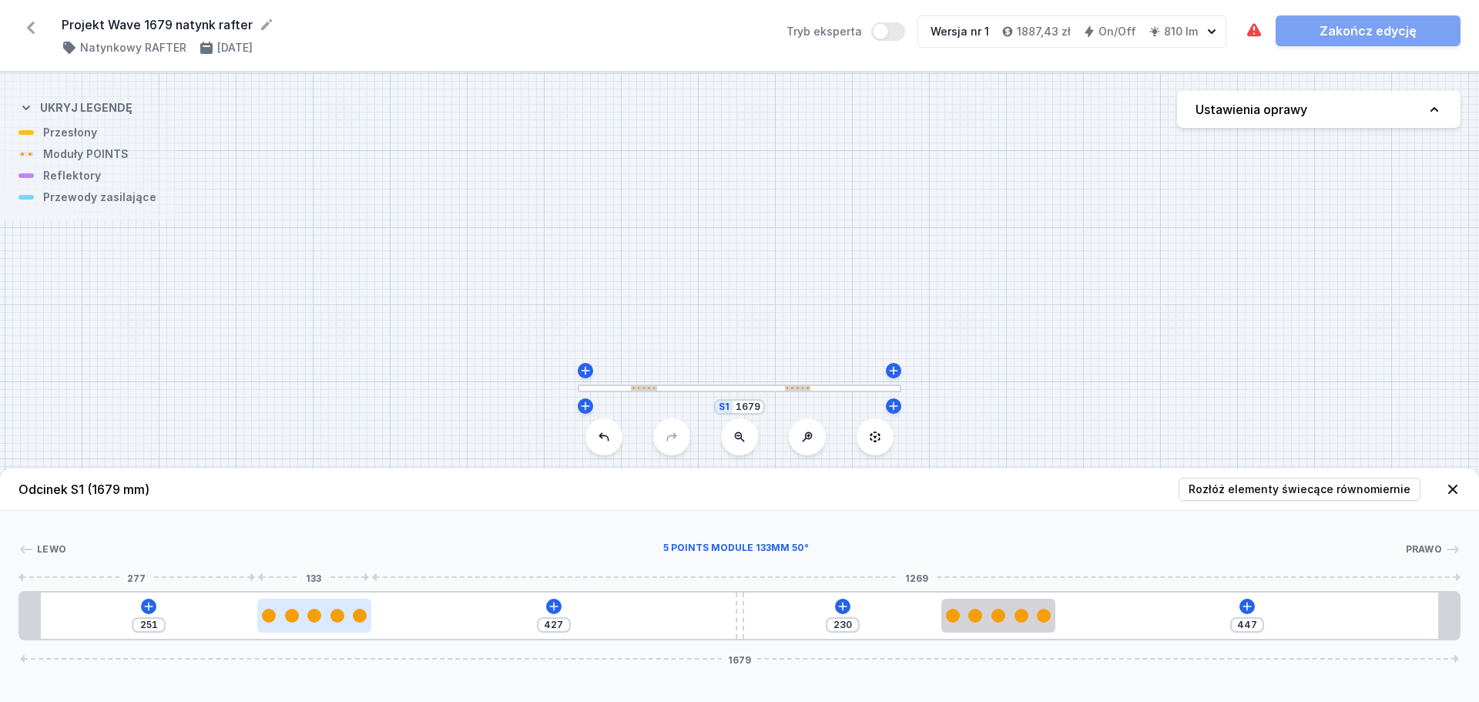
type input "250"
type input "430"
type input "248"
type input "431"
type input "247"
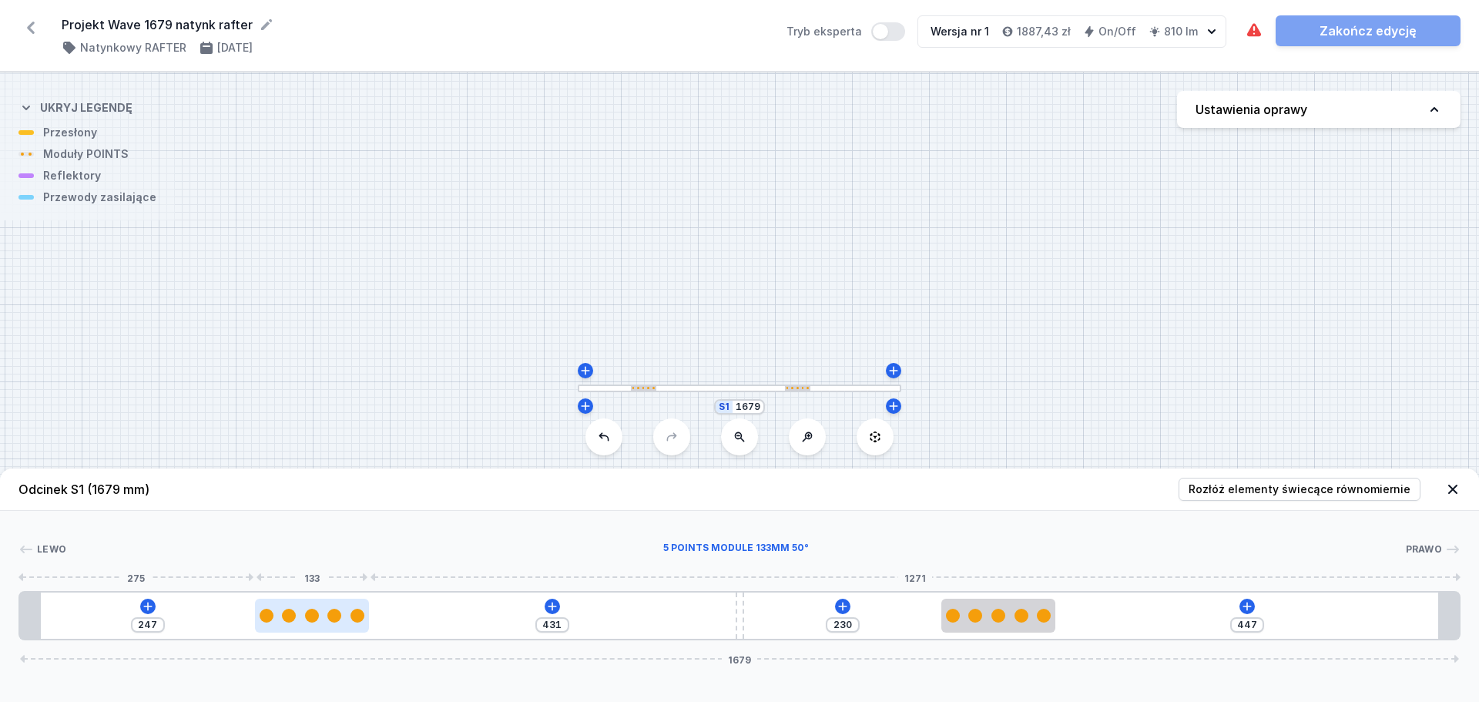
type input "432"
type input "246"
type input "433"
type input "245"
type input "434"
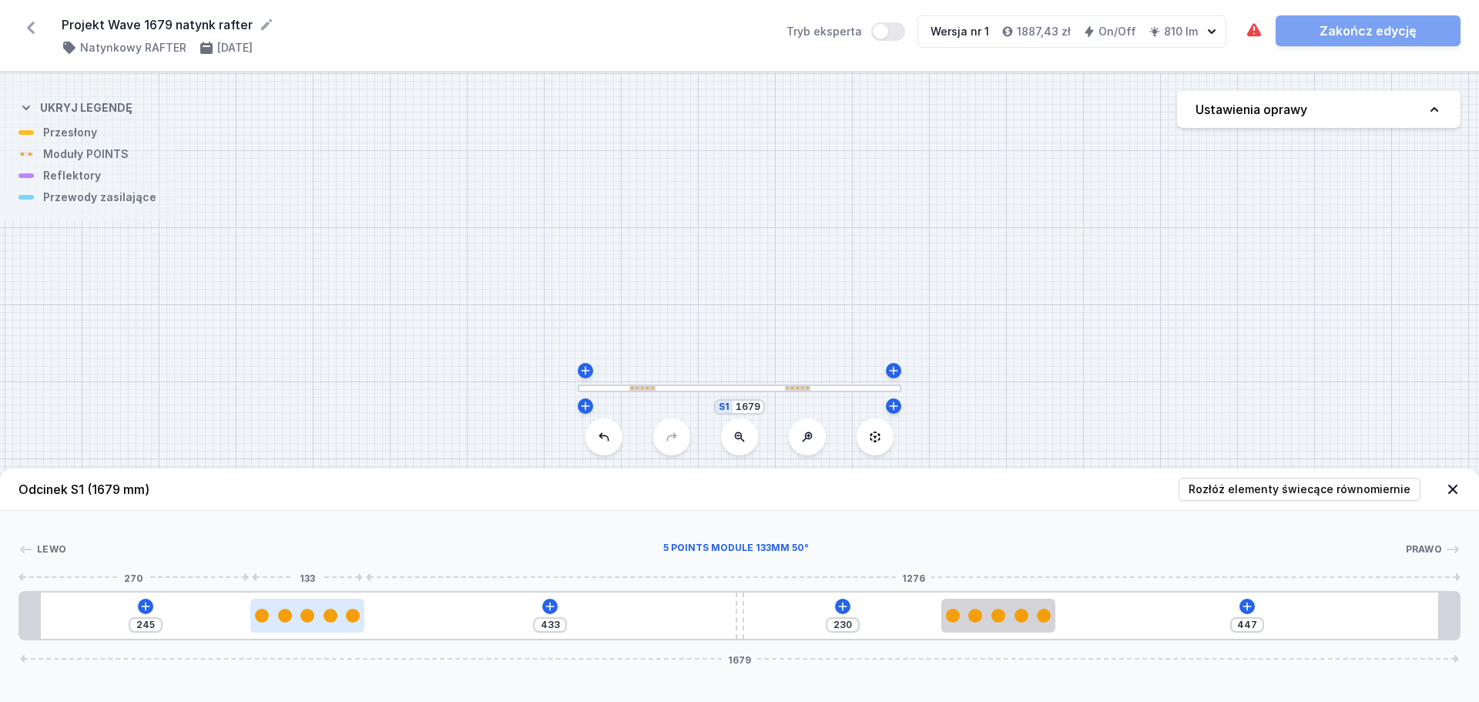
type input "244"
type input "435"
type input "243"
type input "436"
type input "242"
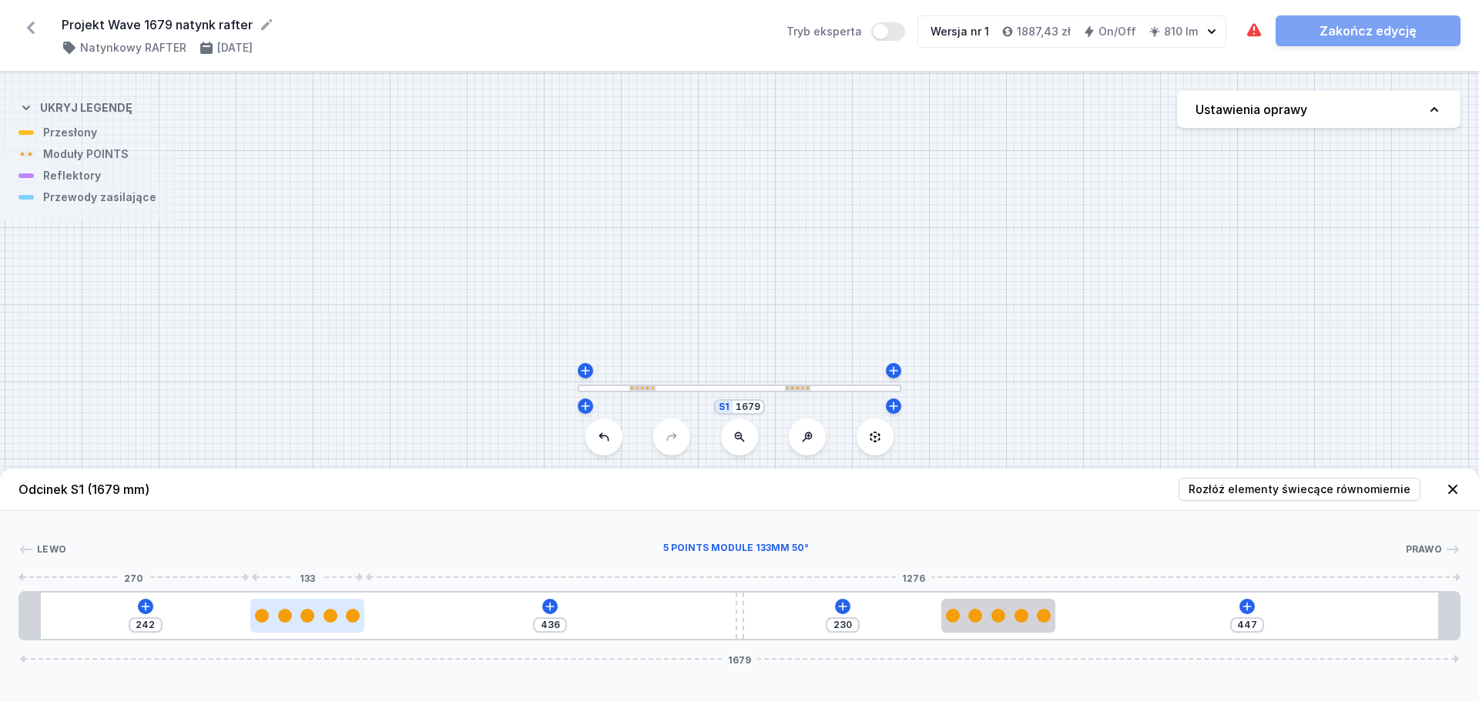
type input "438"
type input "240"
type input "439"
type input "239"
type input "440"
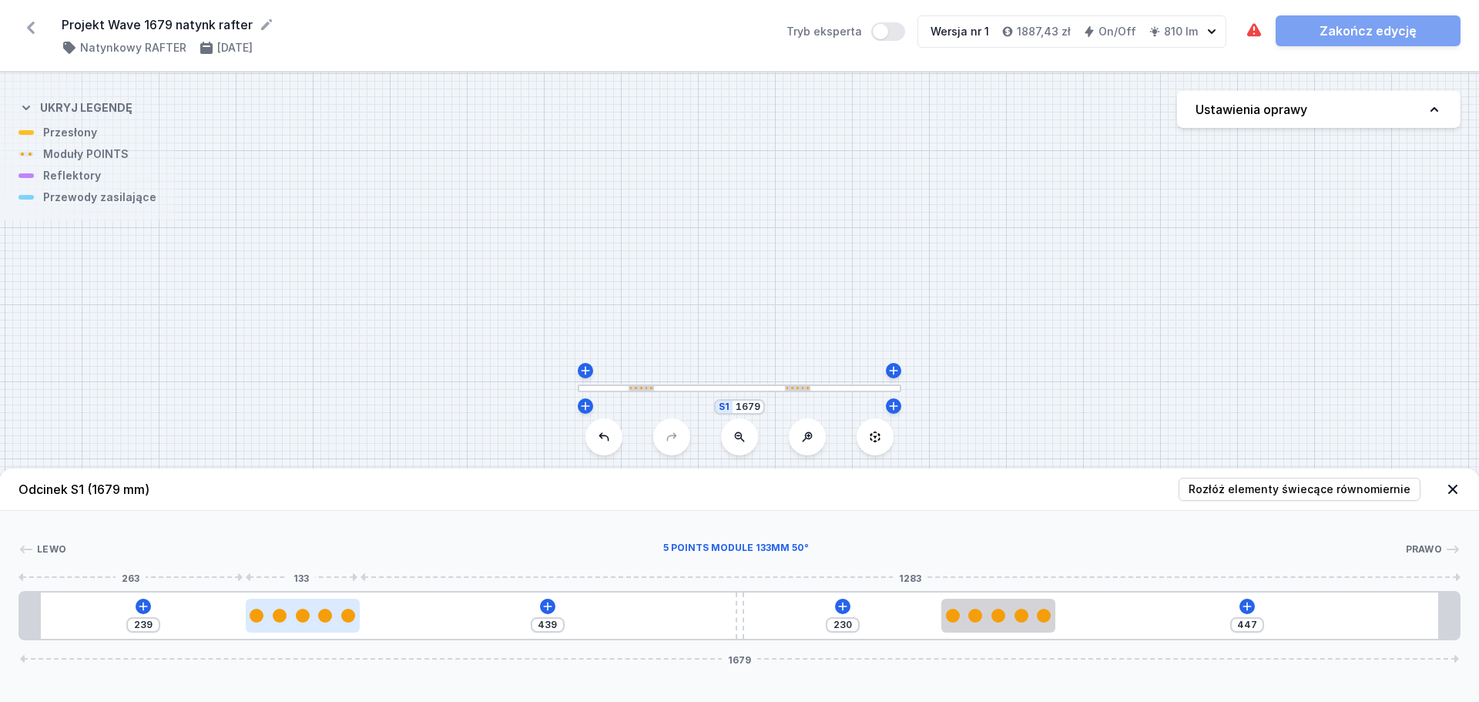
type input "238"
type input "441"
type input "237"
type input "442"
type input "236"
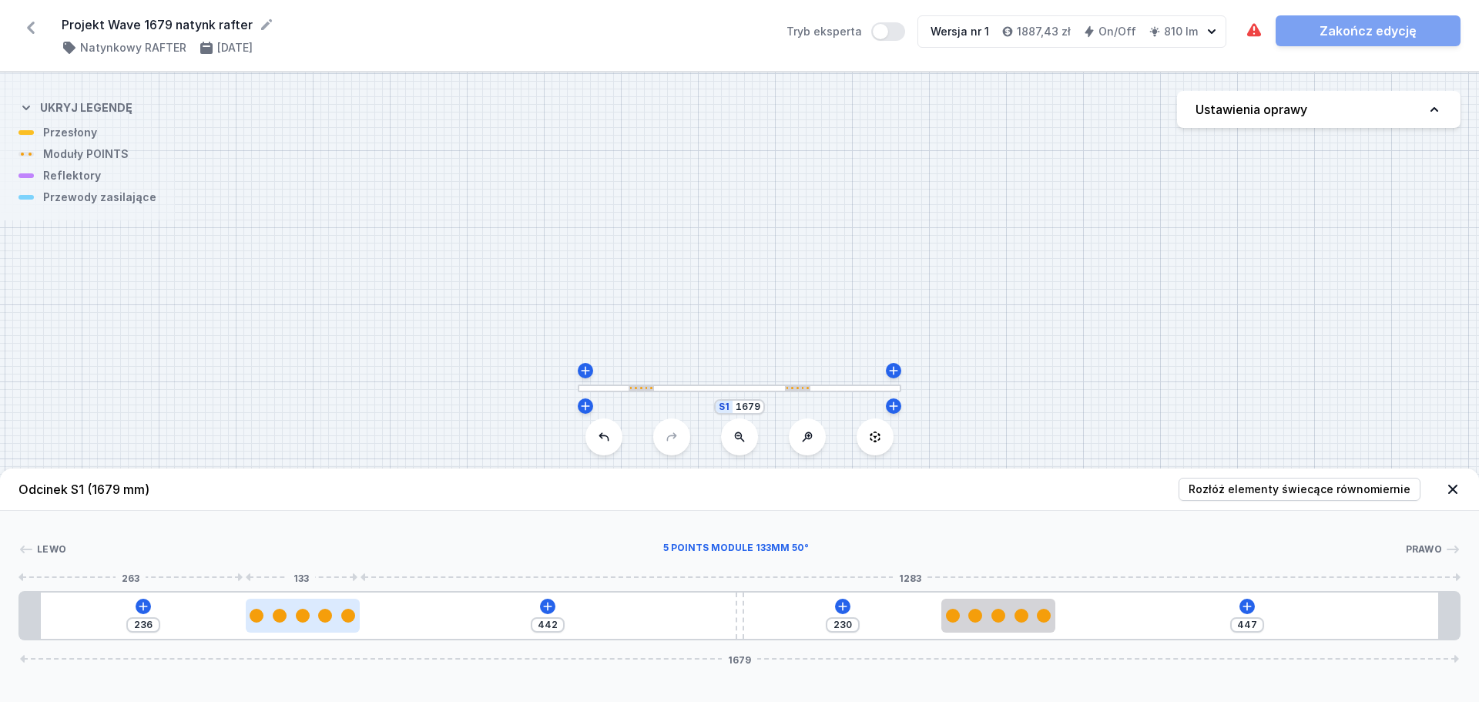
type input "443"
type input "235"
type input "444"
type input "234"
type input "445"
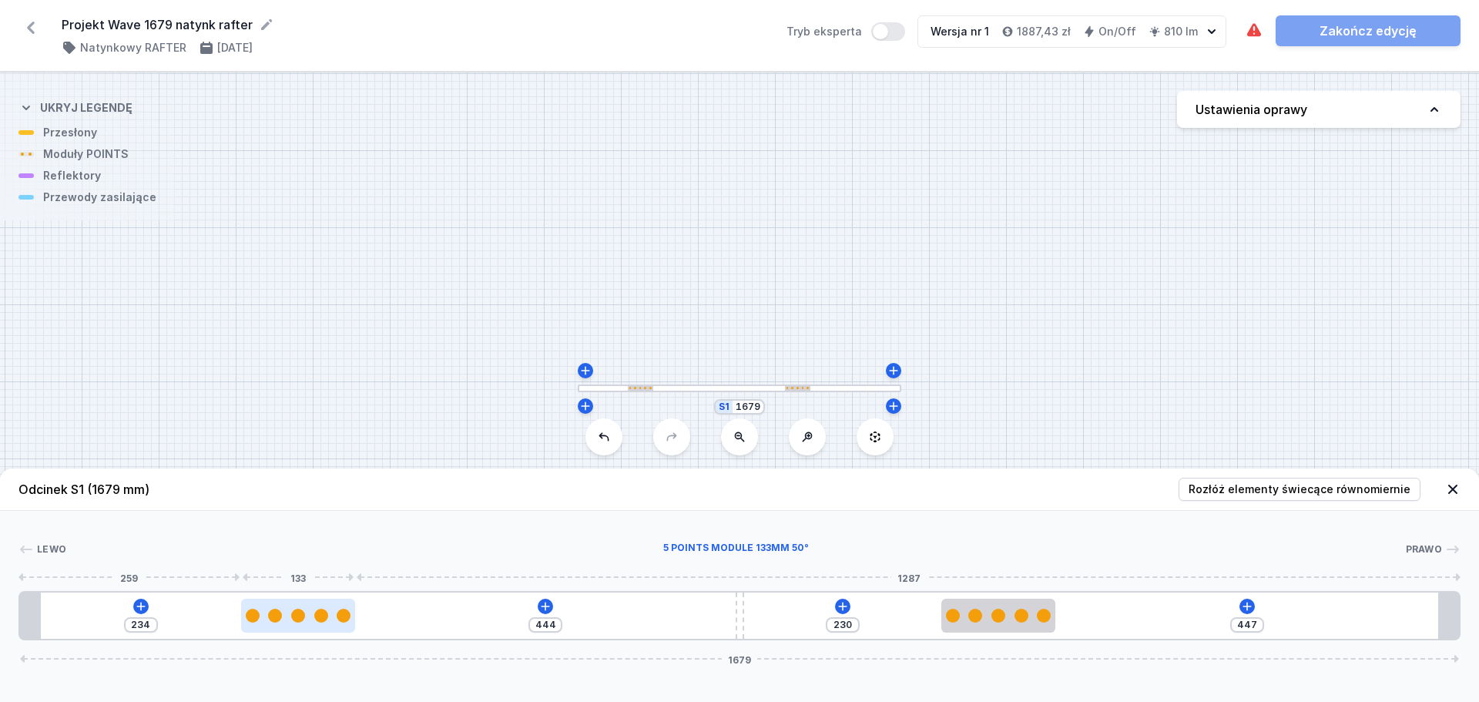
type input "233"
type input "446"
type input "232"
type input "447"
type input "231"
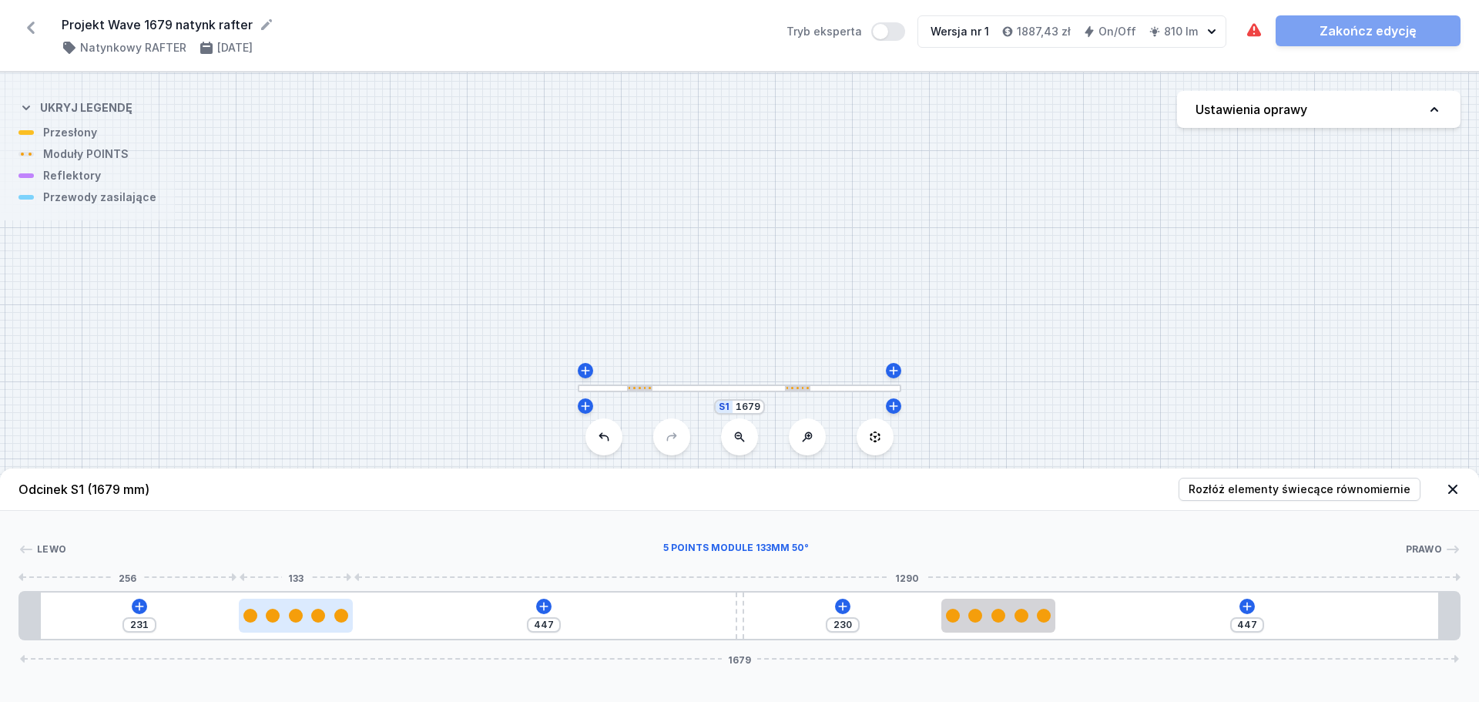
type input "448"
type input "230"
type input "460"
type input "218"
type input "512"
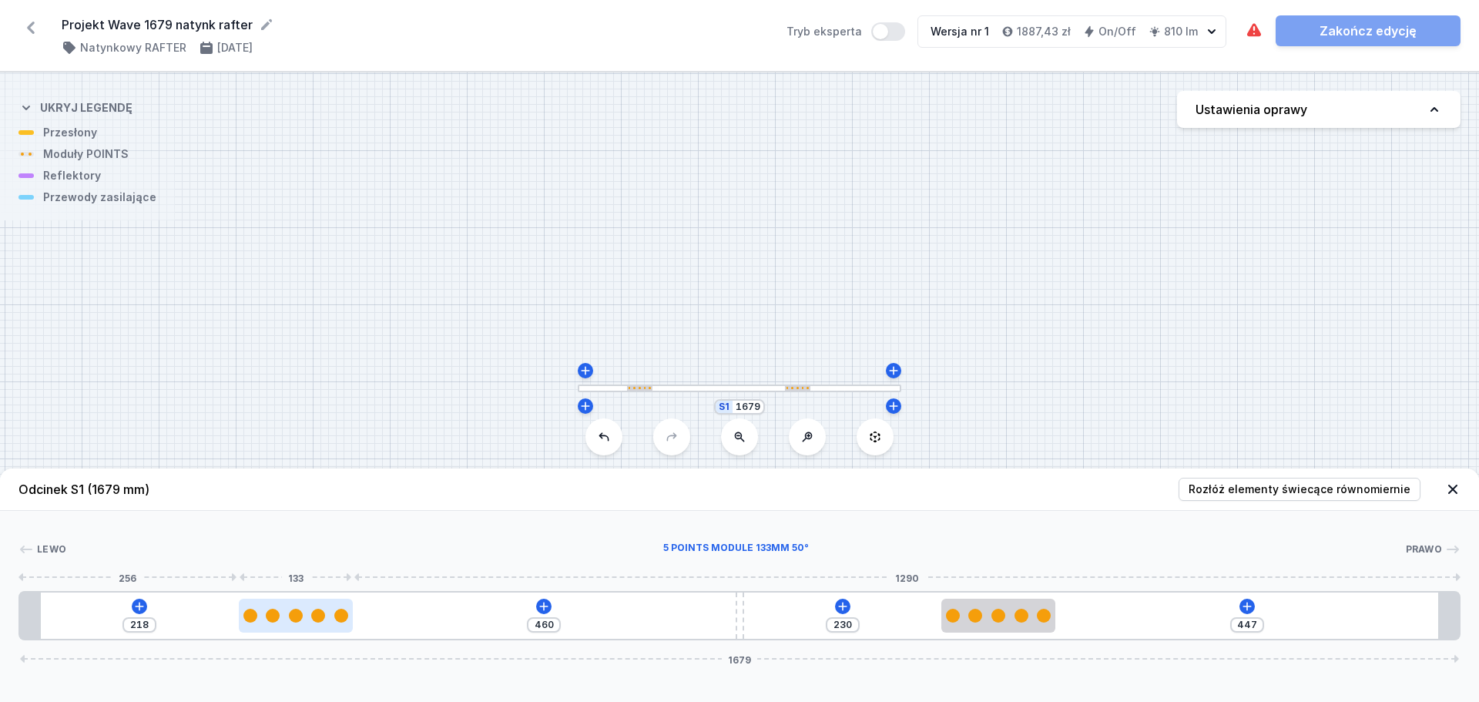
type input "166"
type input "529"
type input "149"
type input "535"
type input "143"
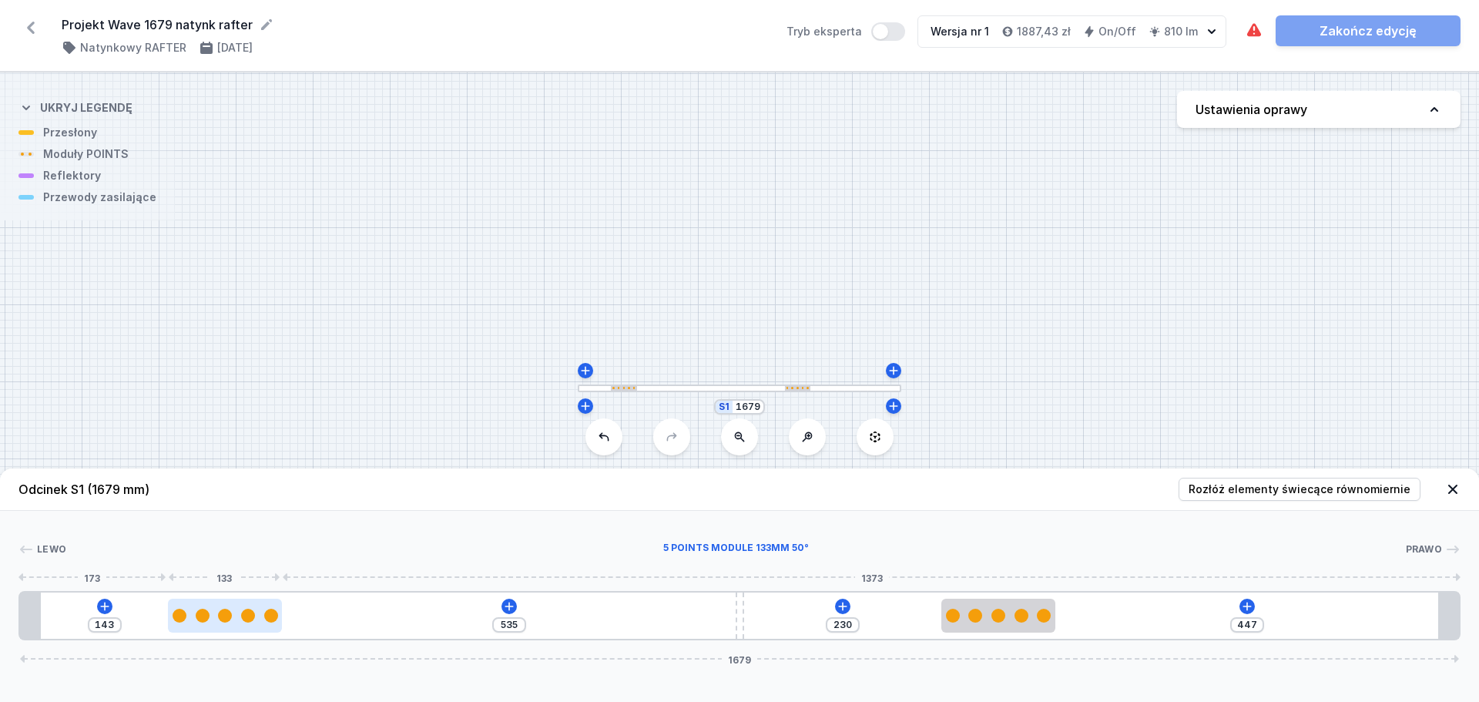
type input "536"
type input "142"
type input "538"
type input "140"
type input "544"
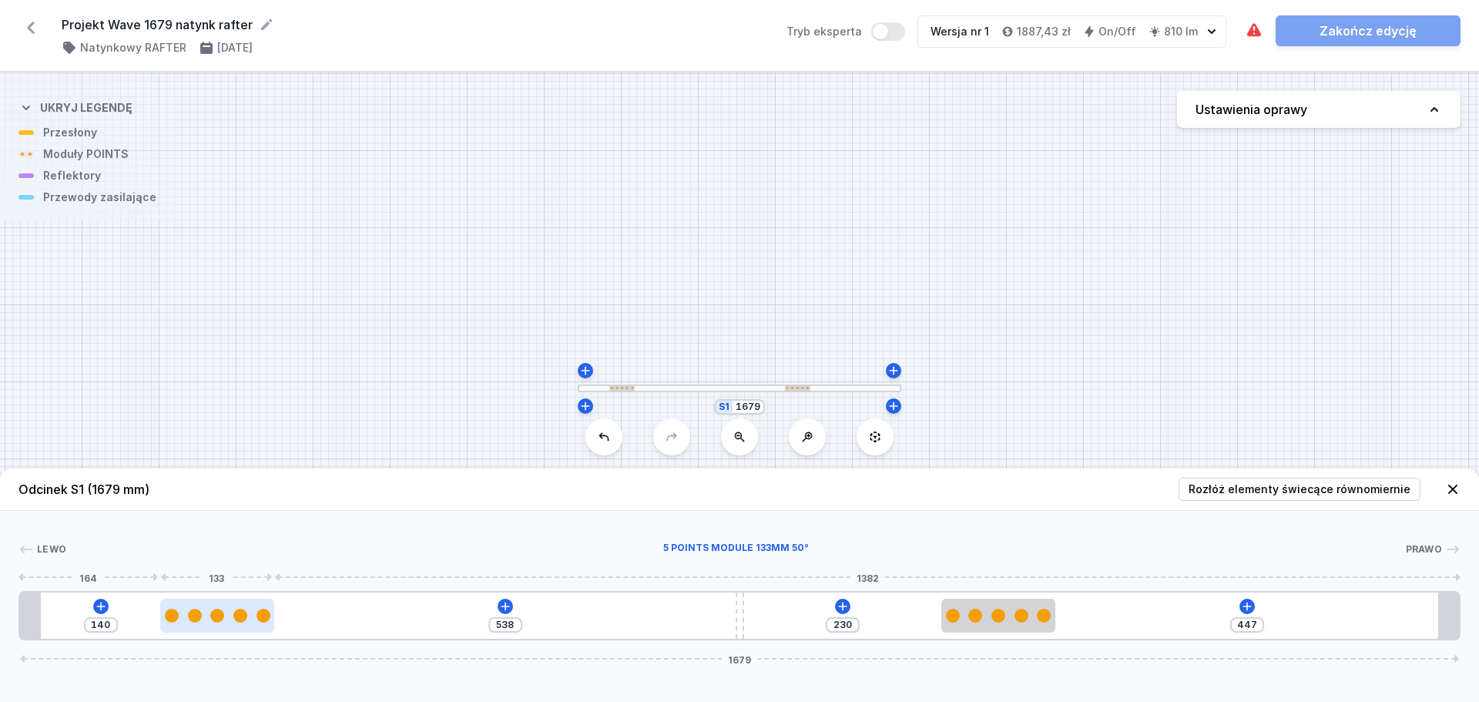
type input "134"
type input "549"
type input "129"
type input "555"
type input "123"
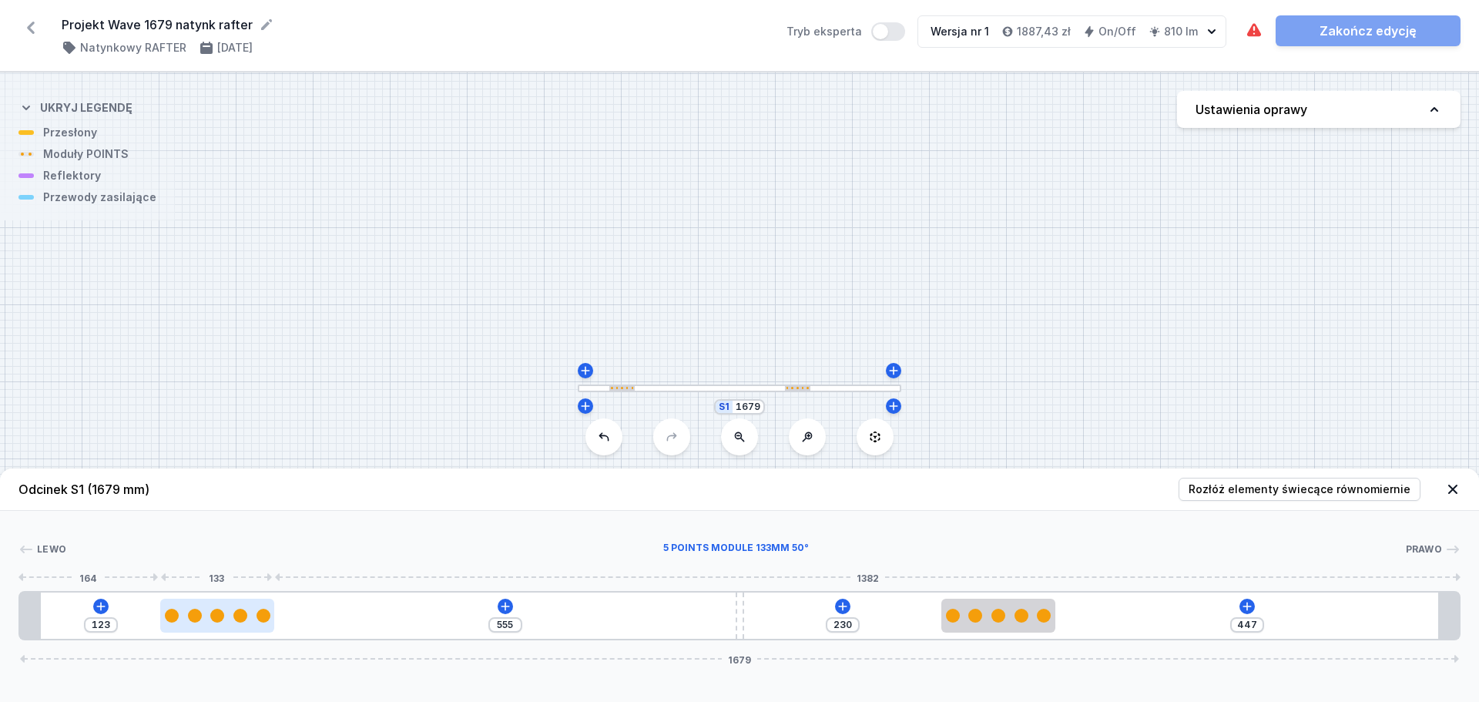
type input "556"
type input "122"
type input "560"
type input "118"
type input "562"
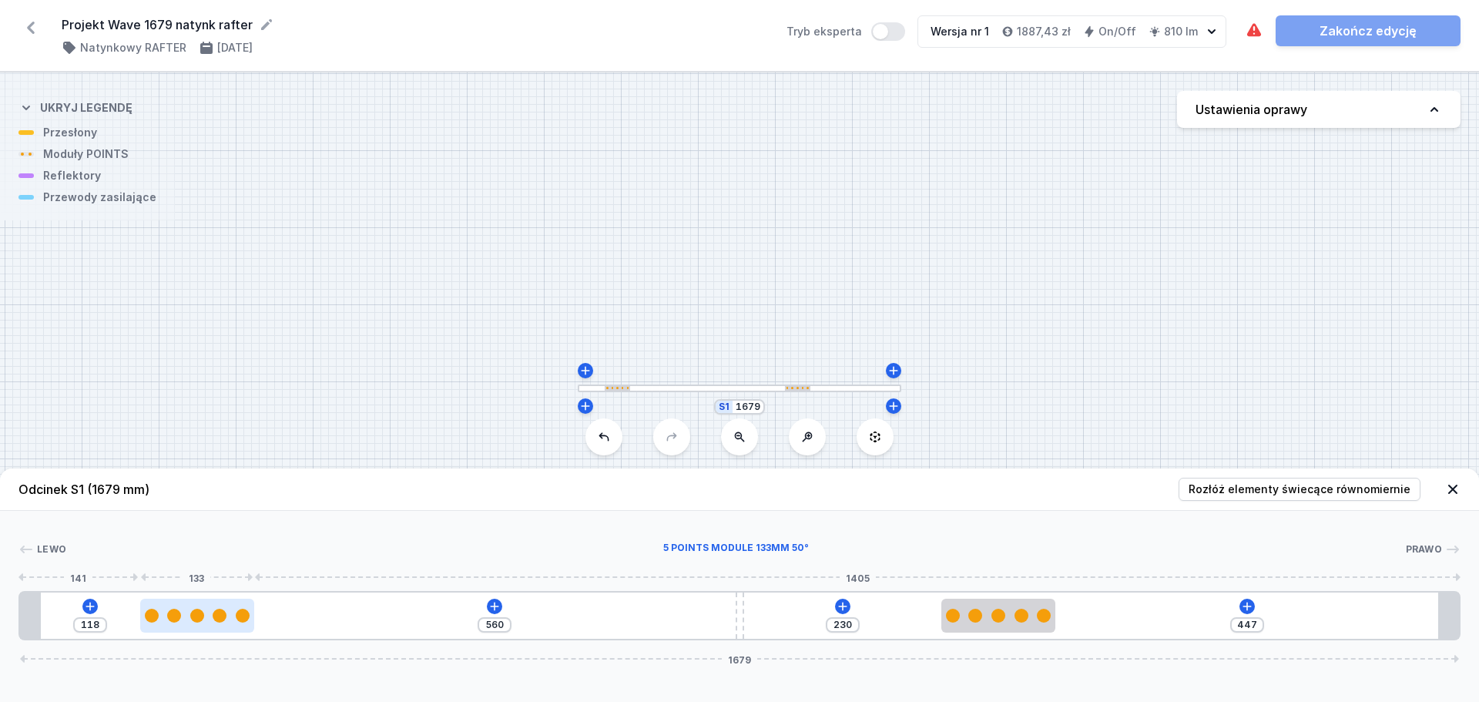
type input "116"
type input "564"
type input "114"
type input "565"
type input "113"
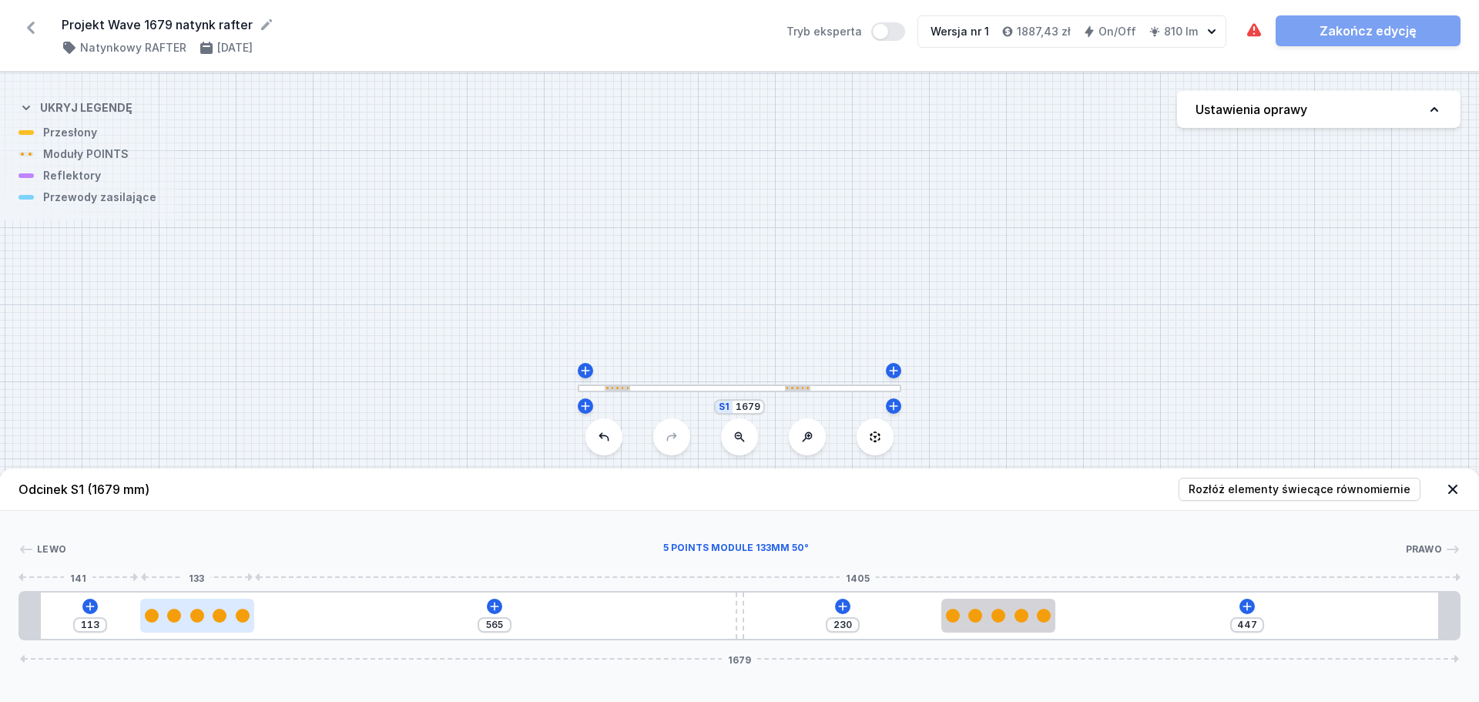
type input "566"
type input "112"
type input "567"
type input "111"
type input "569"
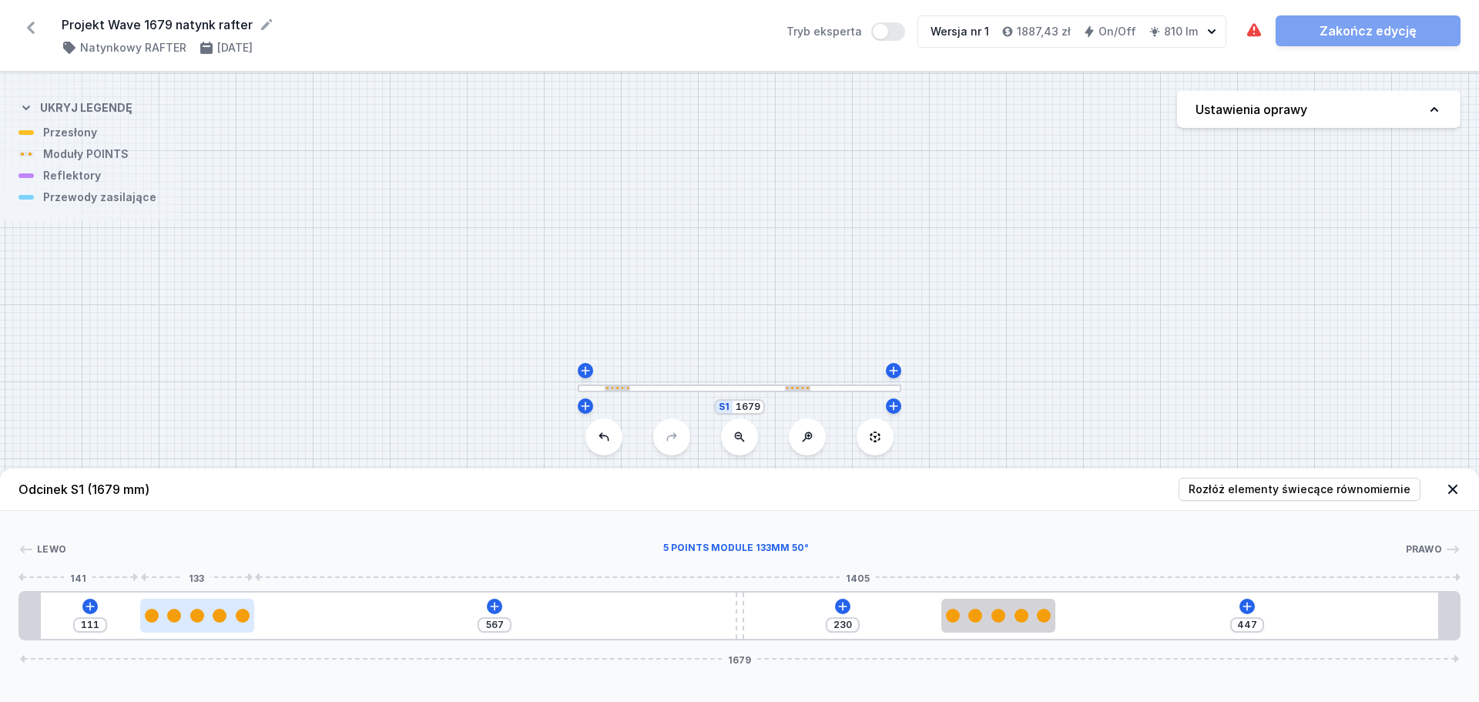
type input "109"
type input "570"
type input "108"
type input "571"
type input "107"
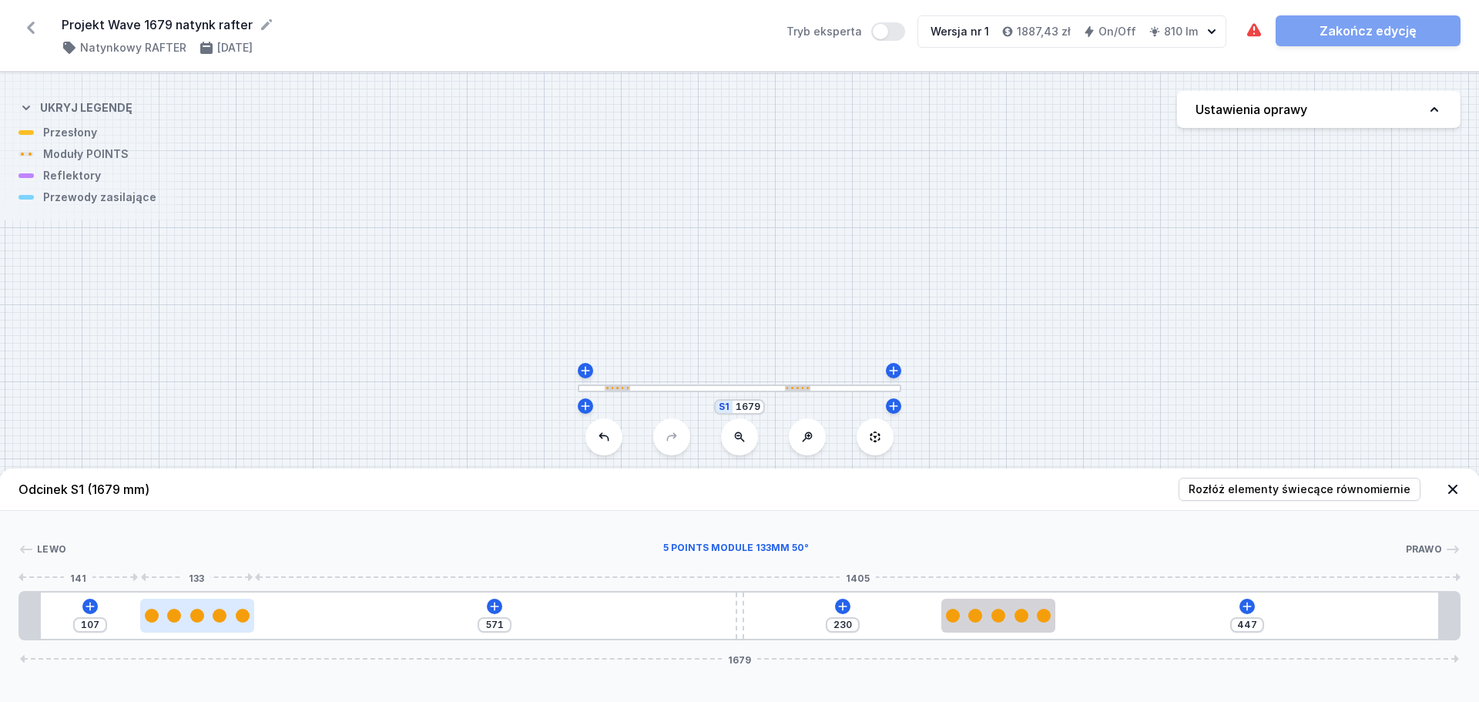
type input "572"
type input "106"
type input "573"
type input "105"
type input "572"
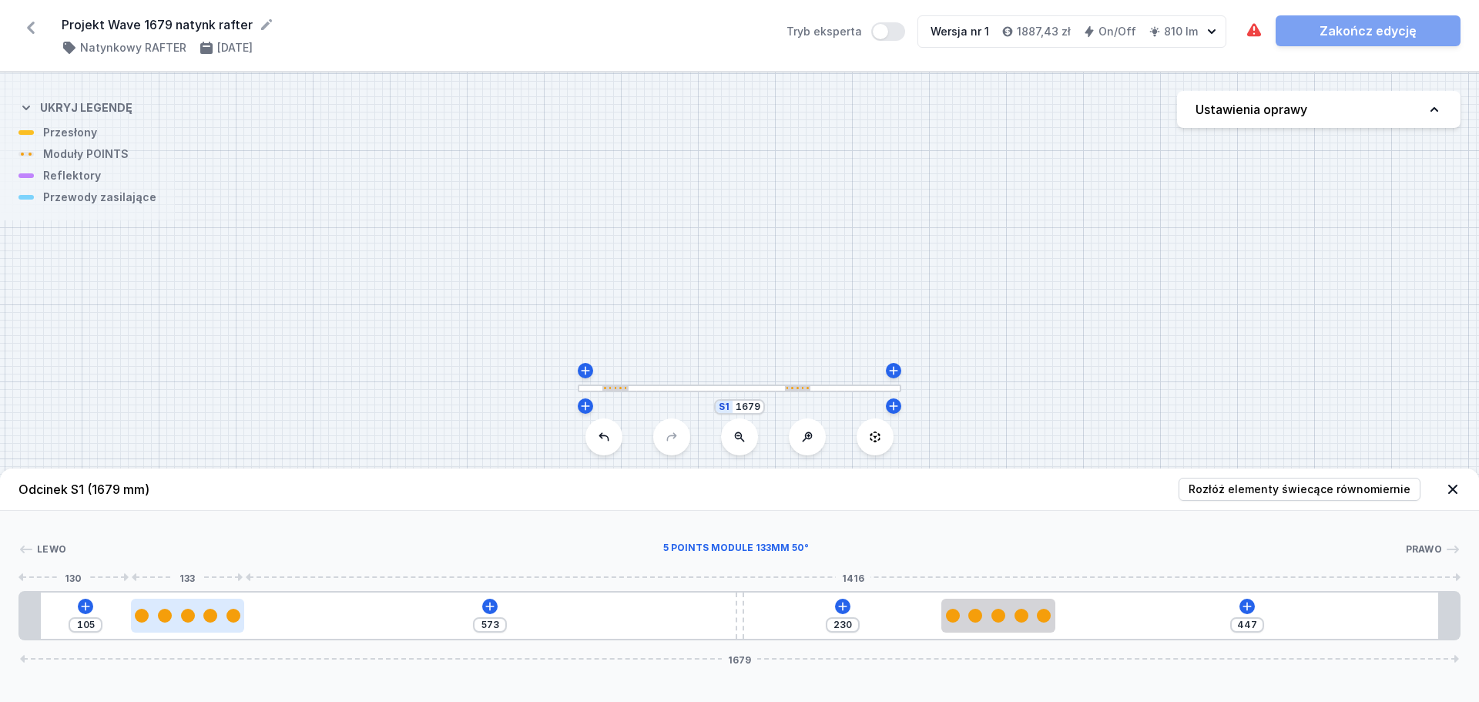
type input "106"
drag, startPoint x: 470, startPoint y: 624, endPoint x: 163, endPoint y: 620, distance: 306.6
click at [163, 535] on div at bounding box center [189, 616] width 114 height 34
click at [97, 535] on input "106" at bounding box center [86, 625] width 25 height 12
type input "671"
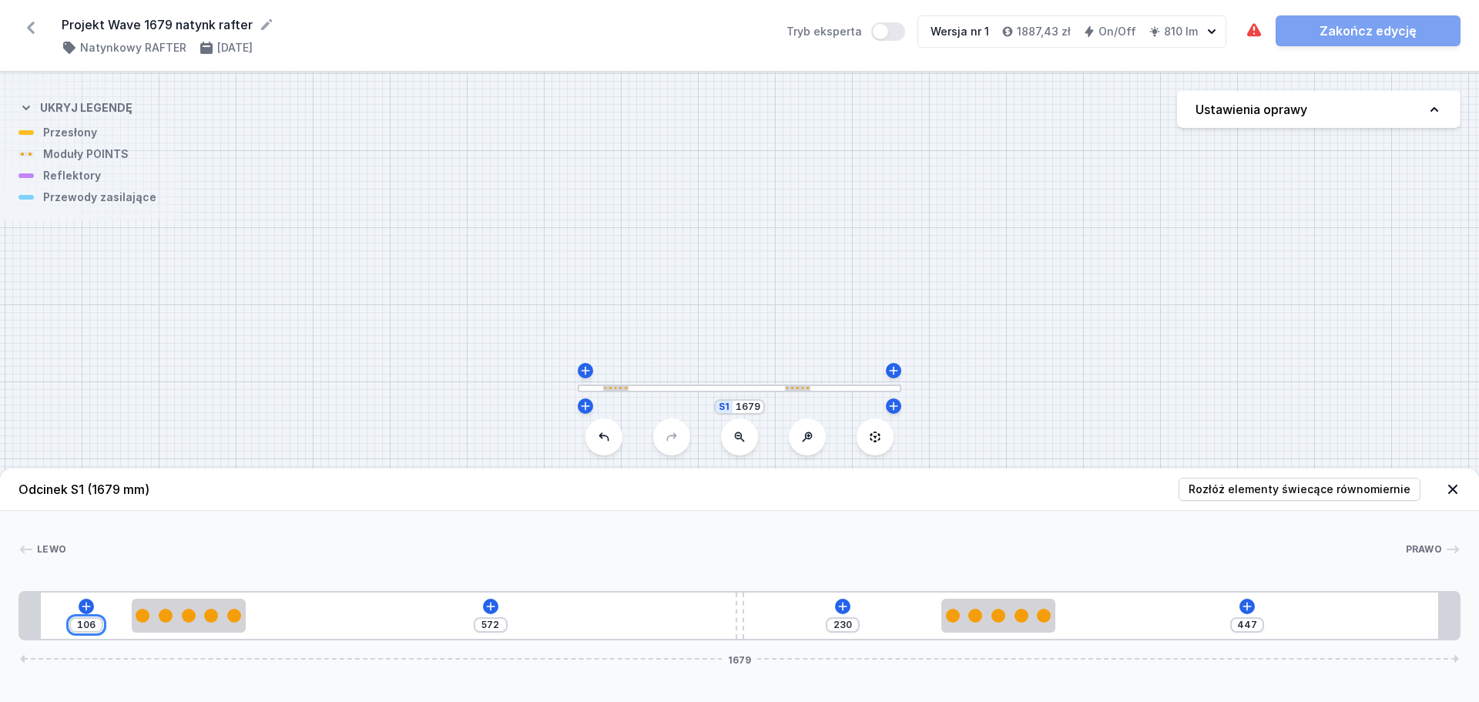
type input "7"
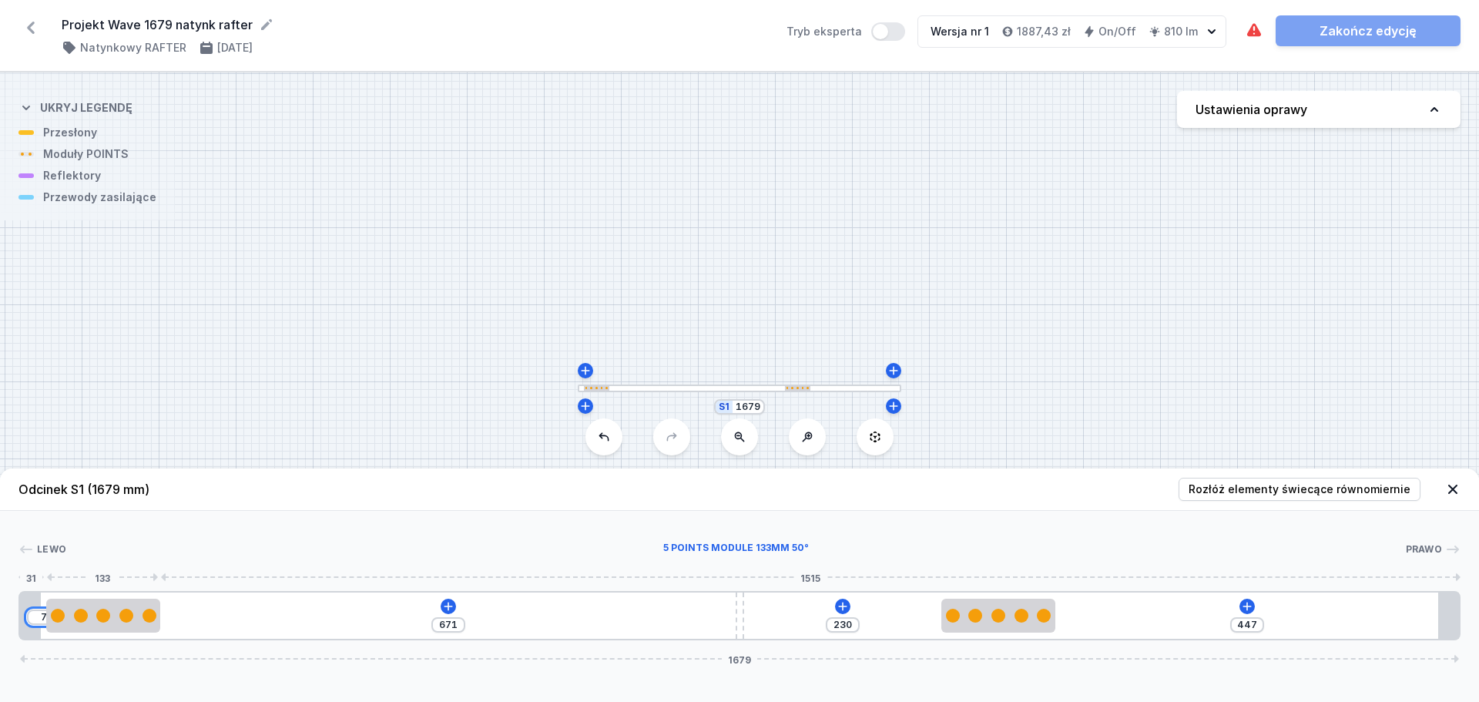
type input "603"
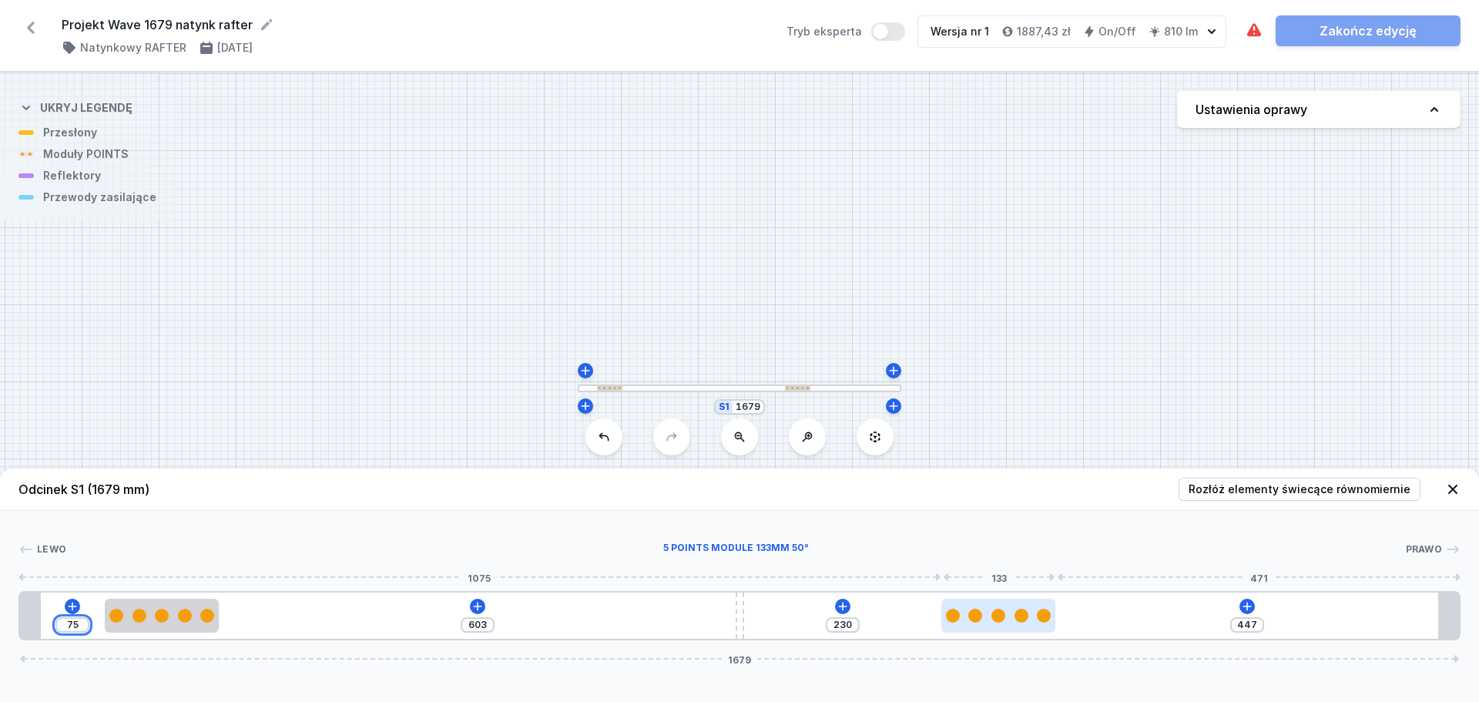
type input "75"
type input "363"
type input "314"
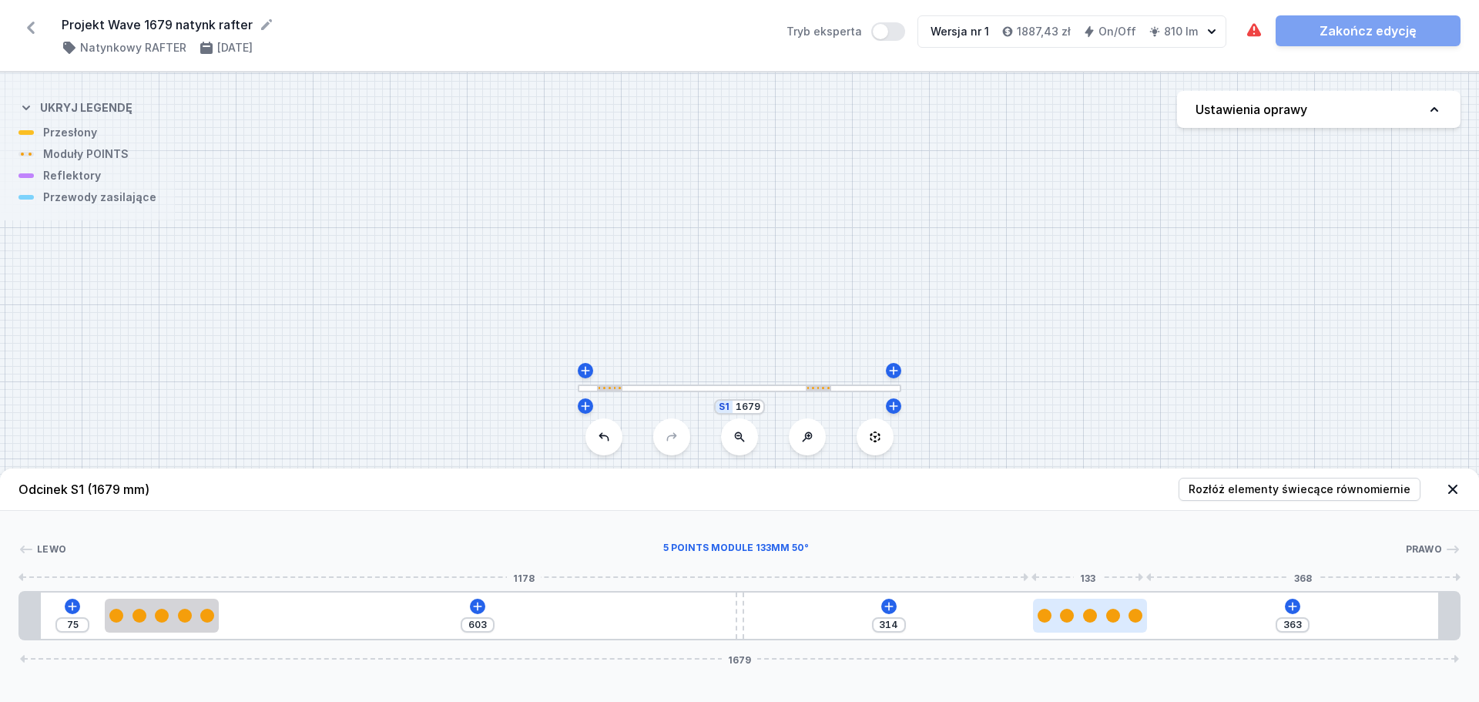
type input "327"
type input "350"
type input "320"
type input "357"
type input "309"
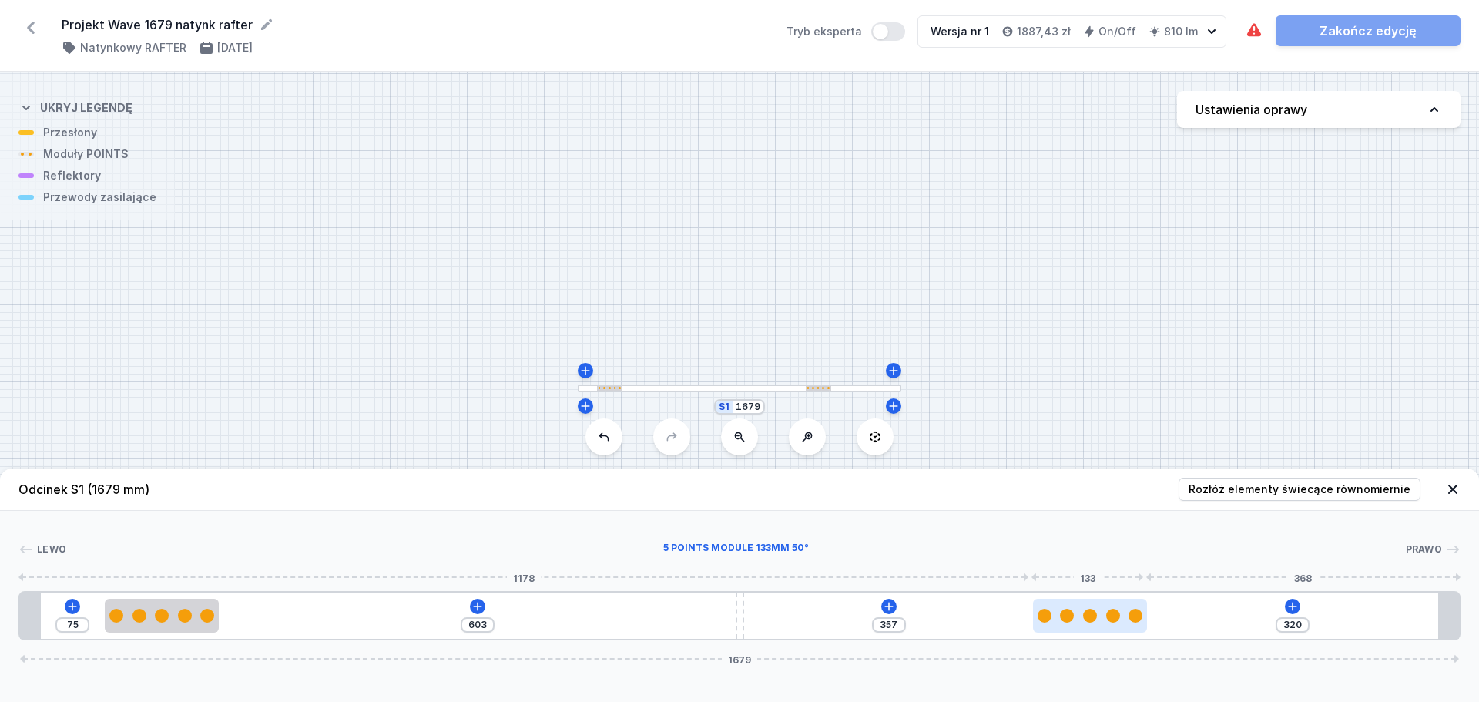
type input "368"
type input "299"
type input "378"
type input "282"
type input "395"
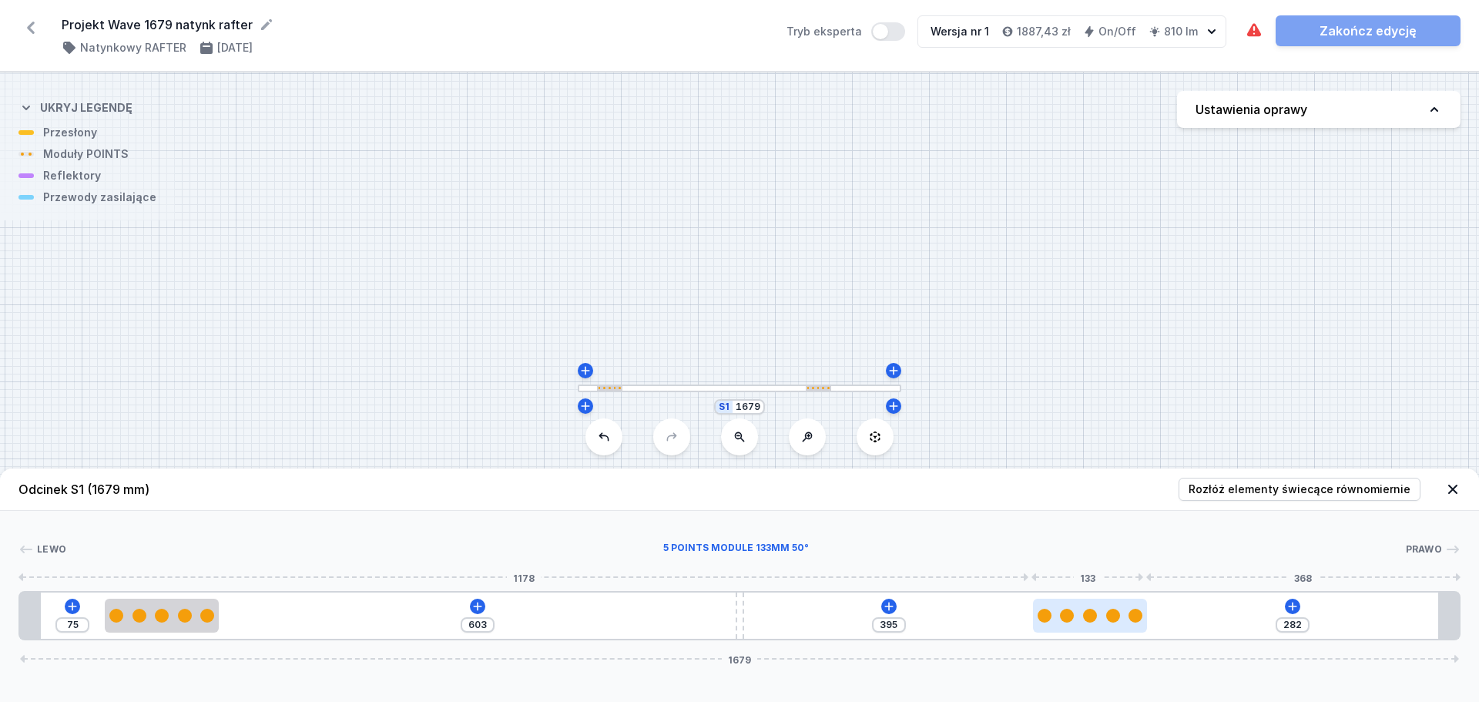
type input "267"
type input "410"
type input "258"
type input "419"
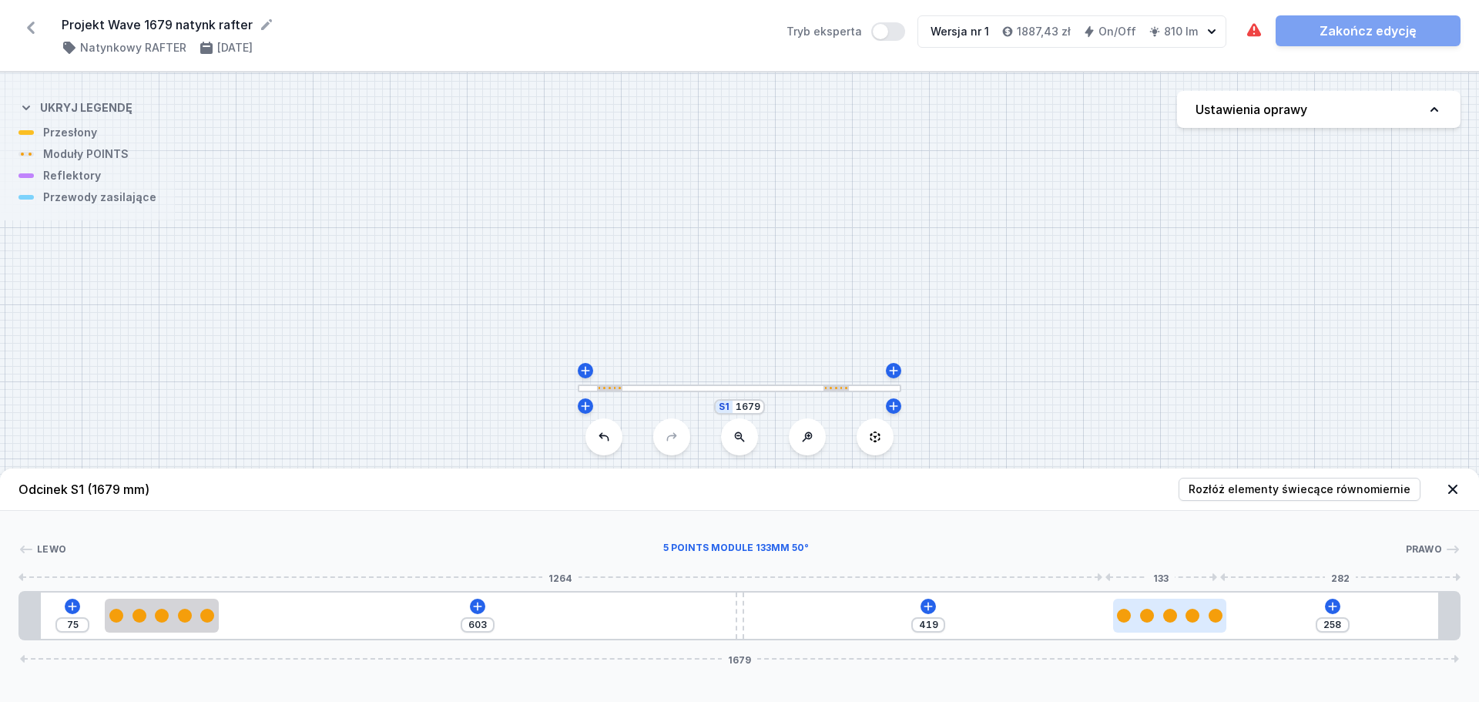
type input "247"
type input "430"
type input "243"
type input "434"
type input "240"
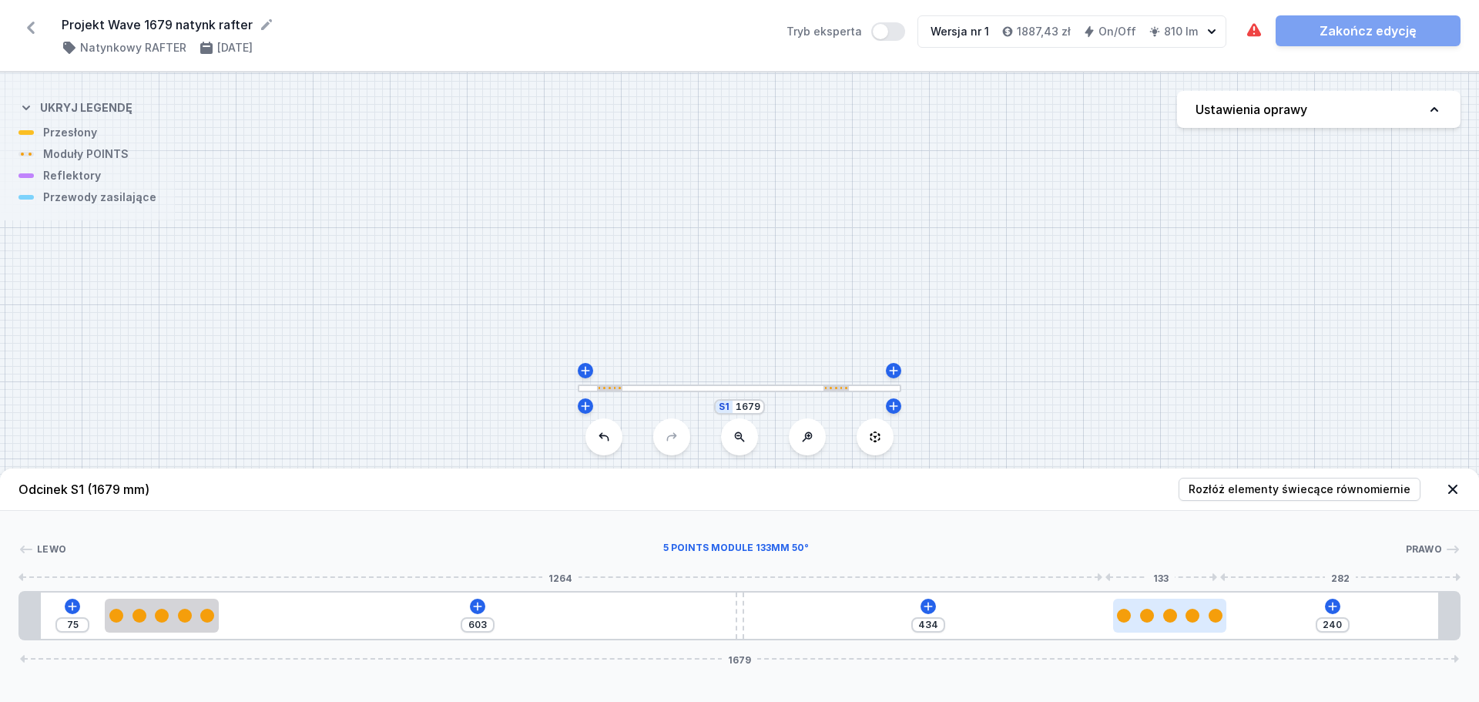
type input "437"
type input "237"
type input "440"
type input "232"
type input "445"
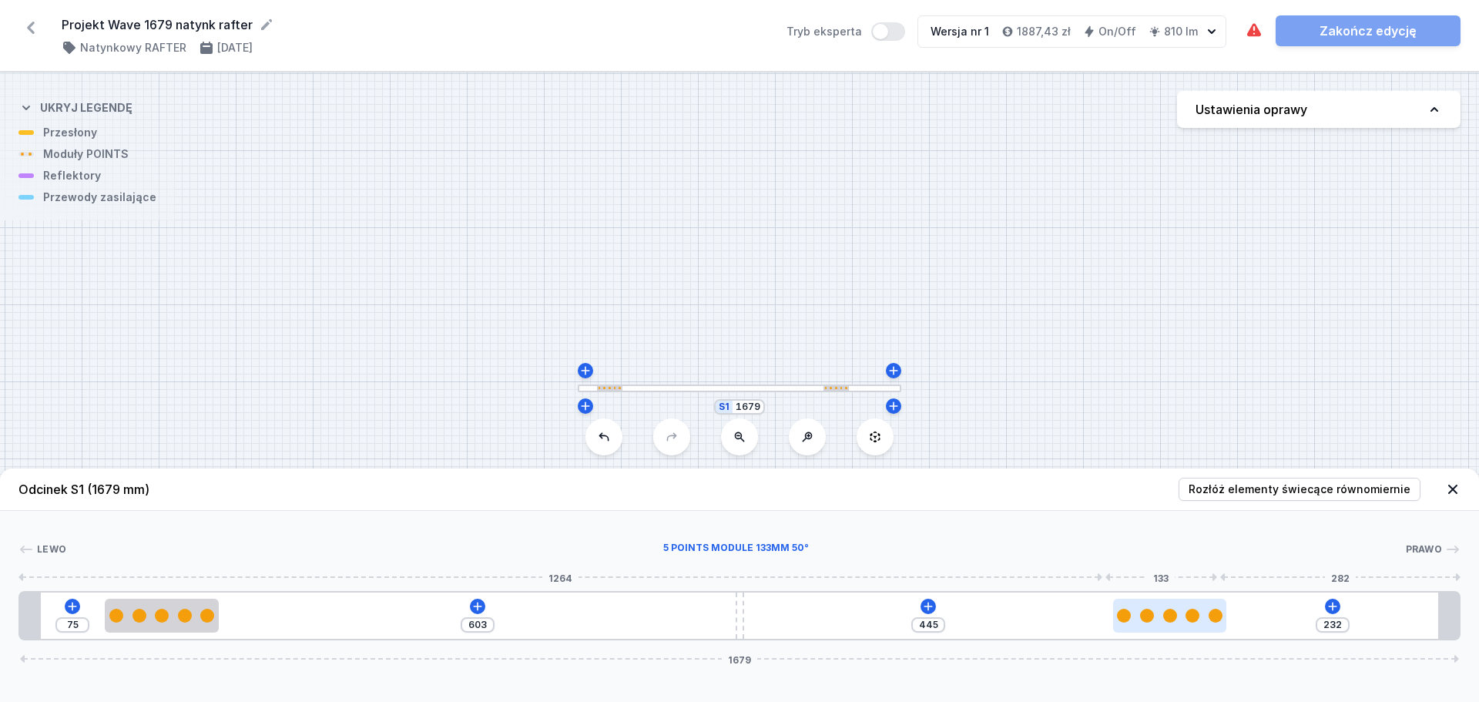
type input "228"
type input "449"
type input "225"
type input "452"
type input "221"
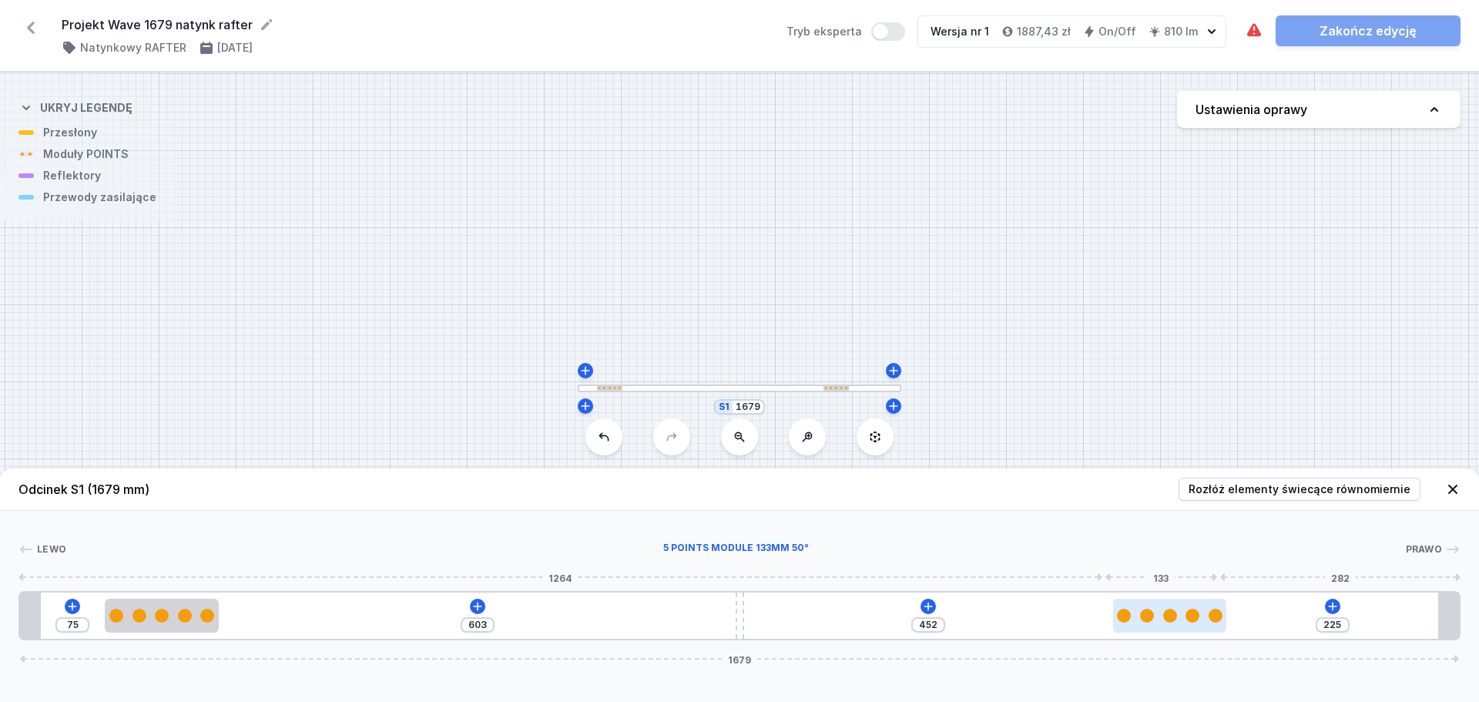
type input "456"
type input "218"
type input "459"
type input "217"
type input "460"
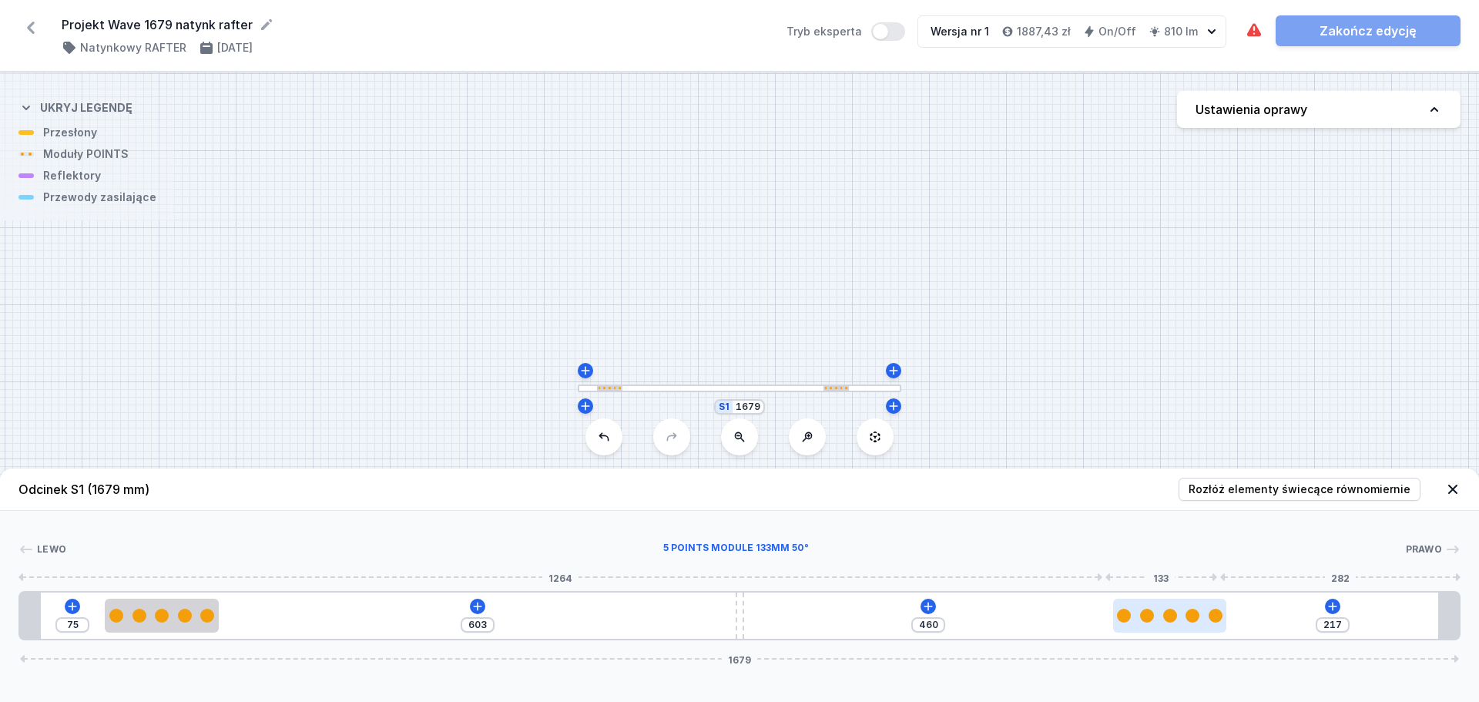
type input "215"
type input "462"
type input "212"
type input "465"
type input "210"
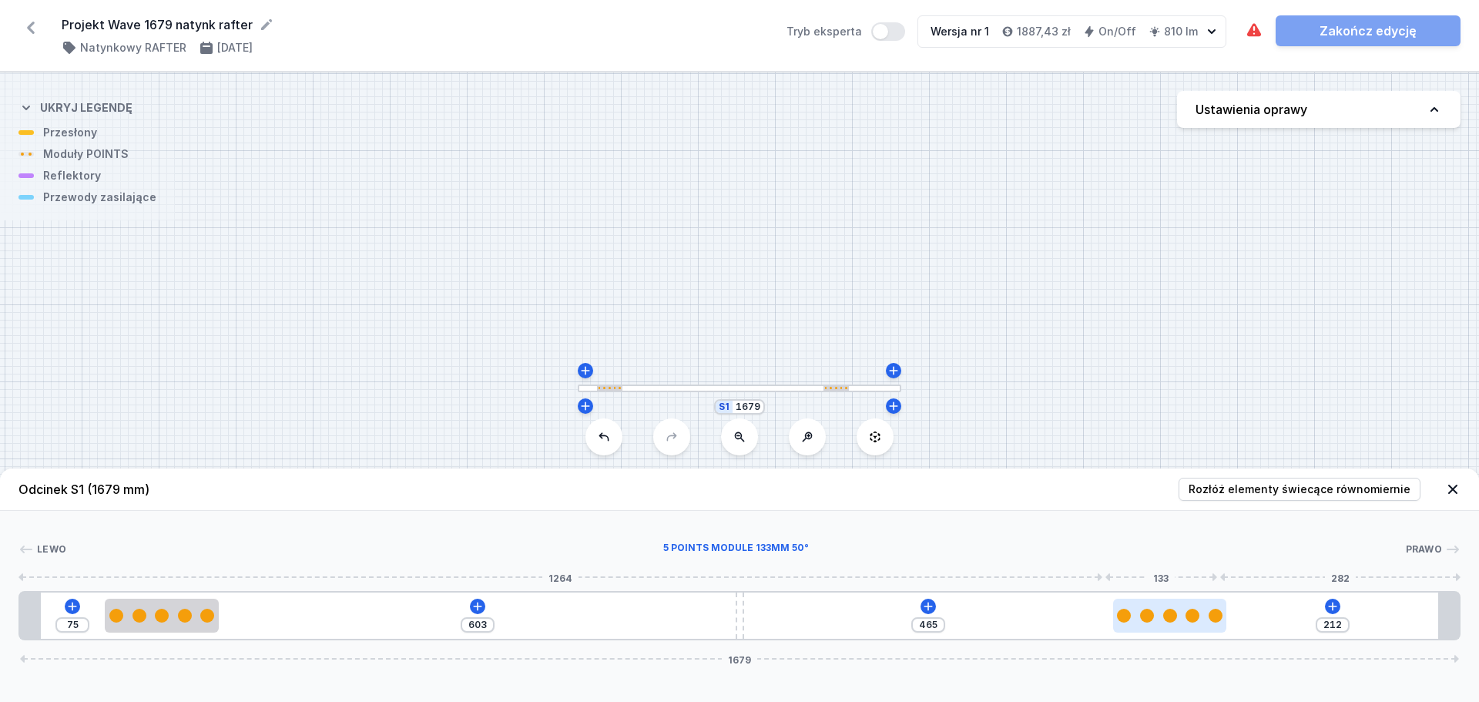
type input "467"
type input "209"
type input "468"
type input "208"
type input "469"
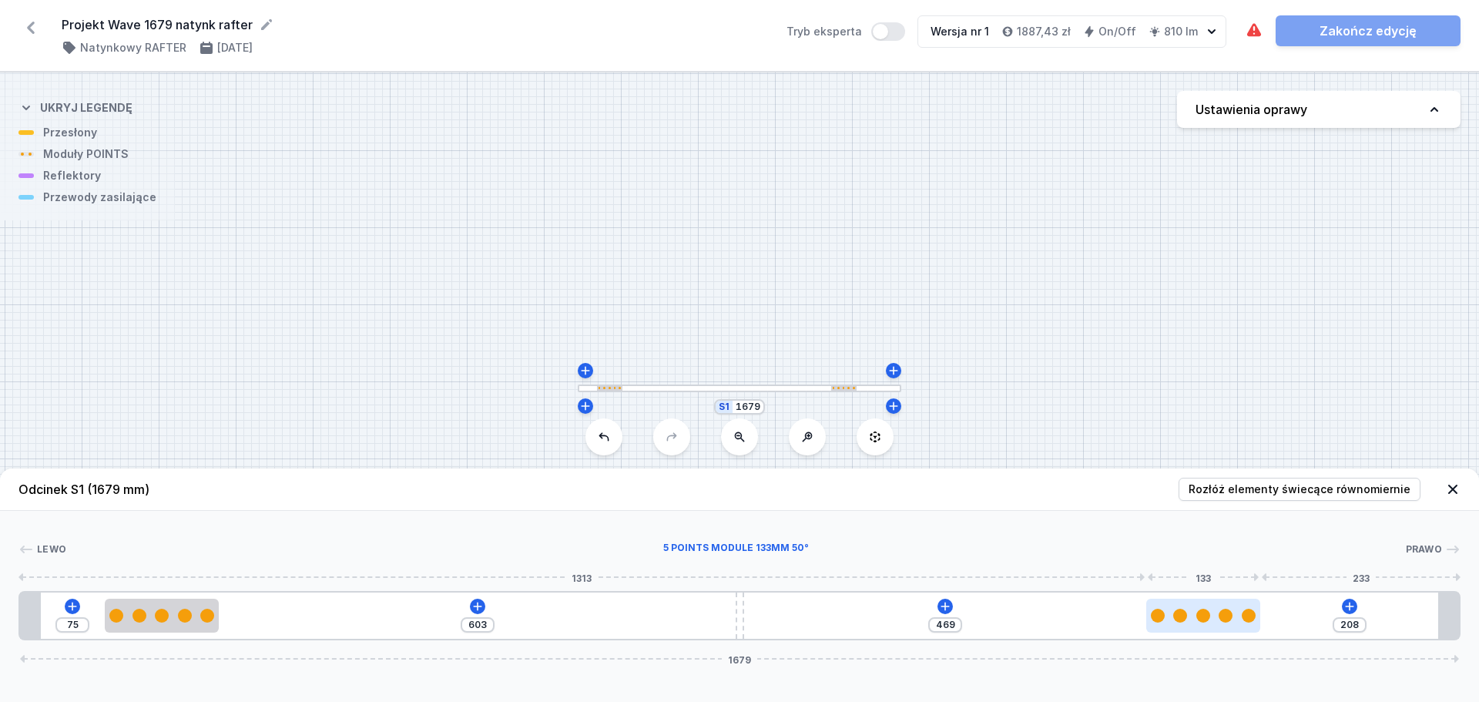
type input "206"
type input "471"
type input "205"
type input "472"
type input "204"
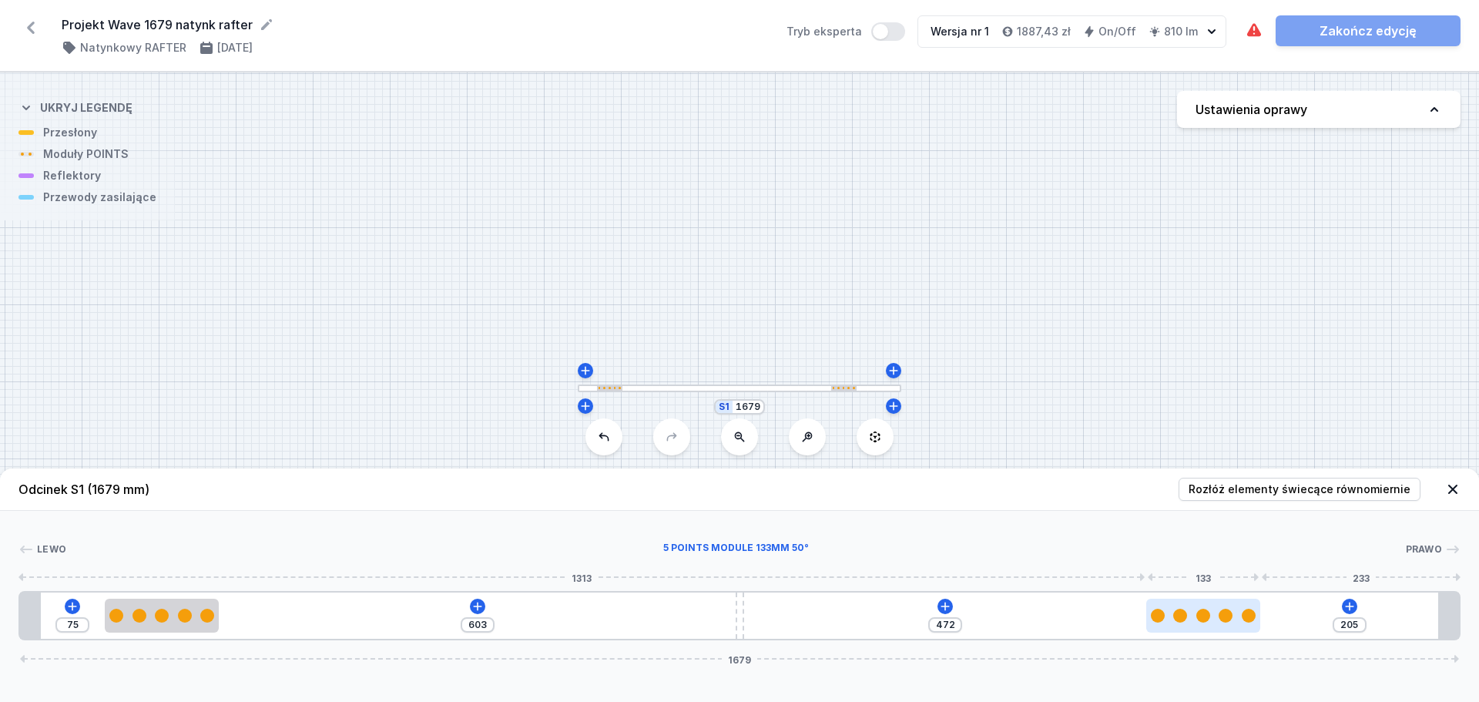
type input "473"
type input "201"
type input "476"
type input "199"
type input "478"
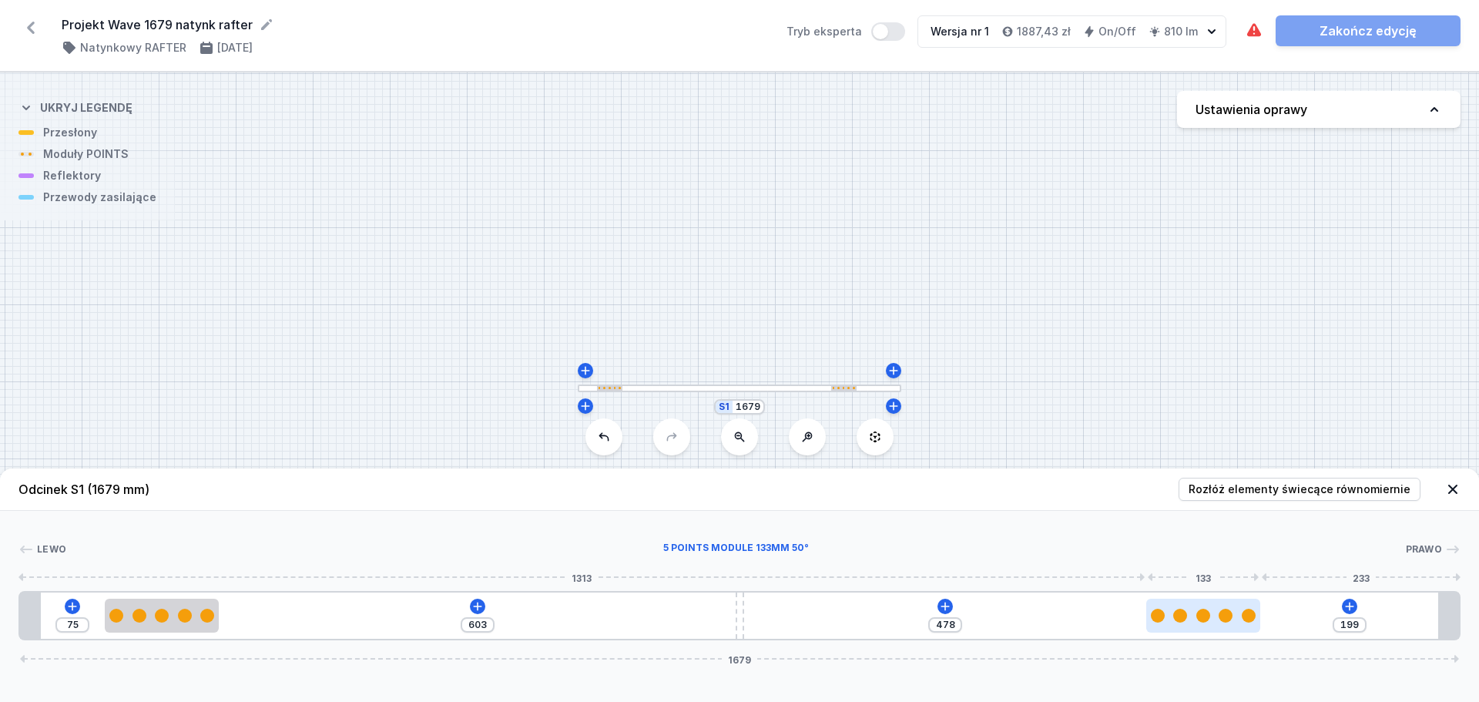
type input "198"
type input "479"
type input "197"
type input "480"
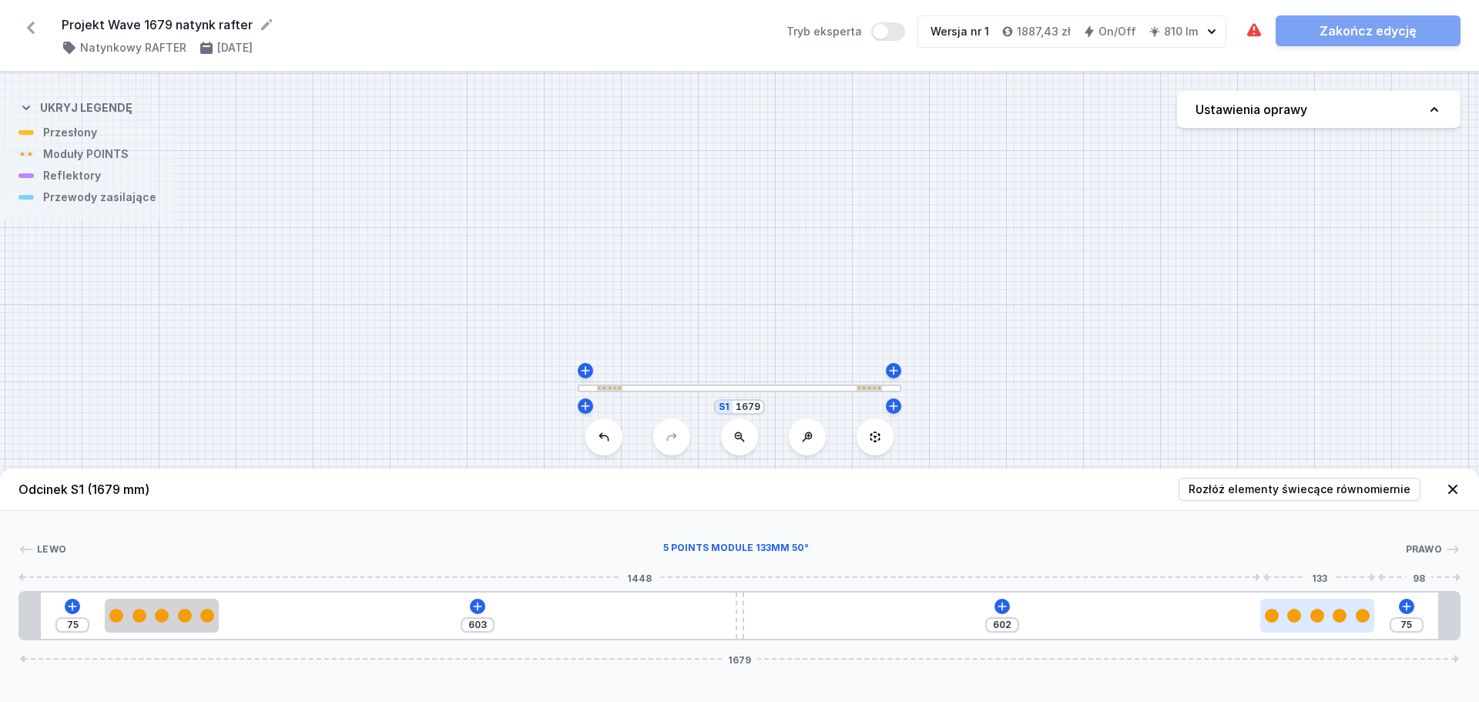
drag, startPoint x: 1005, startPoint y: 622, endPoint x: 1339, endPoint y: 614, distance: 334.4
click at [1171, 535] on div at bounding box center [1317, 616] width 114 height 34
click at [999, 535] on icon at bounding box center [1002, 606] width 12 height 12
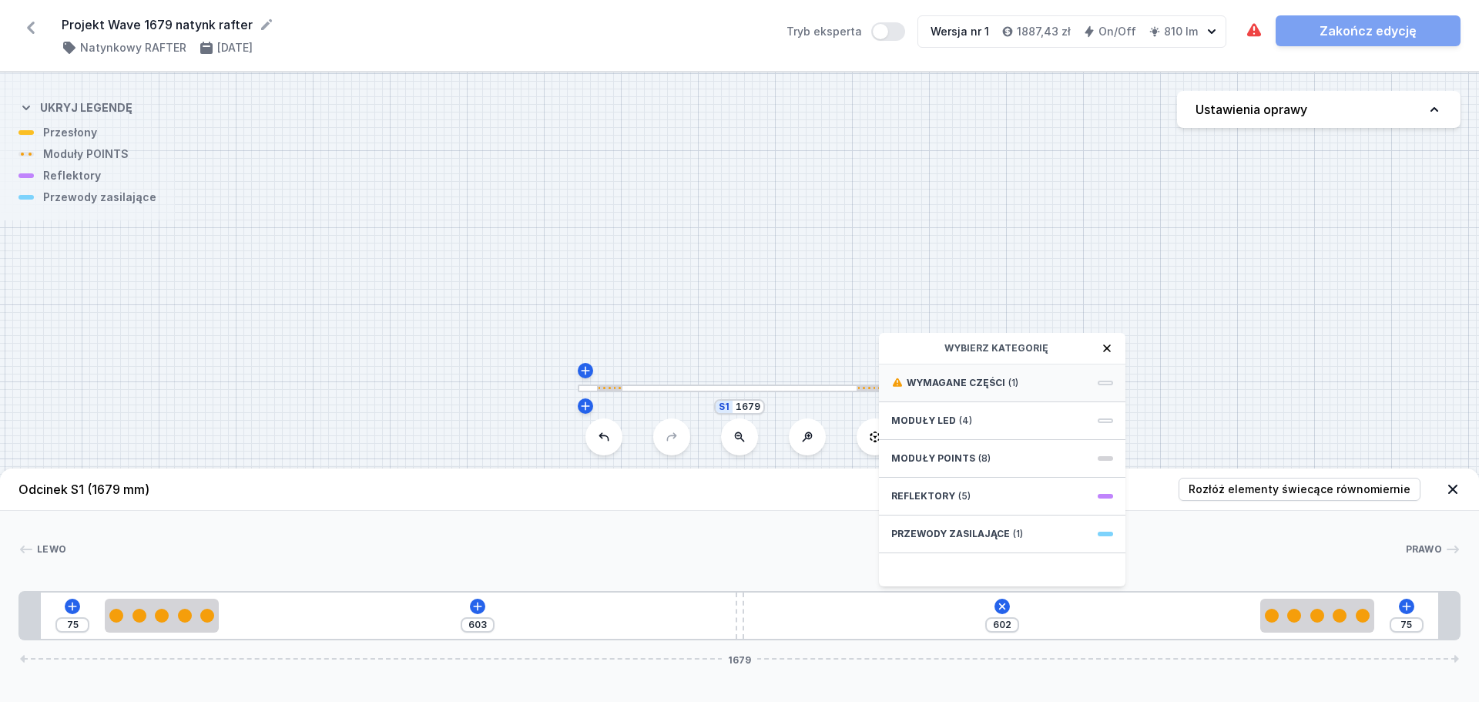
click at [1037, 382] on div "Wymagane części (1)" at bounding box center [1002, 383] width 247 height 38
click at [1032, 385] on span "Hole for power supply cable" at bounding box center [1002, 381] width 222 height 15
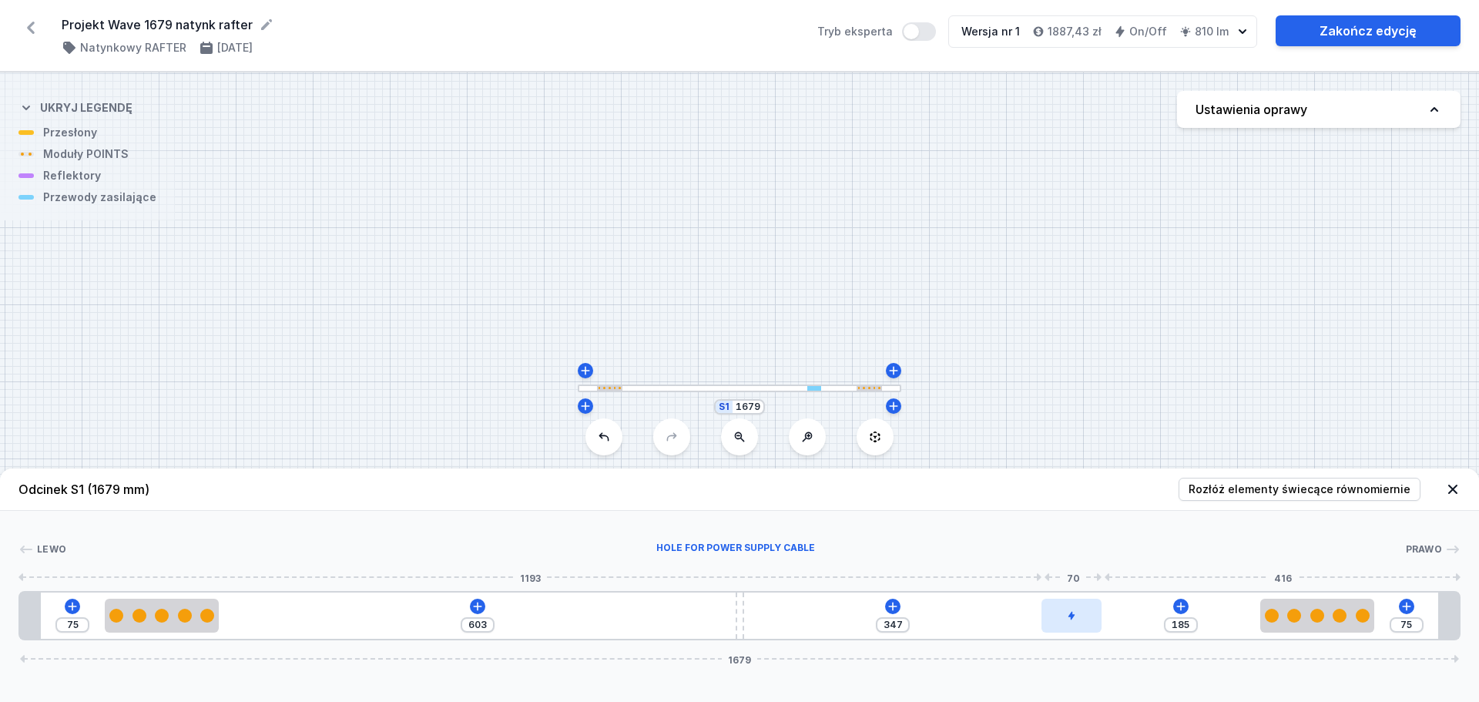
drag, startPoint x: 785, startPoint y: 616, endPoint x: 1092, endPoint y: 603, distance: 307.6
click at [1092, 535] on div at bounding box center [1071, 616] width 60 height 34
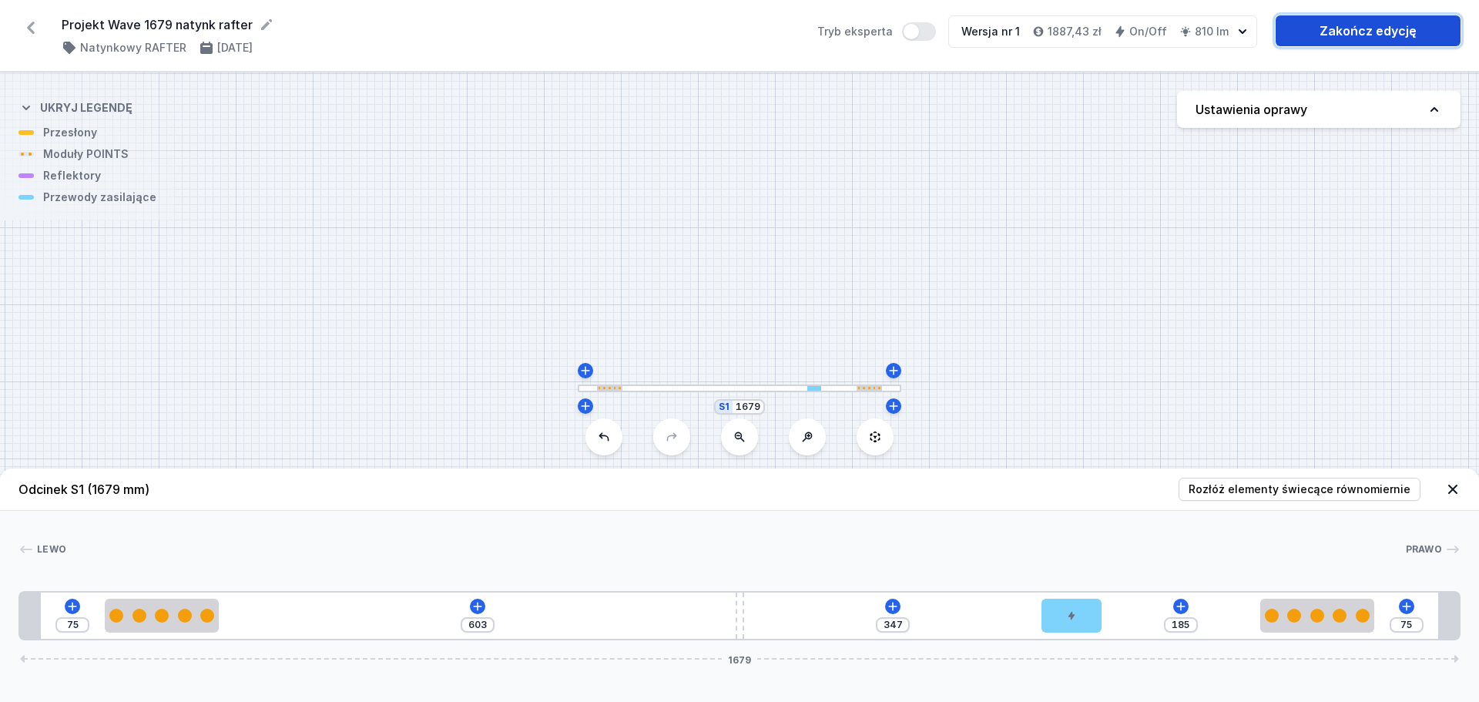
click at [1171, 38] on link "Zakończ edycję" at bounding box center [1368, 30] width 185 height 31
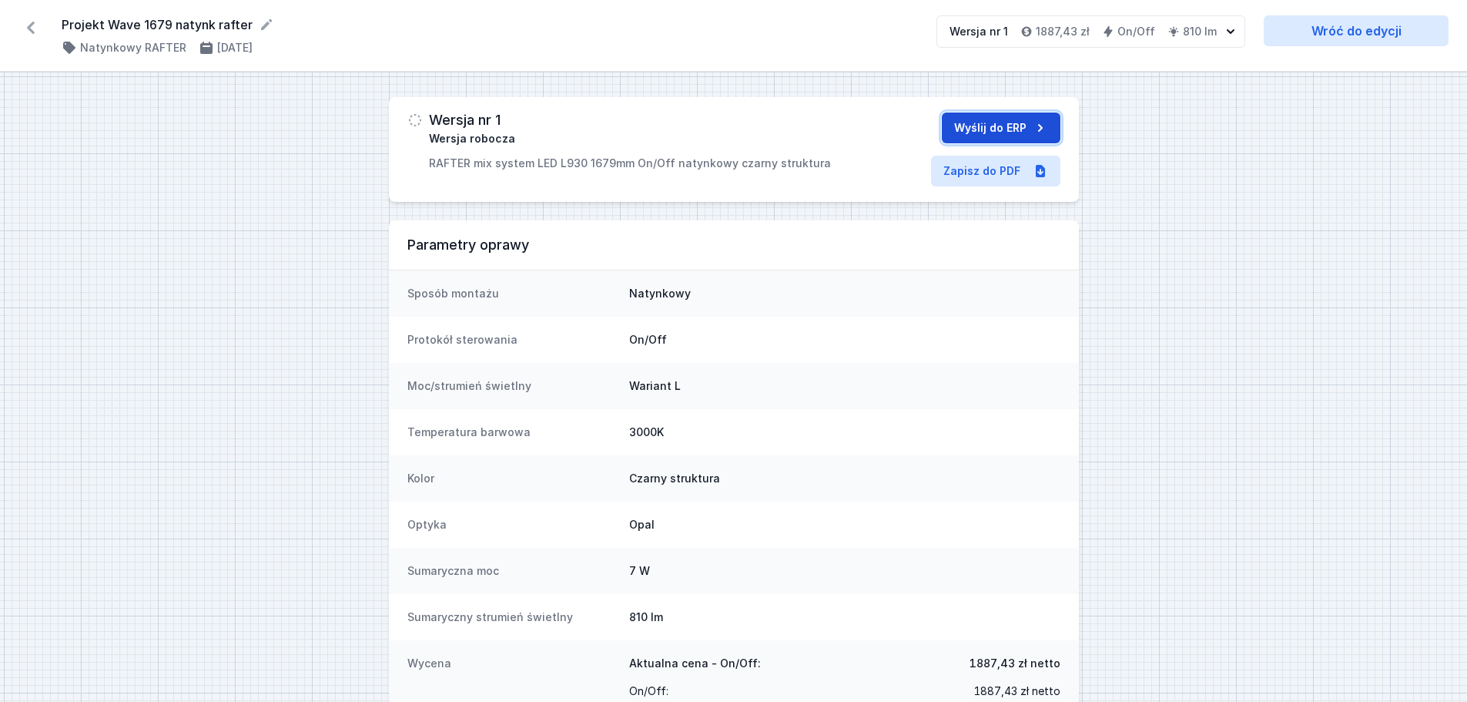
click at [1003, 136] on button "Wyślij do ERP" at bounding box center [1001, 127] width 119 height 31
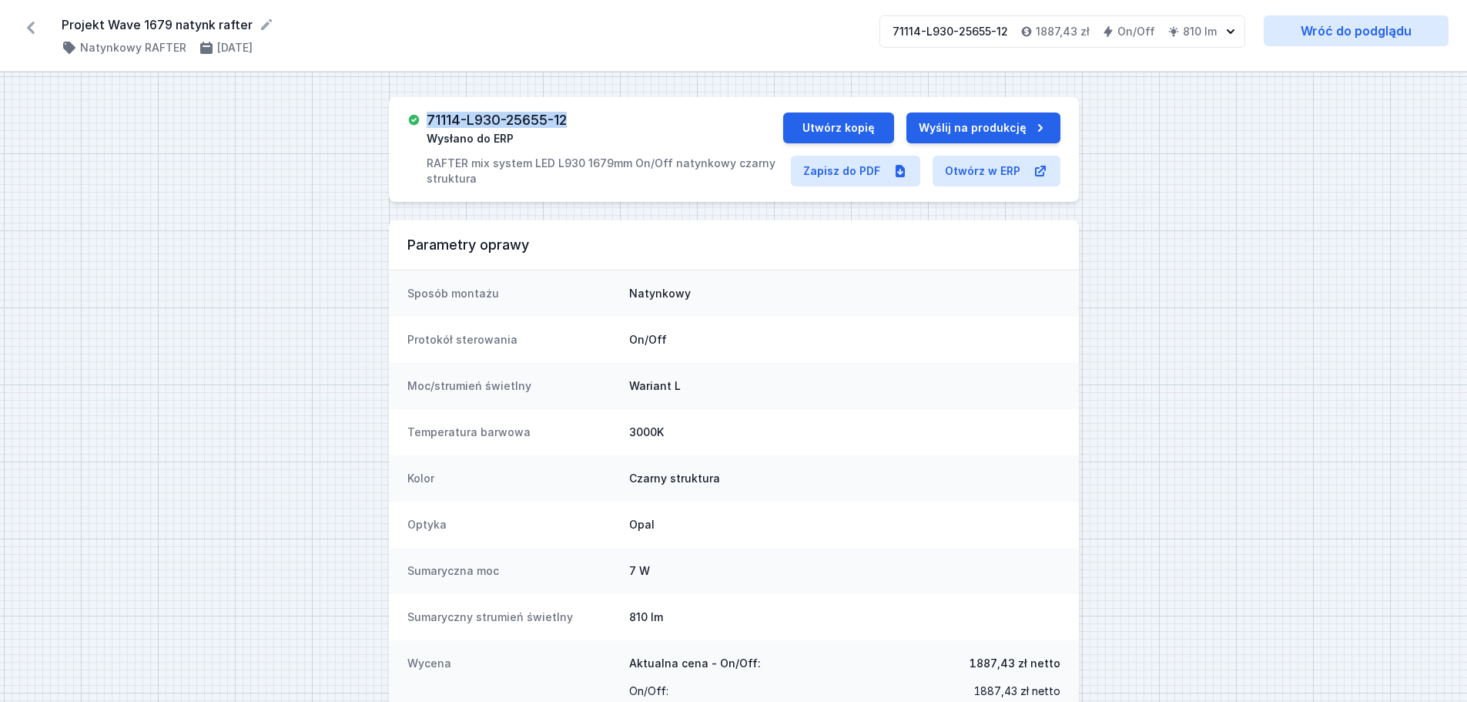
drag, startPoint x: 577, startPoint y: 119, endPoint x: 431, endPoint y: 122, distance: 145.6
click at [431, 122] on div "71114-L930-25655-12 Wysłano do ERP RAFTER mix system LED L930 1679mm On/Off nat…" at bounding box center [605, 149] width 356 height 74
copy h3 "71114-L930-25655-12"
click at [36, 26] on icon at bounding box center [30, 27] width 25 height 25
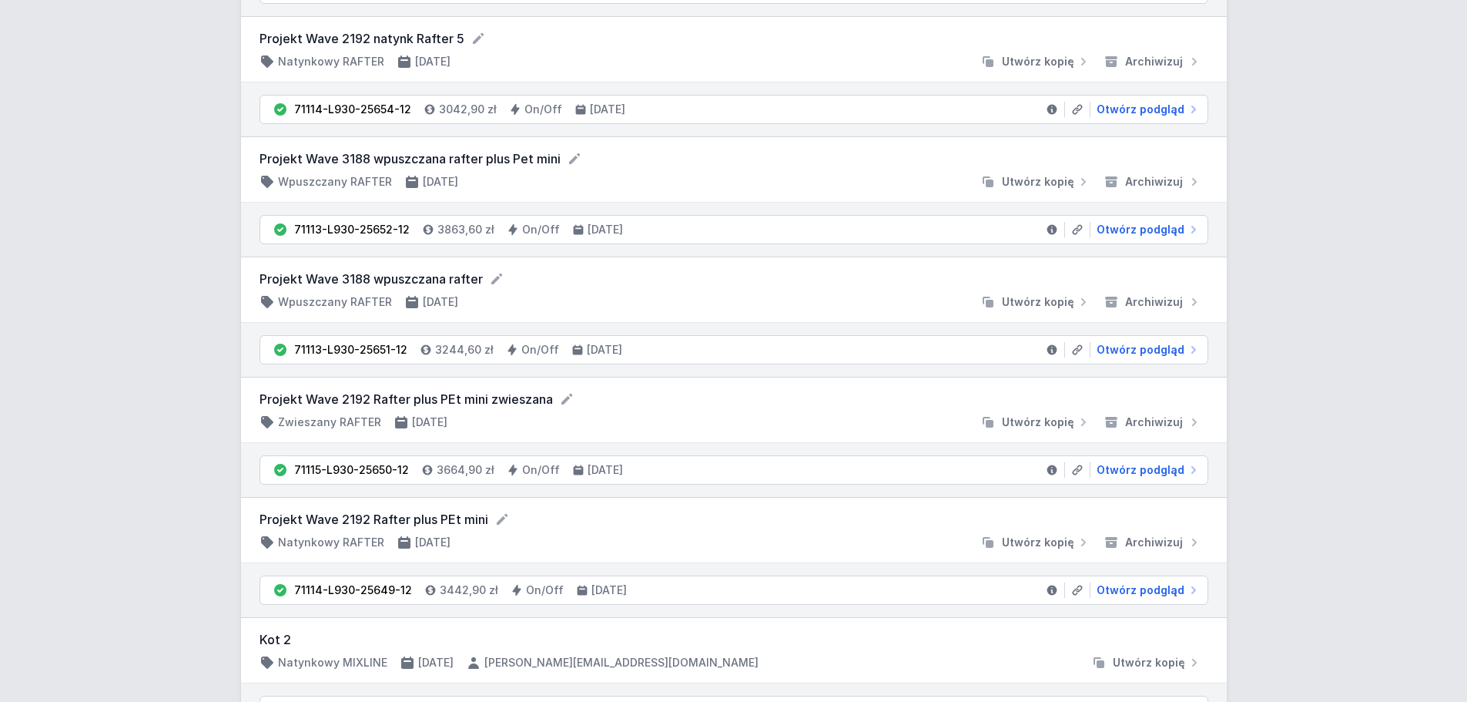
scroll to position [384, 0]
drag, startPoint x: 259, startPoint y: 397, endPoint x: 550, endPoint y: 397, distance: 291.2
click at [550, 397] on form "Projekt Wave 2192 Rafter plus PEt mini zwieszana" at bounding box center [734, 398] width 949 height 18
copy form "Projekt Wave 2192 Rafter plus PEt mini zwieszana"
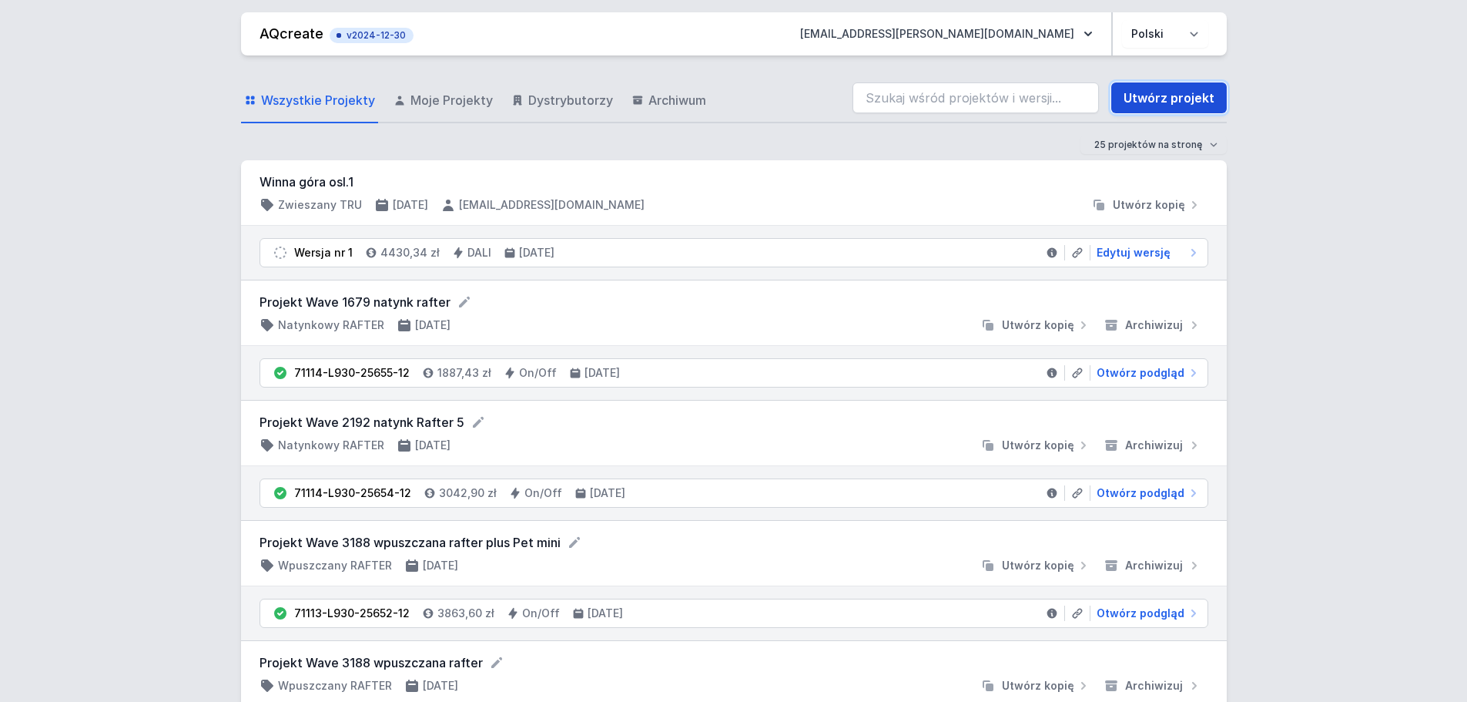
click at [1139, 102] on link "Utwórz projekt" at bounding box center [1170, 97] width 116 height 31
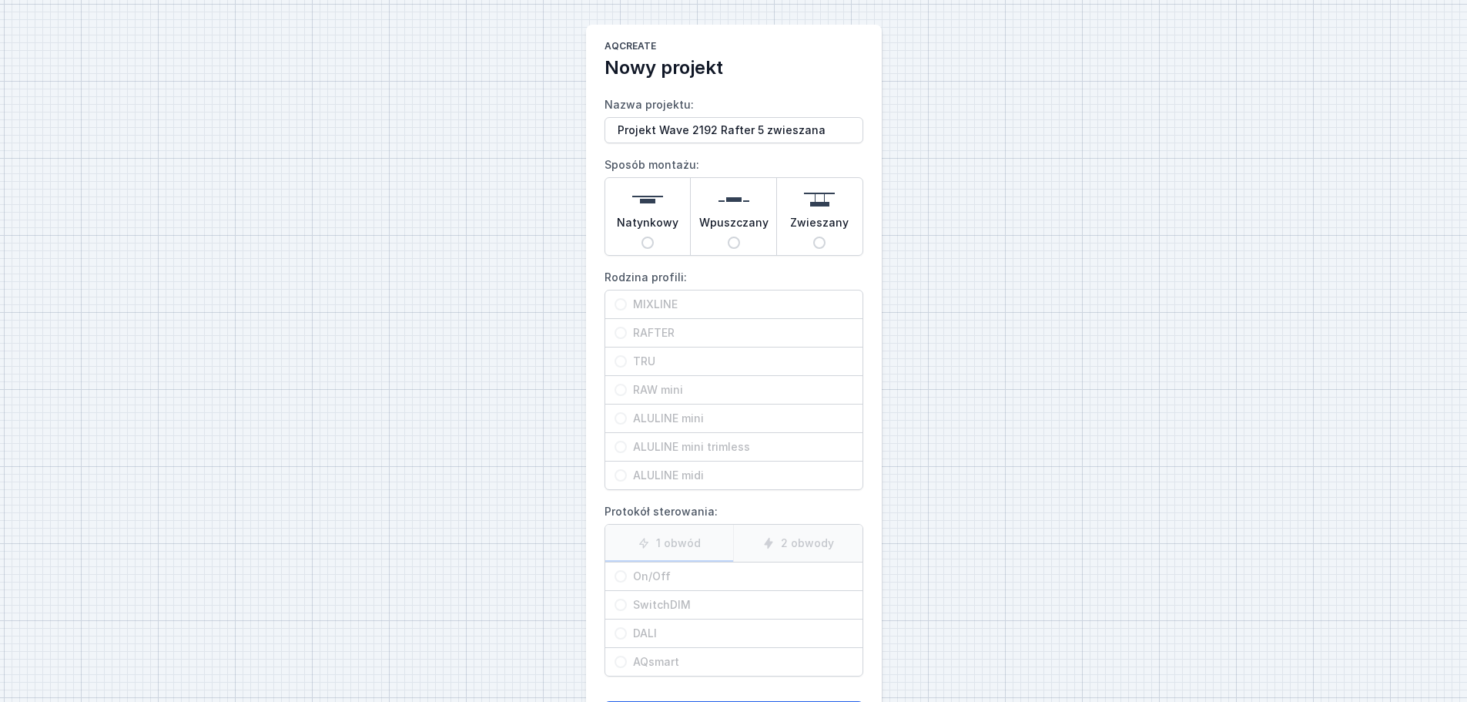
click at [812, 229] on span "Zwieszany" at bounding box center [819, 226] width 59 height 22
click at [813, 236] on input "Zwieszany" at bounding box center [819, 242] width 12 height 12
click at [679, 331] on span "RAFTER" at bounding box center [740, 332] width 226 height 15
click at [627, 331] on input "RAFTER" at bounding box center [621, 333] width 12 height 12
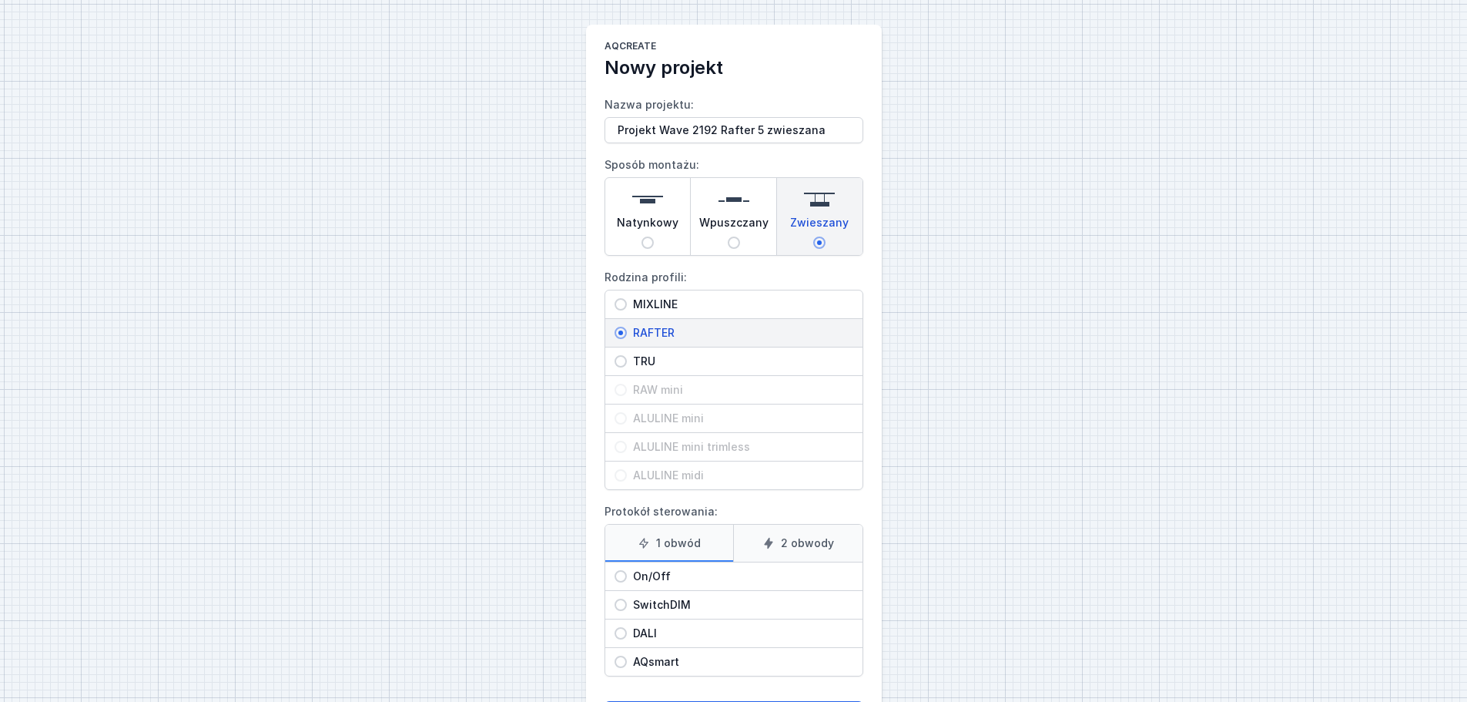
click at [645, 535] on span "On/Off" at bounding box center [740, 576] width 226 height 15
click at [627, 535] on input "On/Off" at bounding box center [621, 576] width 12 height 12
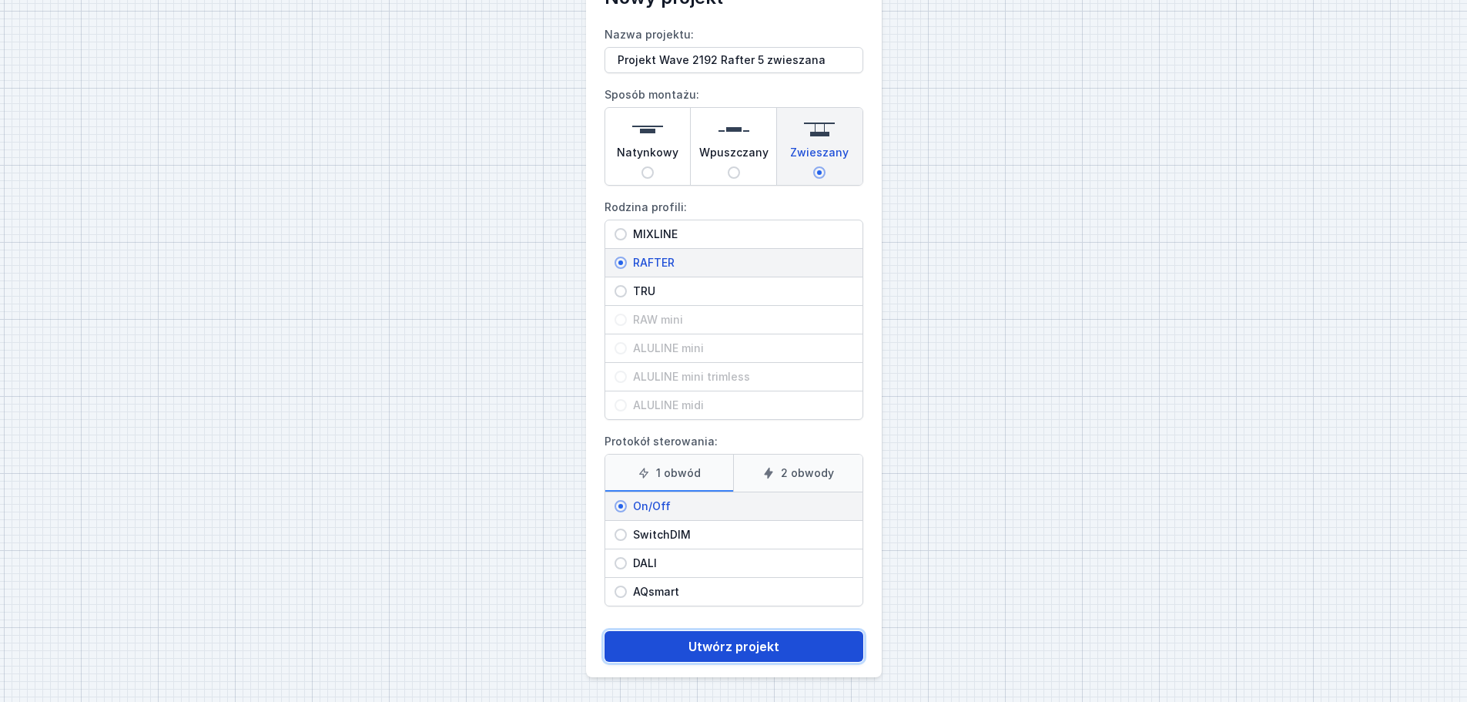
click at [720, 535] on button "Utwórz projekt" at bounding box center [734, 646] width 259 height 31
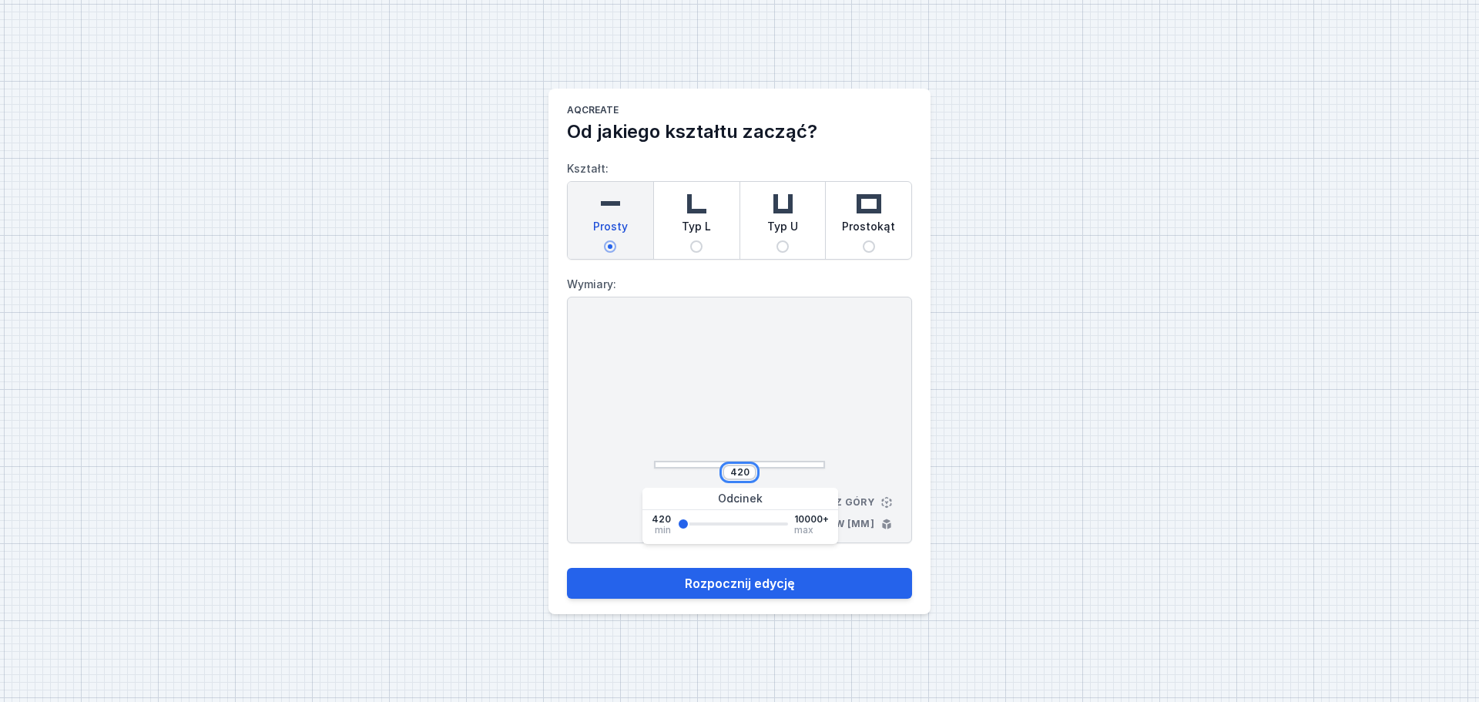
click at [751, 470] on input "420" at bounding box center [739, 472] width 25 height 12
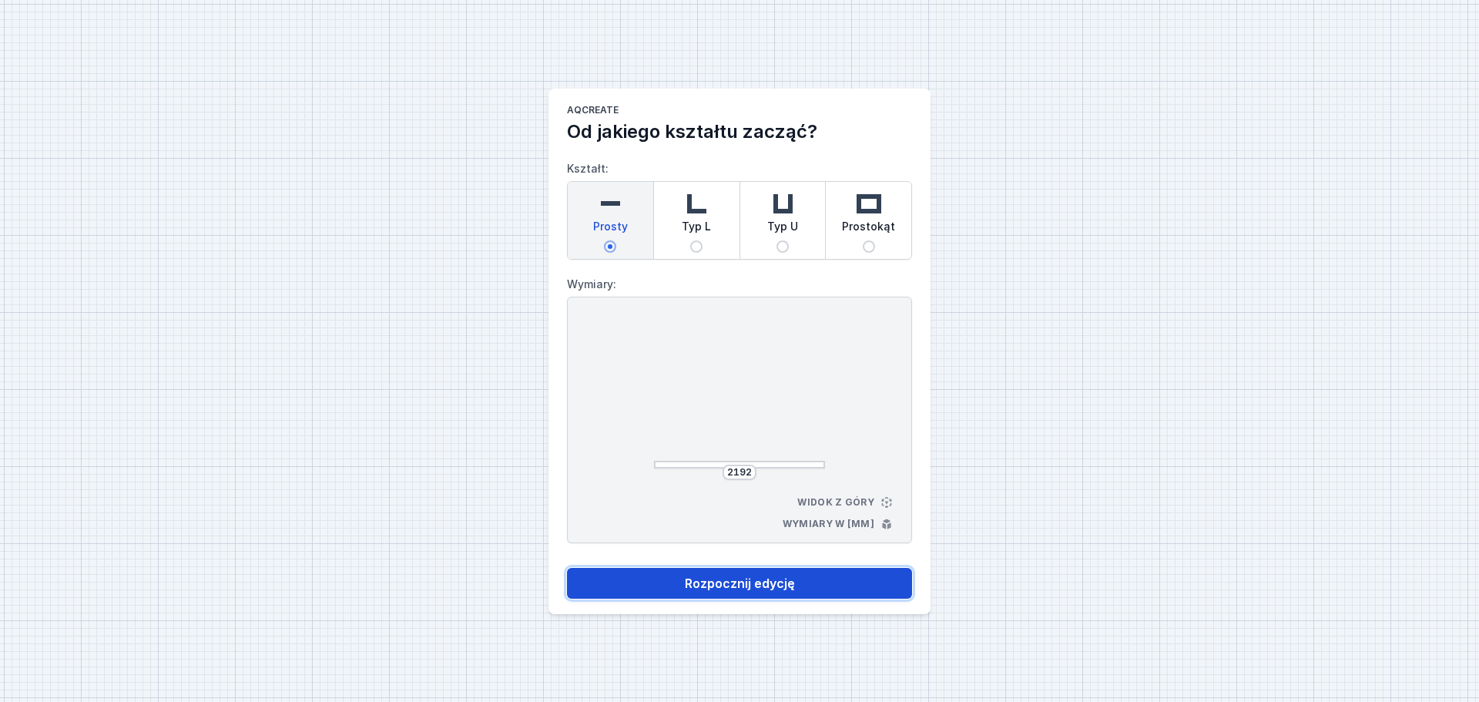
click at [758, 535] on button "Rozpocznij edycję" at bounding box center [739, 583] width 345 height 31
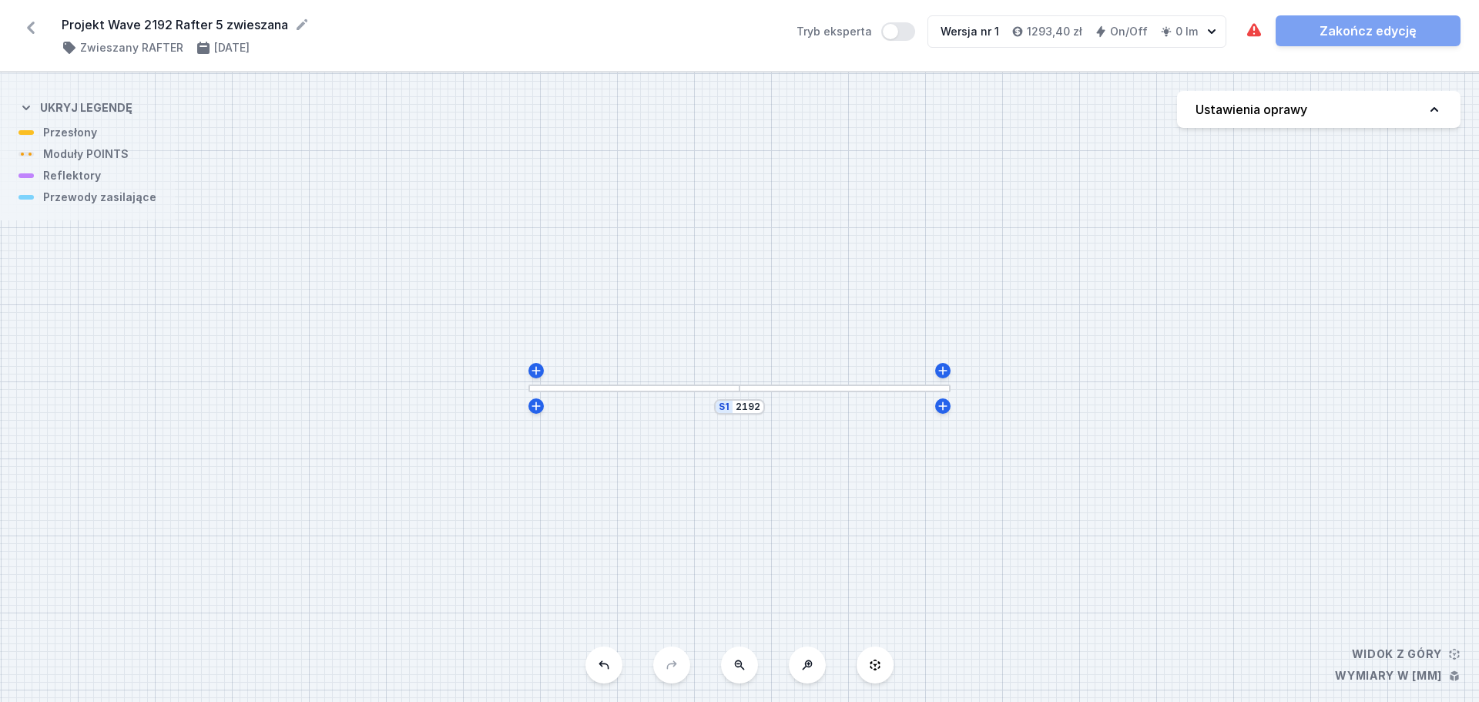
click at [1171, 112] on button "Ustawienia oprawy" at bounding box center [1318, 109] width 283 height 37
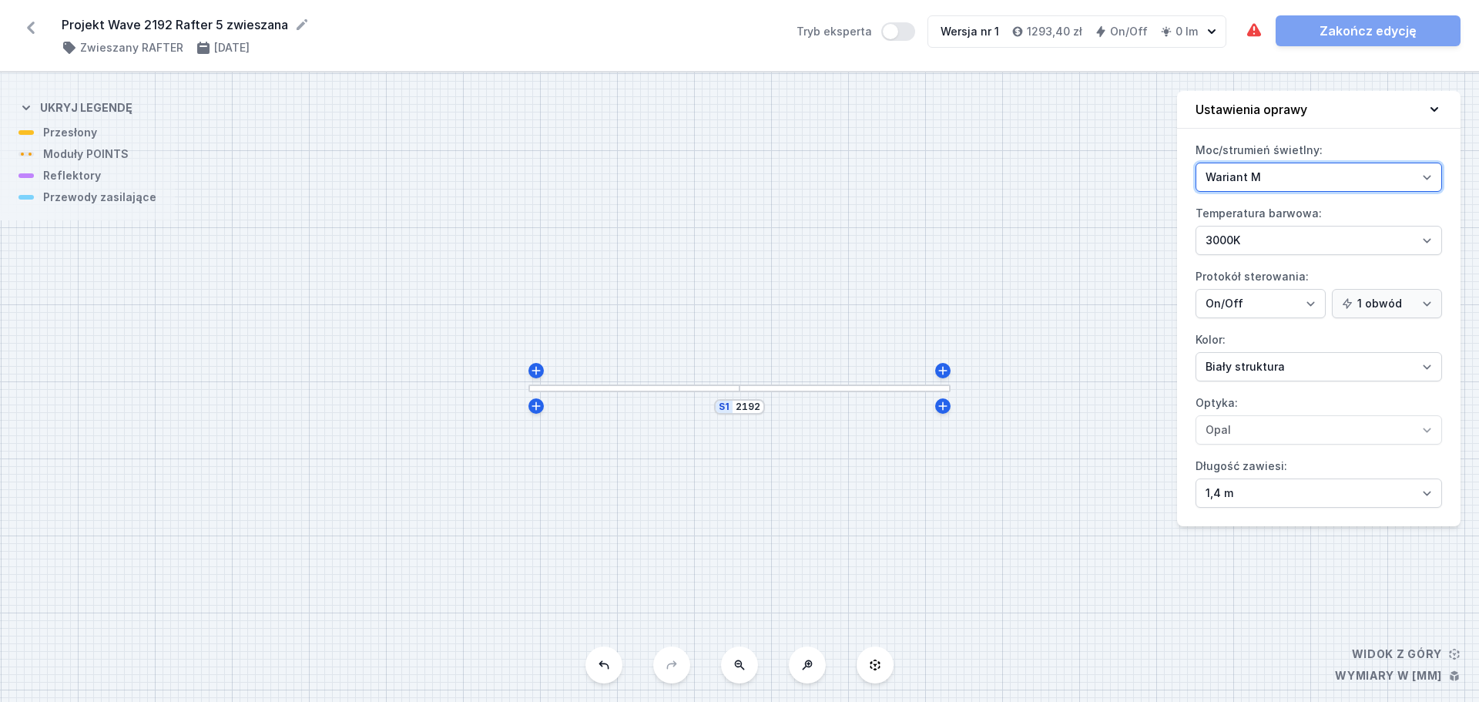
click at [1171, 182] on select "Wariant L Wariant M" at bounding box center [1319, 177] width 247 height 29
click at [1171, 163] on select "Wariant L Wariant M" at bounding box center [1319, 177] width 247 height 29
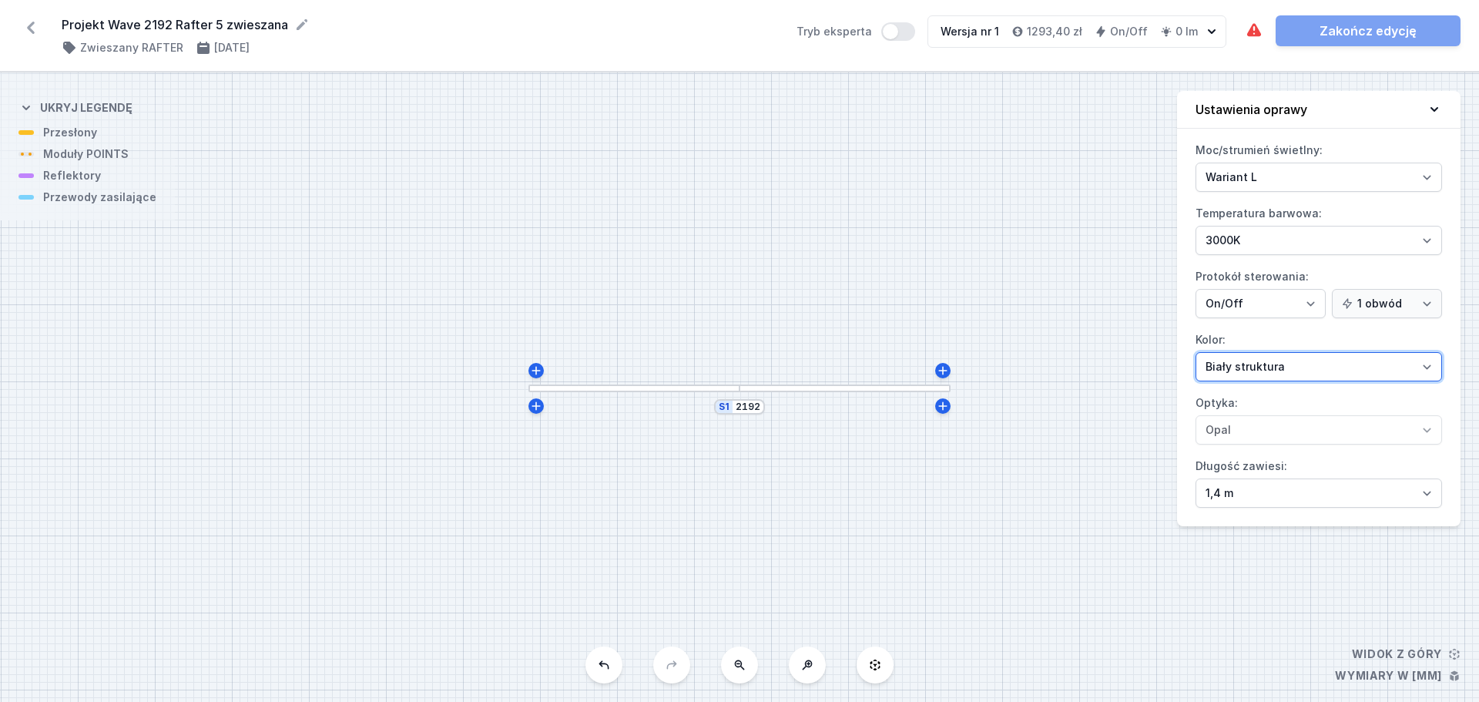
click at [1171, 363] on select "Biały struktura Czarny struktura Złoty struktura Miedziany Szary Inny (z palety…" at bounding box center [1319, 366] width 247 height 29
click at [1171, 352] on select "Biały struktura Czarny struktura Złoty struktura Miedziany Szary Inny (z palety…" at bounding box center [1319, 366] width 247 height 29
click at [1171, 112] on icon at bounding box center [1434, 109] width 15 height 15
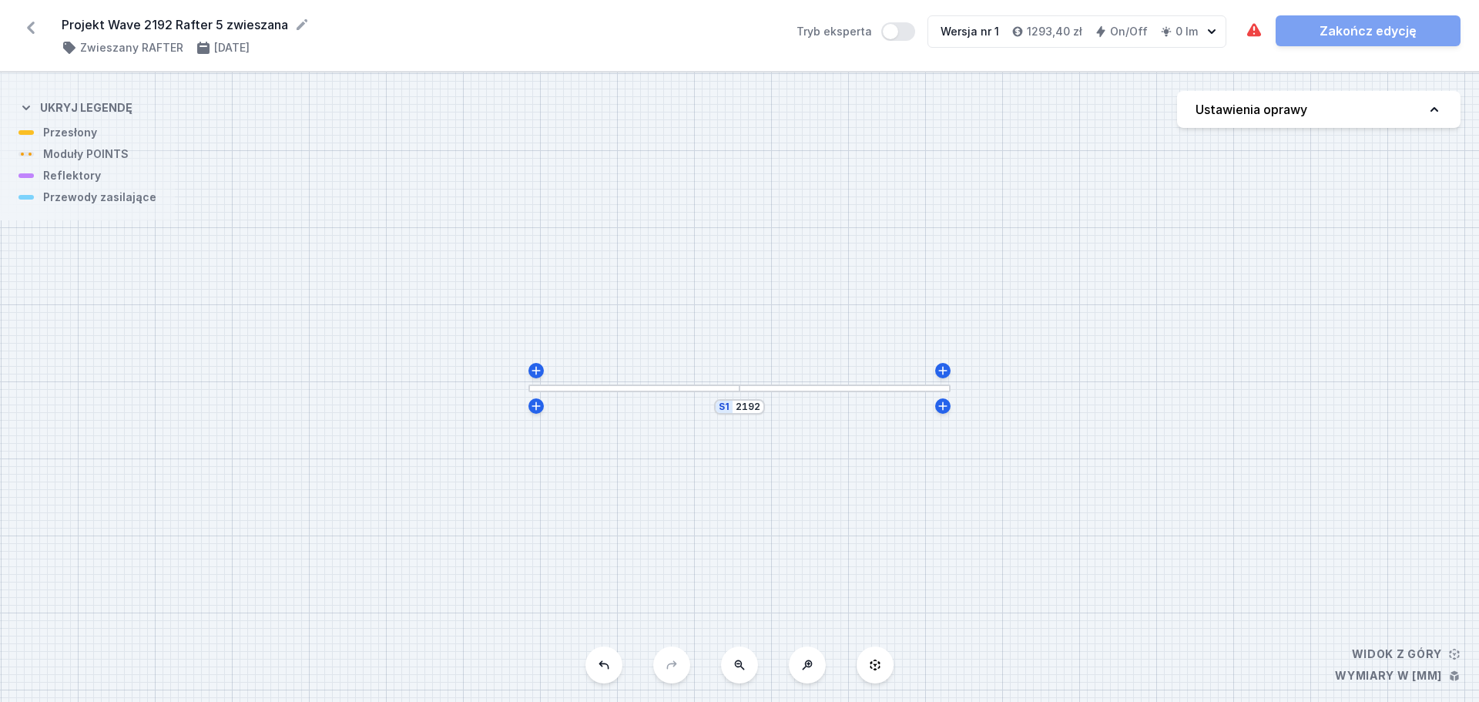
click at [697, 389] on div at bounding box center [633, 388] width 211 height 8
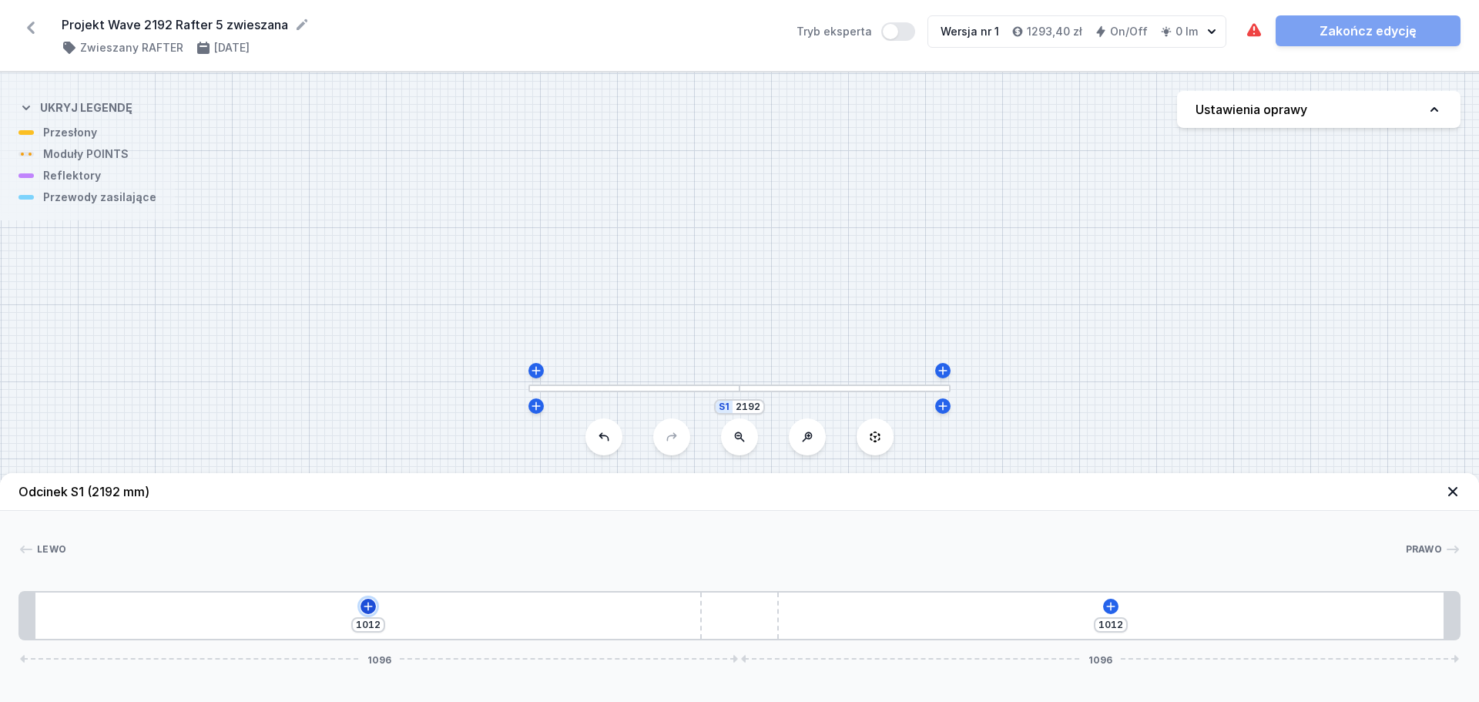
click at [365, 535] on icon at bounding box center [368, 606] width 12 height 12
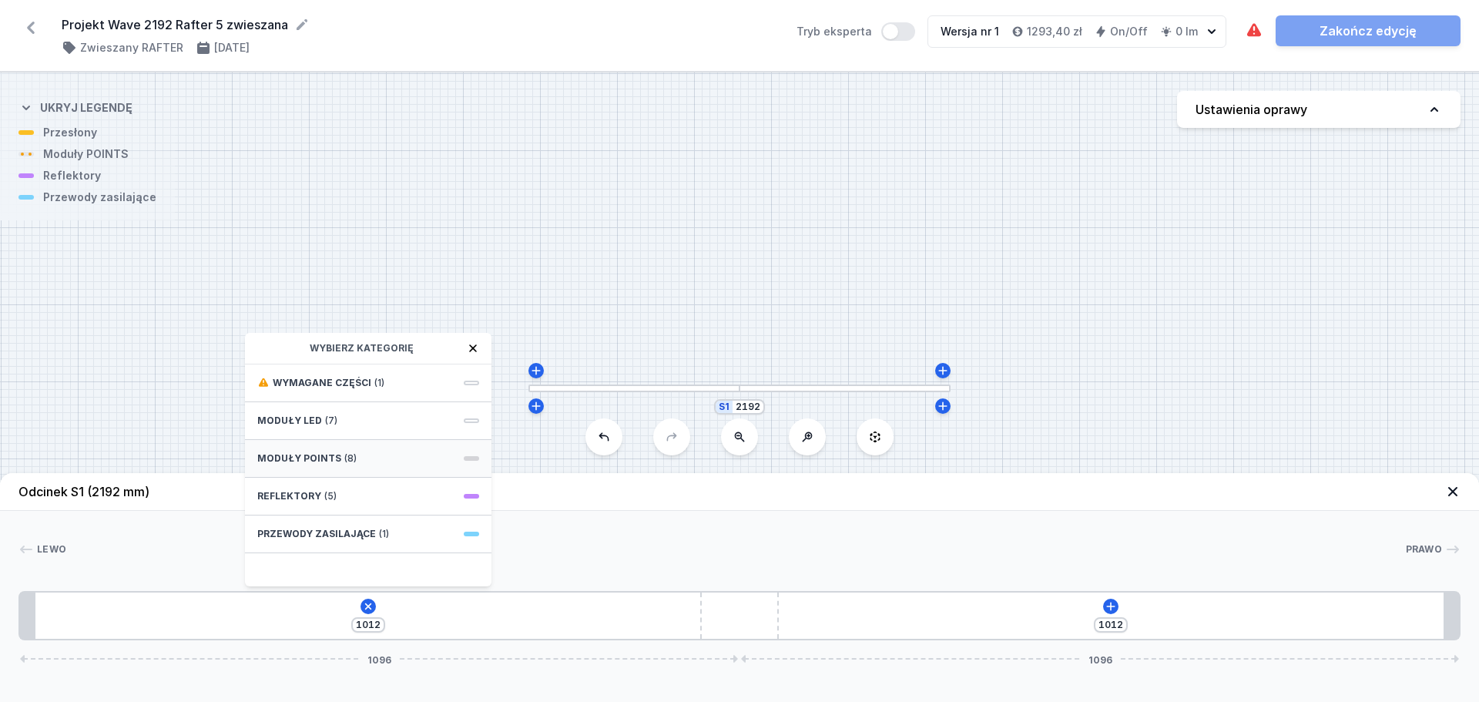
click at [337, 455] on div "Moduły POINTS (8)" at bounding box center [368, 459] width 247 height 38
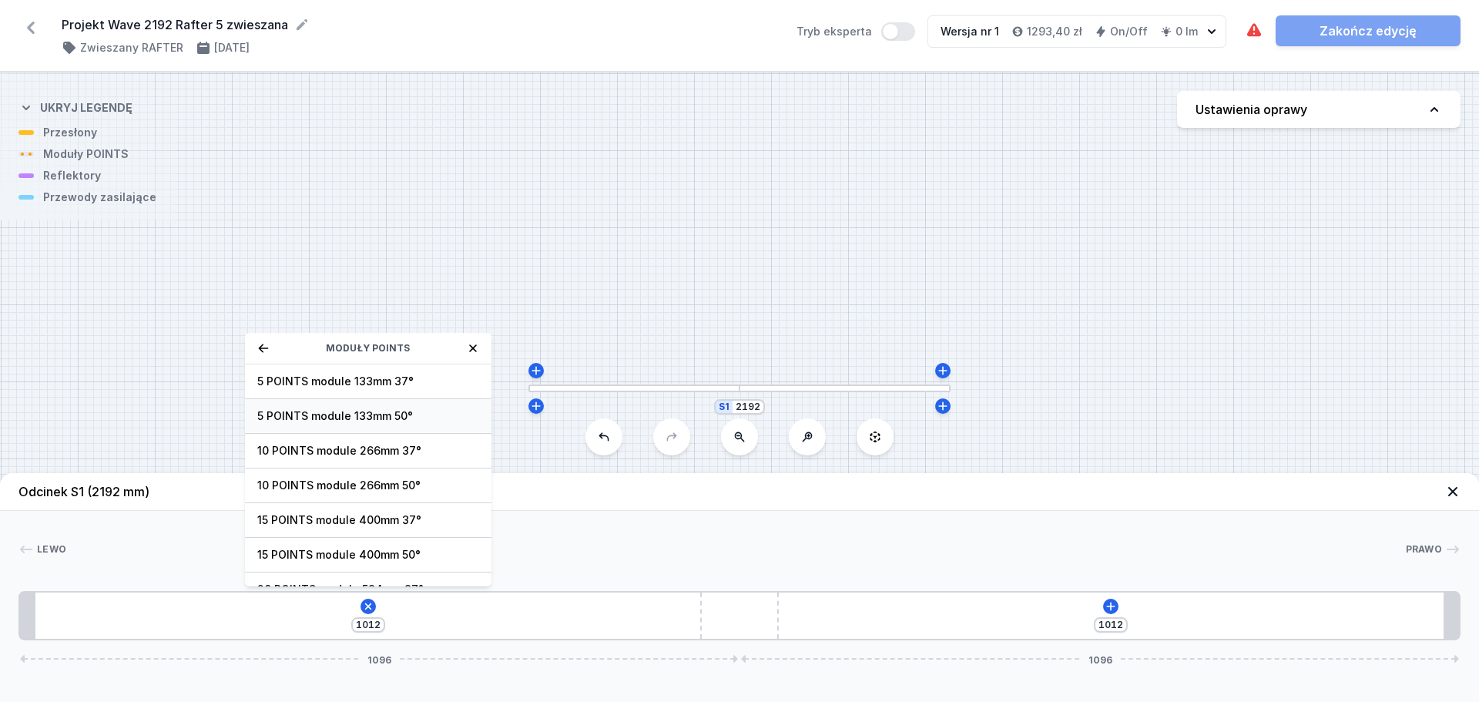
click at [346, 415] on span "5 POINTS module 133mm 50°" at bounding box center [368, 415] width 222 height 15
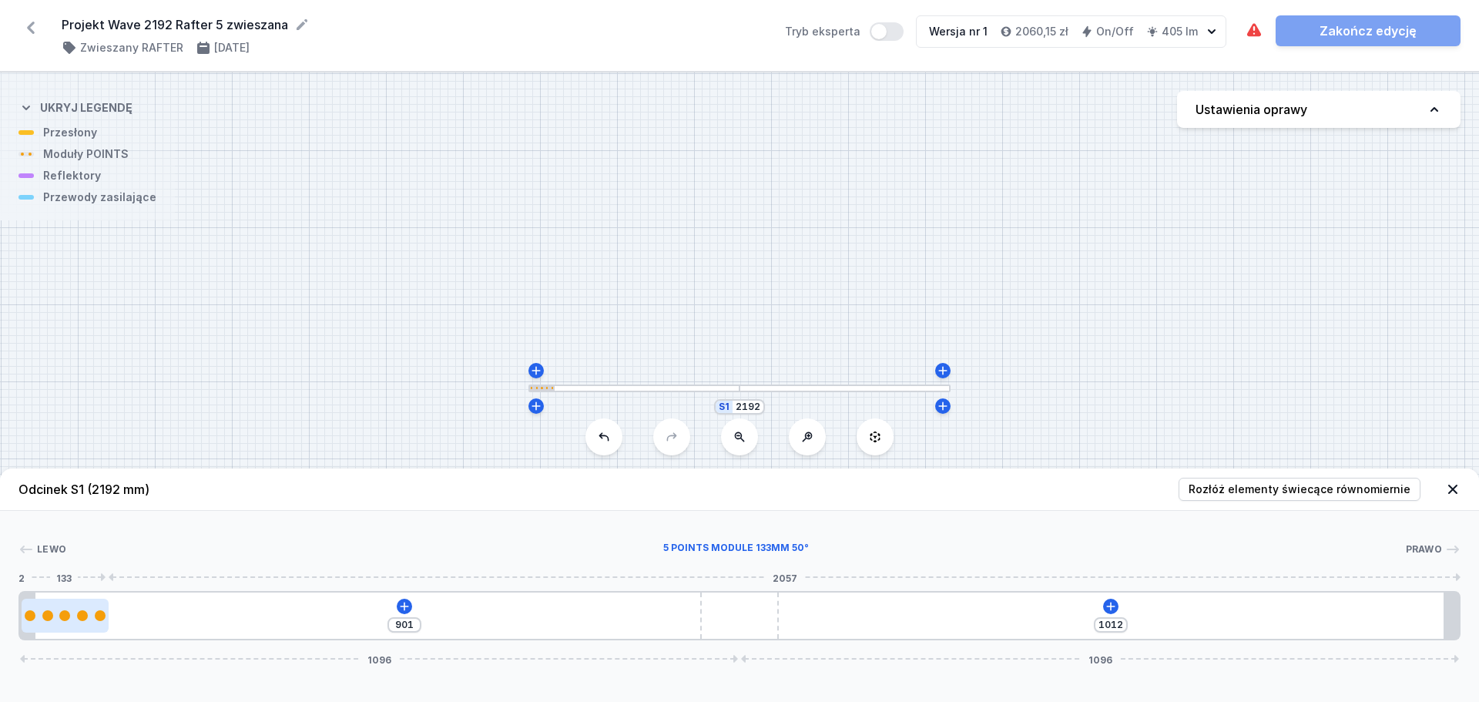
click at [65, 535] on div at bounding box center [65, 616] width 87 height 34
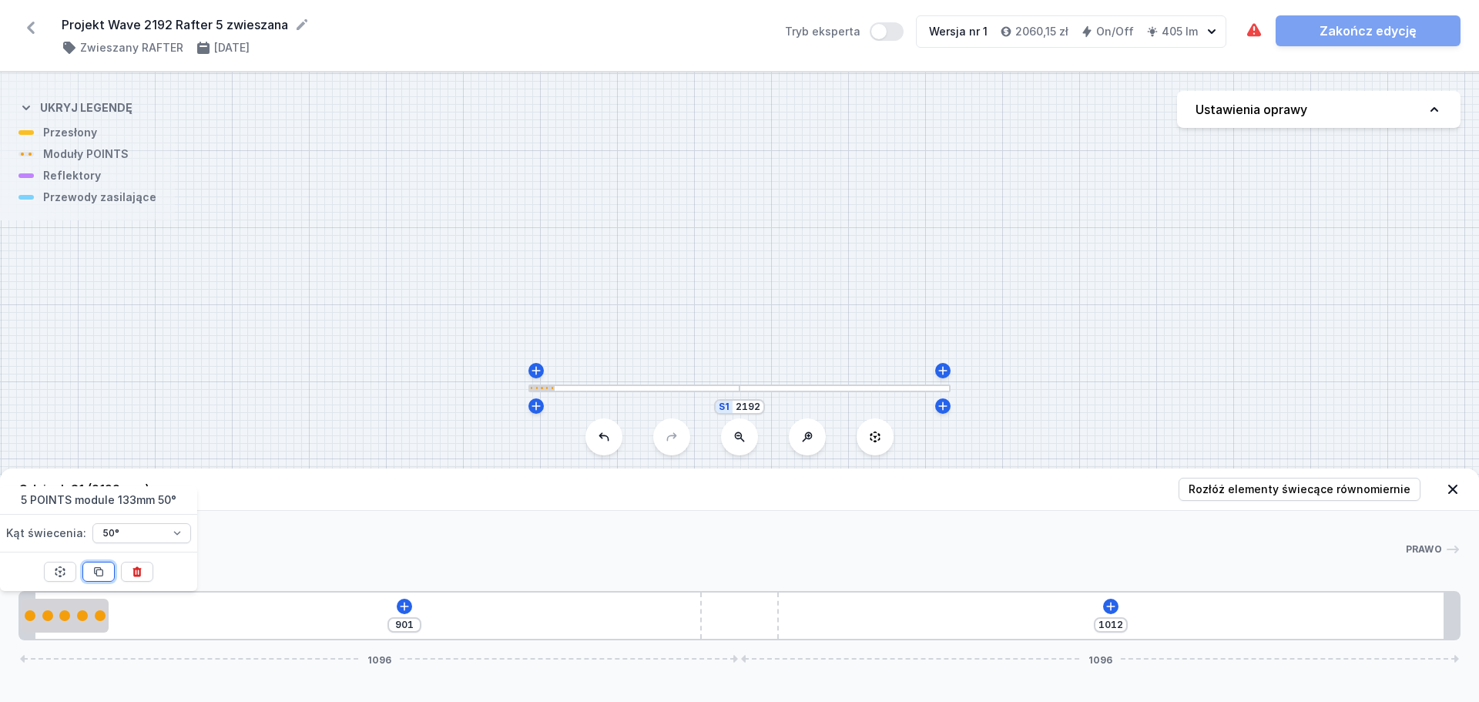
click at [101, 535] on icon at bounding box center [98, 571] width 12 height 12
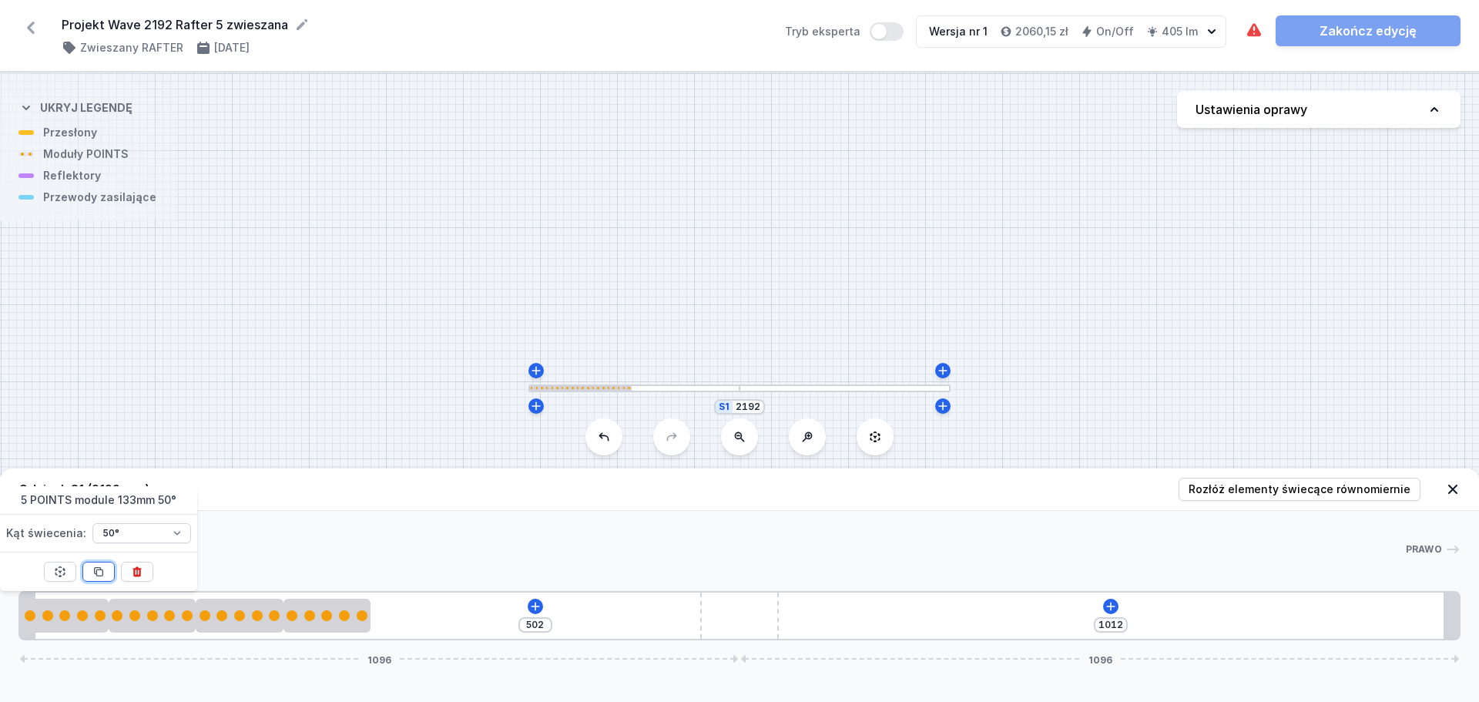
click at [101, 535] on icon at bounding box center [98, 571] width 12 height 12
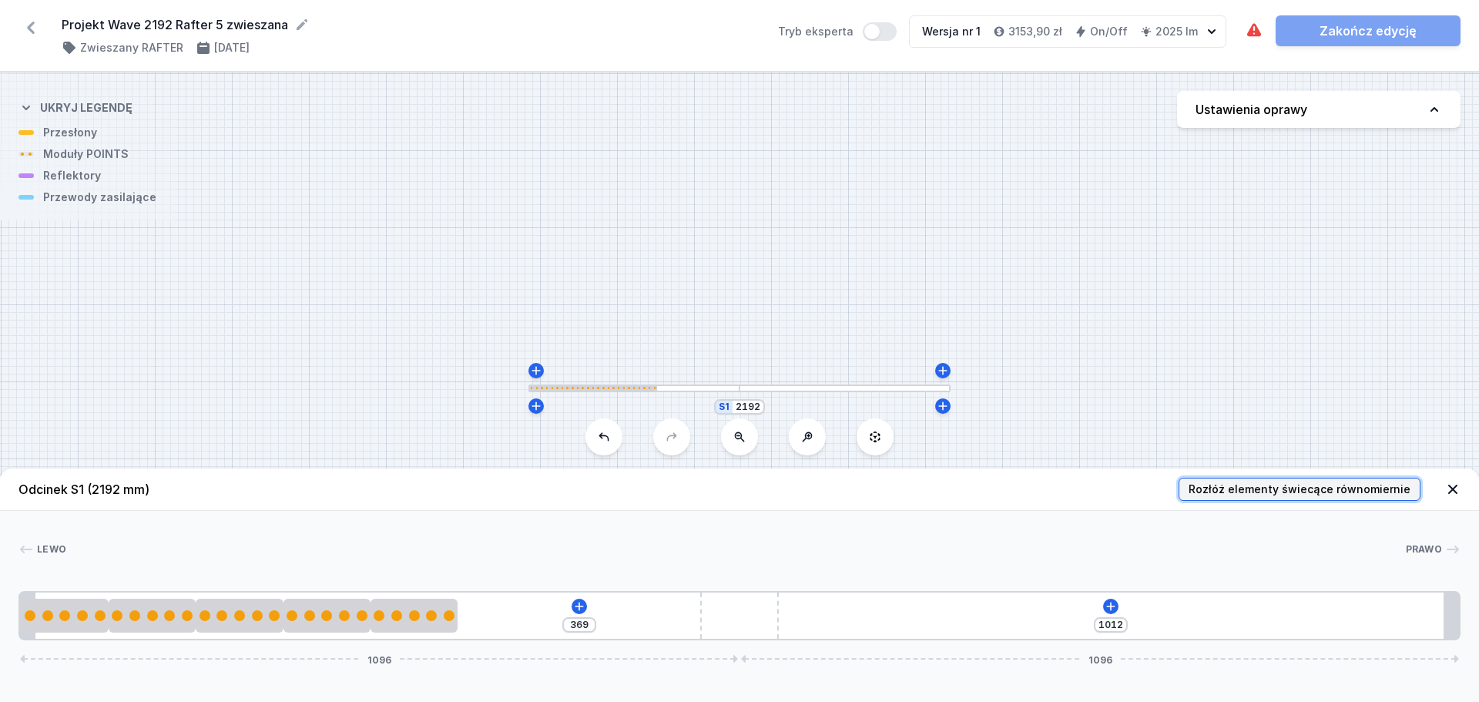
click at [1171, 487] on span "Rozłóż elementy świecące równomiernie" at bounding box center [1300, 488] width 222 height 15
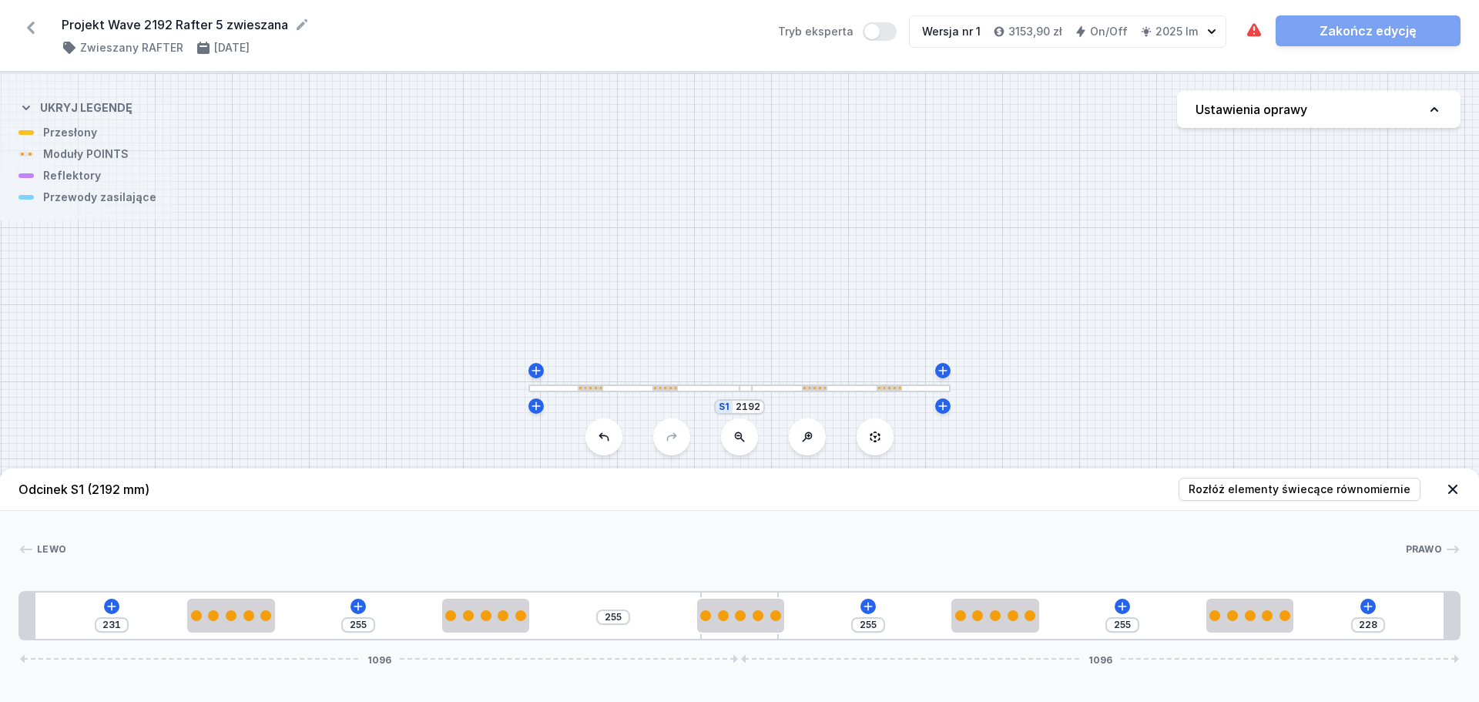
click at [29, 29] on icon at bounding box center [31, 28] width 8 height 12
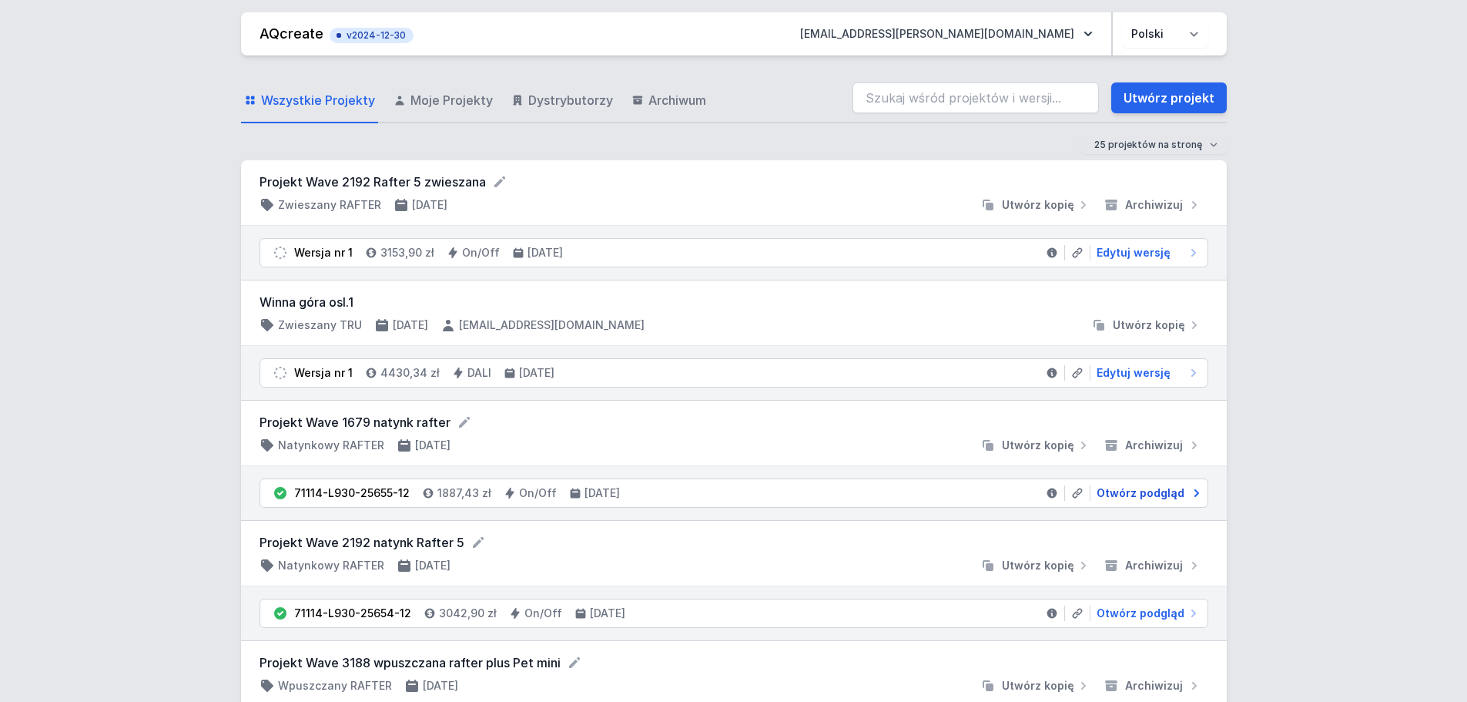
click at [1123, 488] on span "Otwórz podgląd" at bounding box center [1141, 492] width 88 height 15
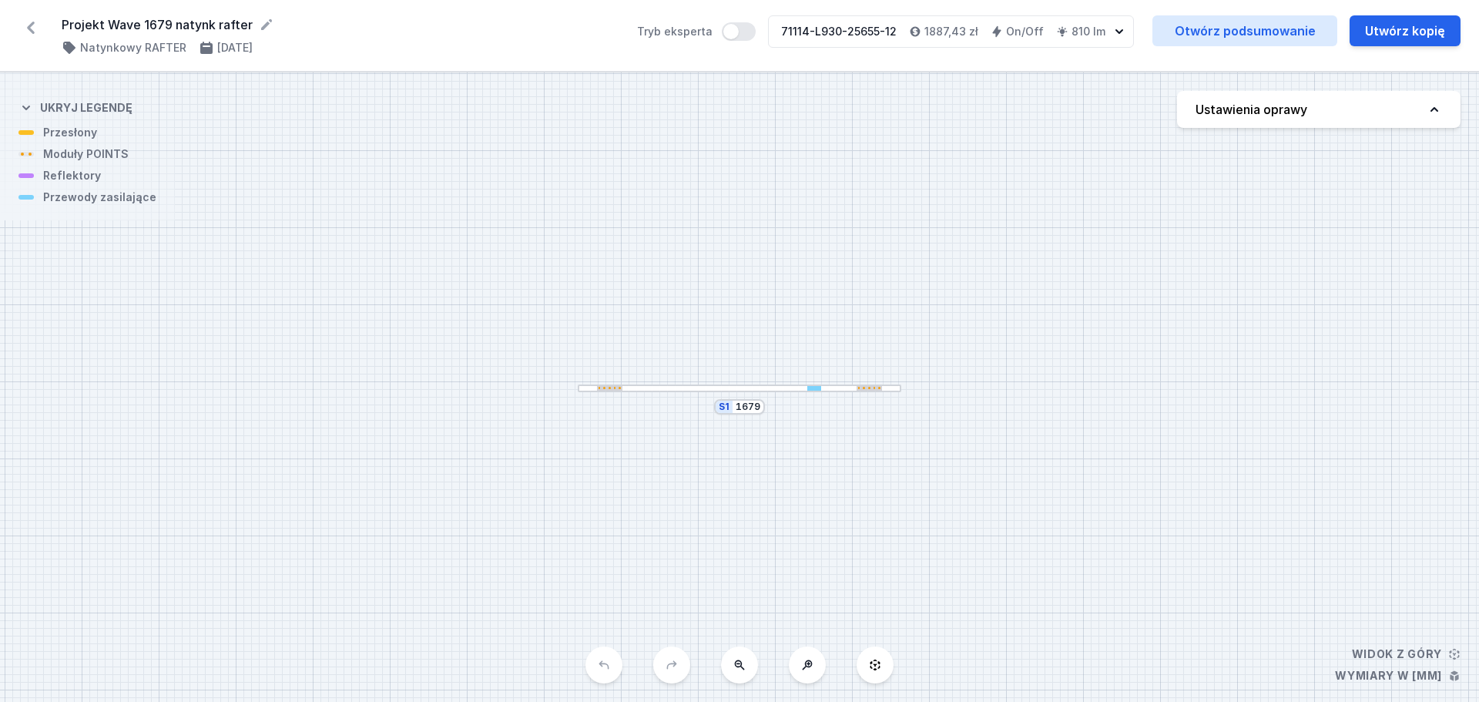
click at [32, 29] on icon at bounding box center [31, 28] width 8 height 12
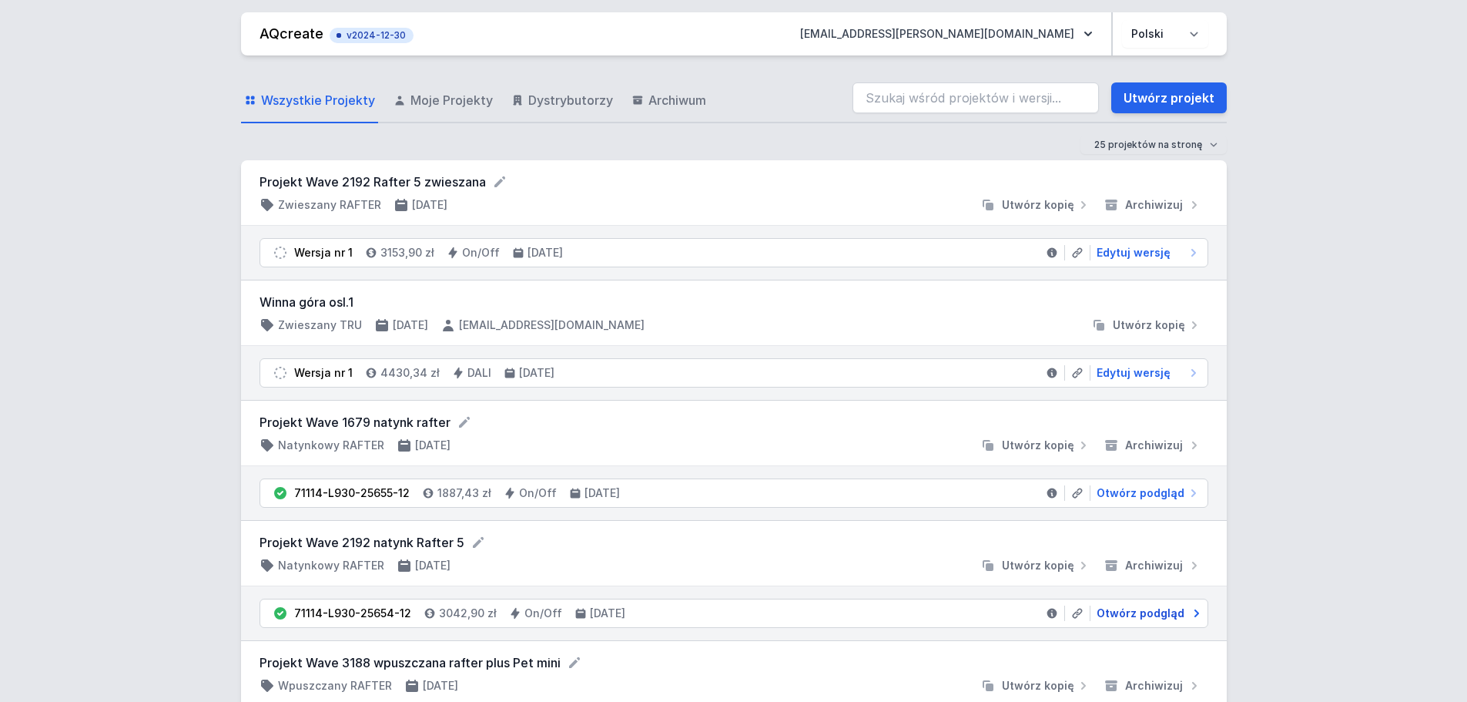
click at [1139, 535] on span "Otwórz podgląd" at bounding box center [1141, 612] width 88 height 15
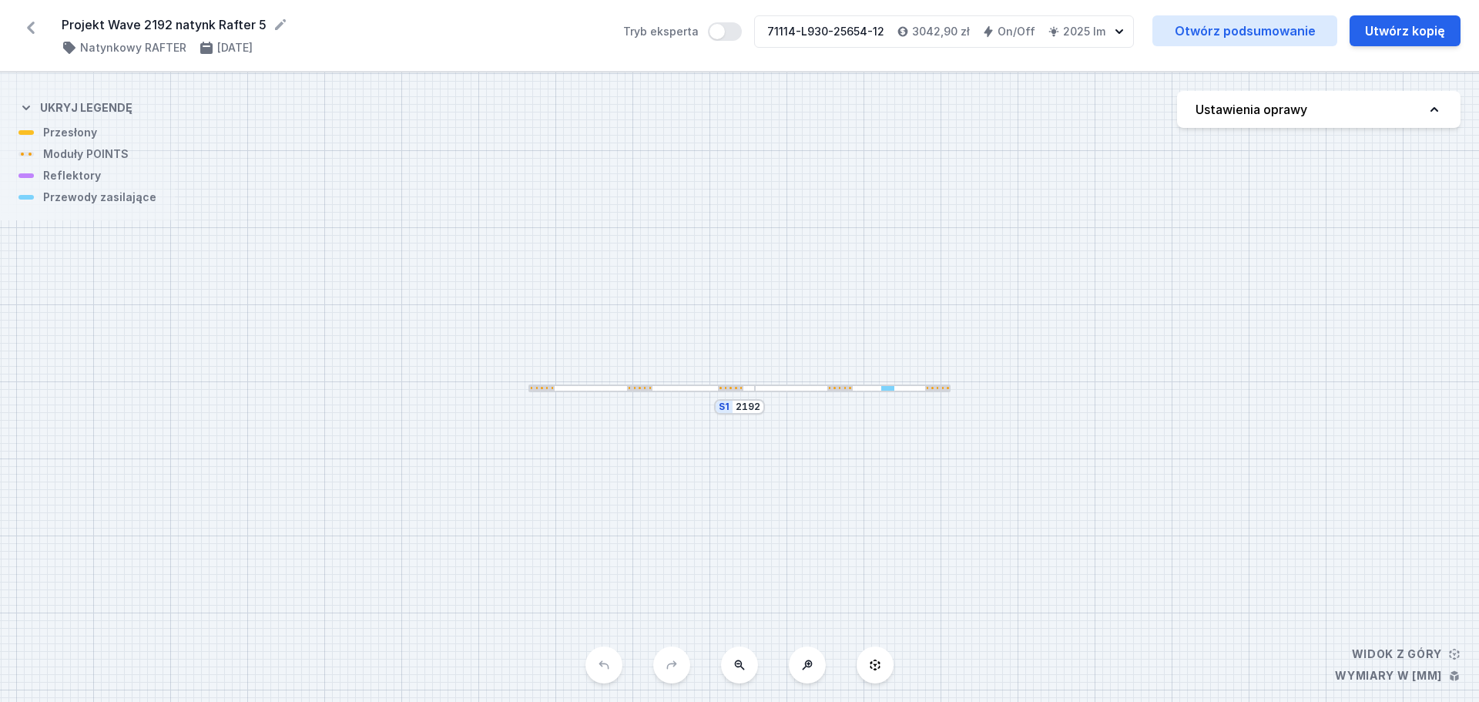
click at [30, 29] on icon at bounding box center [31, 28] width 8 height 12
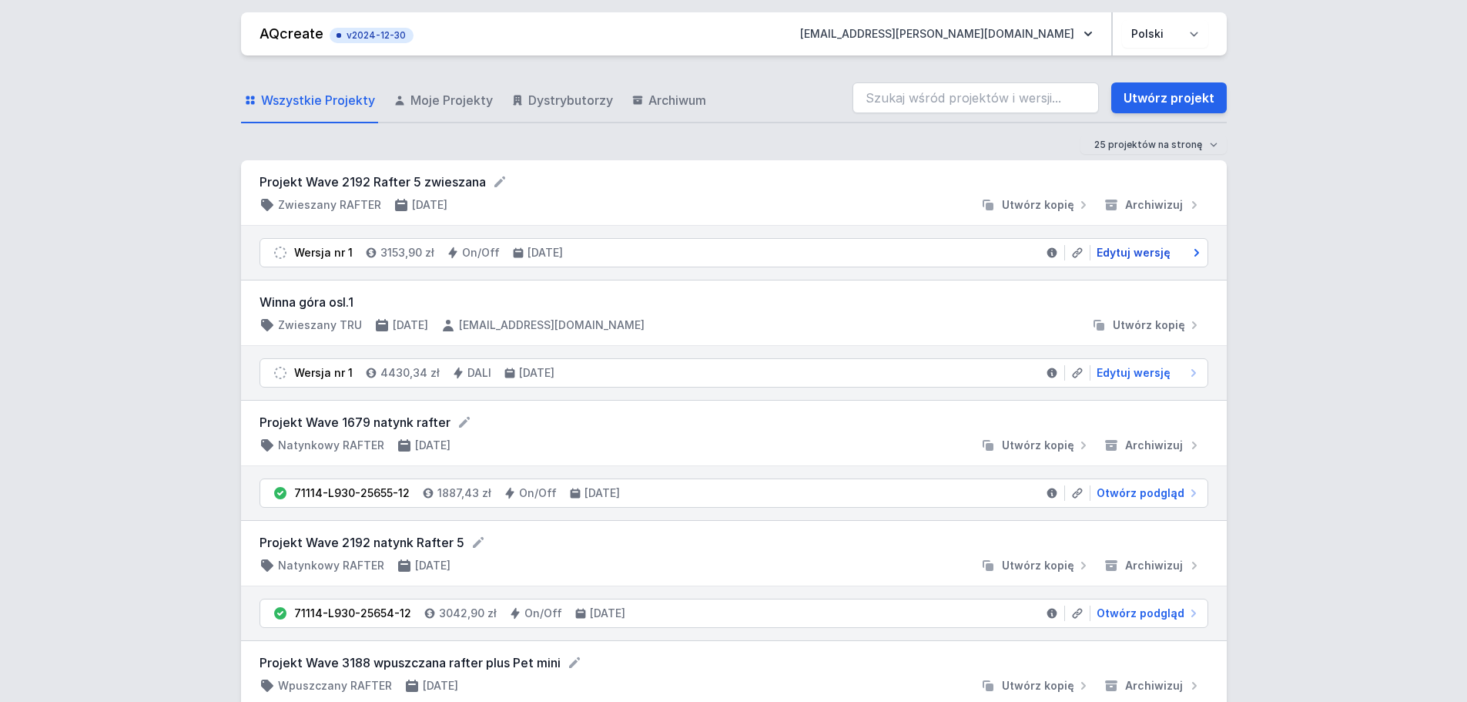
click at [1137, 250] on span "Edytuj wersję" at bounding box center [1134, 252] width 74 height 15
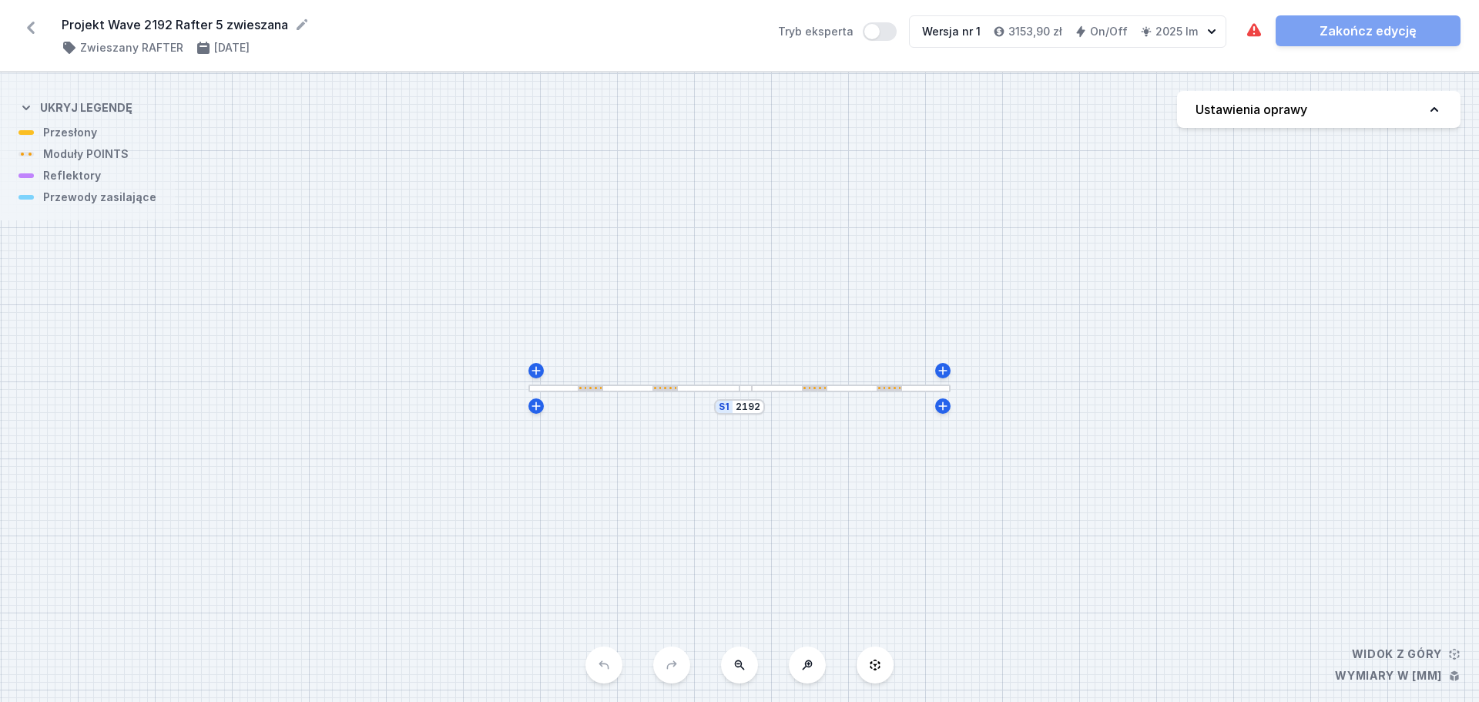
click at [31, 25] on icon at bounding box center [31, 28] width 8 height 12
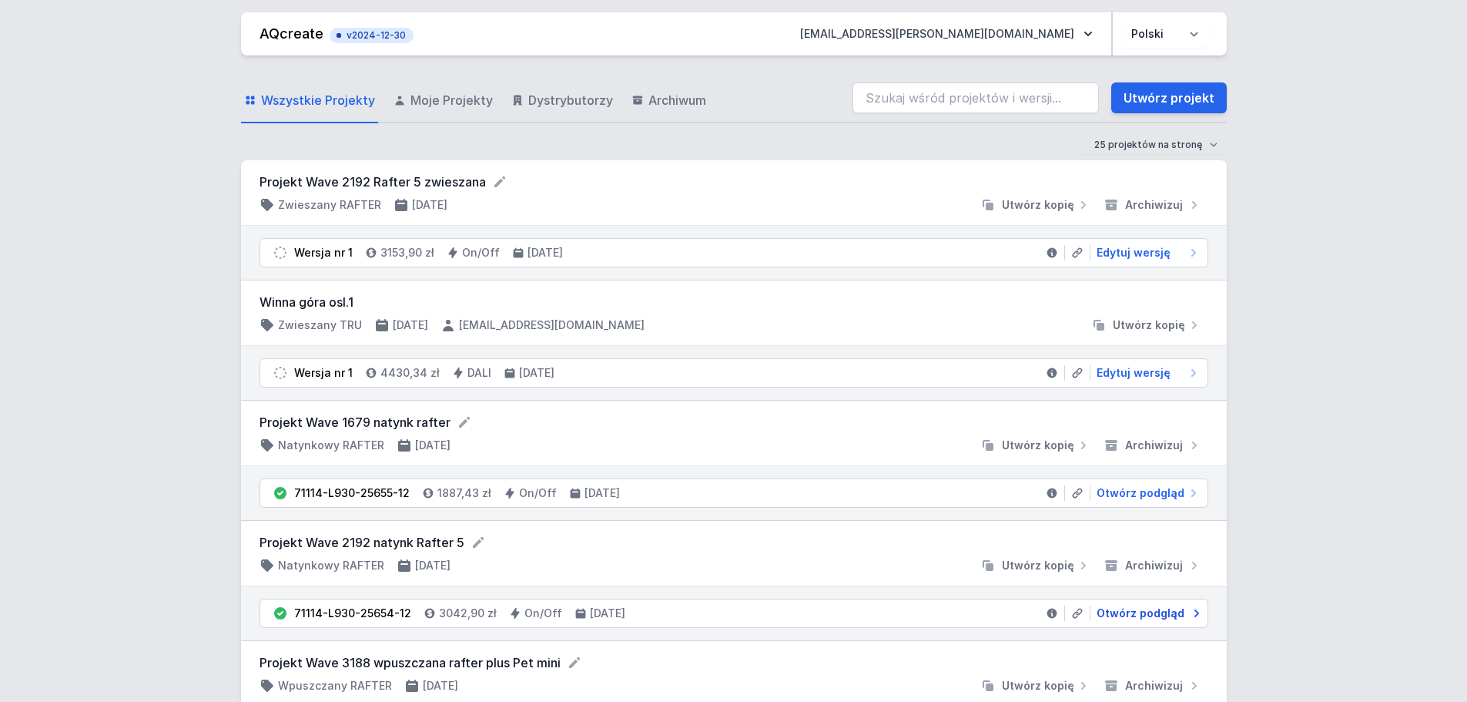
click at [1127, 535] on span "Otwórz podgląd" at bounding box center [1141, 612] width 88 height 15
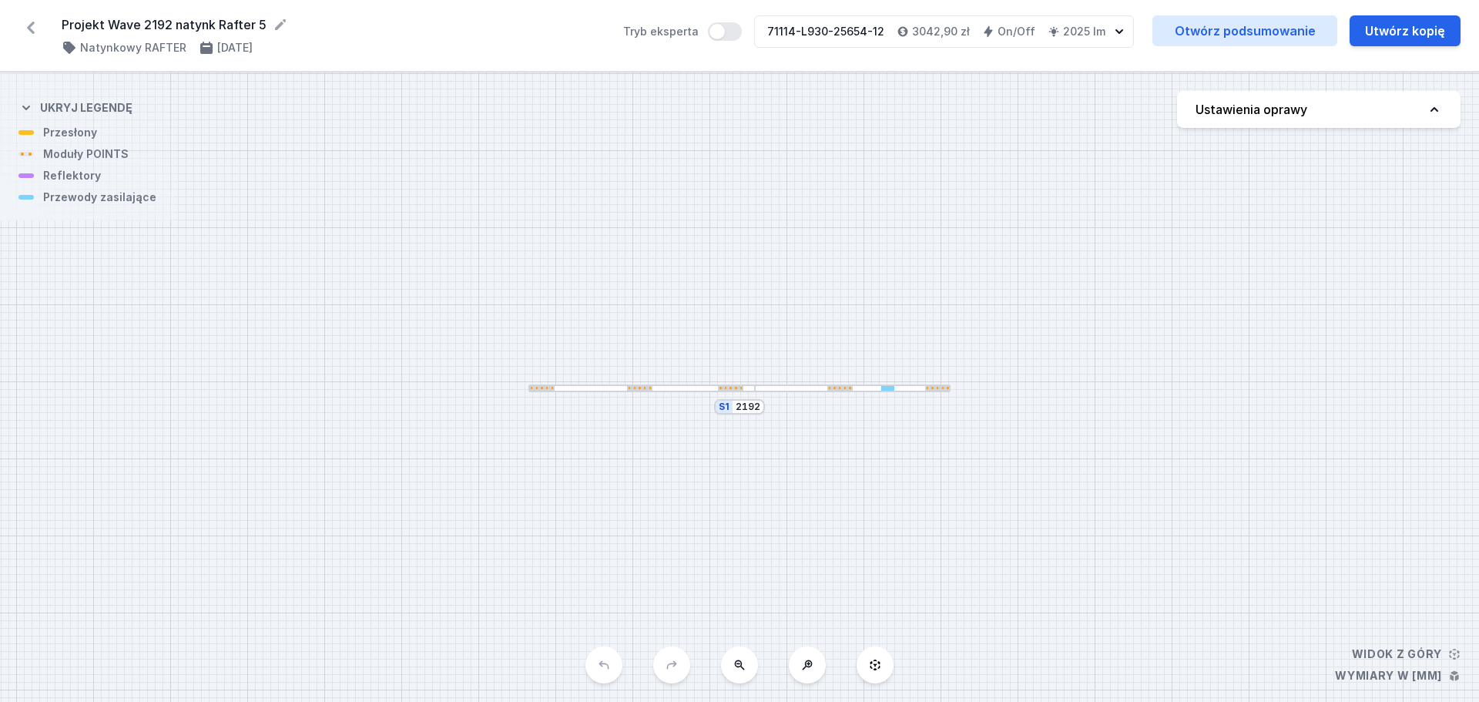
click at [29, 29] on icon at bounding box center [31, 28] width 8 height 12
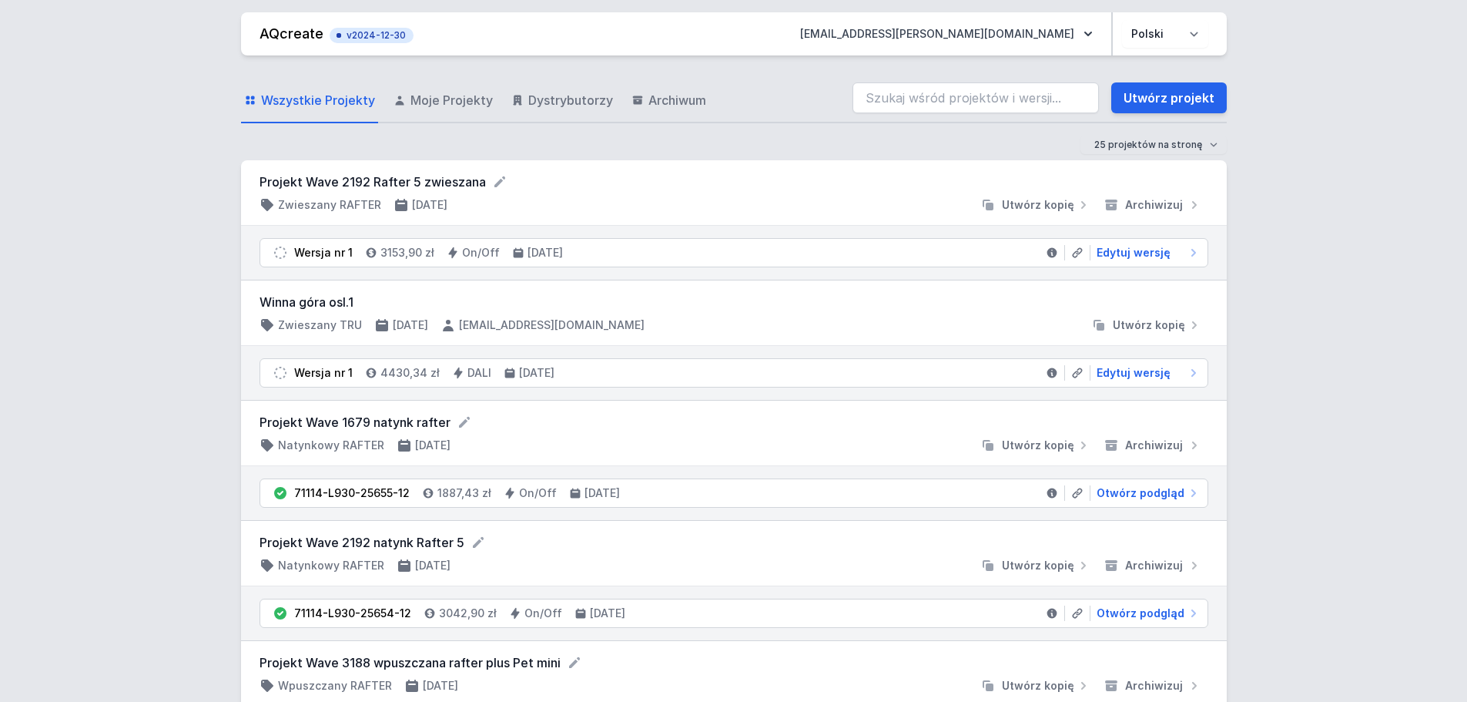
click at [1088, 223] on div "Projekt Wave 2192 Rafter 5 zwieszana Zwieszany RAFTER 3.09.2025 Utwórz kopię Ar…" at bounding box center [734, 192] width 986 height 65
click at [1109, 247] on span "Edytuj wersję" at bounding box center [1134, 252] width 74 height 15
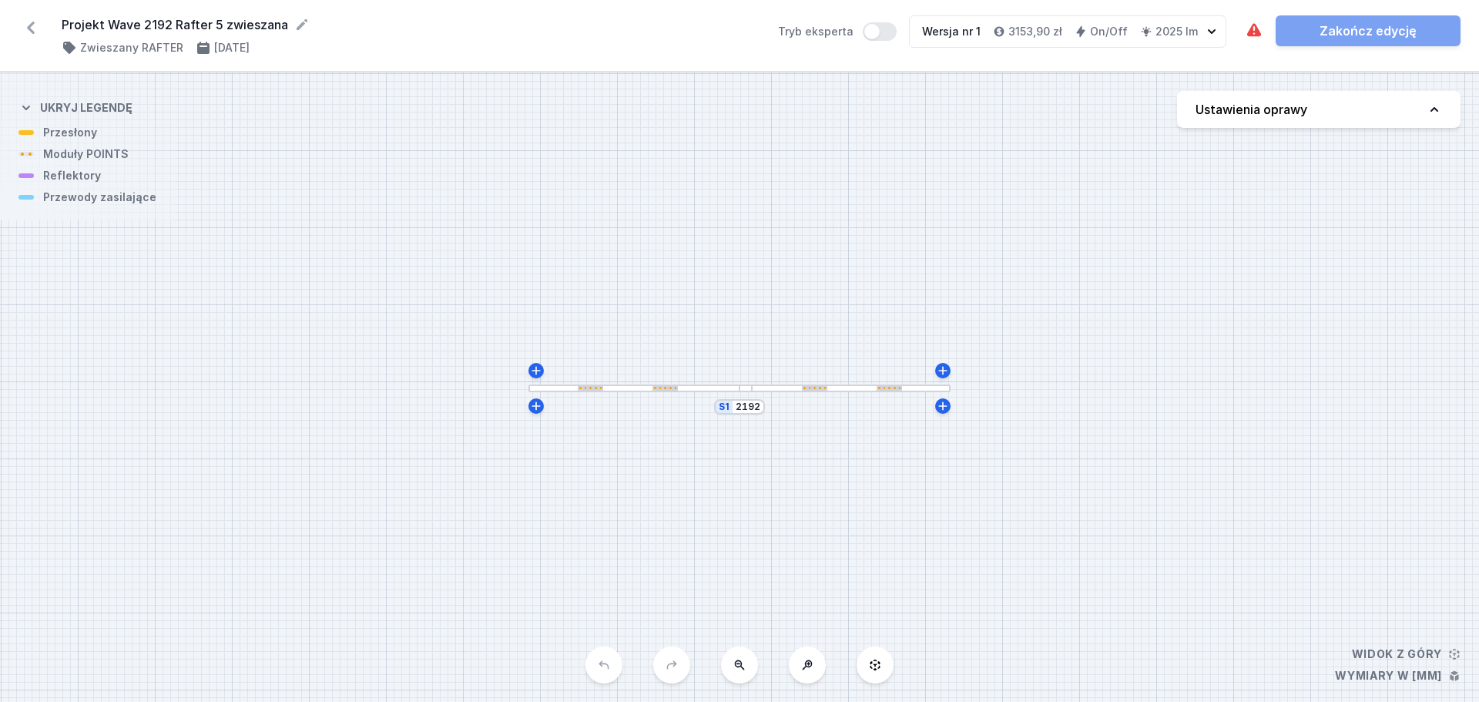
click at [640, 391] on div at bounding box center [633, 388] width 211 height 8
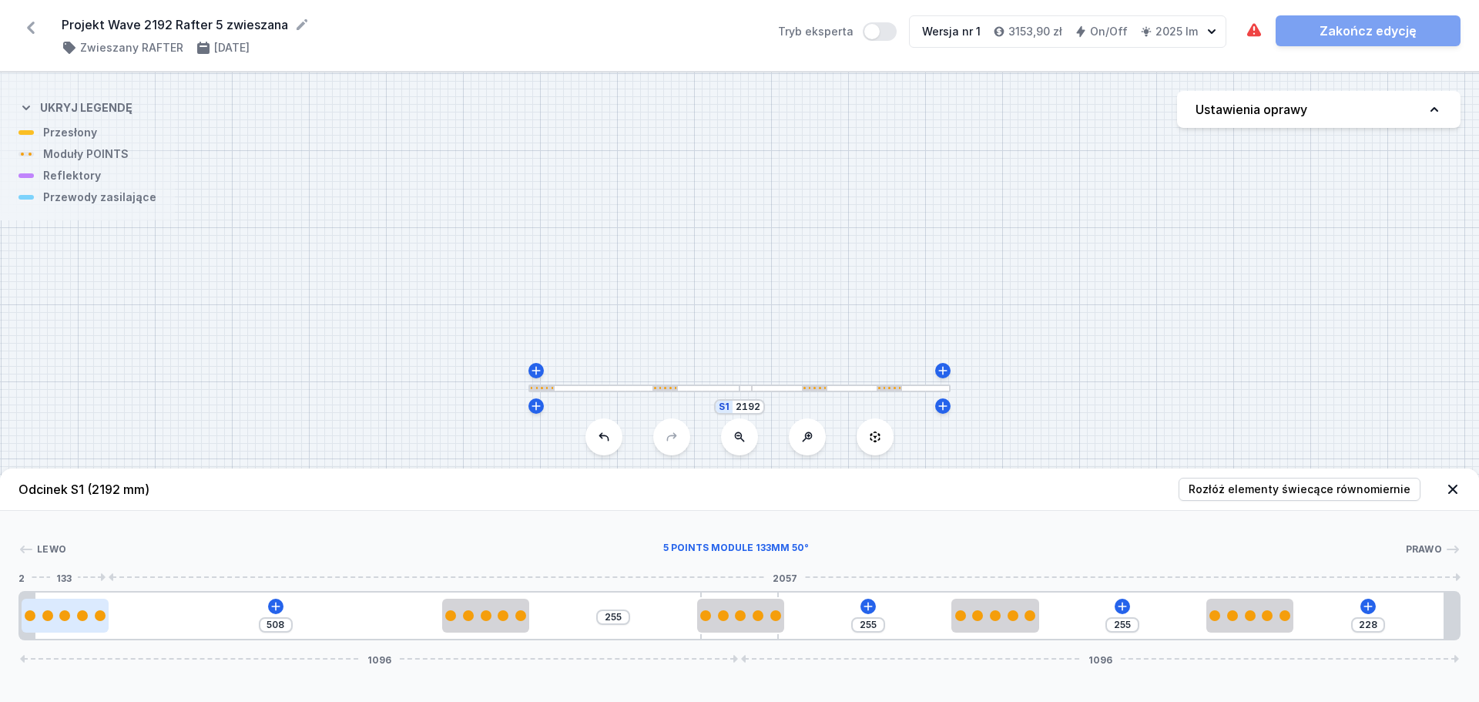
drag, startPoint x: 247, startPoint y: 616, endPoint x: 65, endPoint y: 599, distance: 181.8
click at [65, 535] on div at bounding box center [65, 616] width 87 height 34
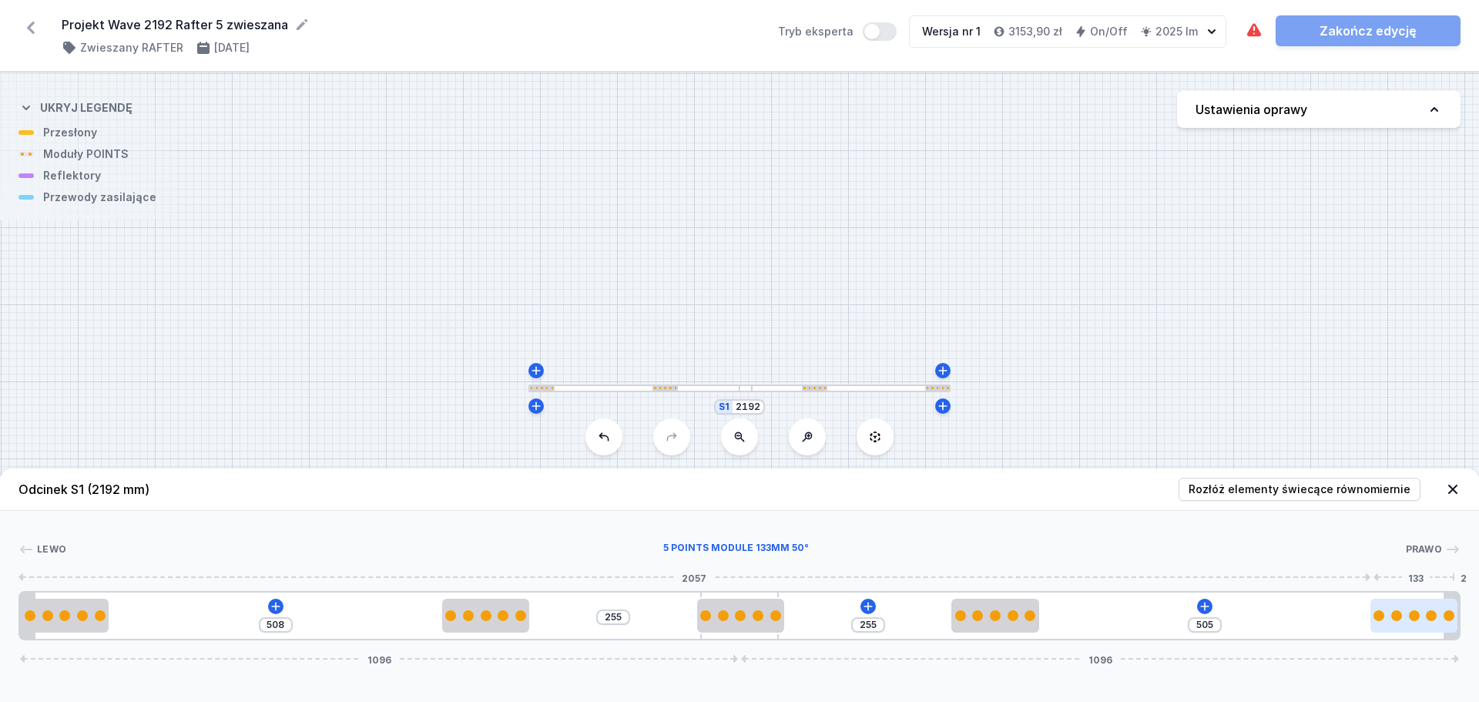
drag, startPoint x: 1255, startPoint y: 622, endPoint x: 1438, endPoint y: 620, distance: 183.4
click at [1171, 535] on div at bounding box center [1413, 615] width 87 height 11
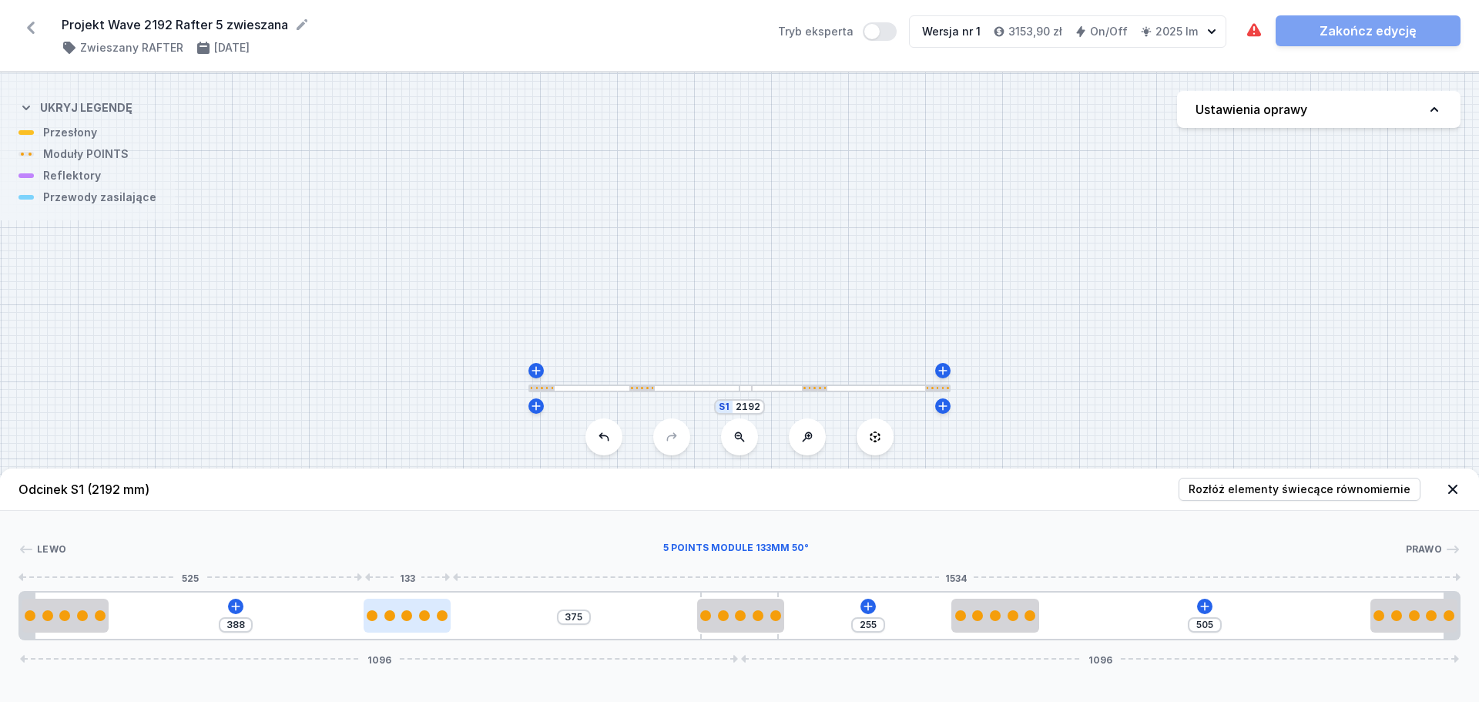
drag, startPoint x: 495, startPoint y: 619, endPoint x: 410, endPoint y: 619, distance: 84.7
click at [410, 535] on div at bounding box center [407, 615] width 87 height 11
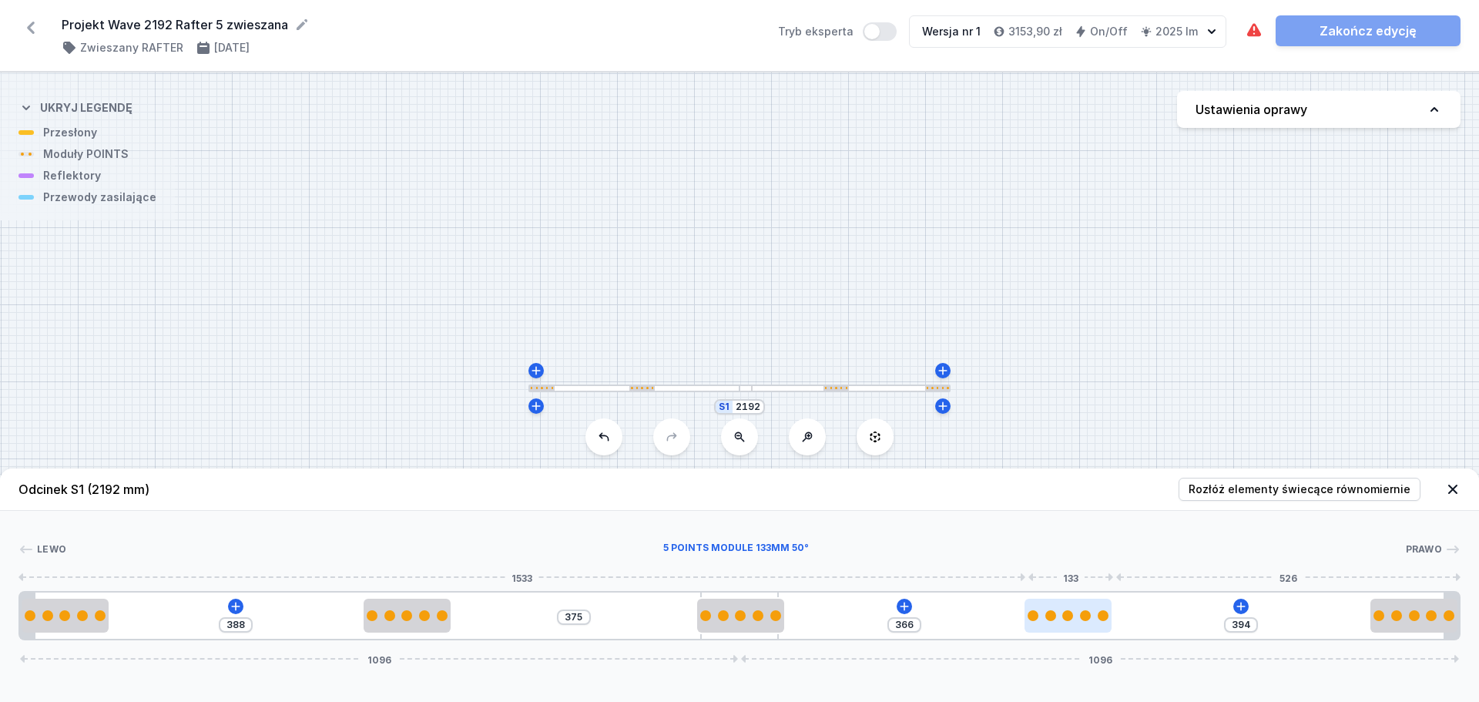
drag, startPoint x: 987, startPoint y: 618, endPoint x: 1081, endPoint y: 622, distance: 94.1
click at [1081, 535] on div at bounding box center [1068, 616] width 87 height 34
click at [1171, 535] on icon at bounding box center [1241, 606] width 12 height 12
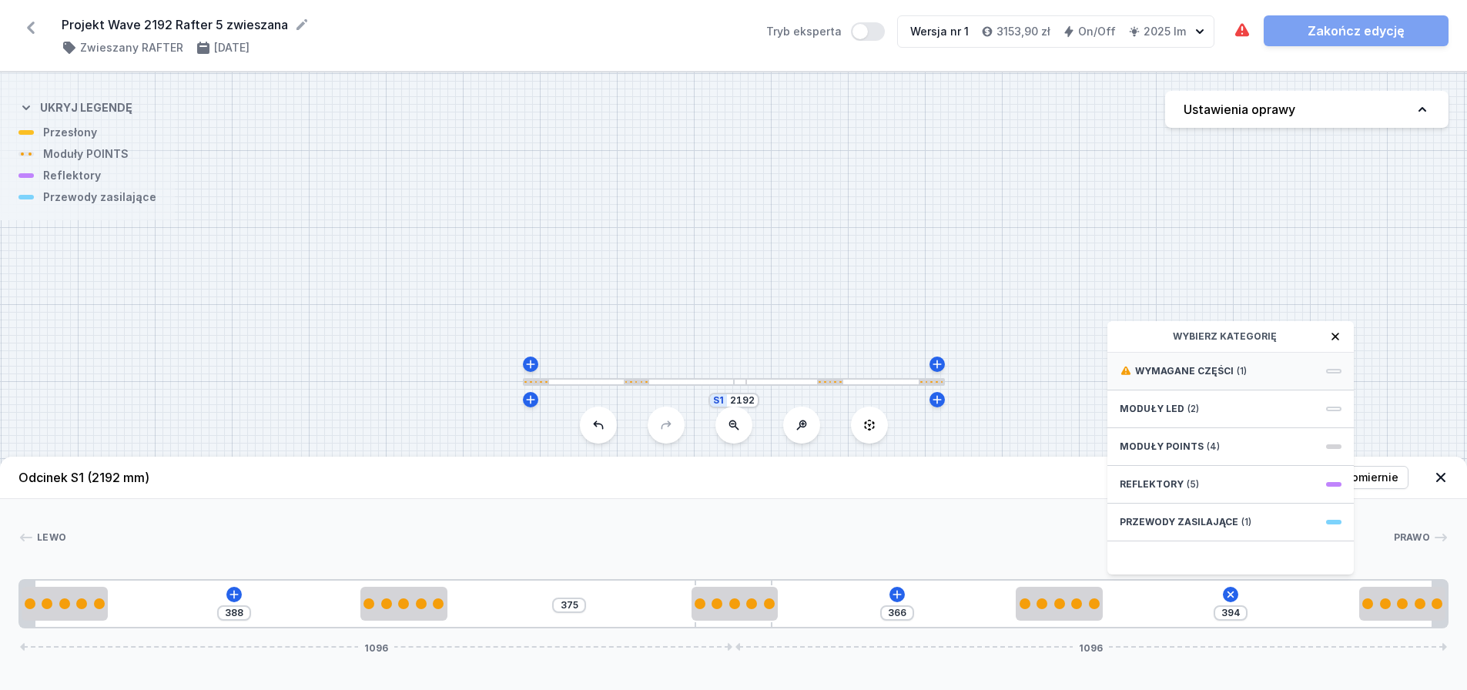
click at [1171, 381] on div "Wymagane części (1)" at bounding box center [1231, 372] width 247 height 38
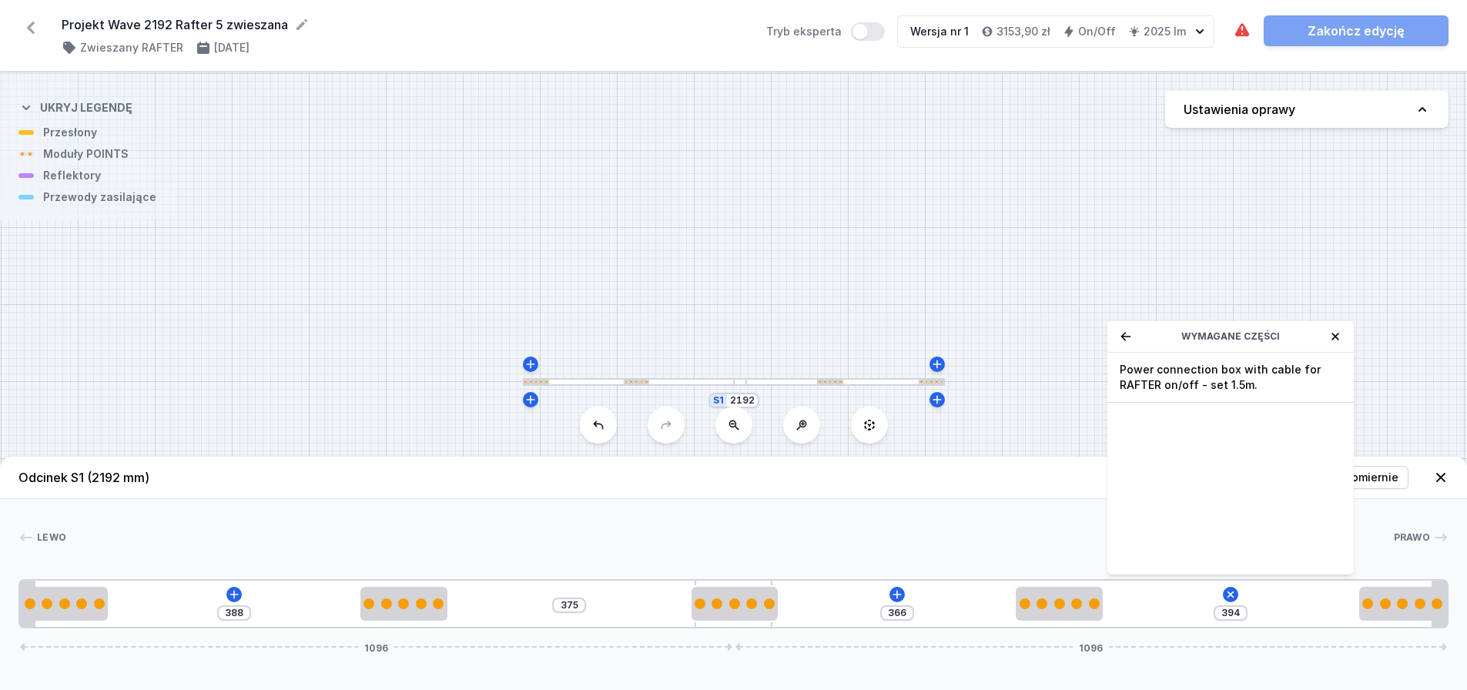
click at [1171, 381] on span "Power connection box with cable for RAFTER on/off - set 1.5m." at bounding box center [1231, 377] width 222 height 31
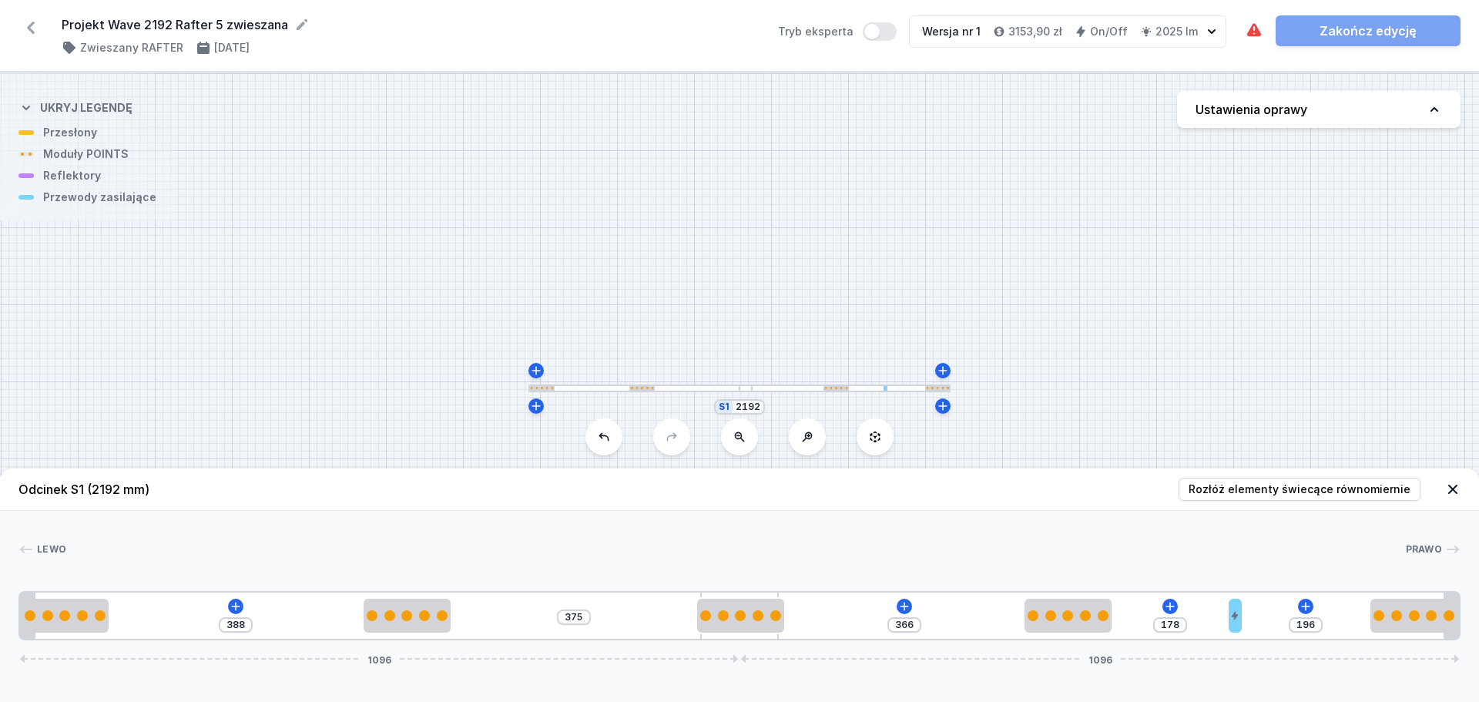
drag, startPoint x: 1123, startPoint y: 611, endPoint x: 1265, endPoint y: 607, distance: 141.8
click at [1171, 535] on div "388 375 366 178 196 1096 1096" at bounding box center [739, 615] width 1442 height 49
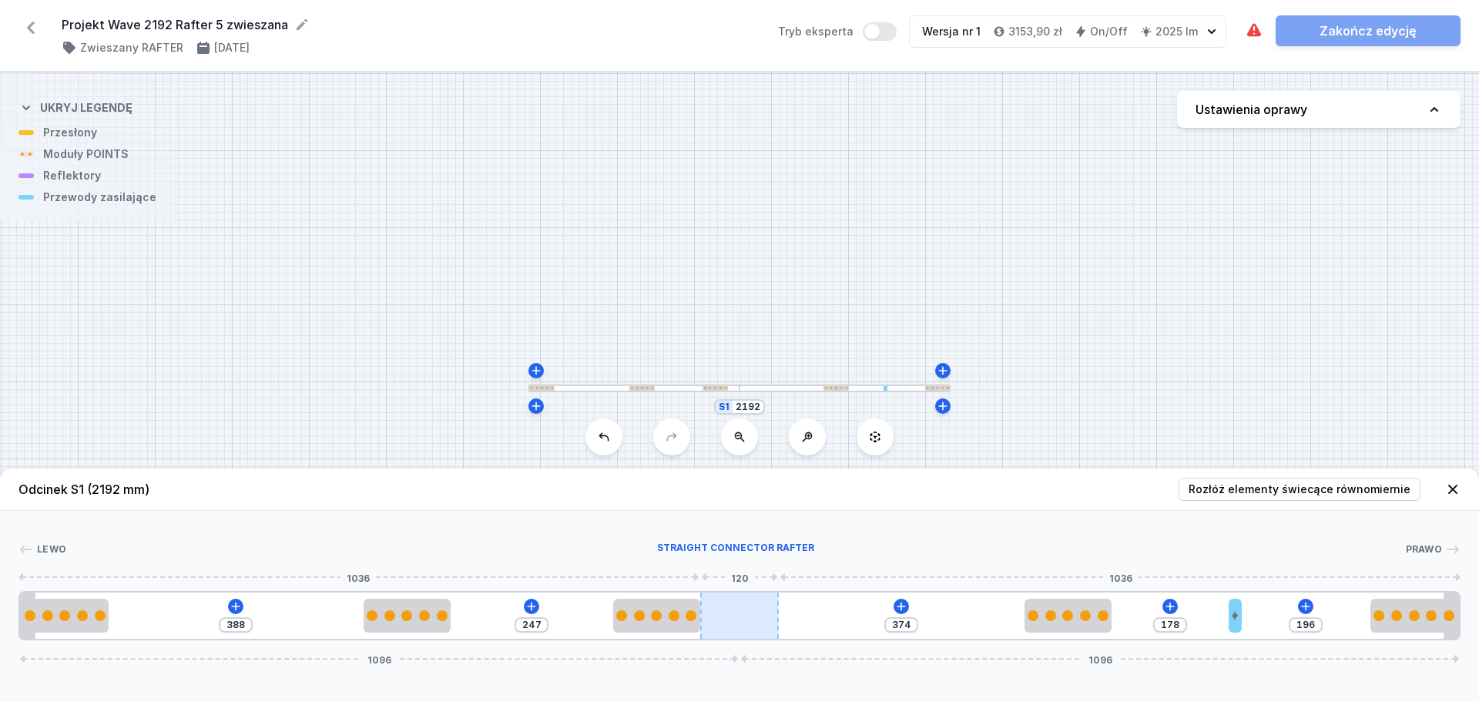
drag, startPoint x: 746, startPoint y: 619, endPoint x: 712, endPoint y: 622, distance: 34.1
click at [712, 535] on div "388 247 374 178 196 1096 1096" at bounding box center [739, 615] width 1442 height 49
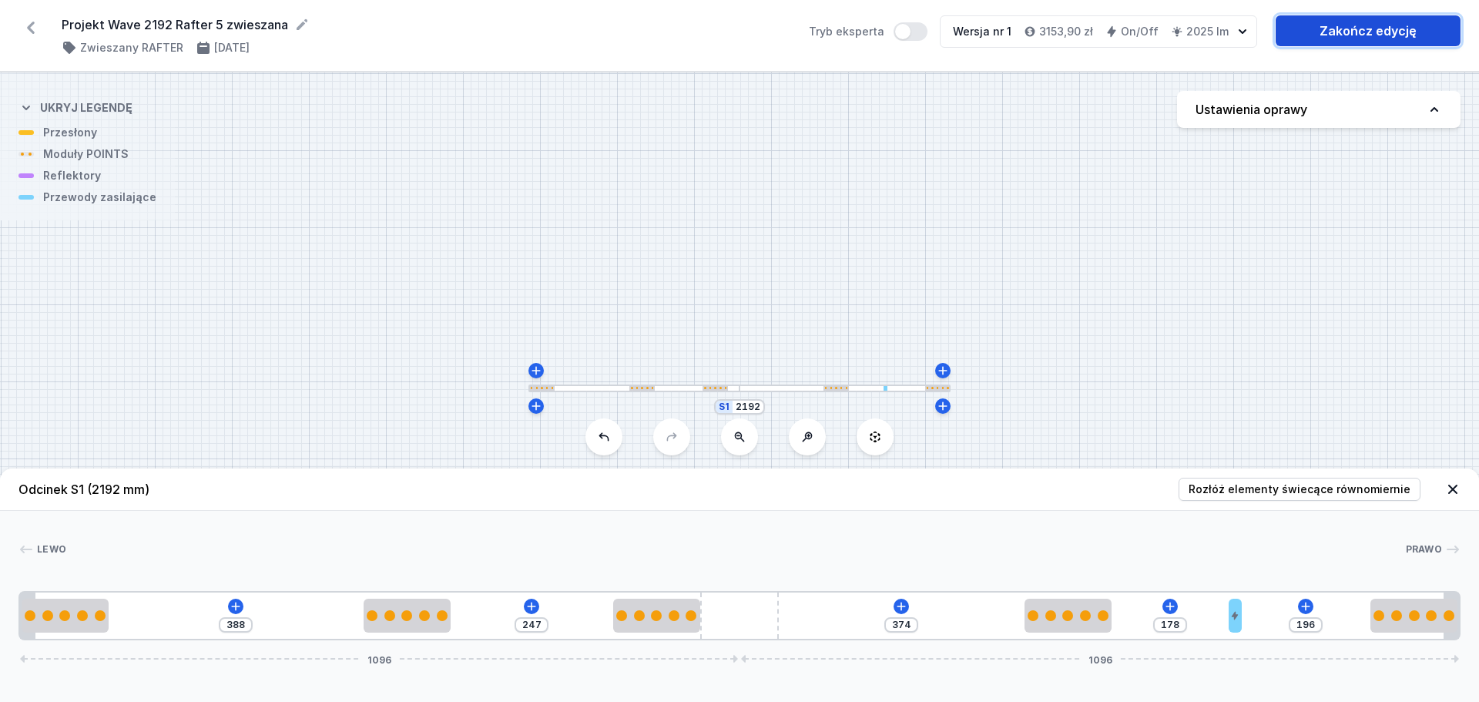
click at [1171, 26] on link "Zakończ edycję" at bounding box center [1368, 30] width 185 height 31
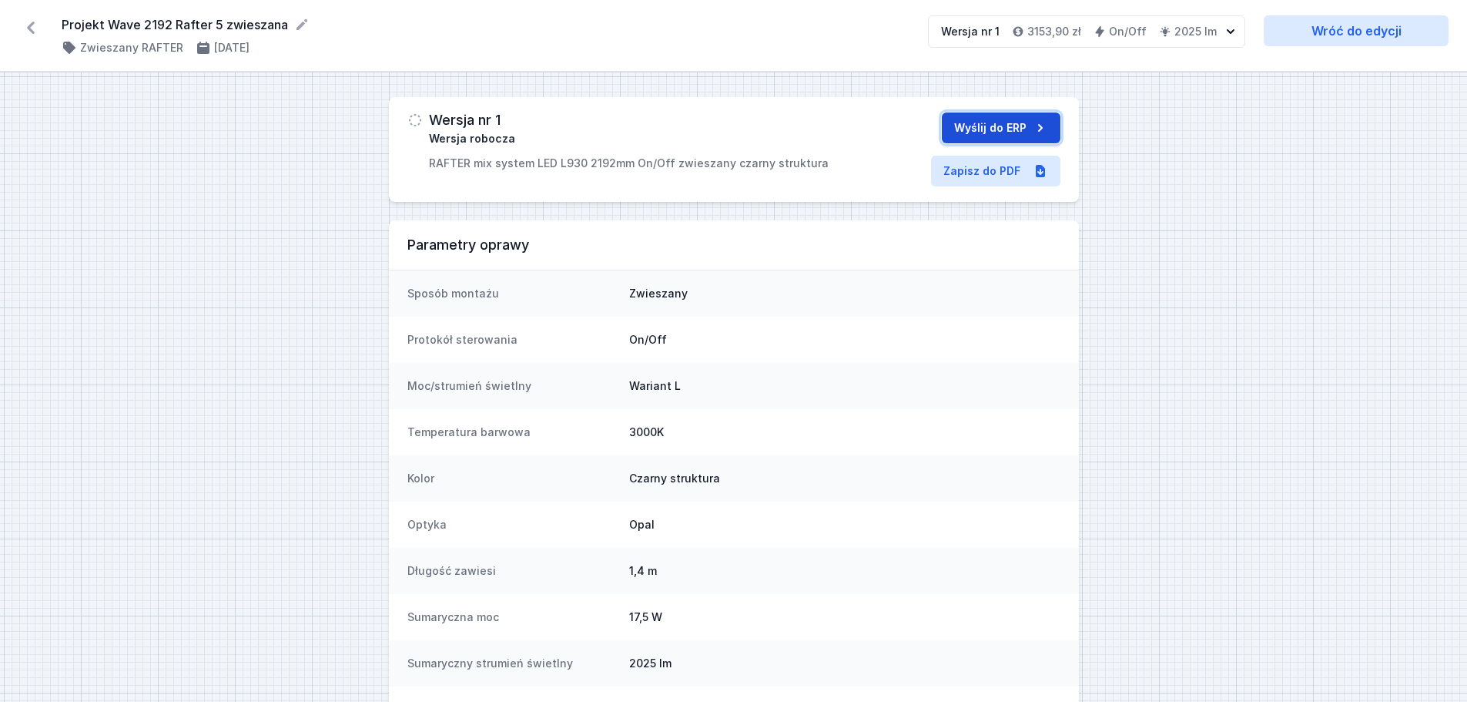
click at [1023, 124] on button "Wyślij do ERP" at bounding box center [1001, 127] width 119 height 31
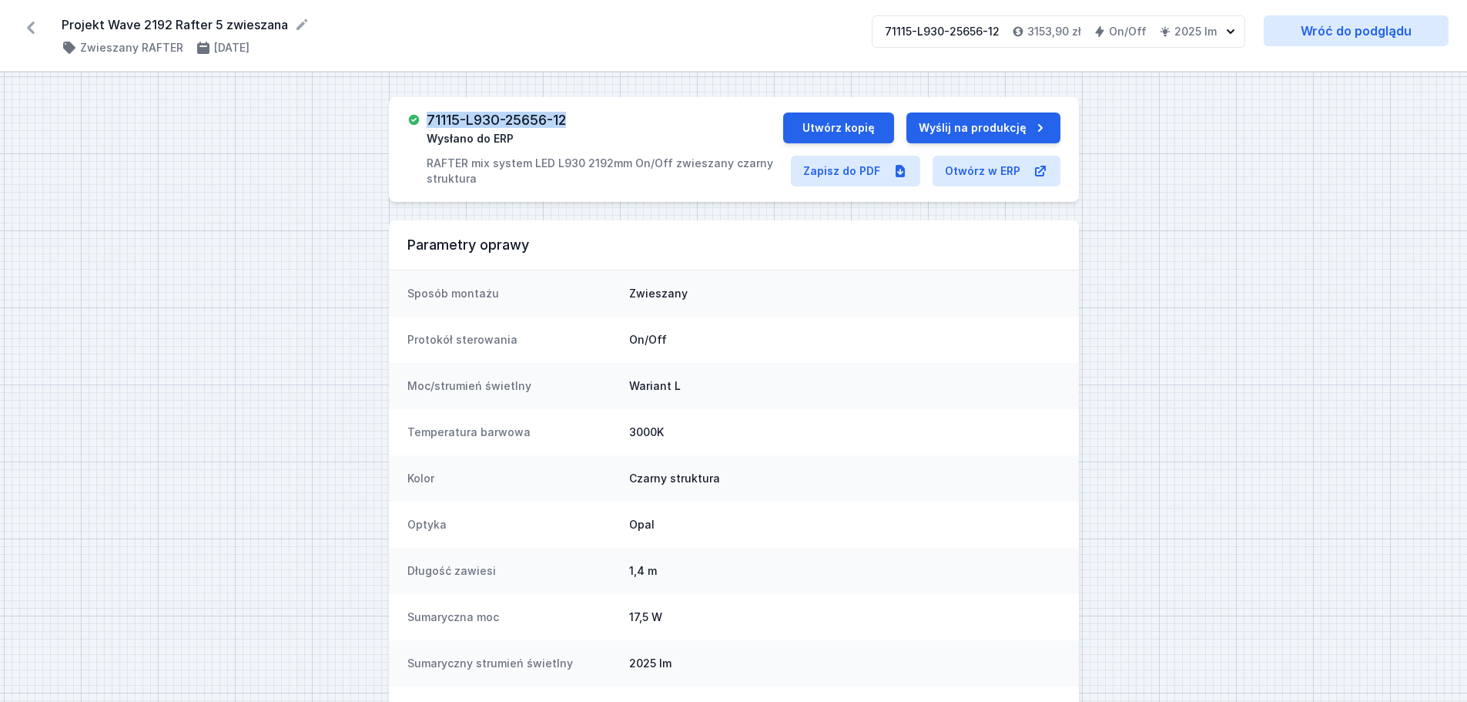
drag, startPoint x: 572, startPoint y: 118, endPoint x: 422, endPoint y: 128, distance: 149.8
click at [422, 128] on div "71115-L930-25656-12 Wysłano do ERP RAFTER mix system LED L930 2192mm On/Off zwi…" at bounding box center [596, 149] width 376 height 74
copy h3 "71115-L930-25656-12"
drag, startPoint x: 62, startPoint y: 24, endPoint x: 283, endPoint y: 23, distance: 221.1
click at [283, 23] on form "Projekt Wave 2192 Rafter 5 zwieszana" at bounding box center [458, 24] width 792 height 18
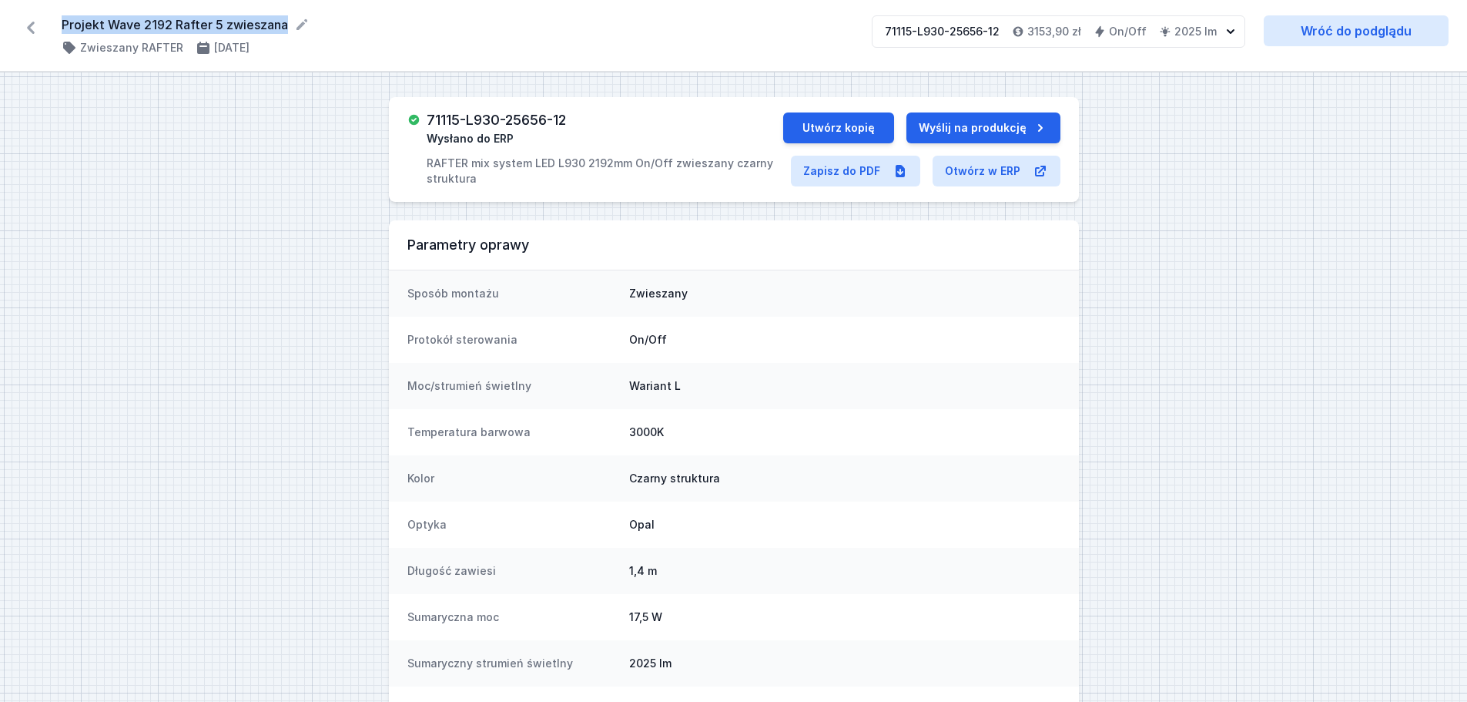
copy form "Projekt Wave 2192 Rafter 5 zwieszana"
click at [28, 26] on icon at bounding box center [30, 27] width 25 height 25
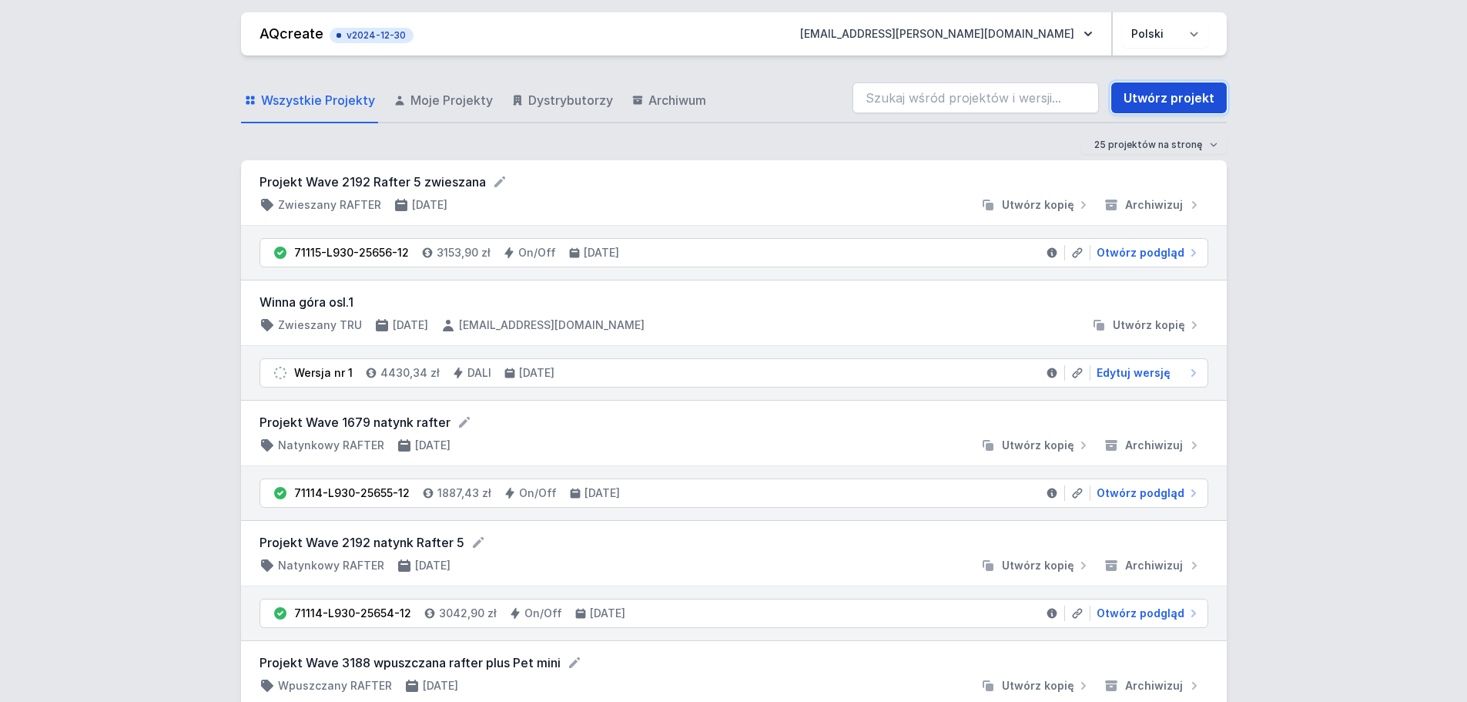
click at [1150, 92] on link "Utwórz projekt" at bounding box center [1170, 97] width 116 height 31
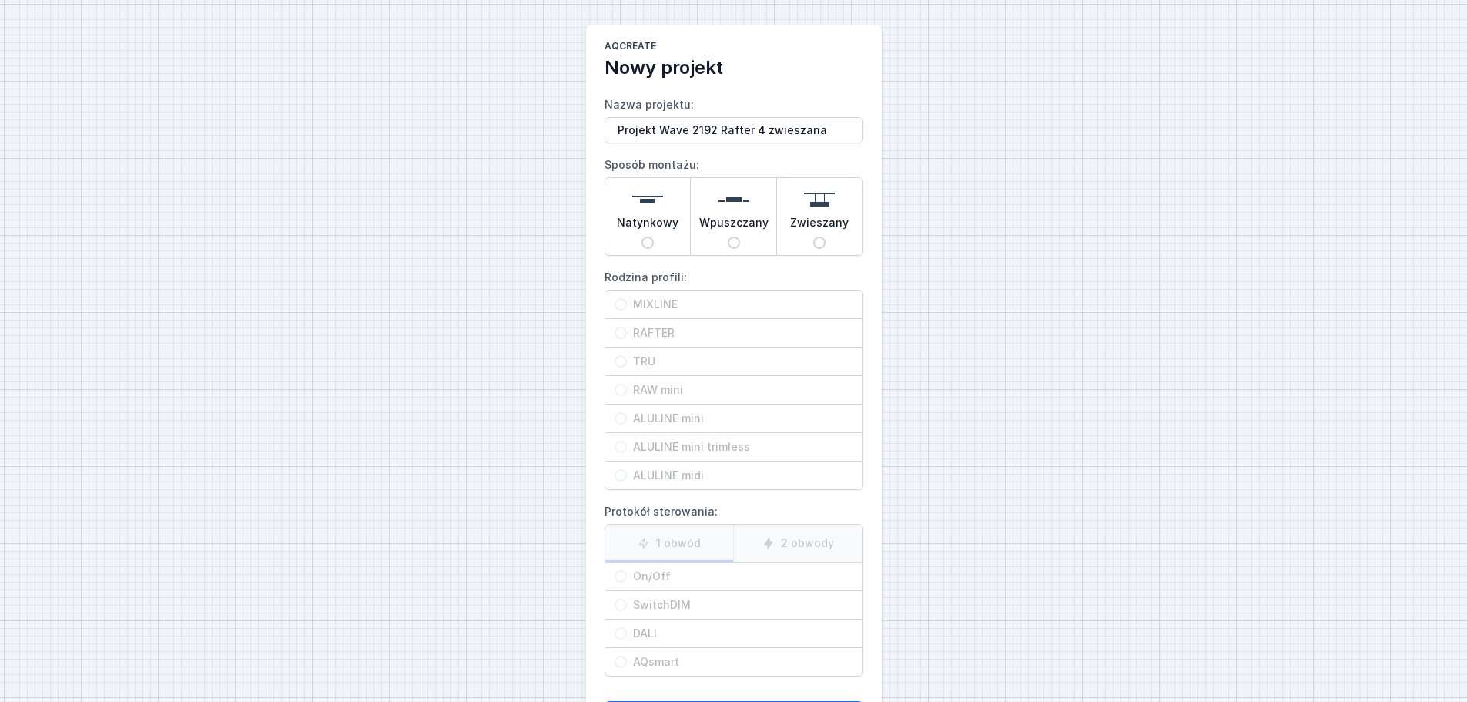
click at [847, 234] on span "Zwieszany" at bounding box center [819, 226] width 59 height 22
click at [826, 236] on input "Zwieszany" at bounding box center [819, 242] width 12 height 12
click at [655, 333] on span "RAFTER" at bounding box center [740, 332] width 226 height 15
click at [627, 333] on input "RAFTER" at bounding box center [621, 333] width 12 height 12
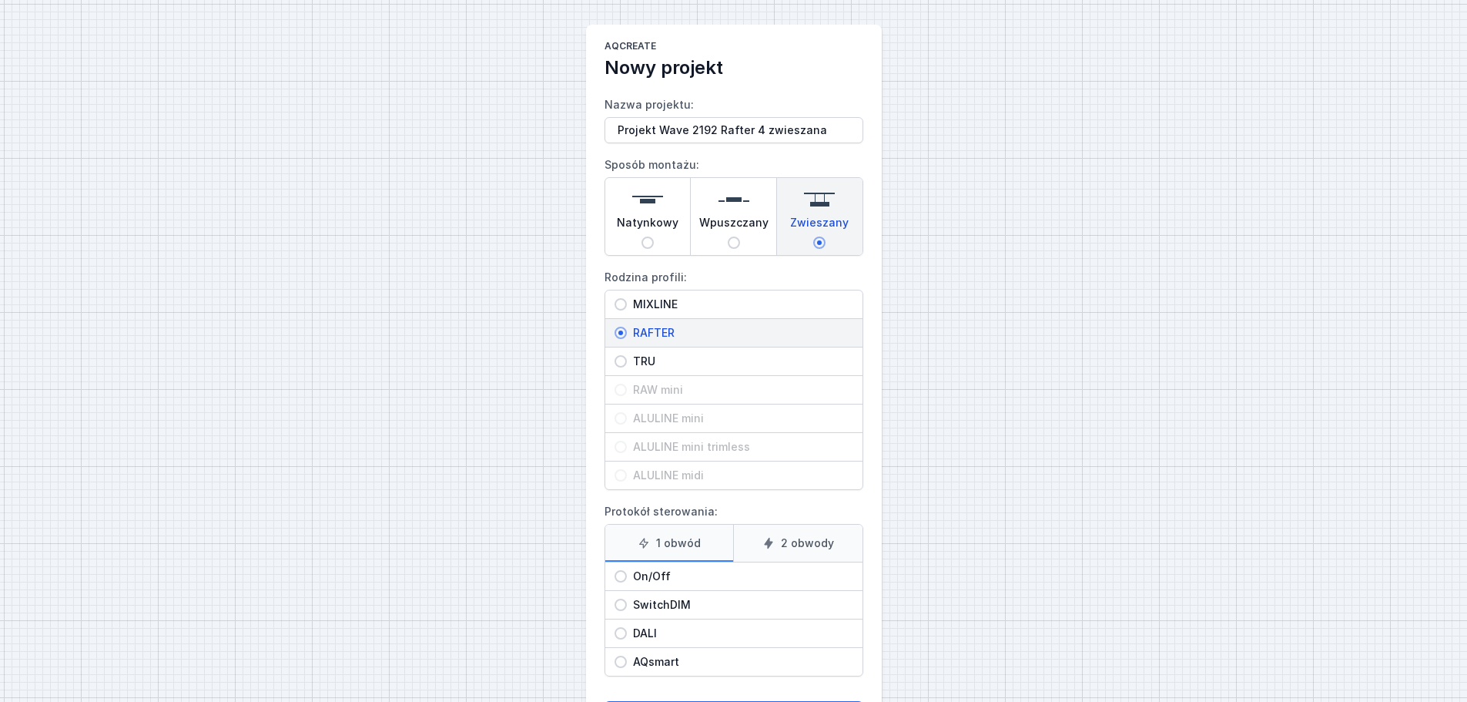
click at [641, 535] on span "On/Off" at bounding box center [740, 576] width 226 height 15
click at [627, 535] on input "On/Off" at bounding box center [621, 576] width 12 height 12
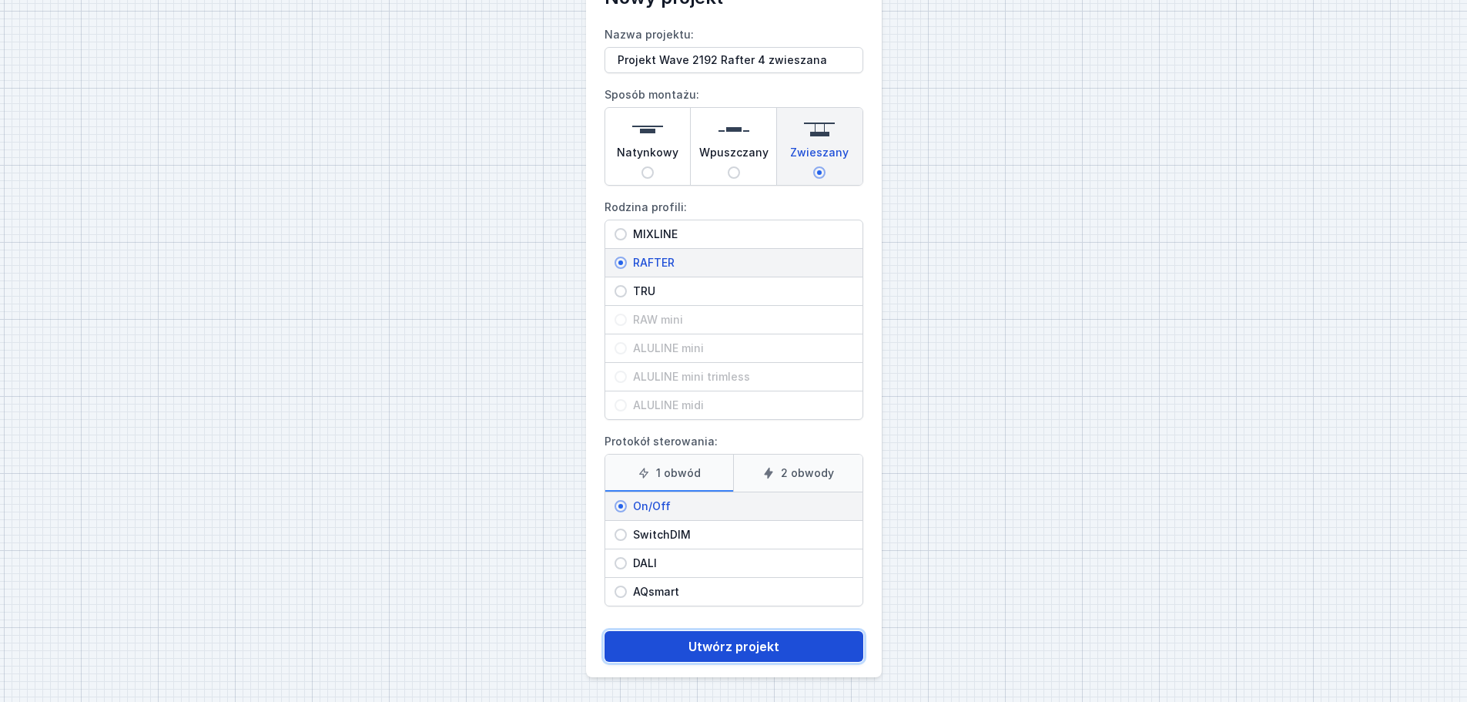
click at [740, 535] on button "Utwórz projekt" at bounding box center [734, 646] width 259 height 31
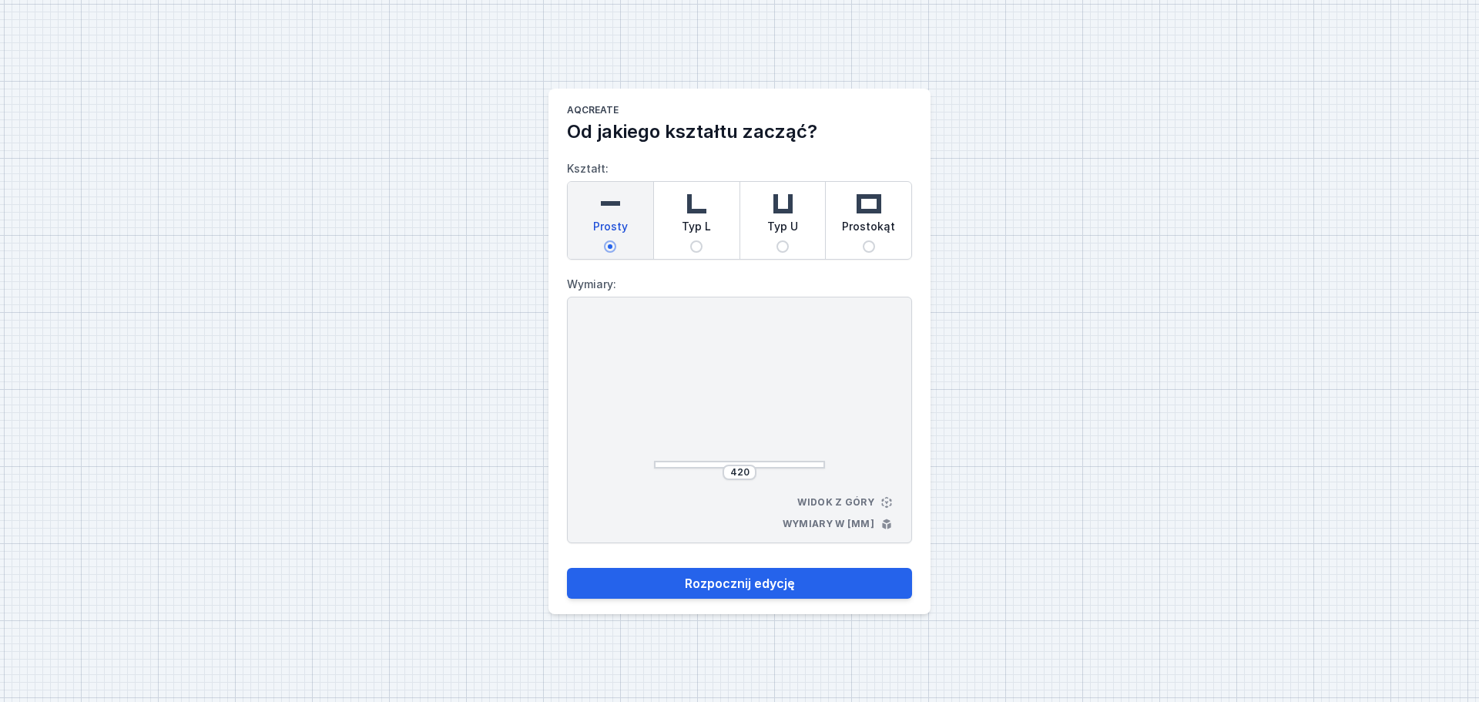
click at [747, 465] on div "420" at bounding box center [740, 472] width 34 height 15
click at [748, 466] on input "420" at bounding box center [739, 472] width 25 height 12
click at [798, 535] on button "Rozpocznij edycję" at bounding box center [739, 583] width 345 height 31
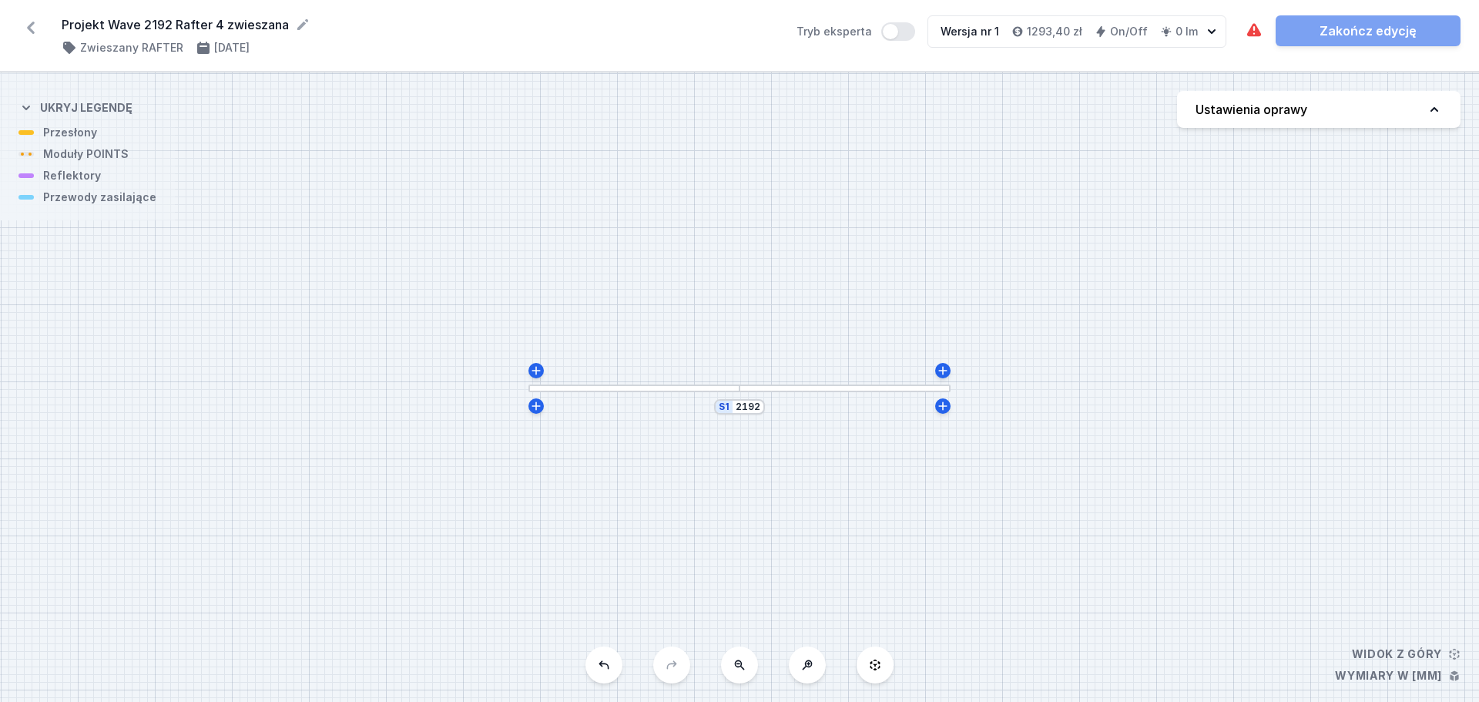
click at [1171, 108] on button "Ustawienia oprawy" at bounding box center [1318, 109] width 283 height 37
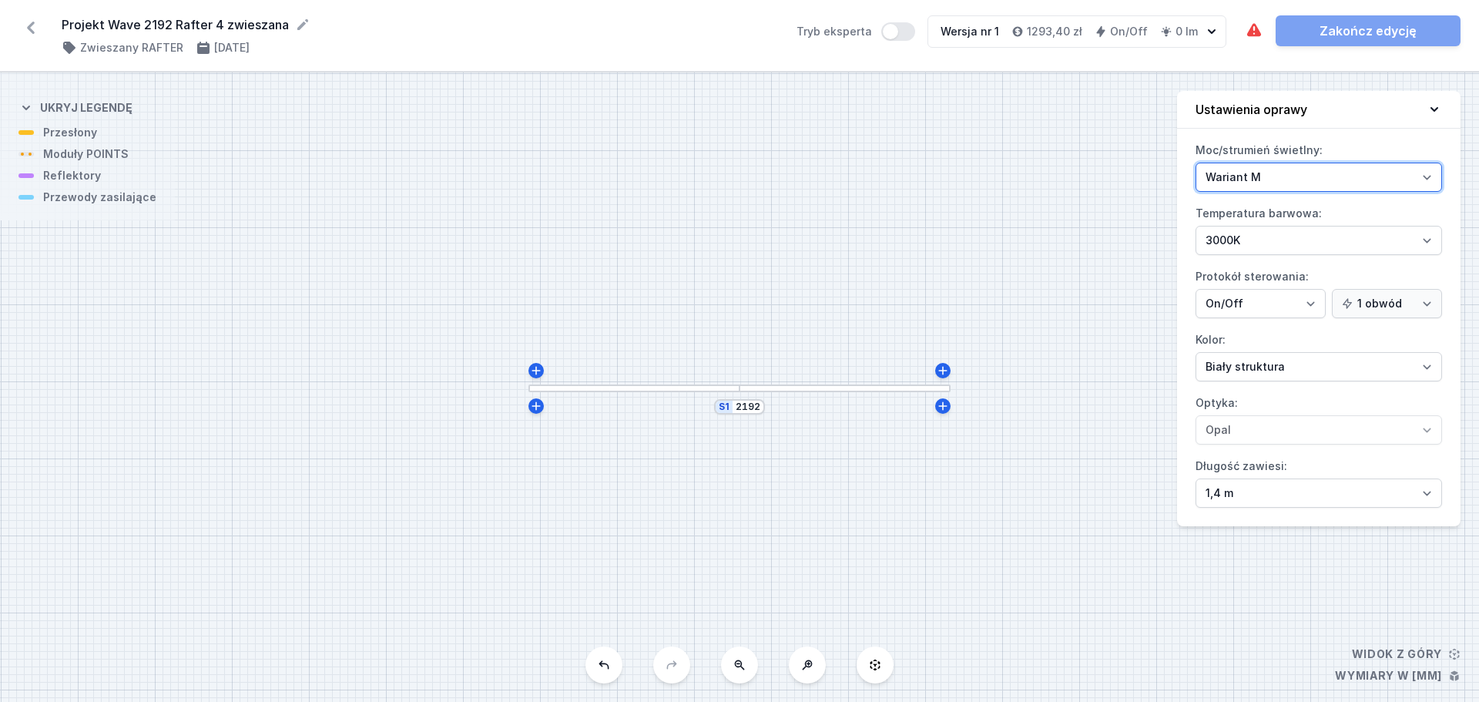
drag, startPoint x: 1338, startPoint y: 171, endPoint x: 1324, endPoint y: 202, distance: 33.8
click at [1171, 202] on div "Moc/strumień świetlny: Wariant L Wariant M Temperatura barwowa: 2700K 3000K 400…" at bounding box center [1318, 332] width 283 height 388
click at [1171, 163] on select "Wariant L Wariant M" at bounding box center [1319, 177] width 247 height 29
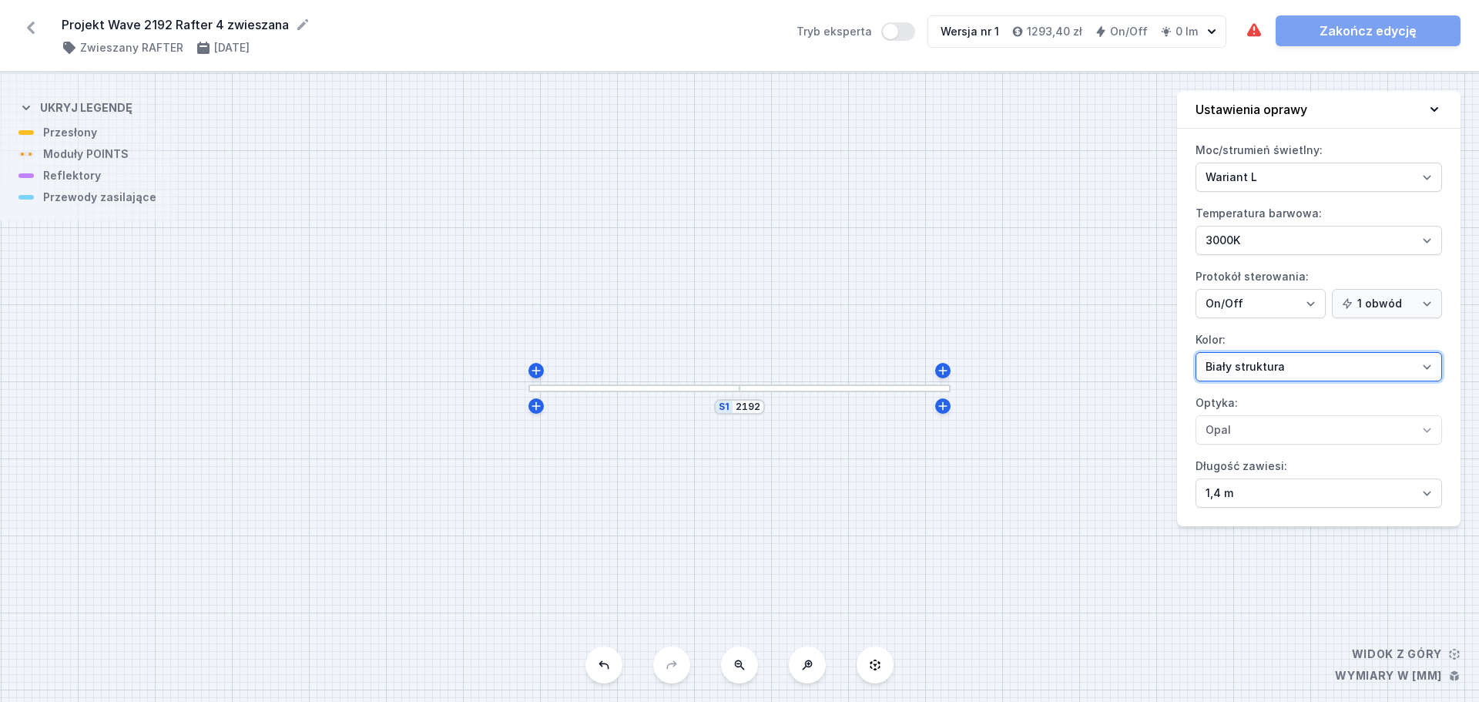
click at [1171, 364] on select "Biały struktura Czarny struktura Złoty struktura Miedziany Szary Inny (z palety…" at bounding box center [1319, 366] width 247 height 29
click at [1171, 352] on select "Biały struktura Czarny struktura Złoty struktura Miedziany Szary Inny (z palety…" at bounding box center [1319, 366] width 247 height 29
click at [1171, 108] on icon at bounding box center [1435, 109] width 8 height 5
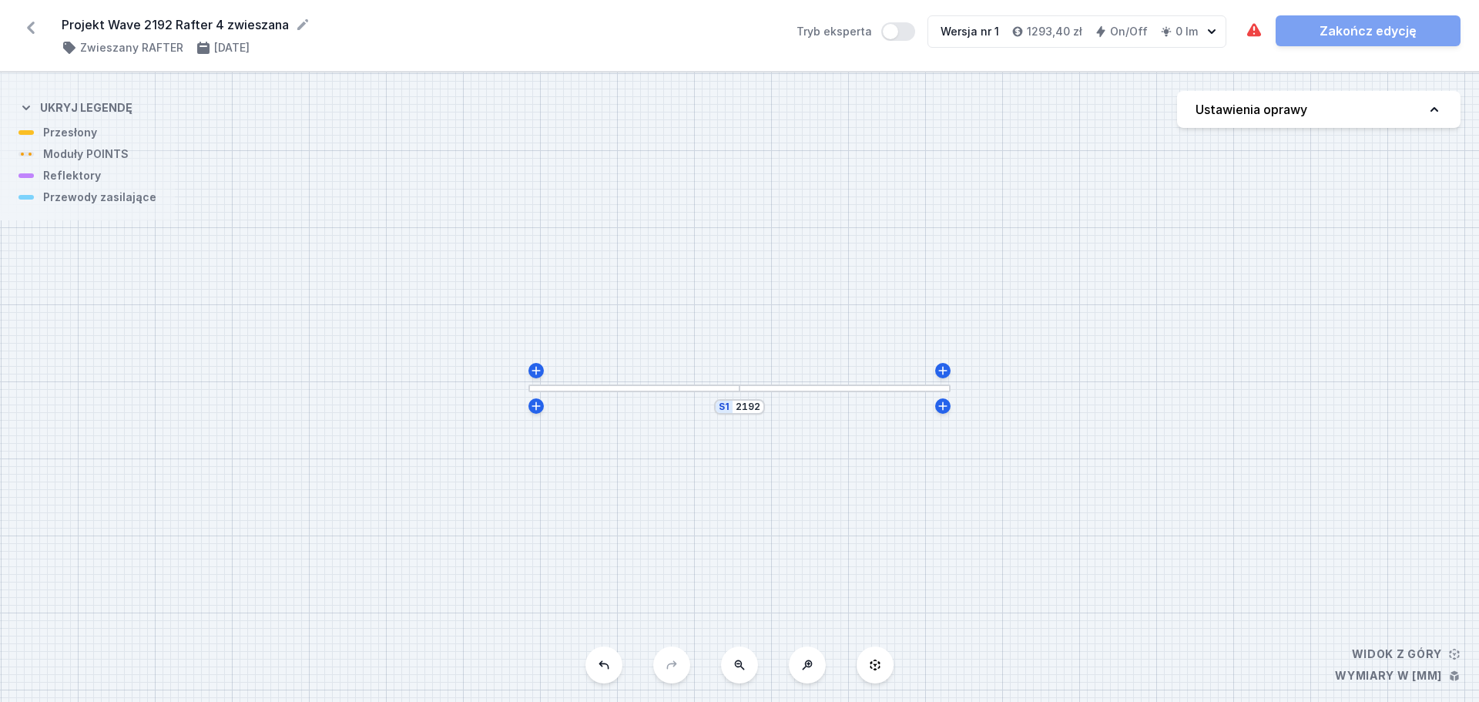
click at [860, 387] on div at bounding box center [845, 388] width 211 height 8
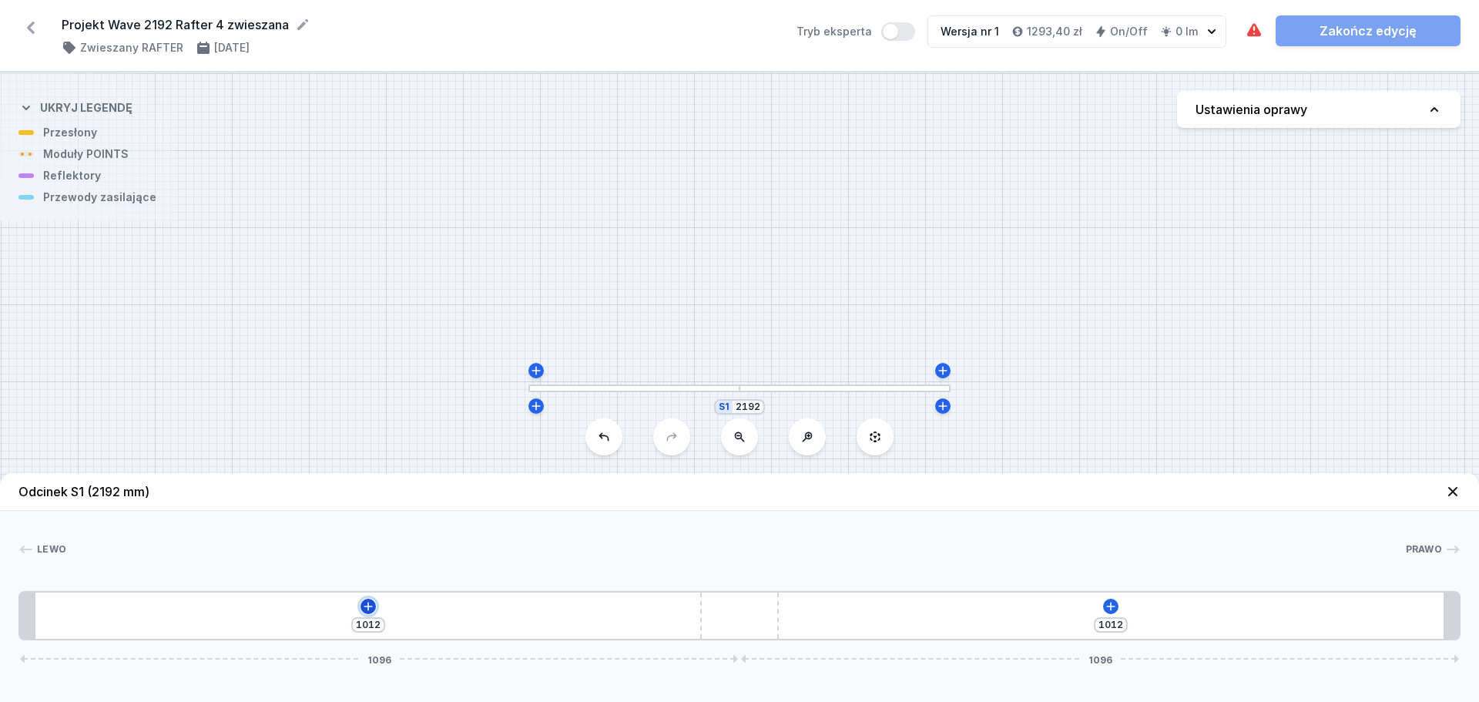
click at [366, 535] on icon at bounding box center [368, 606] width 12 height 12
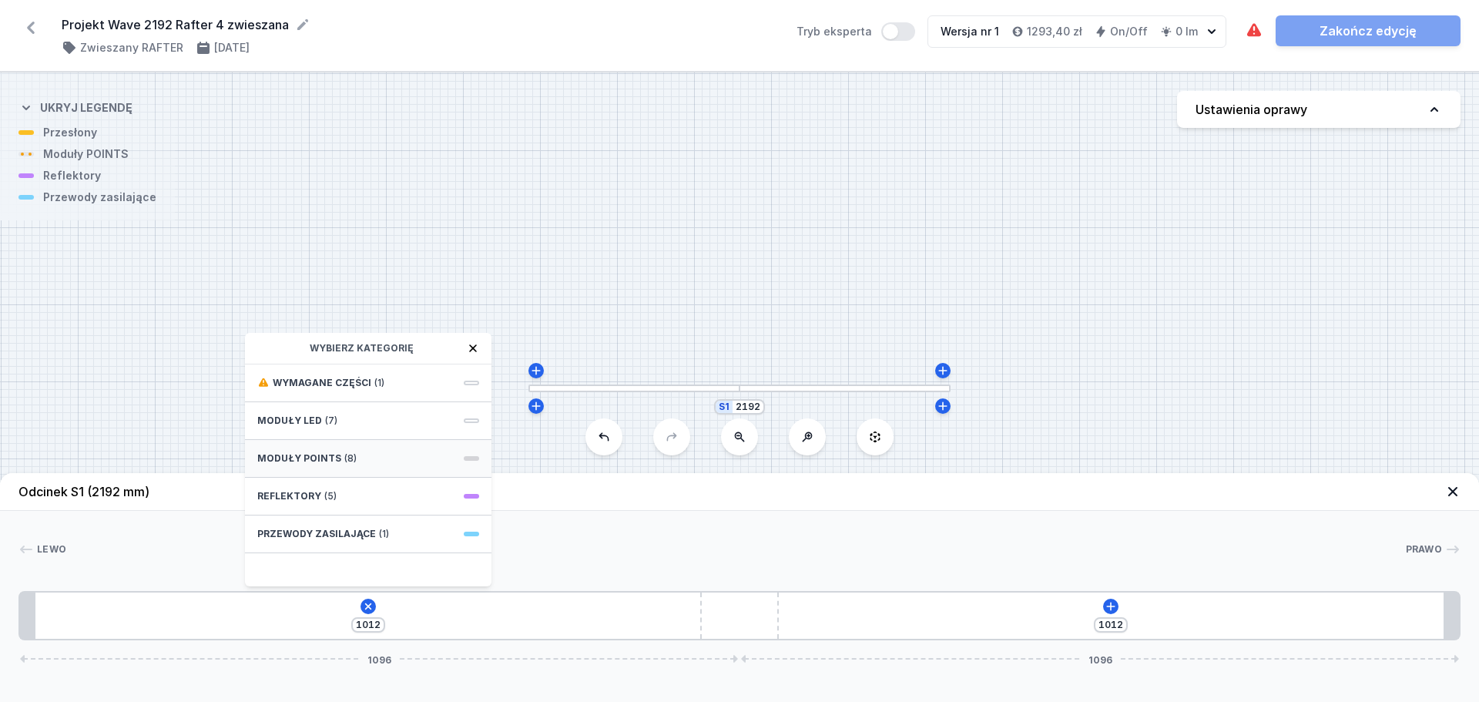
click at [357, 454] on div "Moduły POINTS (8)" at bounding box center [368, 459] width 247 height 38
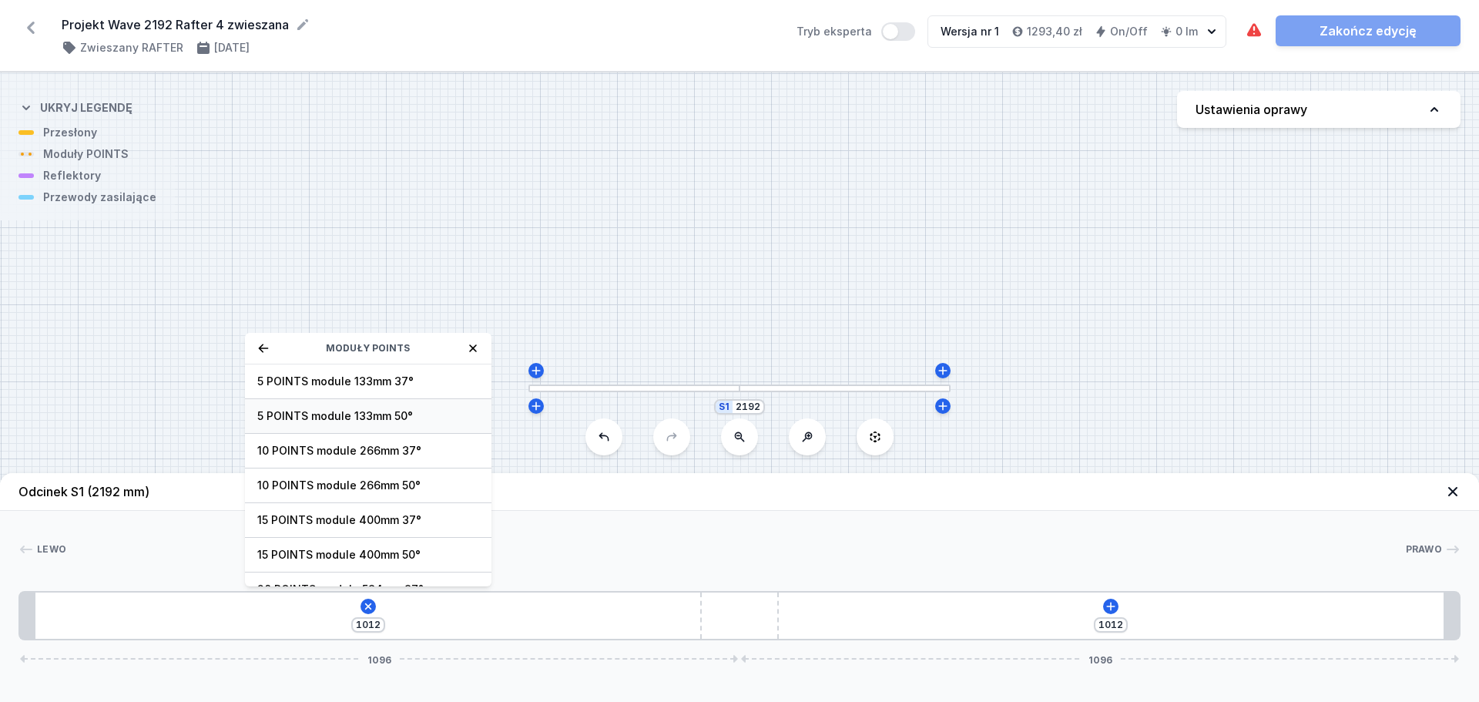
click at [366, 422] on span "5 POINTS module 133mm 50°" at bounding box center [368, 415] width 222 height 15
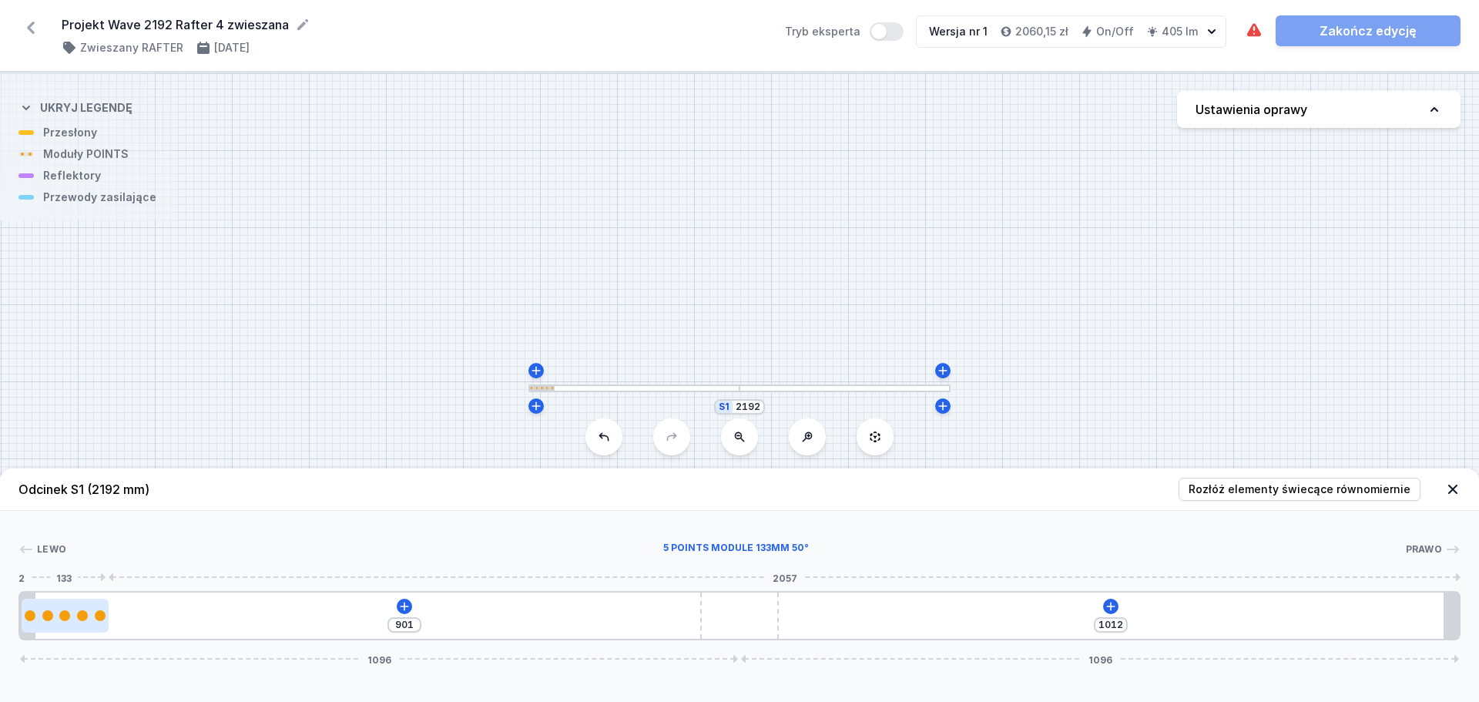
click at [67, 535] on div at bounding box center [65, 616] width 87 height 34
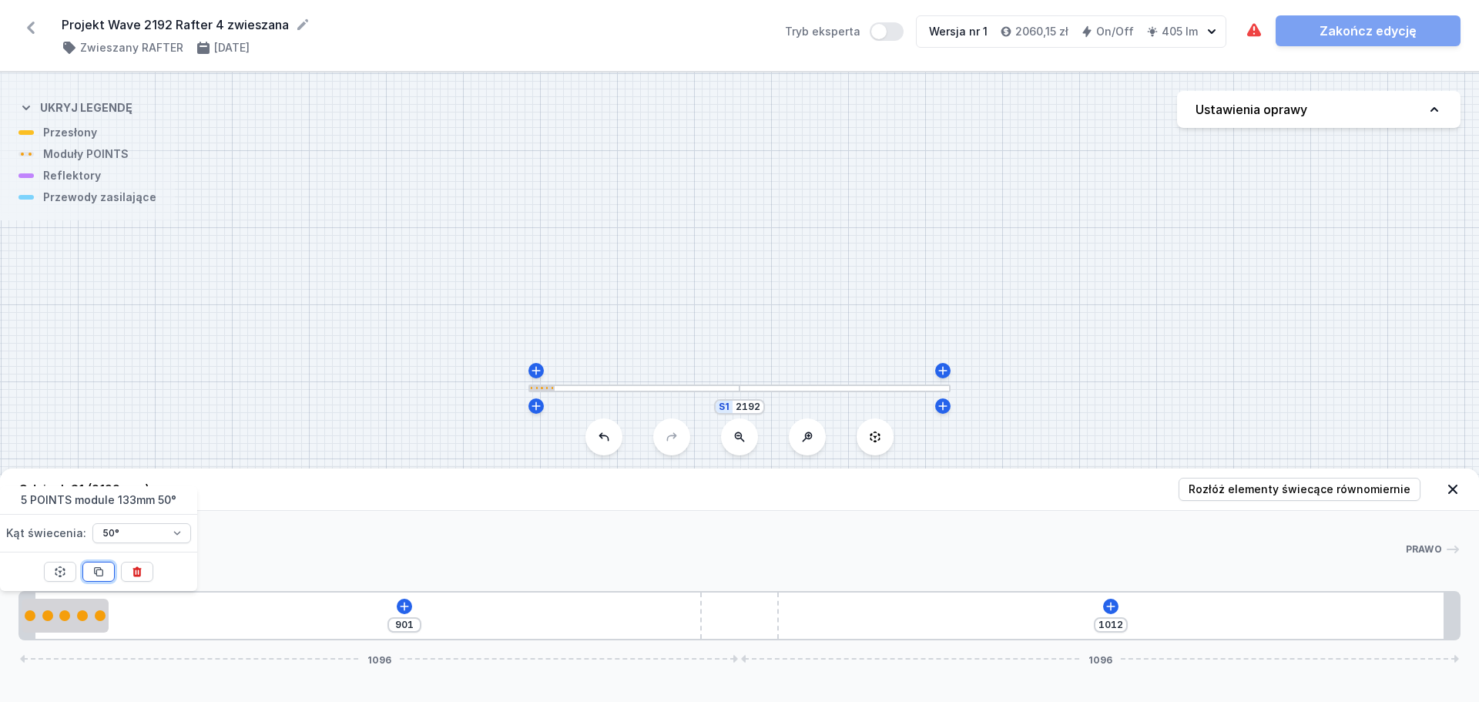
click at [106, 535] on button at bounding box center [98, 572] width 32 height 20
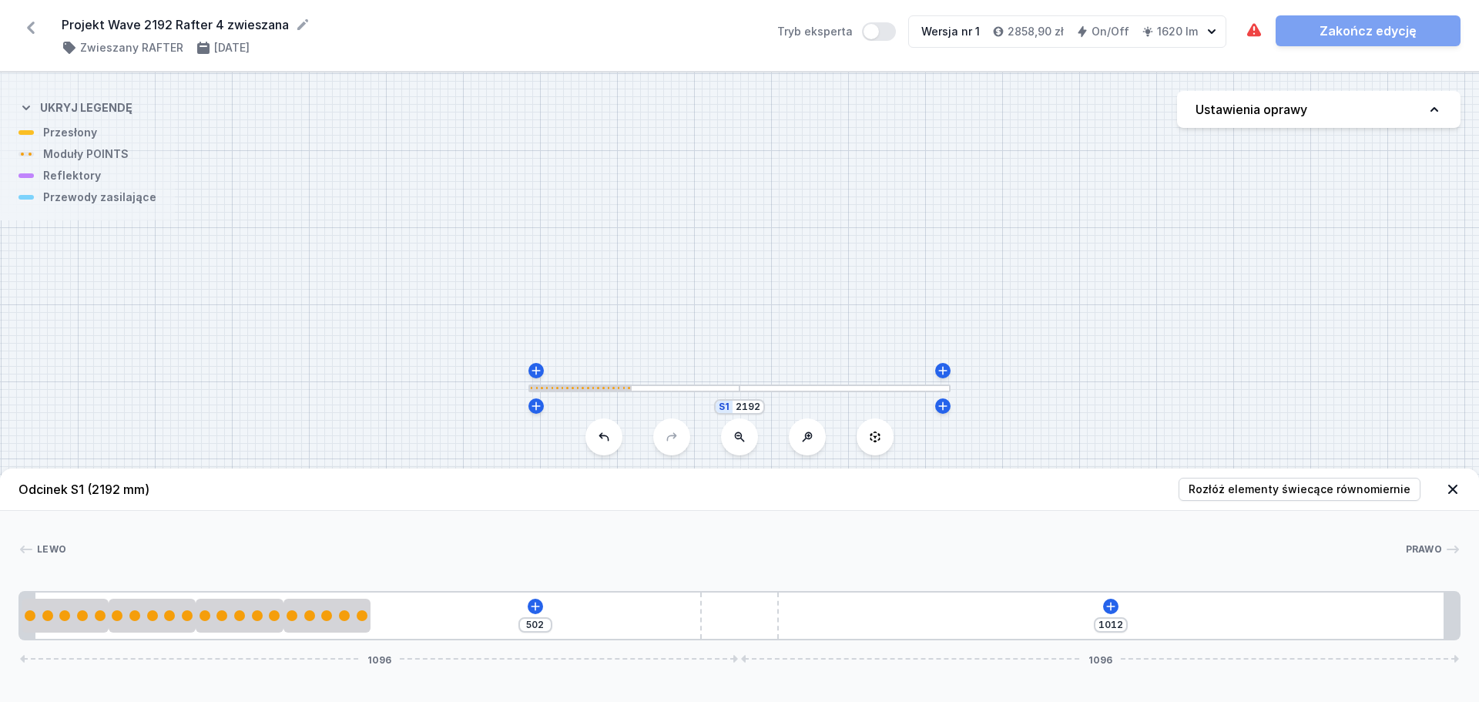
click at [1171, 501] on header "Odcinek S1 (2192 mm) Rozłóż elementy świecące równomiernie" at bounding box center [739, 489] width 1479 height 42
click at [1171, 491] on span "Rozłóż elementy świecące równomiernie" at bounding box center [1300, 488] width 222 height 15
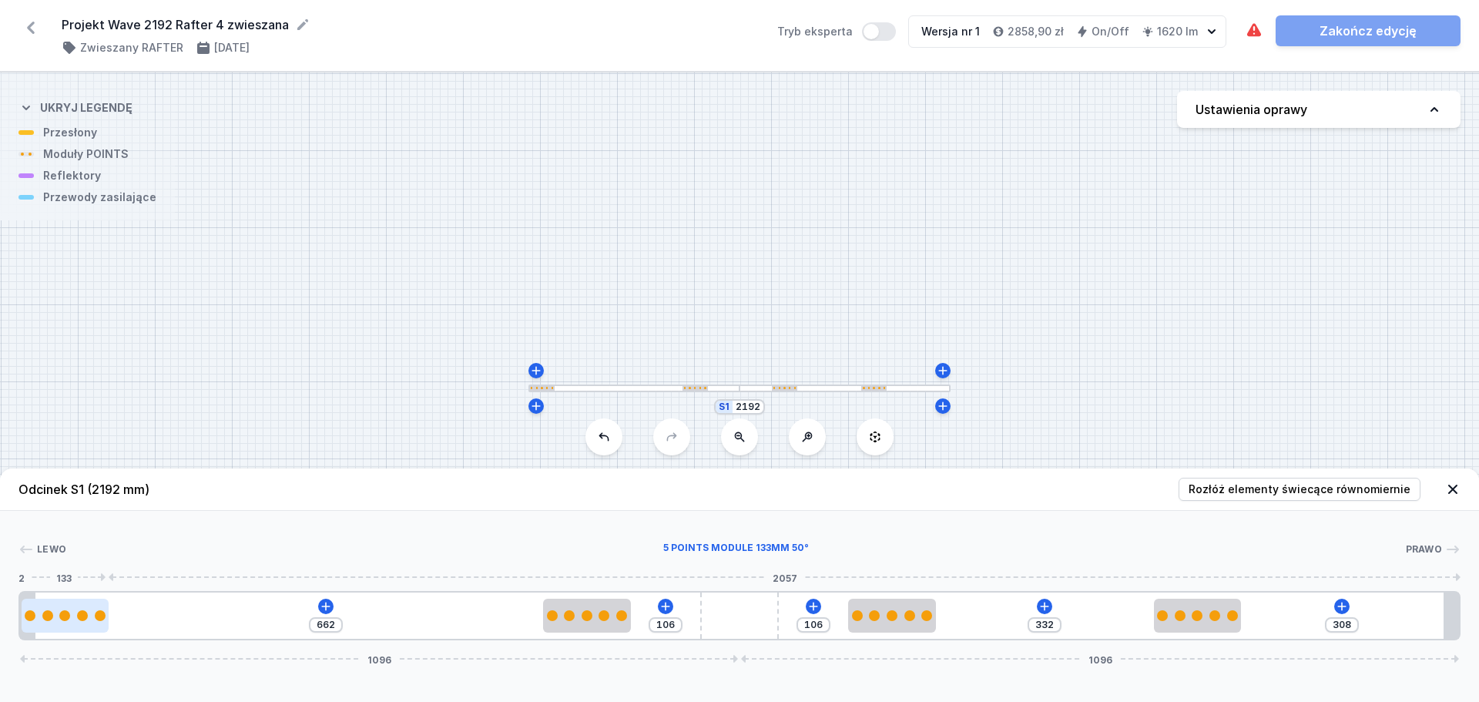
drag, startPoint x: 233, startPoint y: 626, endPoint x: 43, endPoint y: 617, distance: 189.7
click at [43, 535] on div at bounding box center [65, 615] width 87 height 11
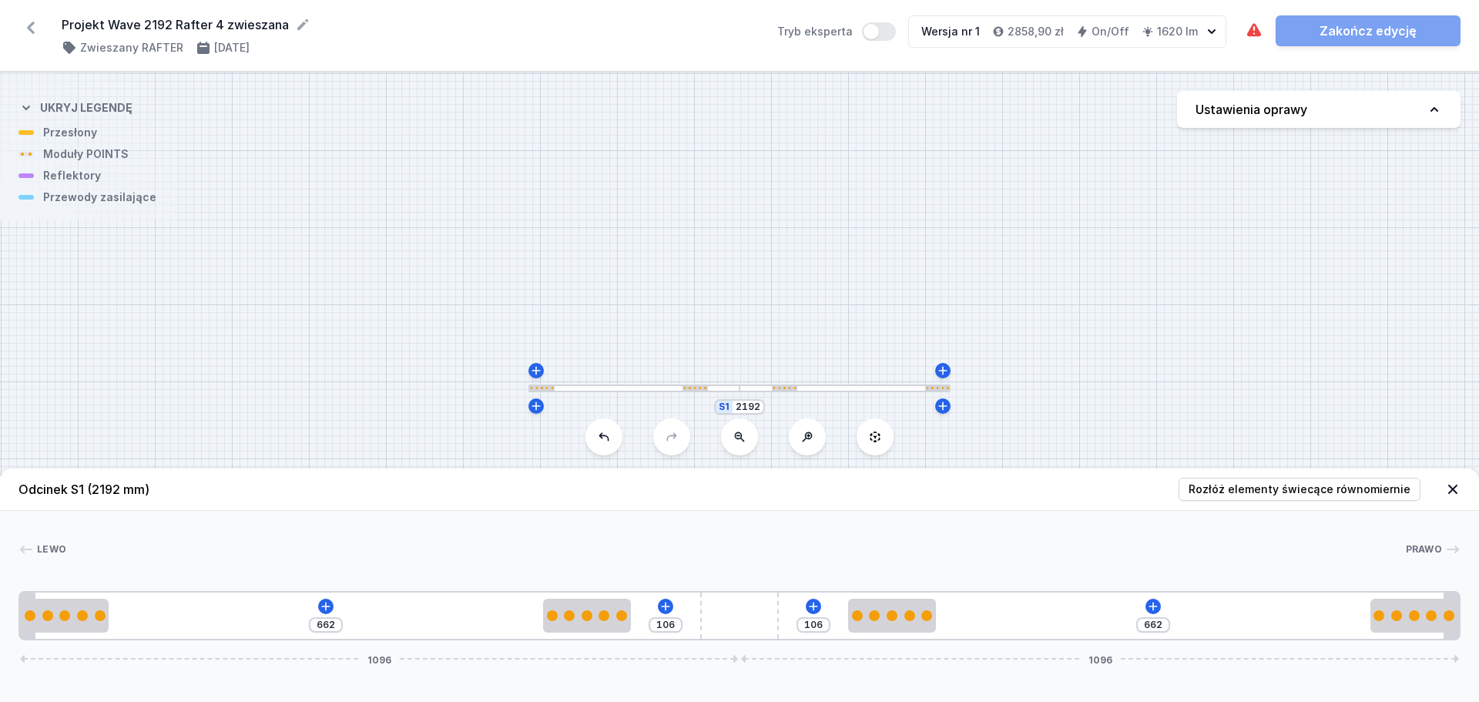
drag, startPoint x: 1195, startPoint y: 622, endPoint x: 1433, endPoint y: 593, distance: 239.8
click at [1171, 535] on div "662 106 106 662 1096 1096" at bounding box center [739, 615] width 1442 height 49
drag, startPoint x: 920, startPoint y: 618, endPoint x: 1045, endPoint y: 620, distance: 124.8
click at [1045, 535] on div "662 106 267 501 1096 1096" at bounding box center [739, 615] width 1442 height 49
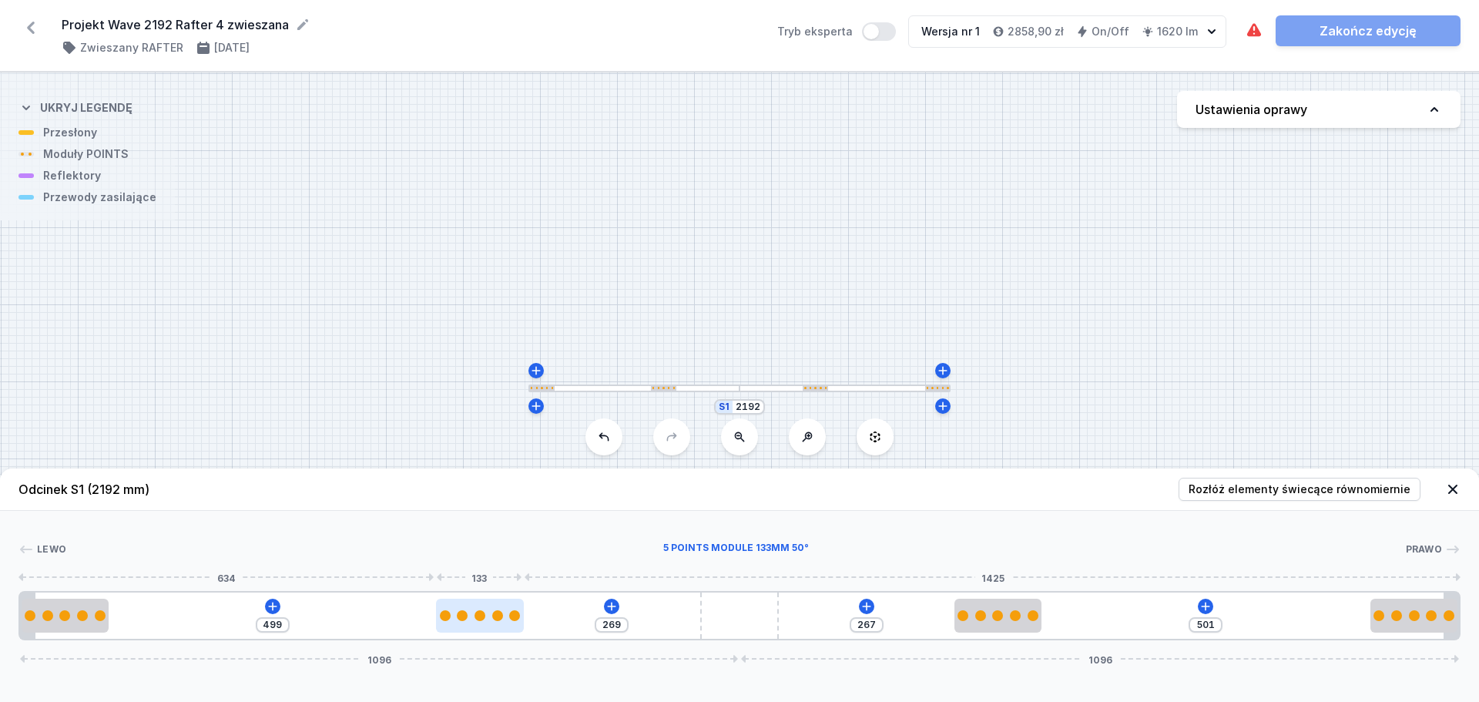
drag, startPoint x: 597, startPoint y: 614, endPoint x: 485, endPoint y: 616, distance: 111.7
click at [485, 535] on div at bounding box center [479, 615] width 87 height 11
click at [1171, 535] on icon at bounding box center [1205, 606] width 12 height 12
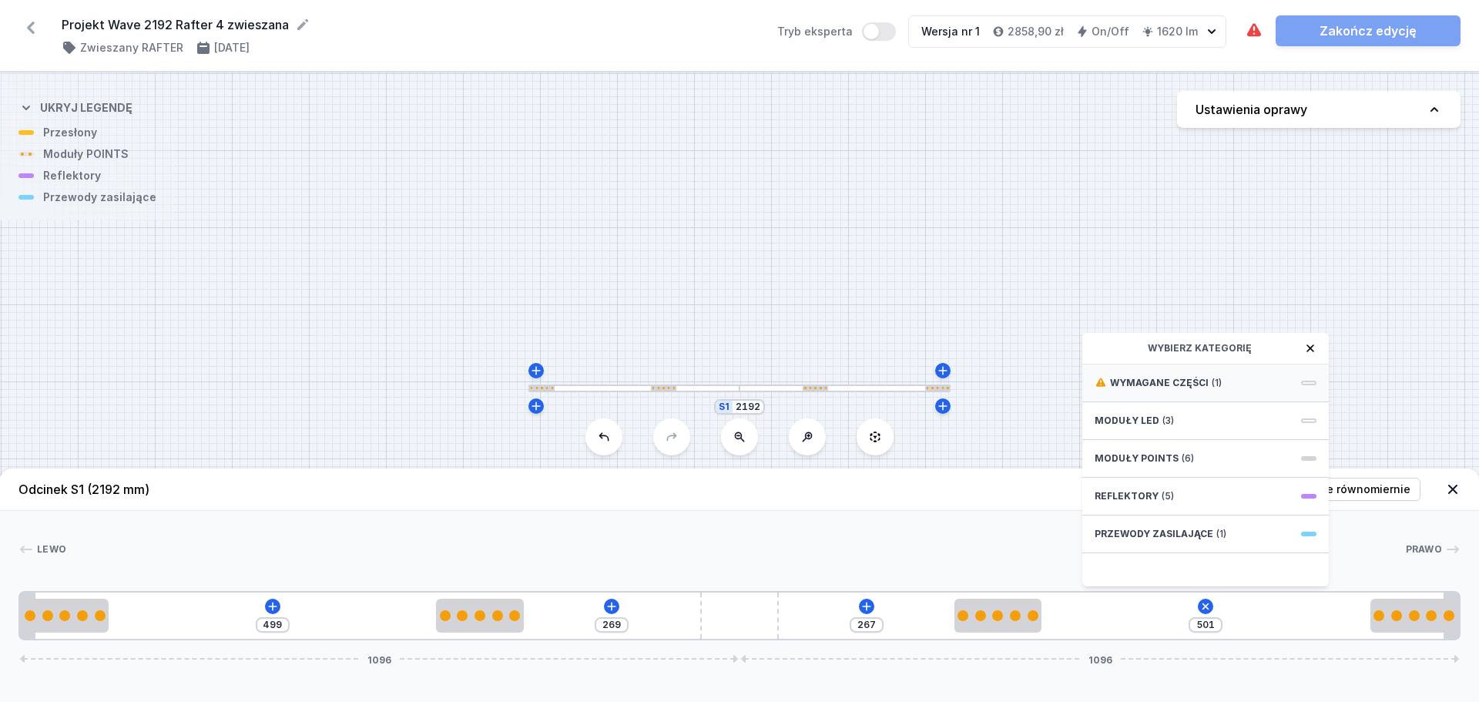
click at [1171, 395] on div "Wymagane części (1)" at bounding box center [1205, 383] width 247 height 38
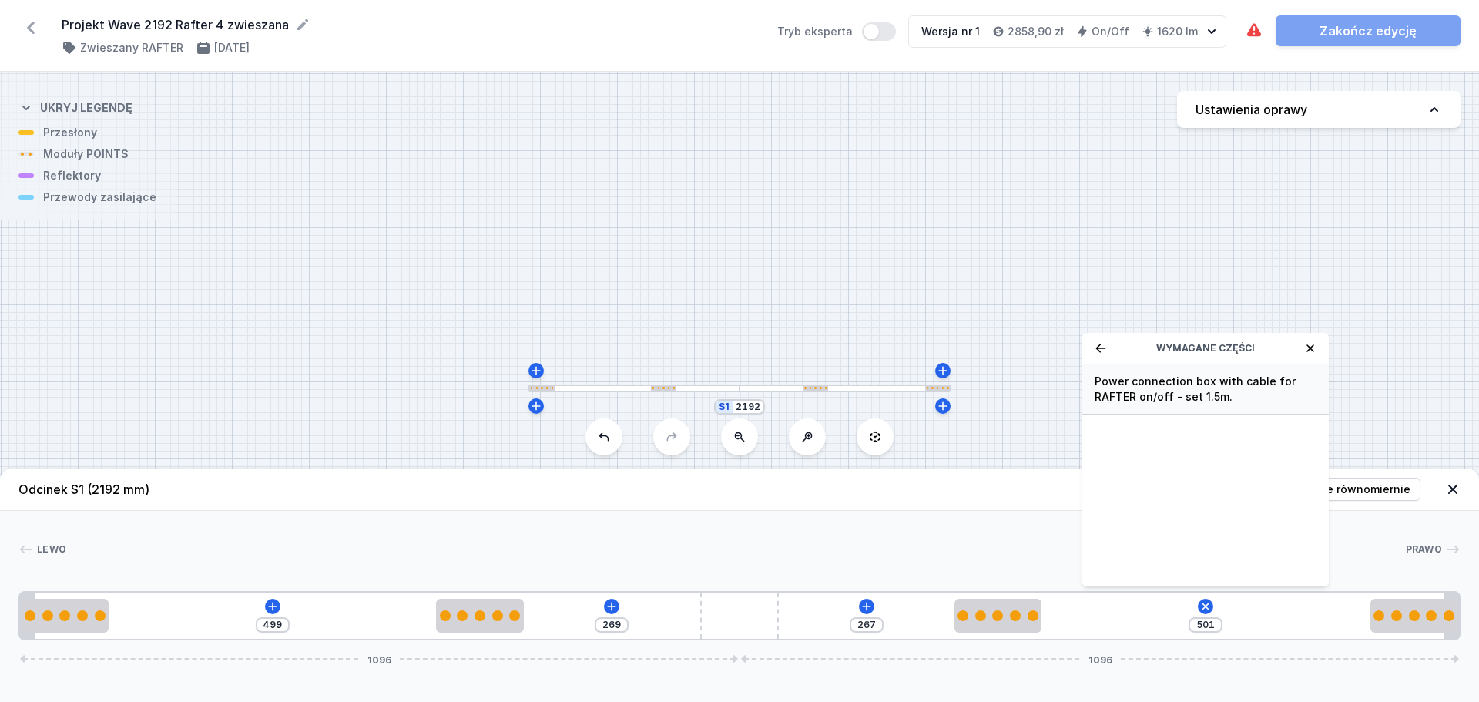
click at [1171, 393] on span "Power connection box with cable for RAFTER on/off - set 1.5m." at bounding box center [1206, 389] width 222 height 31
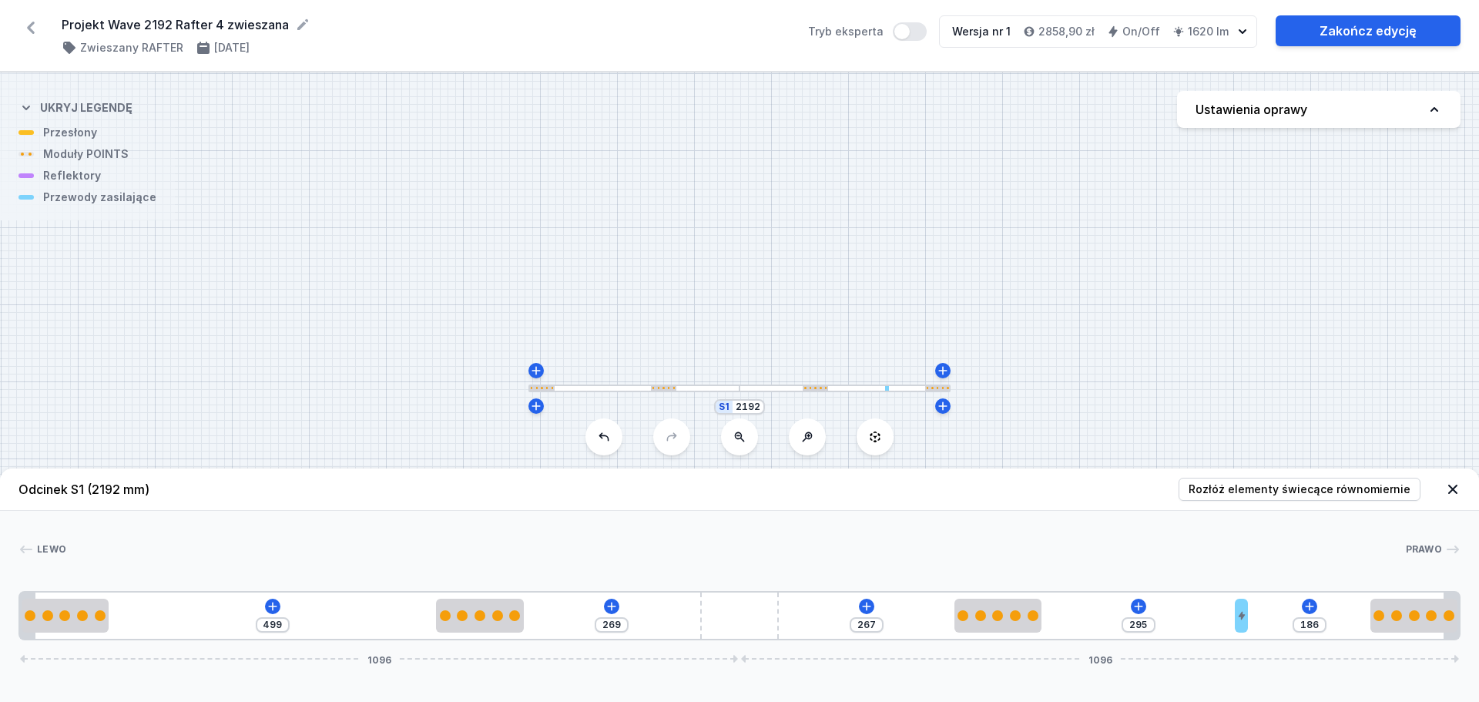
drag, startPoint x: 1048, startPoint y: 619, endPoint x: 1266, endPoint y: 605, distance: 219.2
click at [1171, 535] on div "499 269 267 295 186 1096 1096" at bounding box center [739, 615] width 1442 height 49
click at [1171, 491] on icon at bounding box center [1452, 488] width 15 height 15
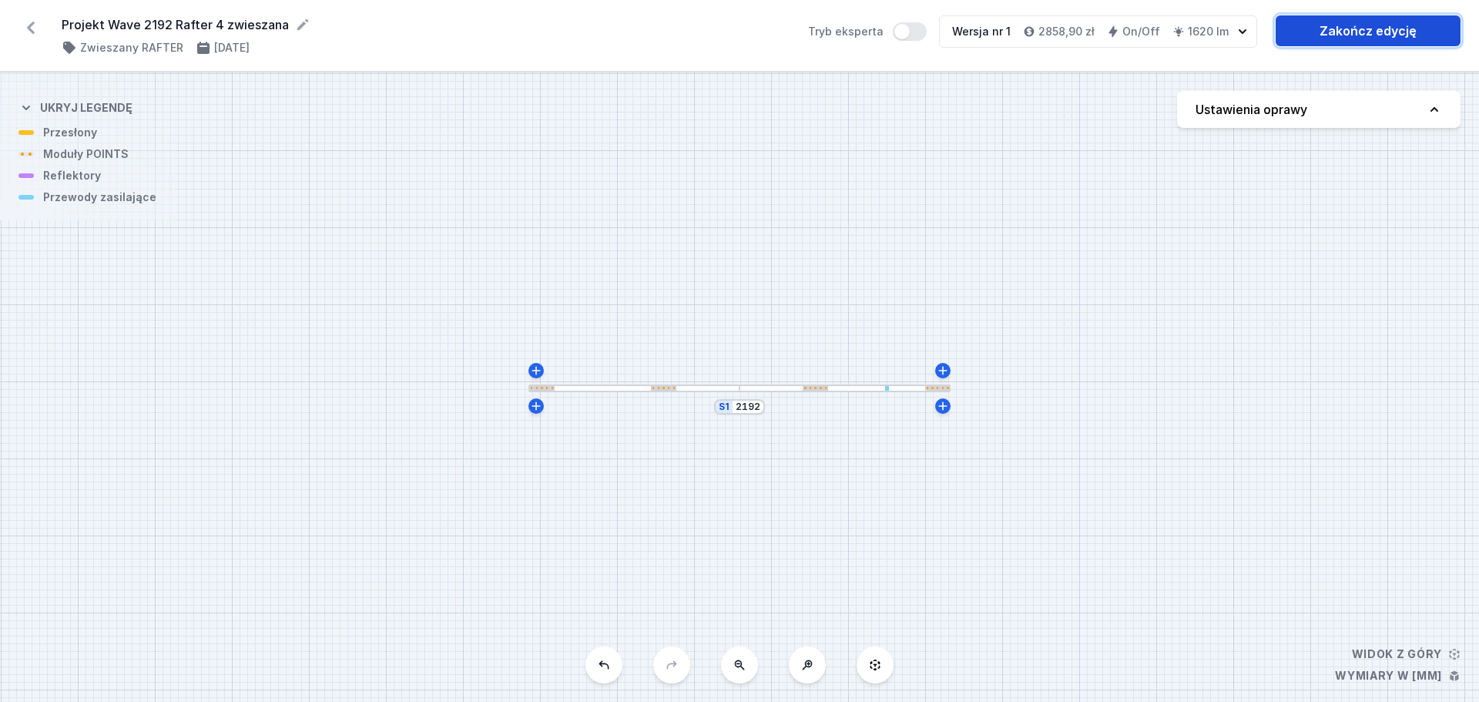
click at [1171, 27] on link "Zakończ edycję" at bounding box center [1368, 30] width 185 height 31
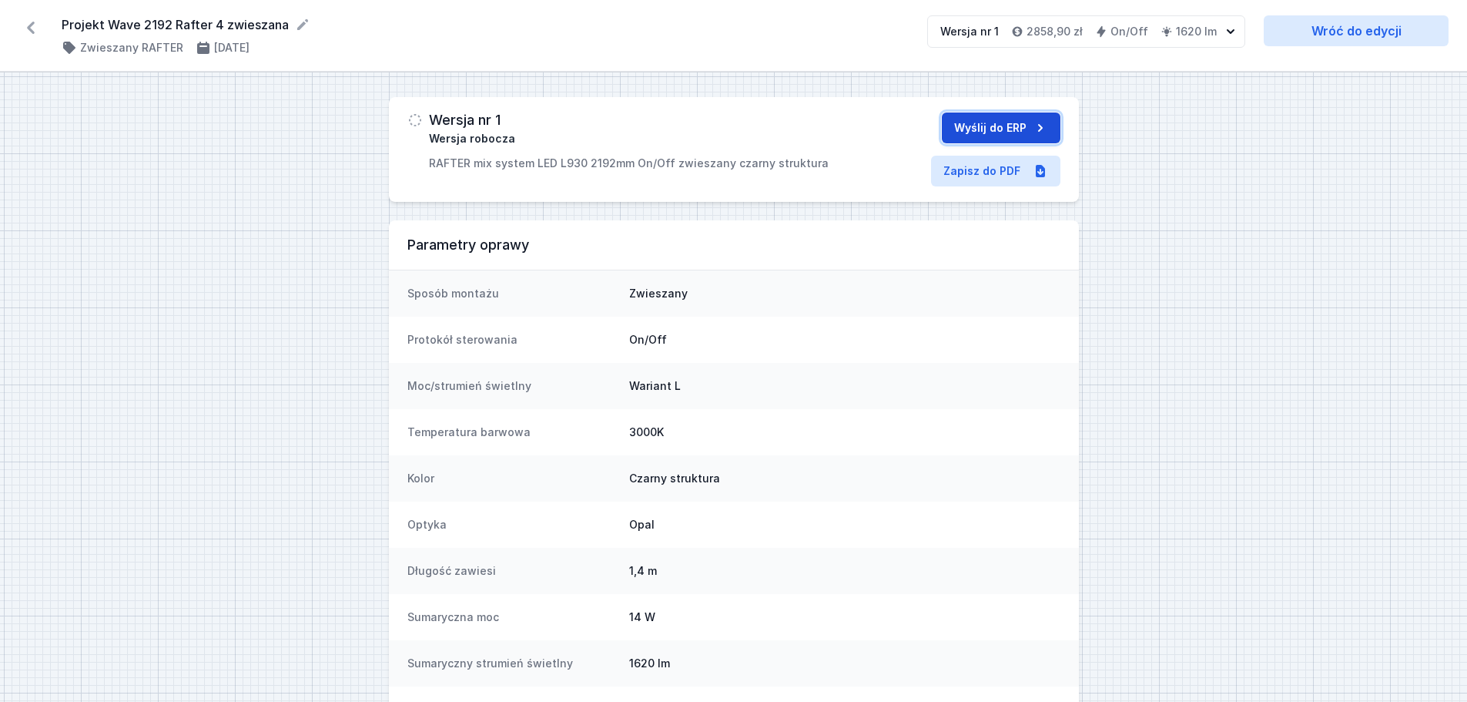
click at [944, 123] on button "Wyślij do ERP" at bounding box center [1001, 127] width 119 height 31
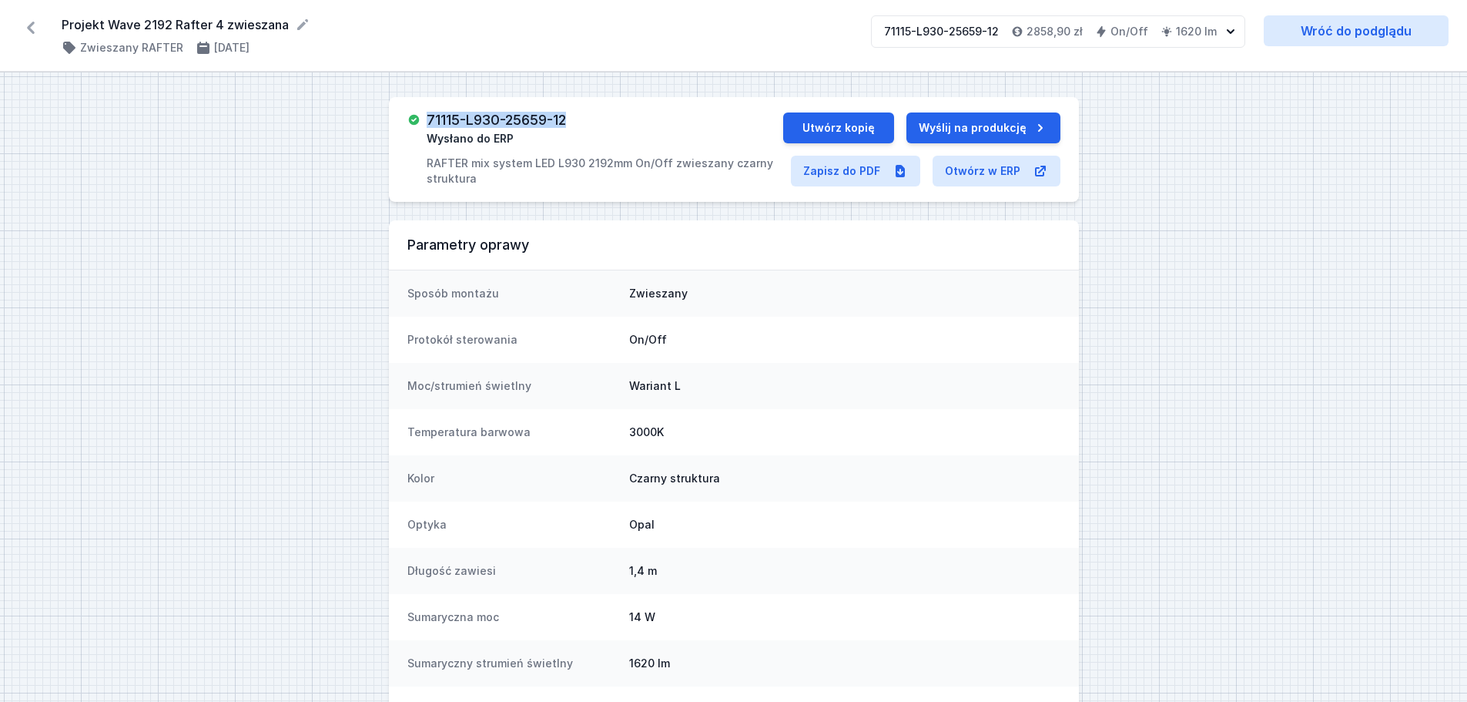
drag, startPoint x: 577, startPoint y: 120, endPoint x: 434, endPoint y: 112, distance: 143.5
click at [427, 109] on div "71115-L930-25659-12 Wysłano do ERP RAFTER mix system LED L930 2192mm On/Off zwi…" at bounding box center [734, 149] width 690 height 105
copy h3 "71115-L930-25659-12"
drag, startPoint x: 64, startPoint y: 26, endPoint x: 216, endPoint y: 29, distance: 152.6
click at [216, 29] on form "Projekt Wave 2192 Rafter 4 zwieszana" at bounding box center [457, 24] width 791 height 18
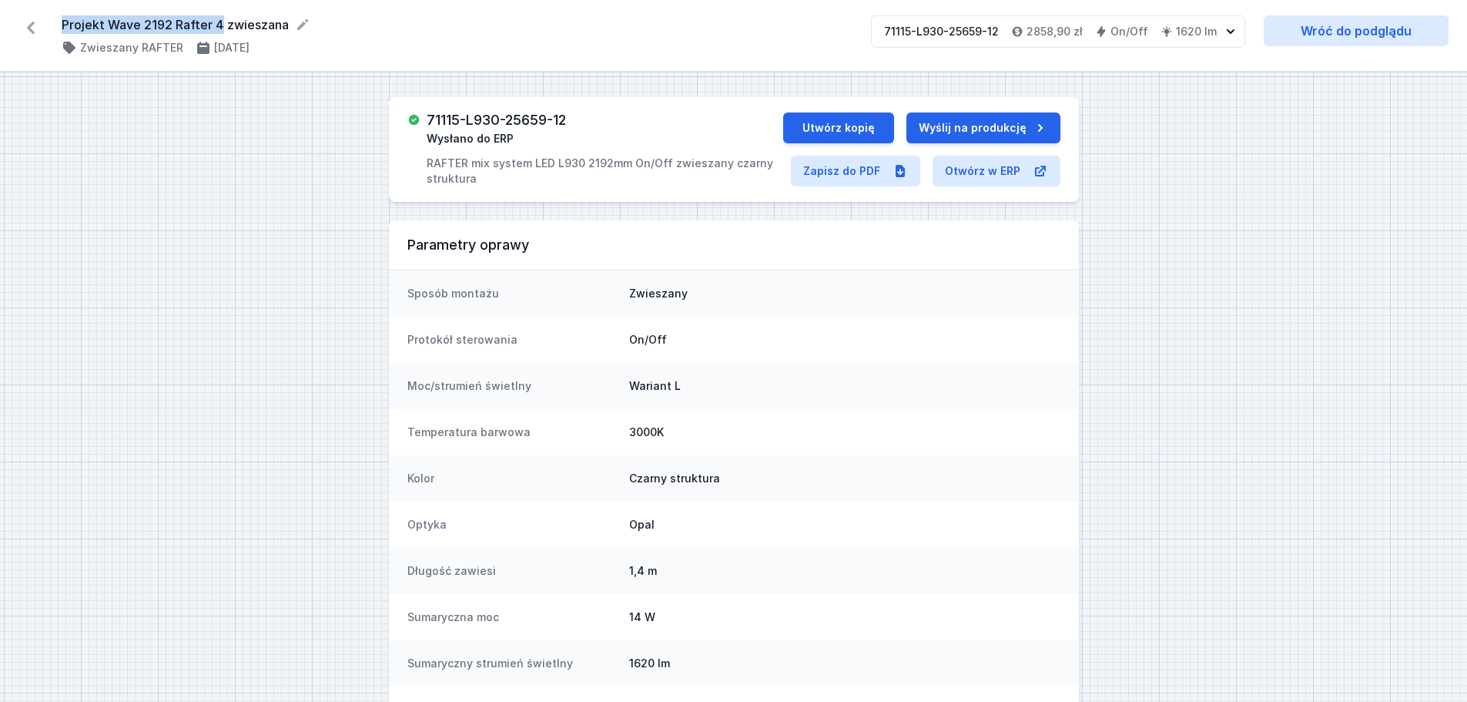
copy form "Projekt Wave 2192 Rafter 4"
click at [30, 22] on icon at bounding box center [30, 27] width 25 height 25
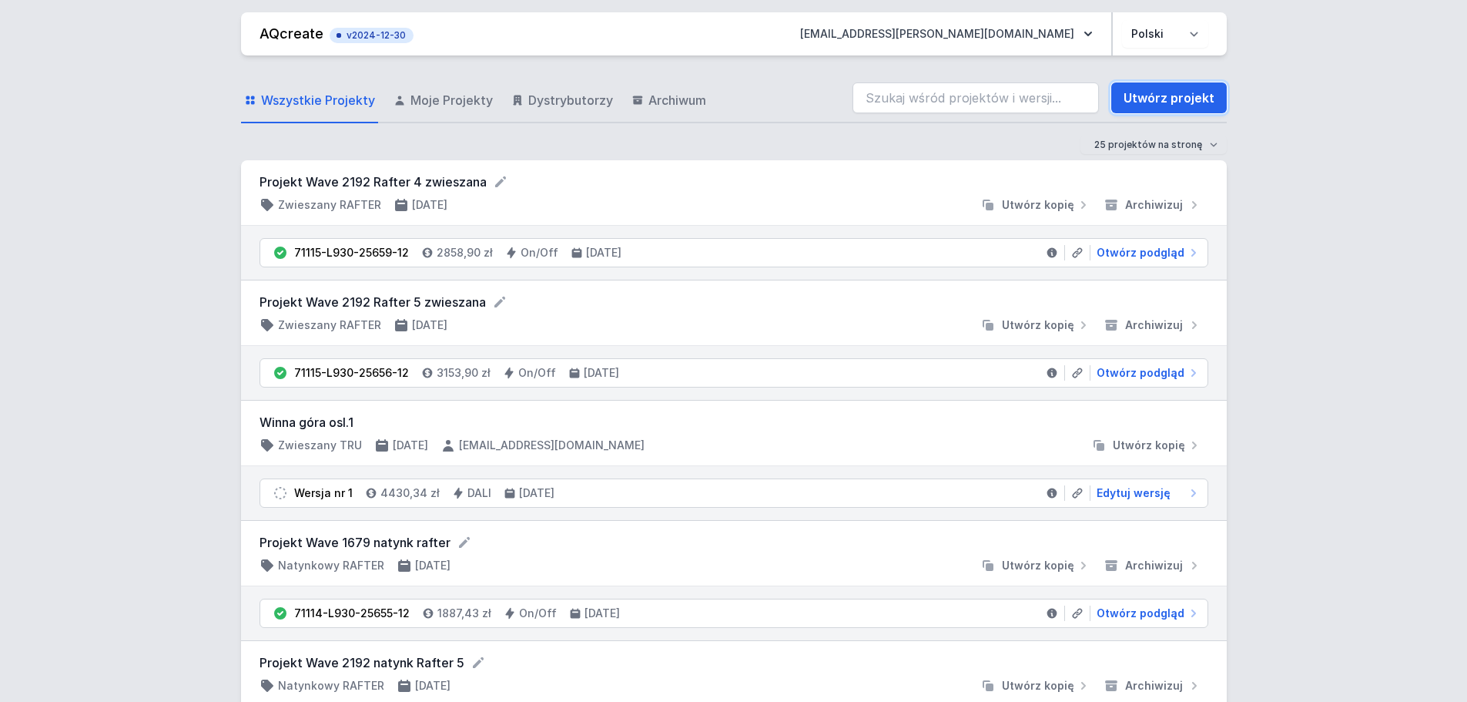
click at [1171, 99] on link "Utwórz projekt" at bounding box center [1170, 97] width 116 height 31
click at [1171, 104] on link "Utwórz projekt" at bounding box center [1170, 97] width 116 height 31
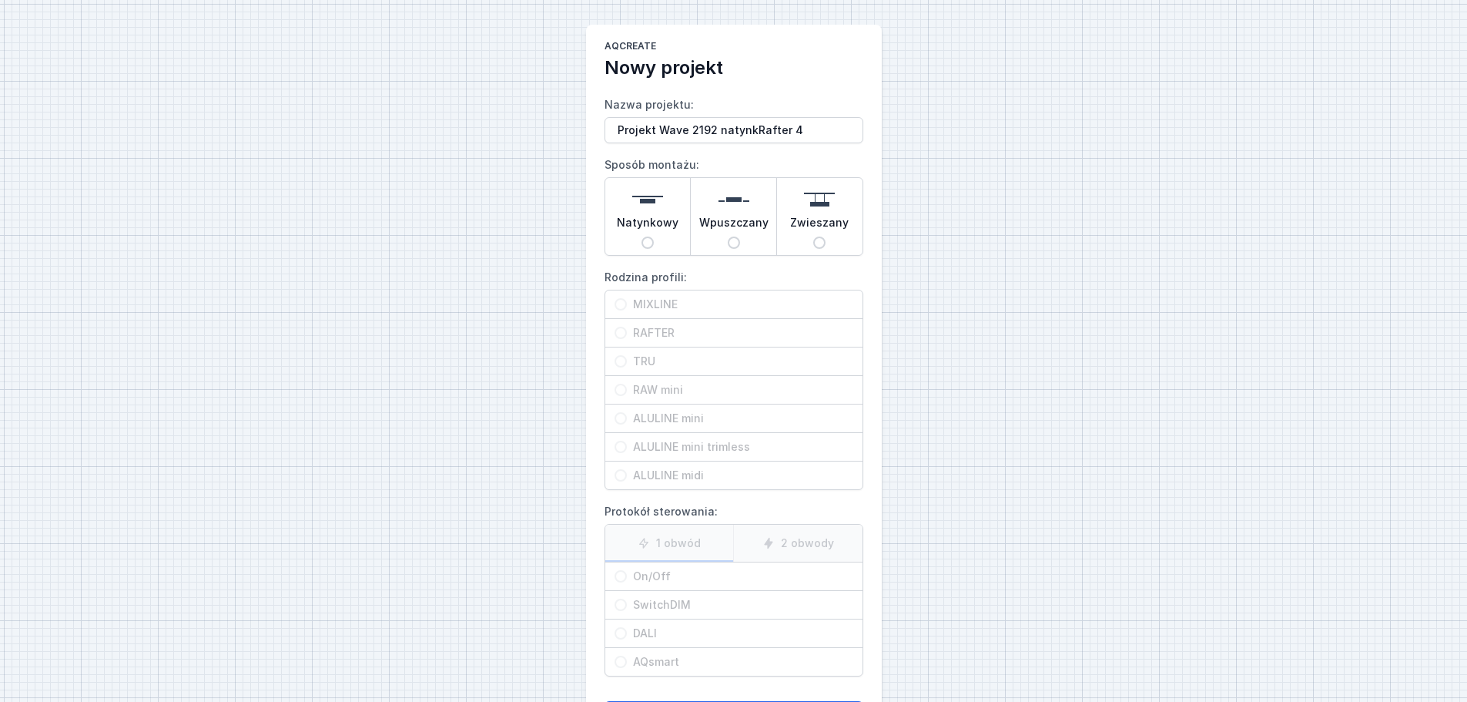
click at [605, 535] on button "Utwórz projekt" at bounding box center [734, 716] width 259 height 31
click at [654, 204] on img at bounding box center [647, 199] width 31 height 31
click at [654, 236] on input "Natynkowy" at bounding box center [648, 242] width 12 height 12
click at [681, 327] on span "RAFTER" at bounding box center [740, 332] width 226 height 15
click at [627, 327] on input "RAFTER" at bounding box center [621, 333] width 12 height 12
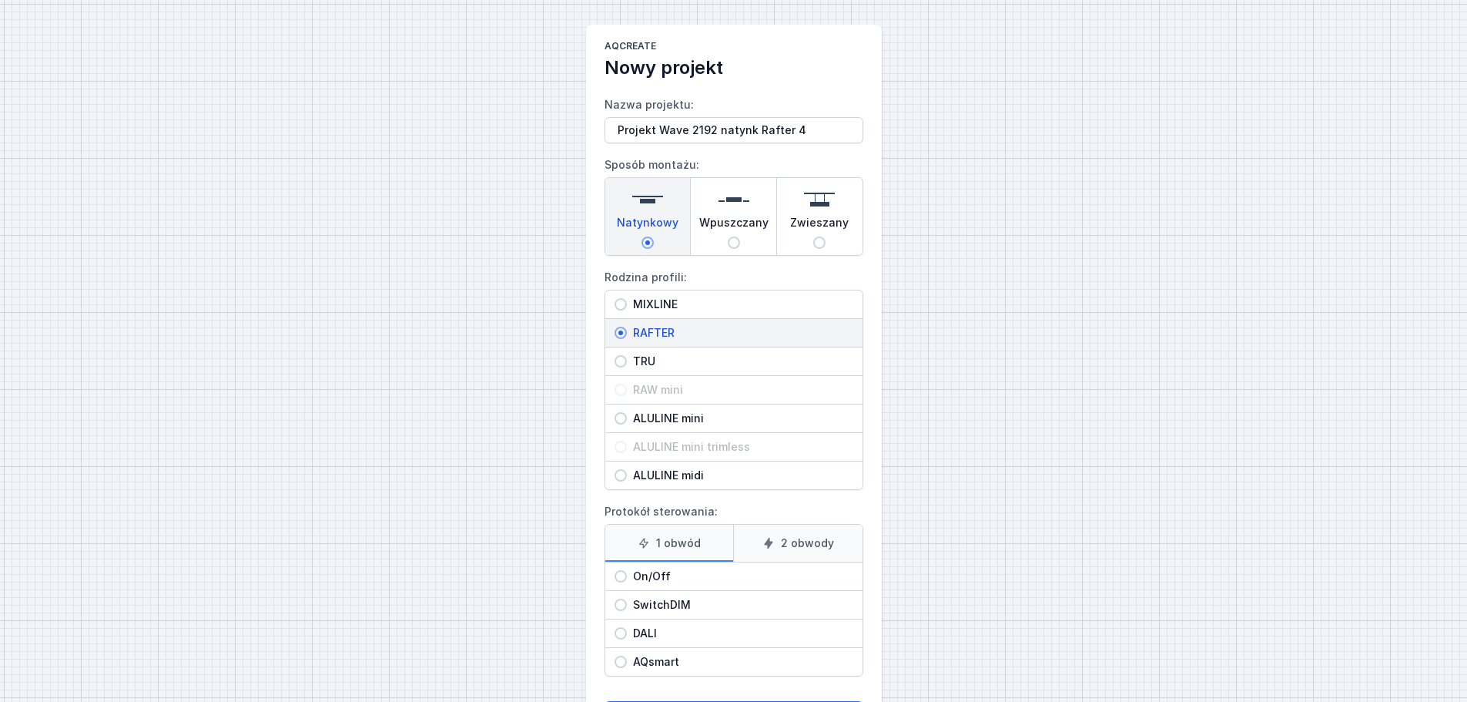
click at [669, 535] on span "On/Off" at bounding box center [740, 576] width 226 height 15
click at [627, 535] on input "On/Off" at bounding box center [621, 576] width 12 height 12
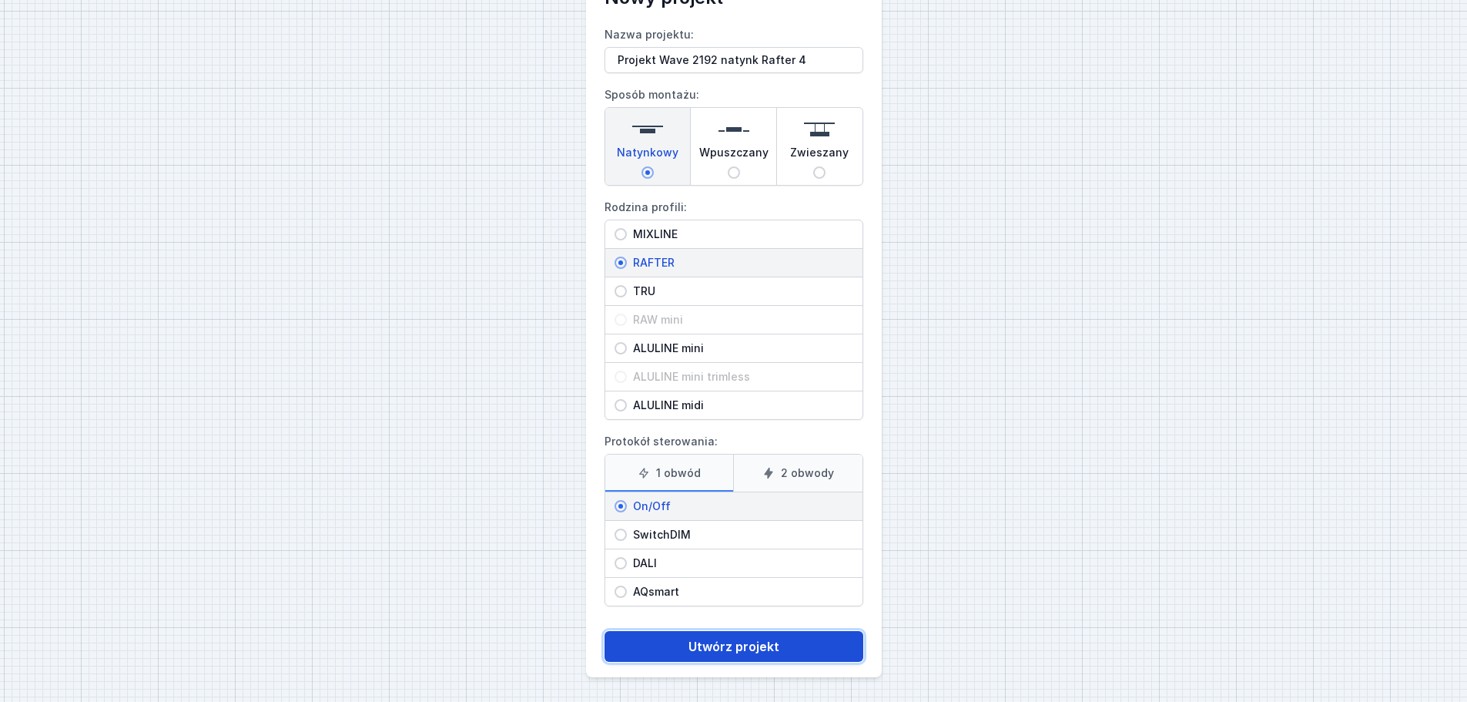
click at [713, 535] on button "Utwórz projekt" at bounding box center [734, 646] width 259 height 31
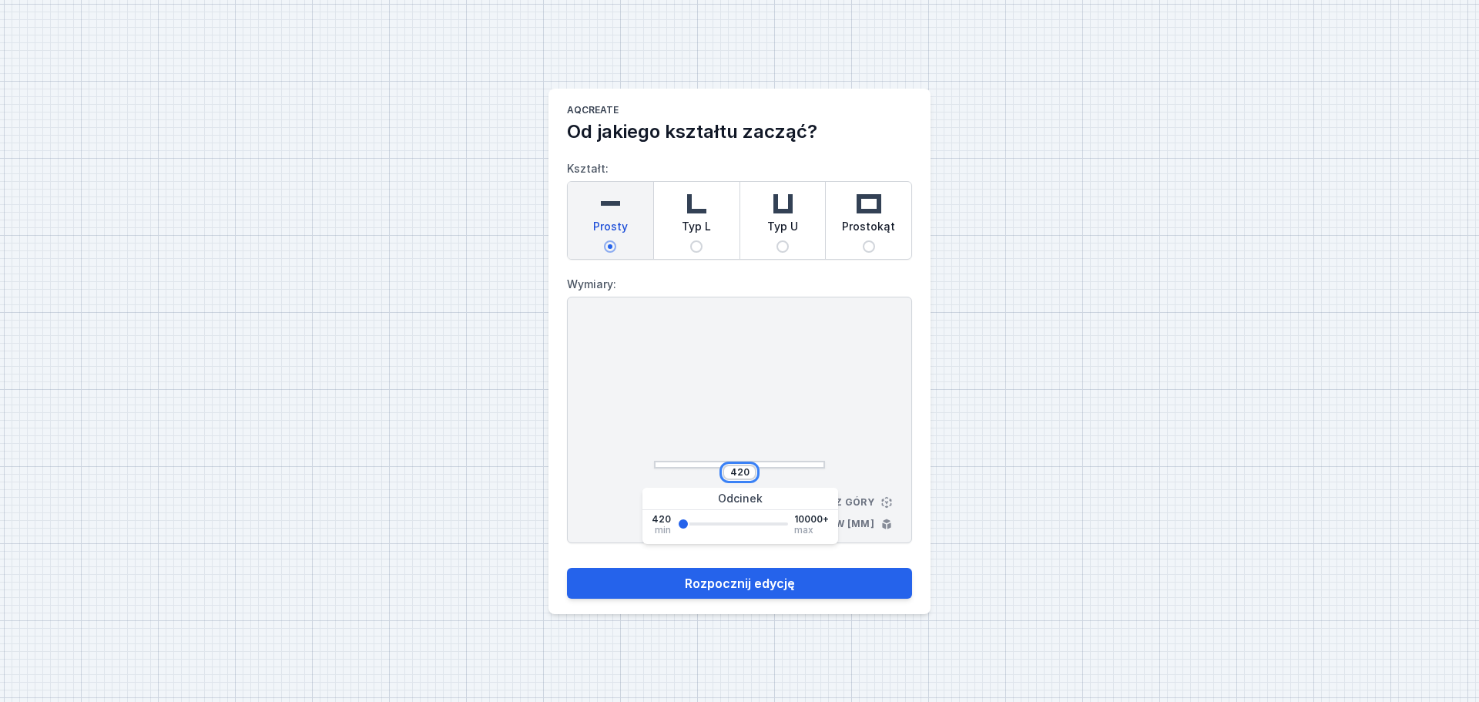
click at [750, 475] on input "420" at bounding box center [739, 472] width 25 height 12
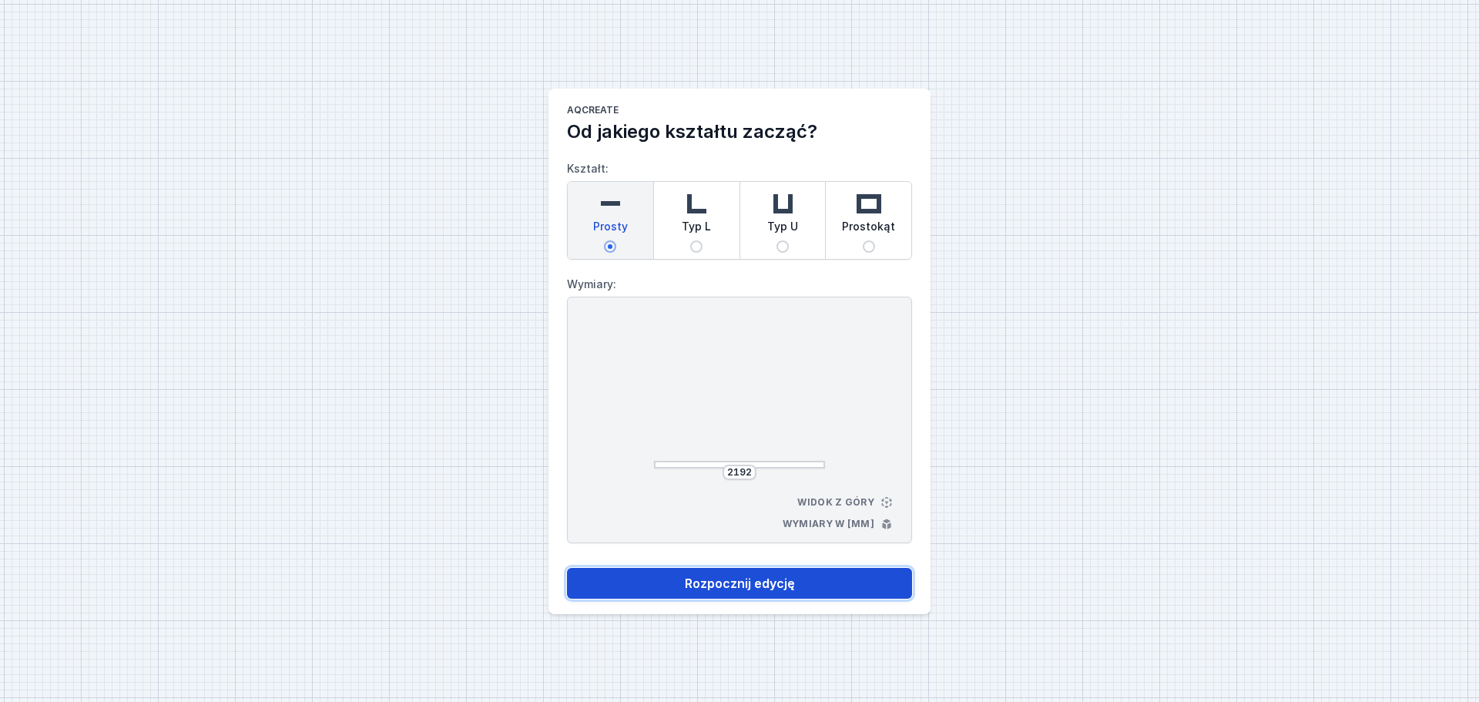
click at [745, 535] on button "Rozpocznij edycję" at bounding box center [739, 583] width 345 height 31
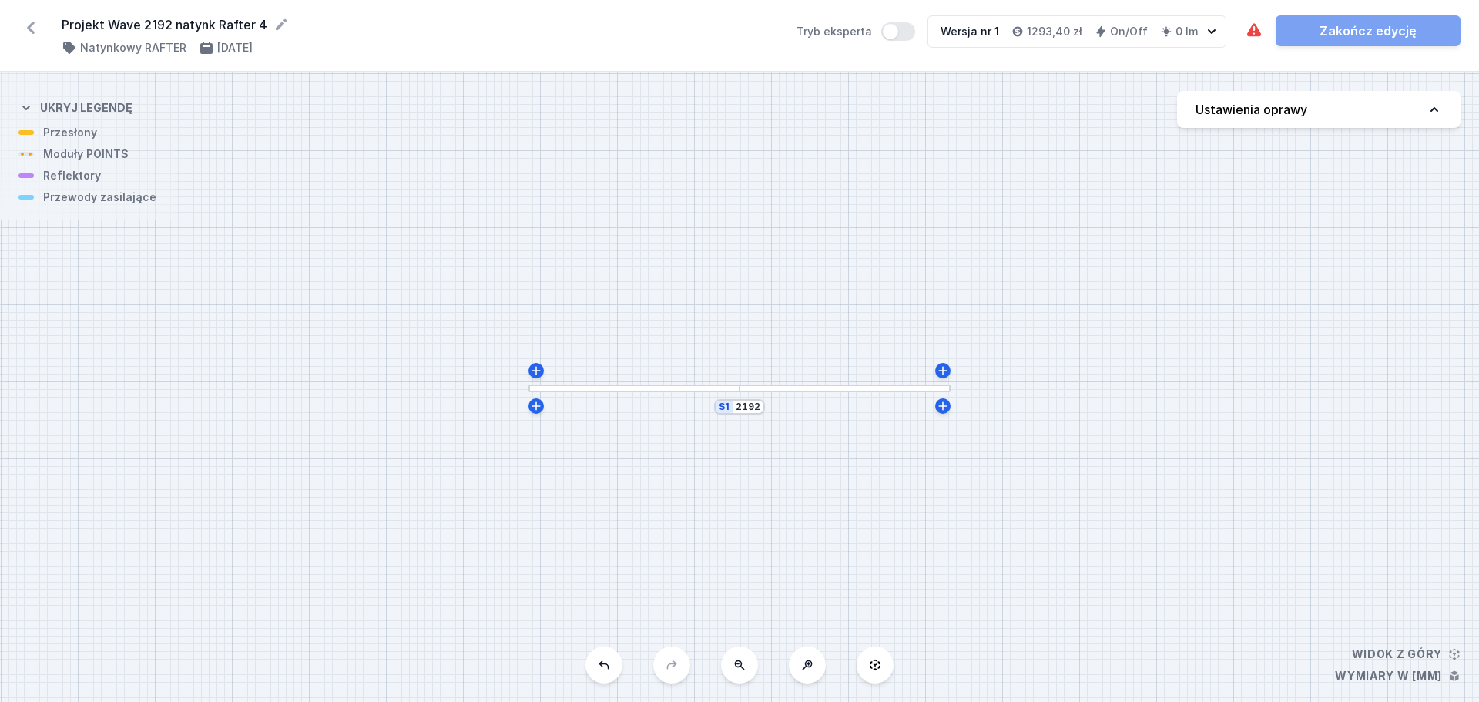
click at [1171, 113] on h4 "Ustawienia oprawy" at bounding box center [1252, 109] width 112 height 18
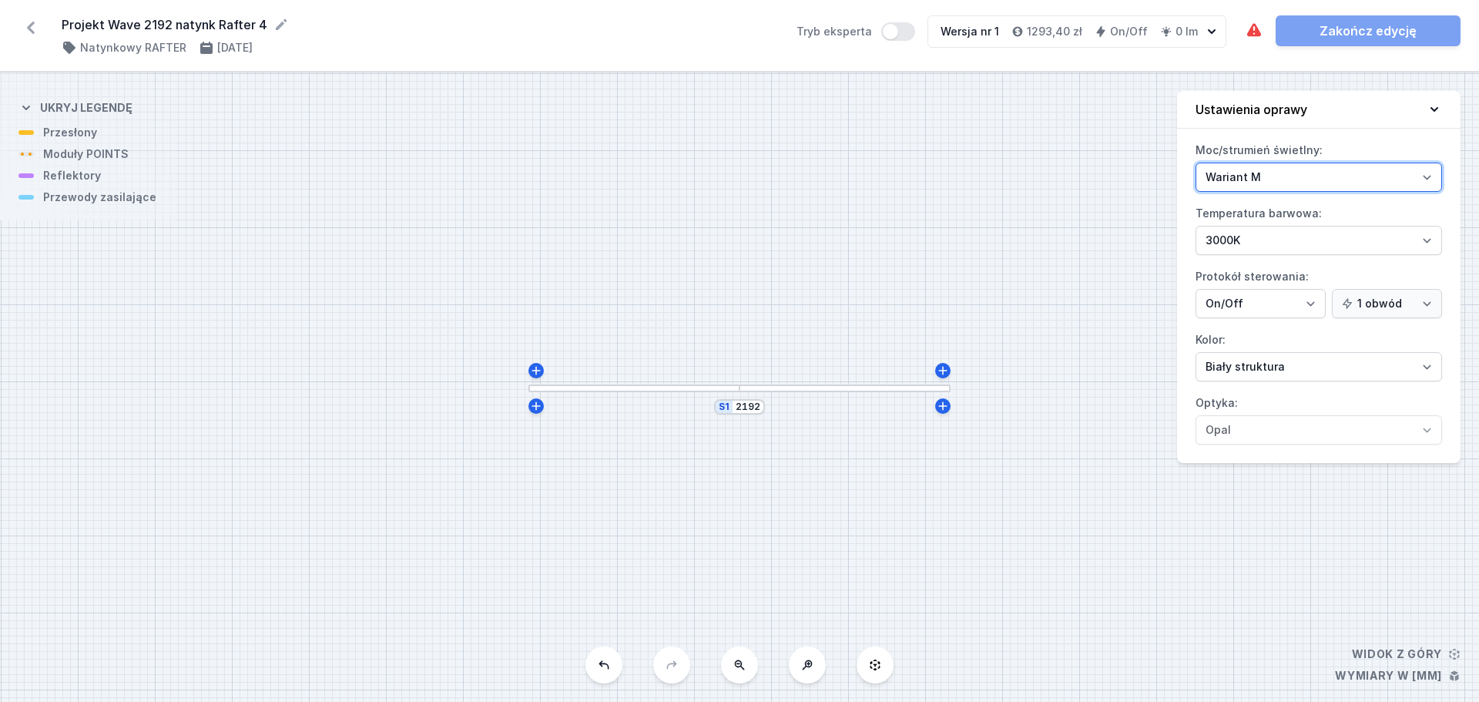
click at [1171, 186] on select "Wariant L Wariant M" at bounding box center [1319, 177] width 247 height 29
click at [1171, 163] on select "Wariant L Wariant M" at bounding box center [1319, 177] width 247 height 29
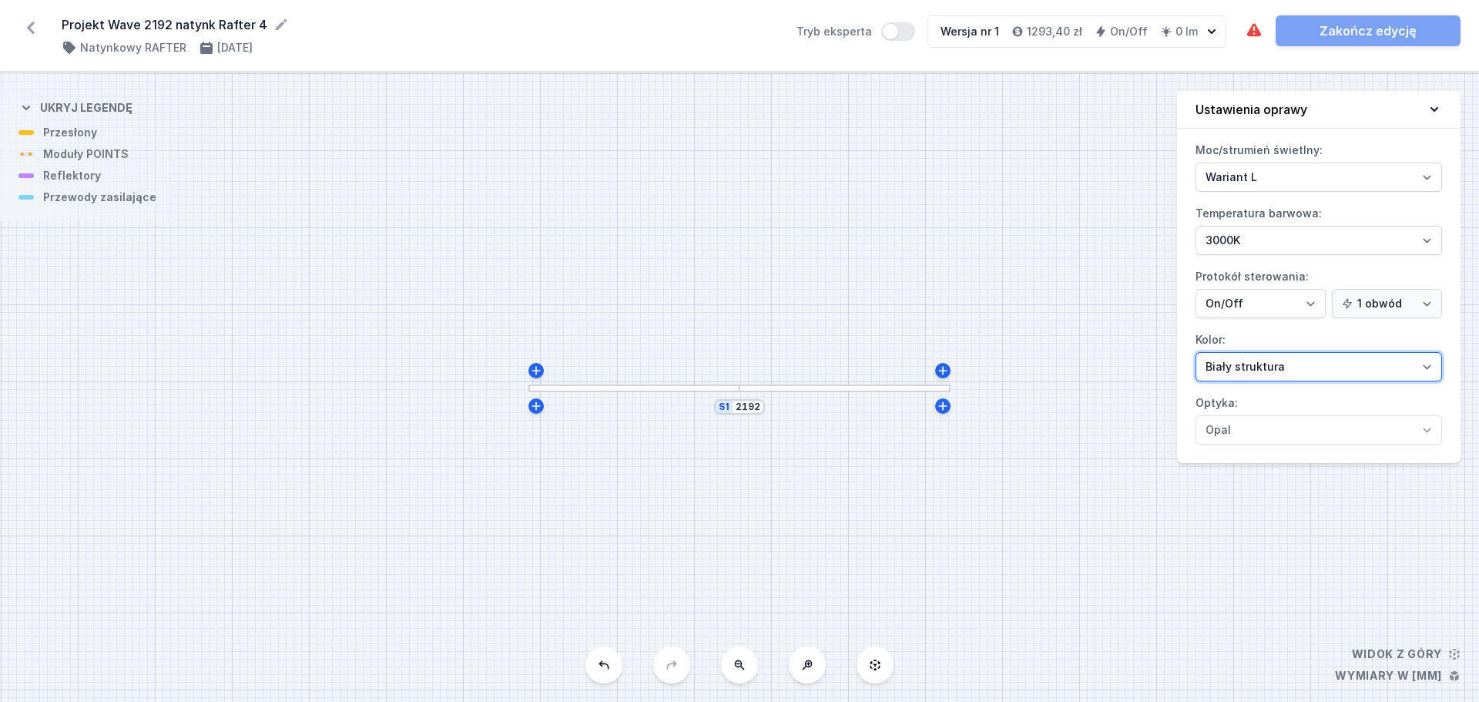
click at [1171, 359] on select "Biały struktura Czarny struktura Złoty struktura Miedziany Szary Inny (z palety…" at bounding box center [1319, 366] width 247 height 29
click at [1171, 352] on select "Biały struktura Czarny struktura Złoty struktura Miedziany Szary Inny (z palety…" at bounding box center [1319, 366] width 247 height 29
click at [903, 388] on div at bounding box center [845, 388] width 211 height 8
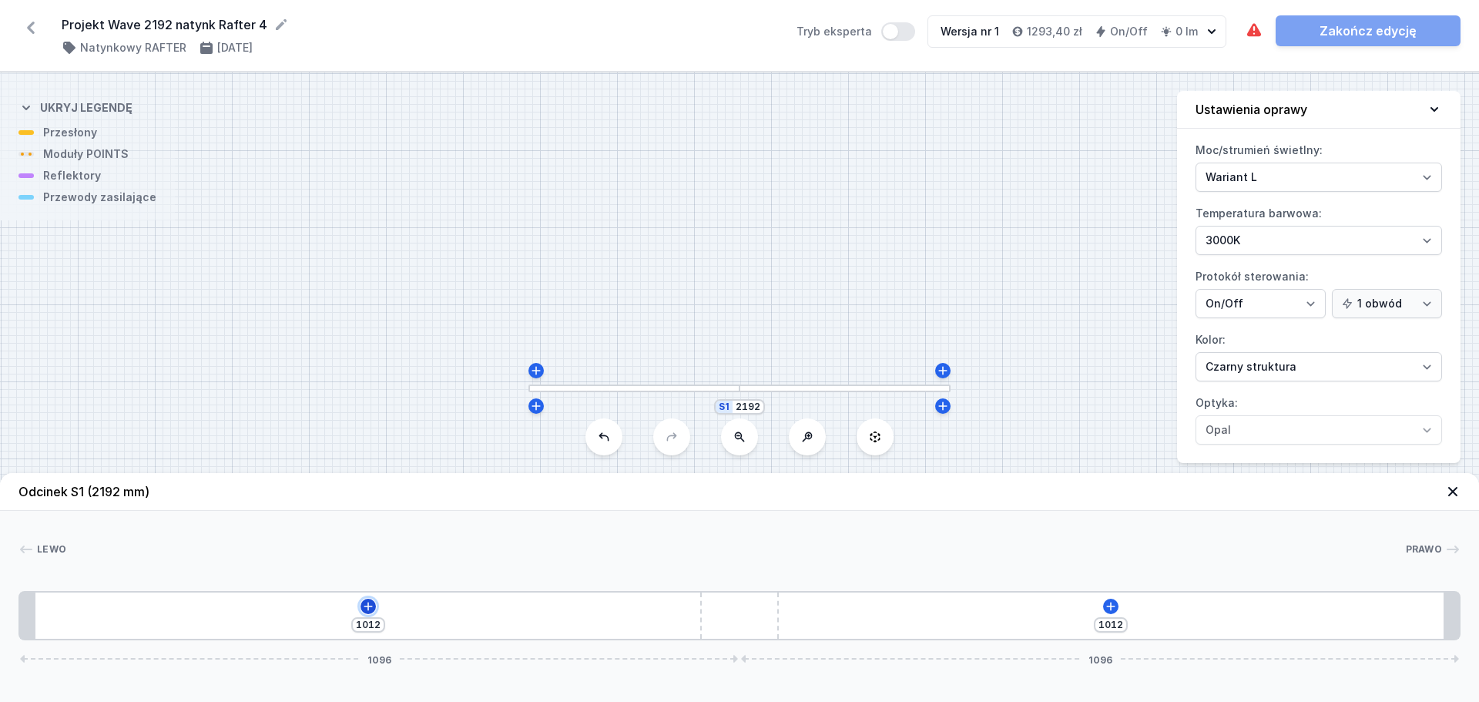
click at [361, 535] on button at bounding box center [368, 606] width 15 height 15
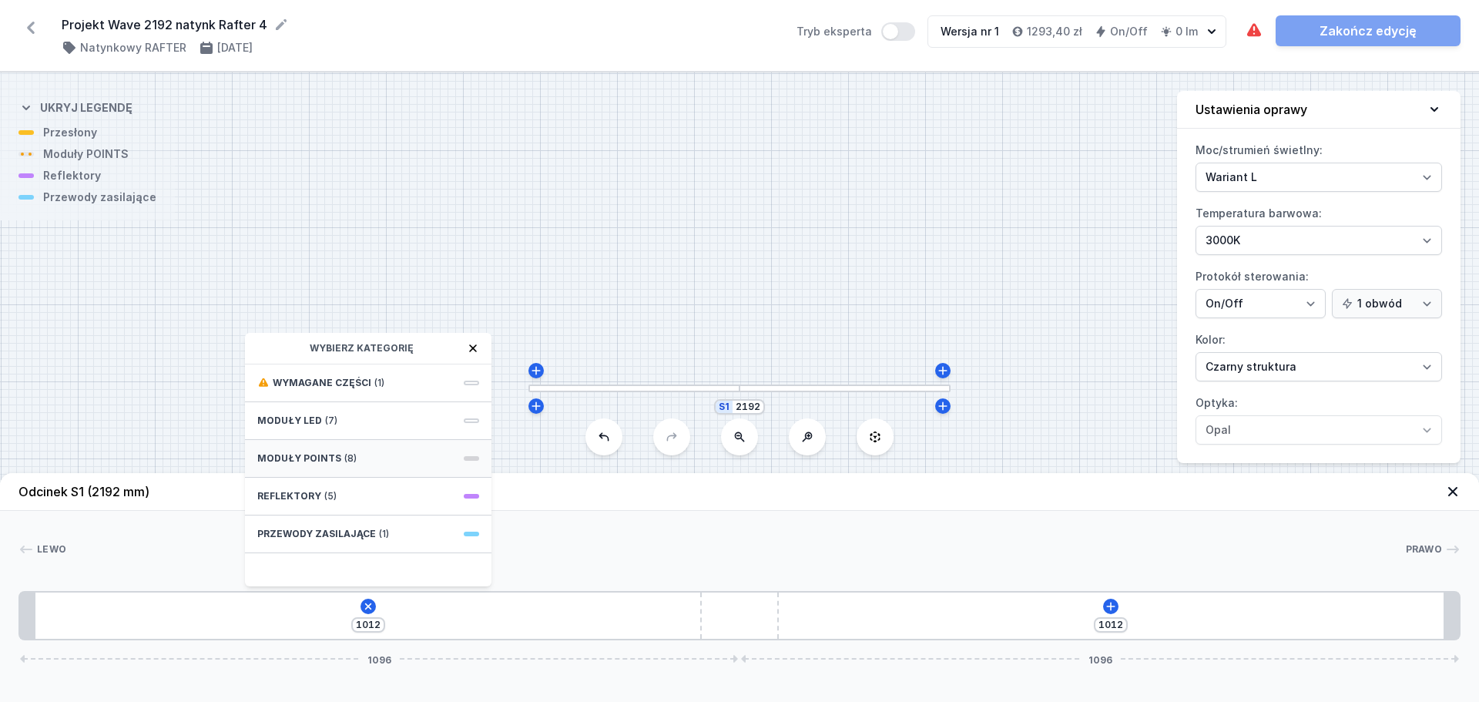
click at [337, 461] on div "Moduły POINTS (8)" at bounding box center [368, 459] width 247 height 38
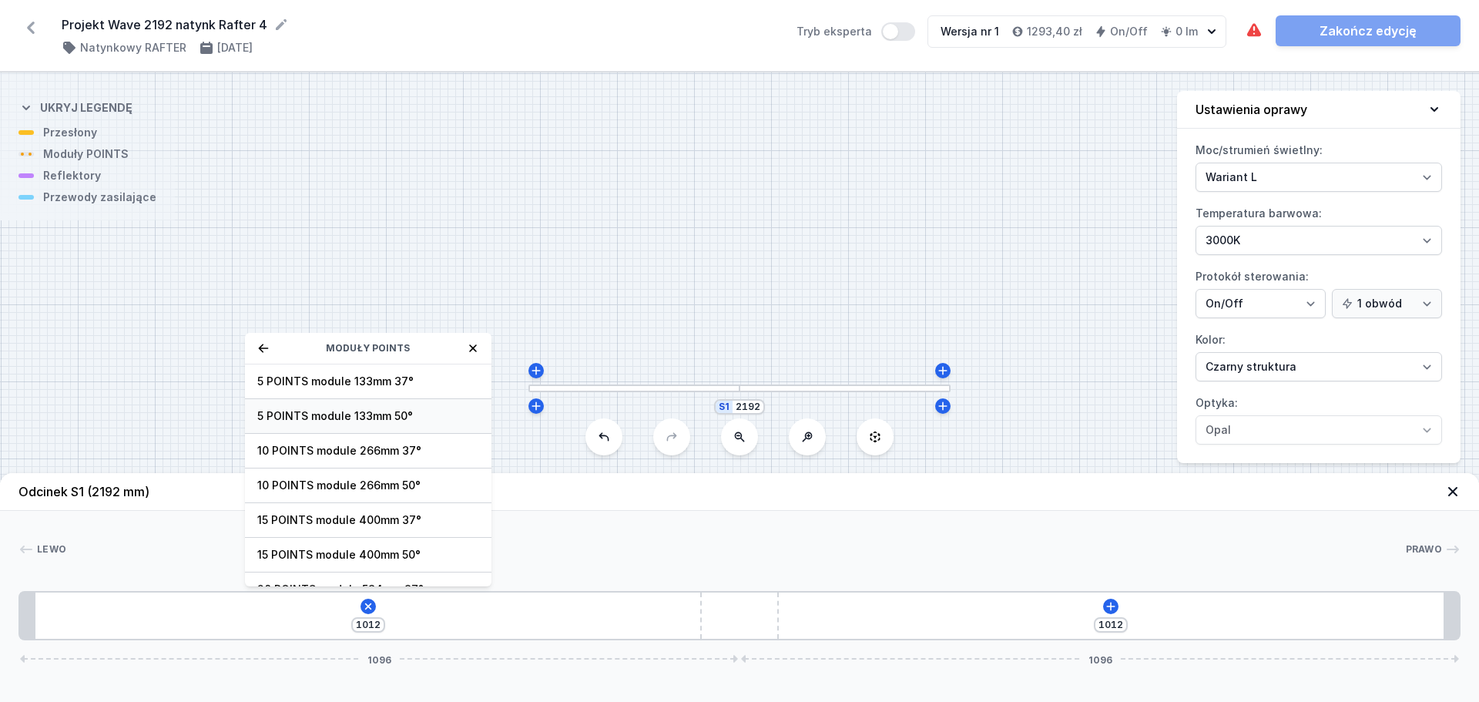
click at [356, 419] on span "5 POINTS module 133mm 50°" at bounding box center [368, 415] width 222 height 15
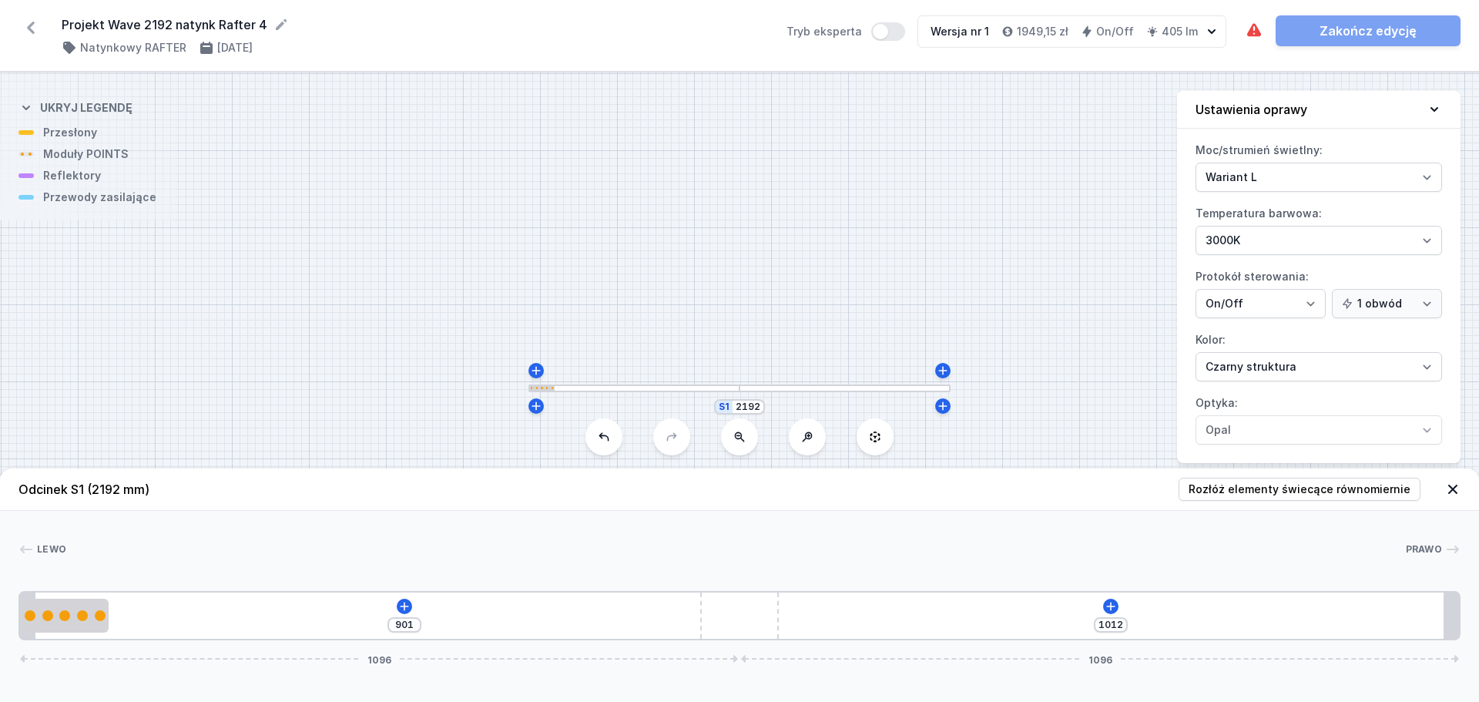
click at [67, 535] on div "901 1012 1096 1096" at bounding box center [739, 615] width 1442 height 49
click at [69, 535] on div at bounding box center [65, 615] width 87 height 11
click at [94, 535] on icon at bounding box center [98, 571] width 12 height 12
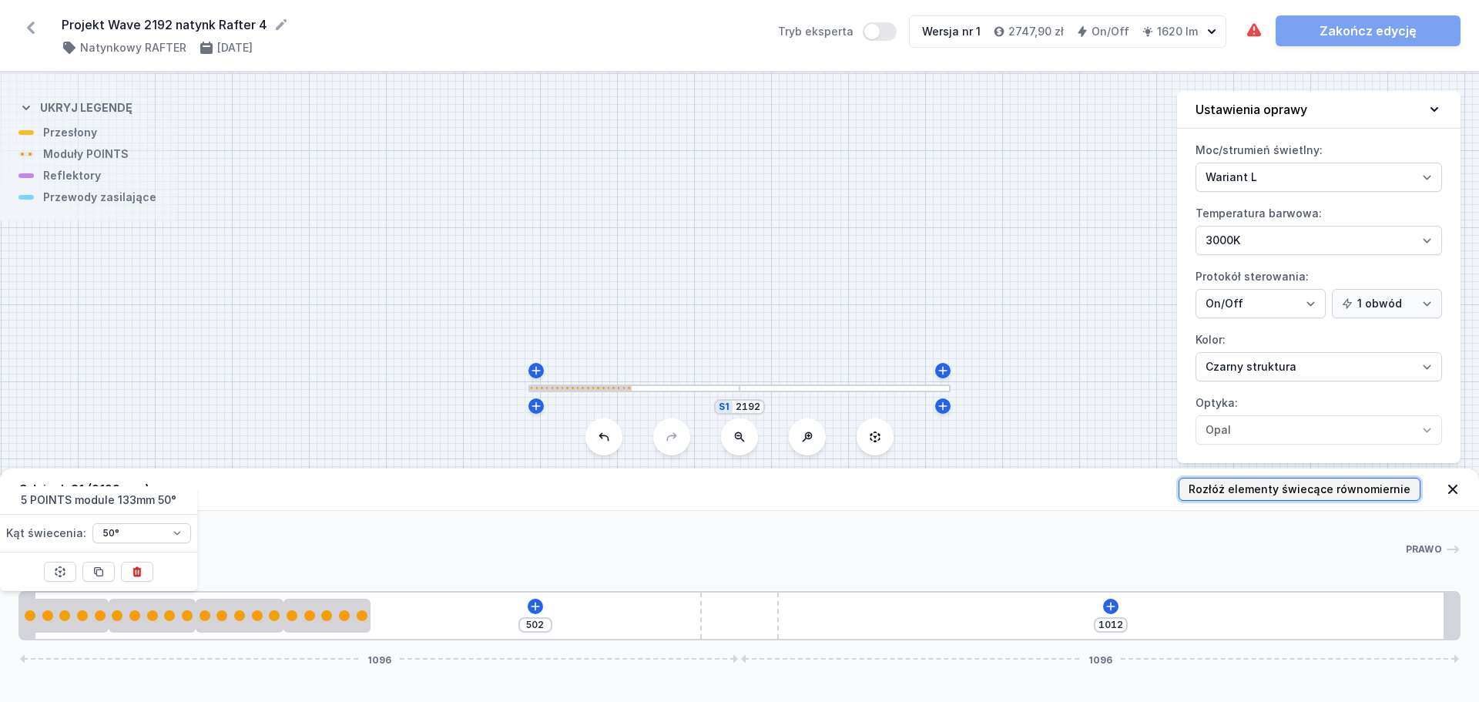
click at [1171, 495] on span "Rozłóż elementy świecące równomiernie" at bounding box center [1300, 488] width 222 height 15
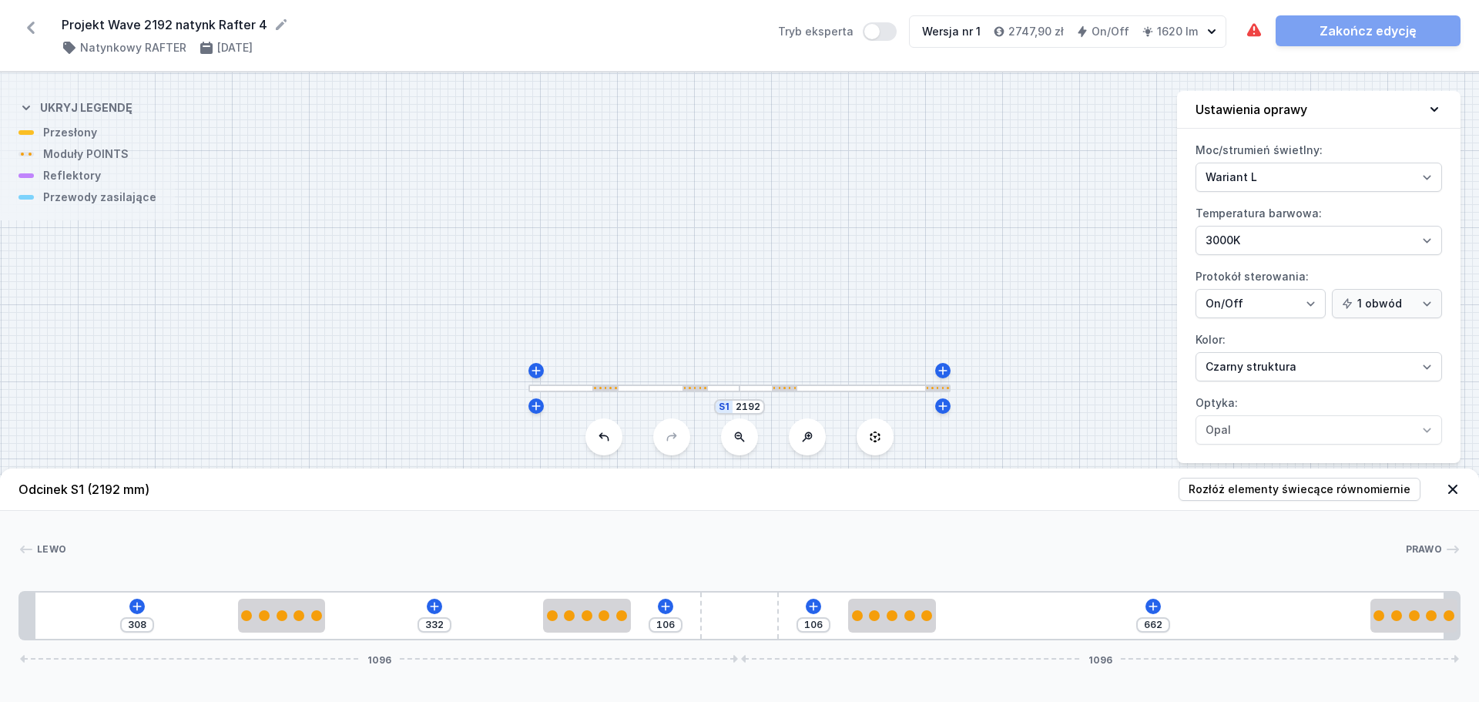
drag, startPoint x: 1210, startPoint y: 621, endPoint x: 1457, endPoint y: 640, distance: 247.3
click at [1171, 535] on div "Odcinek S1 (2192 mm) Rozłóż elementy świecące równomiernie Lewo Prawo 1 2 2 3 2…" at bounding box center [739, 584] width 1479 height 233
drag, startPoint x: 292, startPoint y: 619, endPoint x: 17, endPoint y: 608, distance: 275.3
click at [17, 535] on div "Lewo Prawo 1 2 2 3 2 2 1 662 106 106 662 1096 1096 133 662 133 332 133 662 133 …" at bounding box center [739, 575] width 1479 height 129
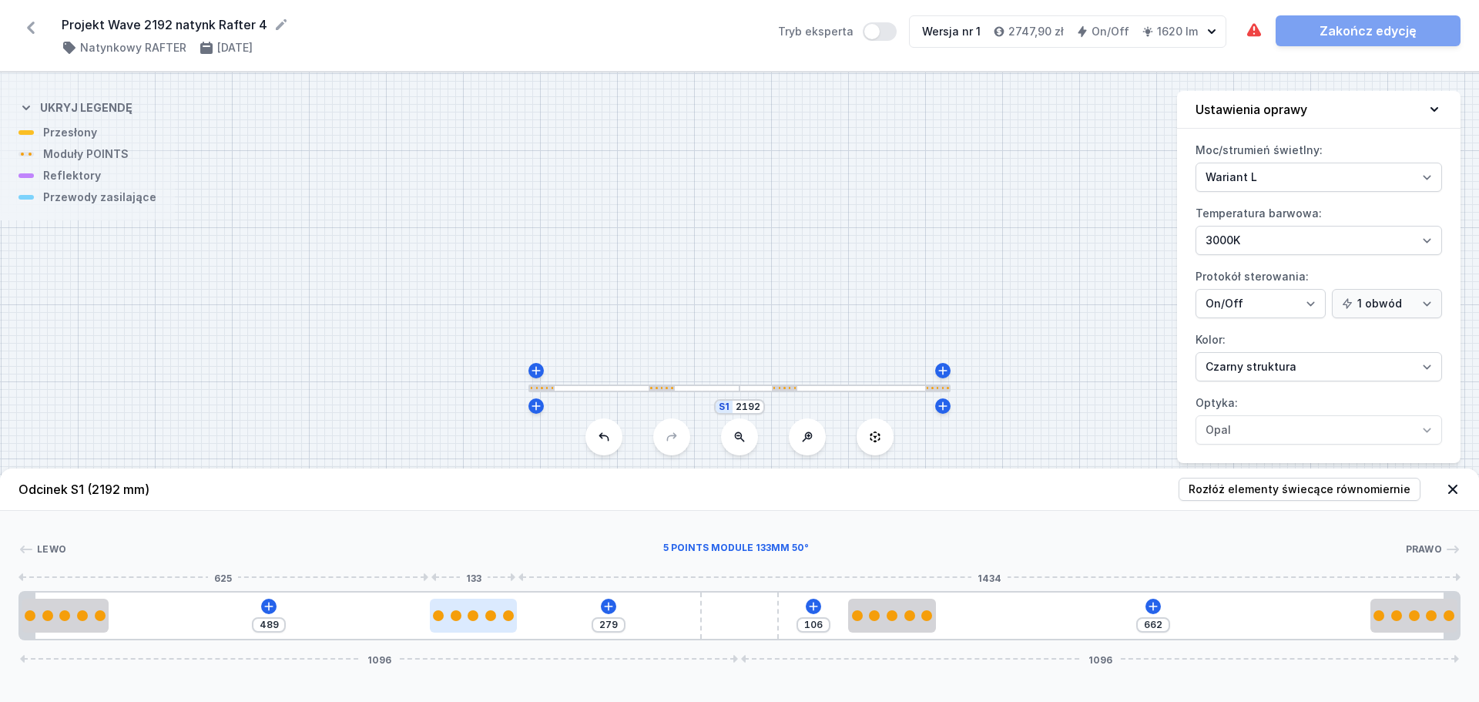
drag, startPoint x: 597, startPoint y: 619, endPoint x: 478, endPoint y: 620, distance: 118.6
click at [478, 535] on div at bounding box center [473, 615] width 87 height 11
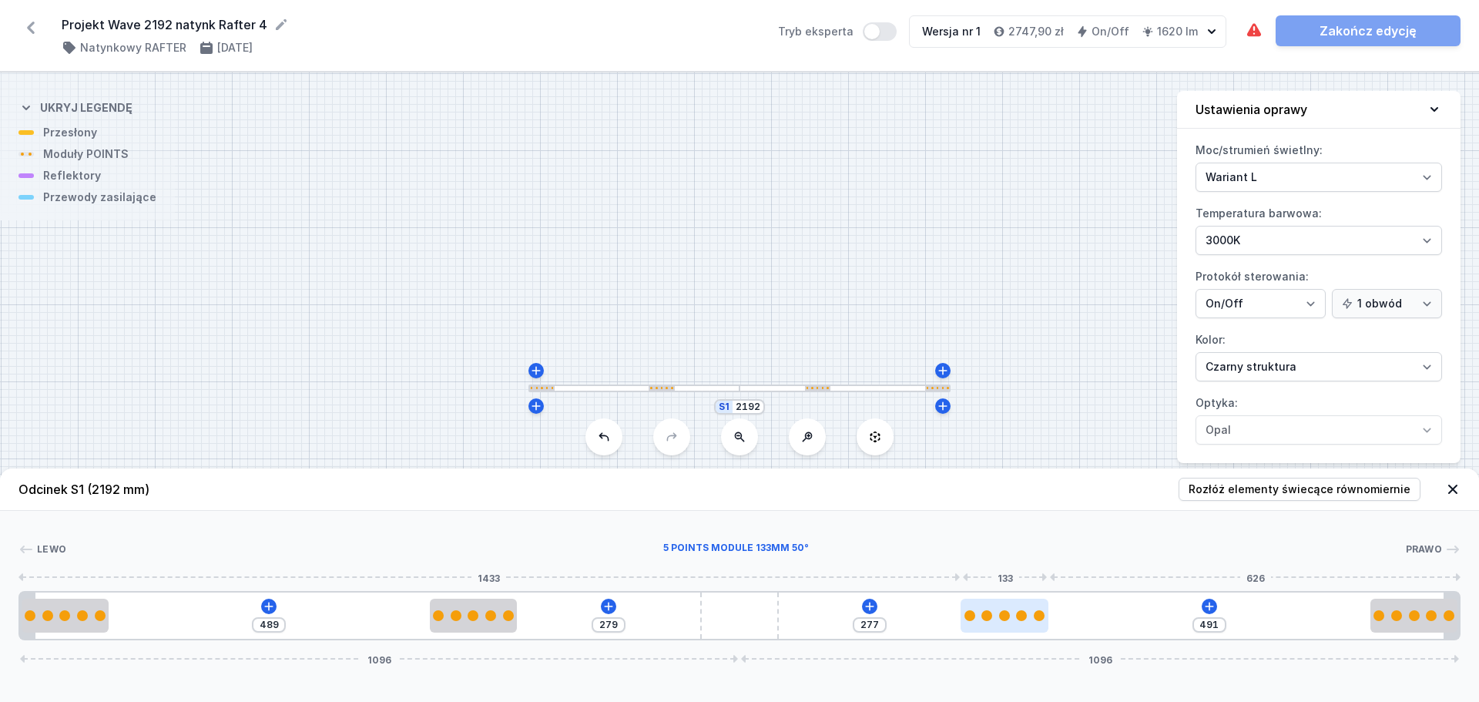
drag, startPoint x: 907, startPoint y: 619, endPoint x: 1039, endPoint y: 620, distance: 131.7
click at [1039, 535] on div at bounding box center [1004, 615] width 87 height 11
click at [1171, 535] on icon at bounding box center [1209, 606] width 12 height 12
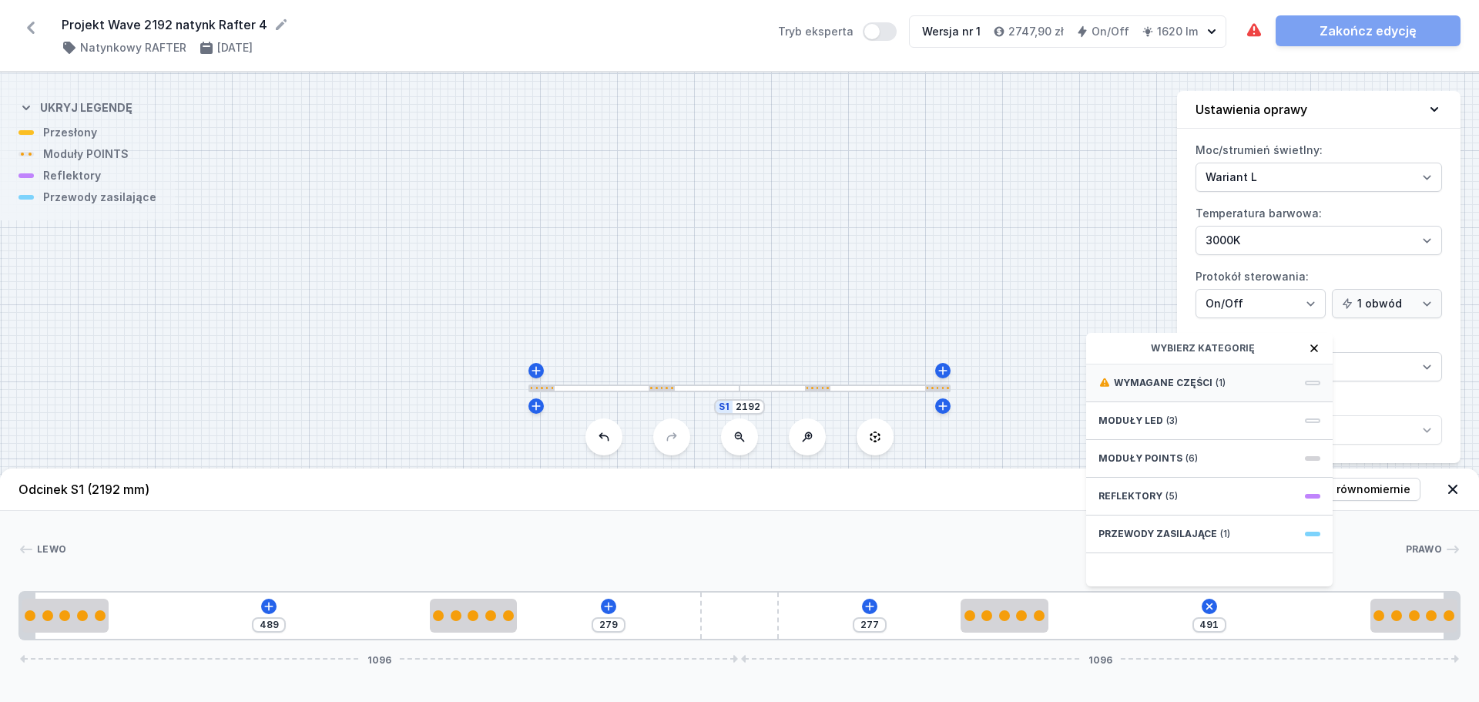
click at [1171, 379] on div "Wymagane części (1)" at bounding box center [1209, 383] width 247 height 38
click at [1171, 379] on span "Hole for power supply cable" at bounding box center [1210, 381] width 222 height 15
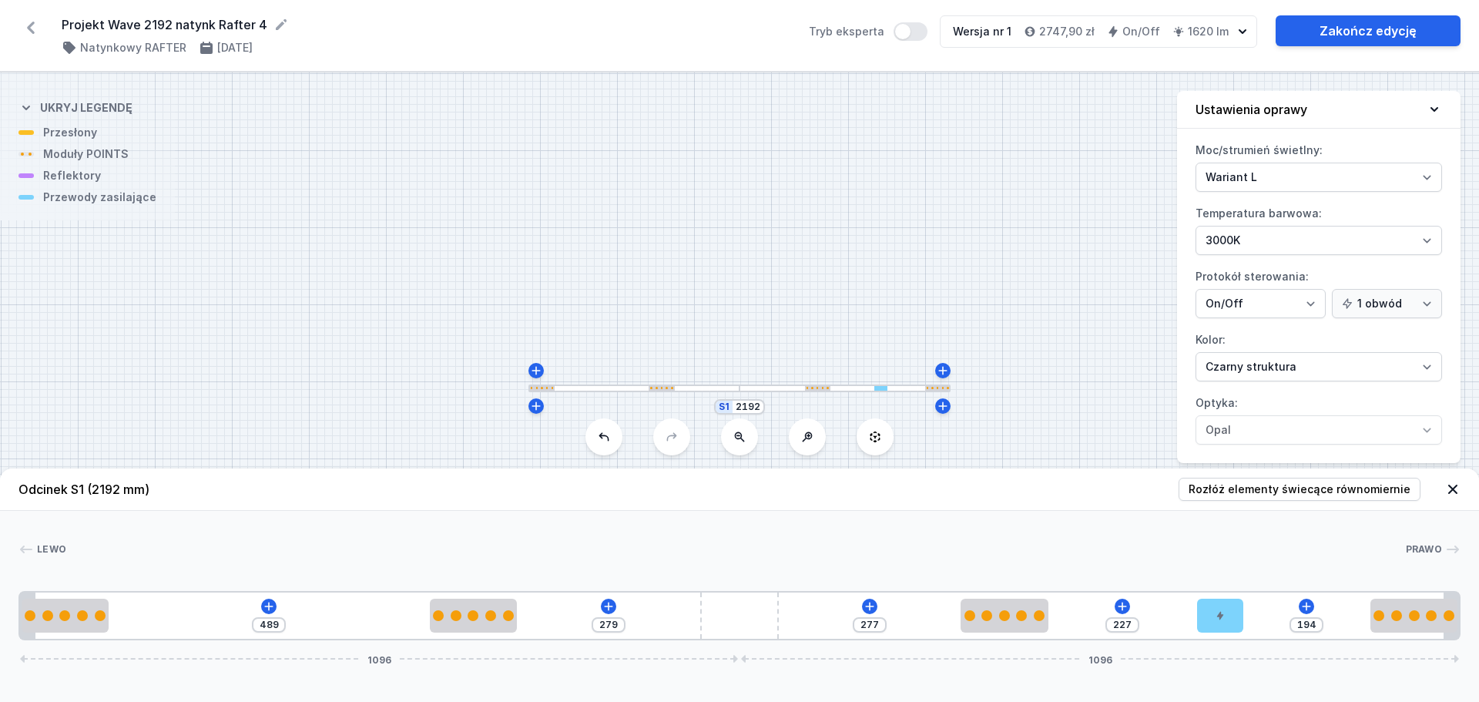
drag, startPoint x: 1135, startPoint y: 623, endPoint x: 1253, endPoint y: 629, distance: 118.0
click at [1171, 535] on div "489 279 277 227 194 1096 1096" at bounding box center [739, 615] width 1442 height 49
click at [1171, 490] on icon at bounding box center [1452, 489] width 9 height 9
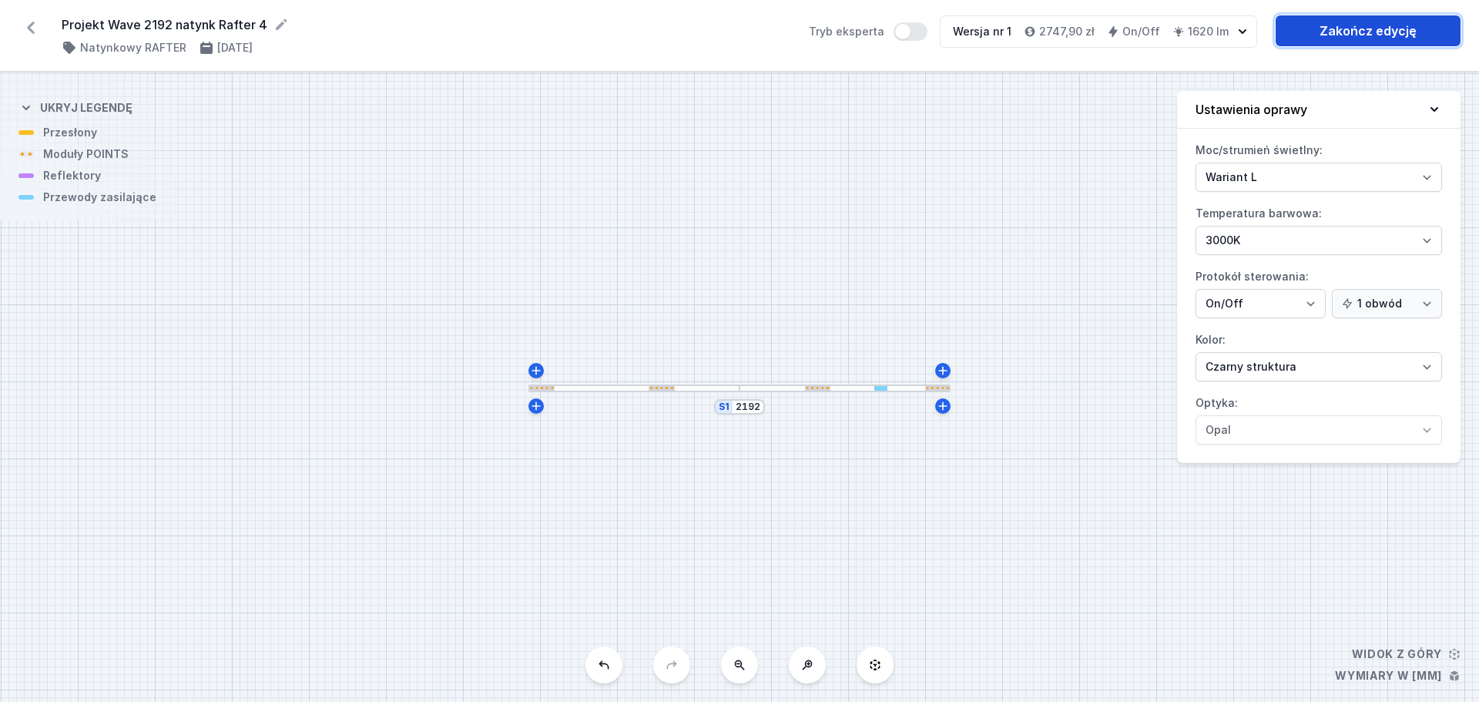
click at [1171, 29] on link "Zakończ edycję" at bounding box center [1368, 30] width 185 height 31
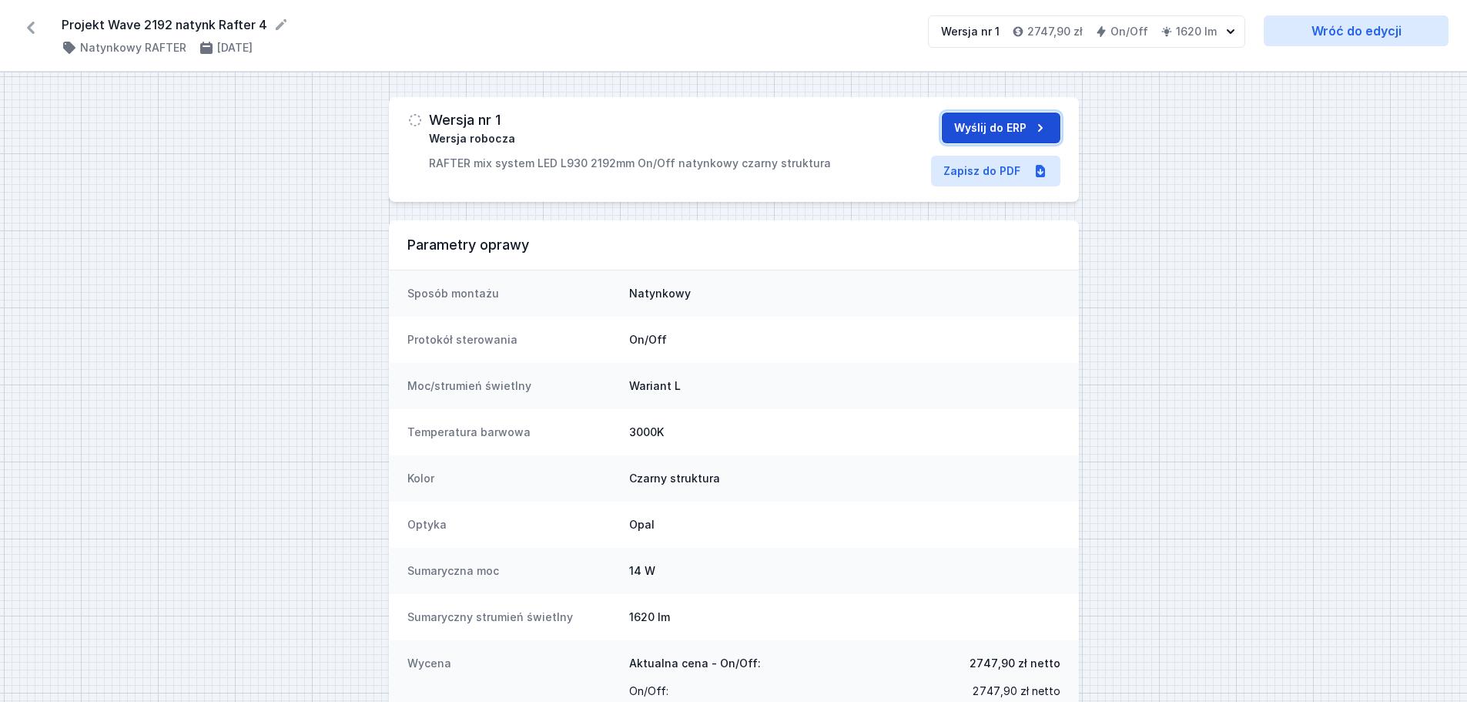
click at [1018, 133] on button "Wyślij do ERP" at bounding box center [1001, 127] width 119 height 31
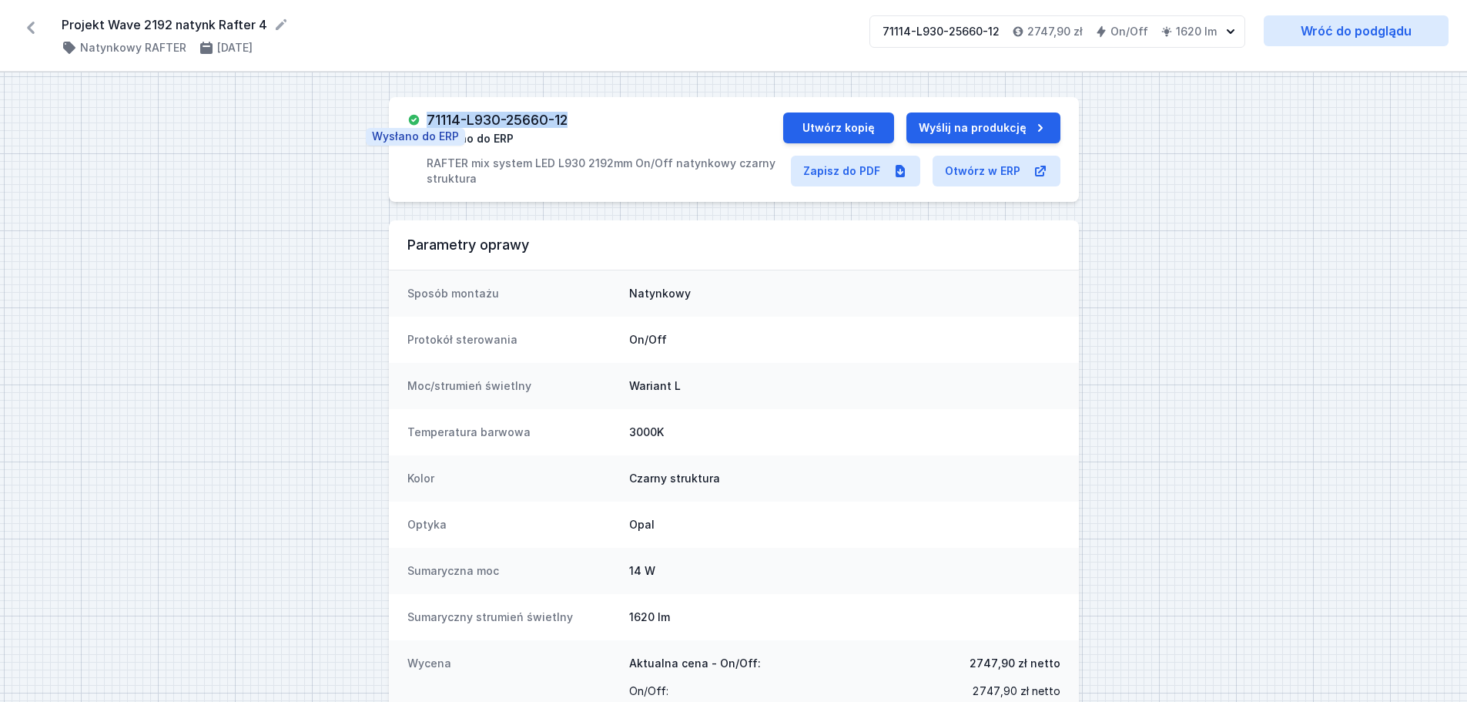
drag, startPoint x: 590, startPoint y: 118, endPoint x: 418, endPoint y: 126, distance: 172.0
click at [418, 126] on div "71114-L930-25660-12 Wysłano do ERP RAFTER mix system LED L930 2192mm On/Off nat…" at bounding box center [596, 149] width 376 height 74
copy h3 "71114-L930-25660-12"
click at [26, 32] on icon at bounding box center [30, 27] width 25 height 25
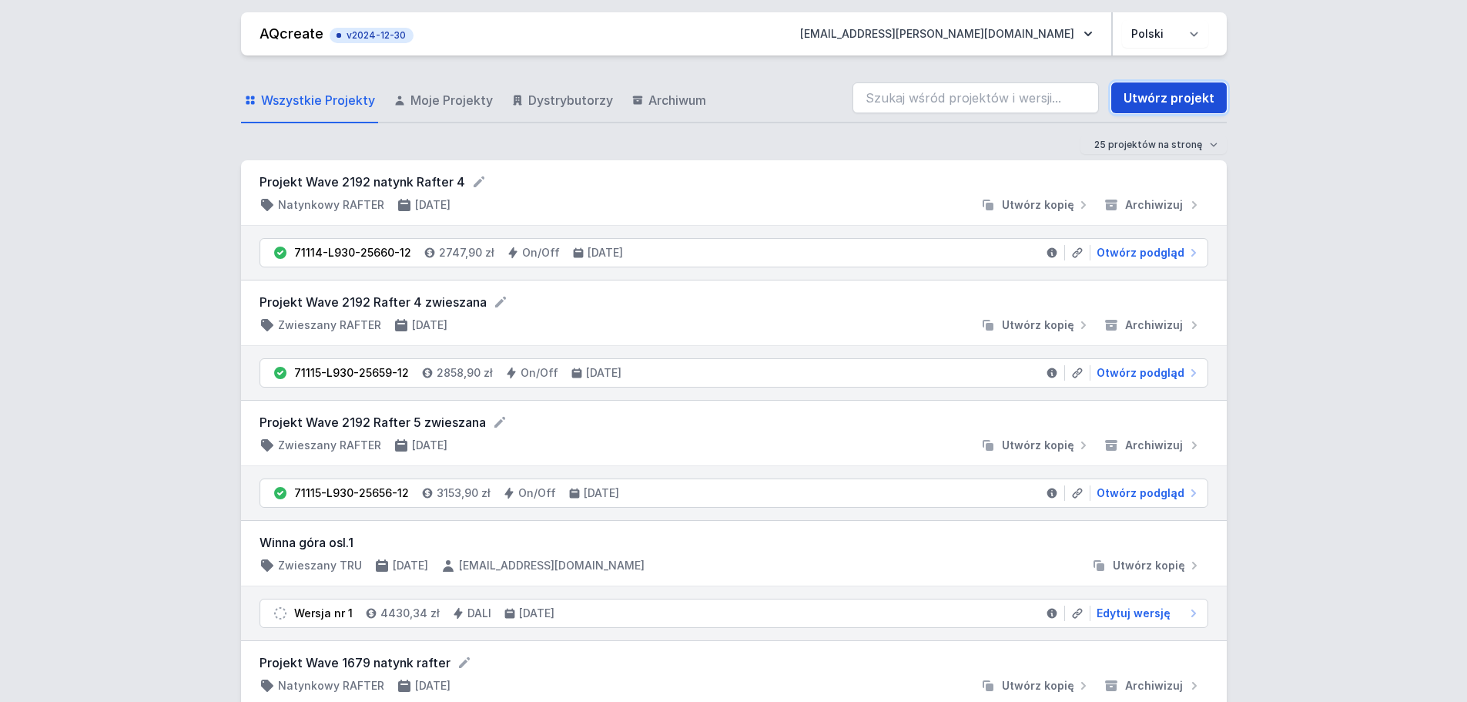
click at [1171, 100] on link "Utwórz projekt" at bounding box center [1170, 97] width 116 height 31
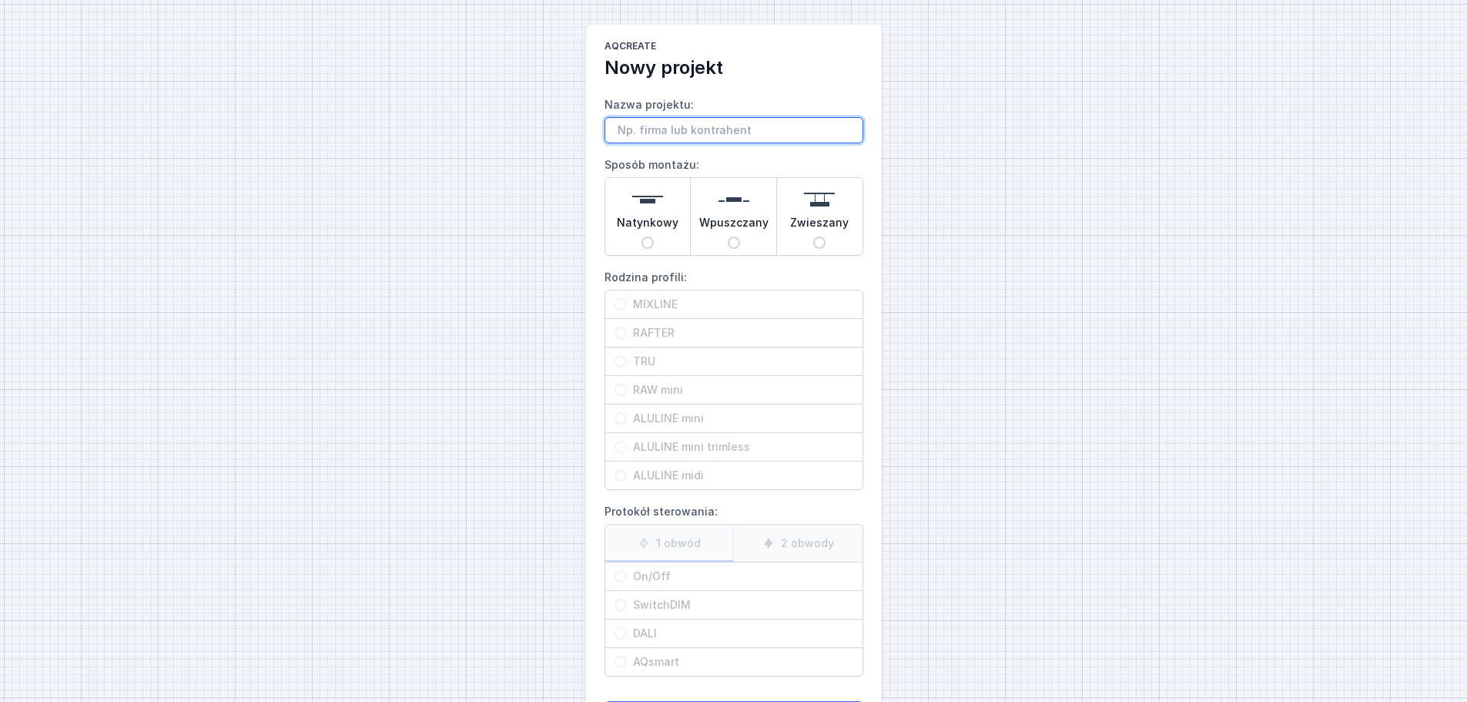
click at [671, 129] on input "Nazwa projektu:" at bounding box center [734, 130] width 259 height 26
click at [687, 210] on div "Natynkowy" at bounding box center [648, 216] width 86 height 77
click at [654, 236] on input "Natynkowy" at bounding box center [648, 242] width 12 height 12
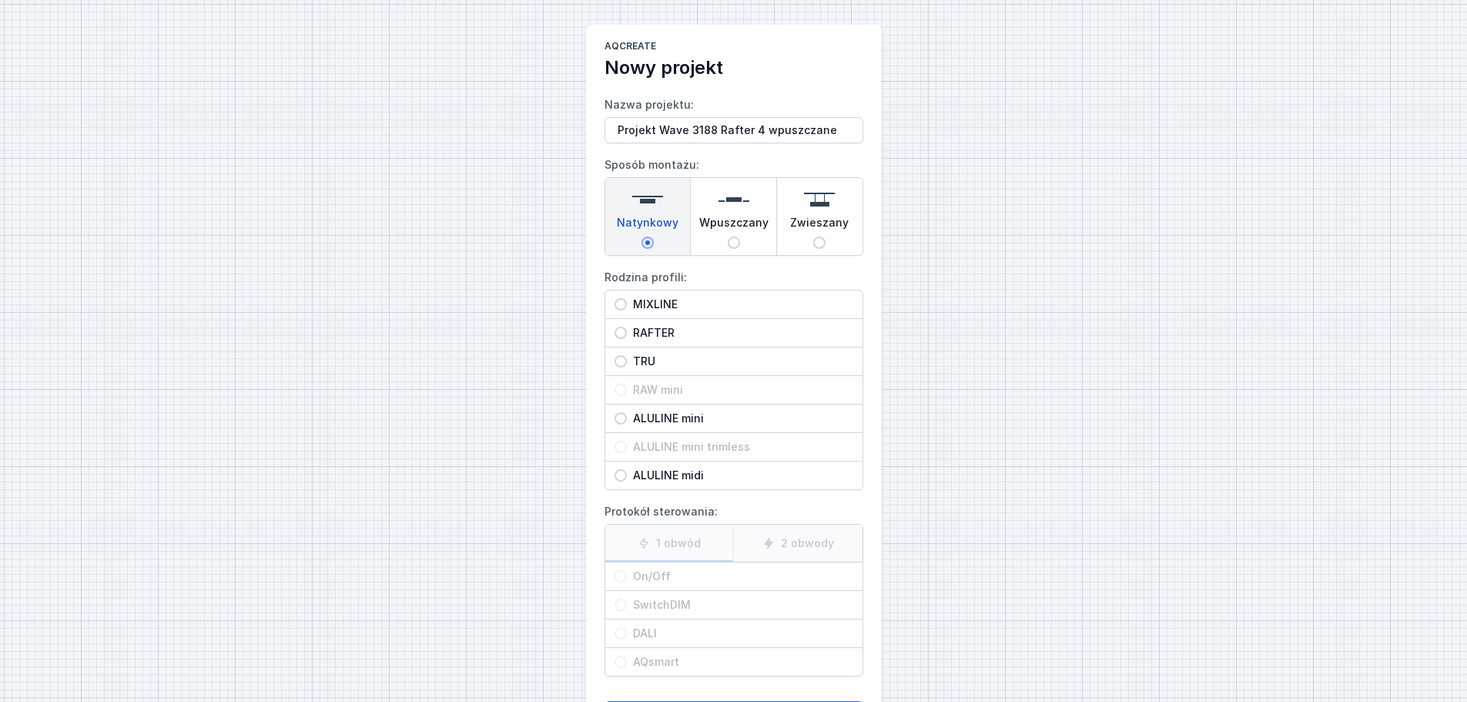
click at [736, 213] on img at bounding box center [734, 199] width 31 height 31
click at [736, 236] on input "Wpuszczany" at bounding box center [734, 242] width 12 height 12
click at [667, 334] on span "RAFTER" at bounding box center [740, 332] width 226 height 15
click at [627, 334] on input "RAFTER" at bounding box center [621, 333] width 12 height 12
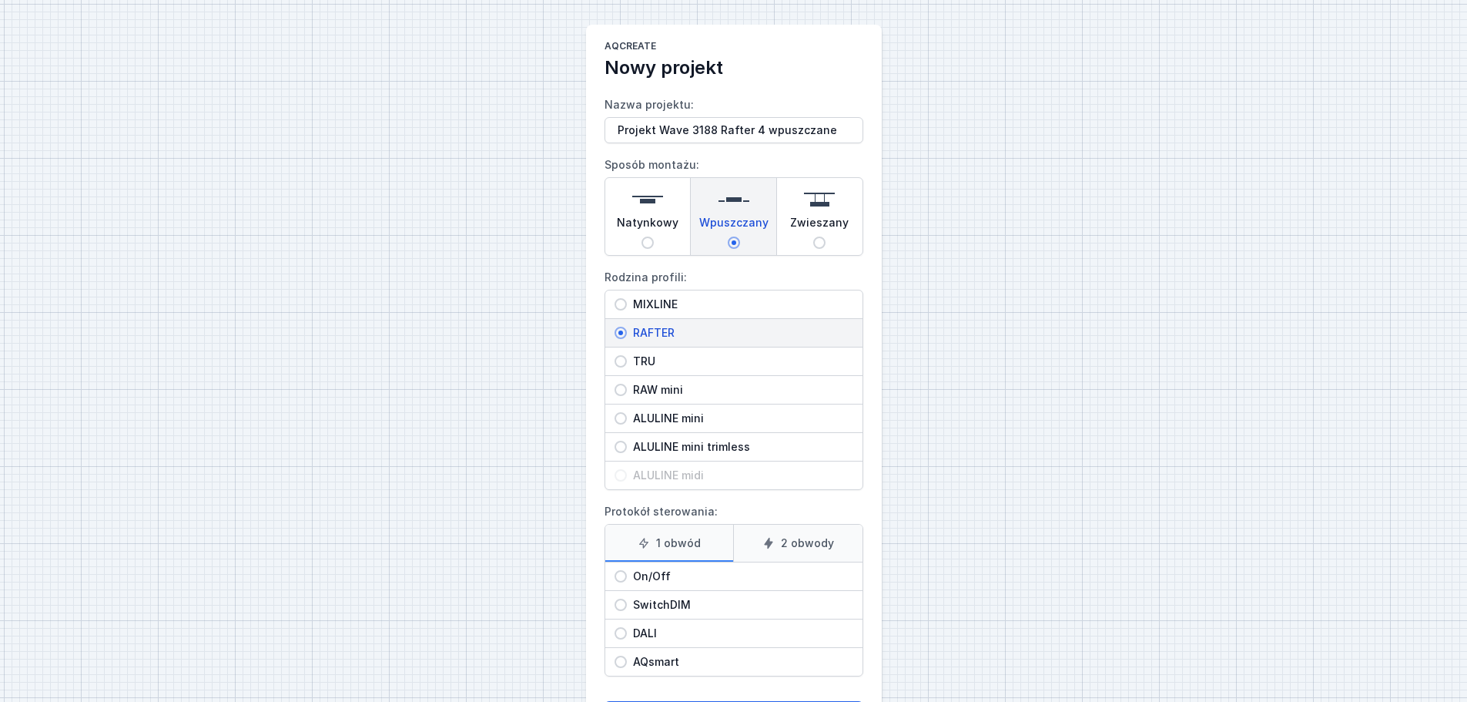
click at [654, 535] on span "On/Off" at bounding box center [740, 576] width 226 height 15
click at [627, 535] on input "On/Off" at bounding box center [621, 576] width 12 height 12
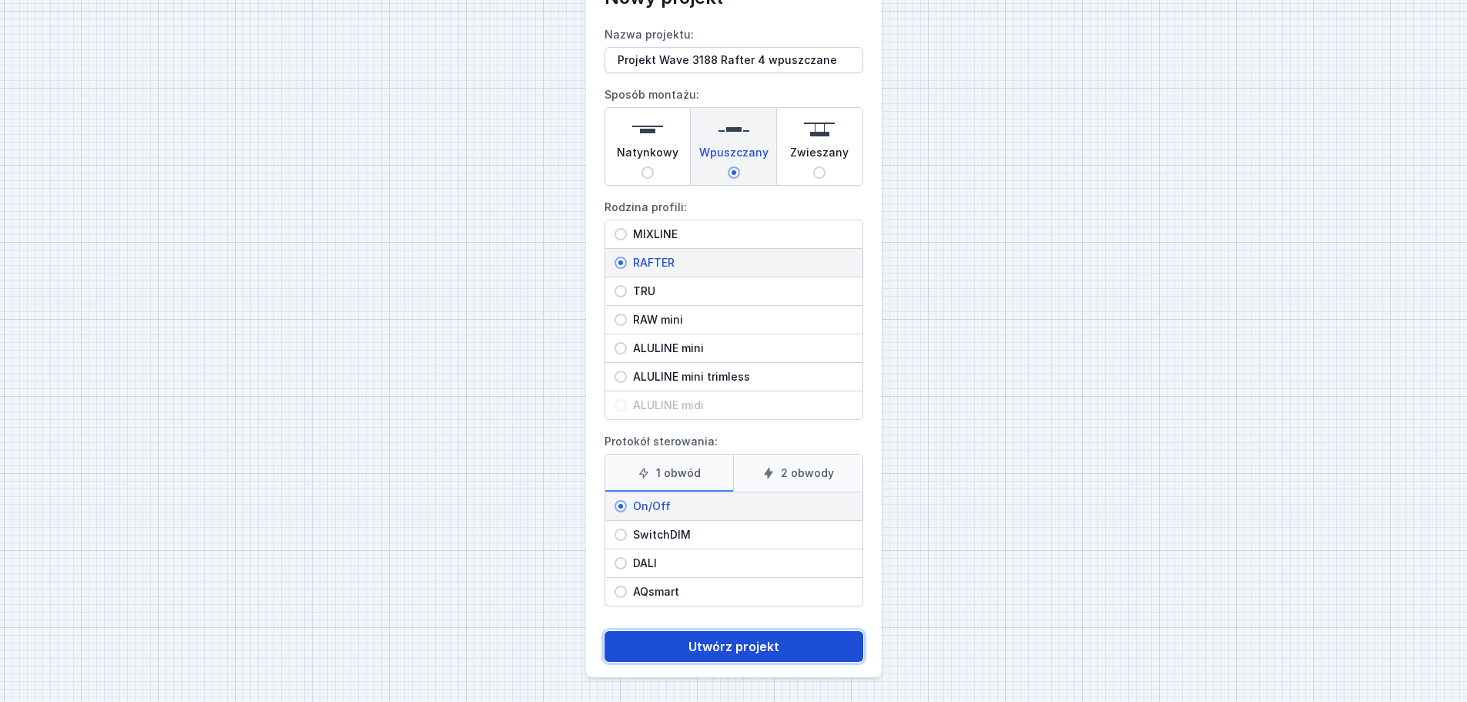
click at [724, 535] on button "Utwórz projekt" at bounding box center [734, 646] width 259 height 31
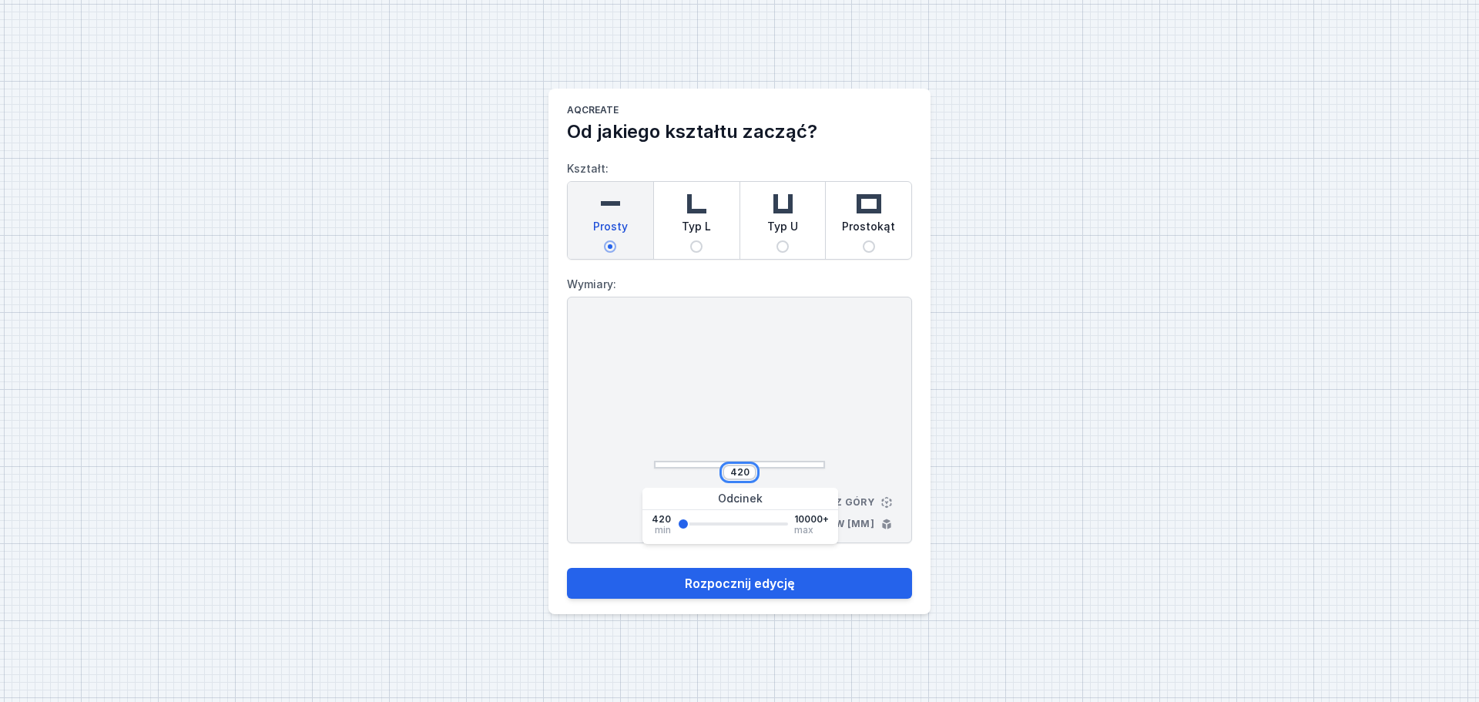
click at [749, 467] on input "420" at bounding box center [739, 472] width 25 height 12
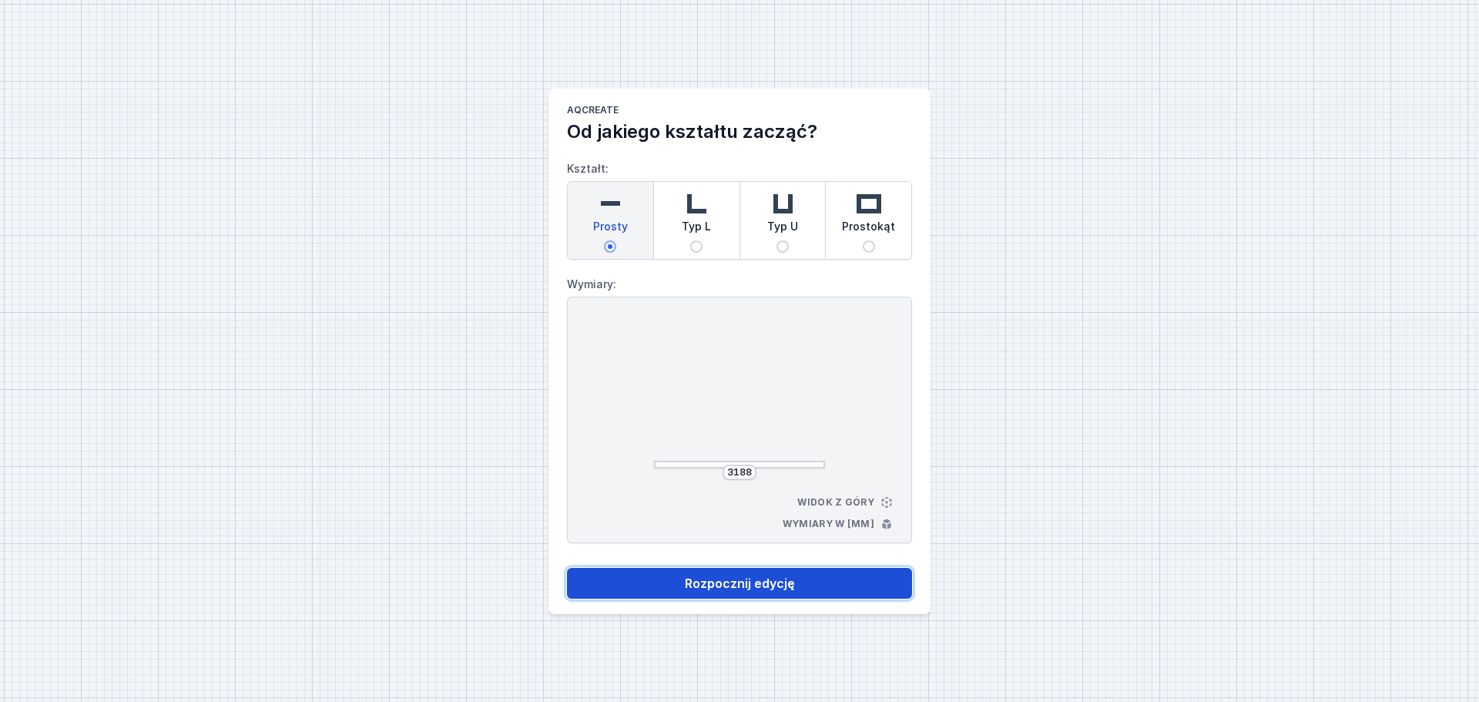
click at [770, 535] on button "Rozpocznij edycję" at bounding box center [739, 583] width 345 height 31
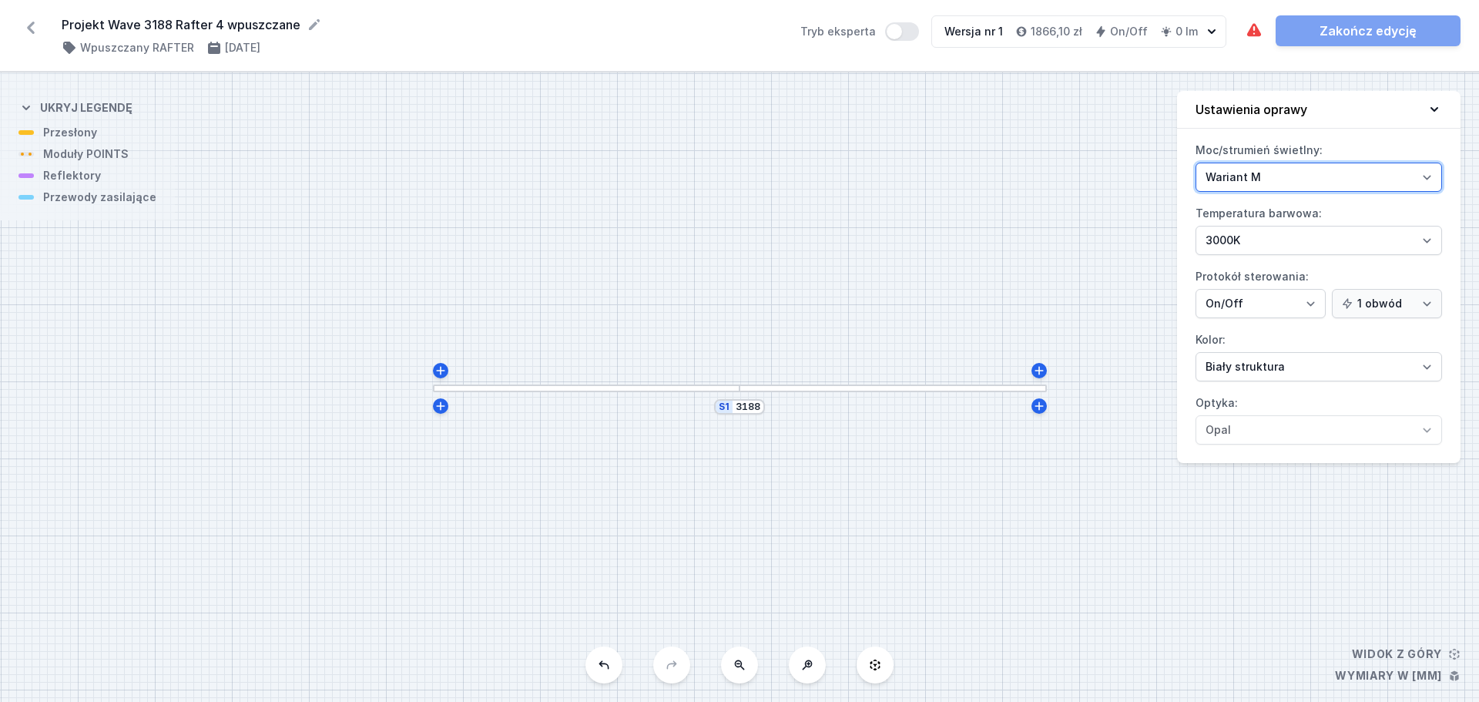
click at [1171, 163] on select "Wariant L Wariant M" at bounding box center [1319, 177] width 247 height 29
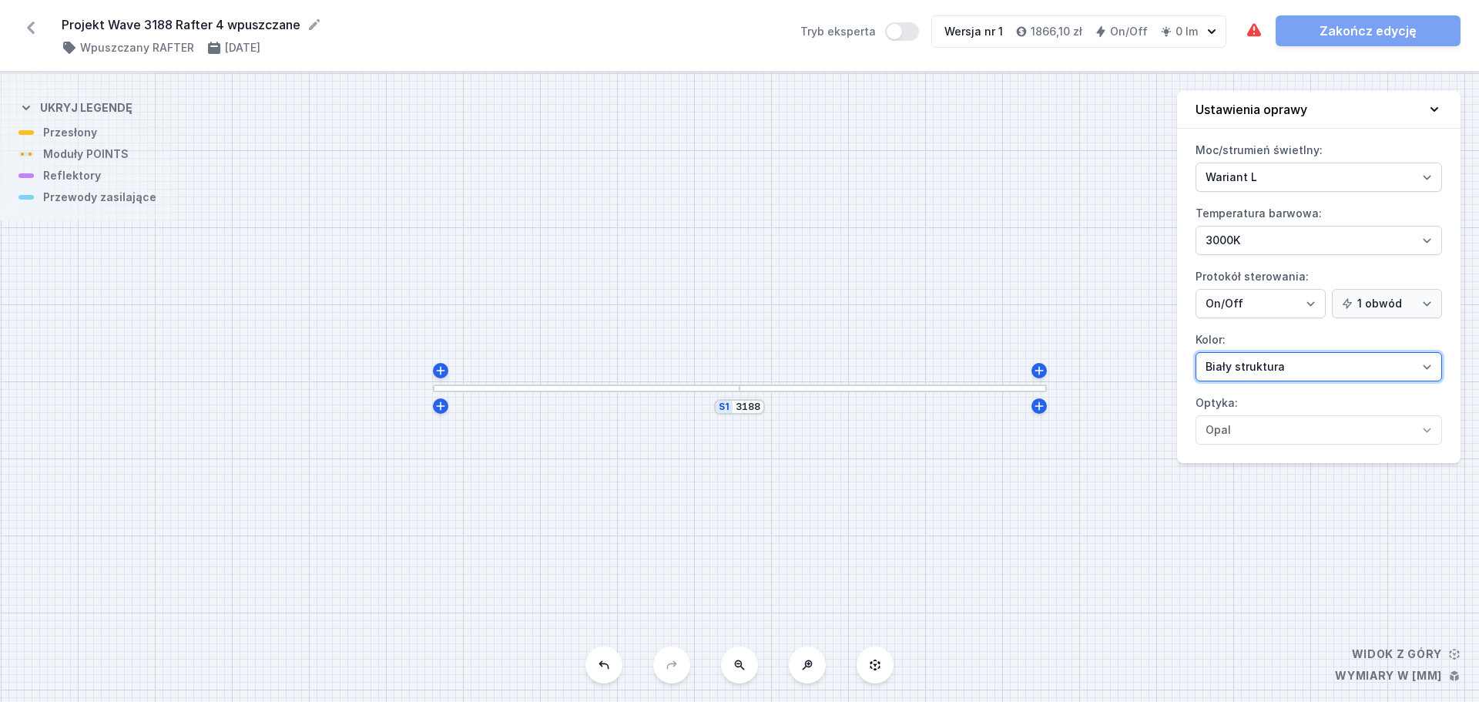
click at [1171, 380] on select "Biały struktura Czarny struktura Złoty struktura Miedziany Szary Inny (z palety…" at bounding box center [1319, 366] width 247 height 29
click at [1171, 352] on select "Biały struktura Czarny struktura Złoty struktura Miedziany Szary Inny (z palety…" at bounding box center [1319, 366] width 247 height 29
click at [1171, 100] on button "Ustawienia oprawy" at bounding box center [1318, 110] width 283 height 38
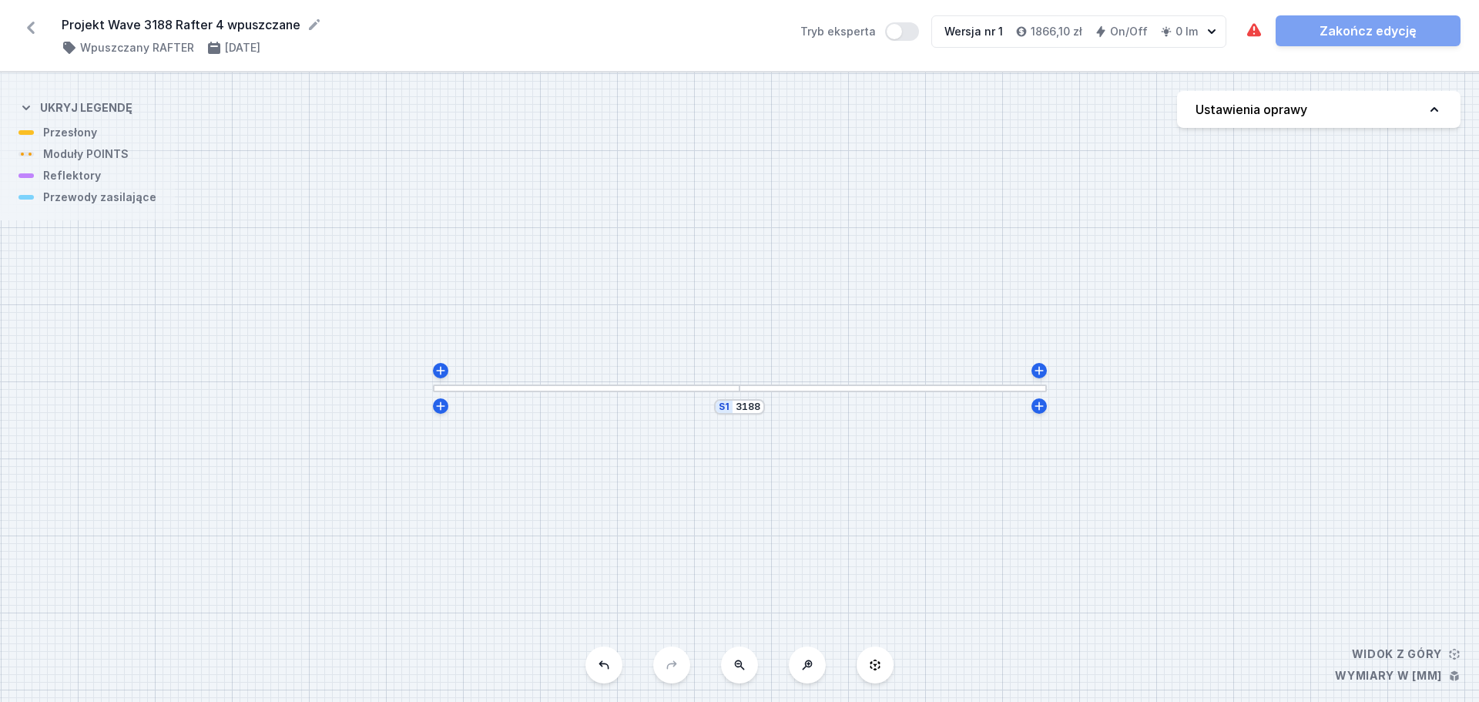
click at [854, 390] on div at bounding box center [893, 388] width 307 height 8
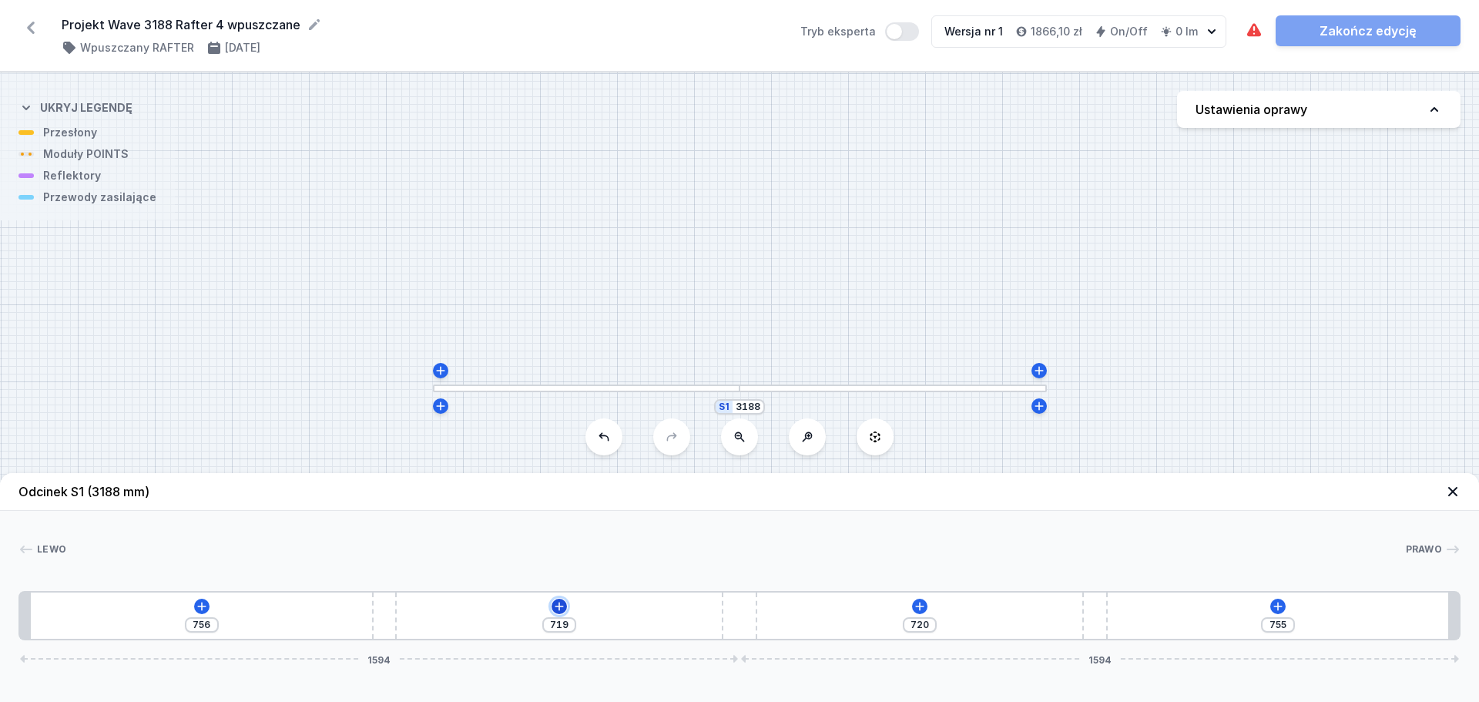
click at [555, 535] on icon at bounding box center [559, 606] width 12 height 12
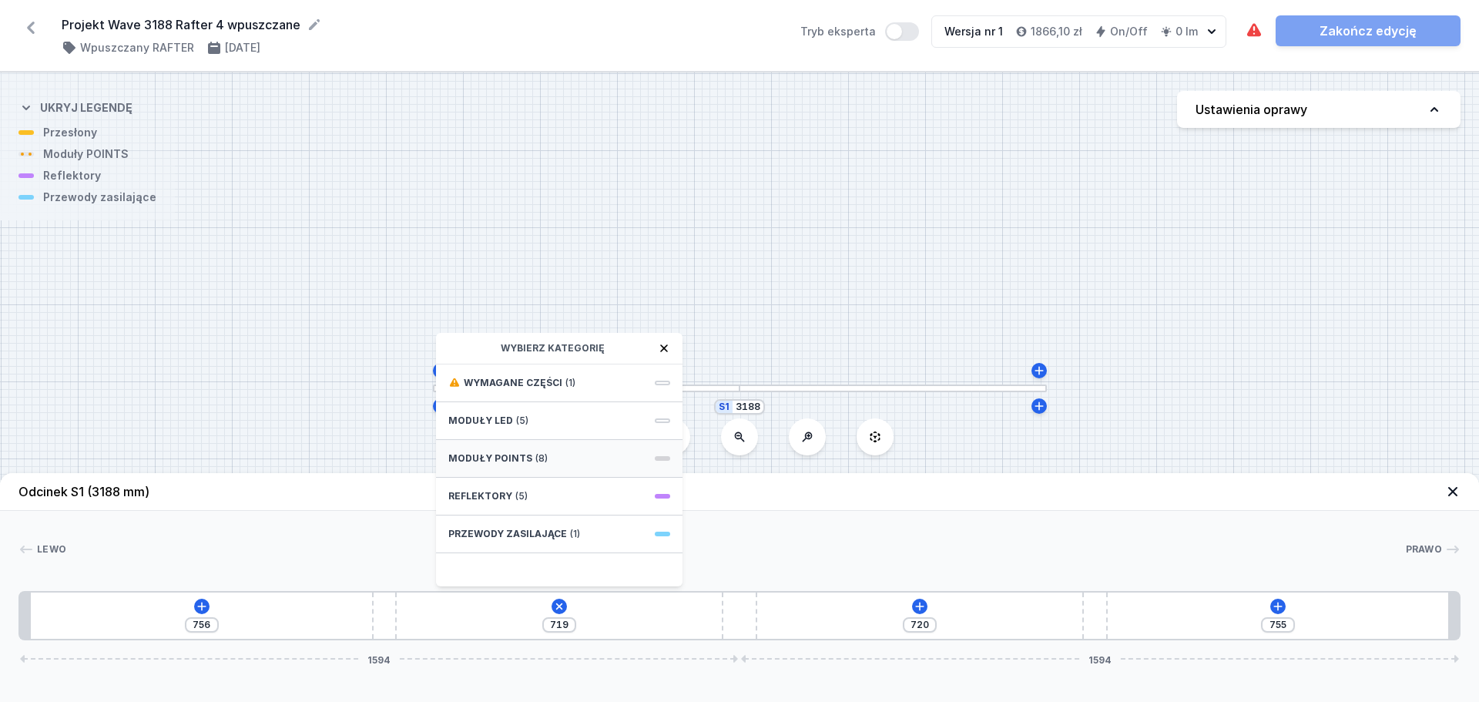
click at [518, 457] on span "Moduły POINTS" at bounding box center [490, 458] width 84 height 12
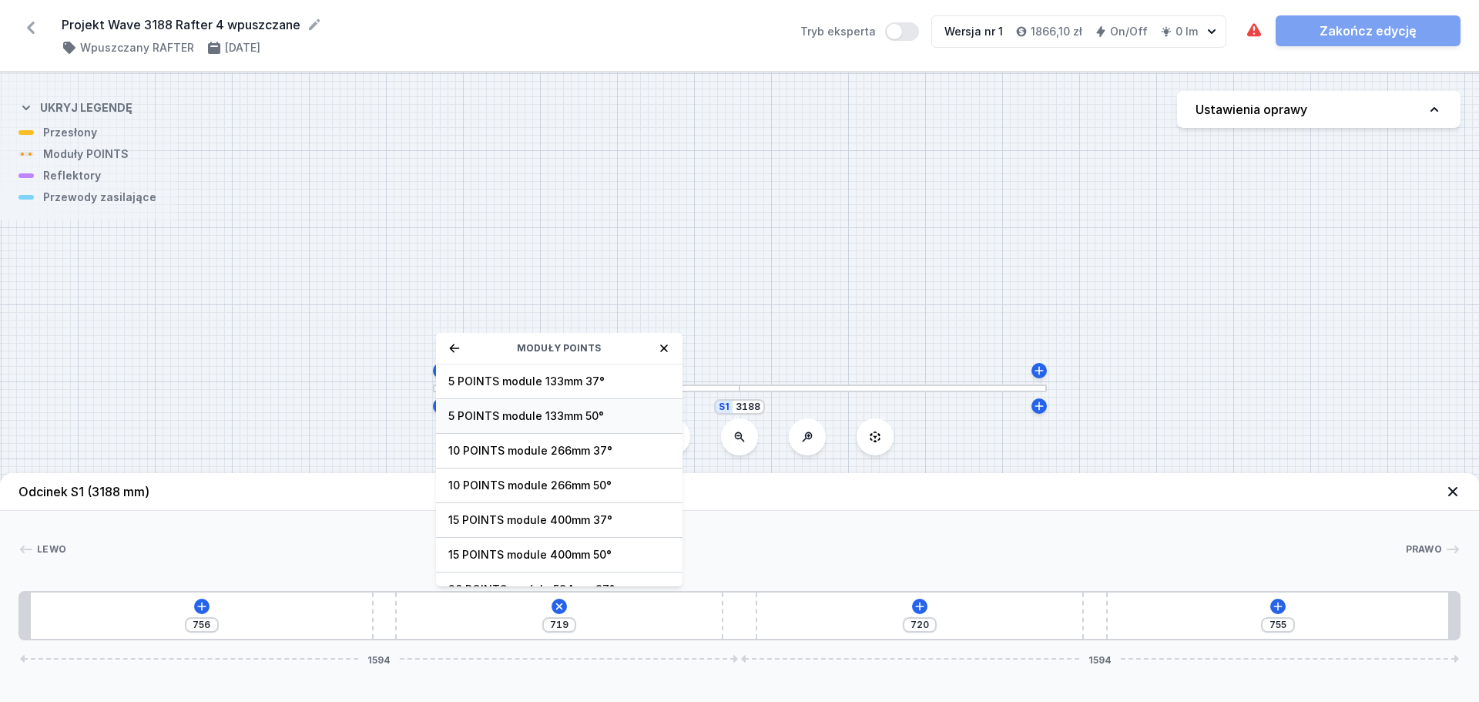
click at [539, 404] on div "5 POINTS module 133mm 50°" at bounding box center [559, 416] width 247 height 35
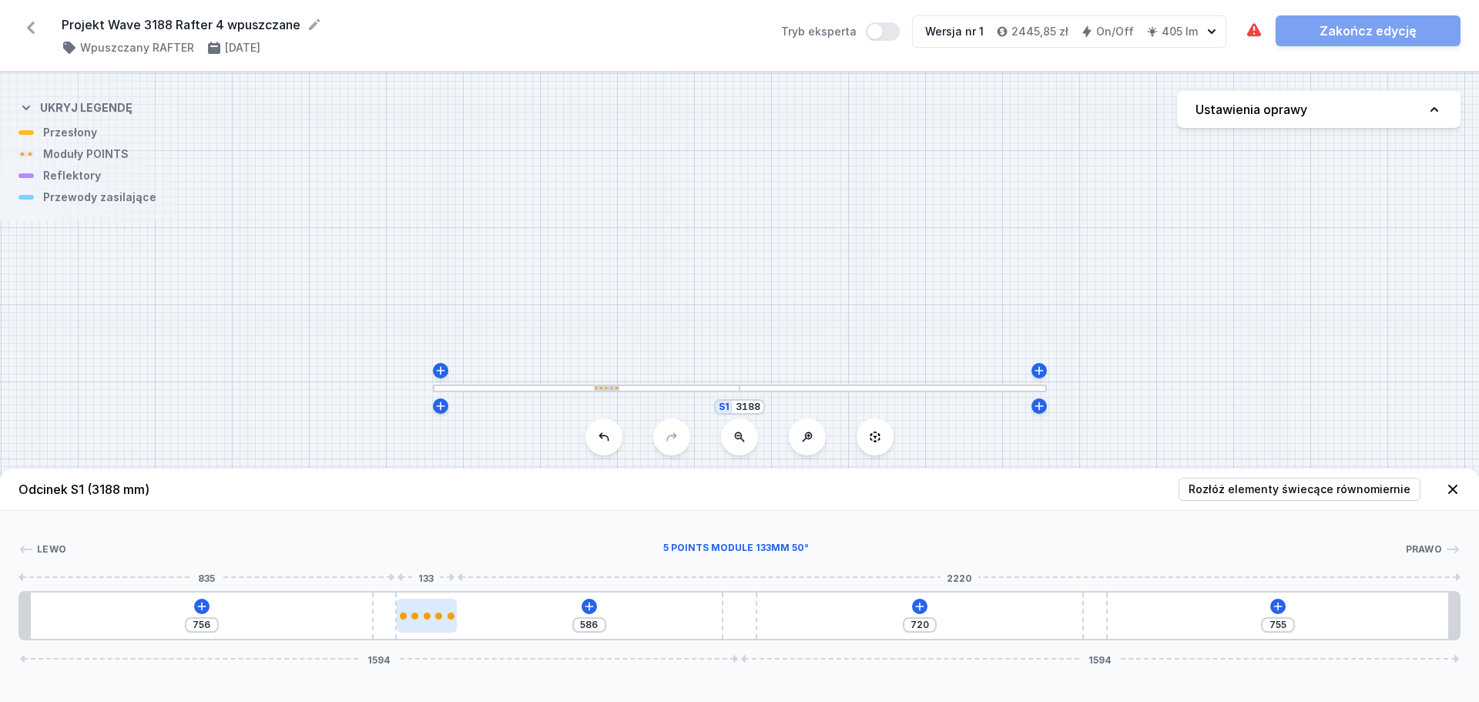
click at [433, 535] on div at bounding box center [427, 616] width 60 height 34
click at [428, 535] on icon at bounding box center [427, 572] width 8 height 8
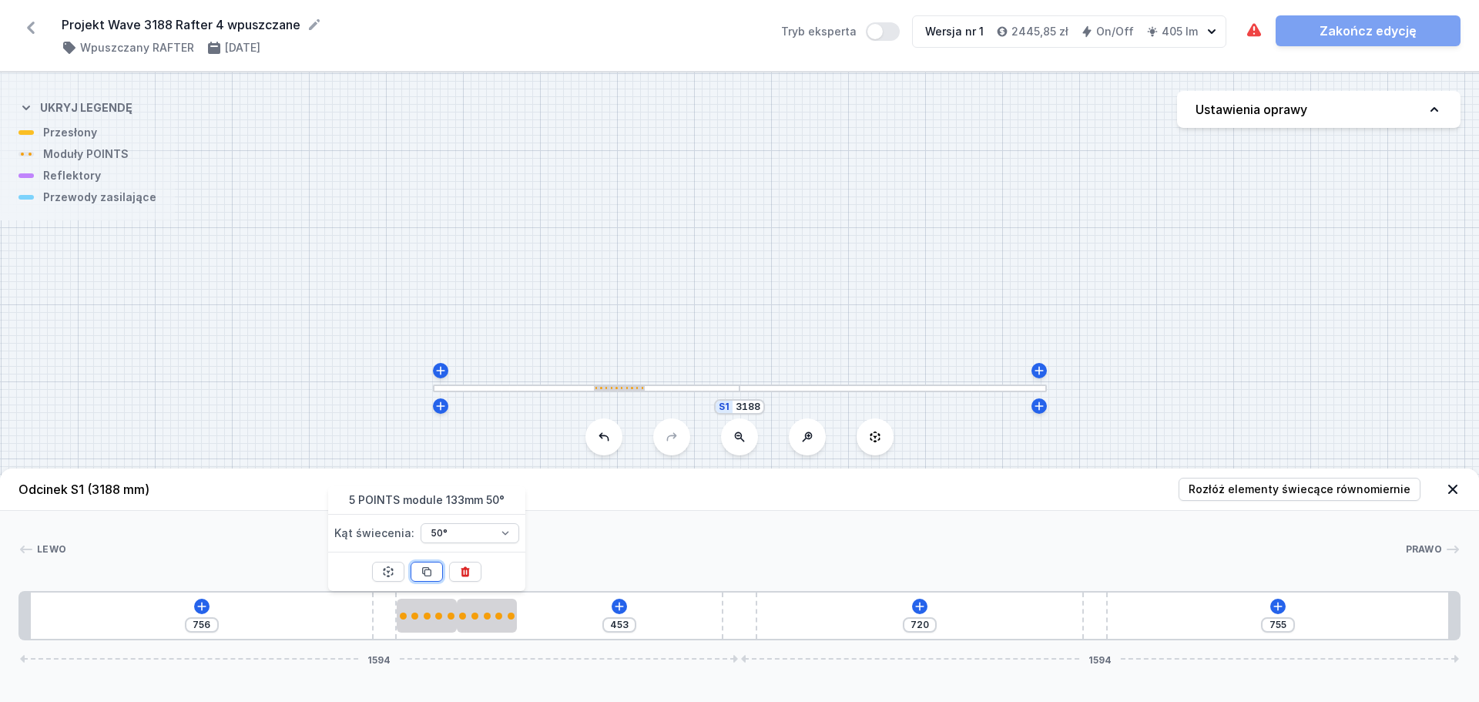
click at [428, 535] on icon at bounding box center [427, 572] width 8 height 8
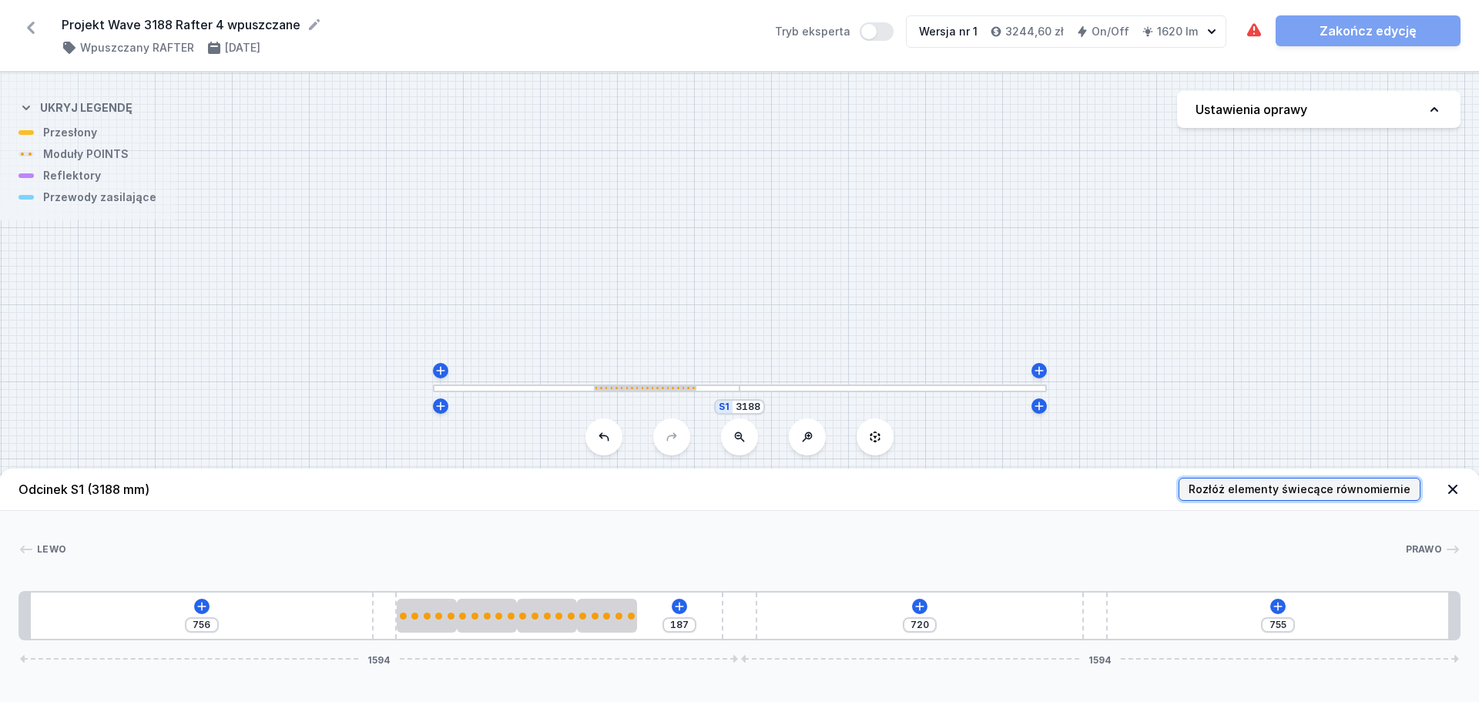
click at [1171, 488] on span "Rozłóż elementy świecące równomiernie" at bounding box center [1300, 488] width 222 height 15
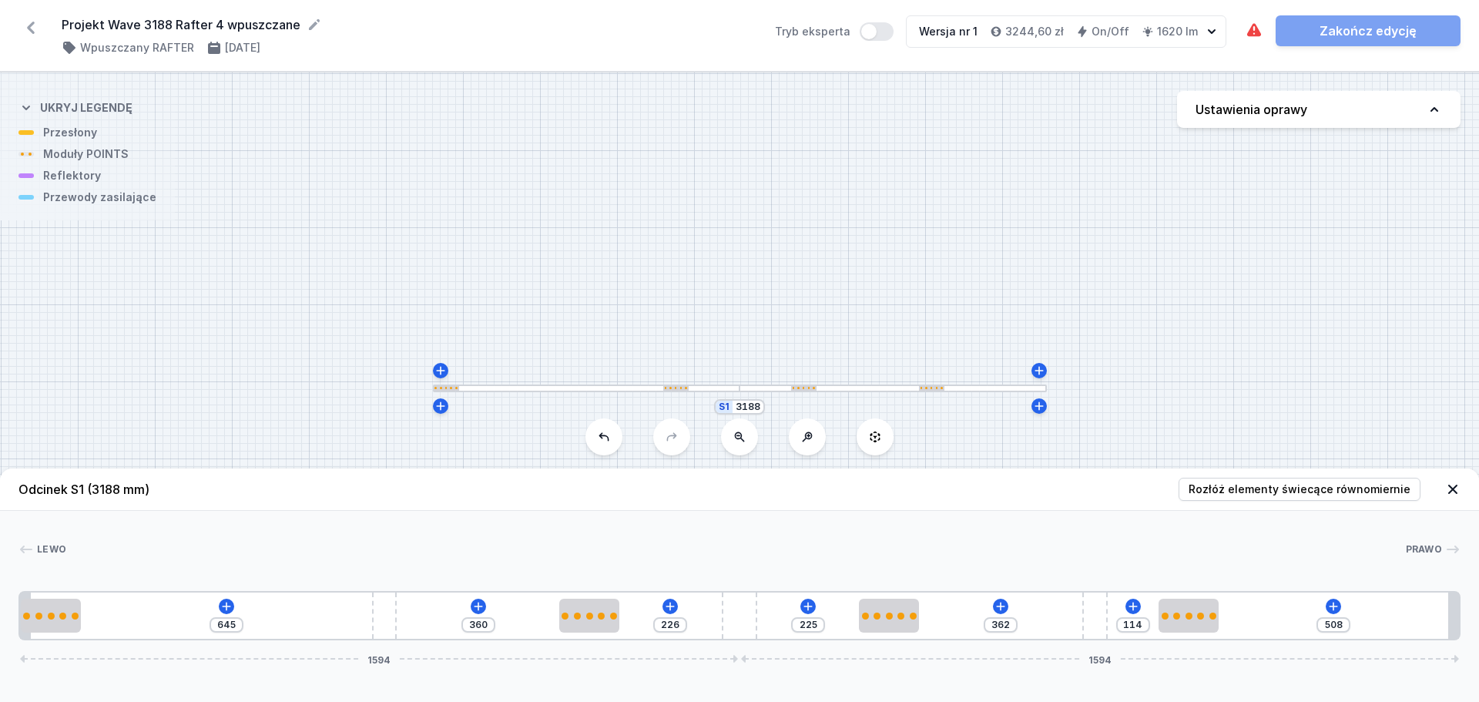
drag, startPoint x: 273, startPoint y: 617, endPoint x: -7, endPoint y: 589, distance: 281.1
click at [0, 535] on html "Projekt Wave 3188 Rafter 4 wpuszczane ( 11467 /v 1 ) Wpuszczany RAFTER 3.09.202…" at bounding box center [739, 351] width 1479 height 702
drag, startPoint x: 1195, startPoint y: 622, endPoint x: 1478, endPoint y: 616, distance: 283.6
click at [1171, 535] on div "Lewo Prawo 1 2 3 2 4 2 3 2 1 645 360 226 225 362 644 1594 1594 133 1060 133 531…" at bounding box center [739, 575] width 1479 height 129
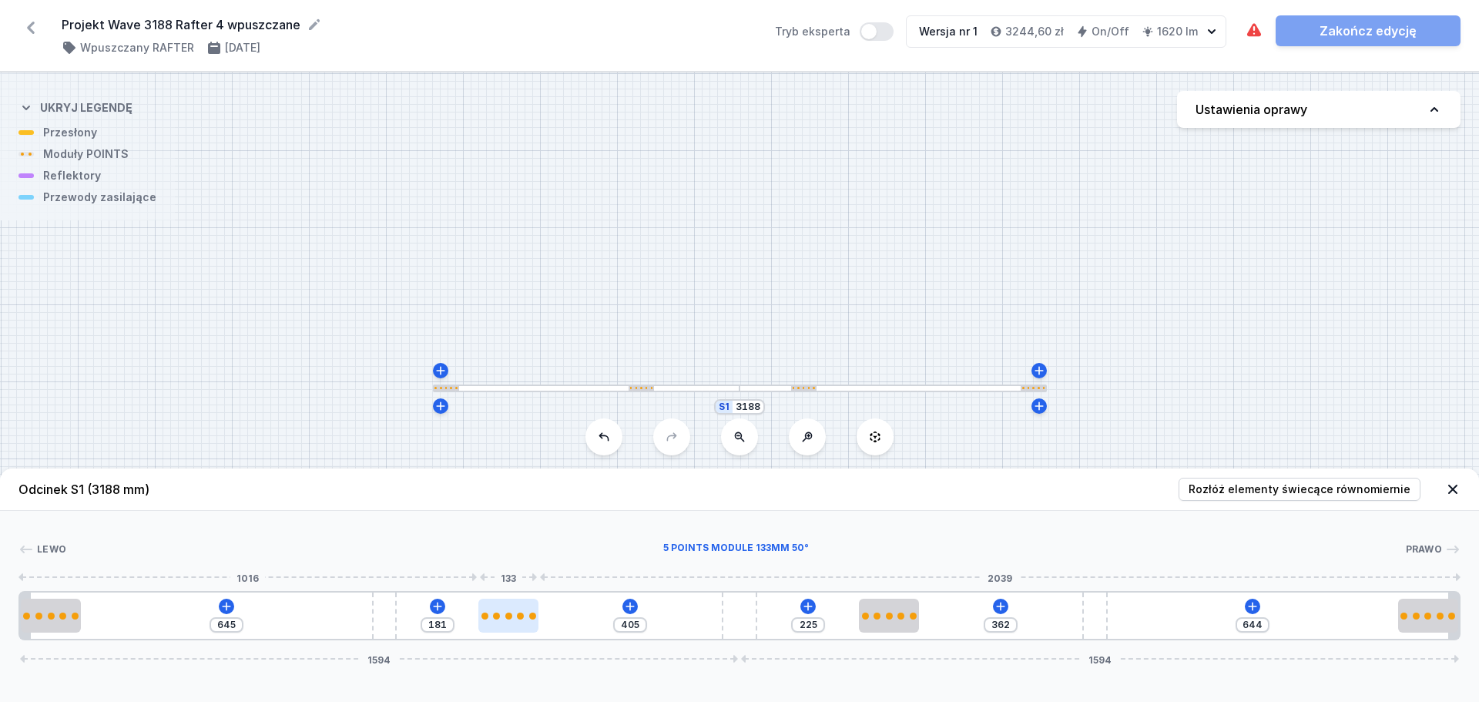
drag, startPoint x: 593, startPoint y: 614, endPoint x: 510, endPoint y: 610, distance: 83.3
click at [510, 535] on div at bounding box center [508, 616] width 60 height 34
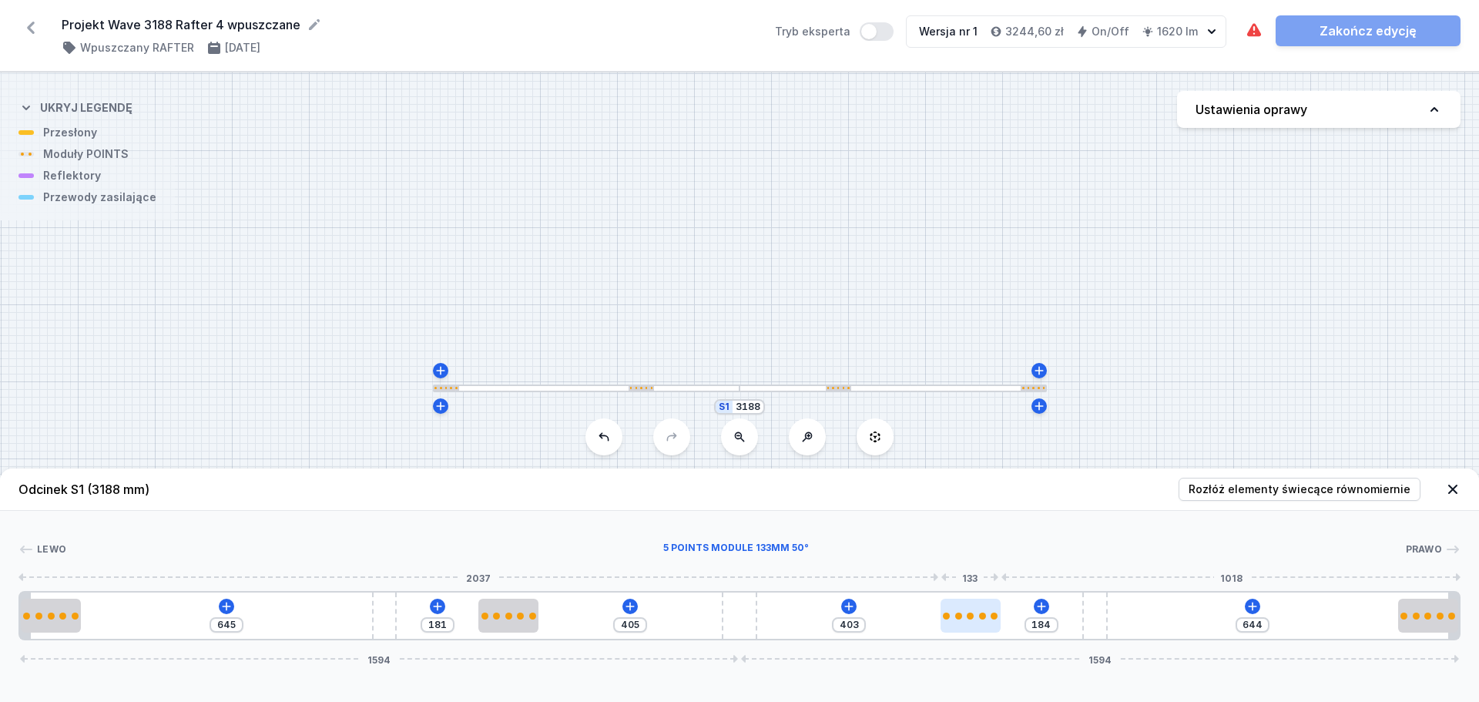
drag, startPoint x: 888, startPoint y: 612, endPoint x: 981, endPoint y: 626, distance: 94.1
click at [981, 535] on div at bounding box center [971, 616] width 60 height 34
click at [1171, 535] on icon at bounding box center [1252, 606] width 12 height 12
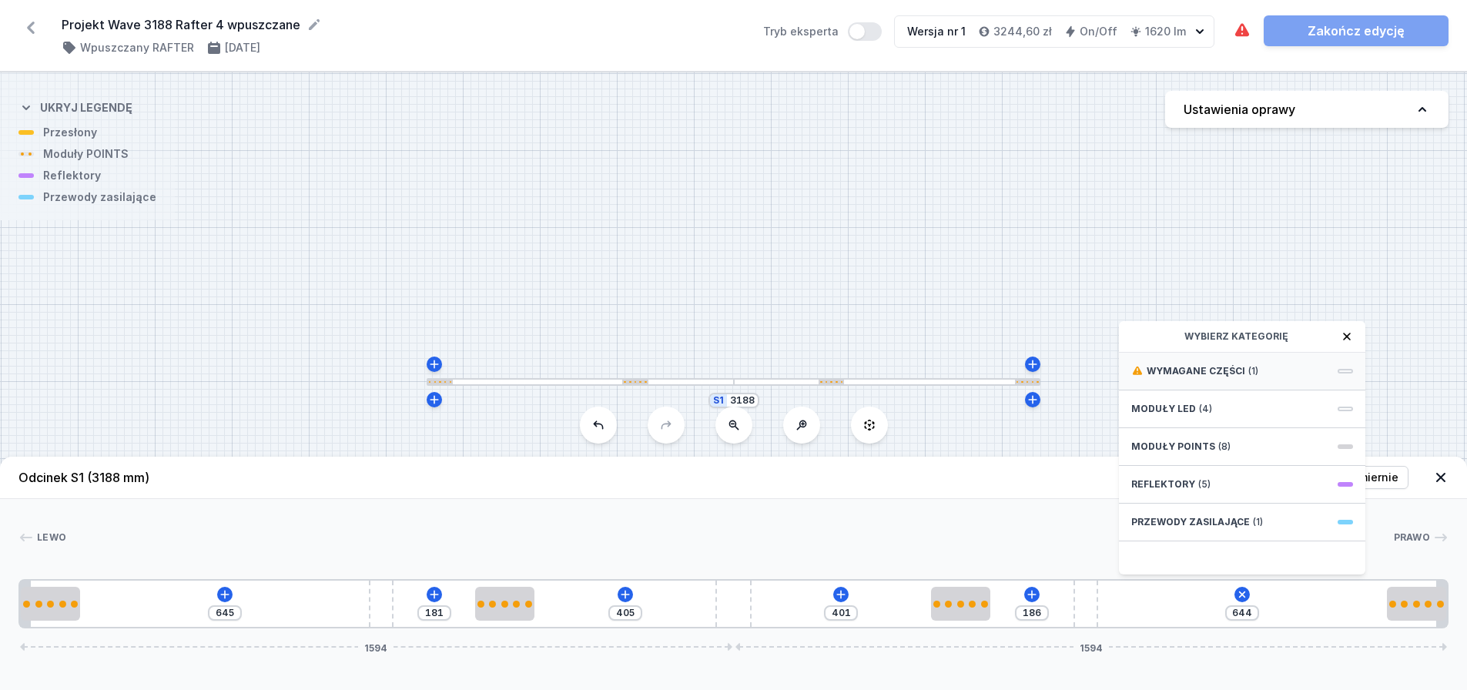
click at [1171, 387] on div "Wymagane części (1)" at bounding box center [1242, 372] width 247 height 38
click at [1171, 377] on span "Hole for power supply cable" at bounding box center [1243, 369] width 222 height 15
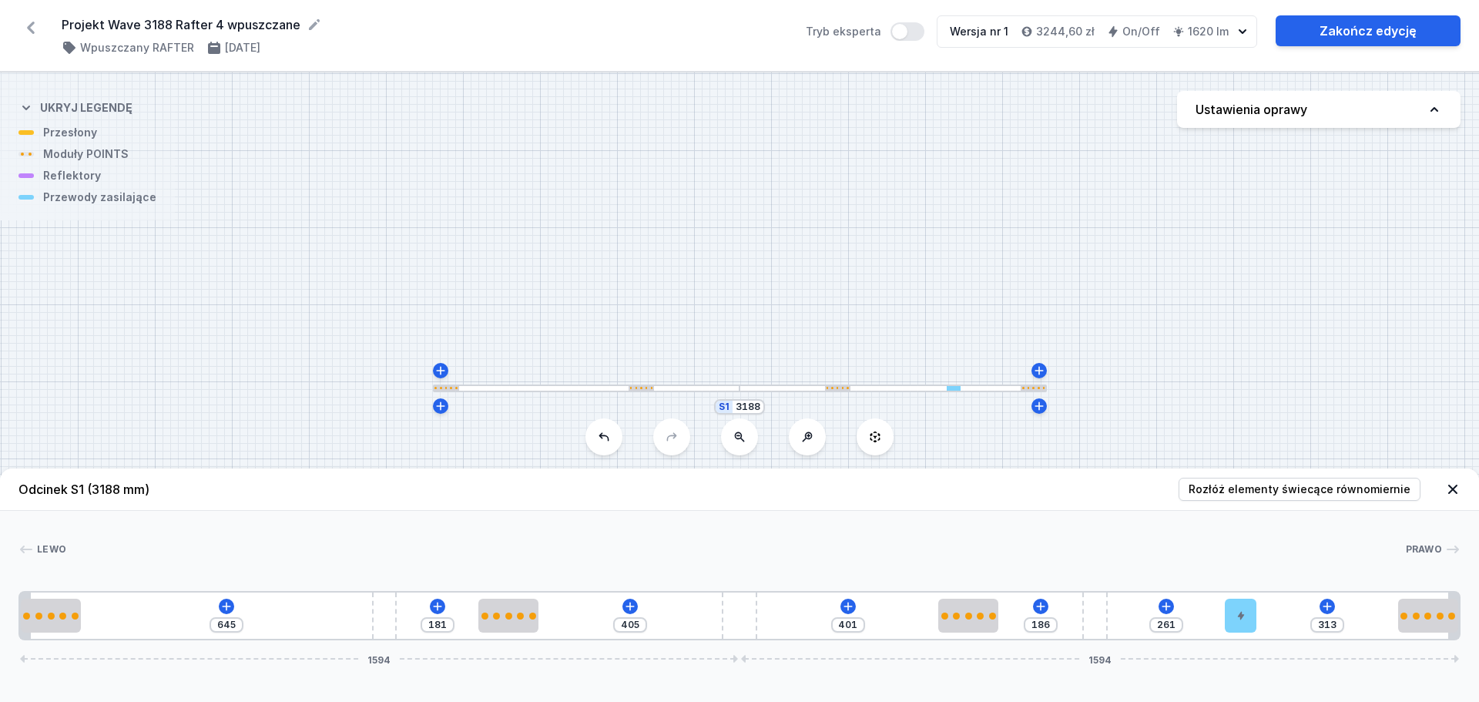
drag, startPoint x: 1225, startPoint y: 606, endPoint x: 1266, endPoint y: 605, distance: 41.6
click at [1171, 535] on div "645 181 405 401 186 261 313 1594 1594" at bounding box center [739, 615] width 1442 height 49
click at [1171, 491] on icon at bounding box center [1452, 488] width 15 height 15
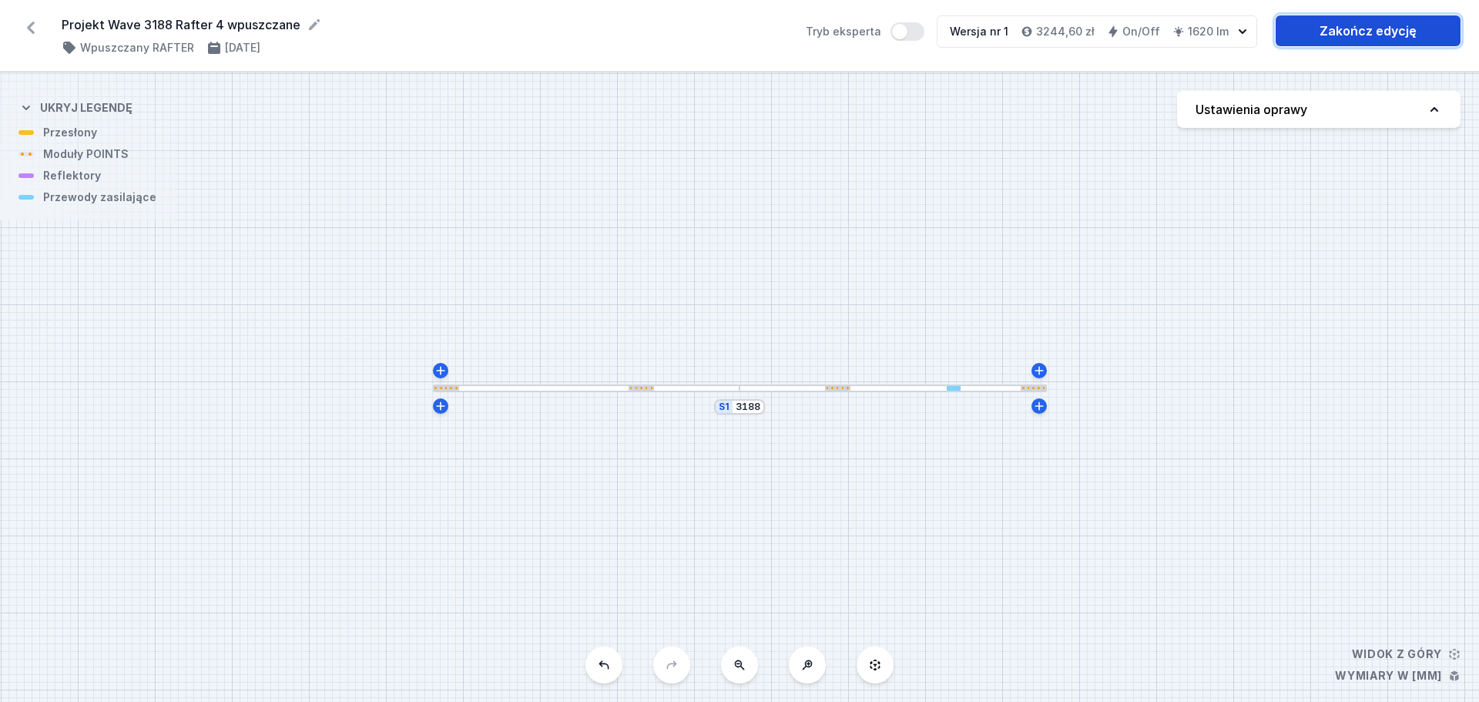
click at [1171, 32] on link "Zakończ edycję" at bounding box center [1368, 30] width 185 height 31
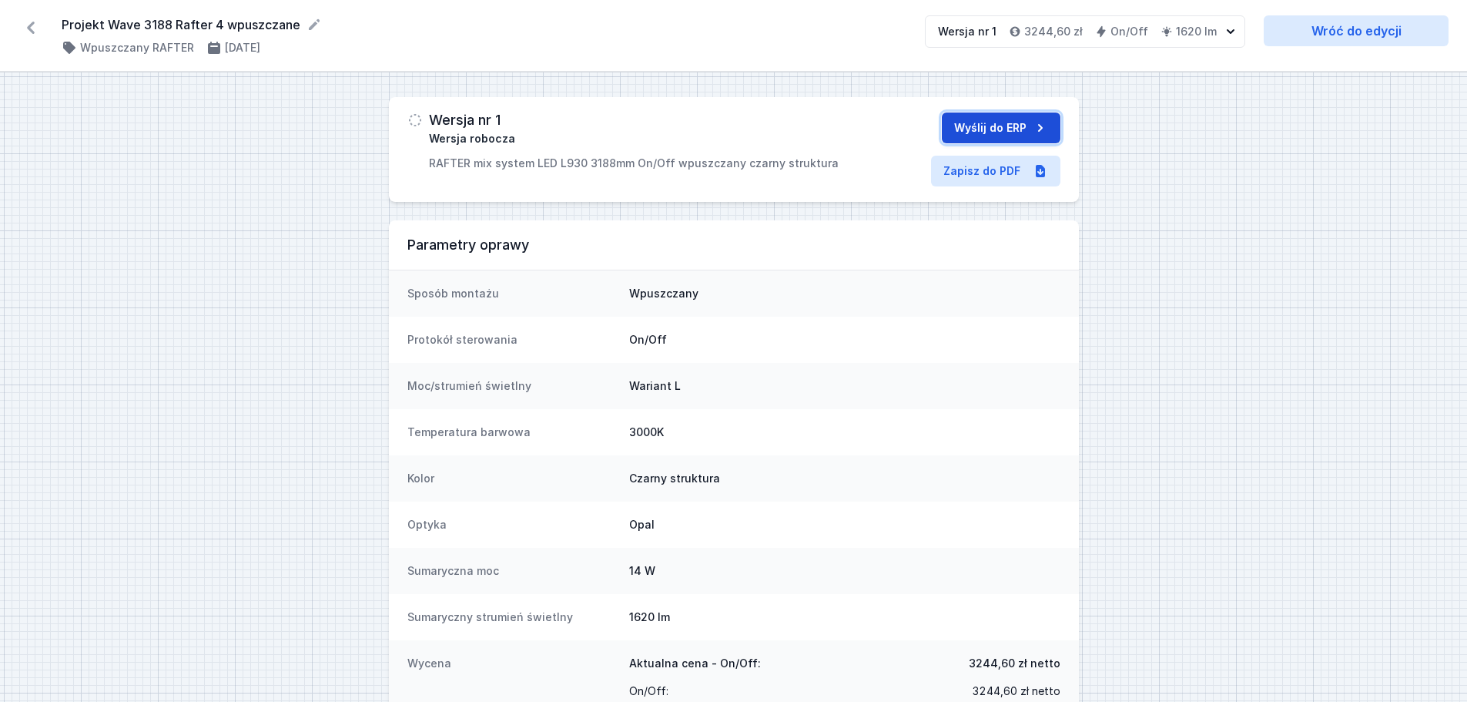
click at [1028, 129] on button "Wyślij do ERP" at bounding box center [1001, 127] width 119 height 31
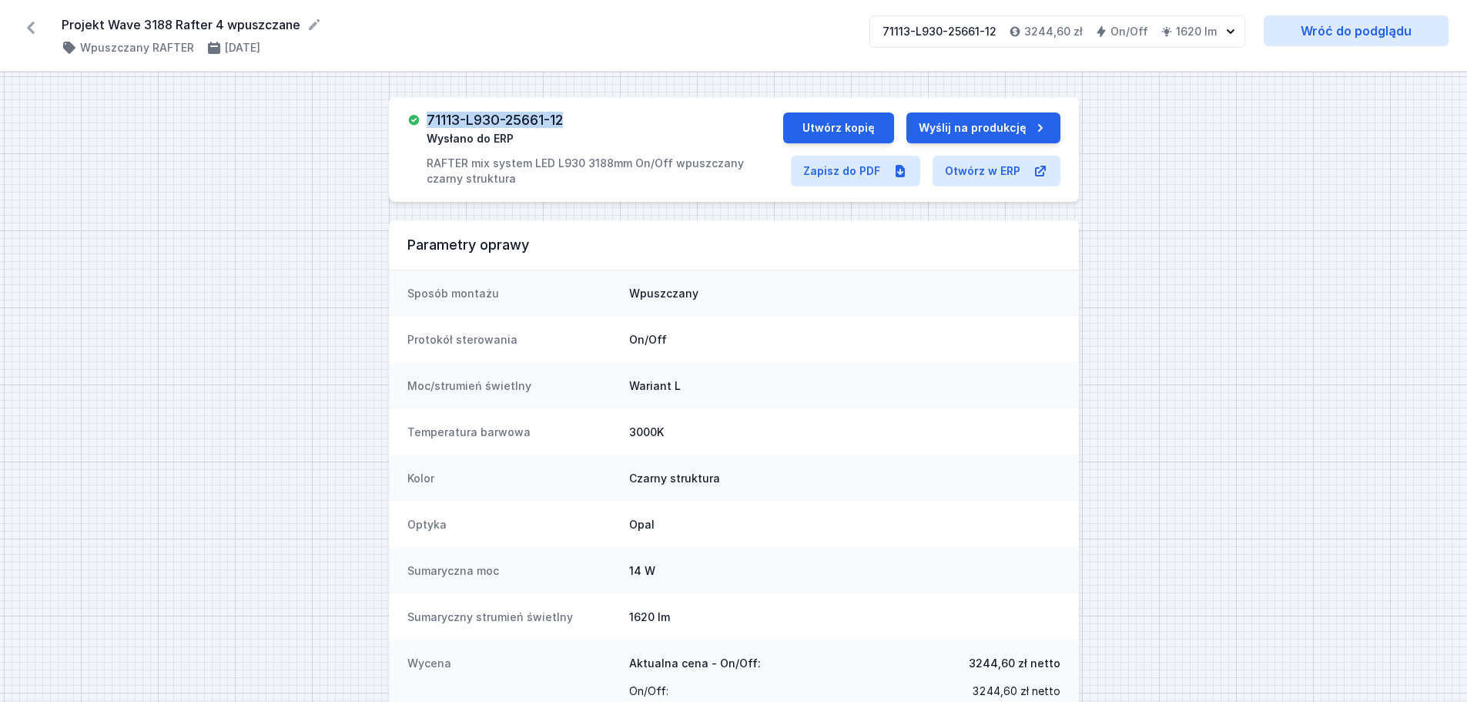
drag, startPoint x: 585, startPoint y: 120, endPoint x: 429, endPoint y: 123, distance: 155.6
click at [427, 123] on div "71113-L930-25661-12 Wysłano do ERP RAFTER mix system LED L930 3188mm On/Off wpu…" at bounding box center [605, 149] width 357 height 74
copy h3 "71113-L930-25661-12"
click at [842, 132] on button "Utwórz kopię" at bounding box center [838, 127] width 111 height 31
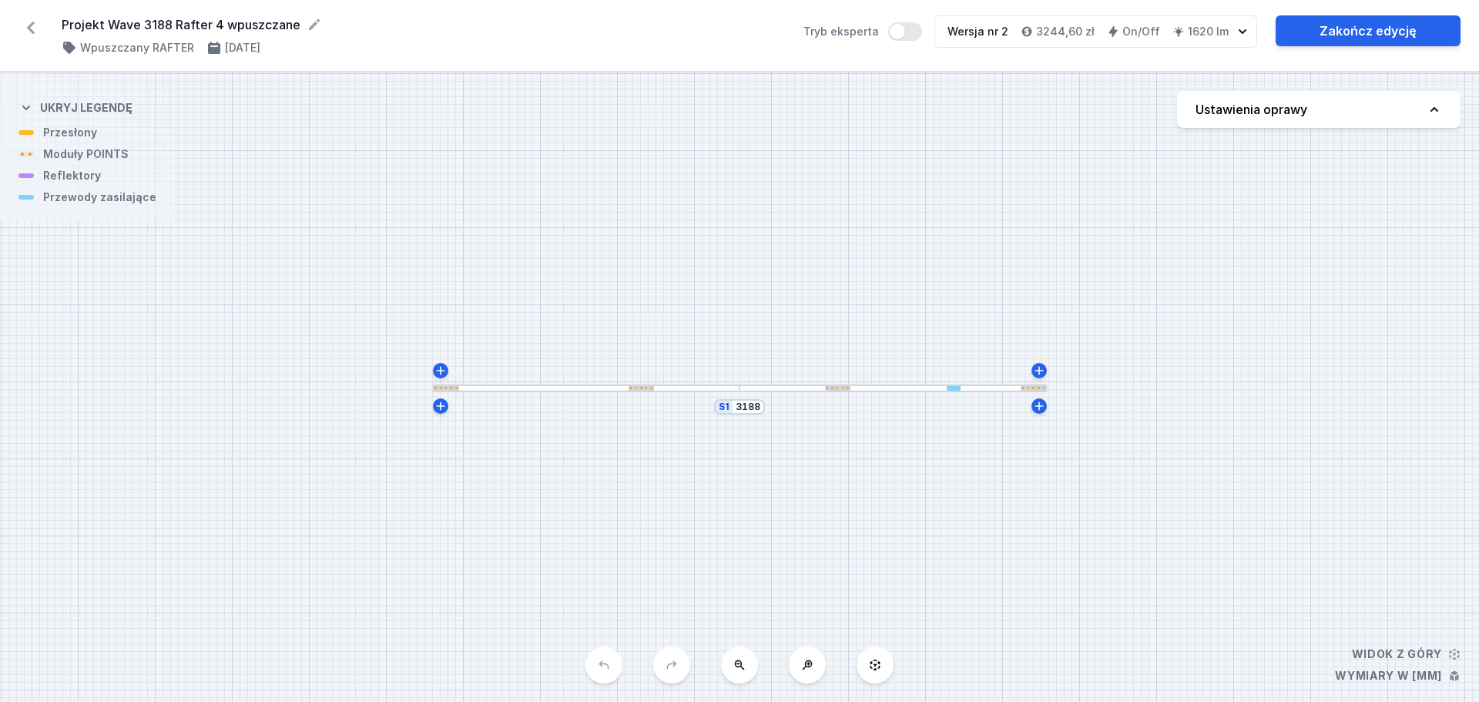
click at [720, 388] on div at bounding box center [586, 388] width 307 height 8
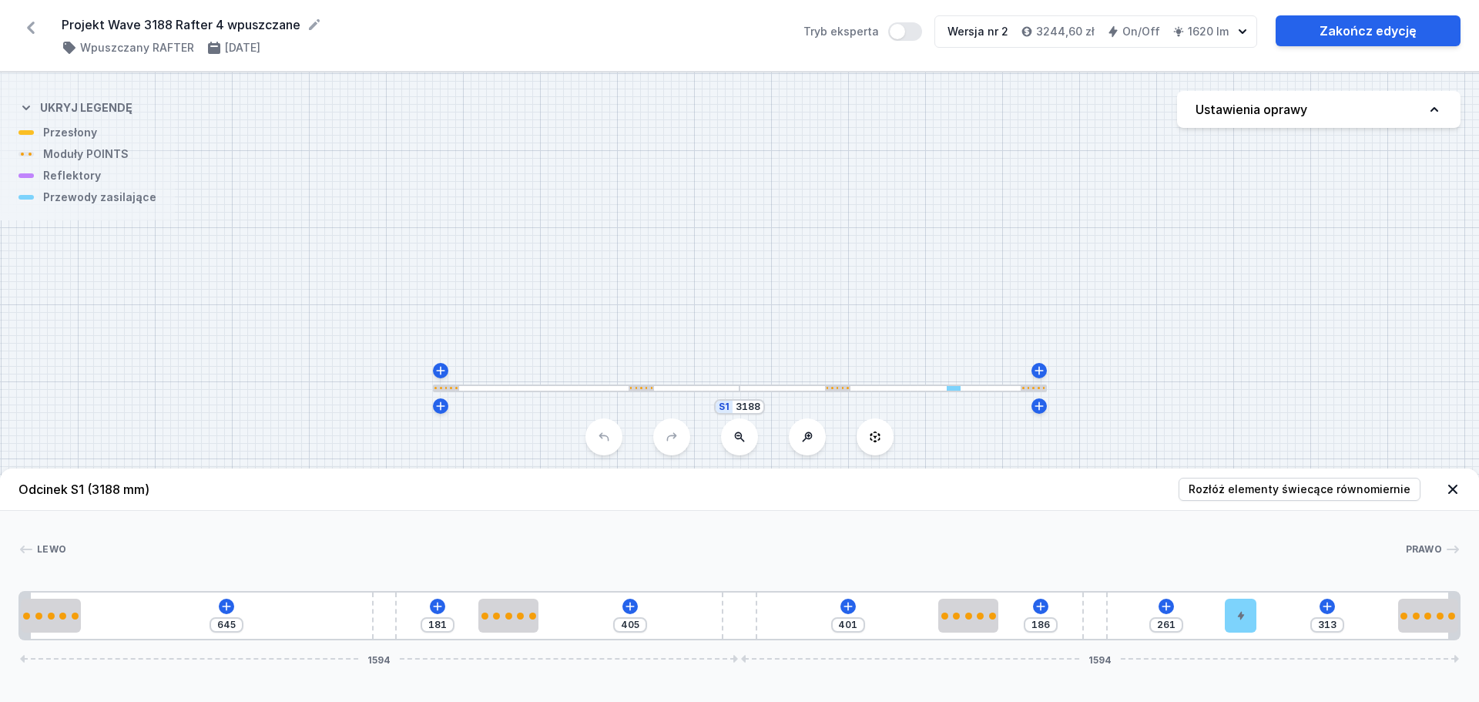
click at [217, 535] on div "645 181 405 401 186 261 313 1594 1594" at bounding box center [739, 615] width 1442 height 49
click at [229, 535] on icon at bounding box center [226, 606] width 12 height 12
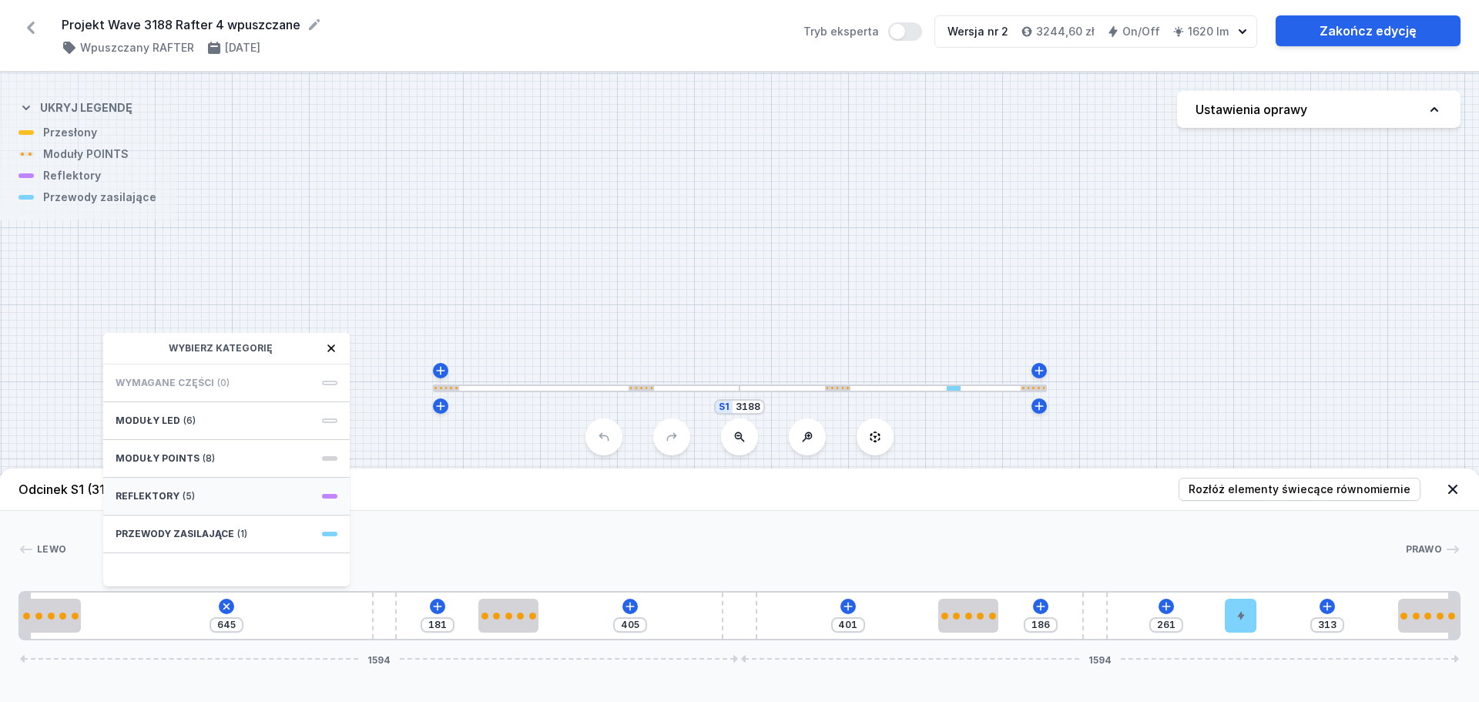
click at [239, 488] on div "Reflektory (5)" at bounding box center [226, 497] width 247 height 38
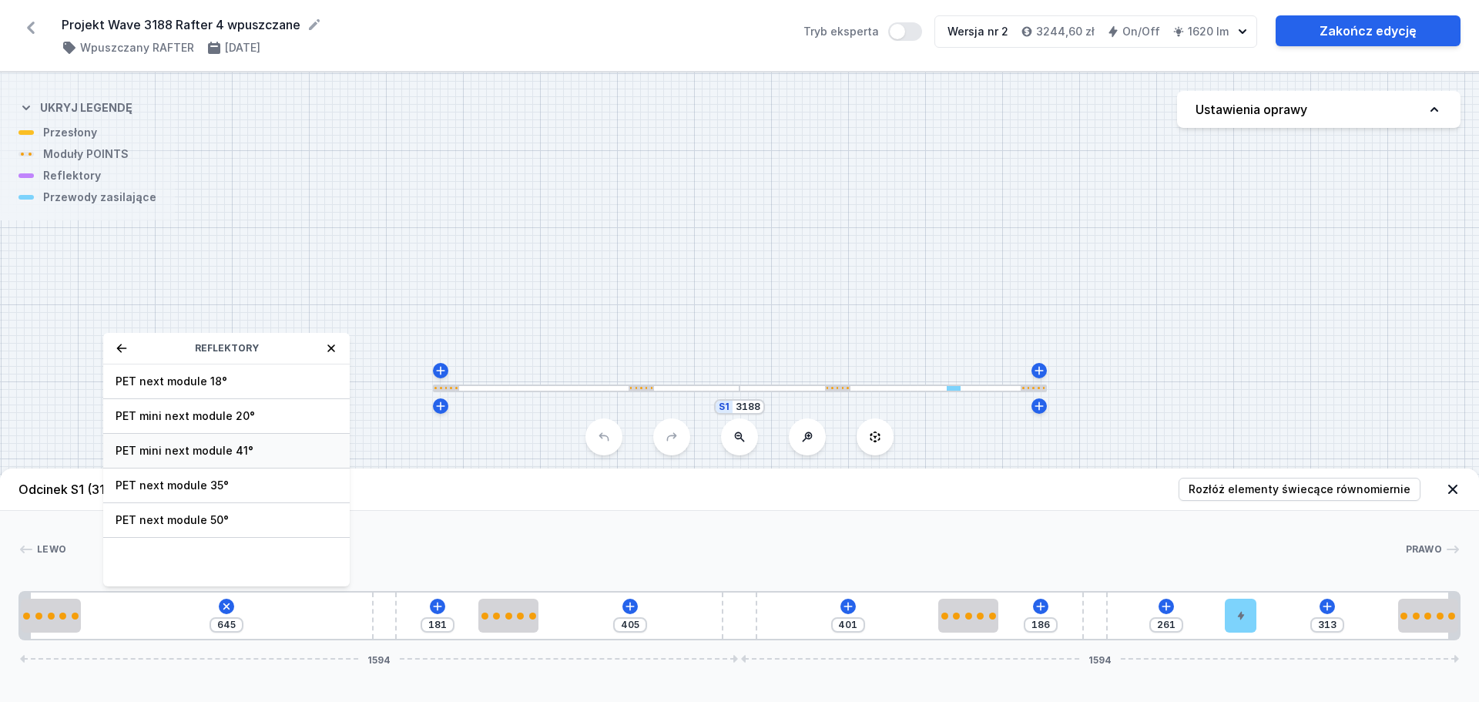
click at [261, 446] on span "PET mini next module 41°" at bounding box center [227, 450] width 222 height 15
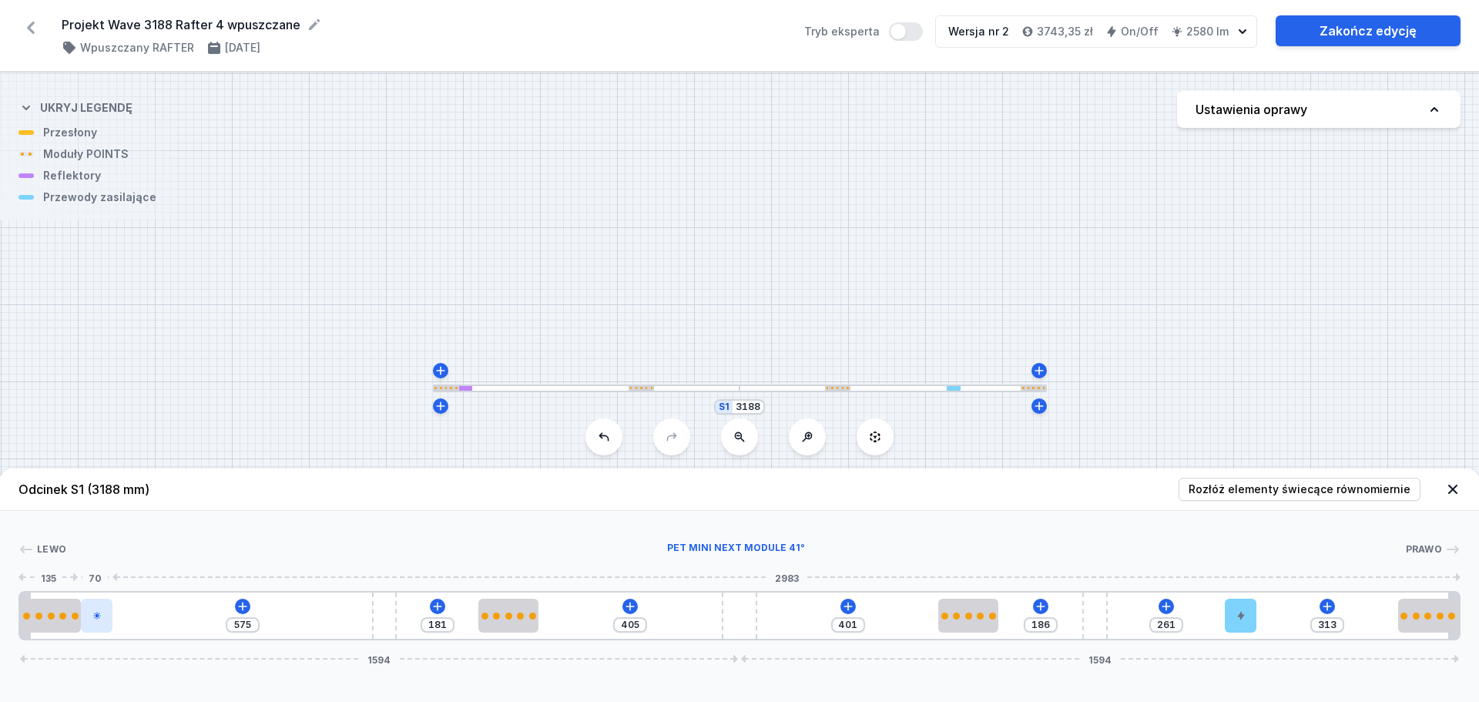
click at [99, 535] on icon at bounding box center [96, 615] width 9 height 9
click at [104, 535] on icon at bounding box center [98, 571] width 12 height 12
click at [132, 535] on div at bounding box center [128, 616] width 32 height 34
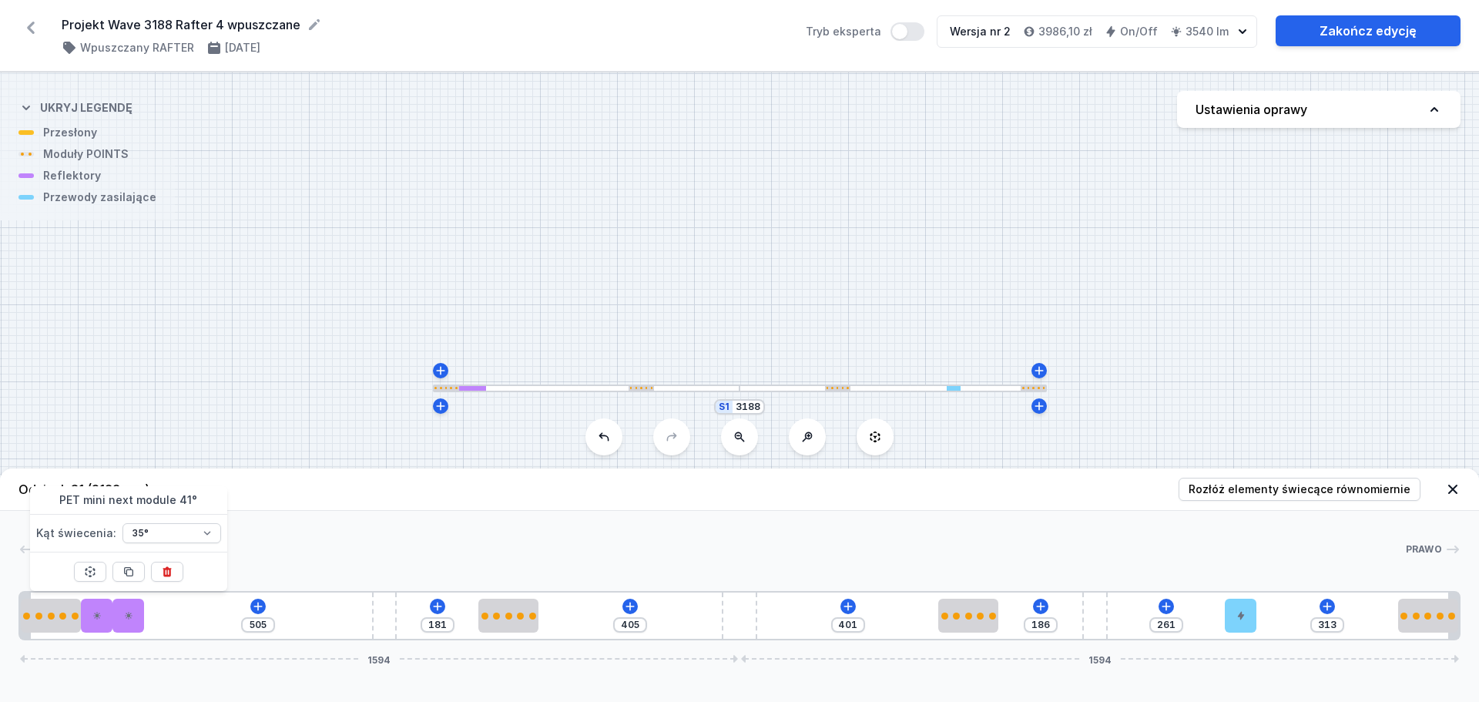
click at [132, 535] on div at bounding box center [128, 571] width 32 height 39
click at [132, 535] on icon at bounding box center [128, 572] width 8 height 8
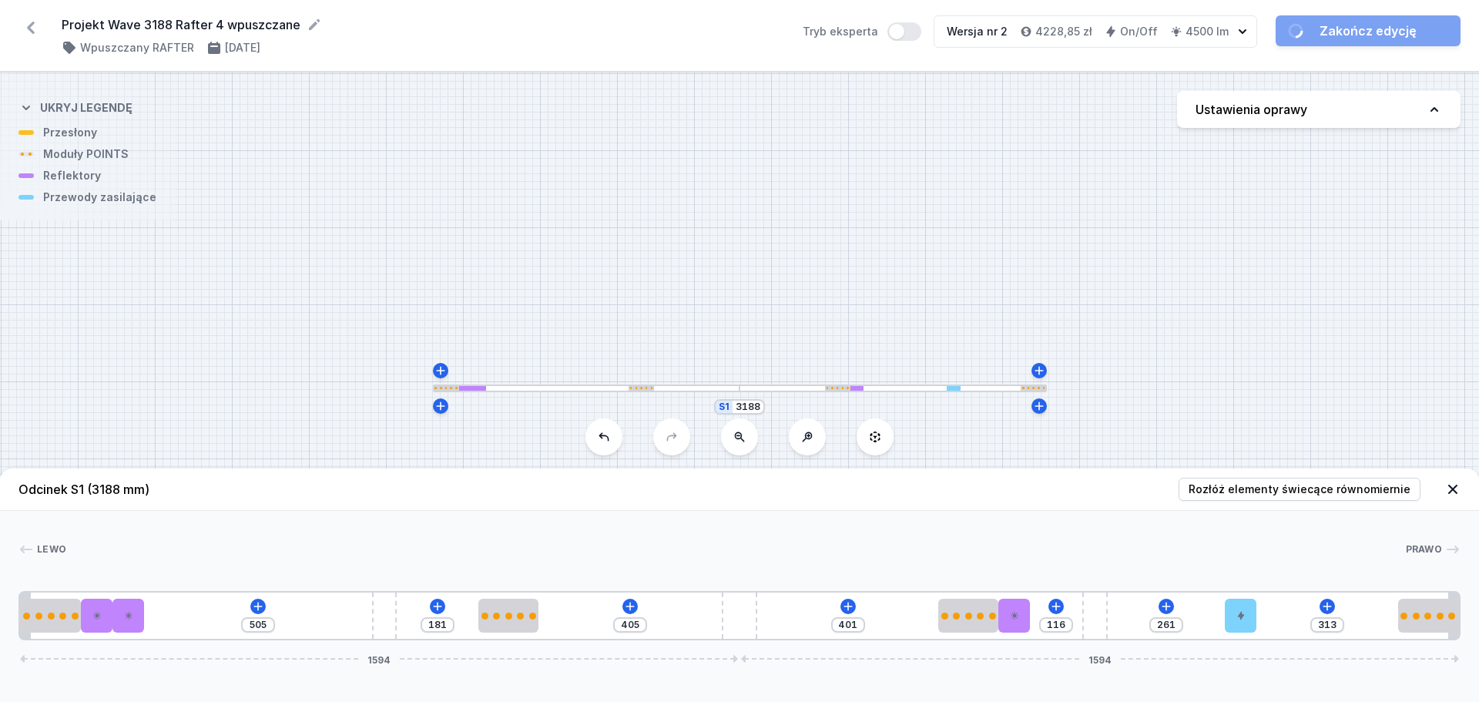
drag, startPoint x: 161, startPoint y: 617, endPoint x: 1042, endPoint y: 641, distance: 881.6
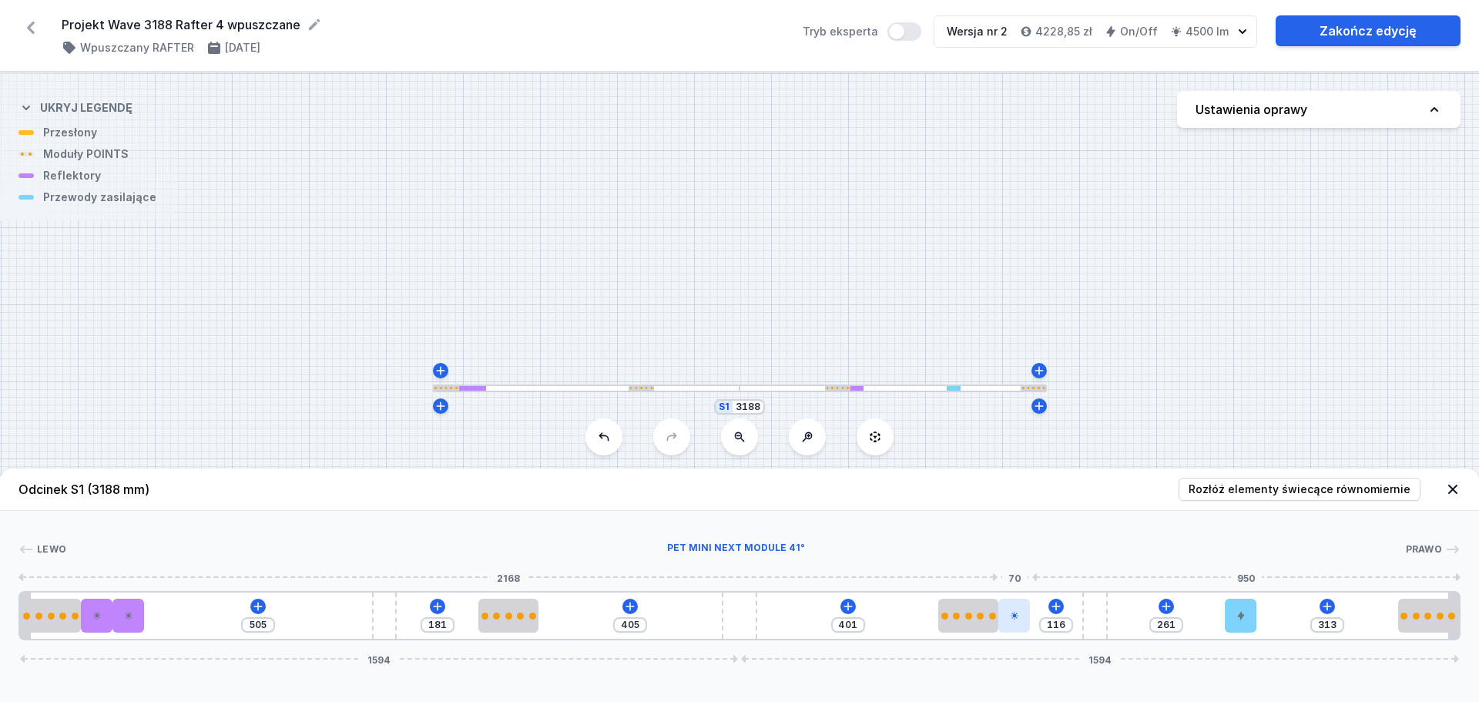
click at [1018, 535] on icon at bounding box center [1014, 615] width 9 height 9
click at [1024, 535] on button at bounding box center [1014, 572] width 32 height 20
drag, startPoint x: 132, startPoint y: 623, endPoint x: 216, endPoint y: 626, distance: 83.2
click at [216, 535] on div at bounding box center [219, 616] width 32 height 34
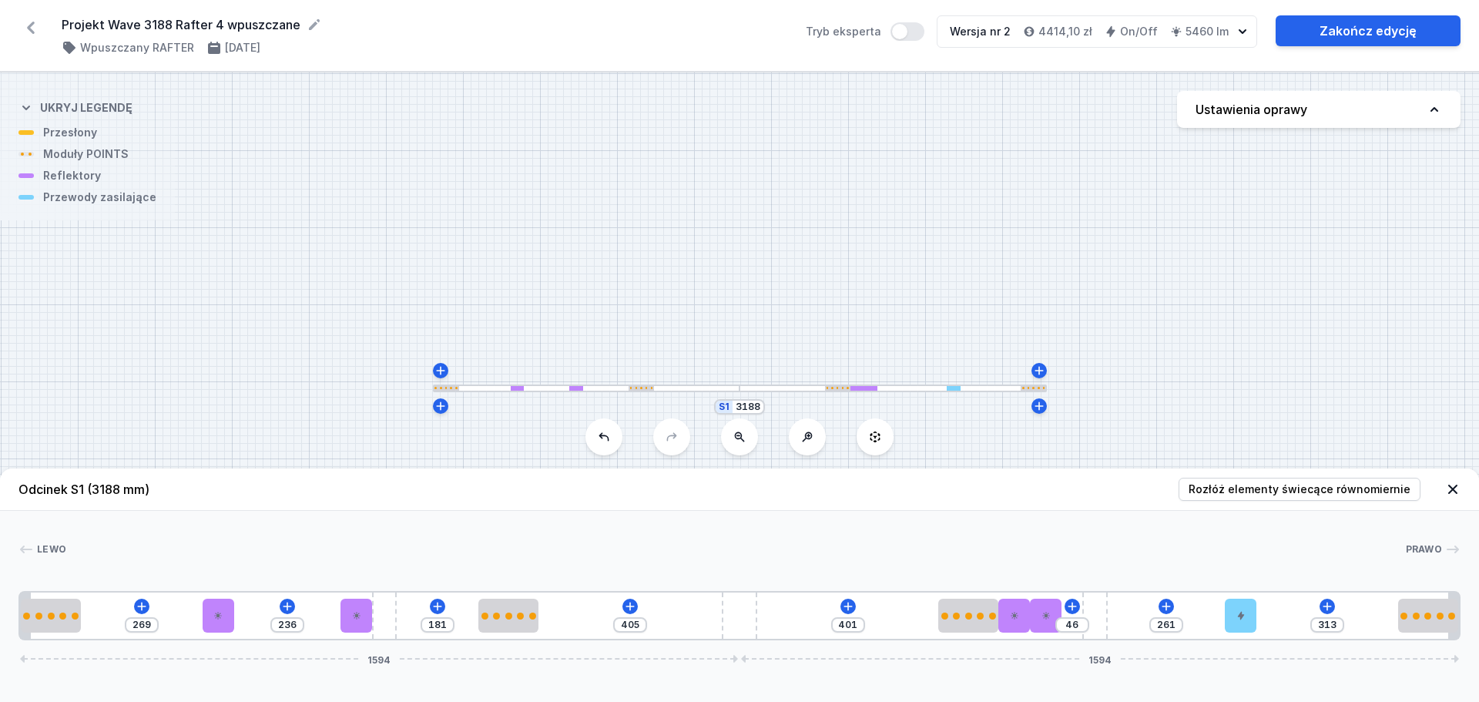
drag, startPoint x: 102, startPoint y: 619, endPoint x: 363, endPoint y: 637, distance: 261.0
click at [1171, 535] on icon at bounding box center [1241, 616] width 6 height 8
click at [1171, 535] on button at bounding box center [1241, 572] width 32 height 20
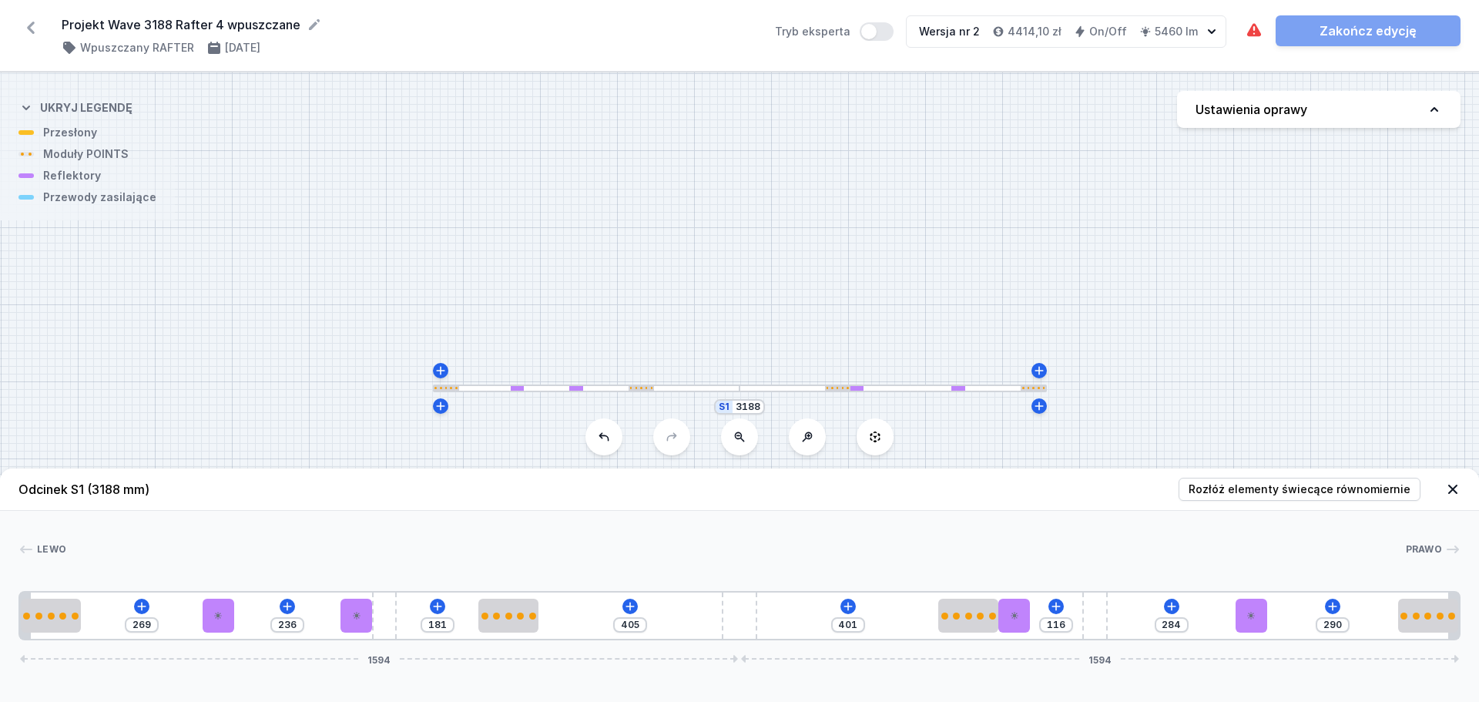
drag, startPoint x: 1053, startPoint y: 616, endPoint x: 1276, endPoint y: 602, distance: 223.8
drag, startPoint x: 1014, startPoint y: 621, endPoint x: 1124, endPoint y: 623, distance: 110.2
click at [1171, 535] on icon at bounding box center [1333, 606] width 12 height 12
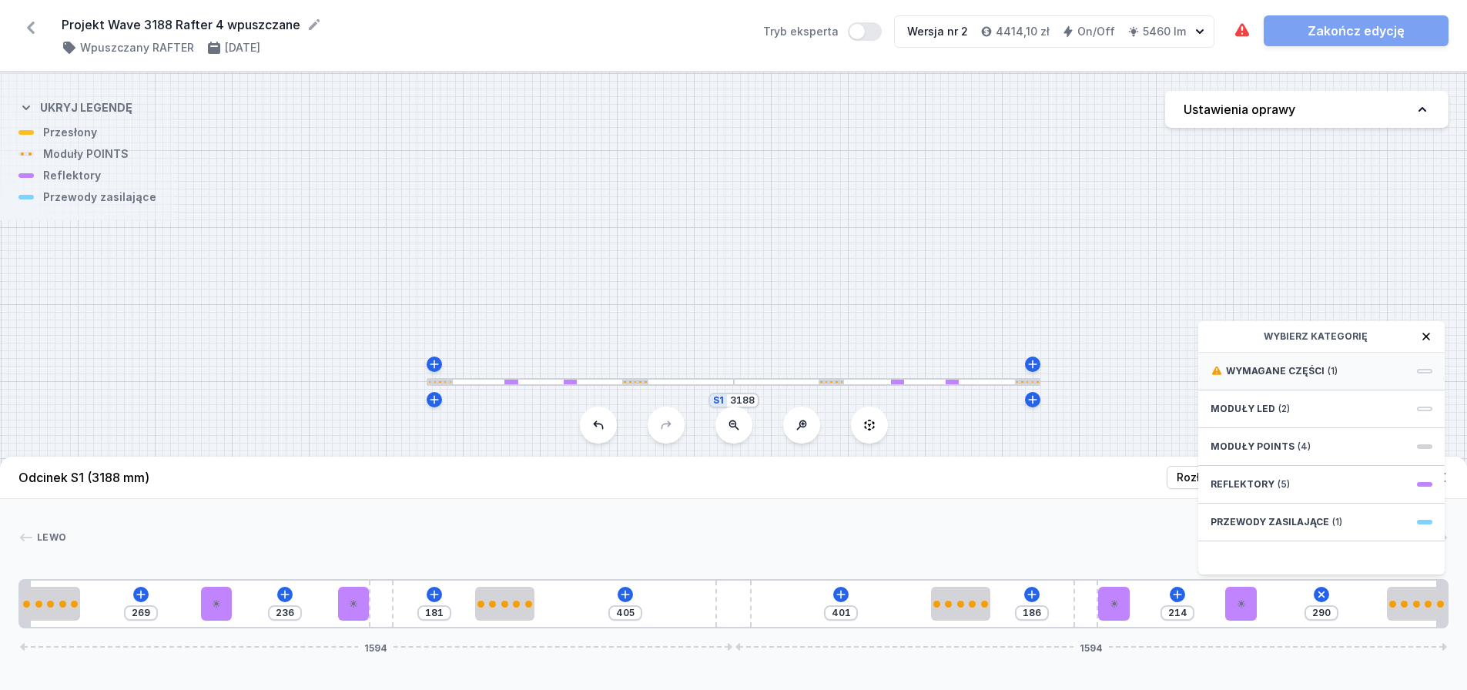
click at [1171, 391] on div "Wymagane części (1)" at bounding box center [1322, 372] width 247 height 38
click at [1171, 387] on div "Hole for power supply cable" at bounding box center [1322, 370] width 247 height 35
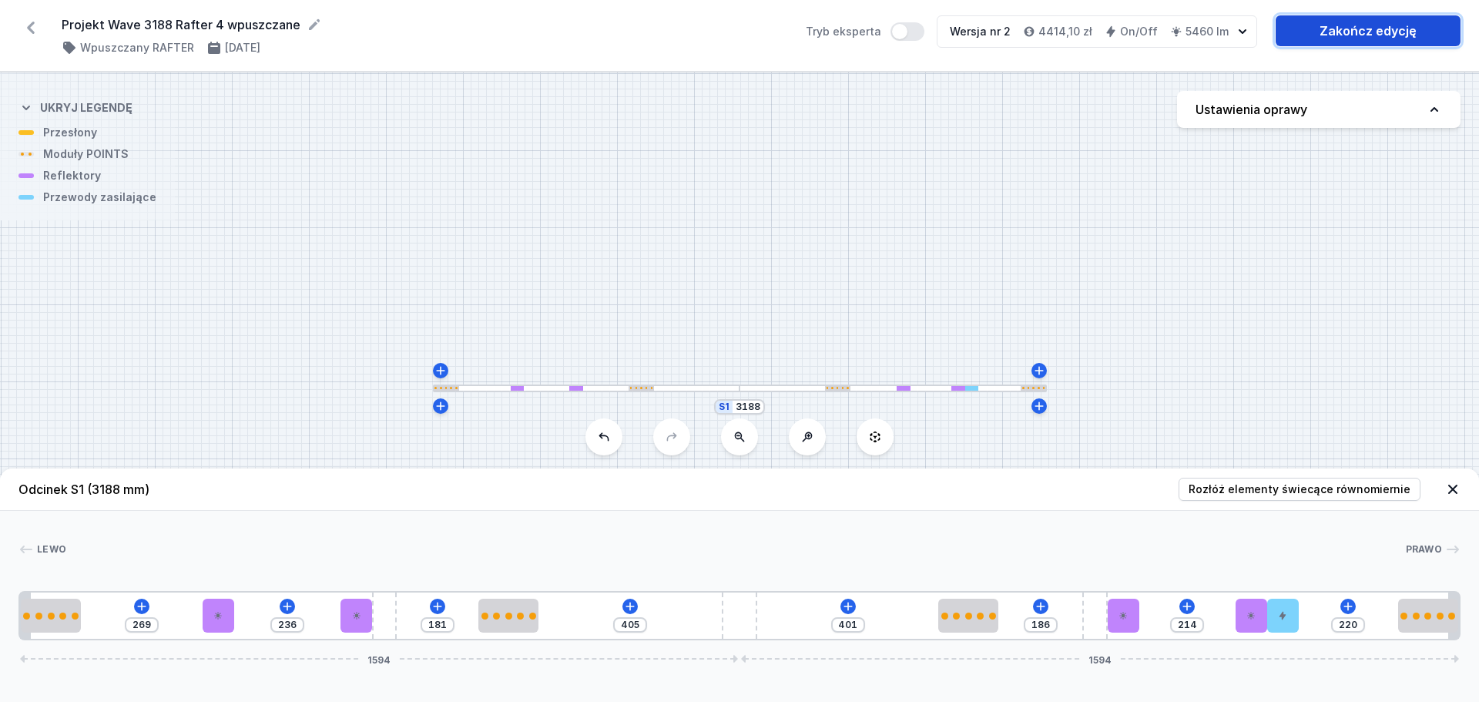
click at [1171, 40] on link "Zakończ edycję" at bounding box center [1368, 30] width 185 height 31
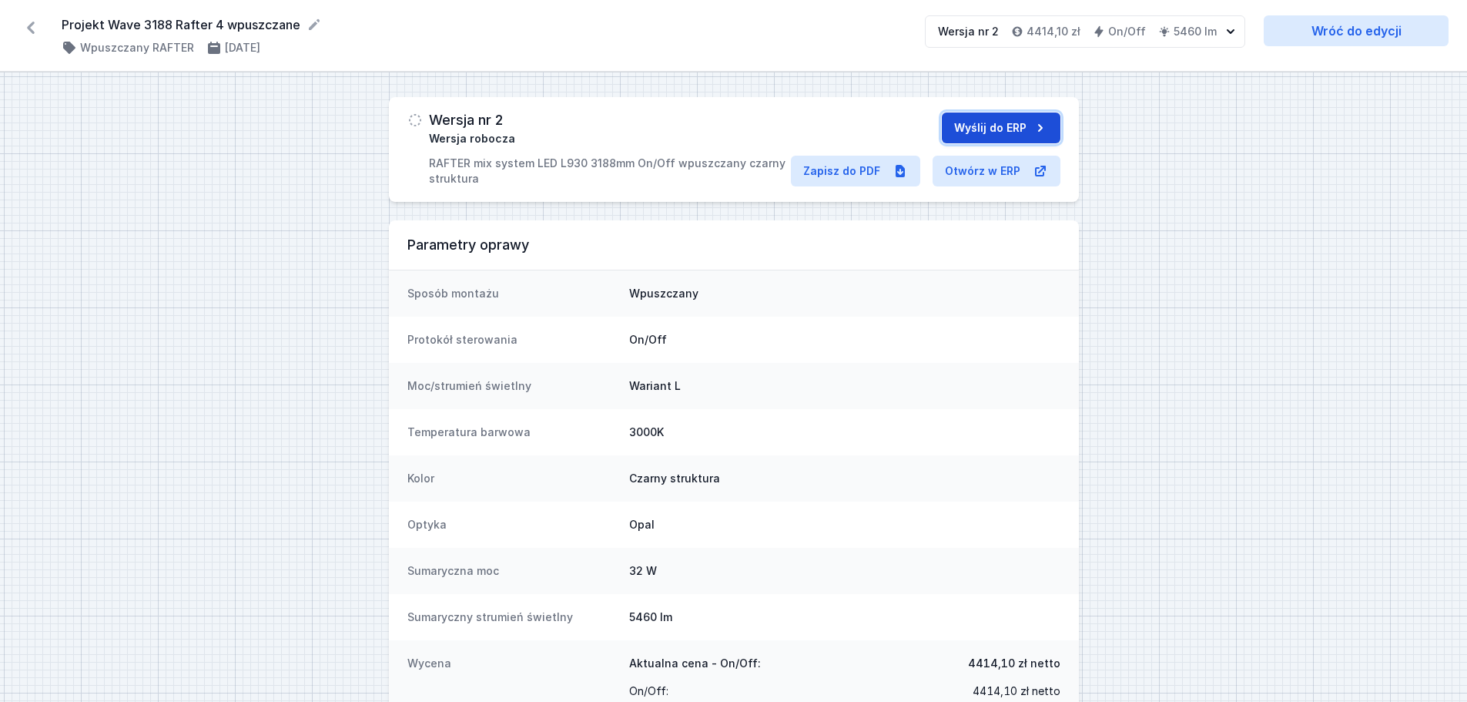
click at [995, 122] on button "Wyślij do ERP" at bounding box center [1001, 127] width 119 height 31
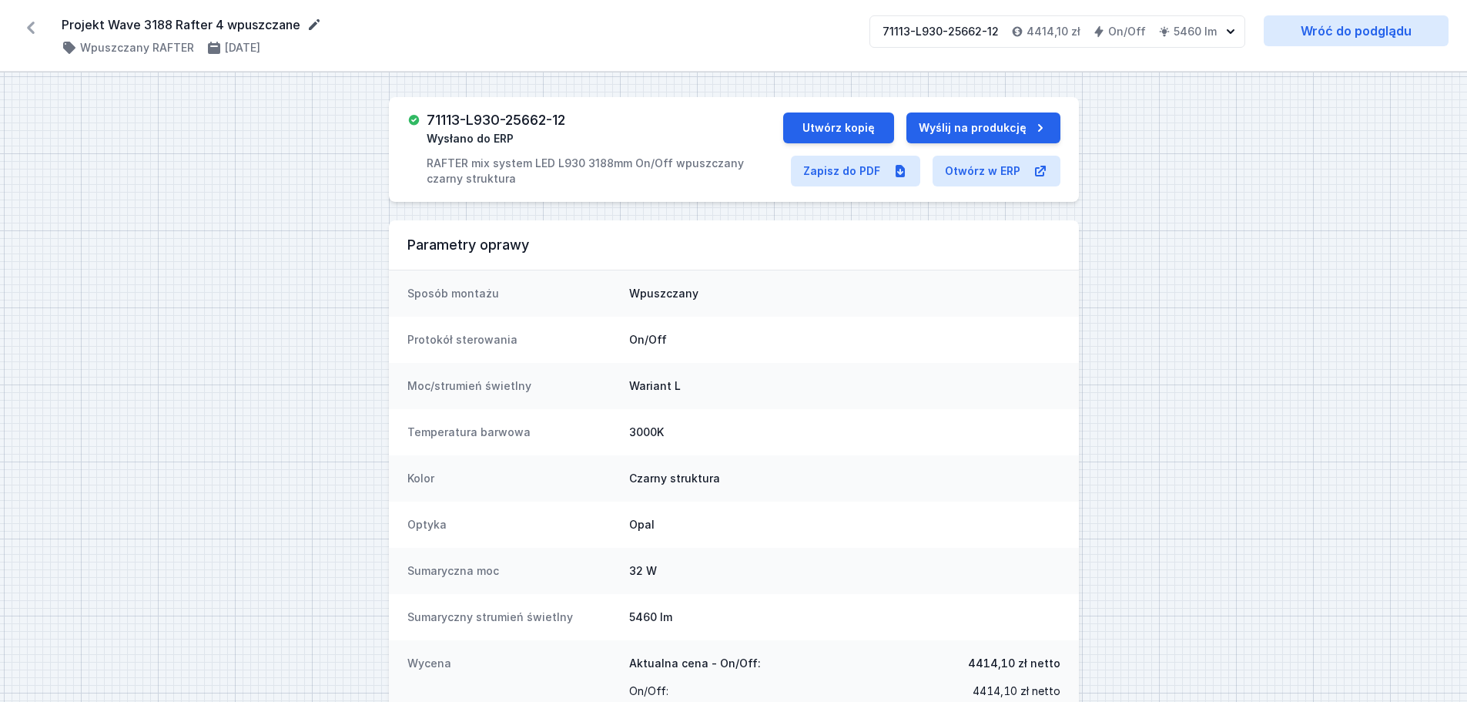
click at [310, 21] on icon at bounding box center [314, 24] width 15 height 15
click at [229, 25] on input "Projekt Wave 3188 Rafter 4 wpuszczane" at bounding box center [210, 25] width 296 height 20
click at [377, 49] on div "Wpuszczany RAFTER 3.09.2025" at bounding box center [457, 47] width 790 height 15
drag, startPoint x: 585, startPoint y: 119, endPoint x: 430, endPoint y: 122, distance: 155.6
click at [424, 123] on div "71113-L930-25662-12 Wysłano do ERP RAFTER mix system LED L930 3188mm On/Off wpu…" at bounding box center [596, 149] width 376 height 74
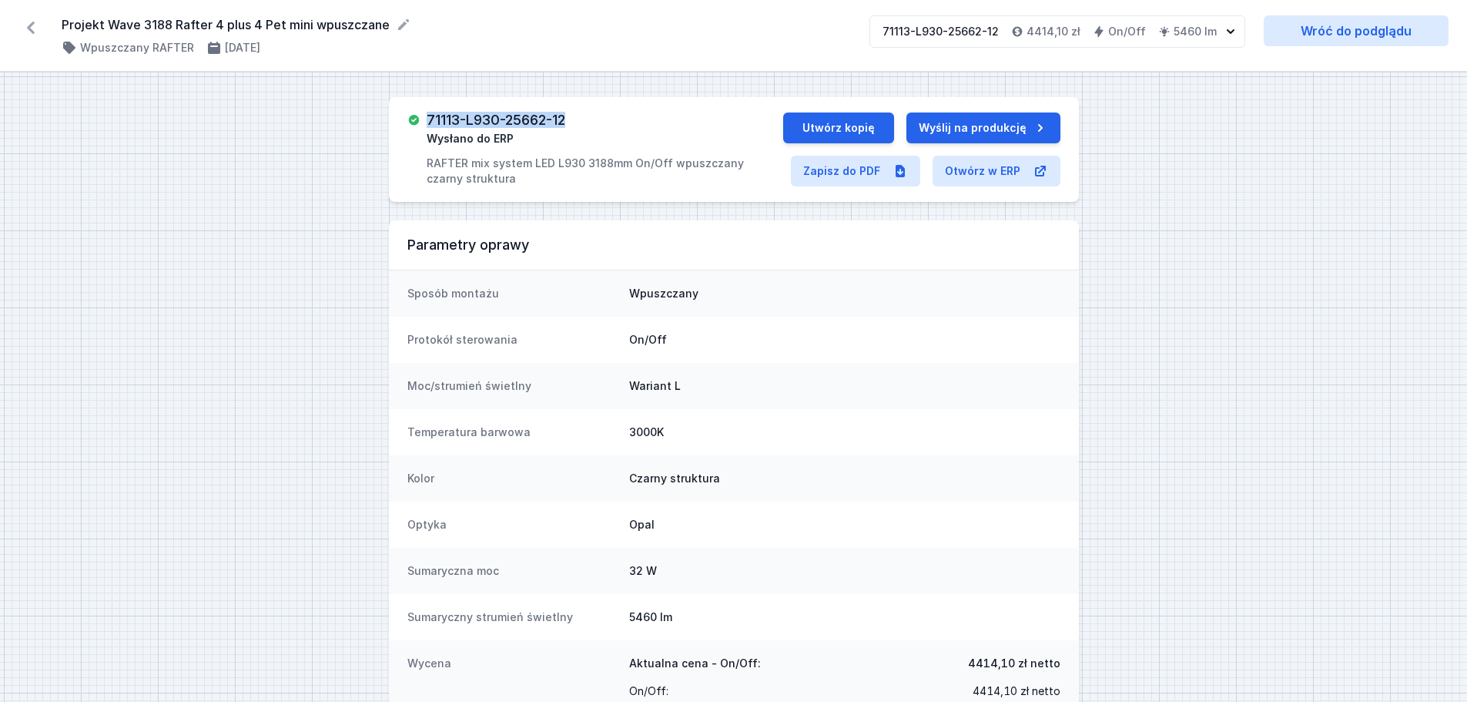
copy h3 "71113-L930-25662-12"
click at [26, 26] on icon at bounding box center [30, 27] width 25 height 25
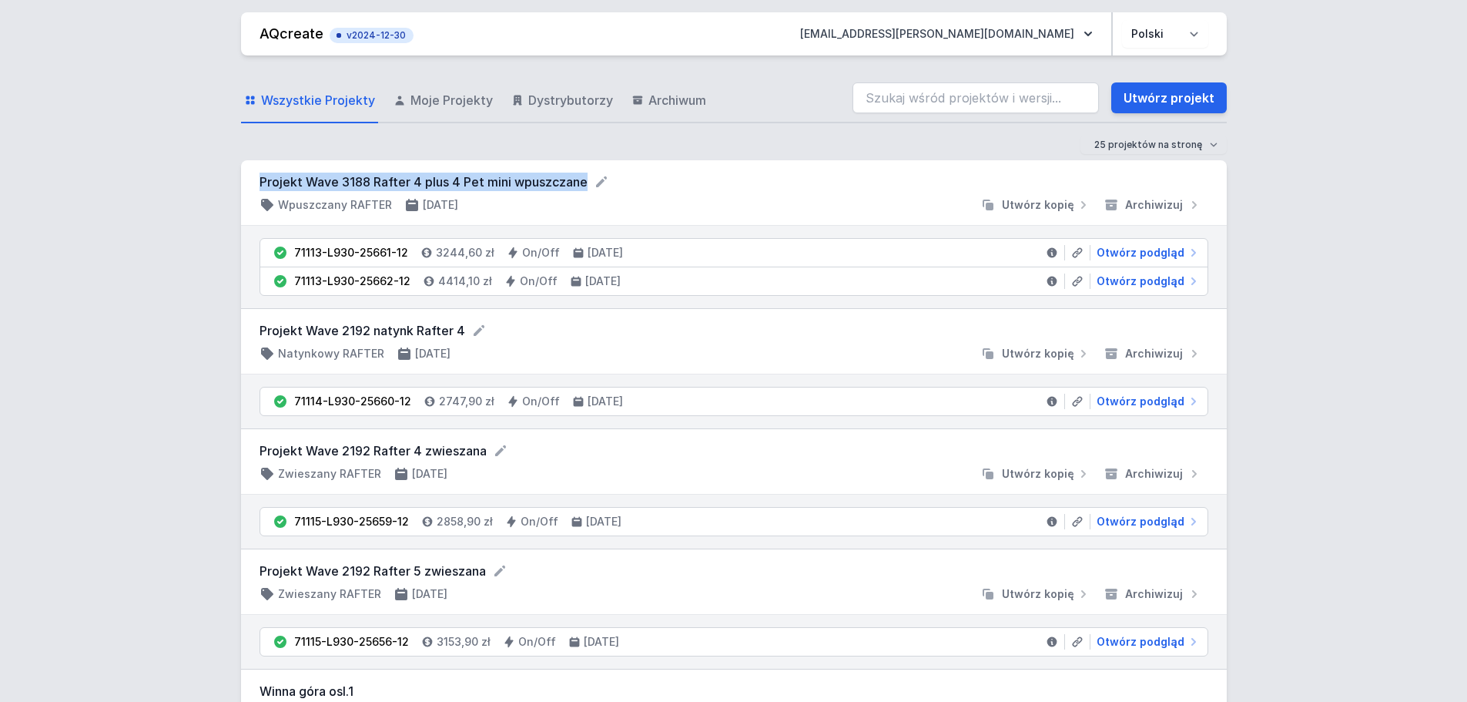
drag, startPoint x: 259, startPoint y: 186, endPoint x: 585, endPoint y: 184, distance: 325.9
click at [585, 184] on form "Projekt Wave 3188 Rafter 4 plus 4 Pet mini wpuszczane" at bounding box center [734, 182] width 949 height 18
click at [1139, 102] on link "Utwórz projekt" at bounding box center [1170, 97] width 116 height 31
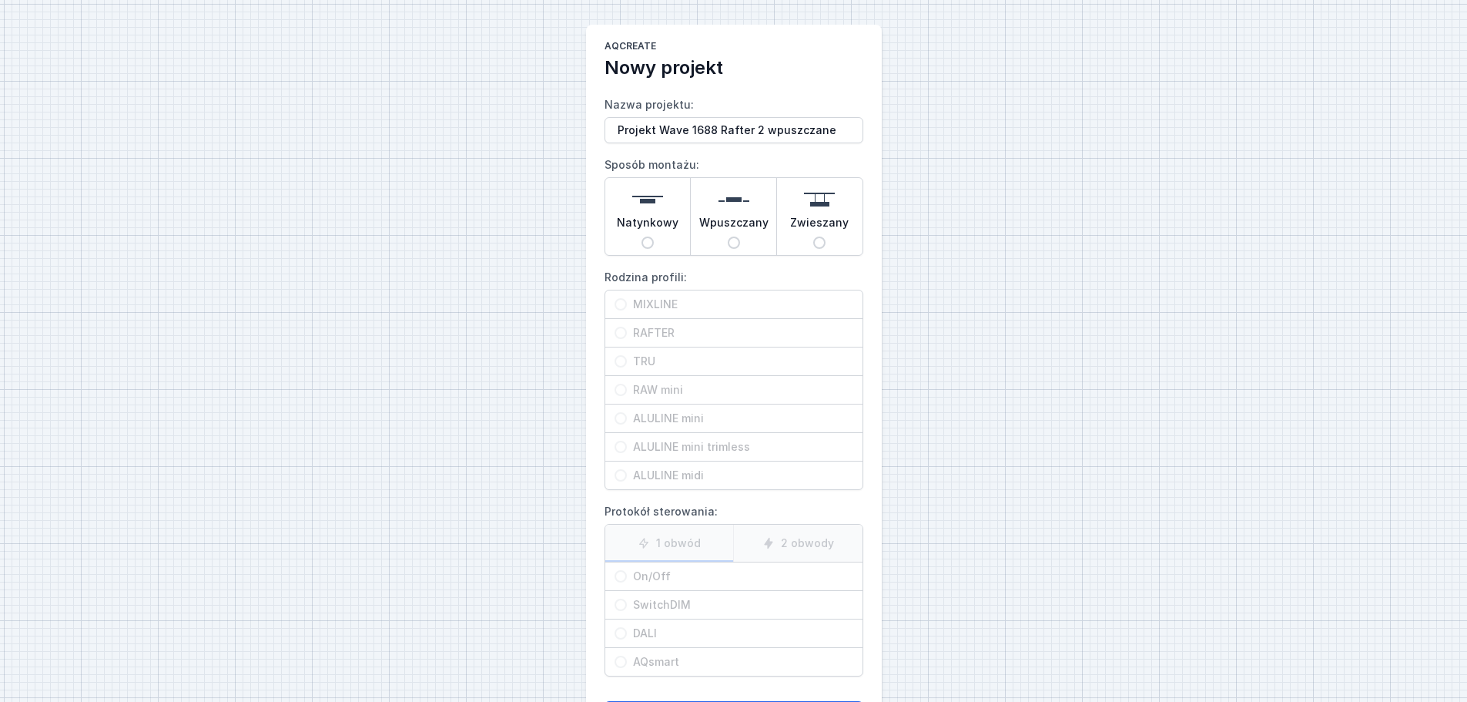
click at [743, 210] on img at bounding box center [734, 199] width 31 height 31
click at [740, 236] on input "Wpuszczany" at bounding box center [734, 242] width 12 height 12
click at [689, 334] on span "RAFTER" at bounding box center [740, 332] width 226 height 15
click at [627, 334] on input "RAFTER" at bounding box center [621, 333] width 12 height 12
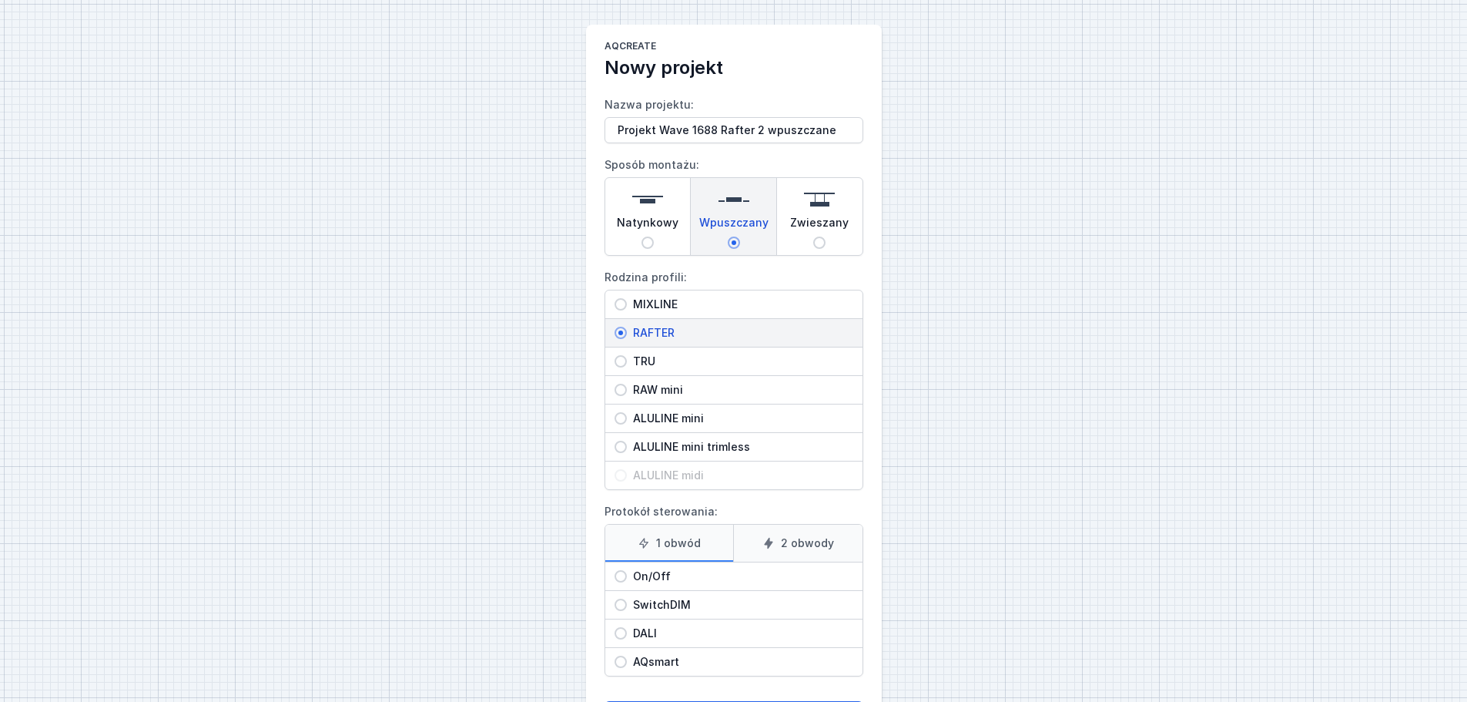
click at [674, 535] on span "On/Off" at bounding box center [740, 576] width 226 height 15
click at [627, 535] on input "On/Off" at bounding box center [621, 576] width 12 height 12
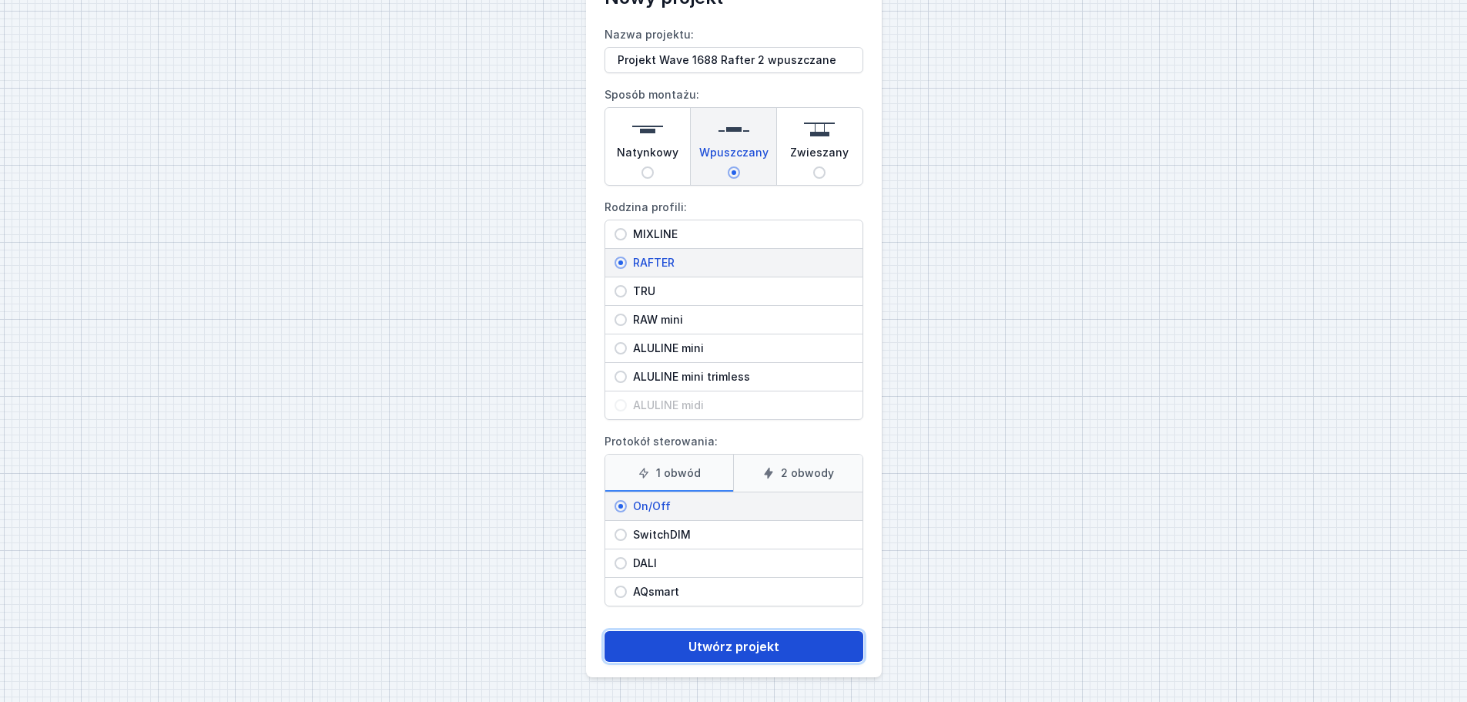
click at [719, 535] on button "Utwórz projekt" at bounding box center [734, 646] width 259 height 31
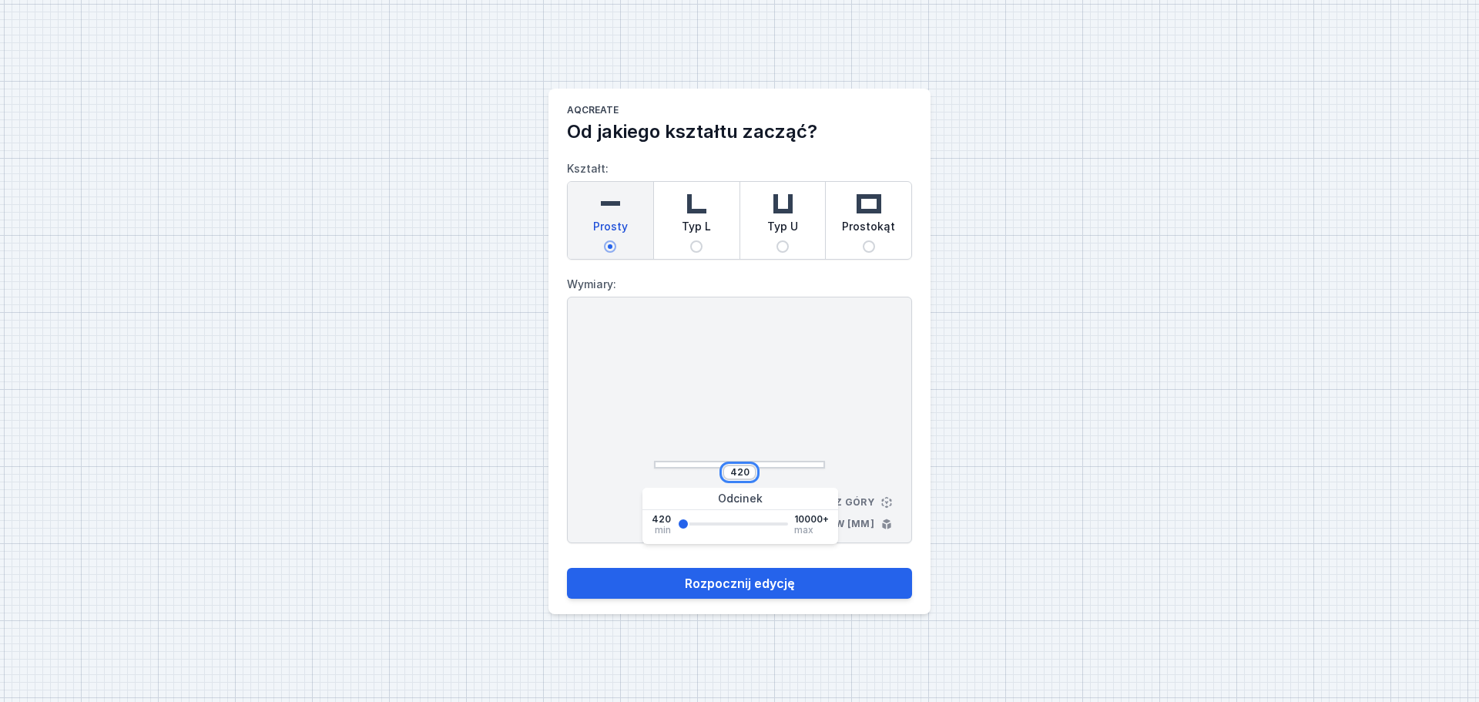
click at [750, 466] on input "420" at bounding box center [739, 472] width 25 height 12
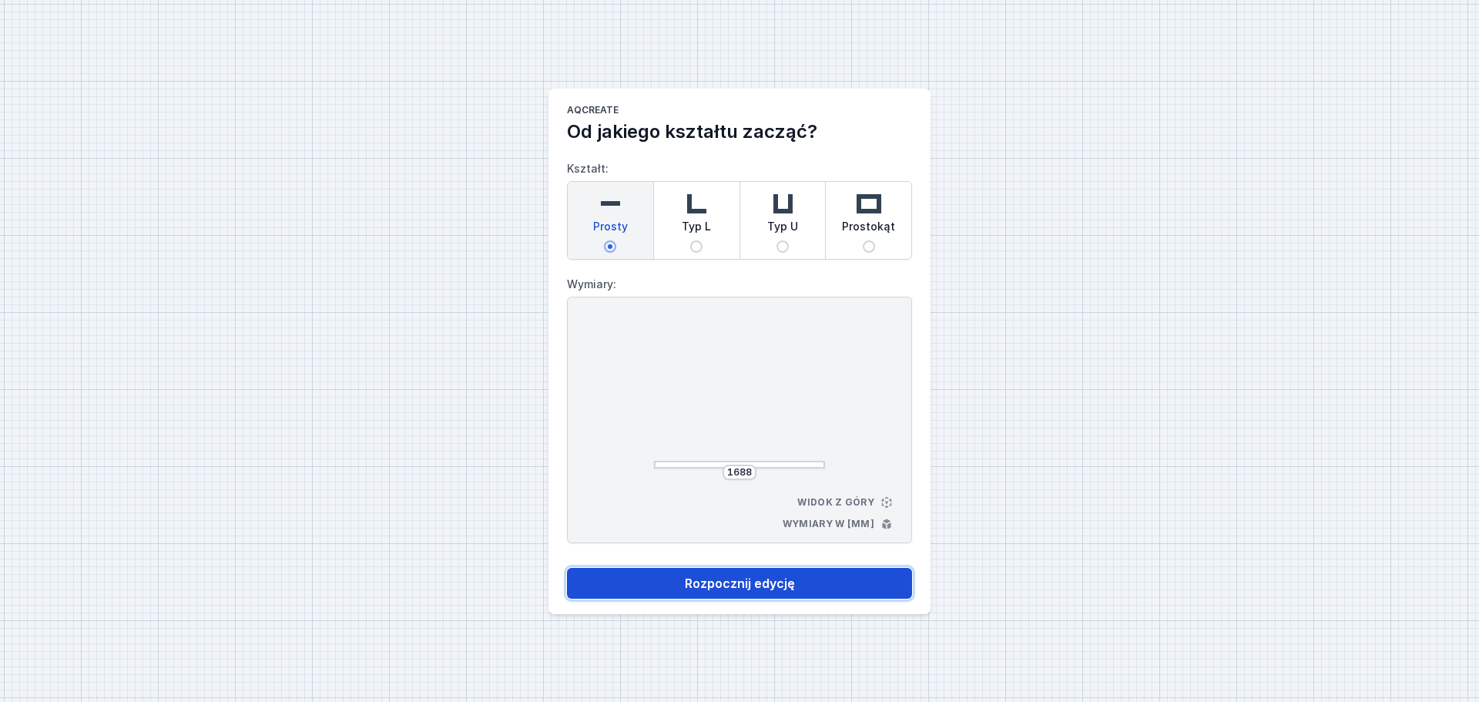
click at [800, 535] on button "Rozpocznij edycję" at bounding box center [739, 583] width 345 height 31
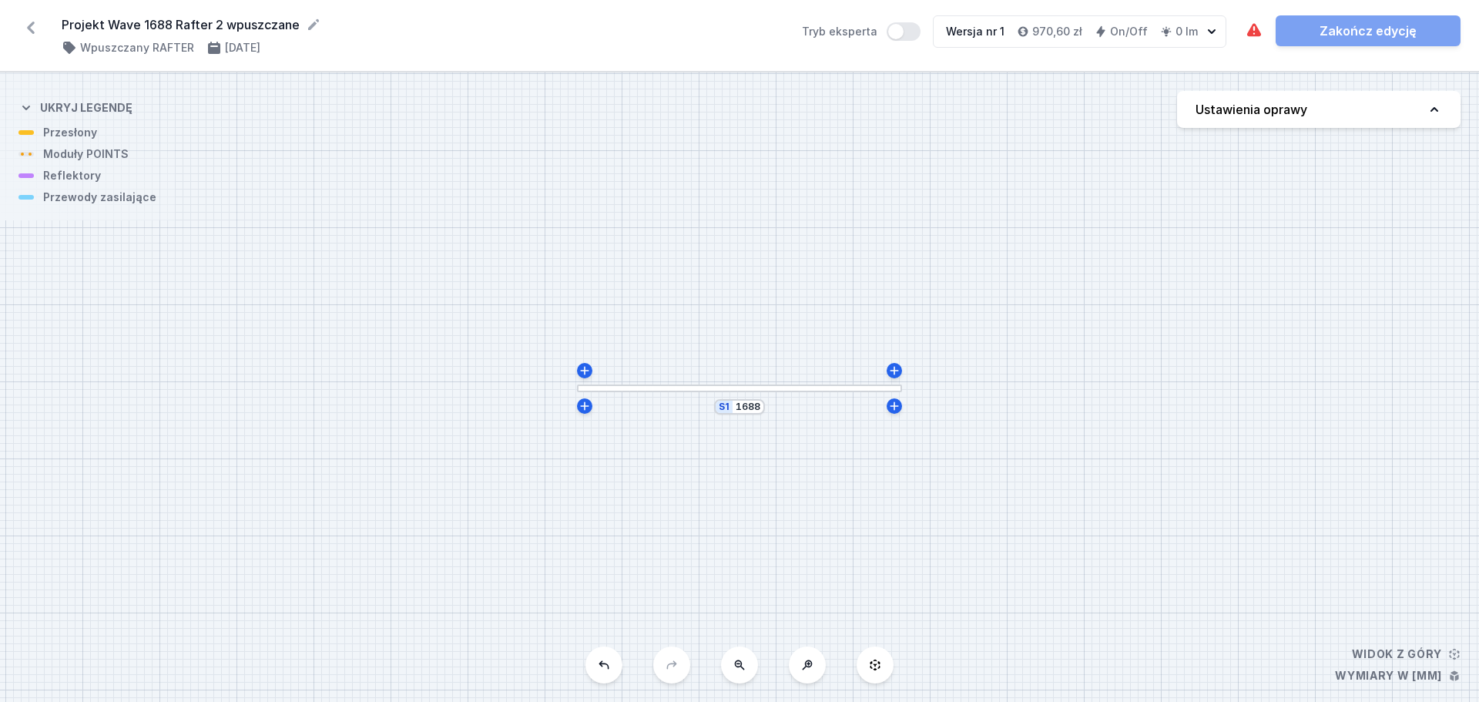
click at [1171, 116] on h4 "Ustawienia oprawy" at bounding box center [1252, 109] width 112 height 18
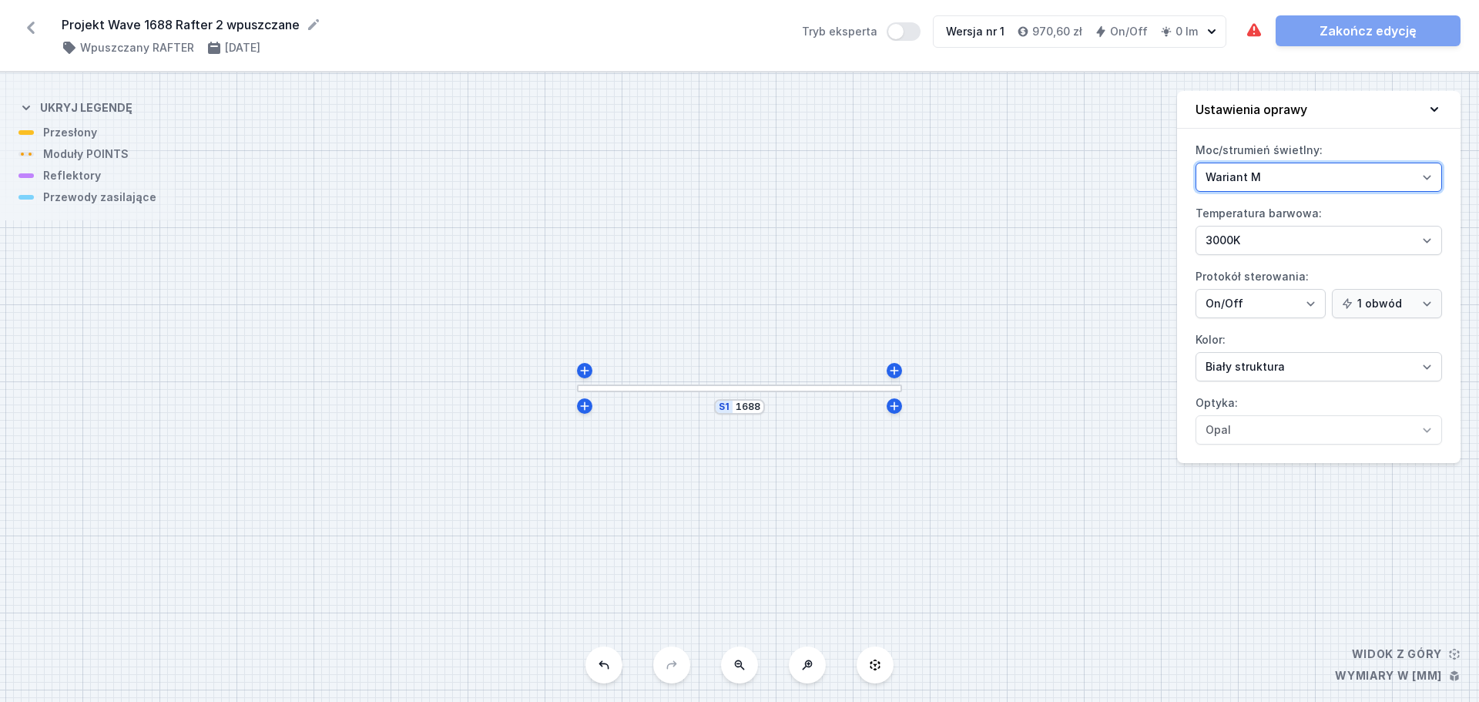
drag, startPoint x: 1313, startPoint y: 171, endPoint x: 1309, endPoint y: 206, distance: 35.6
click at [1171, 206] on div "Moc/strumień świetlny: Wariant L Wariant M Temperatura barwowa: 2700K 3000K 400…" at bounding box center [1318, 300] width 283 height 325
click at [1171, 163] on select "Wariant L Wariant M" at bounding box center [1319, 177] width 247 height 29
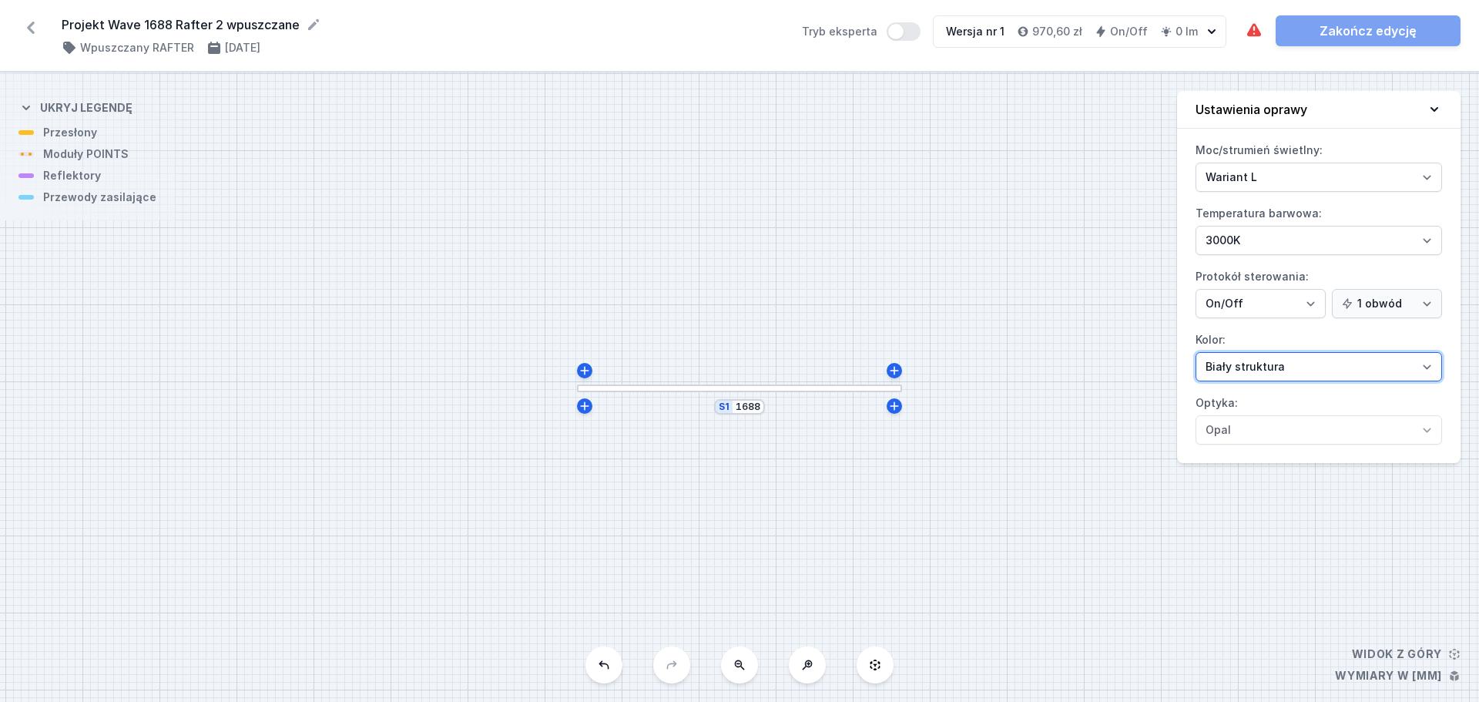
click at [1171, 367] on select "Biały struktura Czarny struktura Złoty struktura Miedziany Szary Inny (z palety…" at bounding box center [1319, 366] width 247 height 29
click at [1171, 352] on select "Biały struktura Czarny struktura Złoty struktura Miedziany Szary Inny (z palety…" at bounding box center [1319, 366] width 247 height 29
click at [778, 390] on div at bounding box center [739, 388] width 325 height 8
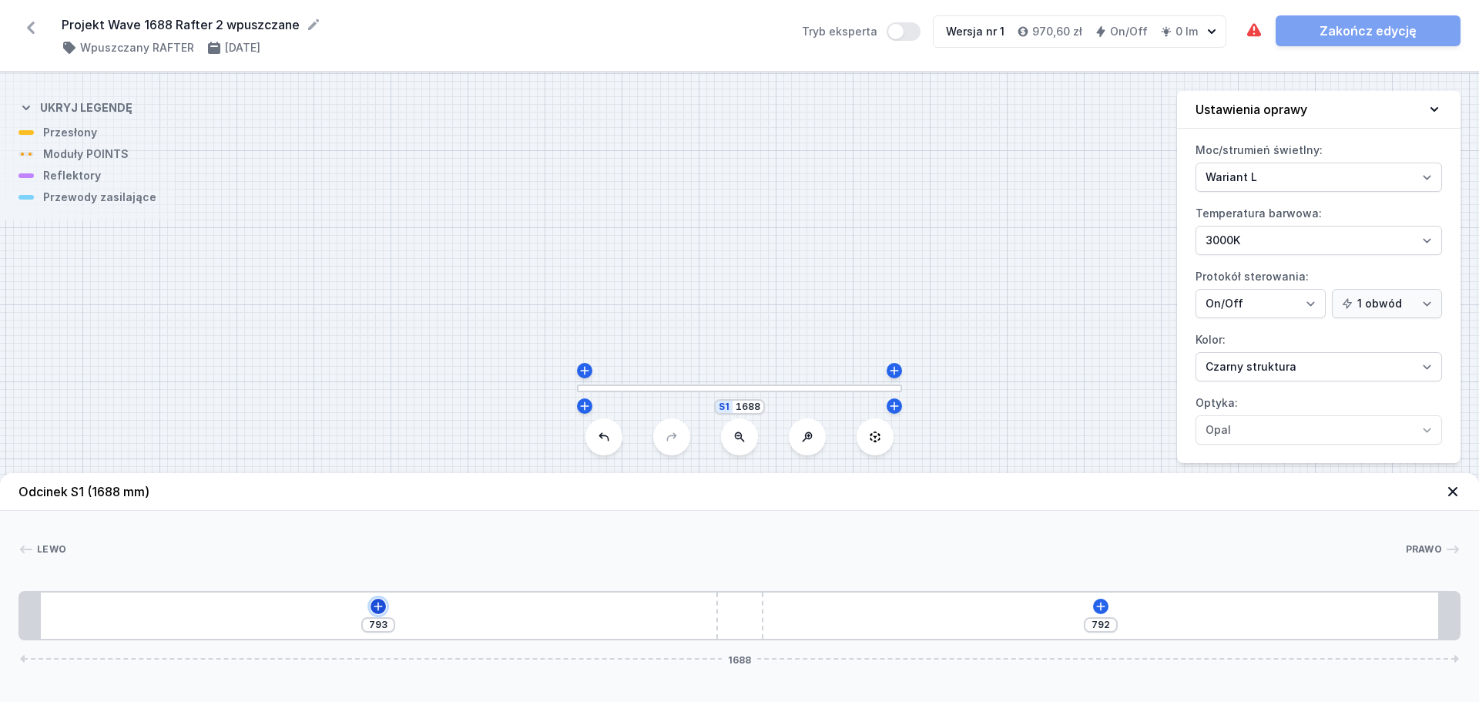
click at [381, 535] on icon at bounding box center [378, 606] width 12 height 12
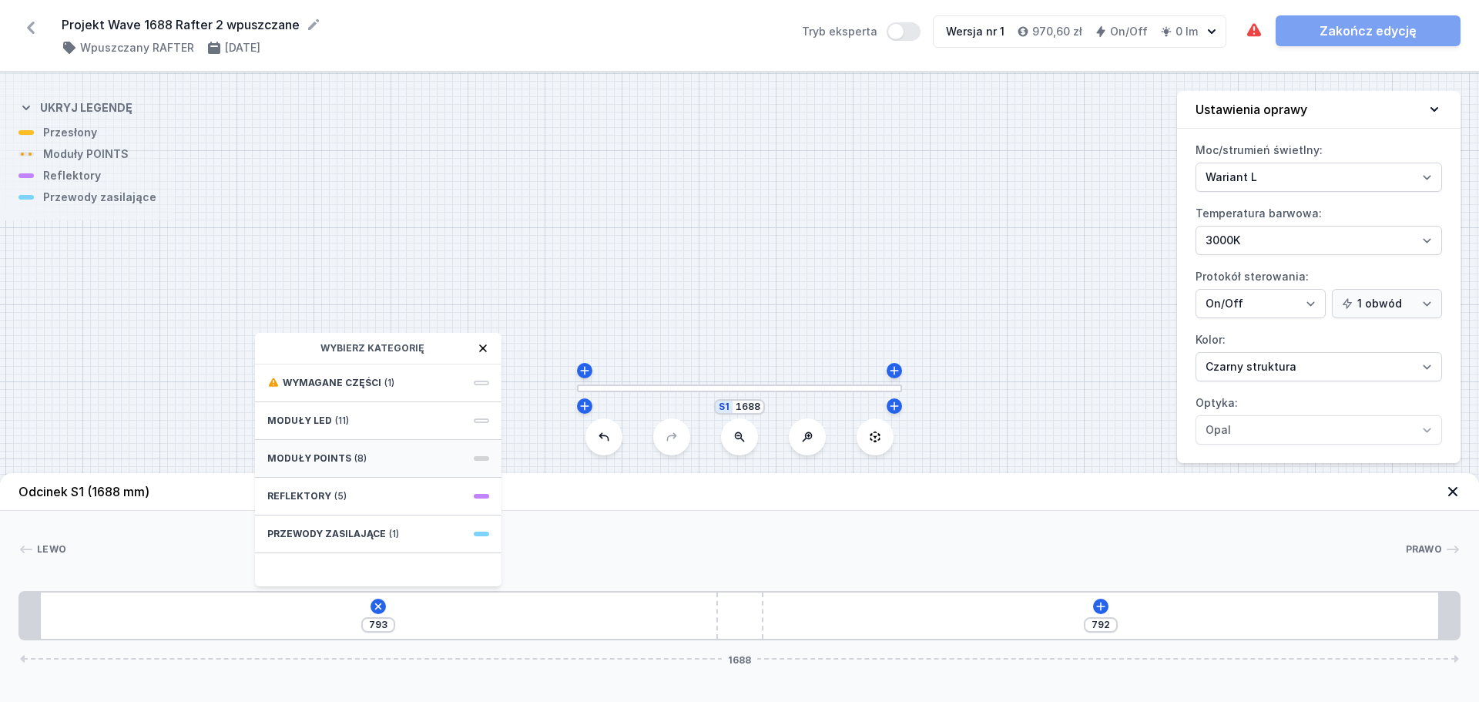
click at [373, 464] on div "Moduły POINTS (8)" at bounding box center [378, 459] width 247 height 38
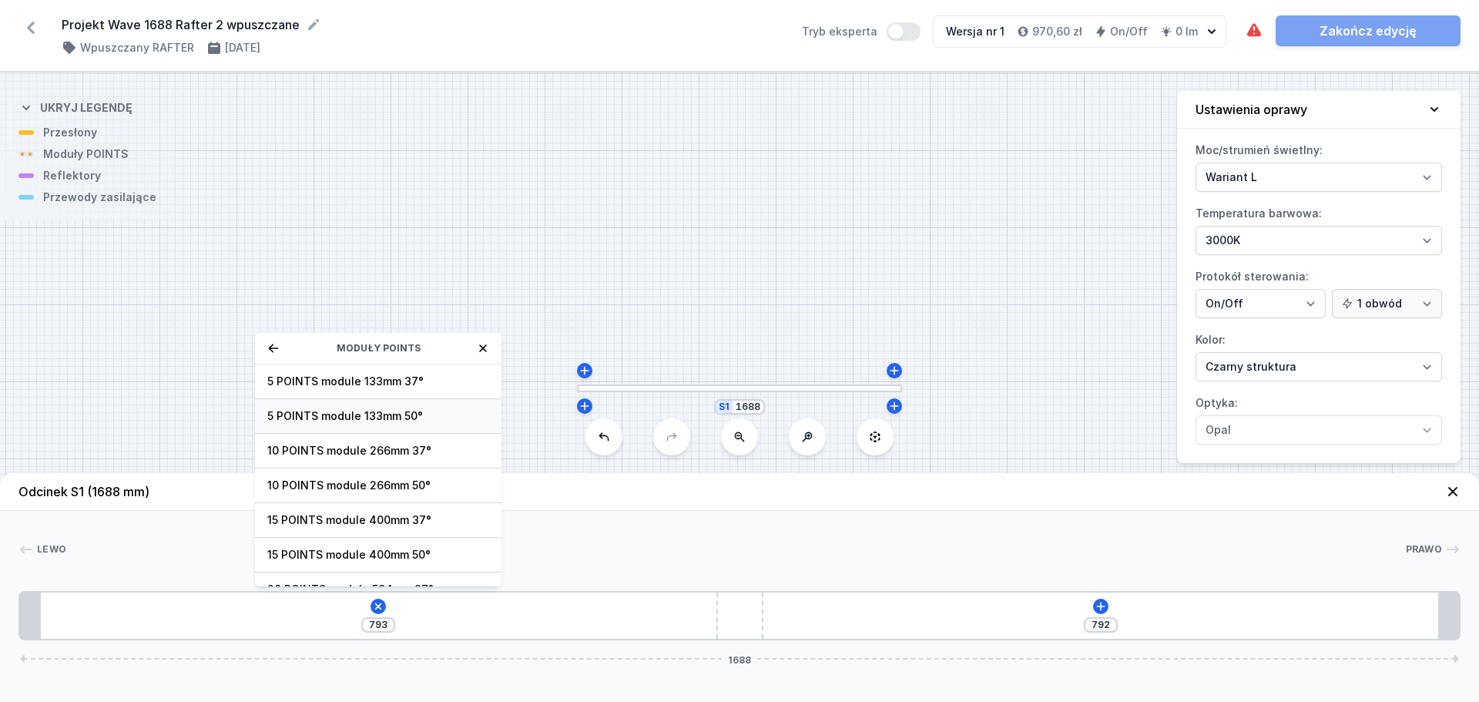
click at [328, 423] on span "5 POINTS module 133mm 50°" at bounding box center [378, 415] width 222 height 15
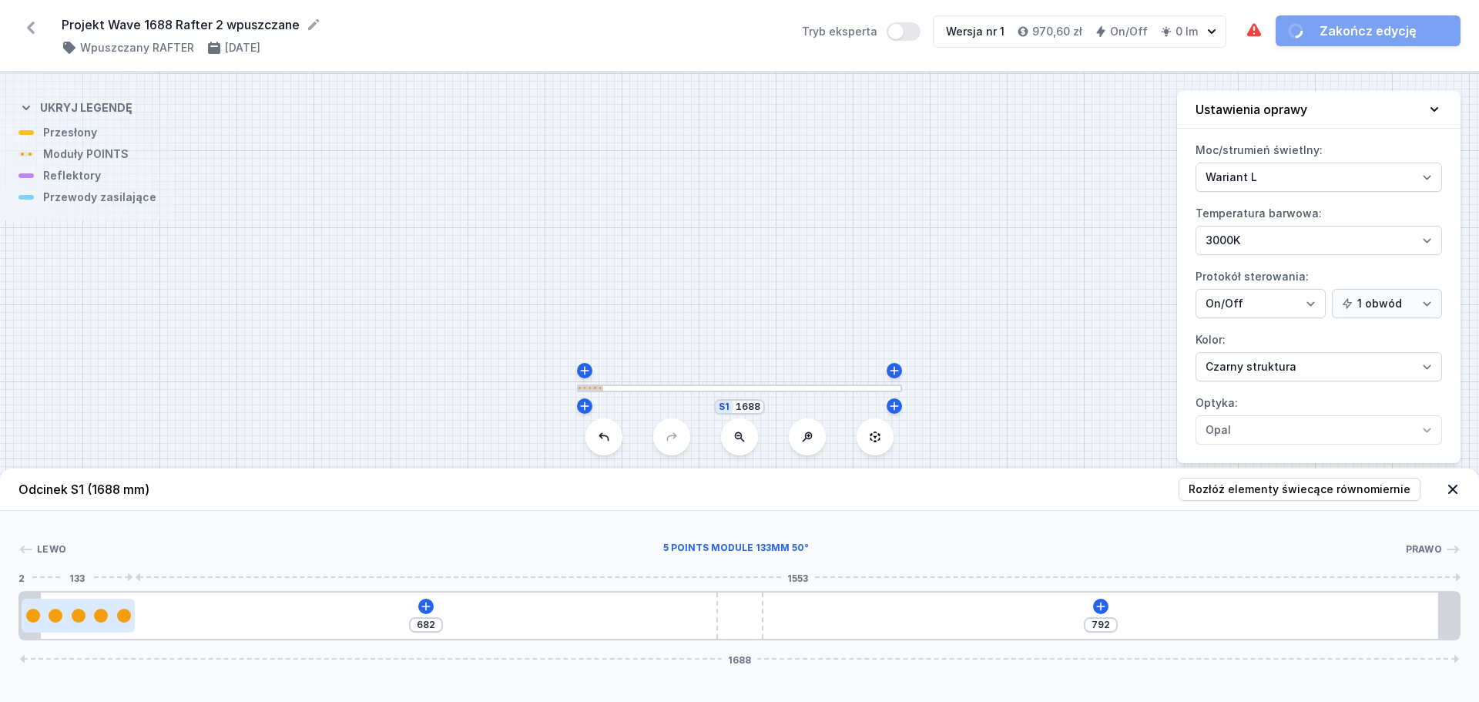
click at [91, 535] on div at bounding box center [78, 616] width 113 height 34
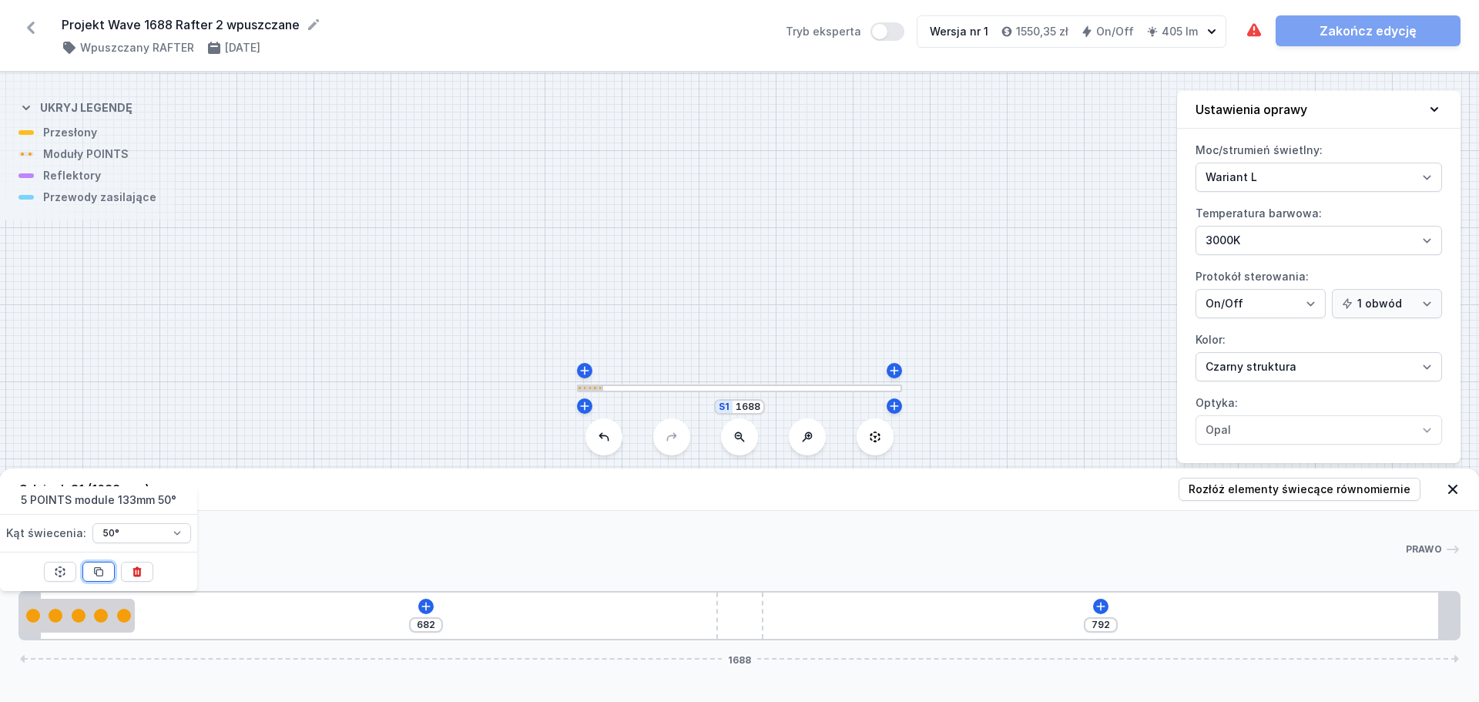
click at [106, 535] on button at bounding box center [98, 572] width 32 height 20
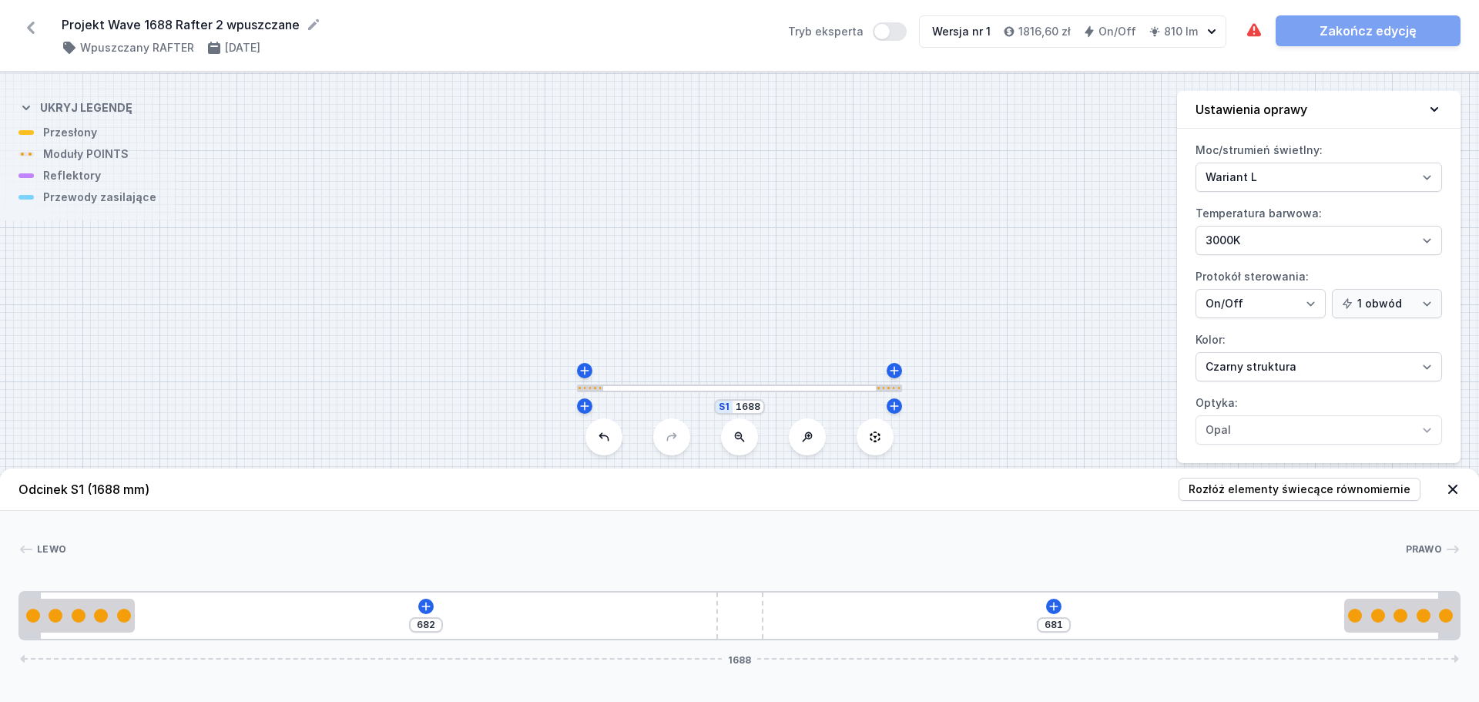
drag, startPoint x: 181, startPoint y: 631, endPoint x: 1391, endPoint y: 568, distance: 1211.9
click at [1052, 535] on icon at bounding box center [1054, 606] width 12 height 12
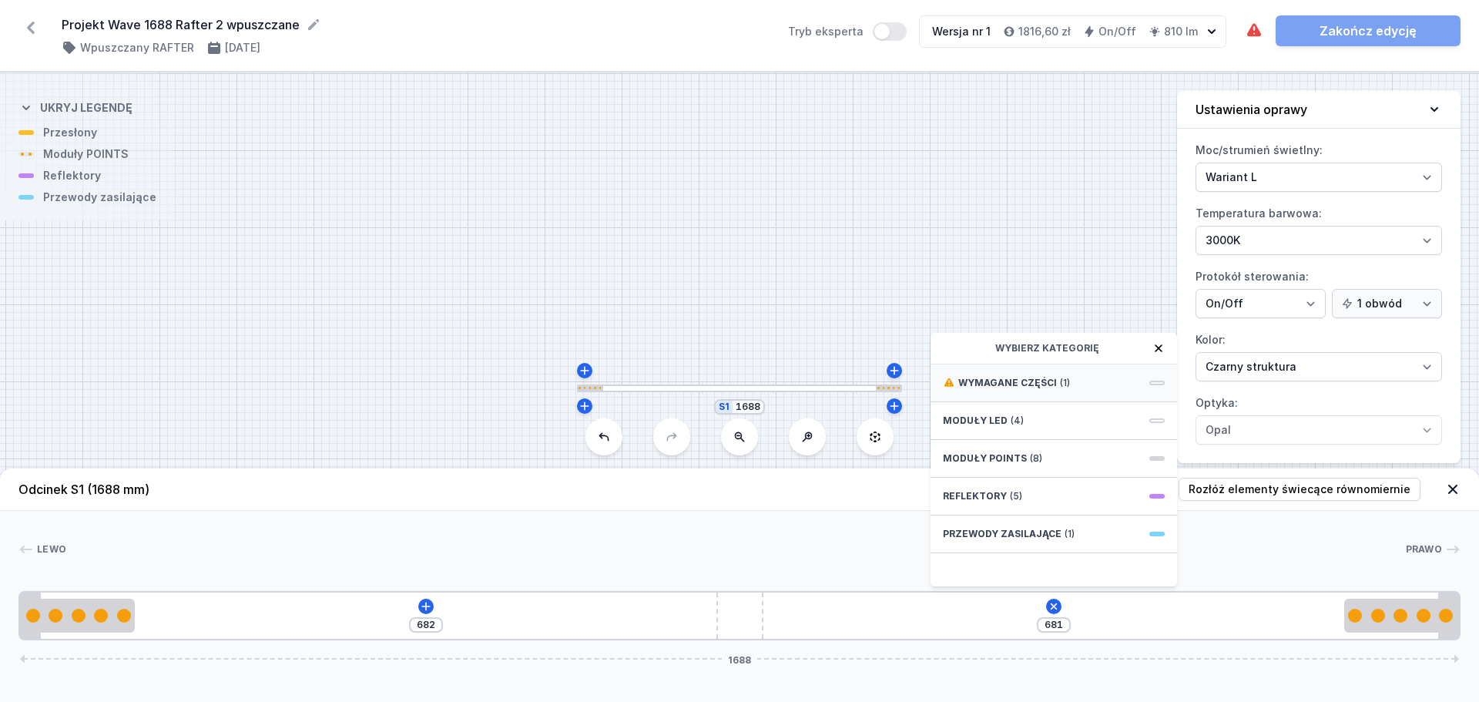
click at [1109, 372] on div "Wymagane części (1)" at bounding box center [1054, 383] width 247 height 38
click at [1105, 382] on span "Hole for power supply cable" at bounding box center [1054, 381] width 222 height 15
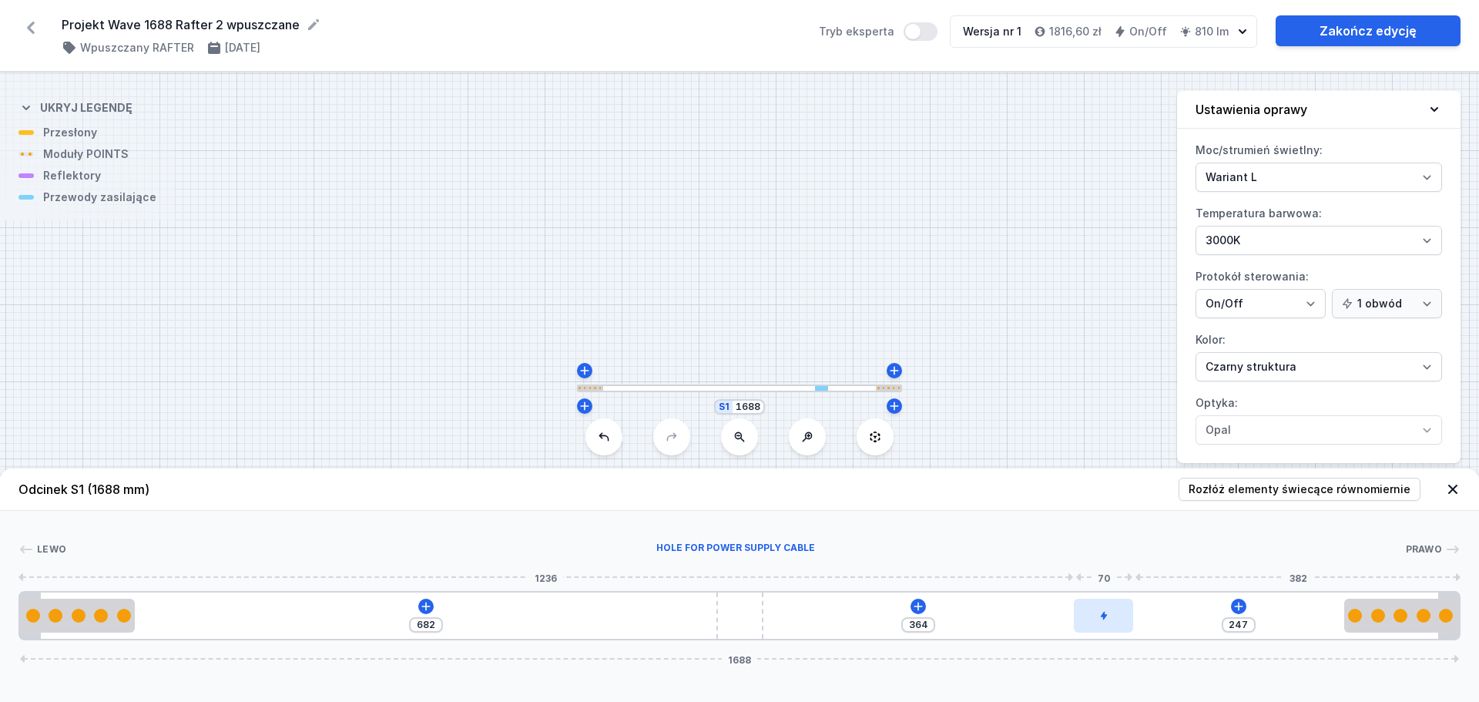
drag, startPoint x: 809, startPoint y: 624, endPoint x: 1126, endPoint y: 609, distance: 317.8
click at [1126, 535] on div at bounding box center [1103, 616] width 59 height 34
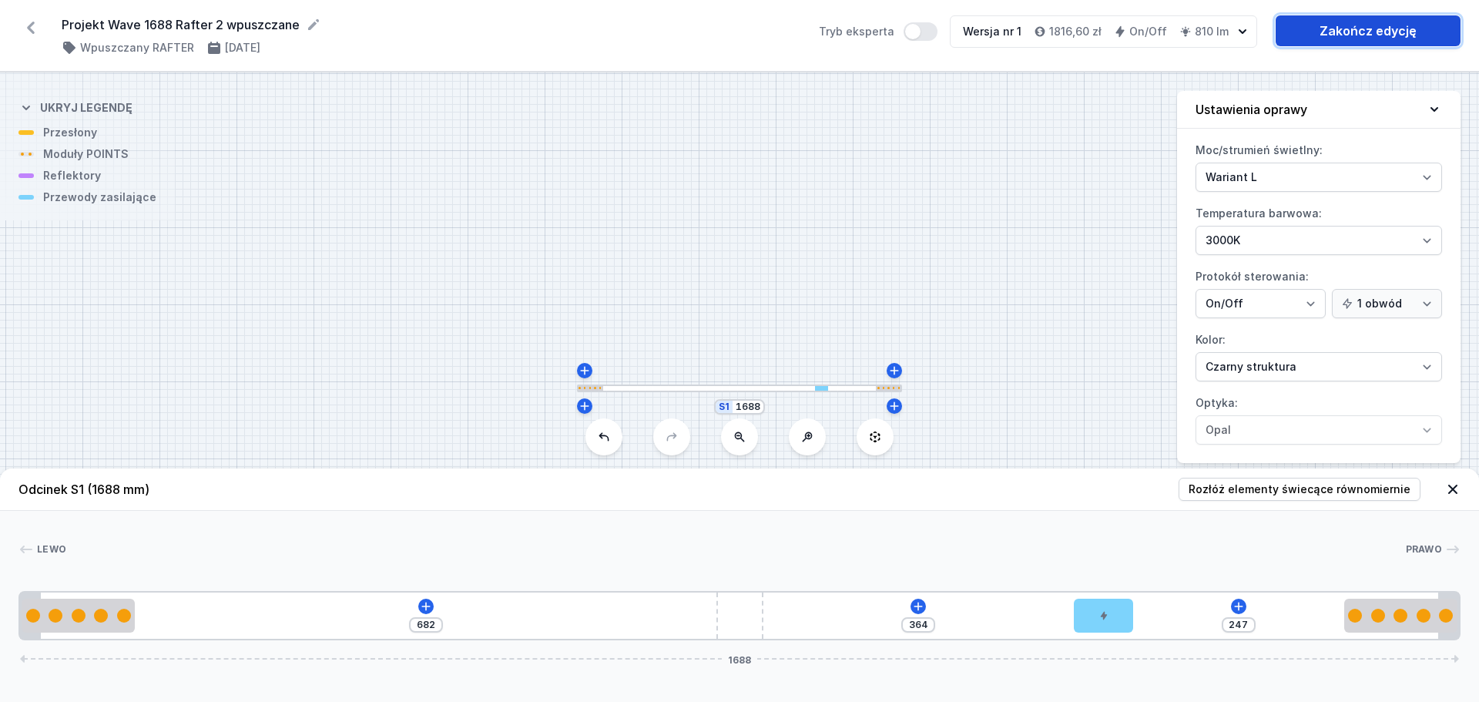
click at [1171, 28] on link "Zakończ edycję" at bounding box center [1368, 30] width 185 height 31
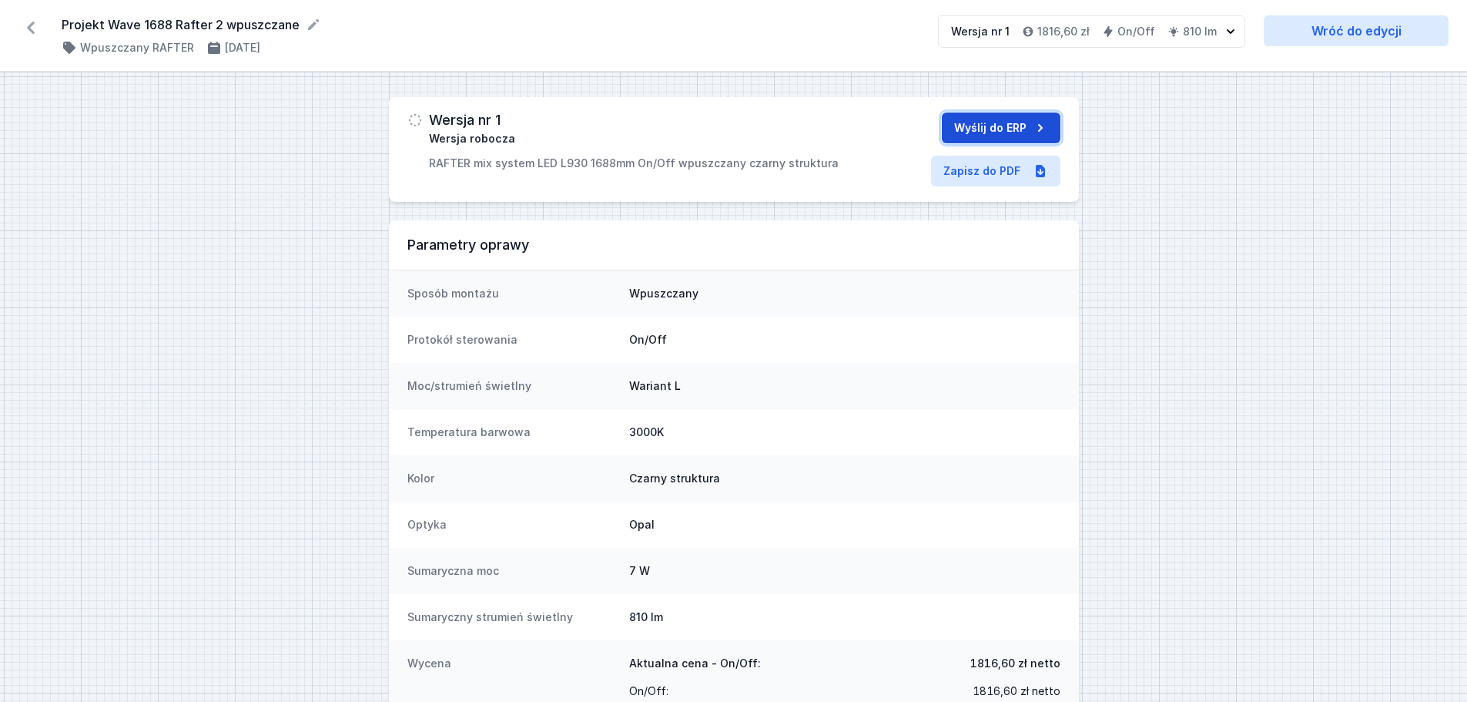
click at [959, 126] on button "Wyślij do ERP" at bounding box center [1001, 127] width 119 height 31
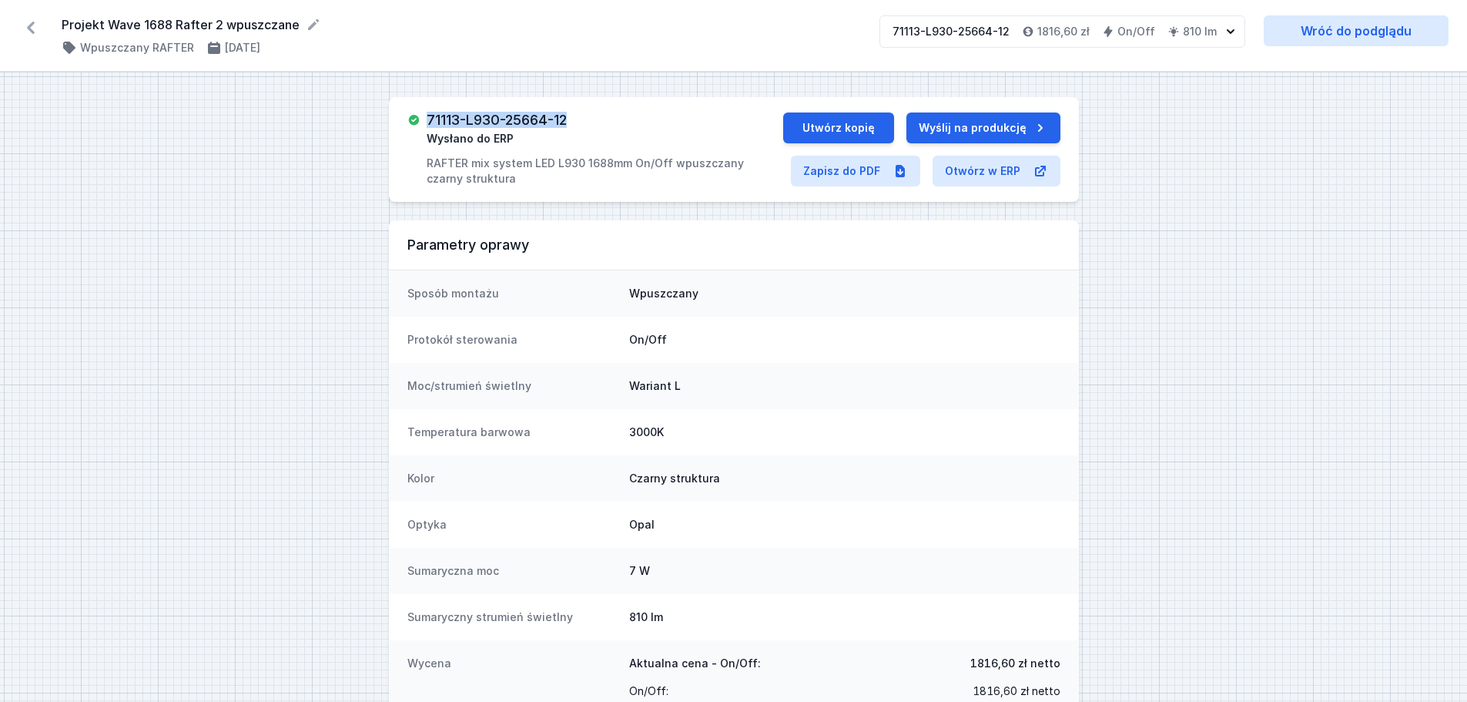
drag, startPoint x: 532, startPoint y: 124, endPoint x: 438, endPoint y: 122, distance: 94.0
click at [428, 123] on div "71113-L930-25664-12 Wysłano do ERP RAFTER mix system LED L930 1688mm On/Off wpu…" at bounding box center [605, 149] width 357 height 74
click at [25, 19] on icon at bounding box center [30, 27] width 25 height 25
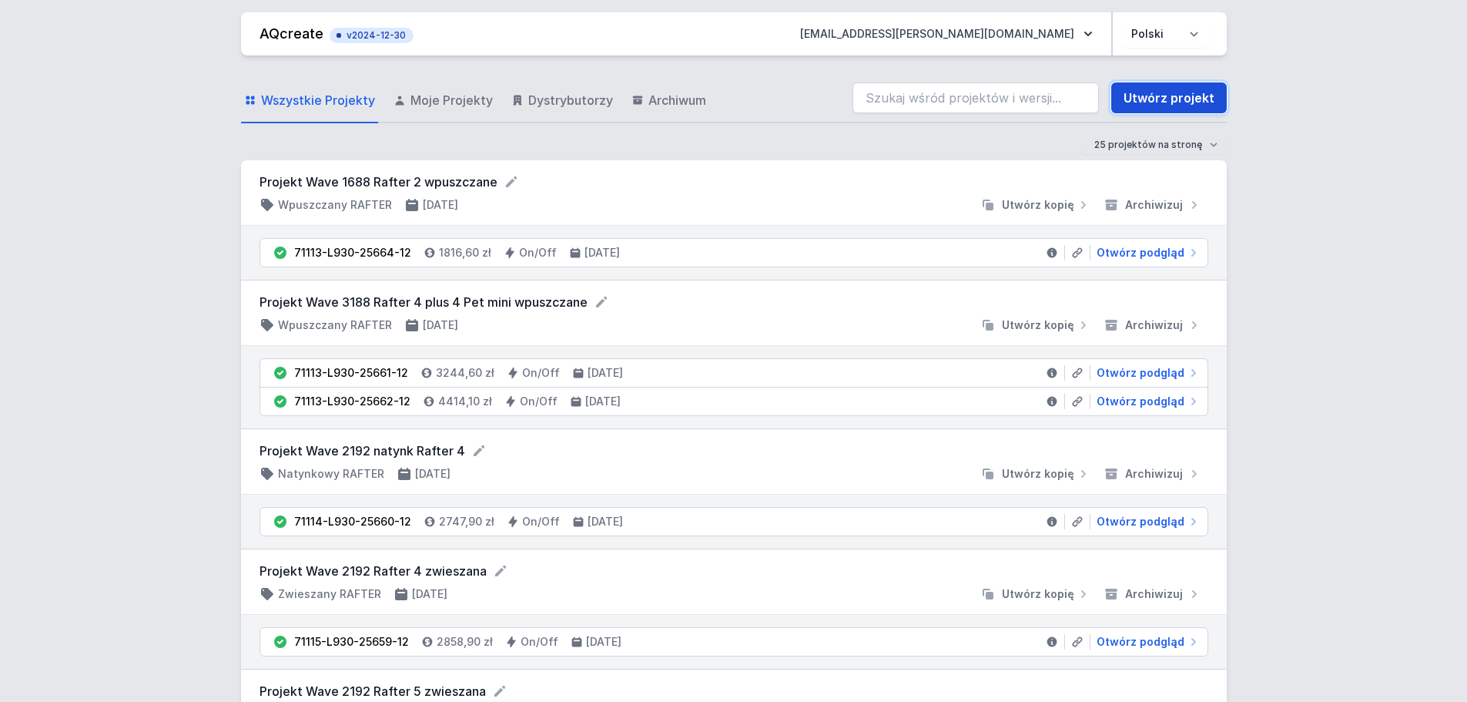
click at [1165, 99] on link "Utwórz projekt" at bounding box center [1170, 97] width 116 height 31
click at [1171, 88] on link "Utwórz projekt" at bounding box center [1170, 97] width 116 height 31
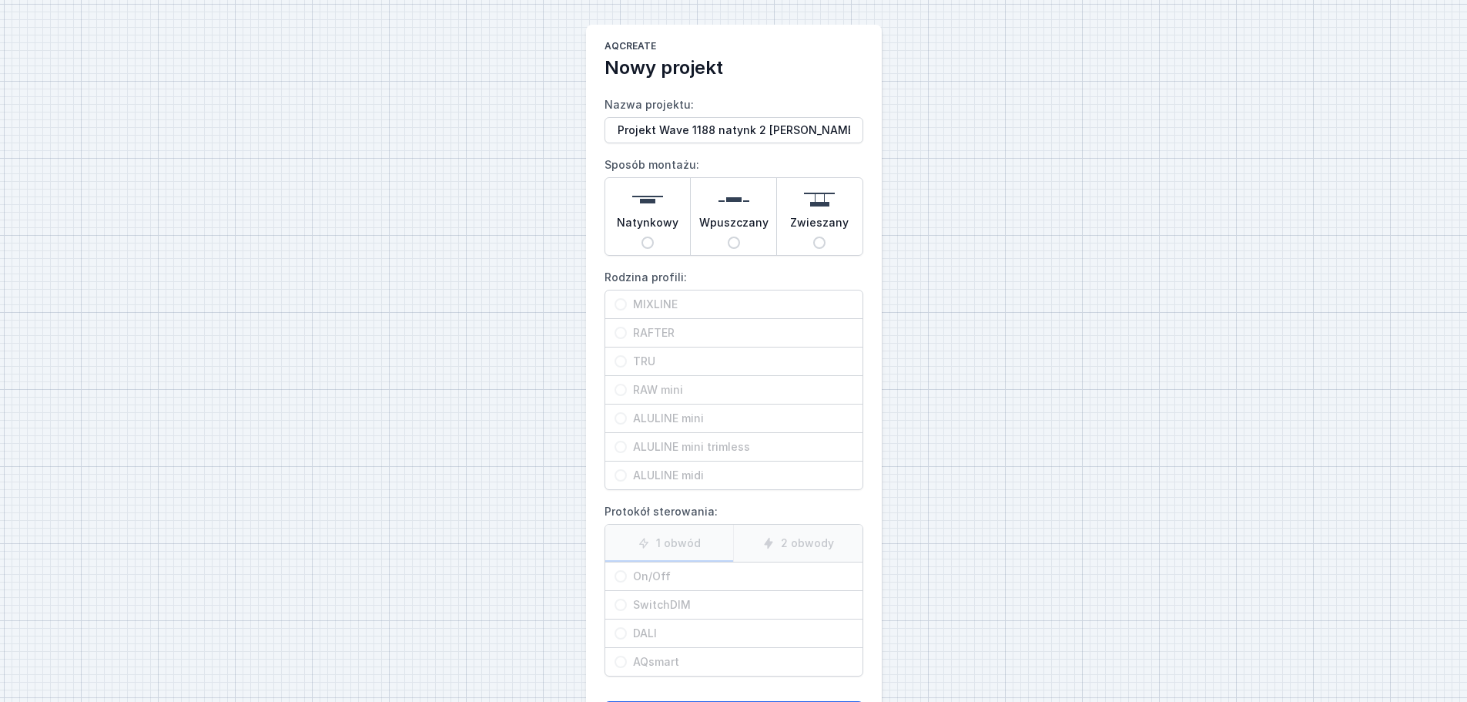
click at [652, 230] on span "Natynkowy" at bounding box center [648, 226] width 62 height 22
click at [652, 236] on input "Natynkowy" at bounding box center [648, 242] width 12 height 12
click at [656, 329] on span "RAFTER" at bounding box center [740, 332] width 226 height 15
click at [627, 329] on input "RAFTER" at bounding box center [621, 333] width 12 height 12
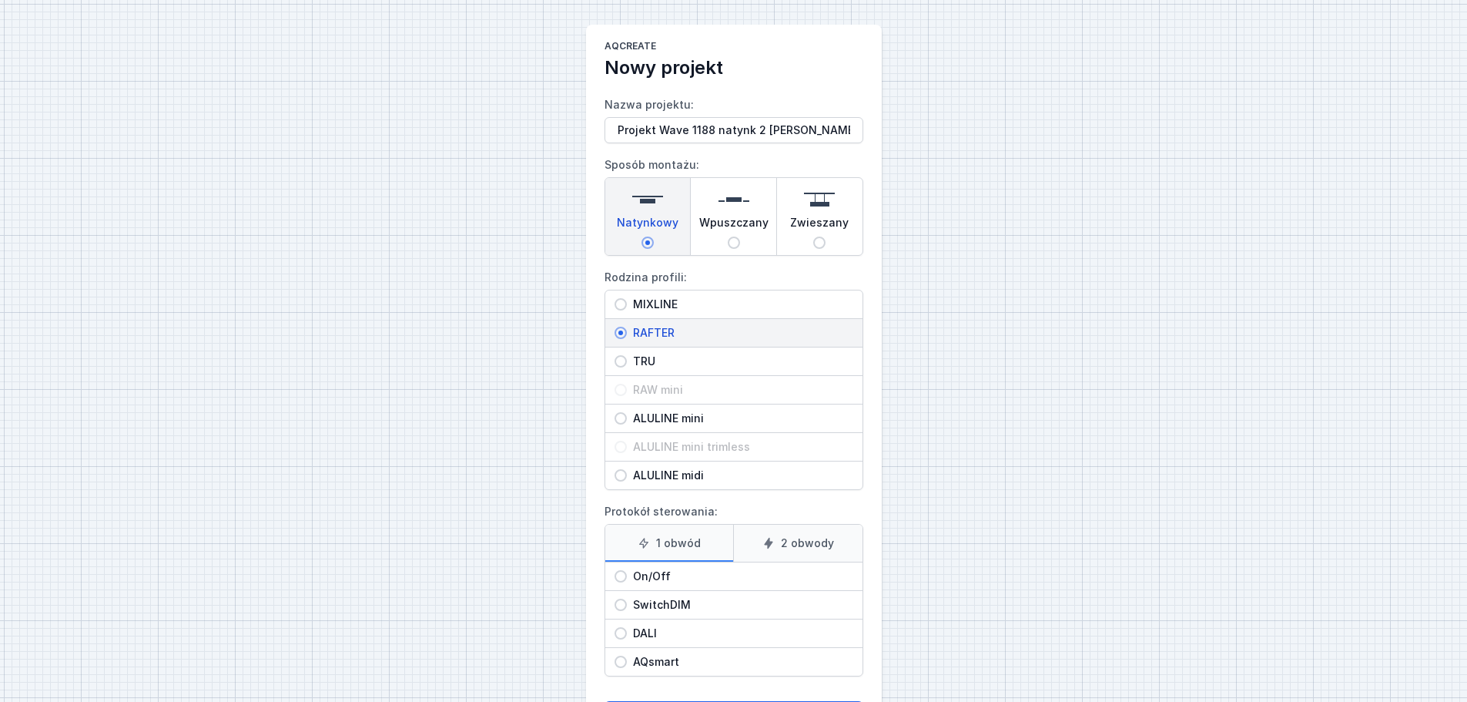
click at [639, 535] on span "On/Off" at bounding box center [740, 576] width 226 height 15
click at [627, 535] on input "On/Off" at bounding box center [621, 576] width 12 height 12
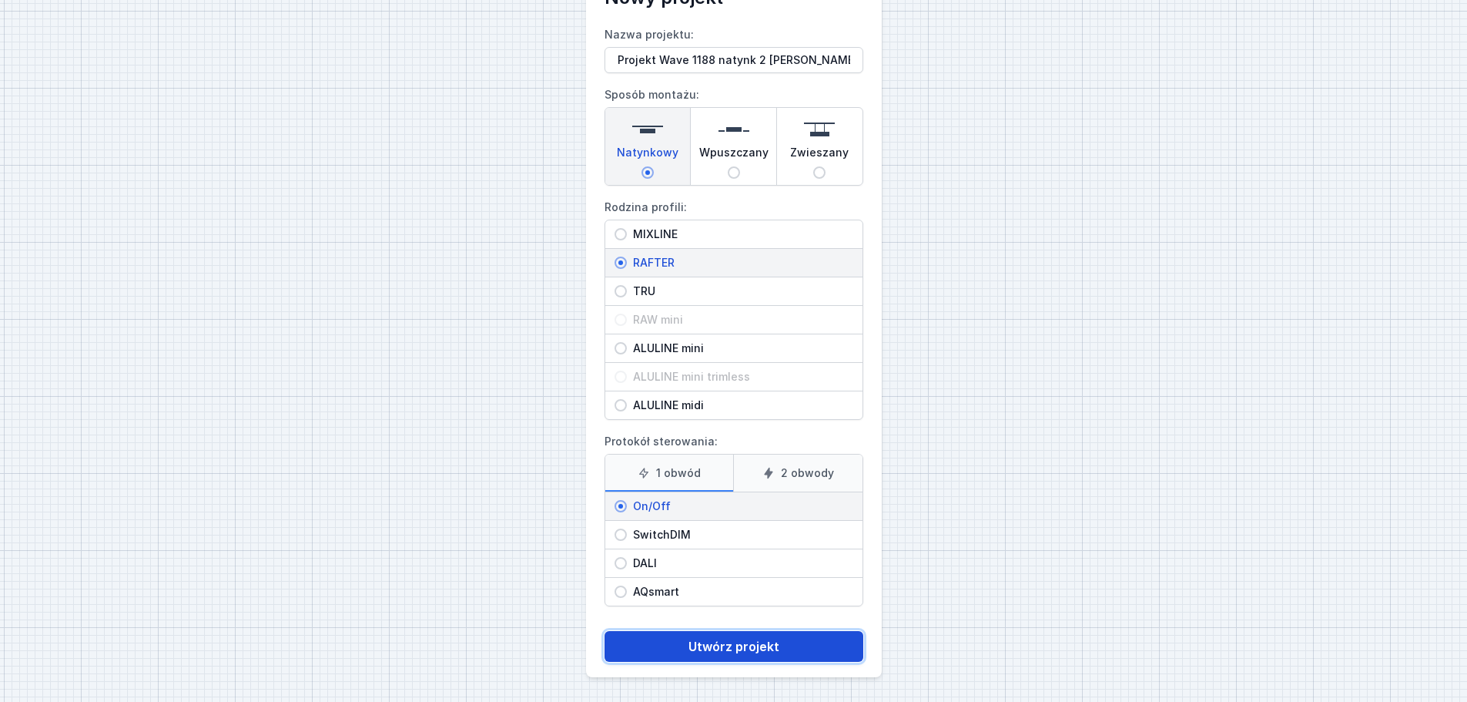
click at [720, 535] on button "Utwórz projekt" at bounding box center [734, 646] width 259 height 31
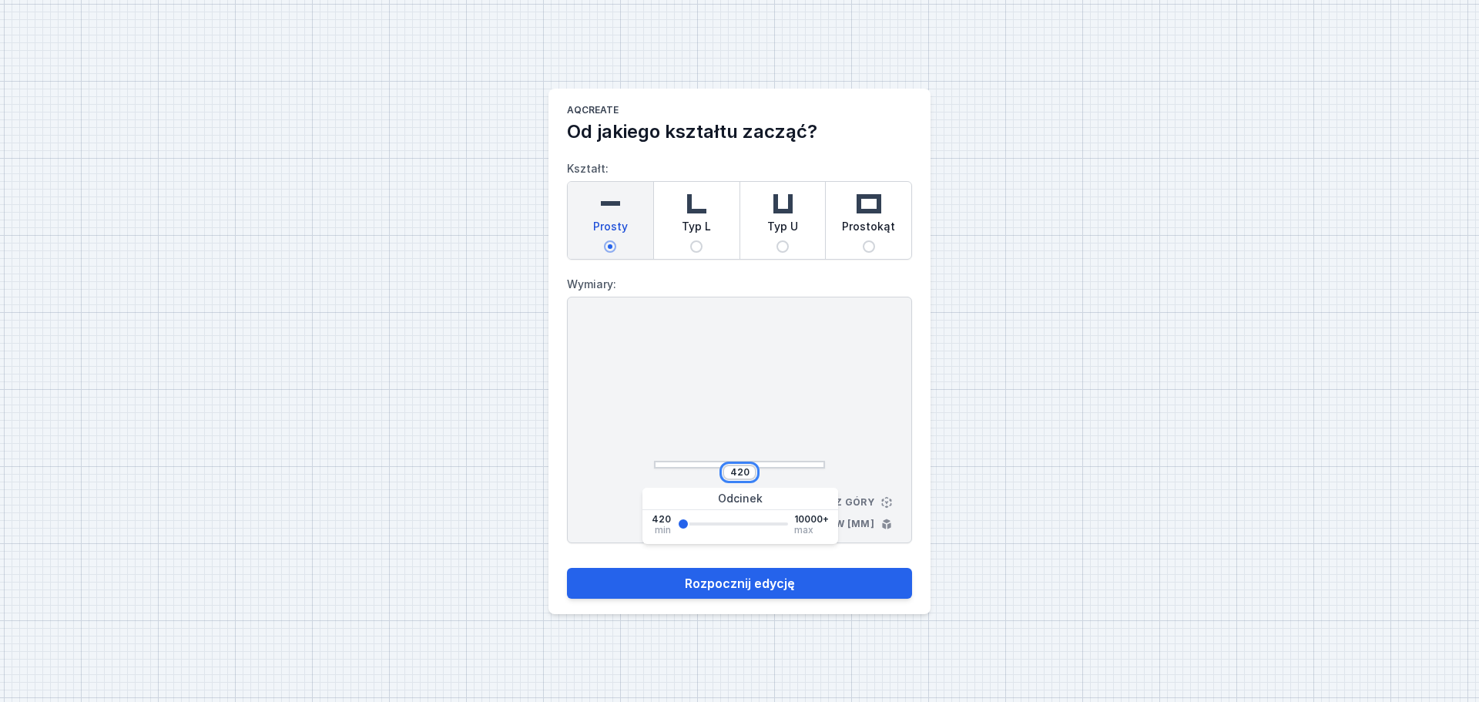
click at [750, 472] on input "420" at bounding box center [739, 472] width 25 height 12
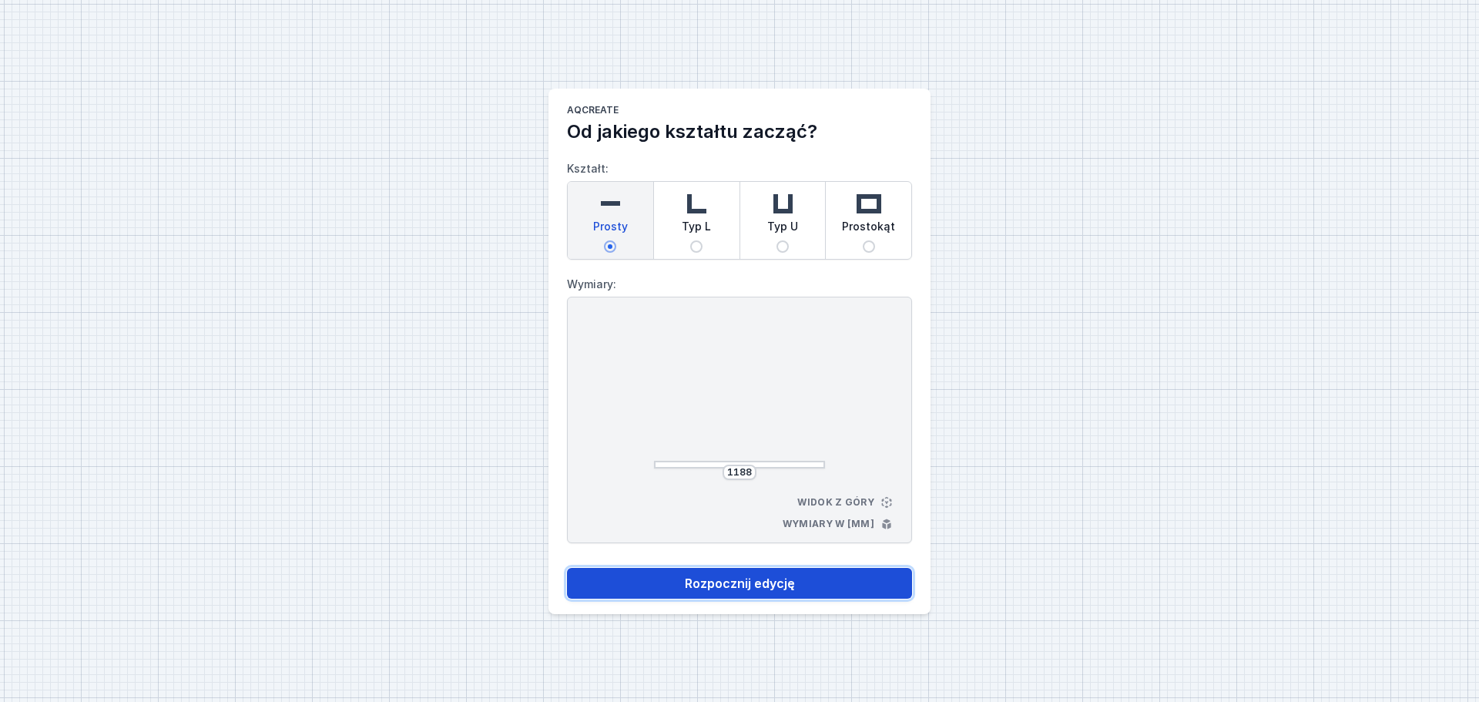
click at [806, 535] on button "Rozpocznij edycję" at bounding box center [739, 583] width 345 height 31
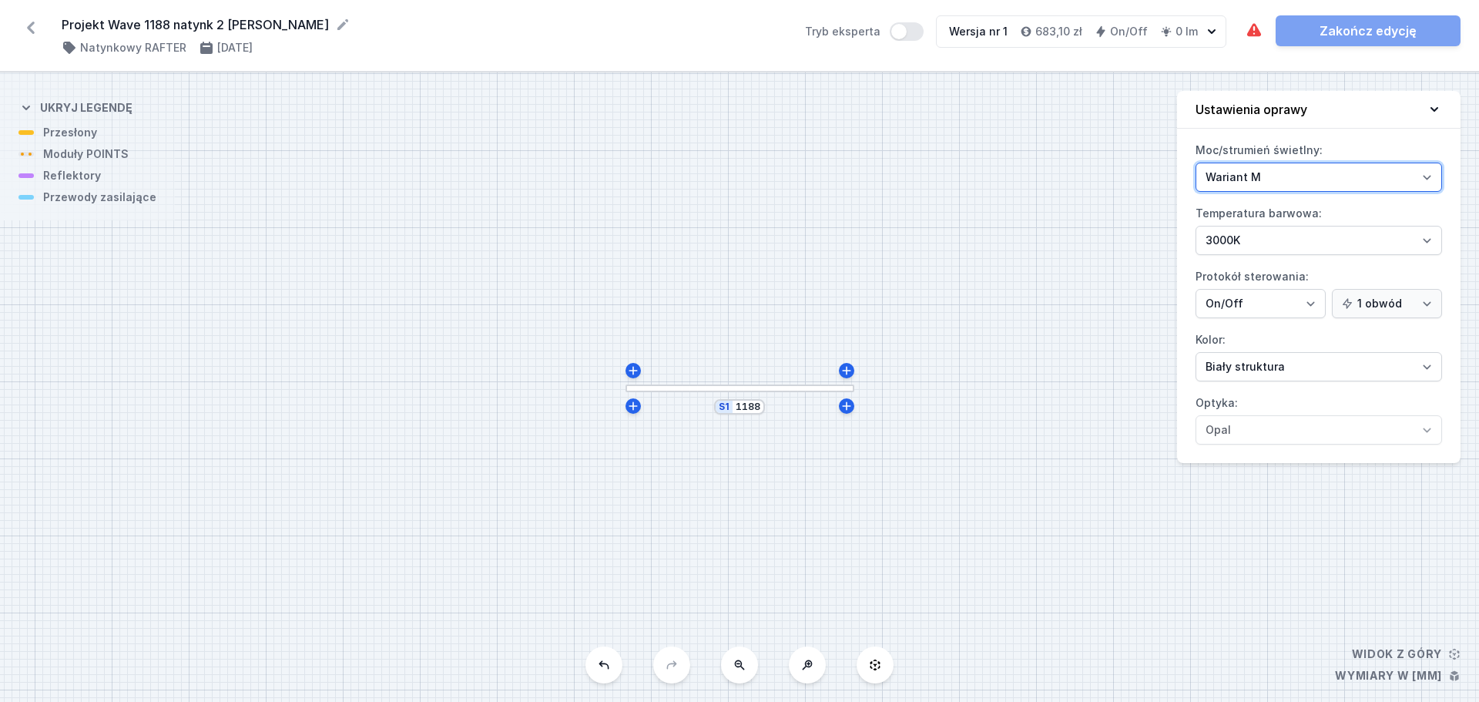
click at [1171, 170] on select "Wariant L Wariant M" at bounding box center [1319, 177] width 247 height 29
click at [1171, 163] on select "Wariant L Wariant M" at bounding box center [1319, 177] width 247 height 29
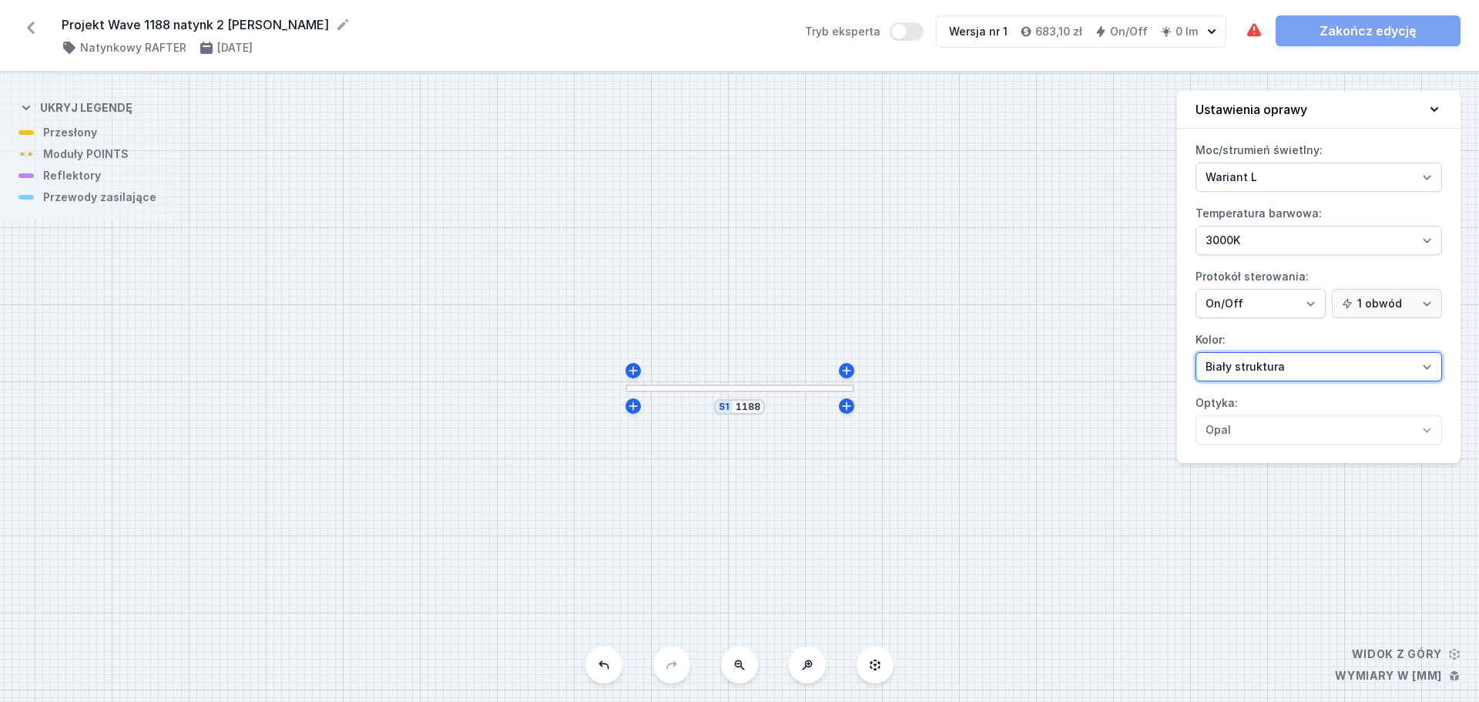
click at [1171, 364] on select "Biały struktura Czarny struktura Złoty struktura Miedziany Szary Inny (z palety…" at bounding box center [1319, 366] width 247 height 29
click at [1171, 352] on select "Biały struktura Czarny struktura Złoty struktura Miedziany Szary Inny (z palety…" at bounding box center [1319, 366] width 247 height 29
click at [1171, 116] on icon at bounding box center [1434, 109] width 15 height 15
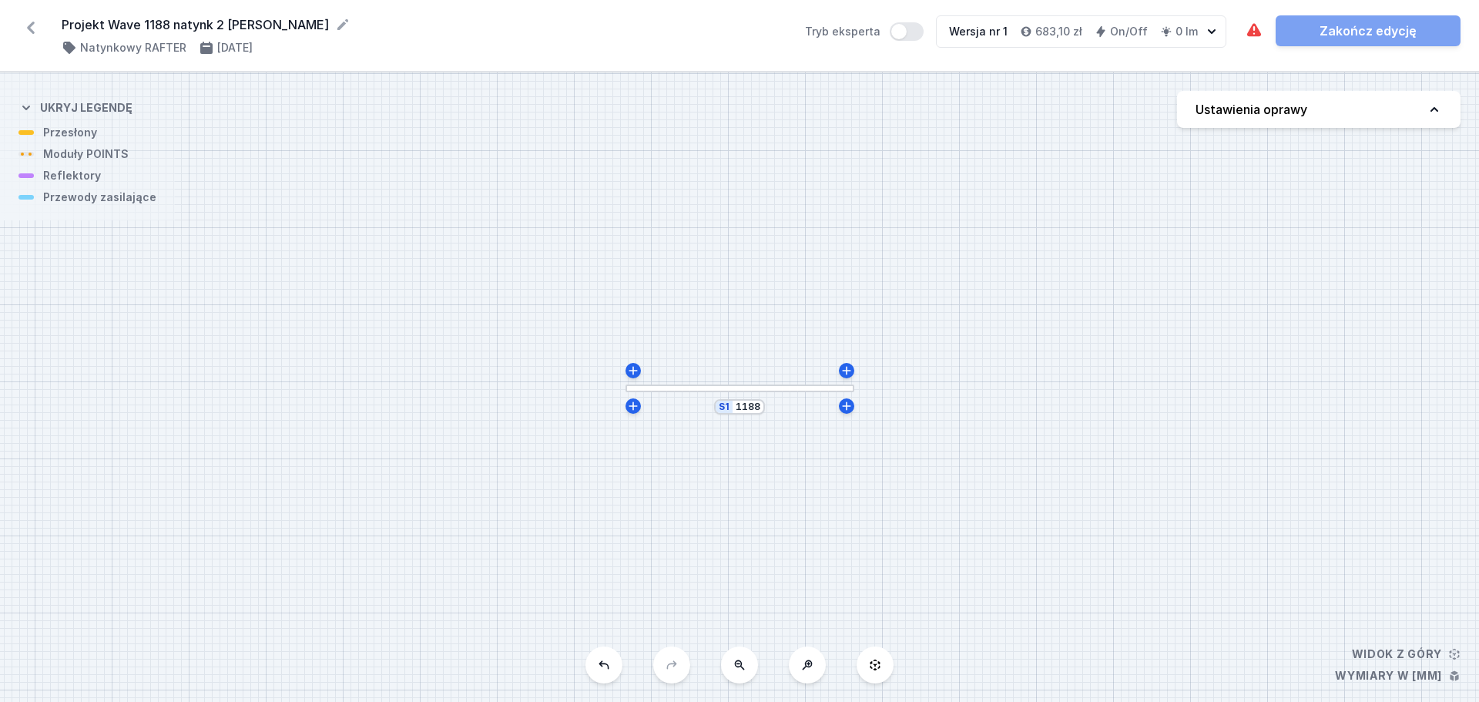
click at [793, 388] on div at bounding box center [740, 388] width 229 height 8
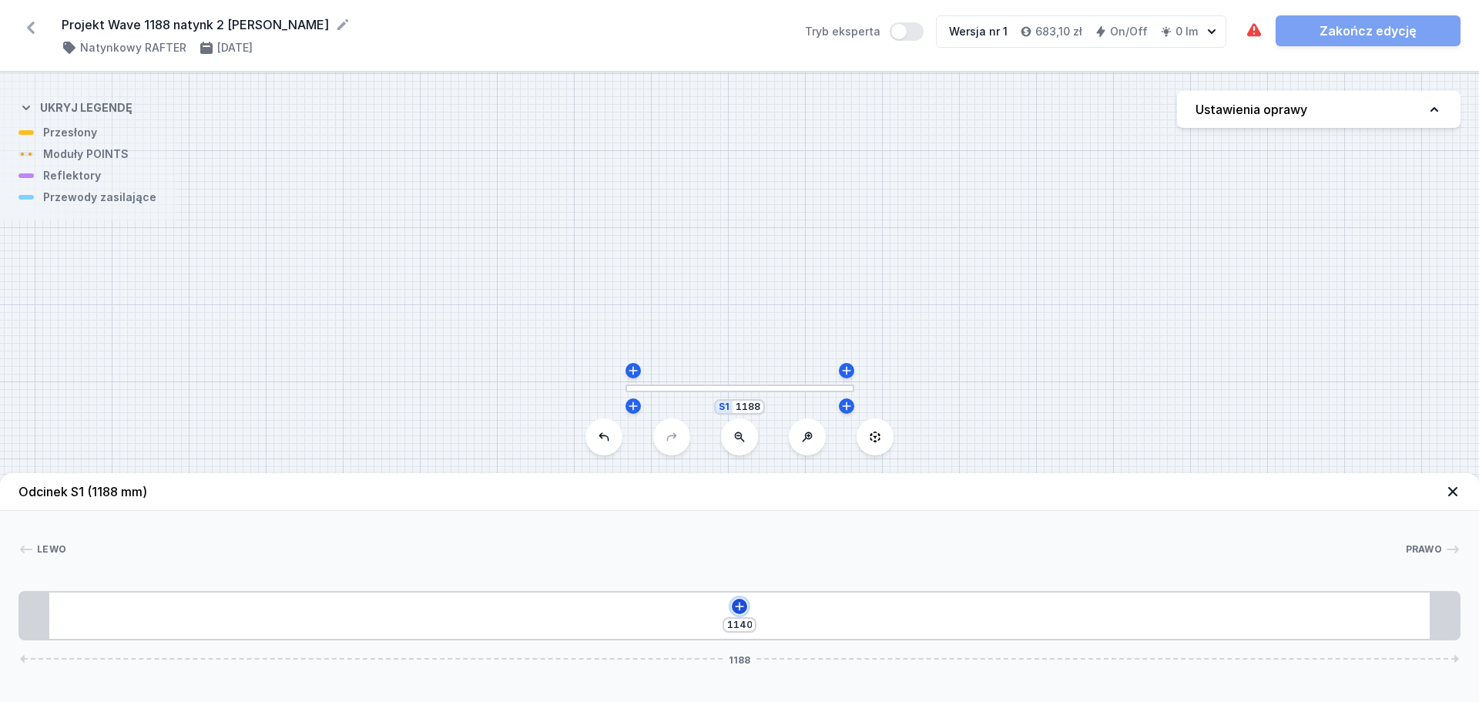
click at [743, 535] on button at bounding box center [739, 606] width 15 height 15
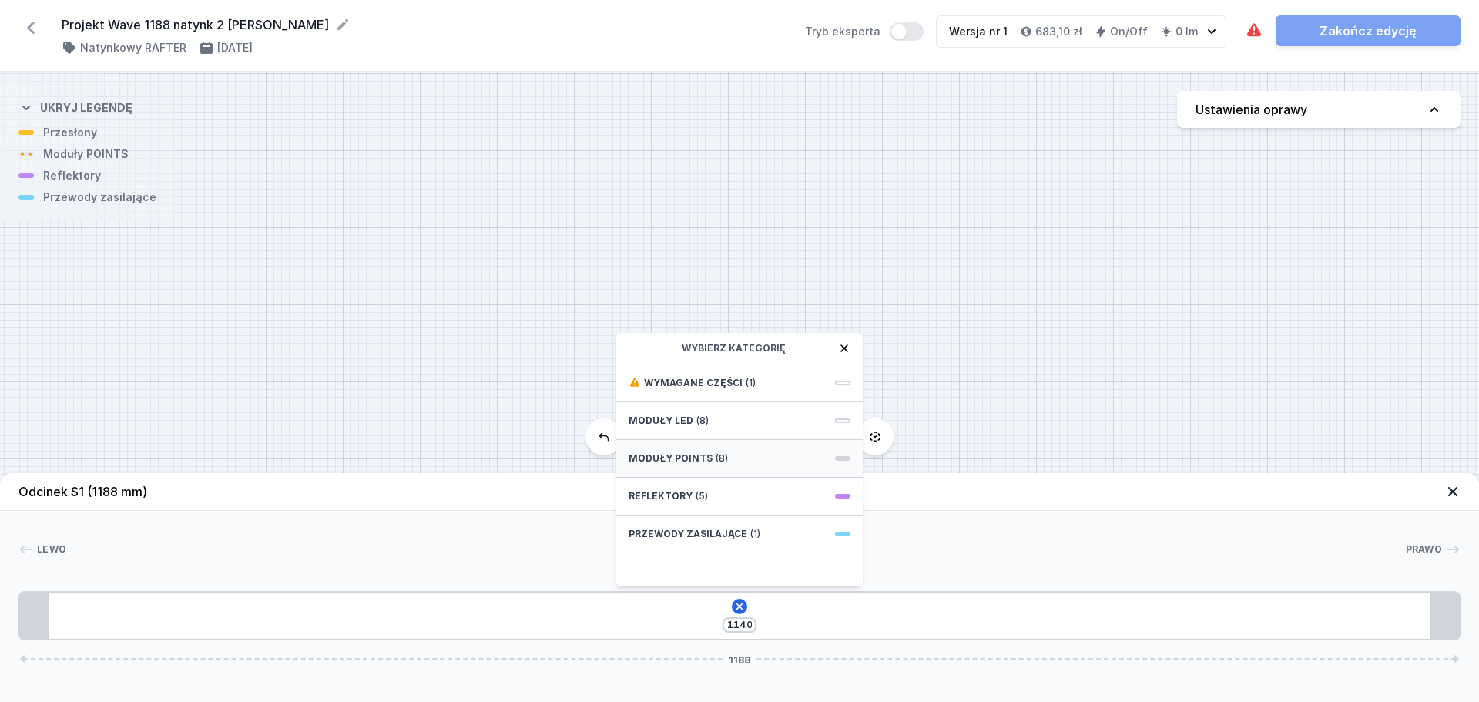
click at [673, 458] on span "Moduły POINTS" at bounding box center [671, 458] width 84 height 12
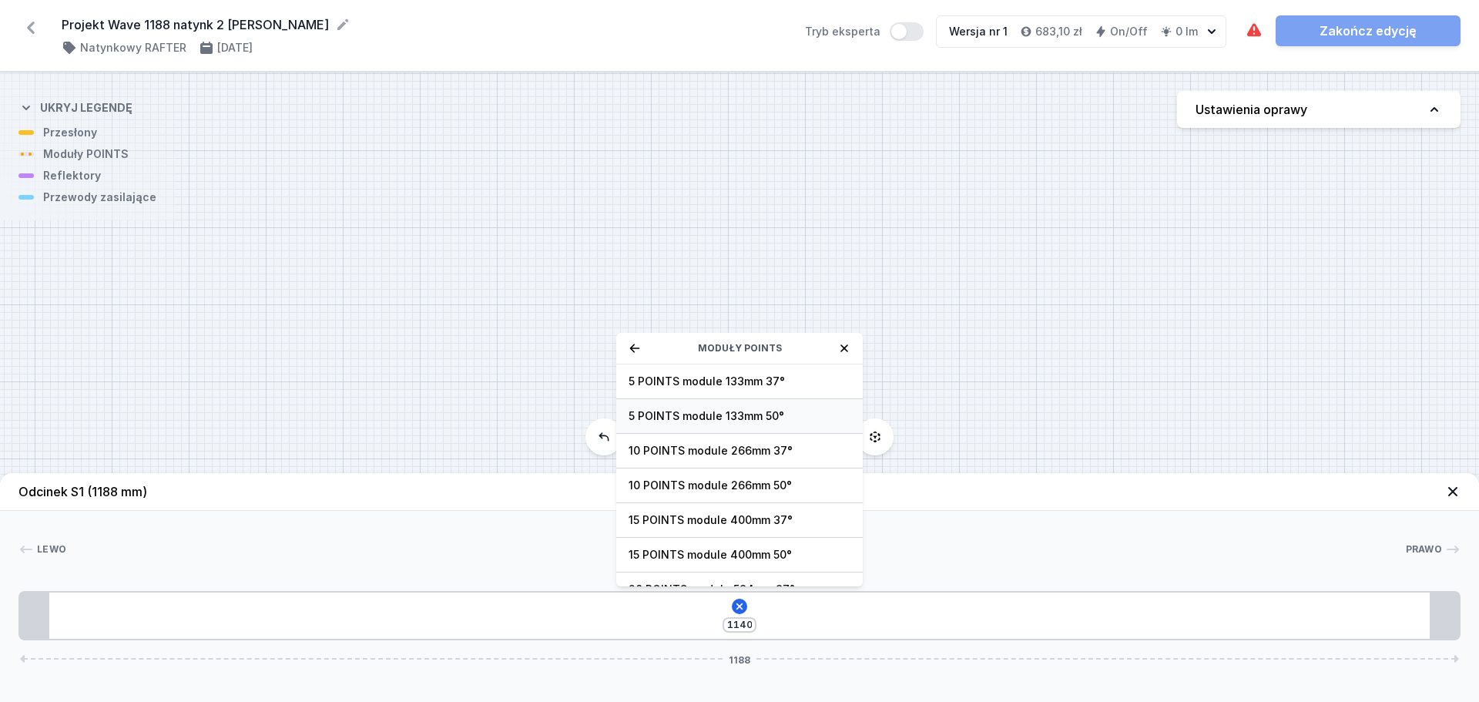
click at [666, 423] on span "5 POINTS module 133mm 50°" at bounding box center [740, 415] width 222 height 15
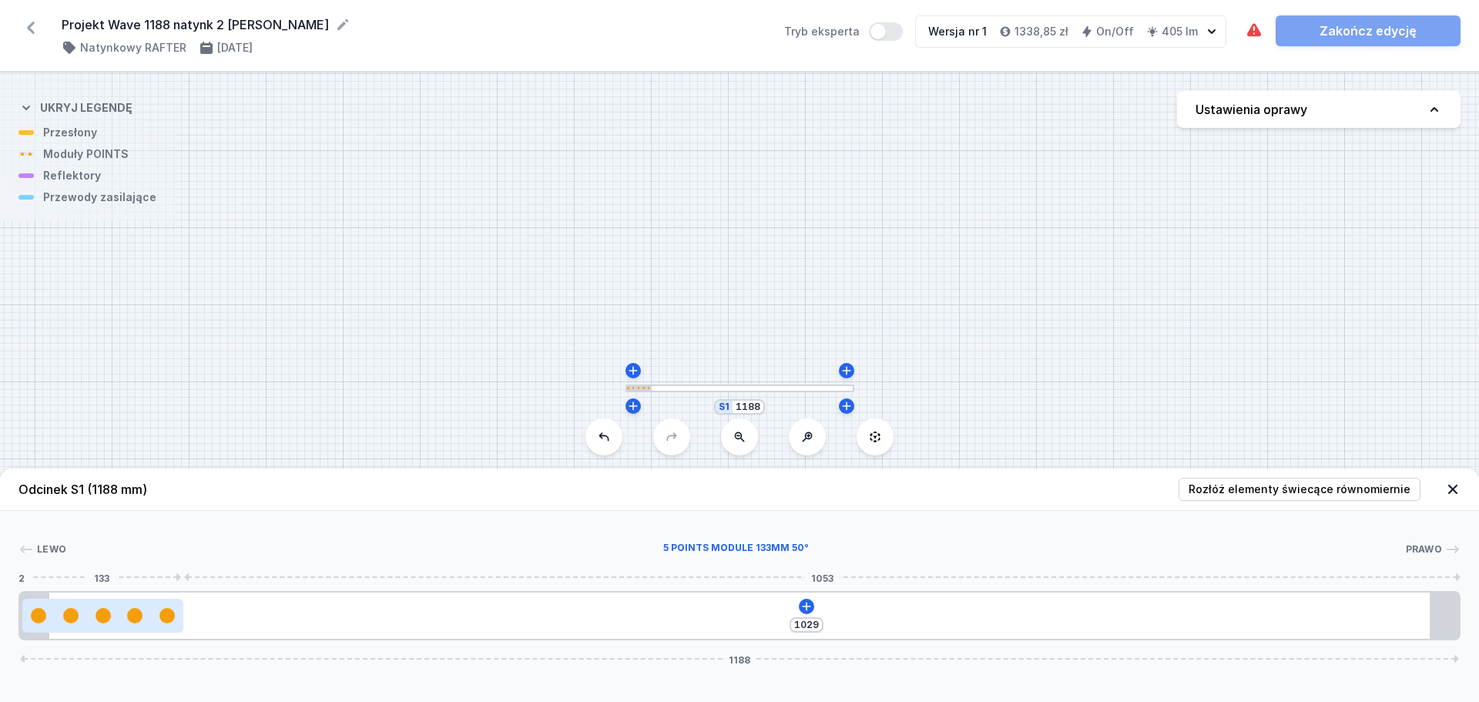
click at [98, 535] on div at bounding box center [103, 615] width 15 height 15
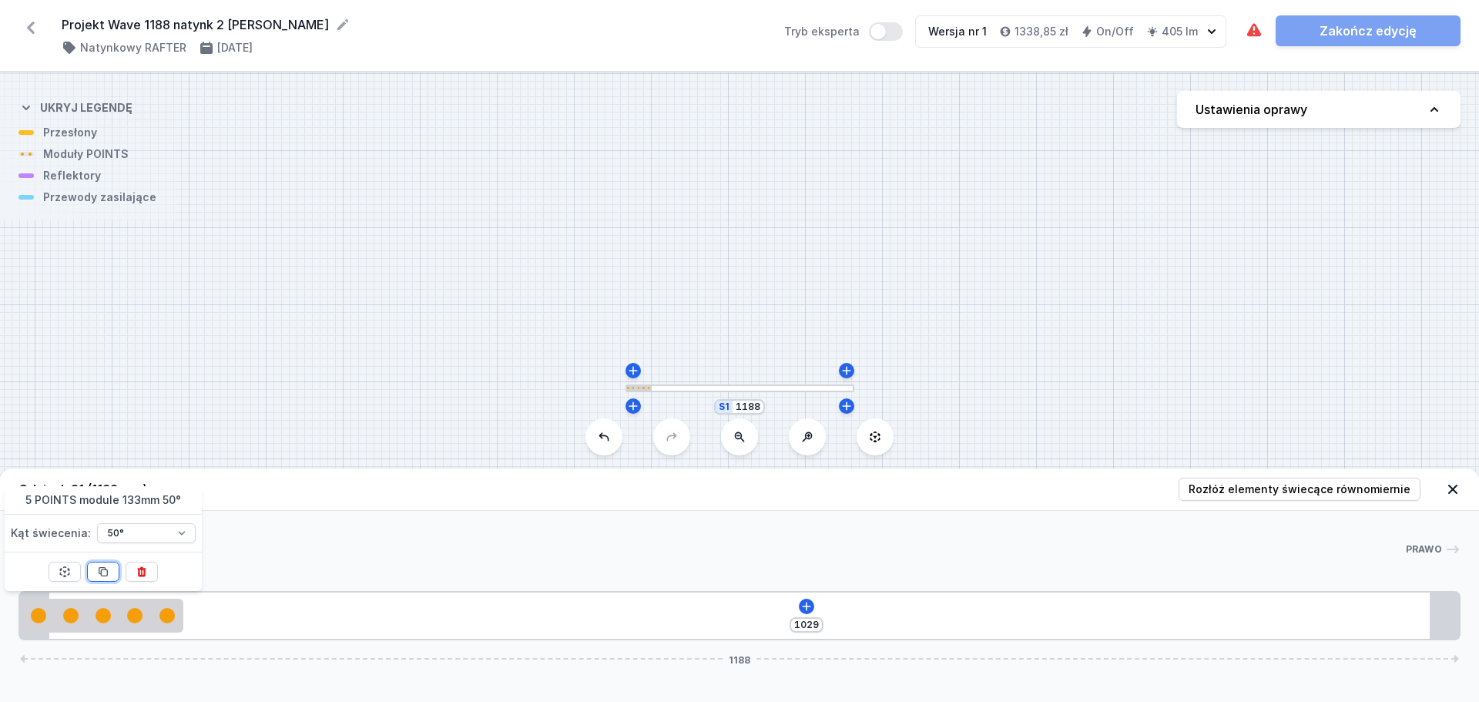
click at [105, 535] on icon at bounding box center [103, 571] width 12 height 12
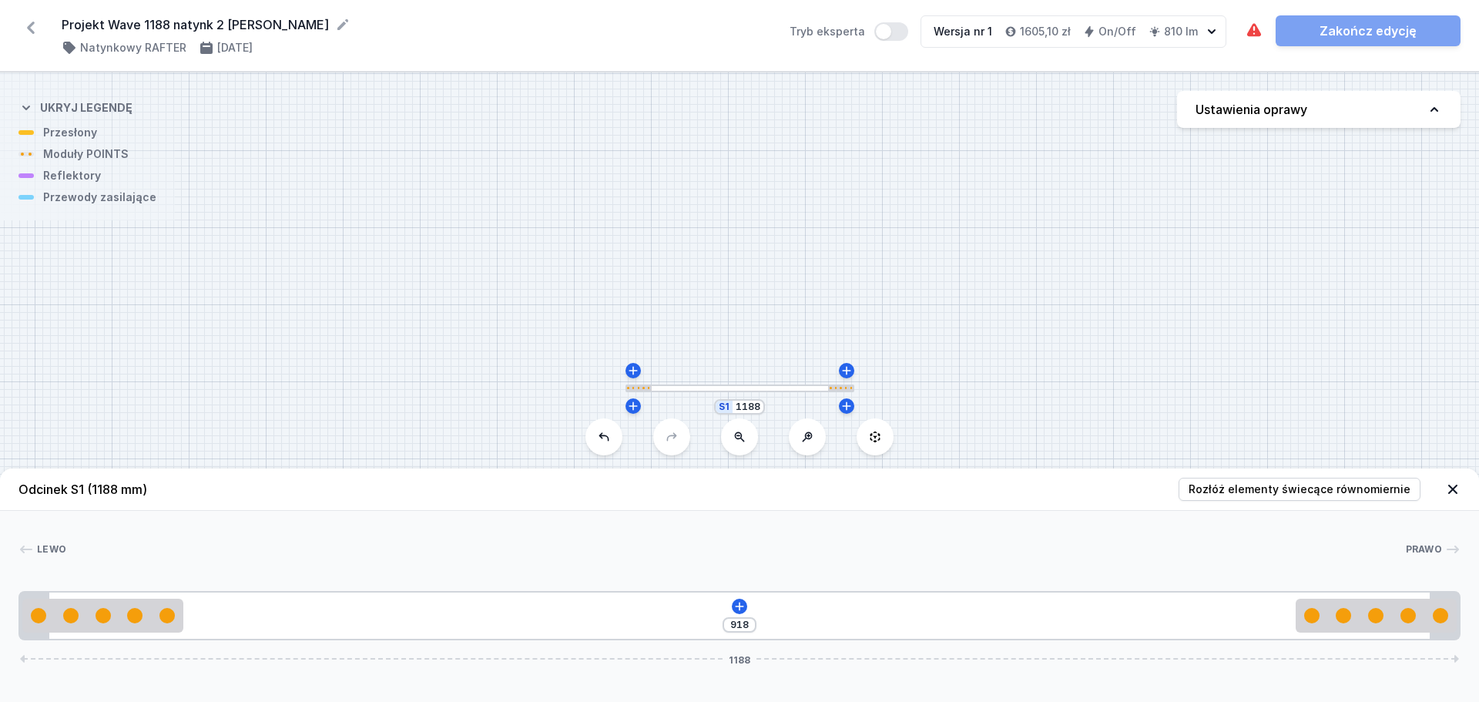
drag, startPoint x: 250, startPoint y: 620, endPoint x: 1412, endPoint y: 672, distance: 1163.6
click at [1171, 535] on div "Odcinek S1 (1188 mm) Rozłóż elementy świecące równomiernie Lewo Prawo 1 2 2 1 9…" at bounding box center [739, 584] width 1479 height 233
click at [737, 535] on icon at bounding box center [739, 606] width 12 height 12
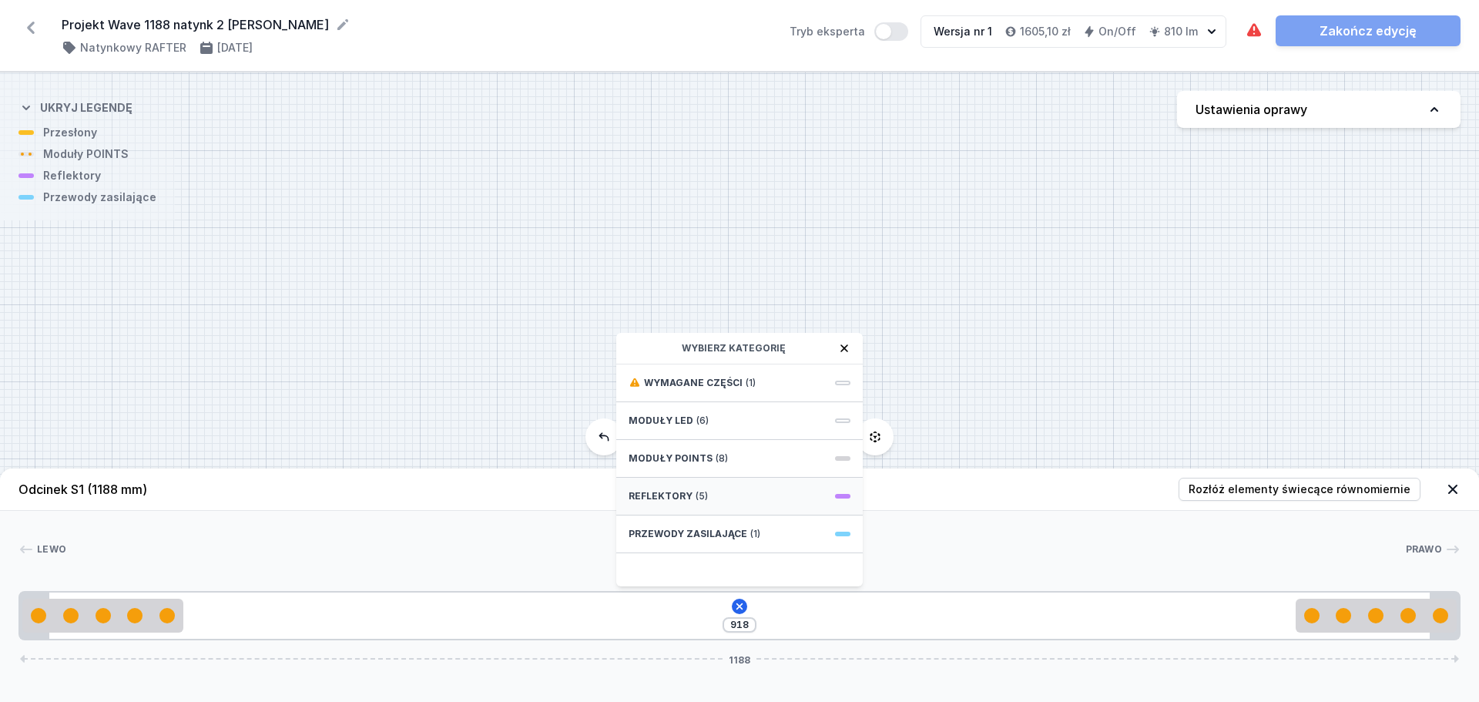
click at [755, 495] on div "Reflektory (5)" at bounding box center [739, 497] width 247 height 38
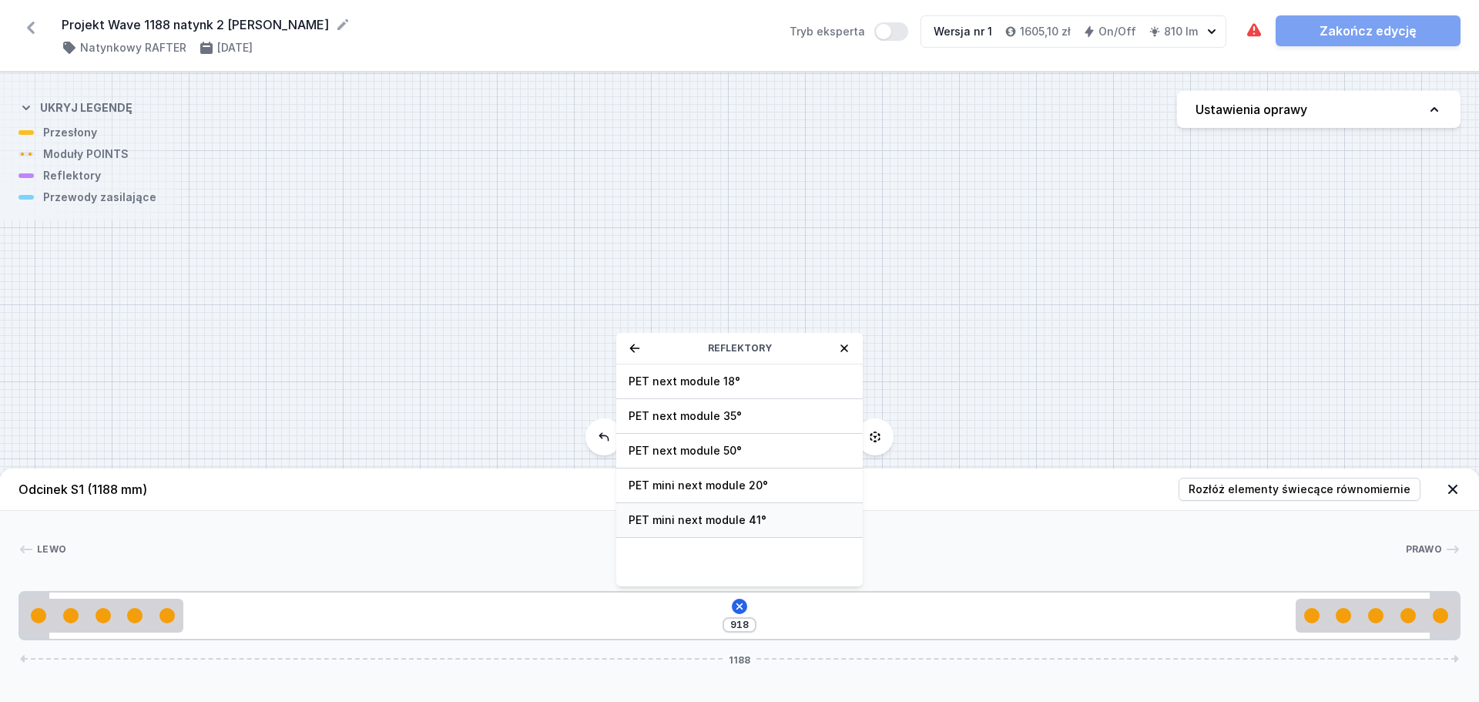
click at [756, 513] on span "PET mini next module 41°" at bounding box center [740, 519] width 222 height 15
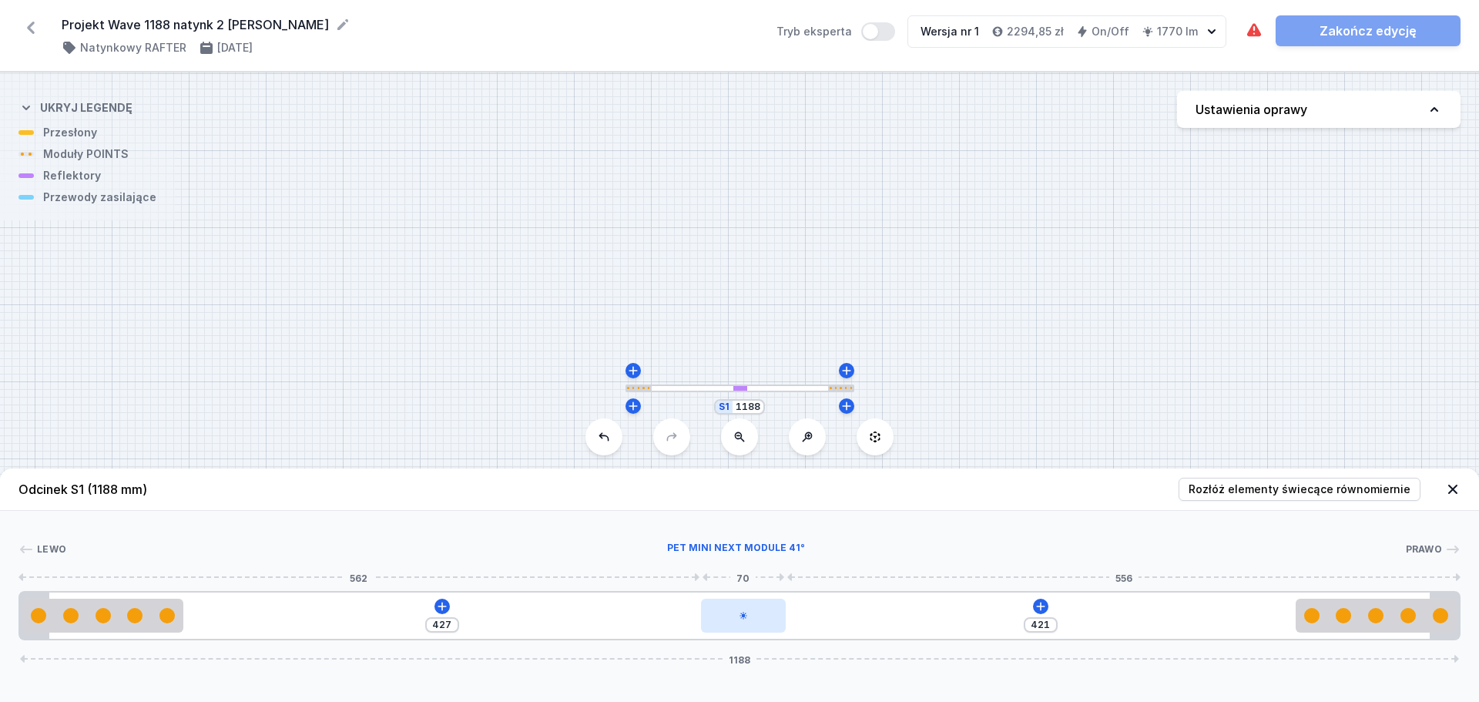
drag, startPoint x: 249, startPoint y: 608, endPoint x: 766, endPoint y: 619, distance: 517.8
click at [766, 535] on div at bounding box center [743, 616] width 85 height 34
click at [1038, 535] on icon at bounding box center [1041, 606] width 12 height 12
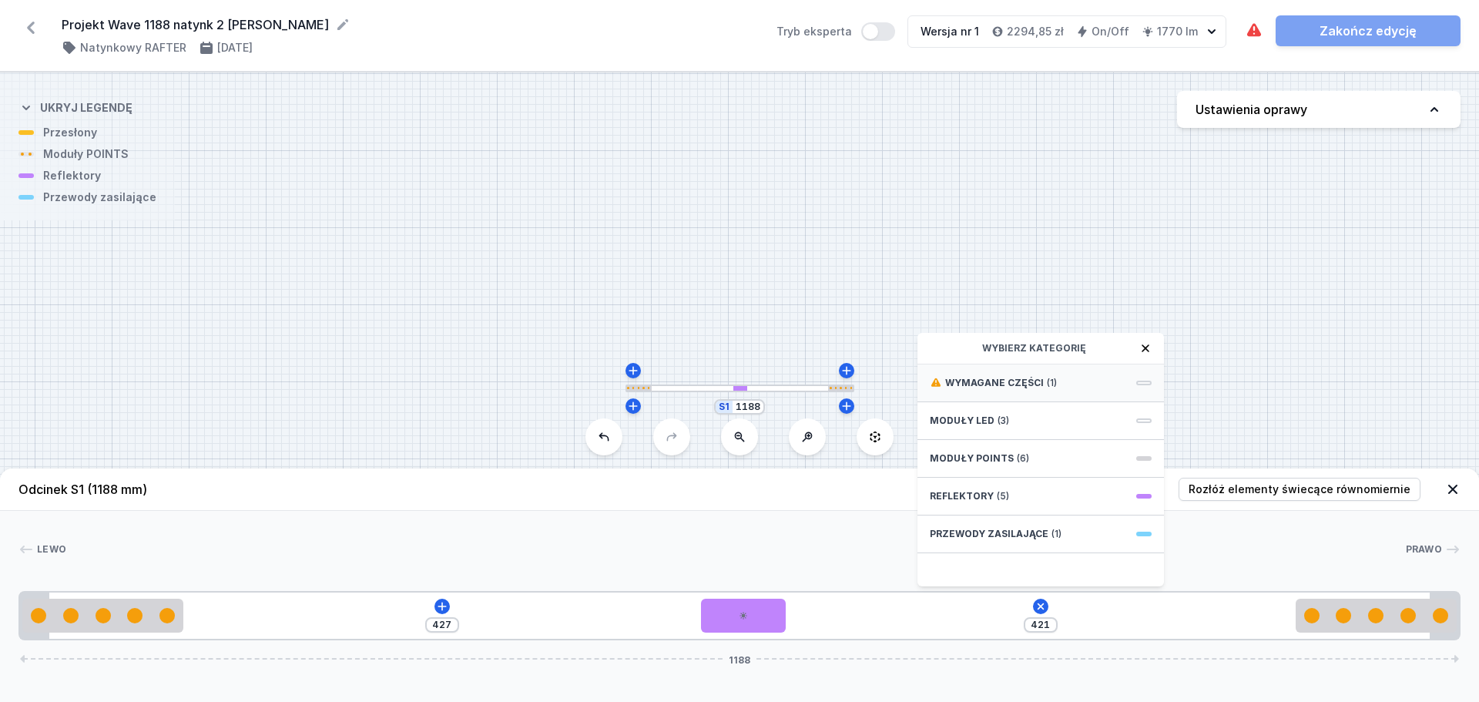
click at [1096, 377] on div "Wymagane części (1)" at bounding box center [1040, 383] width 247 height 38
click at [1096, 377] on span "Hole for power supply cable" at bounding box center [1041, 381] width 222 height 15
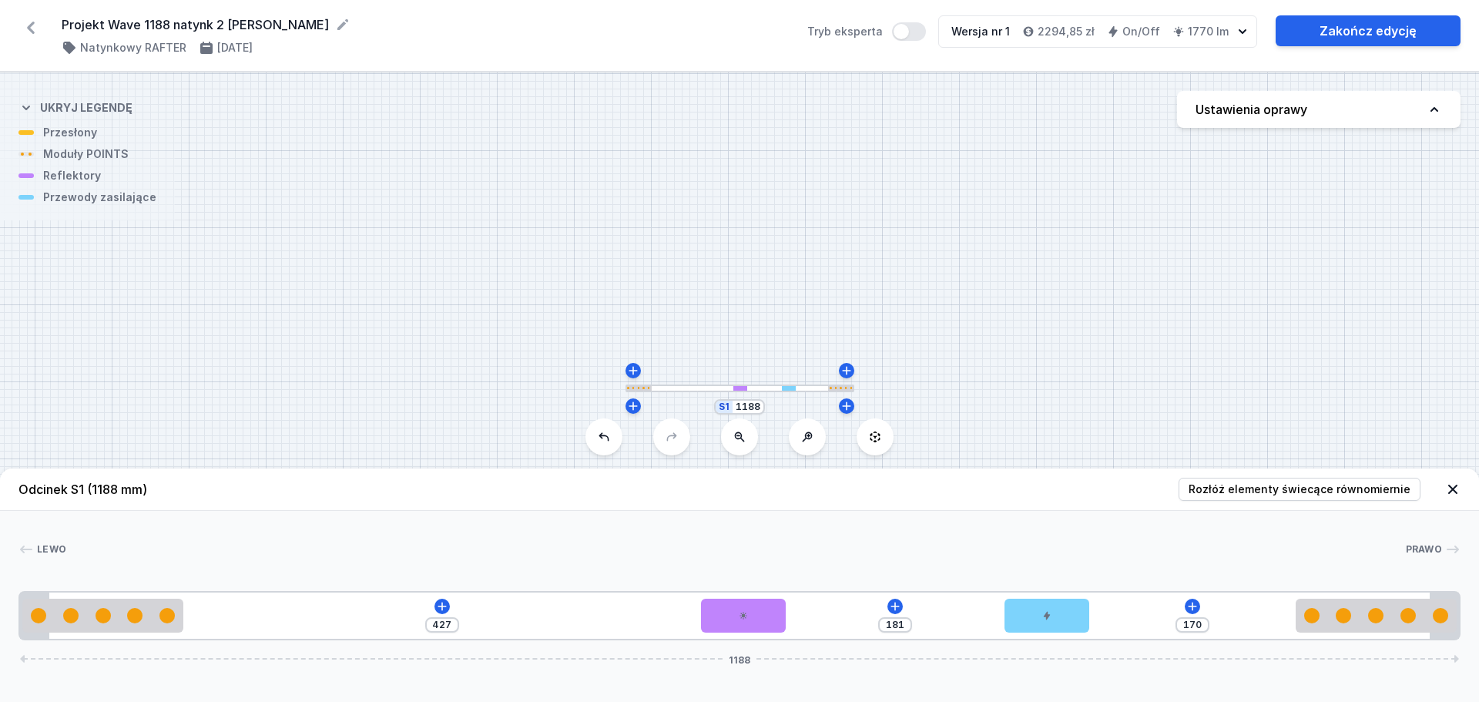
drag, startPoint x: 835, startPoint y: 619, endPoint x: 1065, endPoint y: 598, distance: 231.3
click at [1065, 535] on div "427 181 170 1188" at bounding box center [739, 615] width 1442 height 49
click at [1171, 42] on link "Zakończ edycję" at bounding box center [1368, 30] width 185 height 31
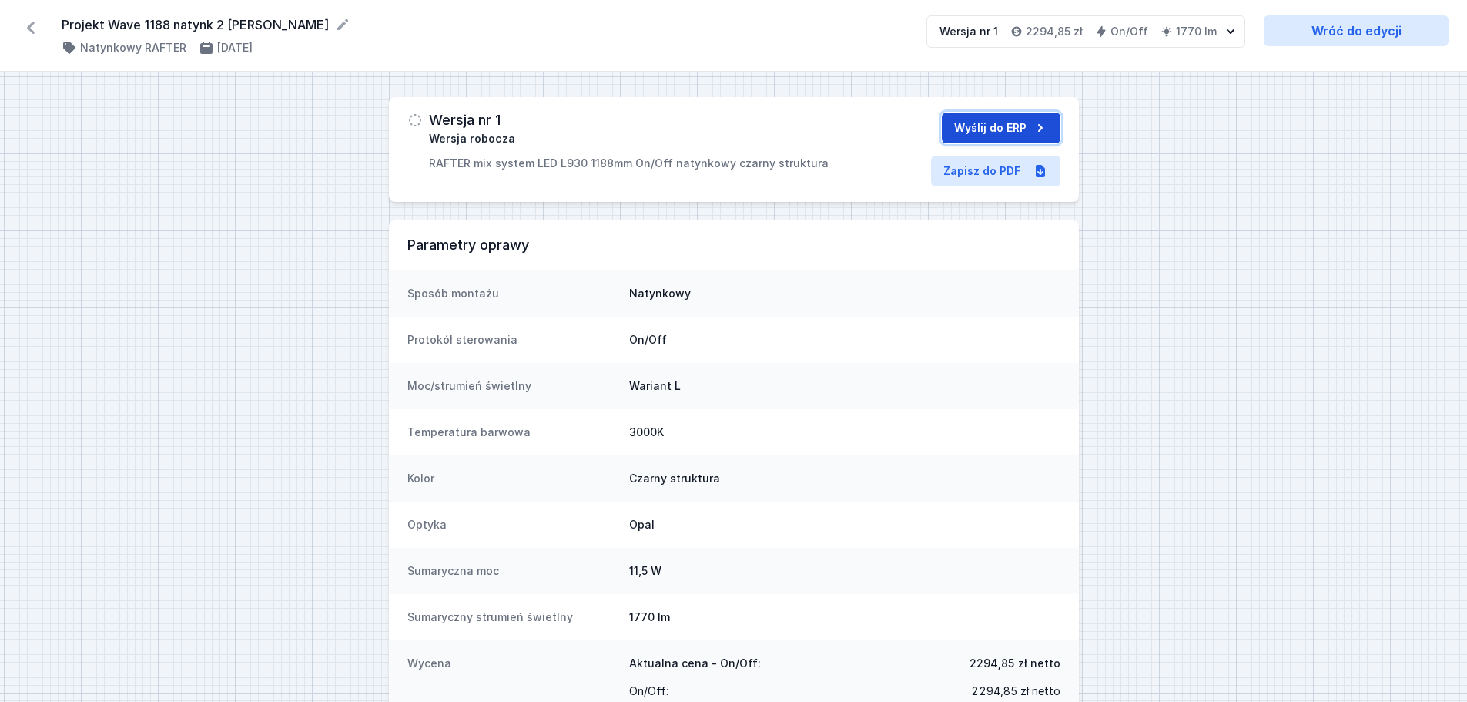
click at [1025, 129] on button "Wyślij do ERP" at bounding box center [1001, 127] width 119 height 31
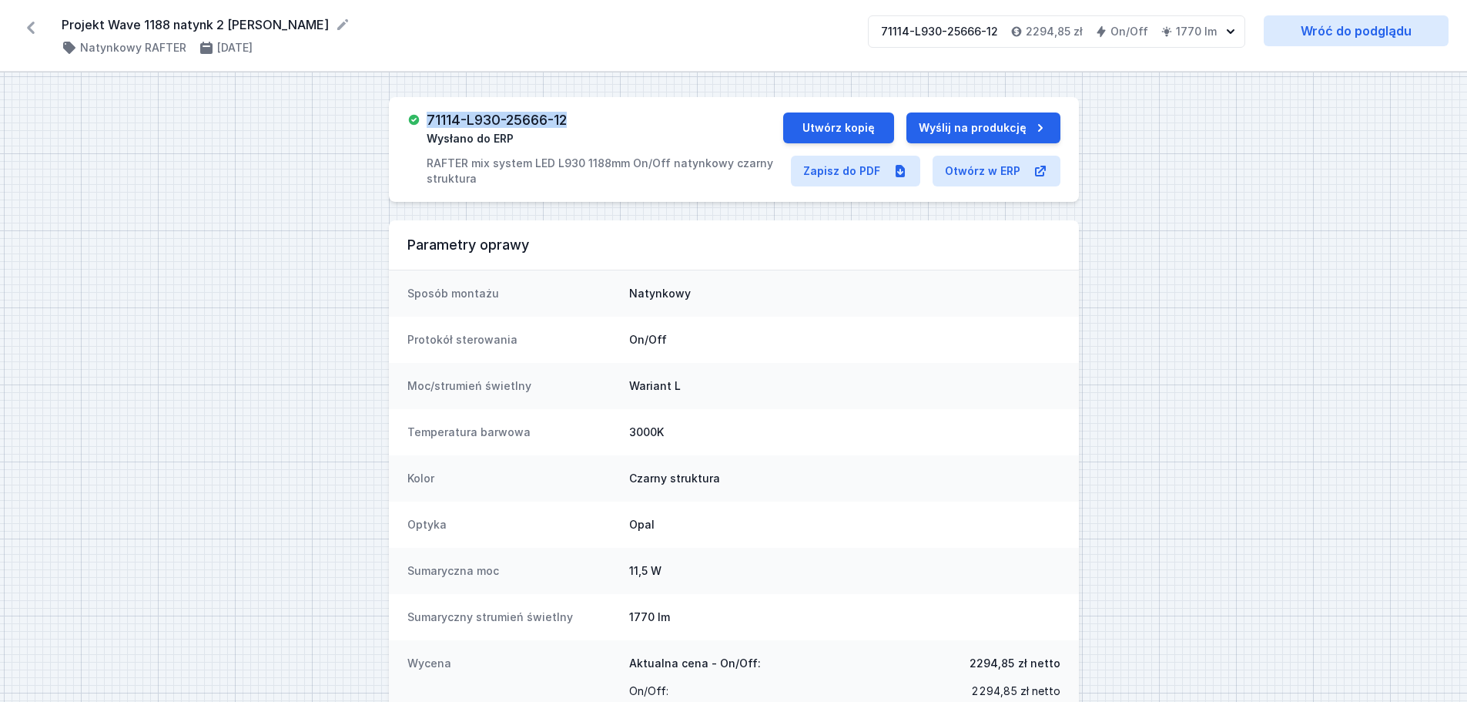
drag, startPoint x: 571, startPoint y: 119, endPoint x: 423, endPoint y: 104, distance: 148.6
click at [423, 104] on div "71114-L930-25666-12 Wysłano do ERP RAFTER mix system LED L930 1188mm On/Off nat…" at bounding box center [734, 149] width 690 height 105
click at [34, 32] on icon at bounding box center [31, 28] width 8 height 12
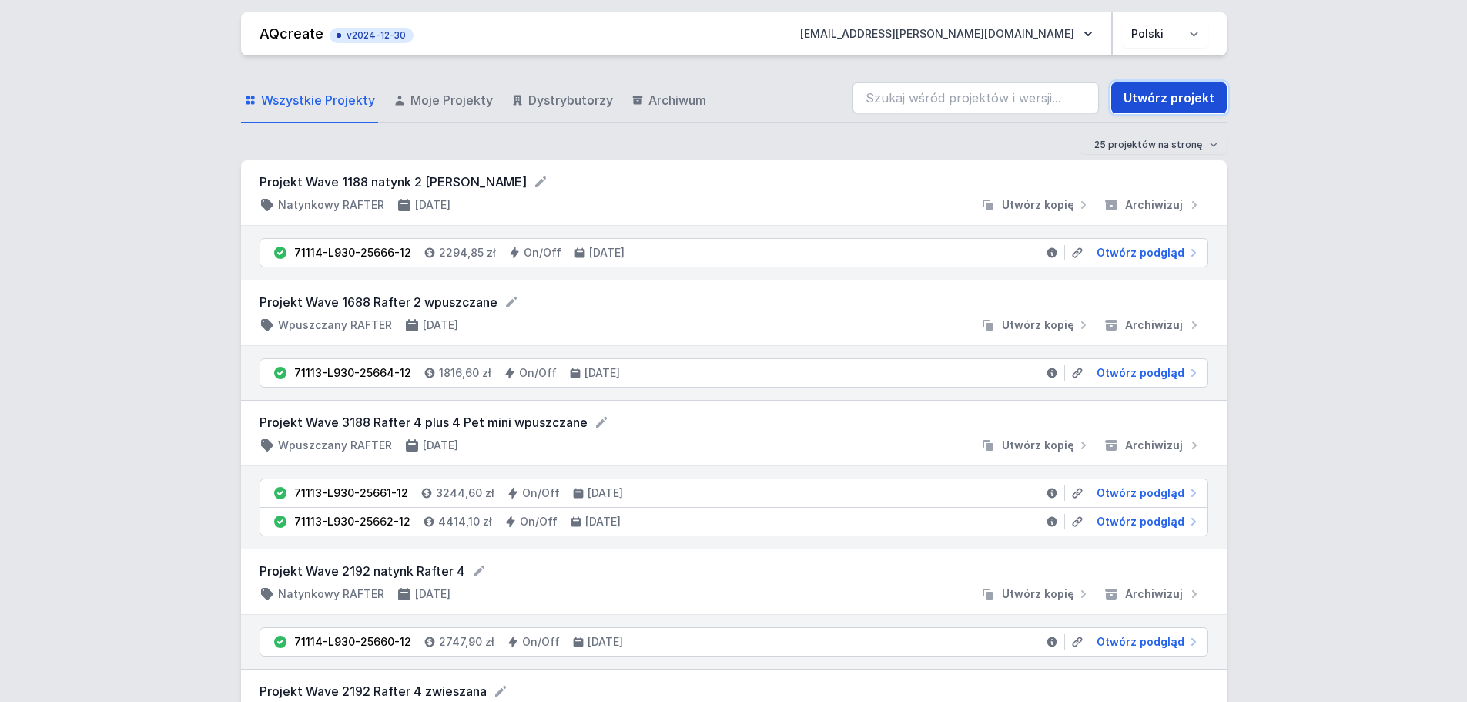
click at [1171, 94] on link "Utwórz projekt" at bounding box center [1170, 97] width 116 height 31
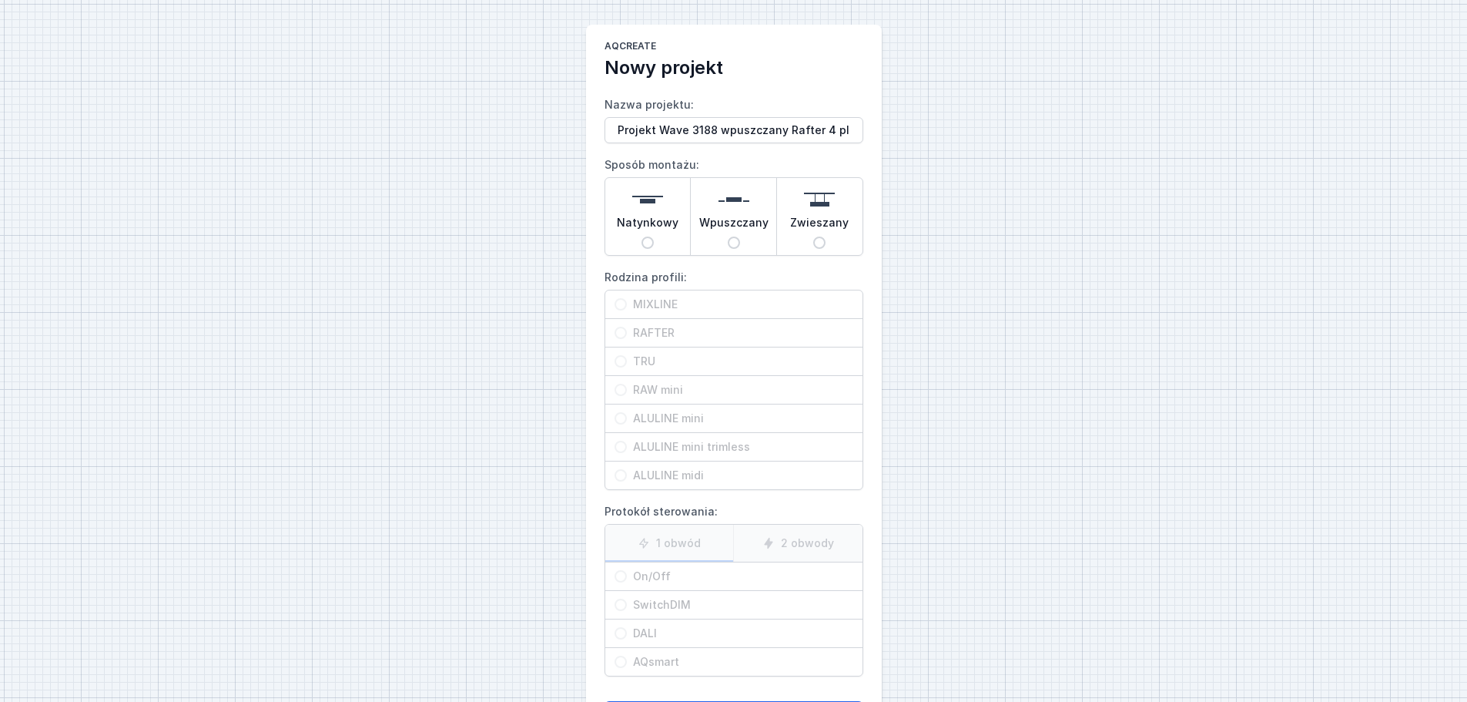
click at [749, 232] on span "Wpuszczany" at bounding box center [733, 226] width 69 height 22
click at [740, 236] on input "Wpuszczany" at bounding box center [734, 242] width 12 height 12
click at [690, 329] on span "RAFTER" at bounding box center [740, 332] width 226 height 15
click at [627, 329] on input "RAFTER" at bounding box center [621, 333] width 12 height 12
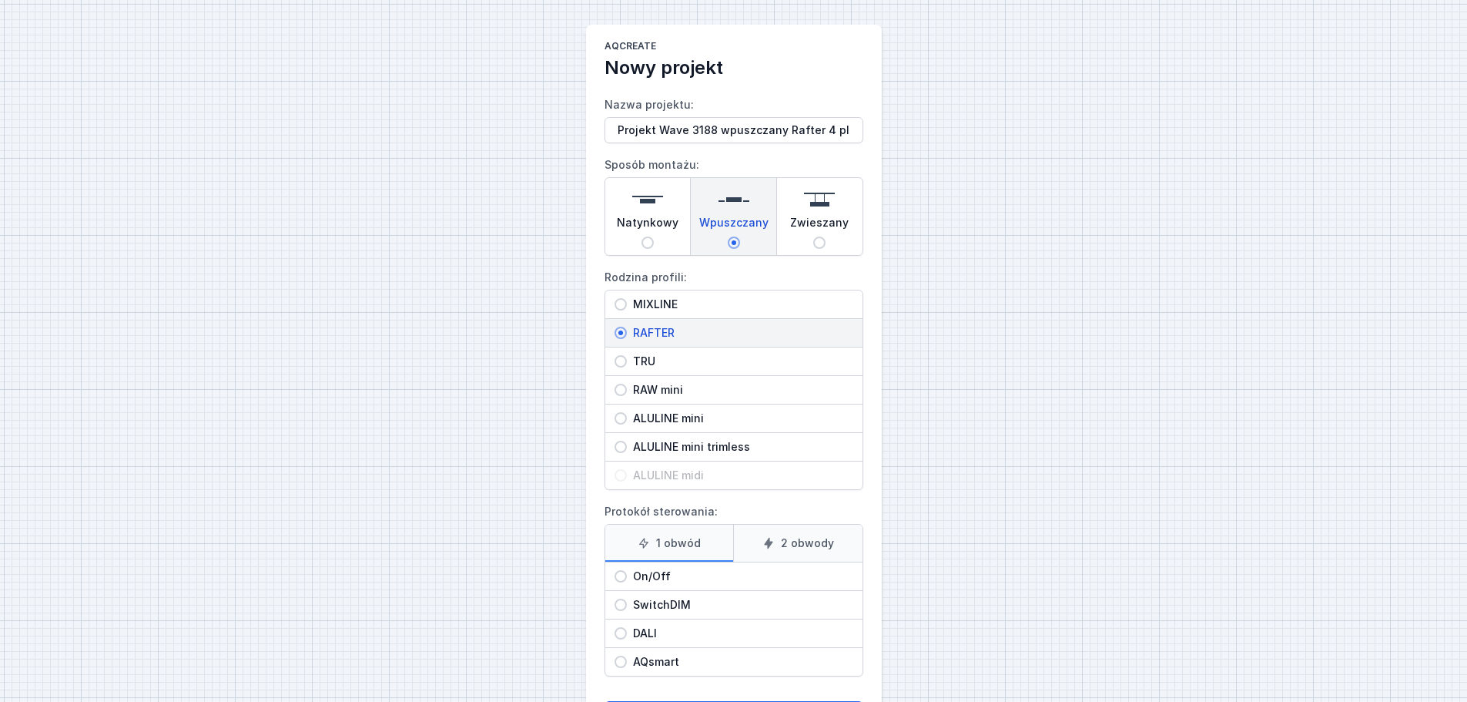
click at [691, 535] on span "On/Off" at bounding box center [740, 576] width 226 height 15
click at [627, 535] on input "On/Off" at bounding box center [621, 576] width 12 height 12
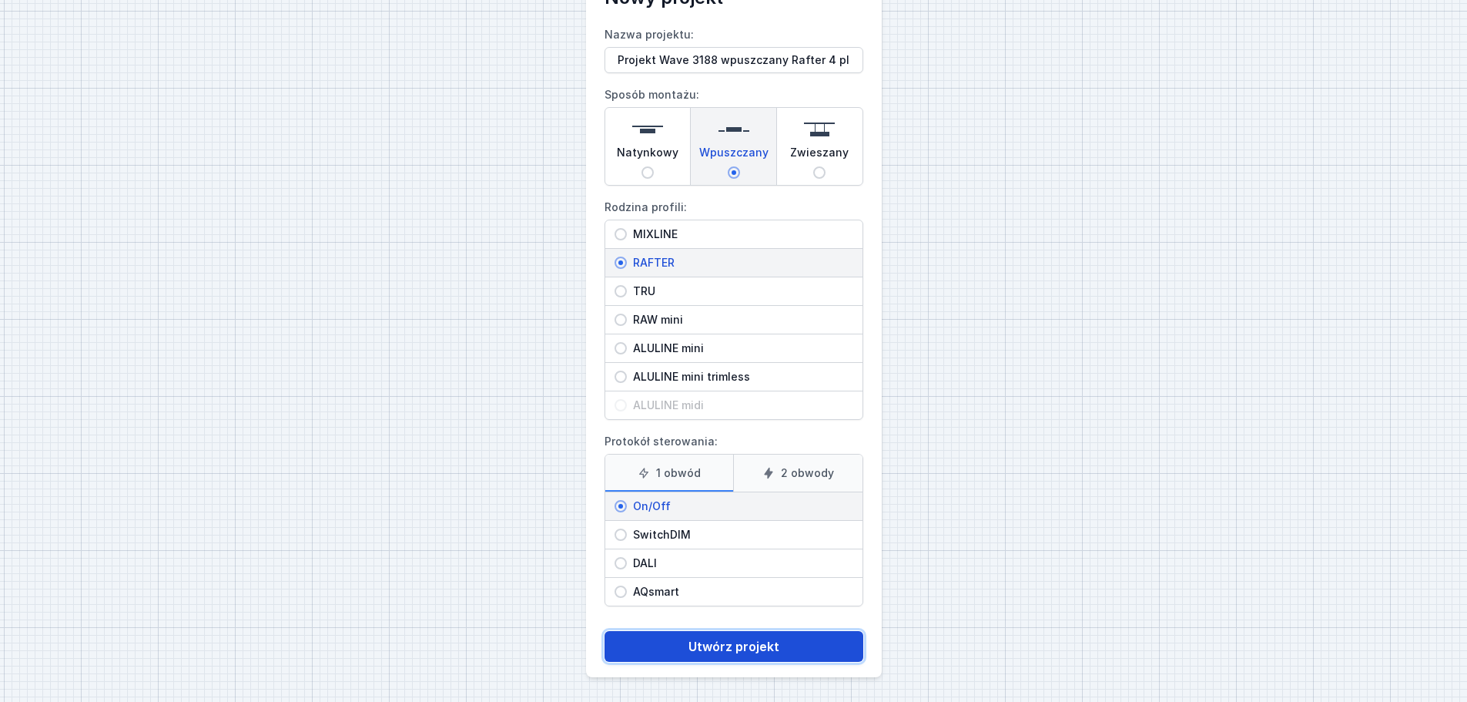
click at [734, 535] on button "Utwórz projekt" at bounding box center [734, 646] width 259 height 31
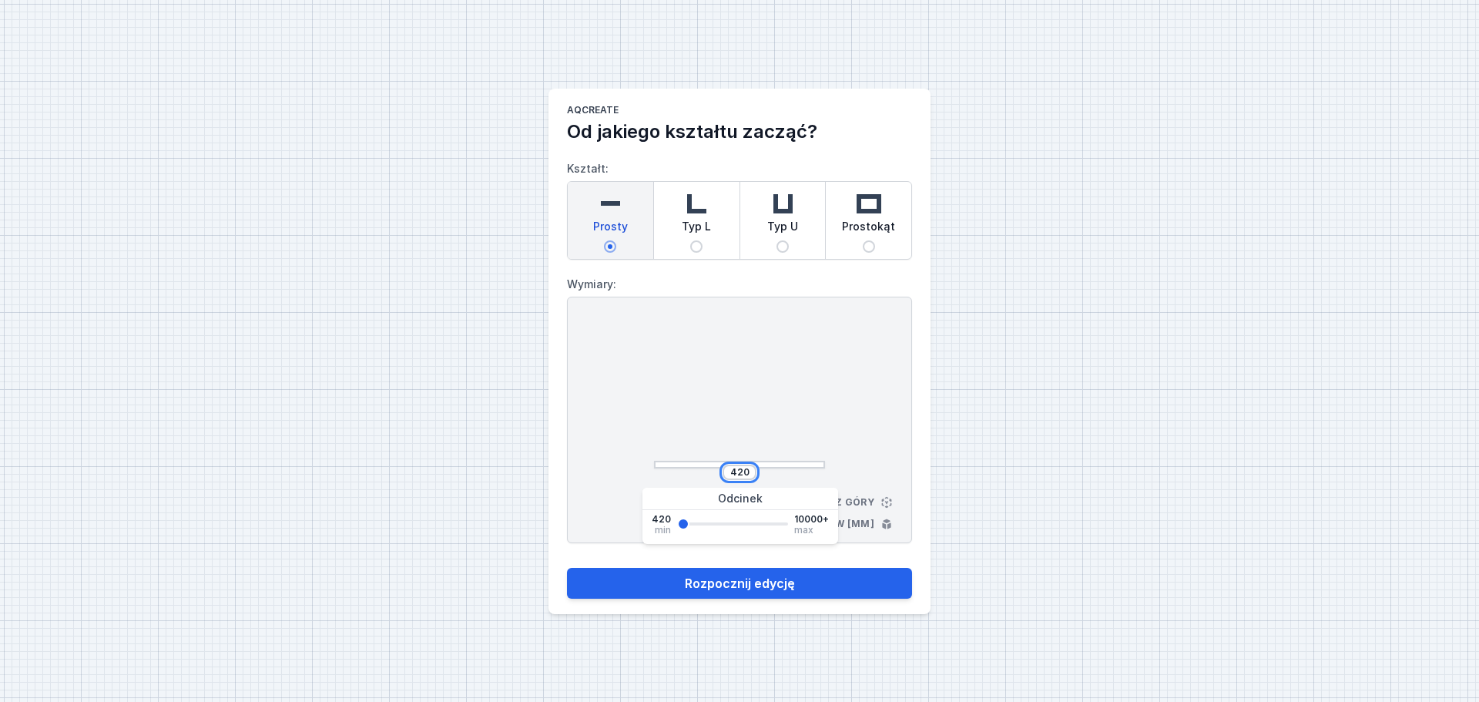
click at [751, 474] on input "420" at bounding box center [739, 472] width 25 height 12
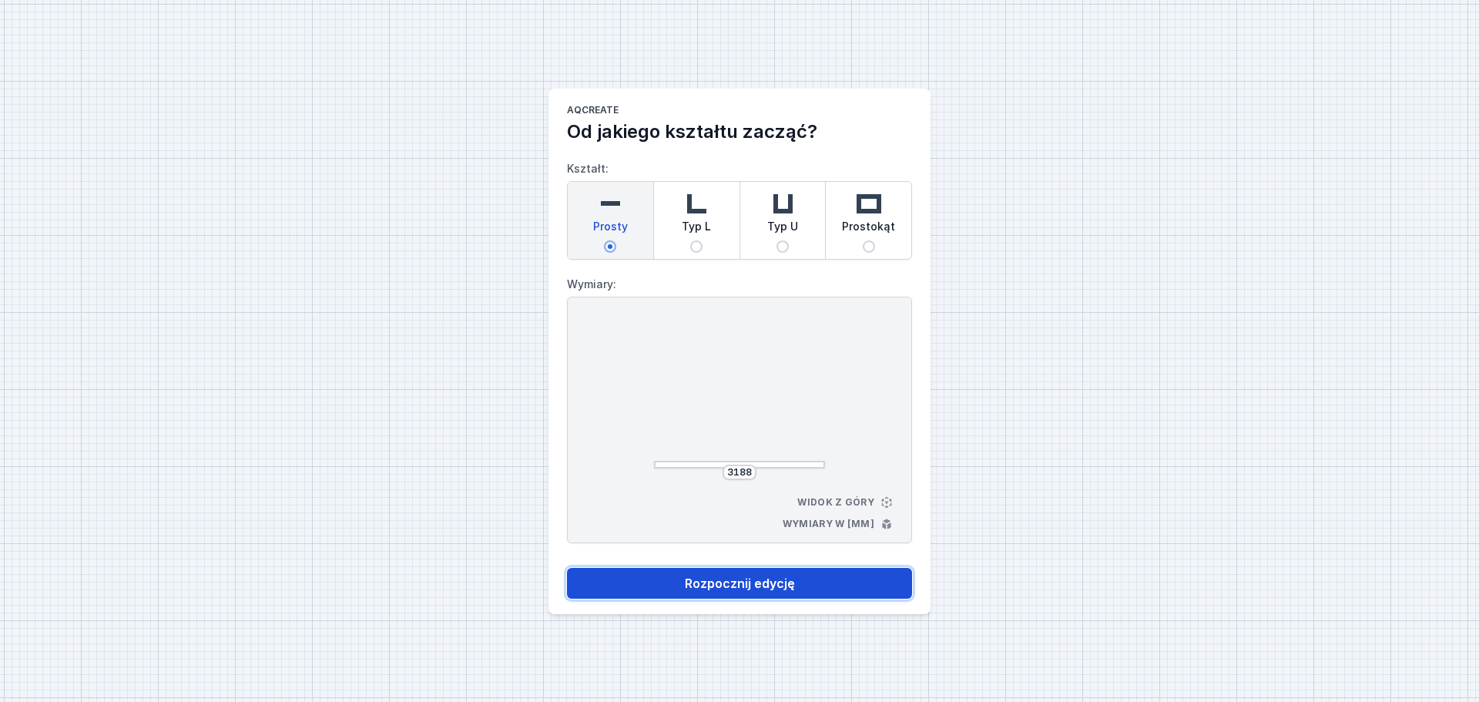
click at [727, 535] on button "Rozpocznij edycję" at bounding box center [739, 583] width 345 height 31
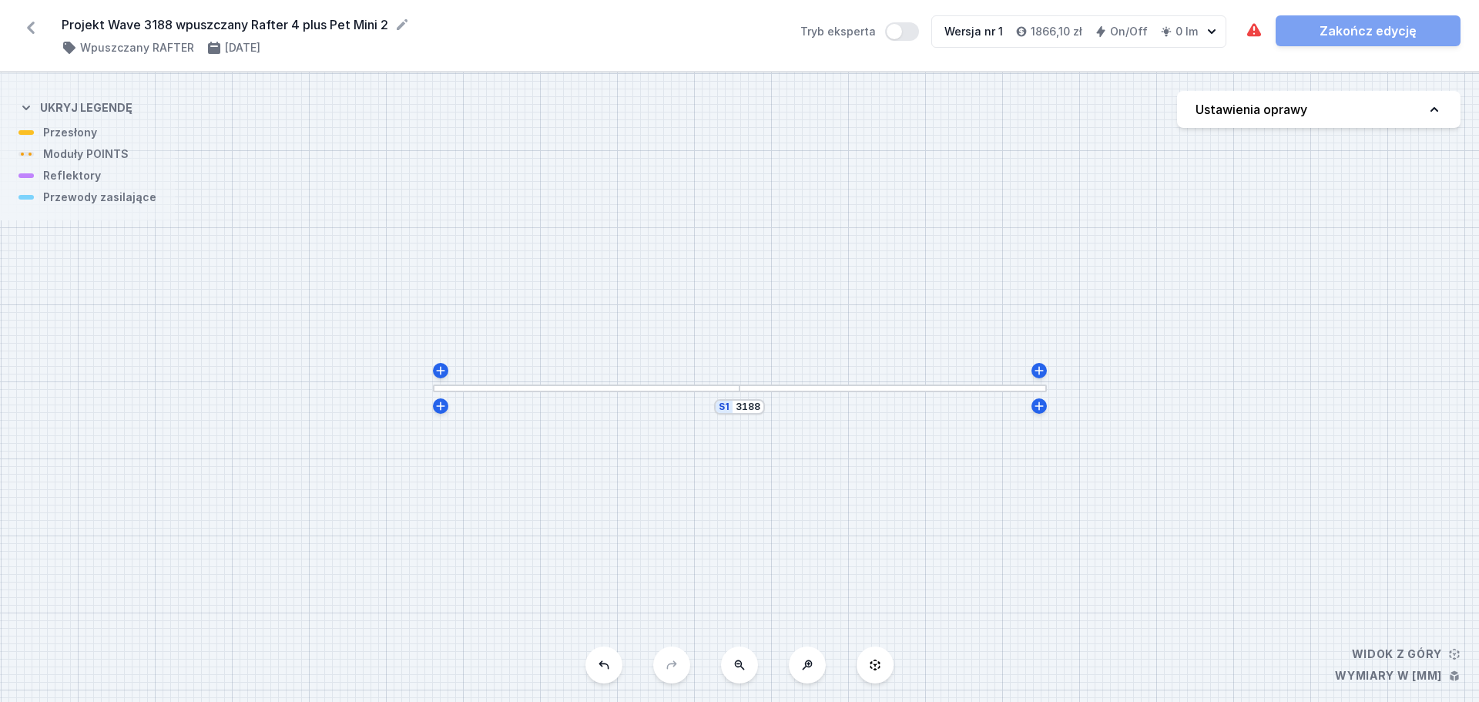
click at [1171, 96] on button "Ustawienia oprawy" at bounding box center [1318, 109] width 283 height 37
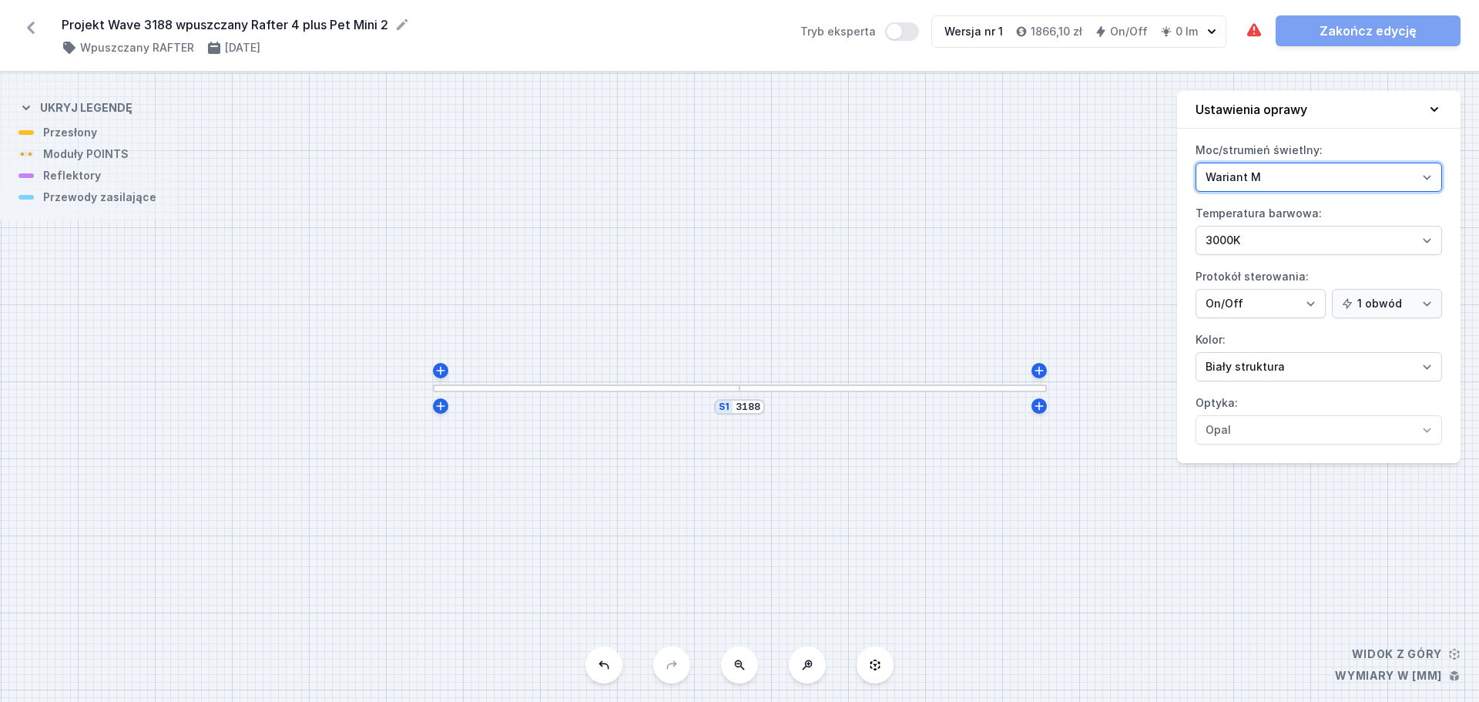
click at [1171, 178] on select "Wariant L Wariant M" at bounding box center [1319, 177] width 247 height 29
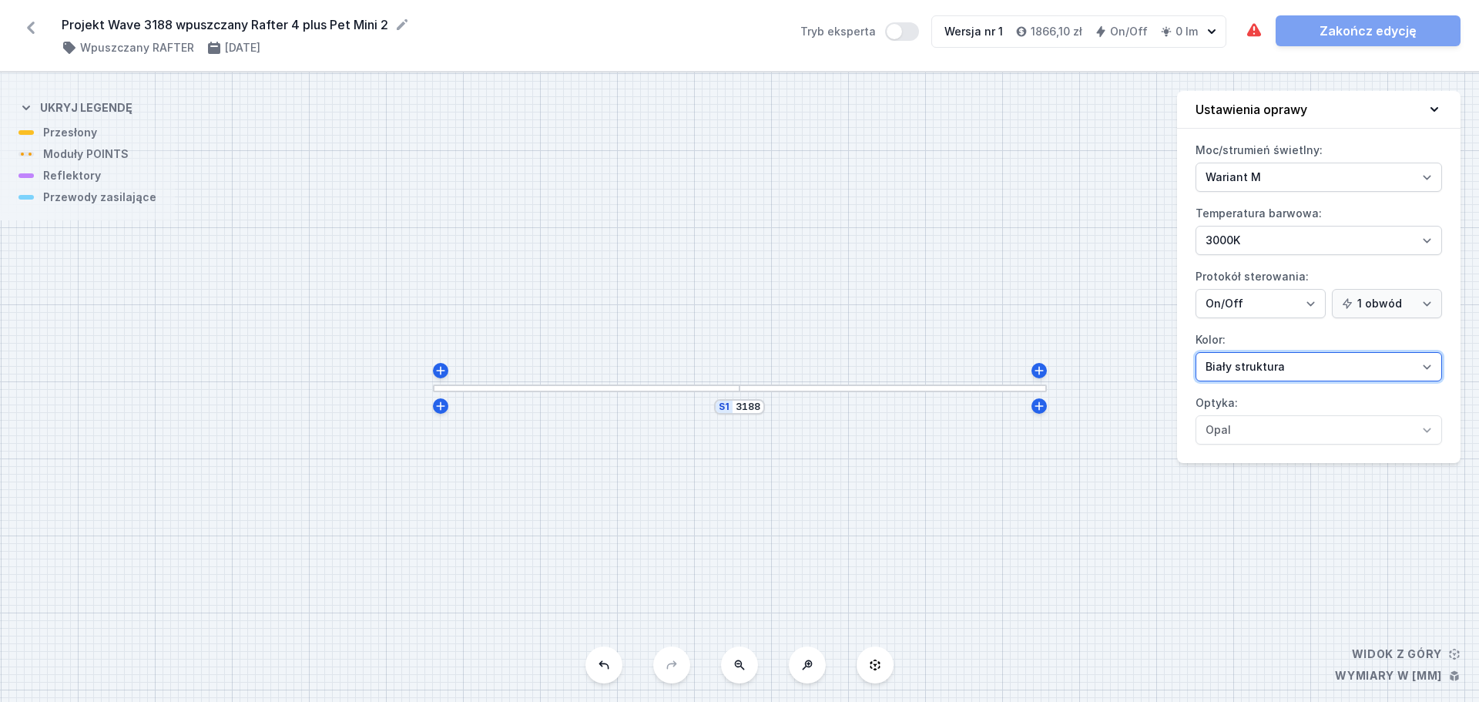
click at [1171, 364] on select "Biały struktura Czarny struktura Złoty struktura Miedziany Szary Inny (z palety…" at bounding box center [1319, 366] width 247 height 29
click at [1171, 352] on select "Biały struktura Czarny struktura Złoty struktura Miedziany Szary Inny (z palety…" at bounding box center [1319, 366] width 247 height 29
click at [1171, 103] on icon at bounding box center [1434, 109] width 15 height 15
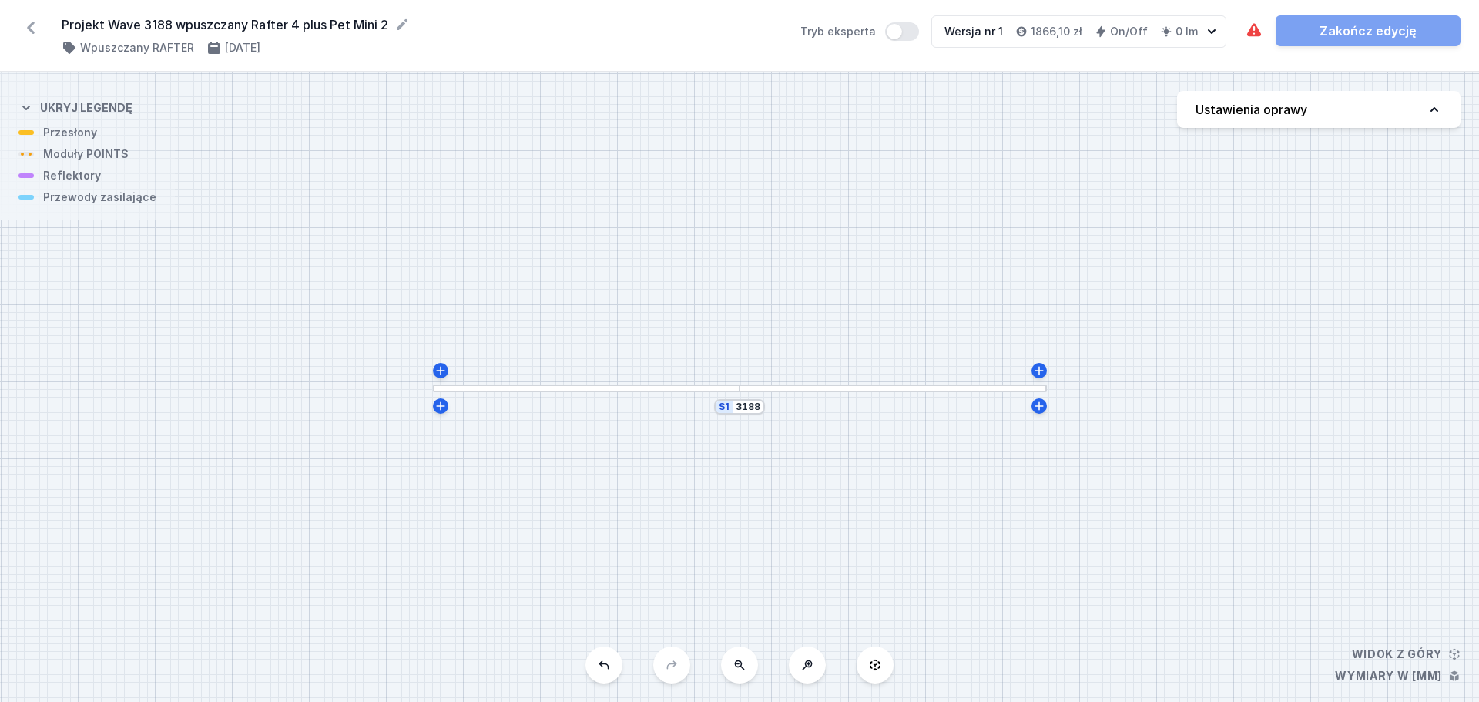
click at [864, 390] on div at bounding box center [893, 388] width 307 height 8
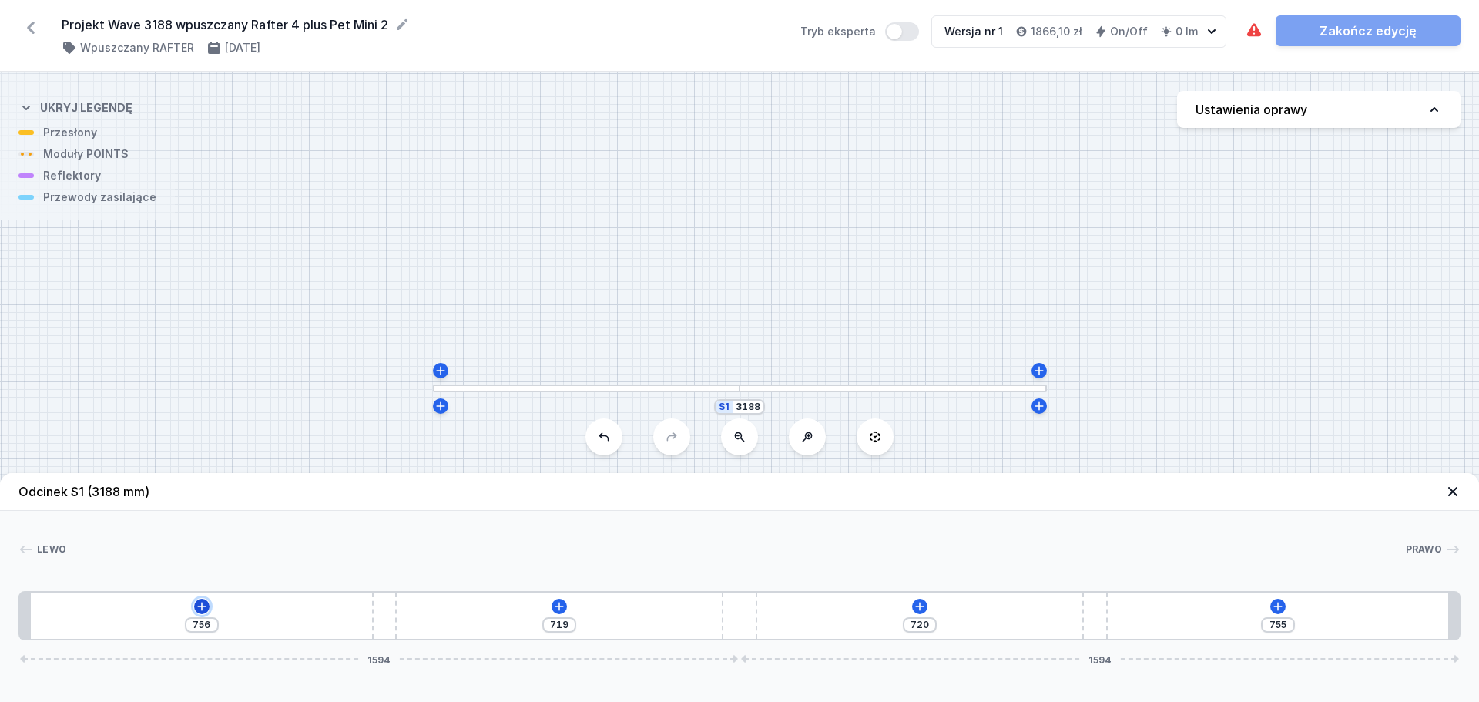
click at [204, 535] on icon at bounding box center [202, 606] width 12 height 12
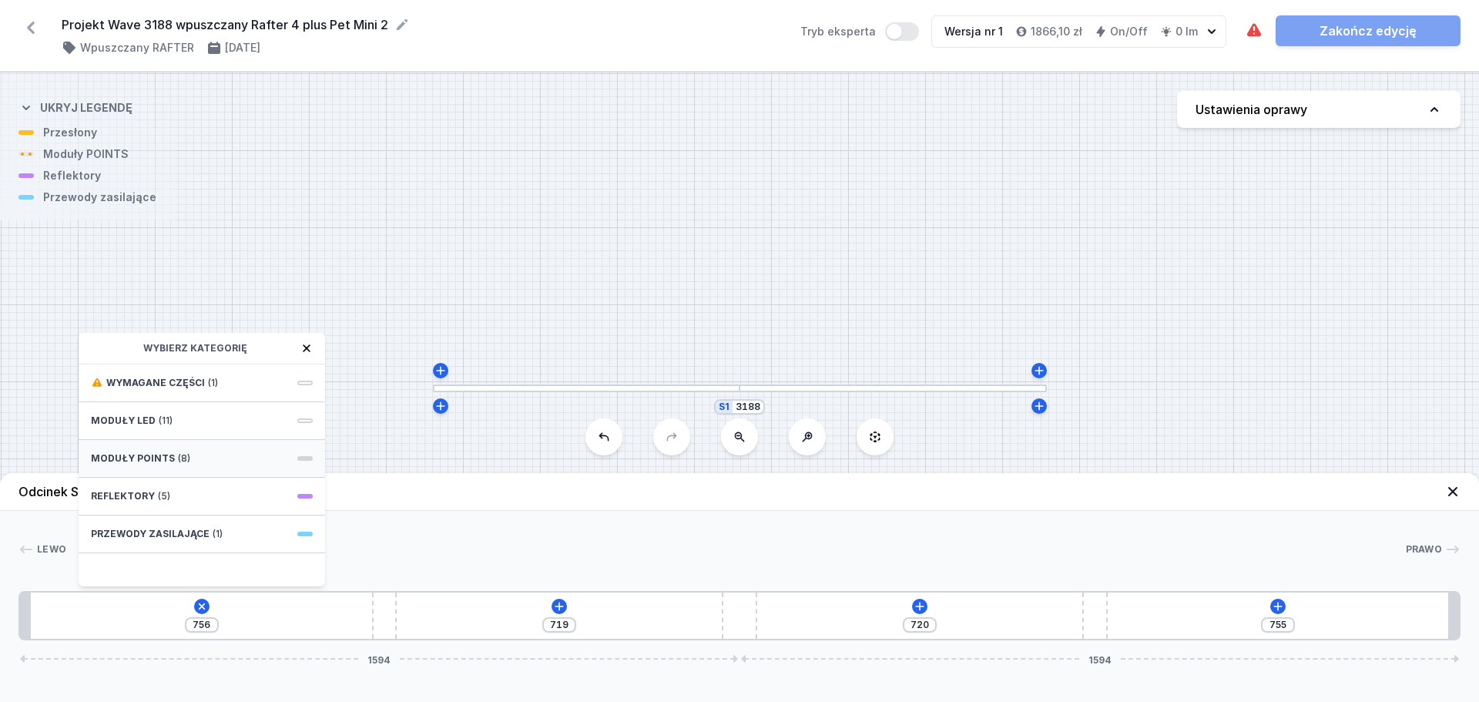
click at [219, 461] on div "Moduły POINTS (8)" at bounding box center [202, 459] width 247 height 38
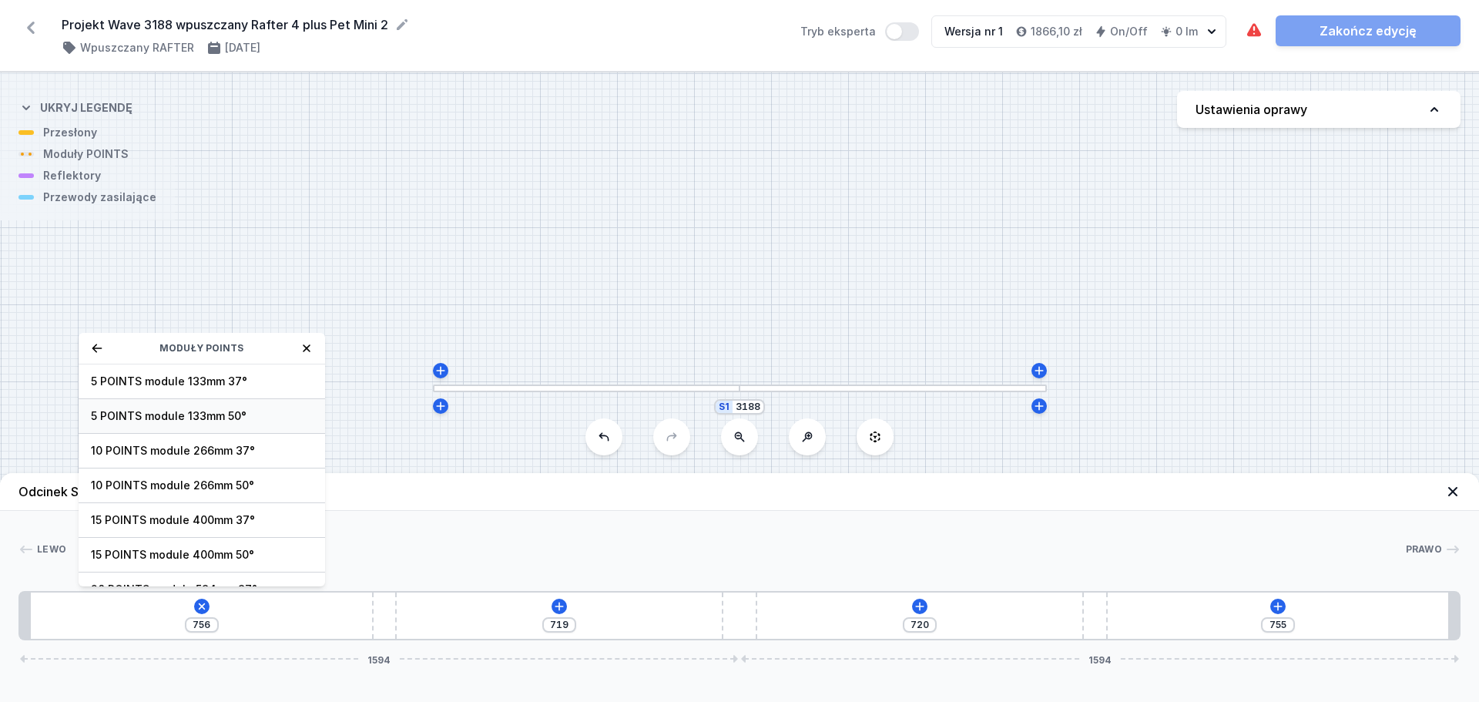
click at [199, 414] on span "5 POINTS module 133mm 50°" at bounding box center [202, 415] width 222 height 15
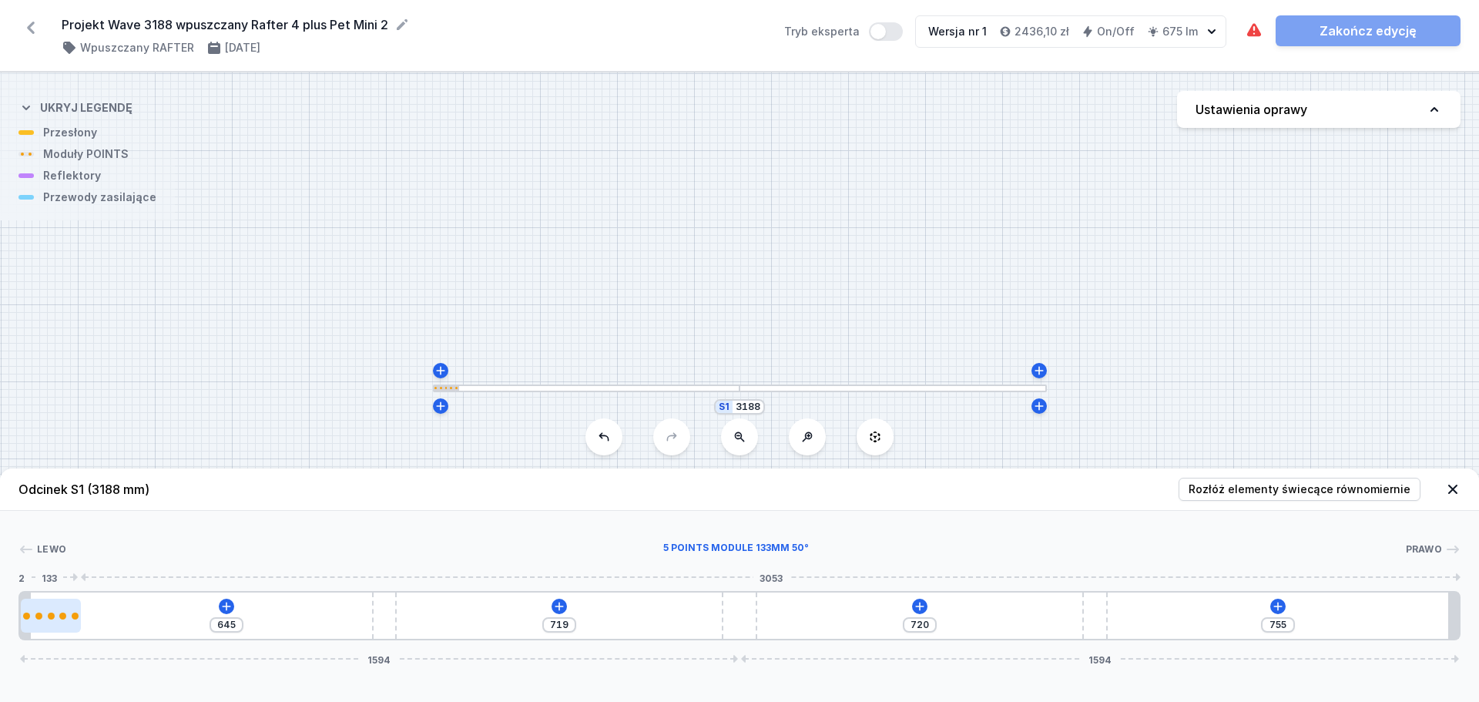
click at [49, 535] on div at bounding box center [51, 615] width 7 height 7
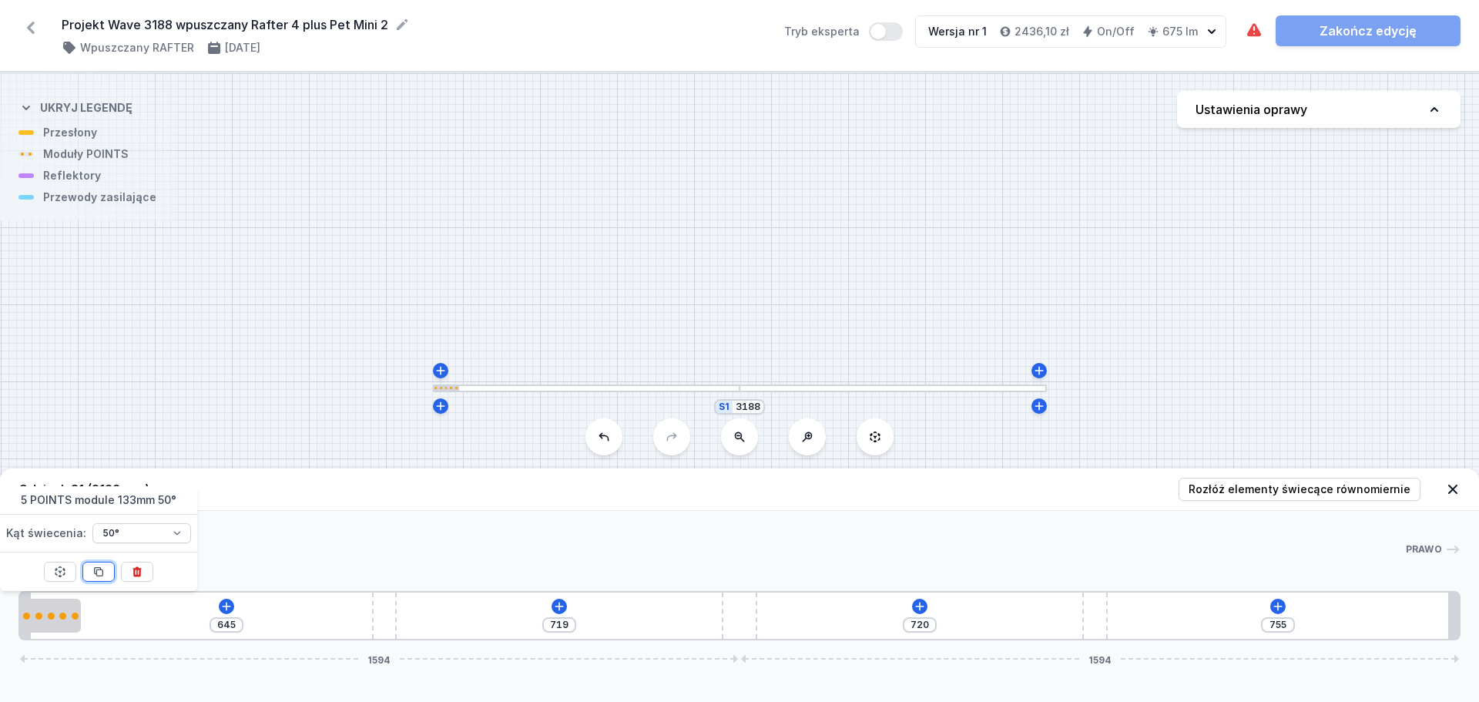
click at [99, 535] on icon at bounding box center [98, 571] width 12 height 12
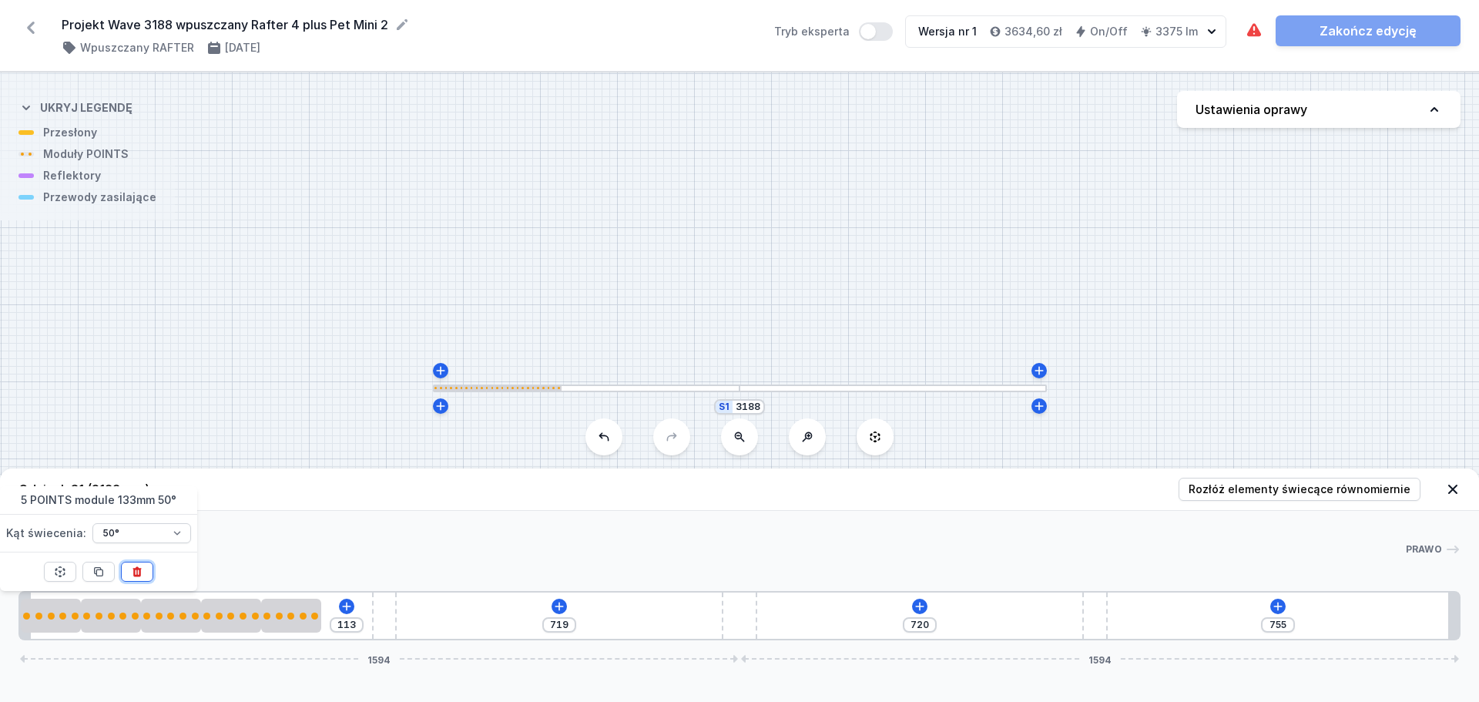
click at [139, 535] on icon at bounding box center [137, 571] width 12 height 12
drag, startPoint x: 105, startPoint y: 623, endPoint x: -12, endPoint y: 612, distance: 116.8
click at [0, 535] on html "Projekt Wave 3188 wpuszczany Rafter 4 plus Pet Mini 2 ( 11471 /v 1 ) Wpuszczany…" at bounding box center [739, 351] width 1479 height 702
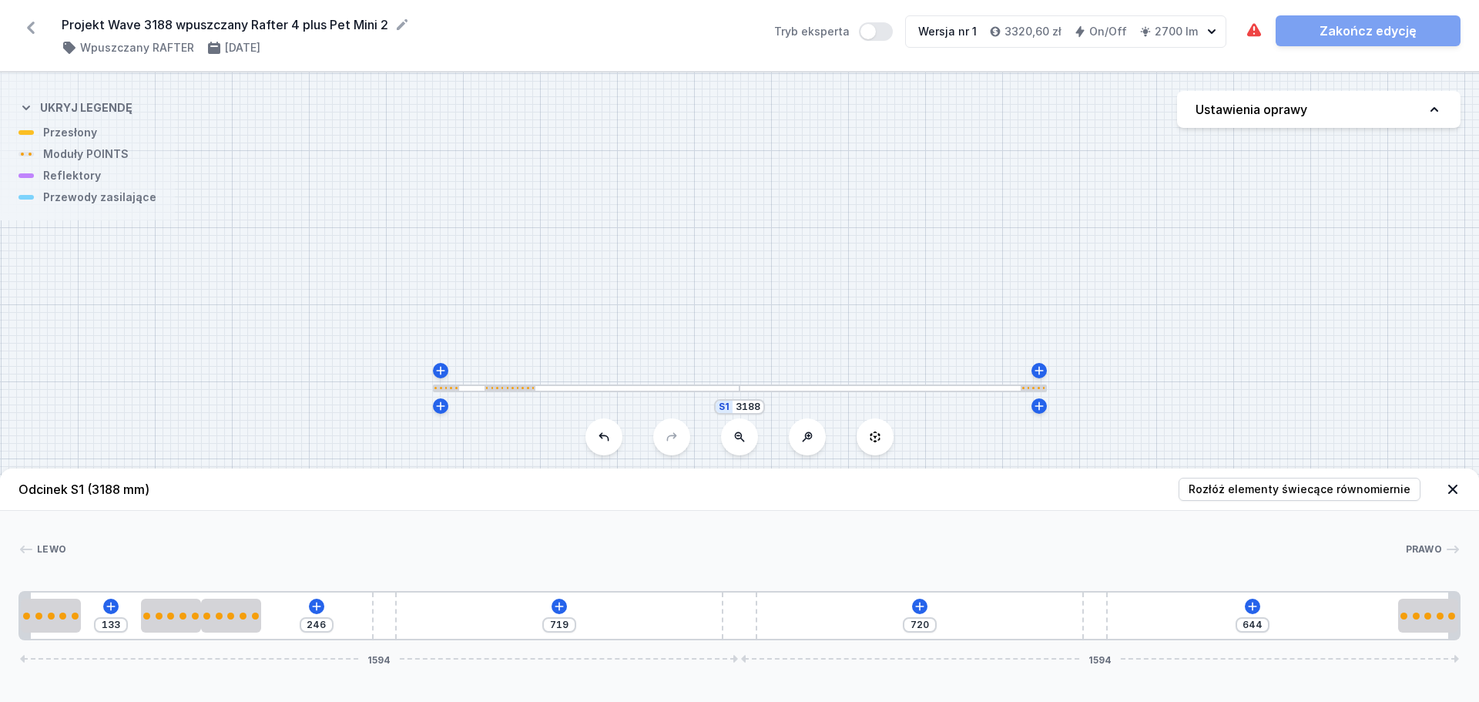
drag, startPoint x: 286, startPoint y: 622, endPoint x: 1444, endPoint y: 654, distance: 1159.0
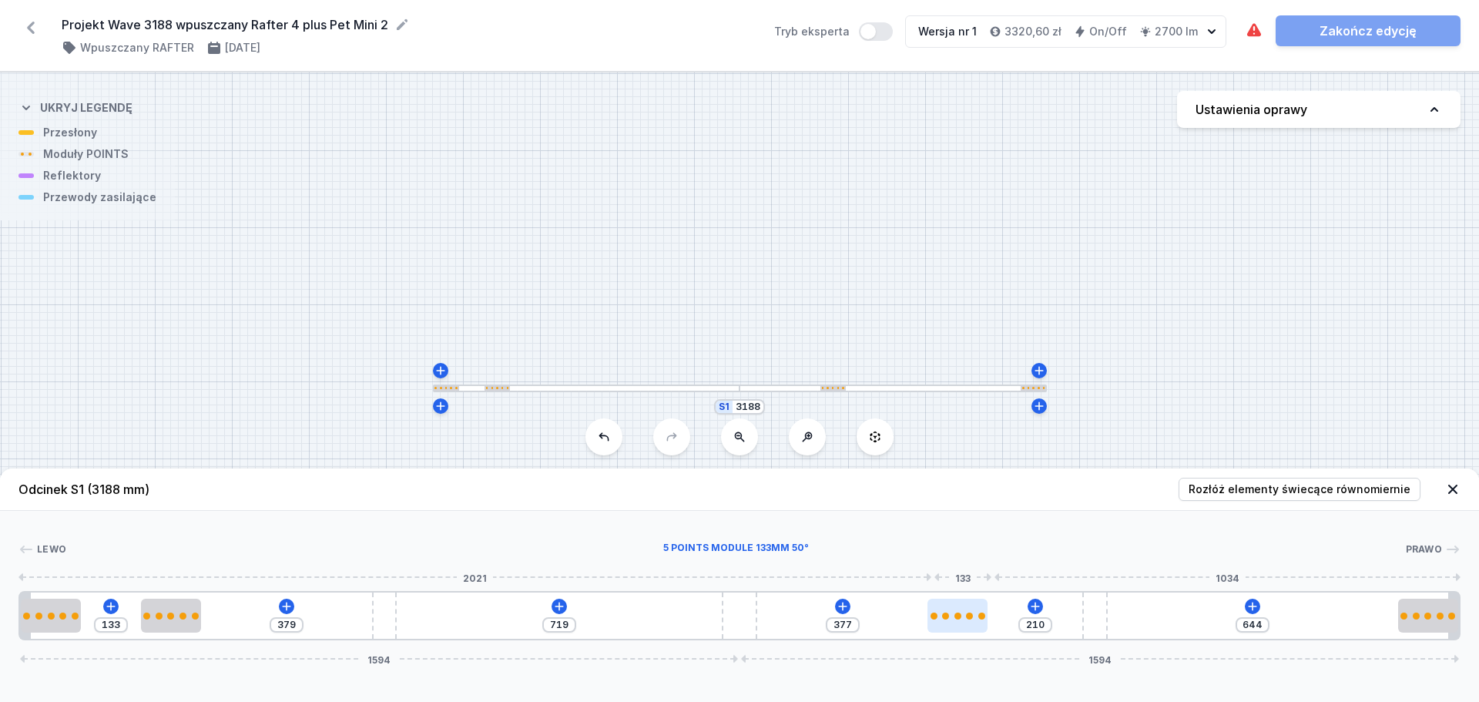
drag, startPoint x: 232, startPoint y: 619, endPoint x: 972, endPoint y: 618, distance: 740.3
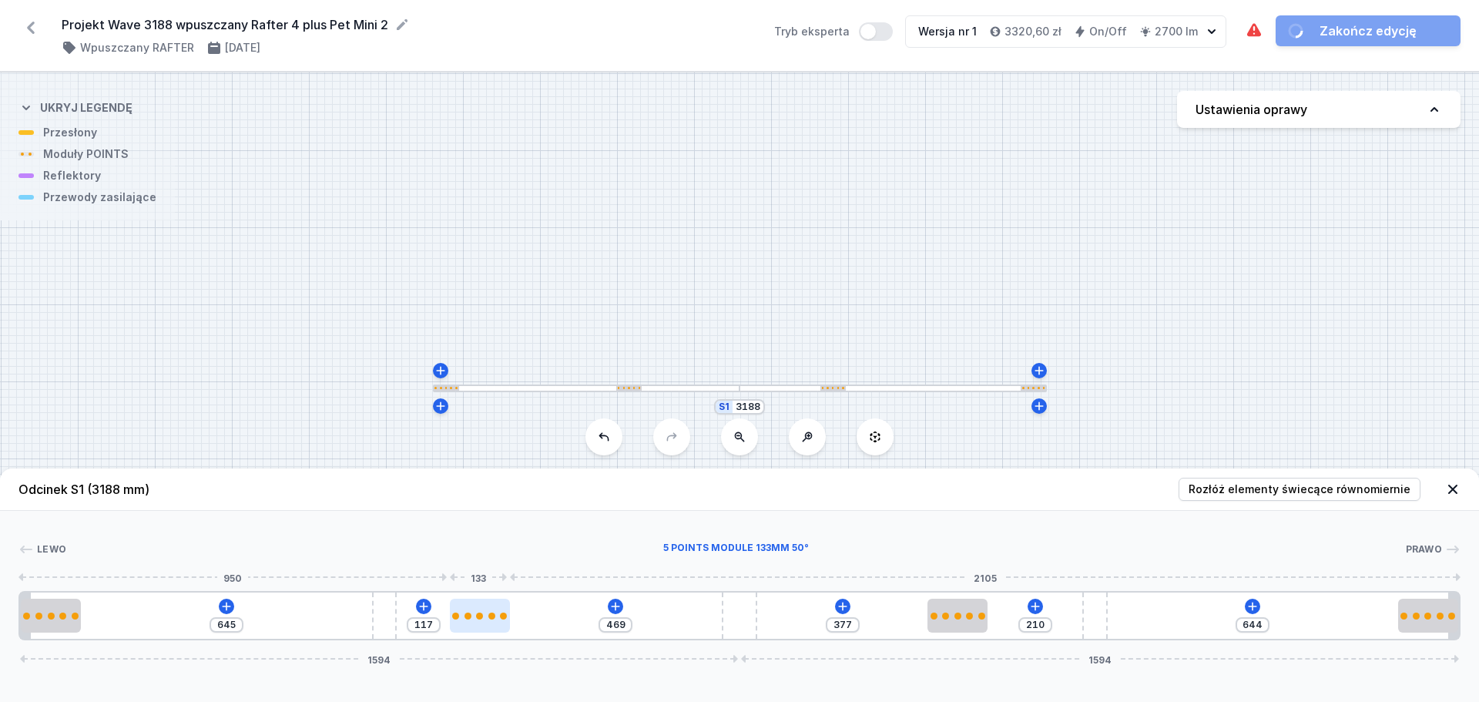
drag, startPoint x: 183, startPoint y: 613, endPoint x: 488, endPoint y: 622, distance: 305.9
drag, startPoint x: 959, startPoint y: 628, endPoint x: 1015, endPoint y: 629, distance: 55.5
click at [1015, 535] on div at bounding box center [1000, 616] width 60 height 34
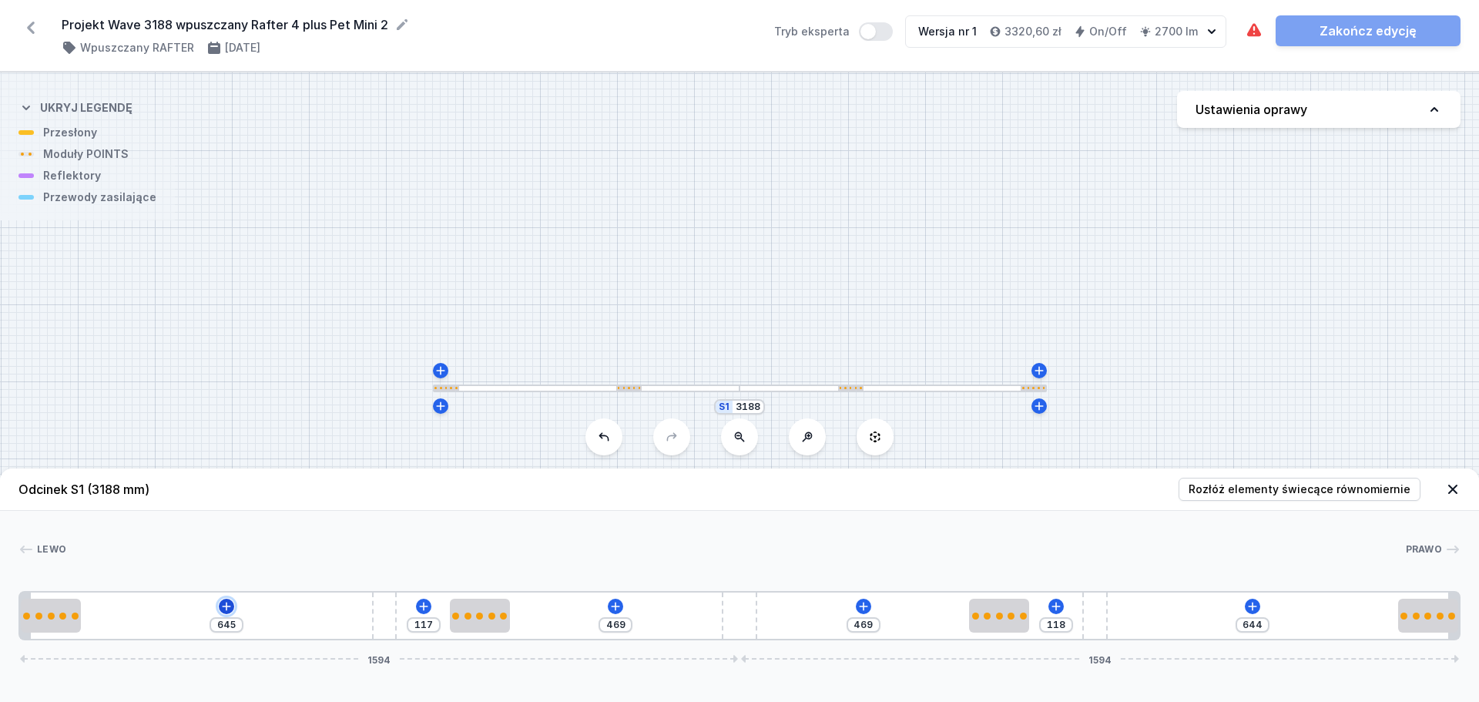
click at [231, 535] on icon at bounding box center [226, 606] width 12 height 12
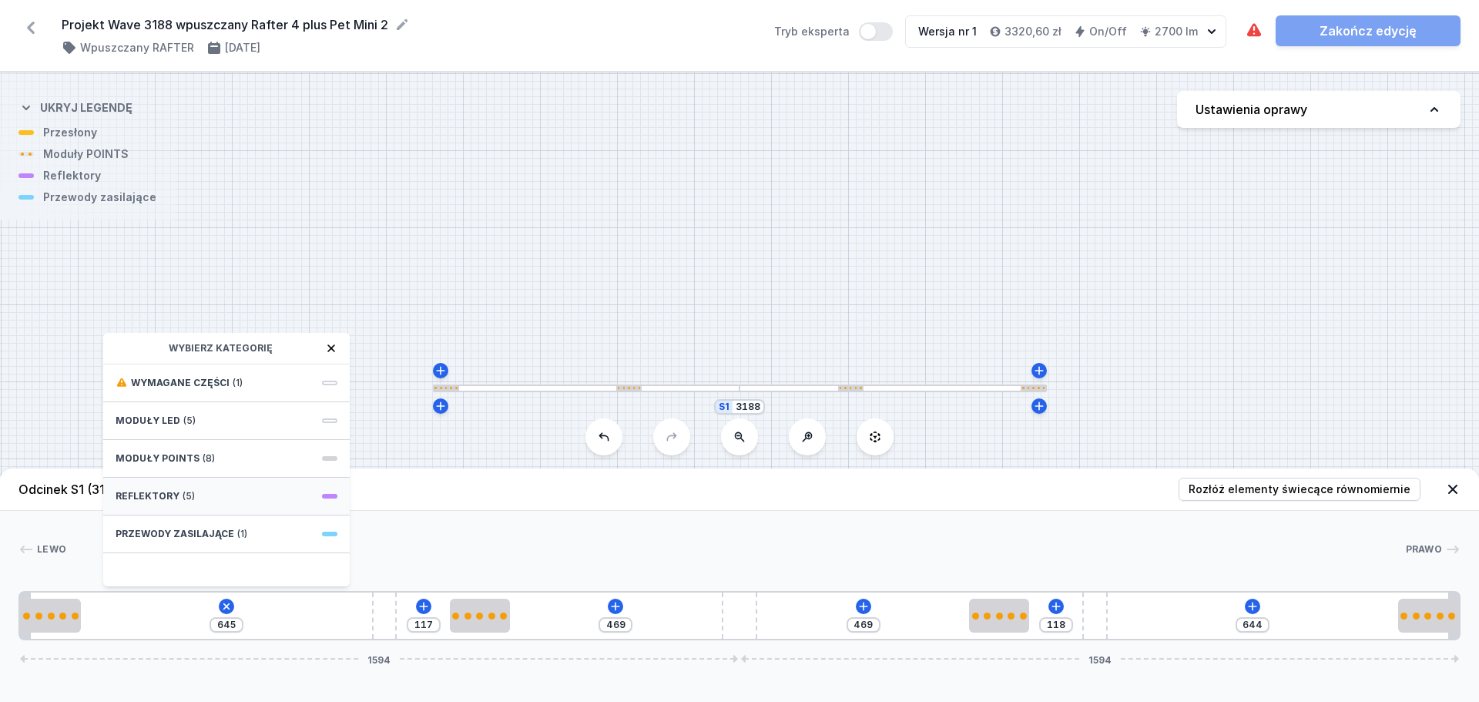
click at [236, 498] on div "Reflektory (5)" at bounding box center [226, 497] width 247 height 38
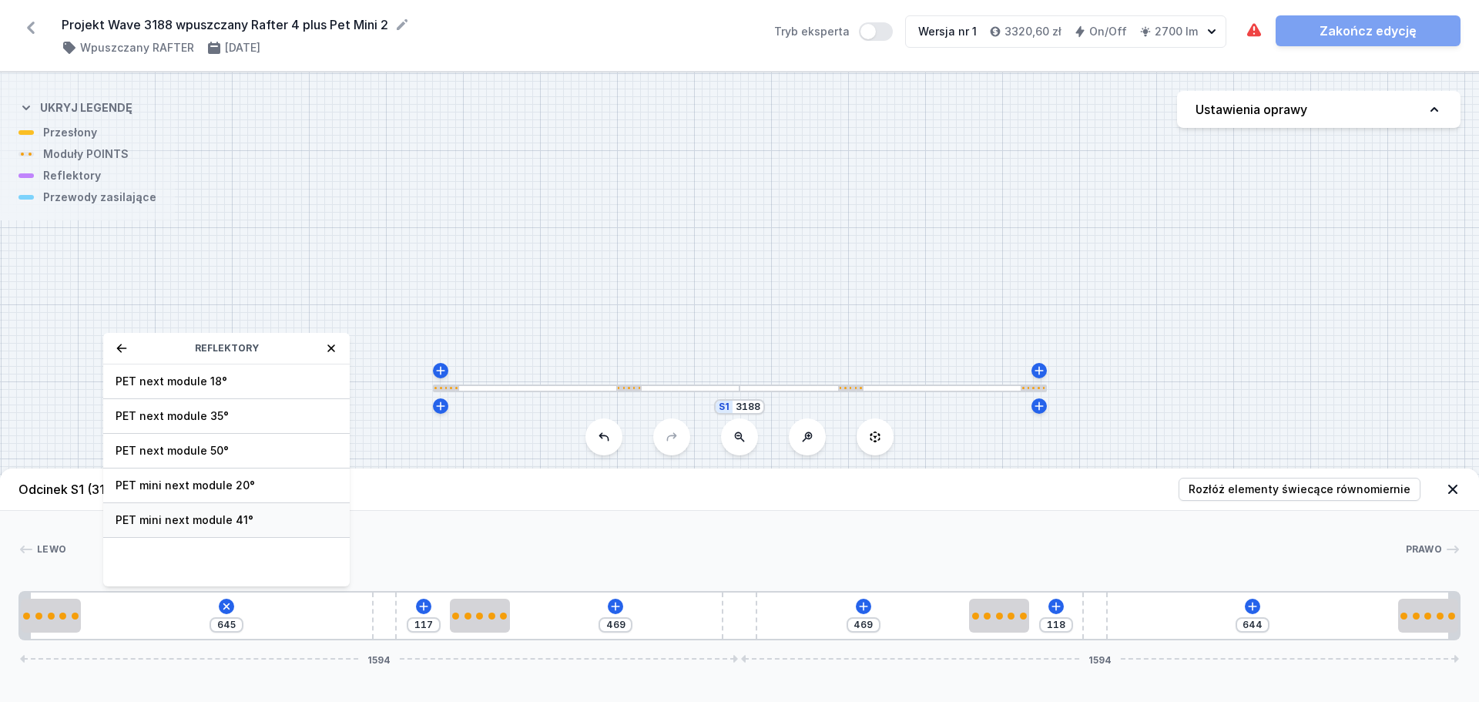
click at [236, 521] on span "PET mini next module 41°" at bounding box center [227, 519] width 222 height 15
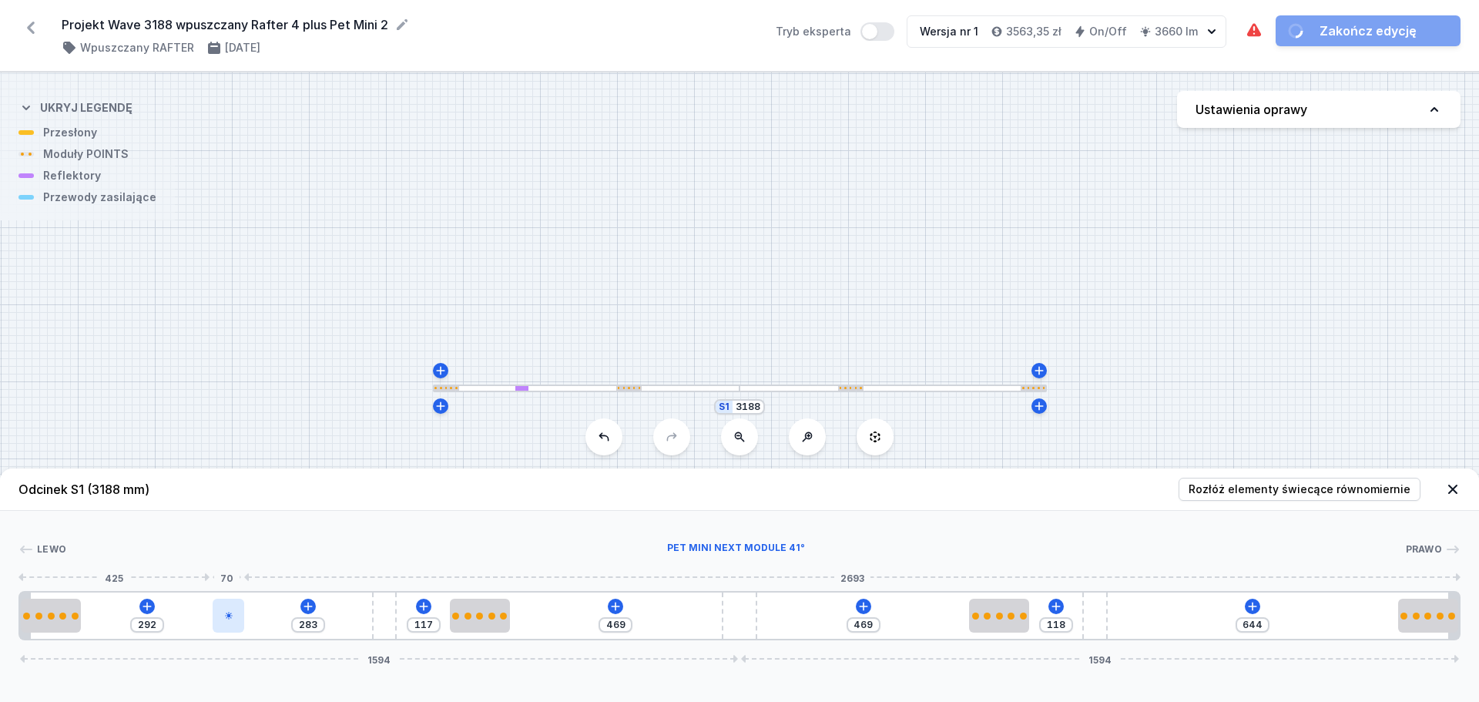
drag, startPoint x: 99, startPoint y: 611, endPoint x: 224, endPoint y: 612, distance: 125.6
click at [224, 535] on icon at bounding box center [228, 615] width 9 height 9
drag, startPoint x: 224, startPoint y: 612, endPoint x: 231, endPoint y: 620, distance: 10.4
click at [231, 535] on div at bounding box center [235, 616] width 32 height 34
click at [236, 535] on icon at bounding box center [234, 615] width 9 height 9
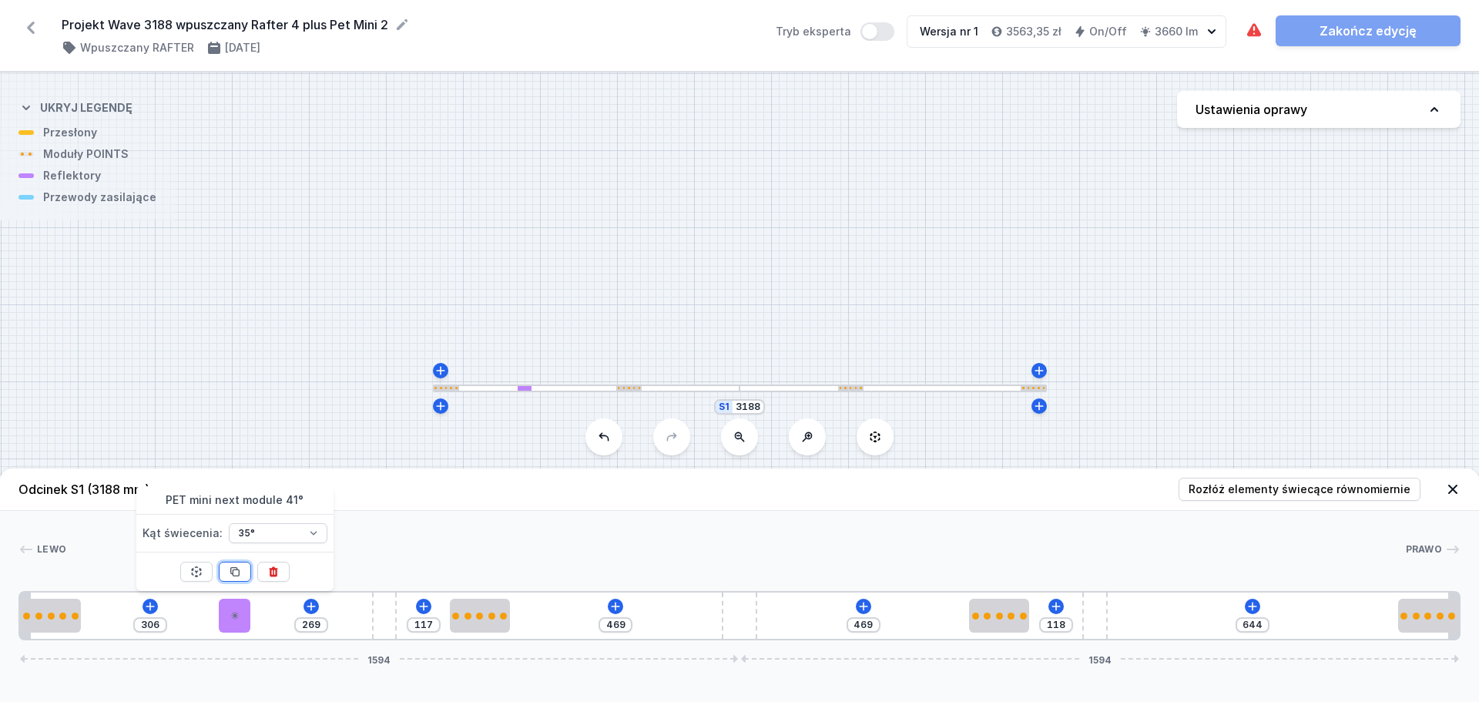
click at [233, 535] on button at bounding box center [235, 572] width 32 height 20
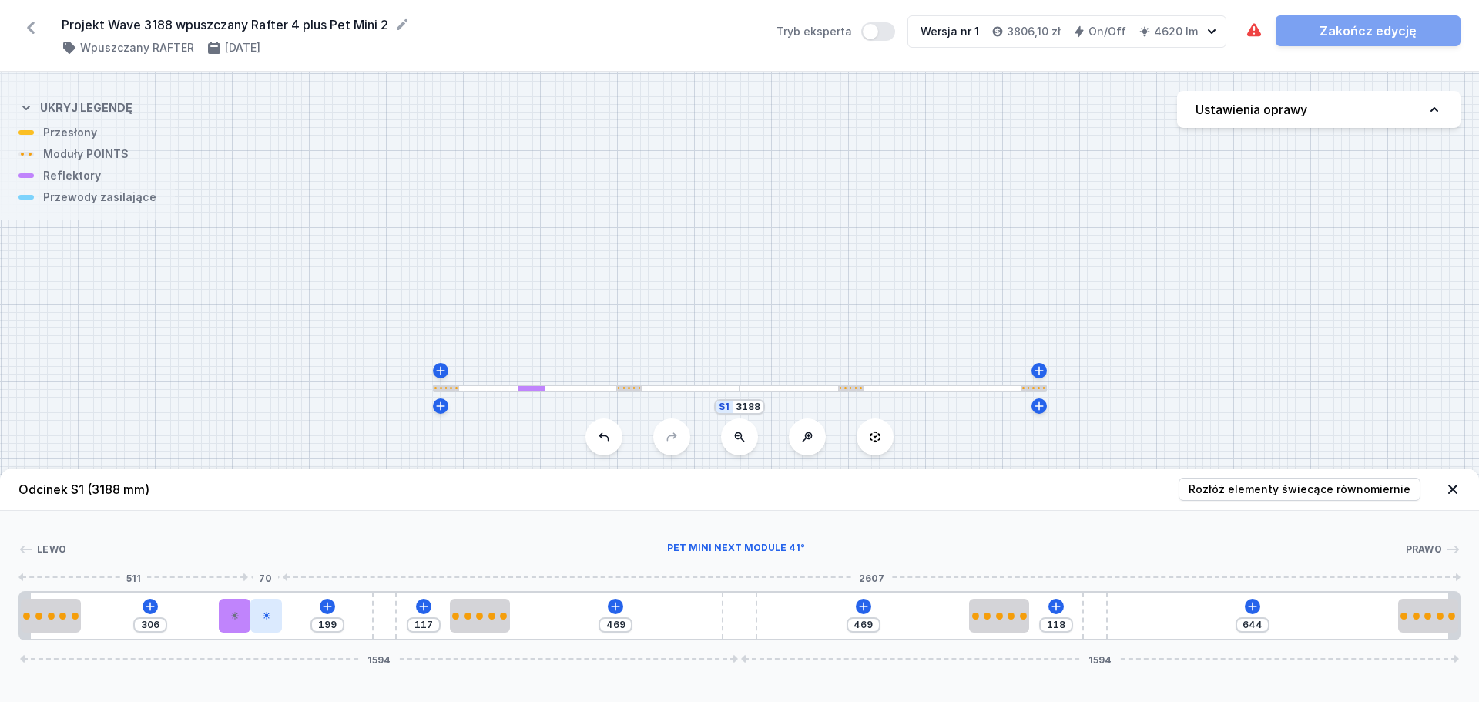
click at [272, 535] on div at bounding box center [266, 616] width 32 height 34
drag, startPoint x: 272, startPoint y: 616, endPoint x: 700, endPoint y: 607, distance: 428.4
click at [1171, 535] on icon at bounding box center [1252, 606] width 12 height 12
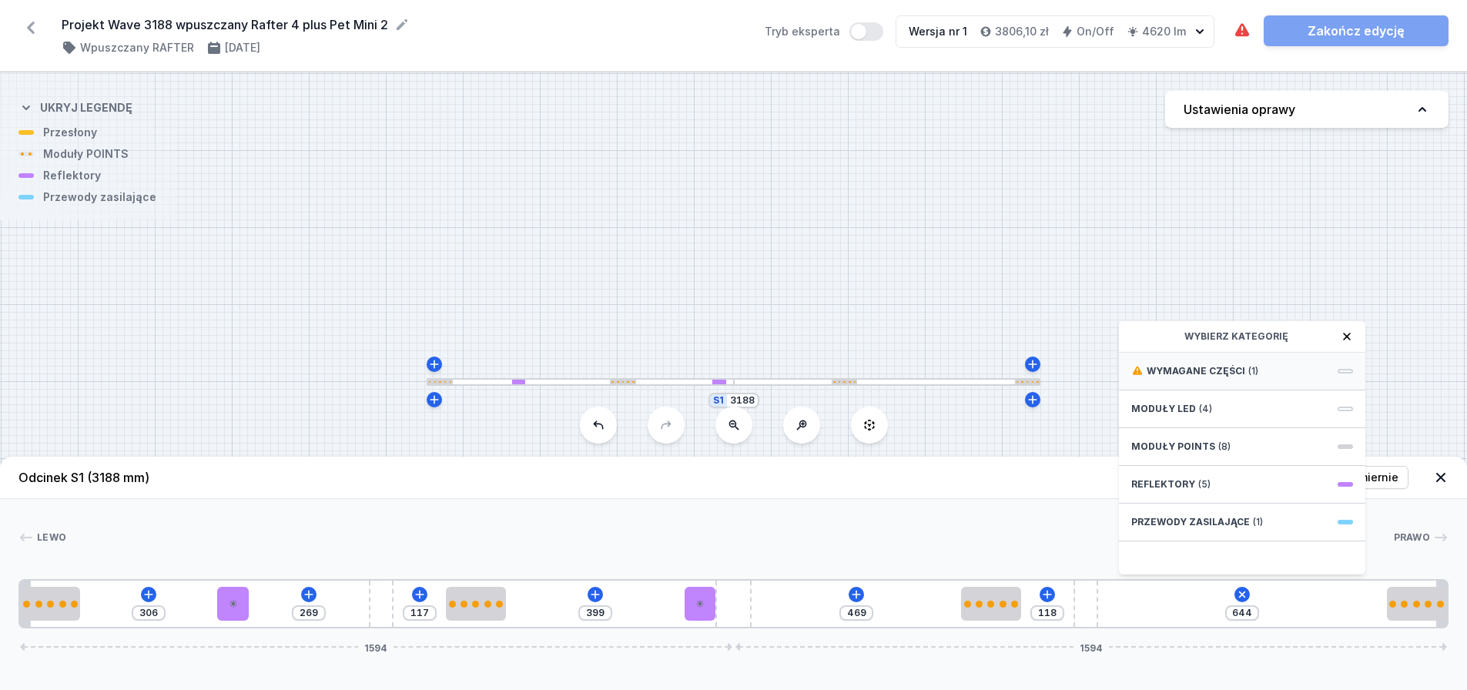
click at [1171, 382] on div "Wymagane części (1)" at bounding box center [1242, 372] width 247 height 38
click at [1171, 377] on span "Hole for power supply cable" at bounding box center [1243, 369] width 222 height 15
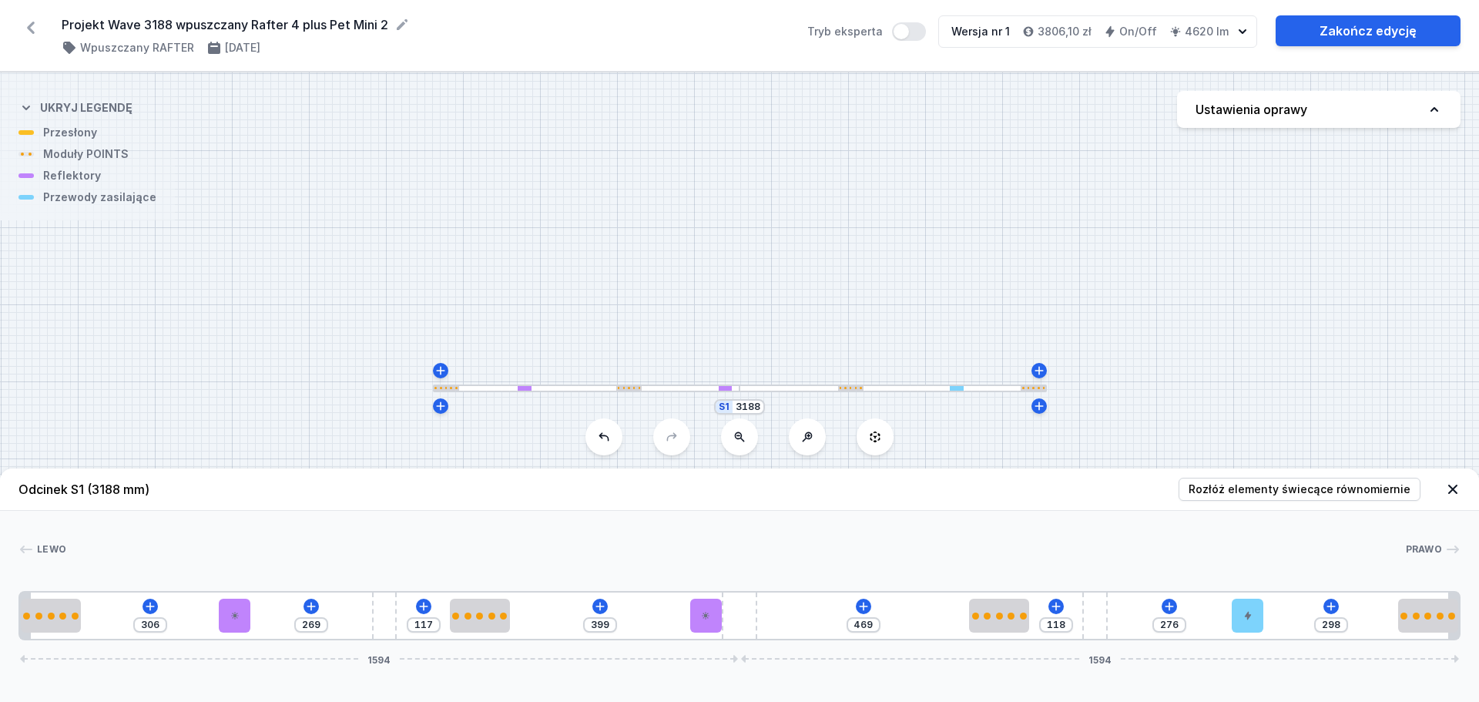
drag, startPoint x: 1130, startPoint y: 623, endPoint x: 1270, endPoint y: 605, distance: 141.3
click at [1171, 535] on div "306 269 117 399 469 118 276 298 1594 1594" at bounding box center [739, 615] width 1442 height 49
click at [1171, 26] on link "Zakończ edycję" at bounding box center [1368, 30] width 185 height 31
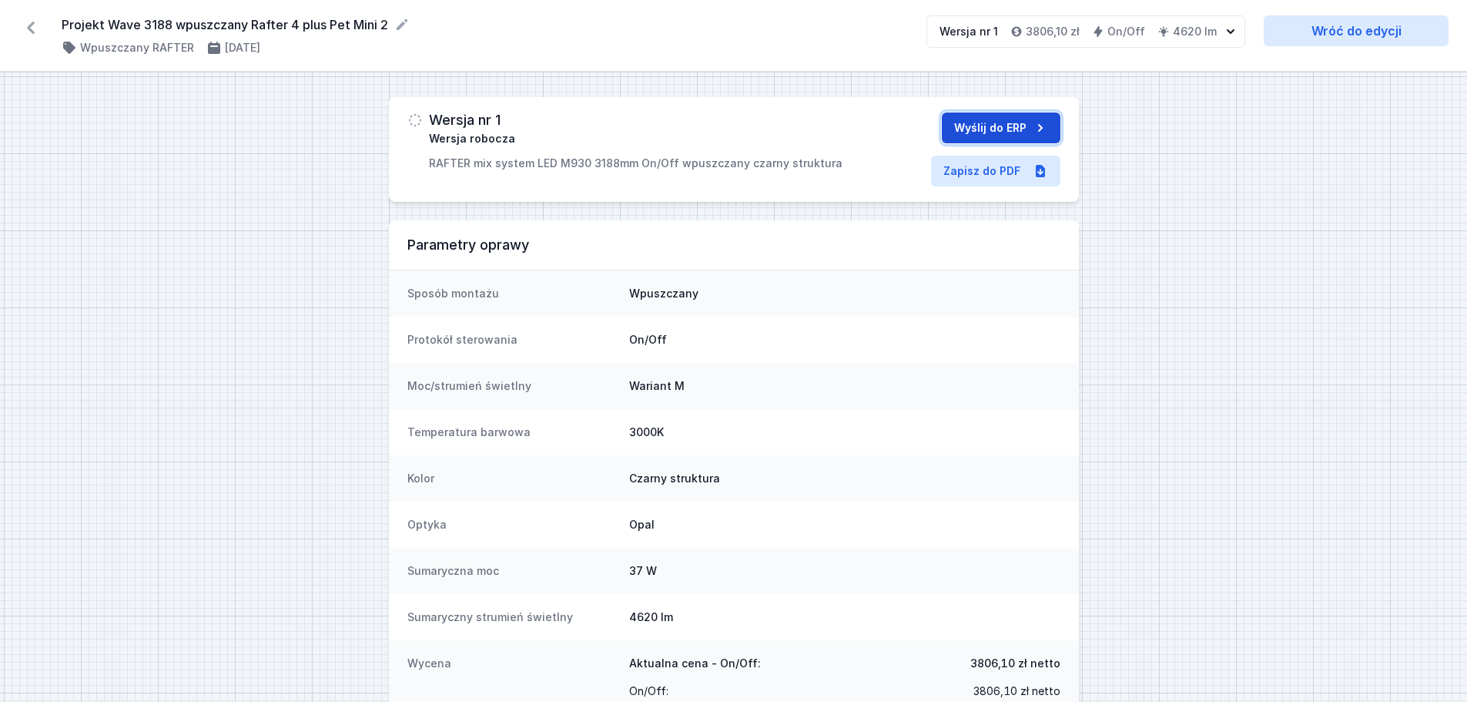
click at [993, 123] on button "Wyślij do ERP" at bounding box center [1001, 127] width 119 height 31
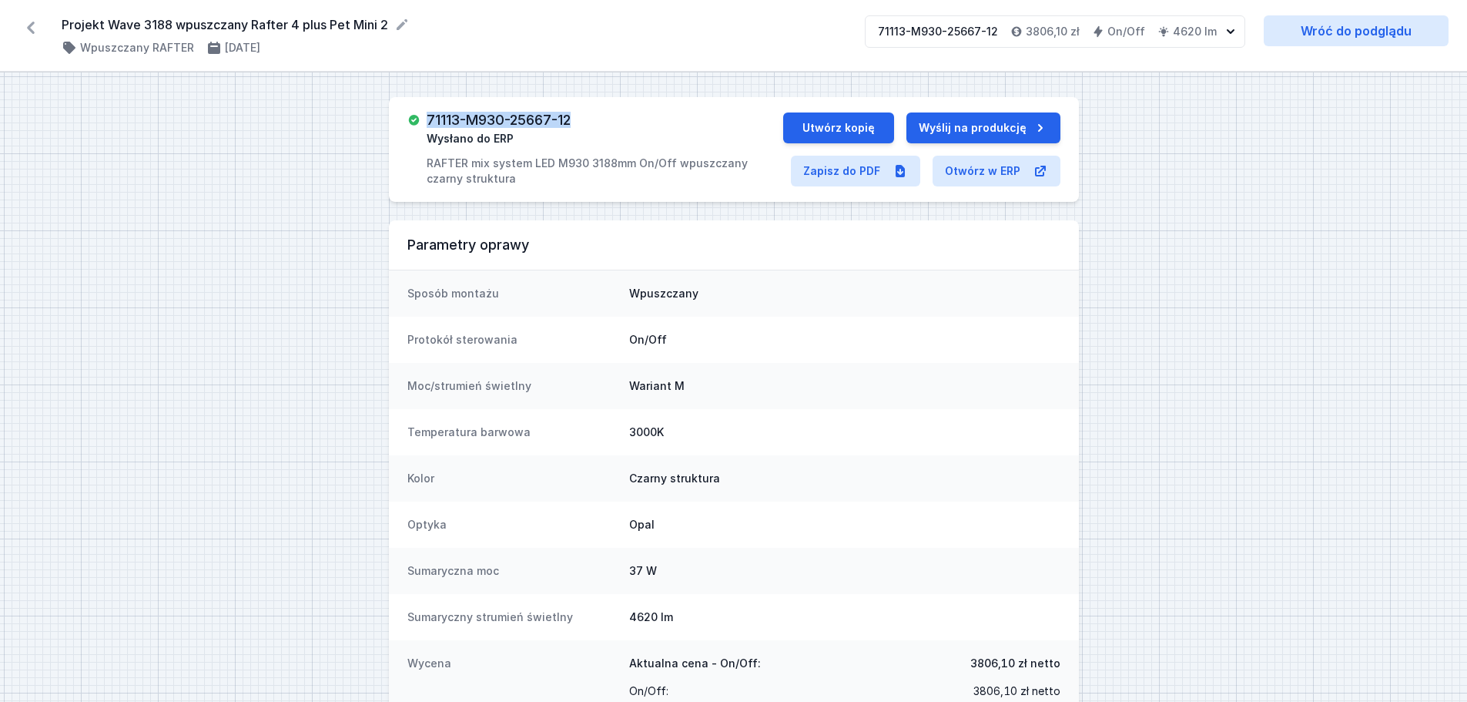
drag, startPoint x: 578, startPoint y: 120, endPoint x: 429, endPoint y: 113, distance: 148.8
click at [429, 113] on div "71113-M930-25667-12 Wysłano do ERP RAFTER mix system LED M930 3188mm On/Off wpu…" at bounding box center [605, 149] width 357 height 74
click at [35, 23] on icon at bounding box center [30, 27] width 25 height 25
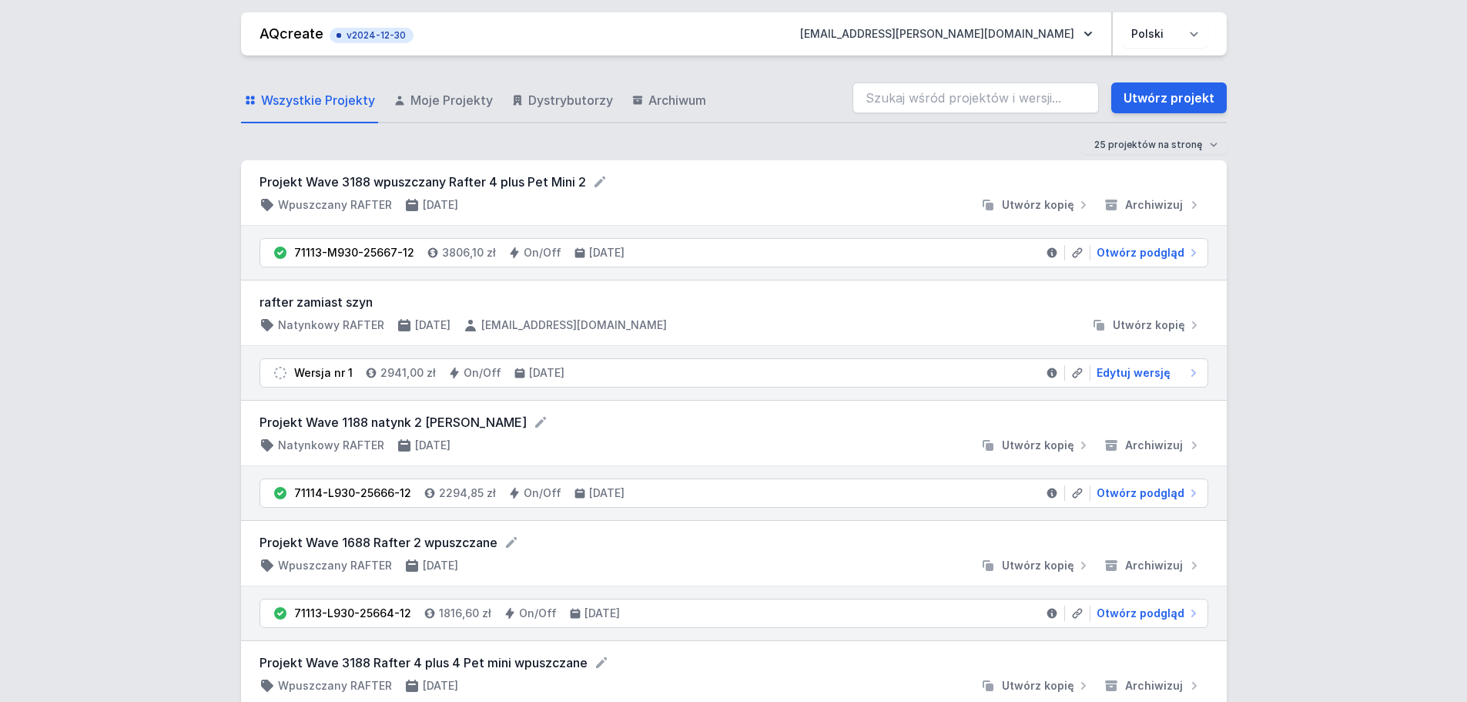
click at [605, 420] on form "Projekt Wave 1188 natynk 2 raftery" at bounding box center [734, 422] width 949 height 18
click at [1145, 109] on link "Utwórz projekt" at bounding box center [1170, 97] width 116 height 31
click at [1165, 93] on link "Utwórz projekt" at bounding box center [1170, 97] width 116 height 31
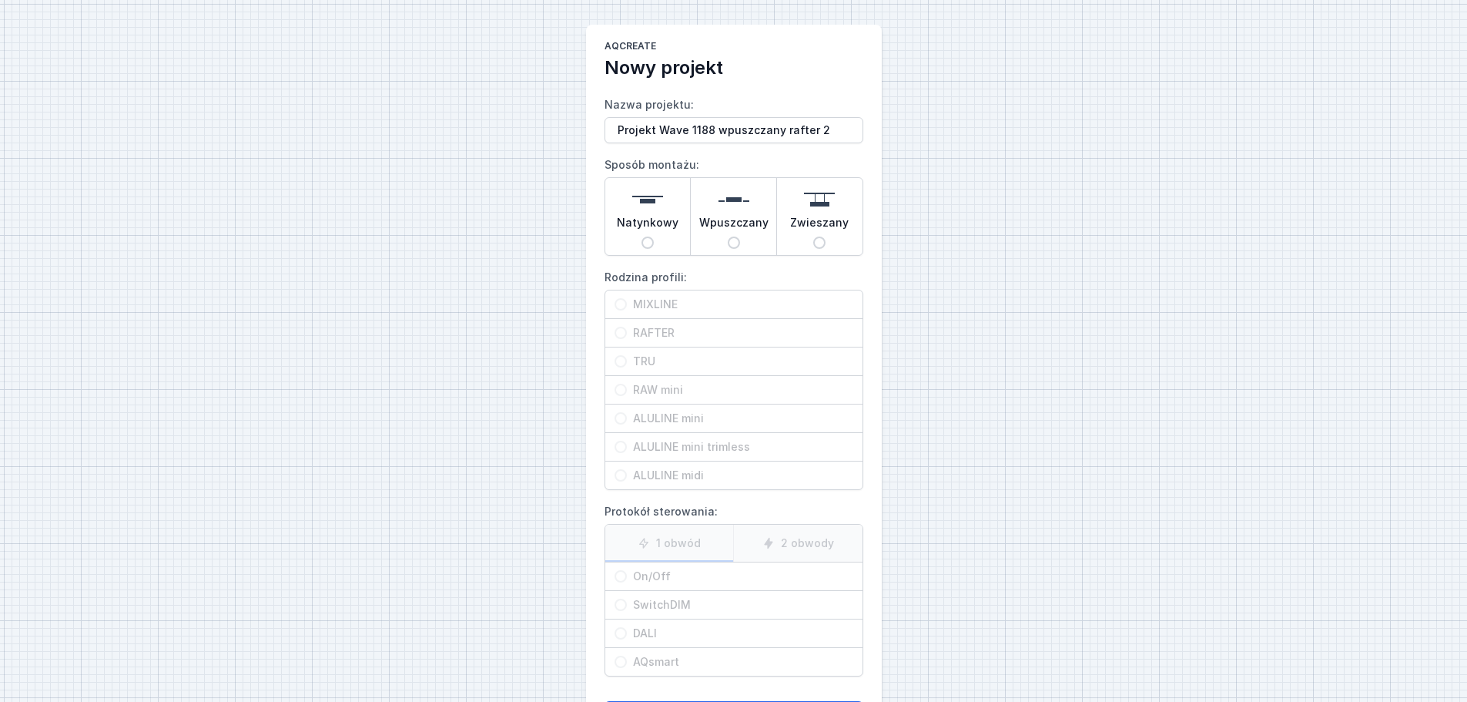
click at [722, 218] on span "Wpuszczany" at bounding box center [733, 226] width 69 height 22
click at [687, 336] on label "RAFTER" at bounding box center [733, 333] width 257 height 29
click at [663, 334] on label "RAFTER" at bounding box center [733, 333] width 257 height 29
click at [737, 242] on input "Wpuszczany" at bounding box center [734, 242] width 12 height 12
click at [673, 343] on div "RAFTER" at bounding box center [733, 333] width 257 height 28
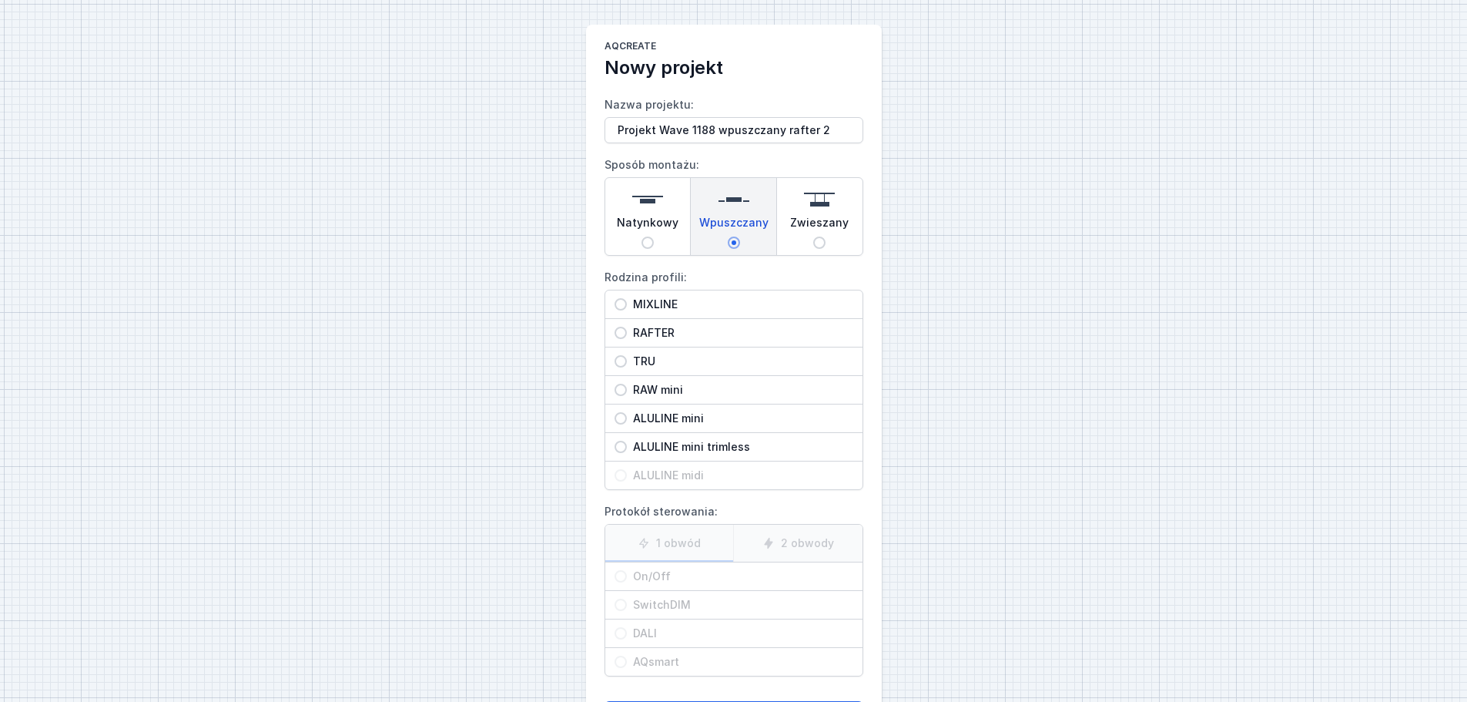
click at [627, 339] on input "RAFTER" at bounding box center [621, 333] width 12 height 12
click at [652, 535] on span "On/Off" at bounding box center [740, 576] width 226 height 15
click at [627, 535] on input "On/Off" at bounding box center [621, 576] width 12 height 12
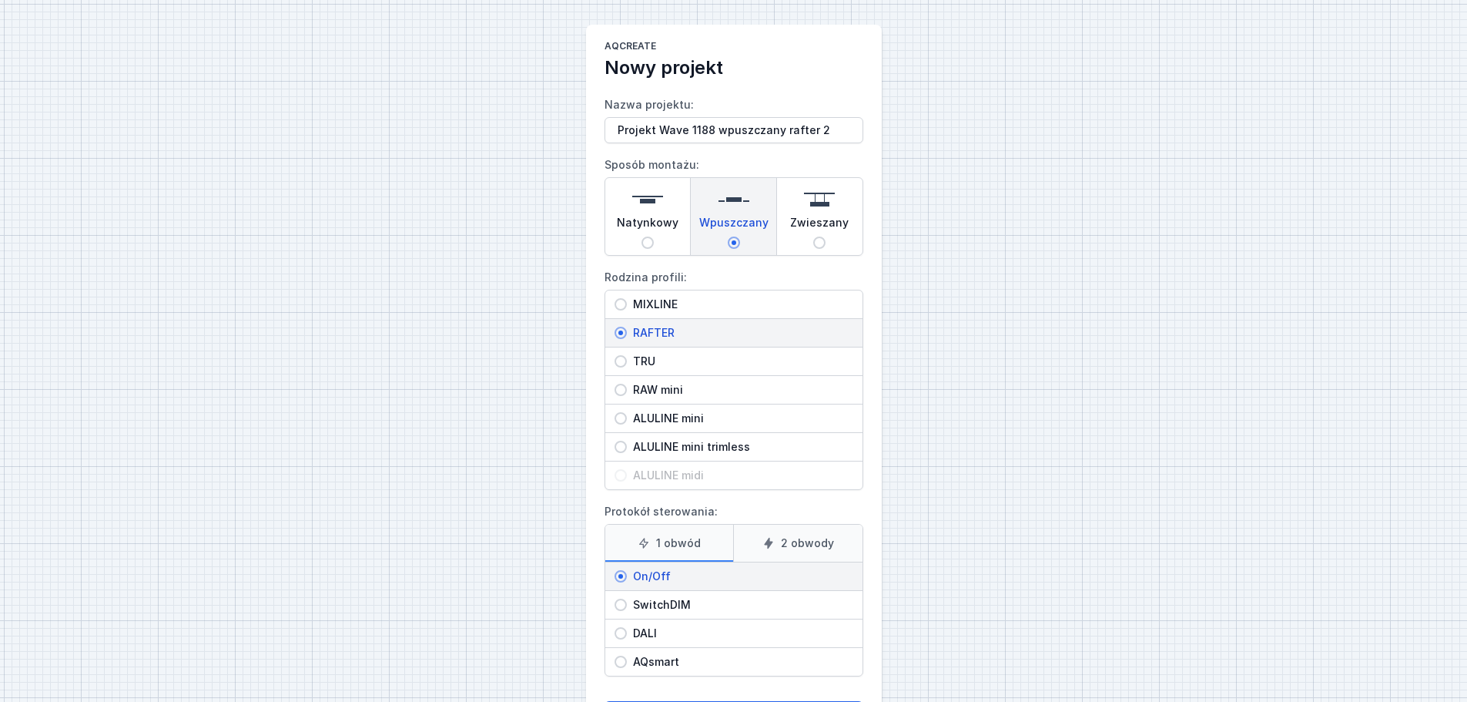
scroll to position [70, 0]
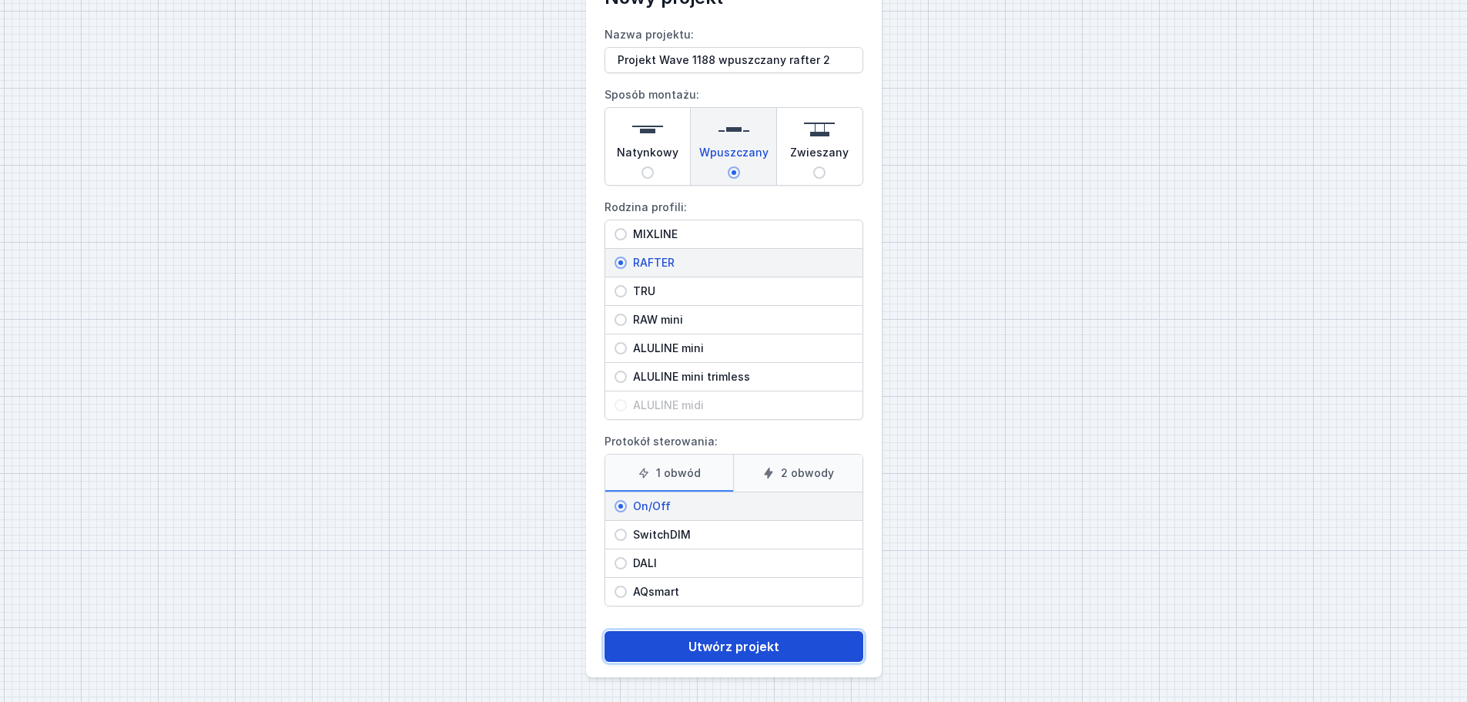
click at [731, 535] on button "Utwórz projekt" at bounding box center [734, 646] width 259 height 31
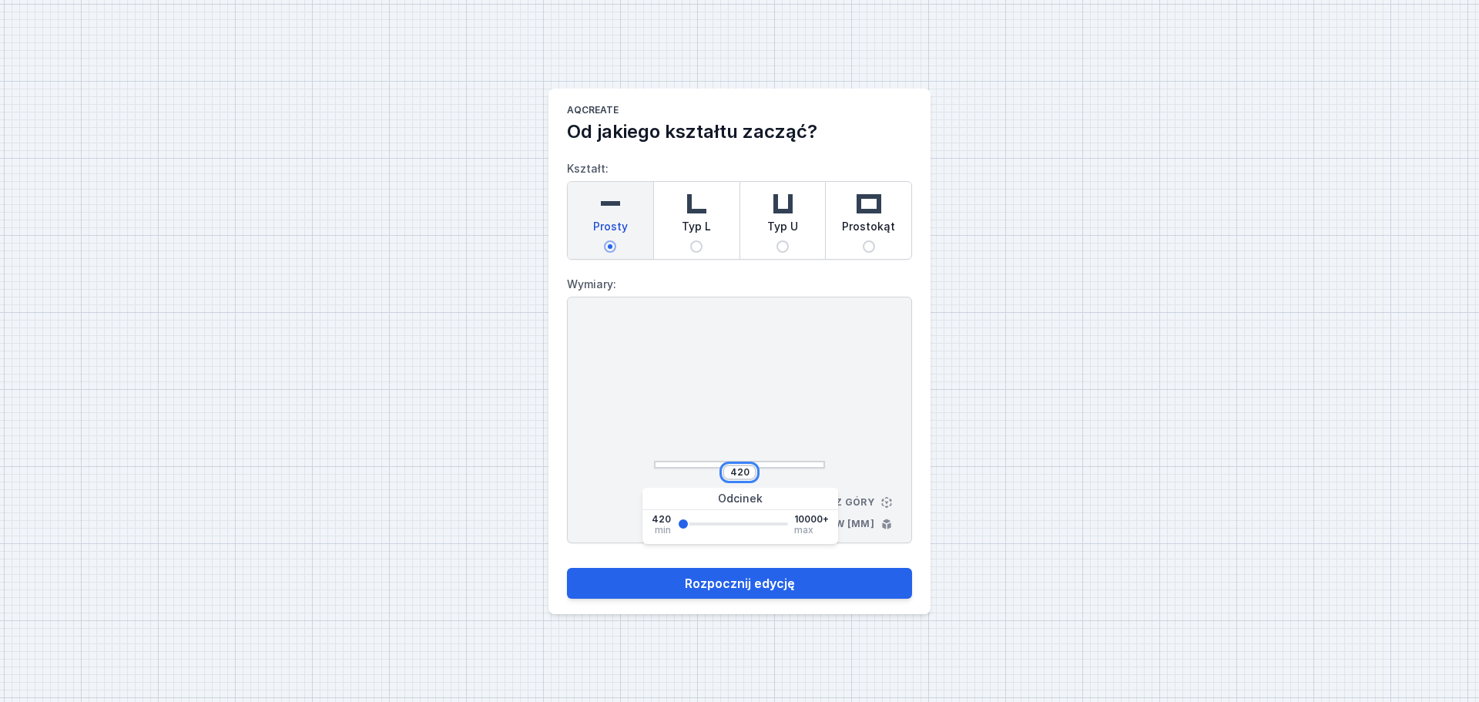
click at [750, 471] on input "420" at bounding box center [739, 472] width 25 height 12
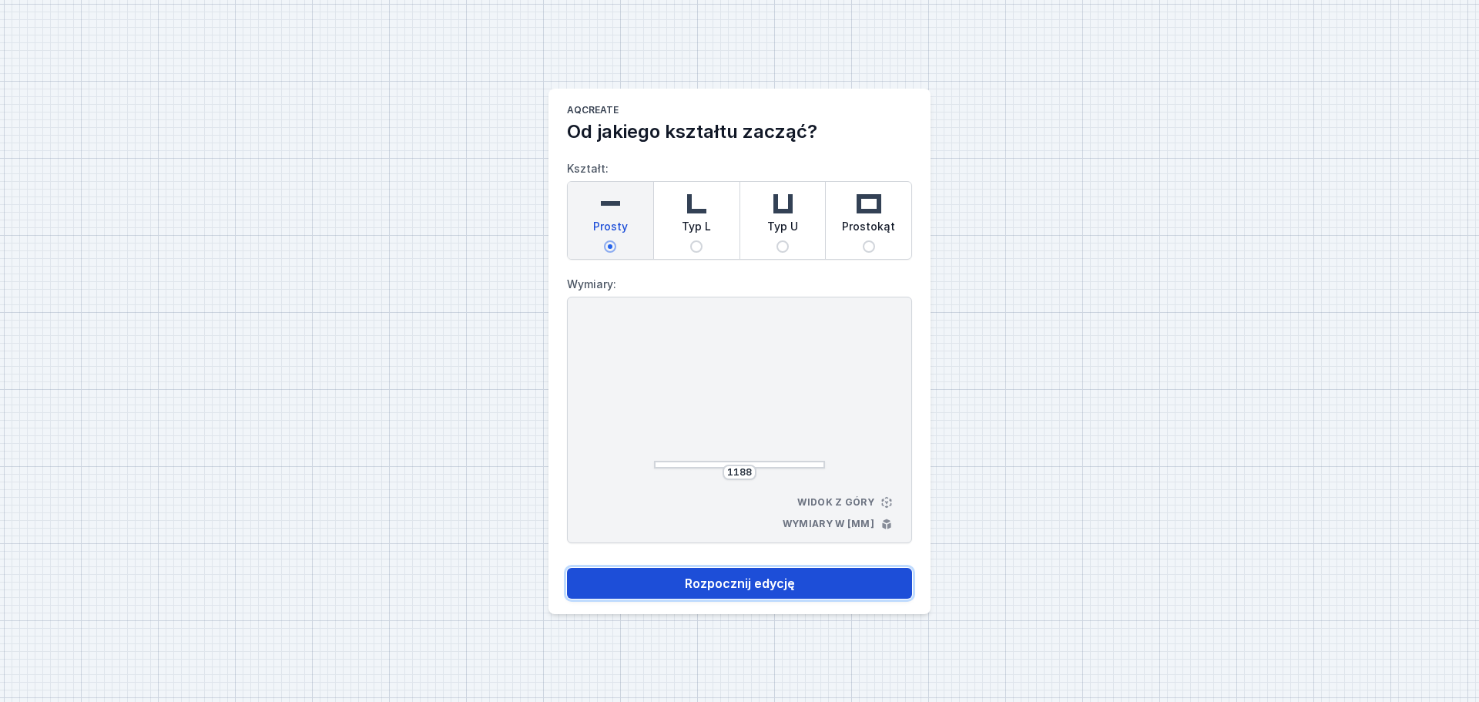
click at [760, 535] on button "Rozpocznij edycję" at bounding box center [739, 583] width 345 height 31
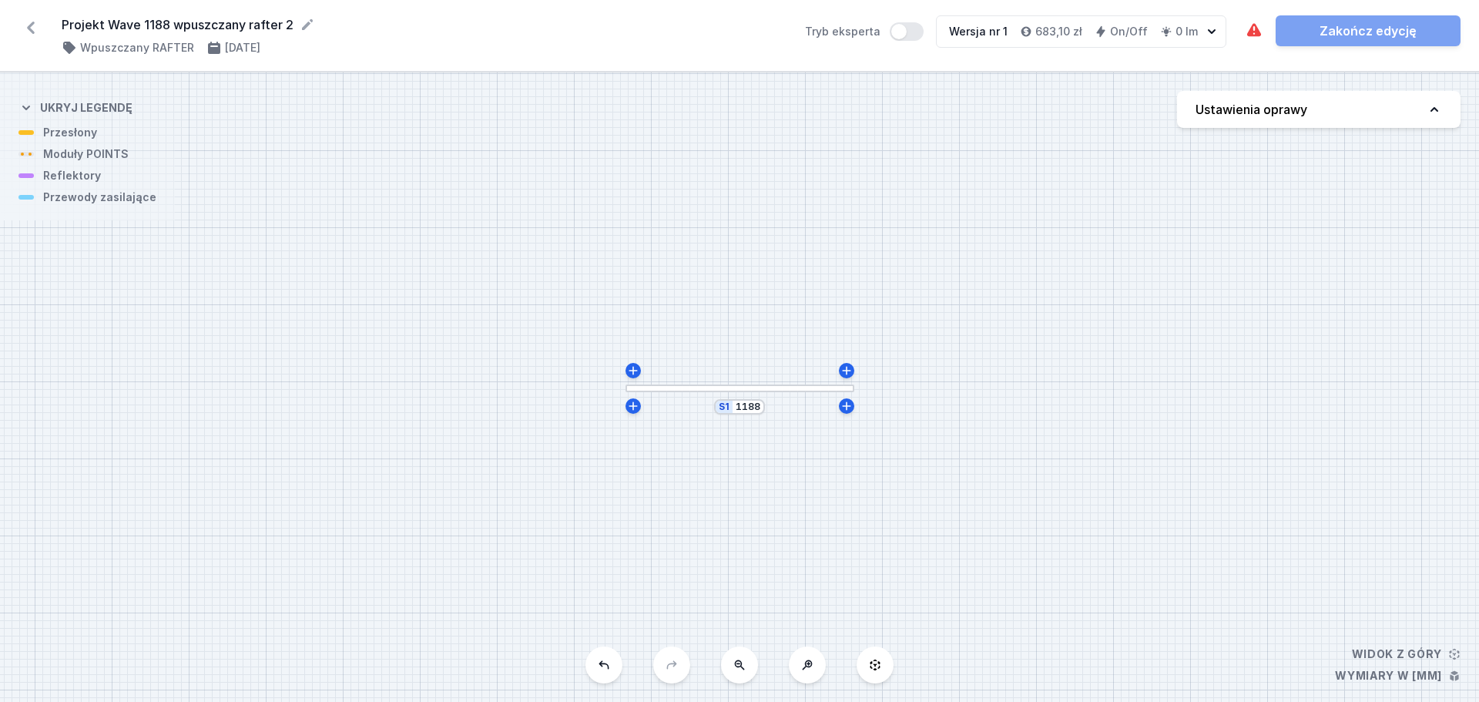
drag, startPoint x: 1285, startPoint y: 109, endPoint x: 1324, endPoint y: 124, distance: 42.2
click at [1171, 124] on button "Ustawienia oprawy" at bounding box center [1318, 109] width 283 height 37
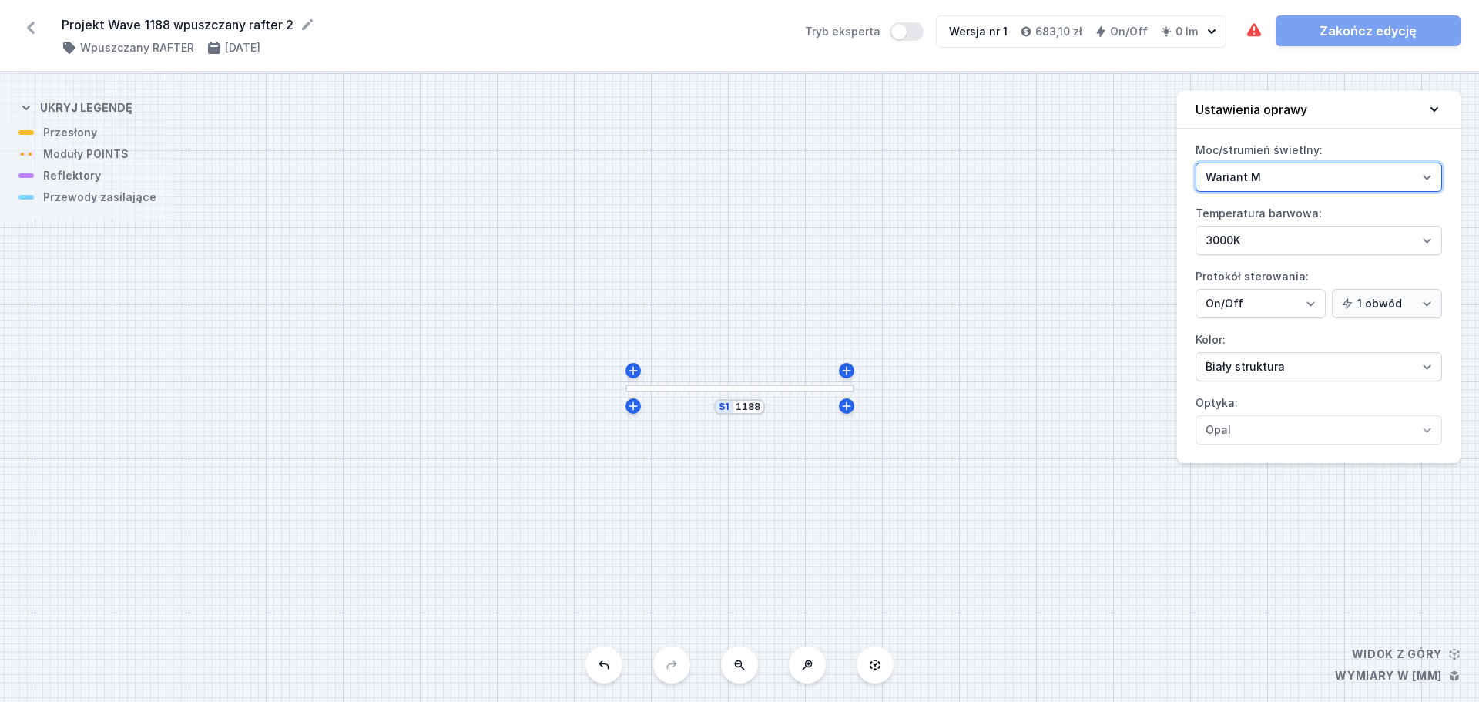
click at [1171, 178] on select "Wariant L Wariant M" at bounding box center [1319, 177] width 247 height 29
click at [1171, 163] on select "Wariant L Wariant M" at bounding box center [1319, 177] width 247 height 29
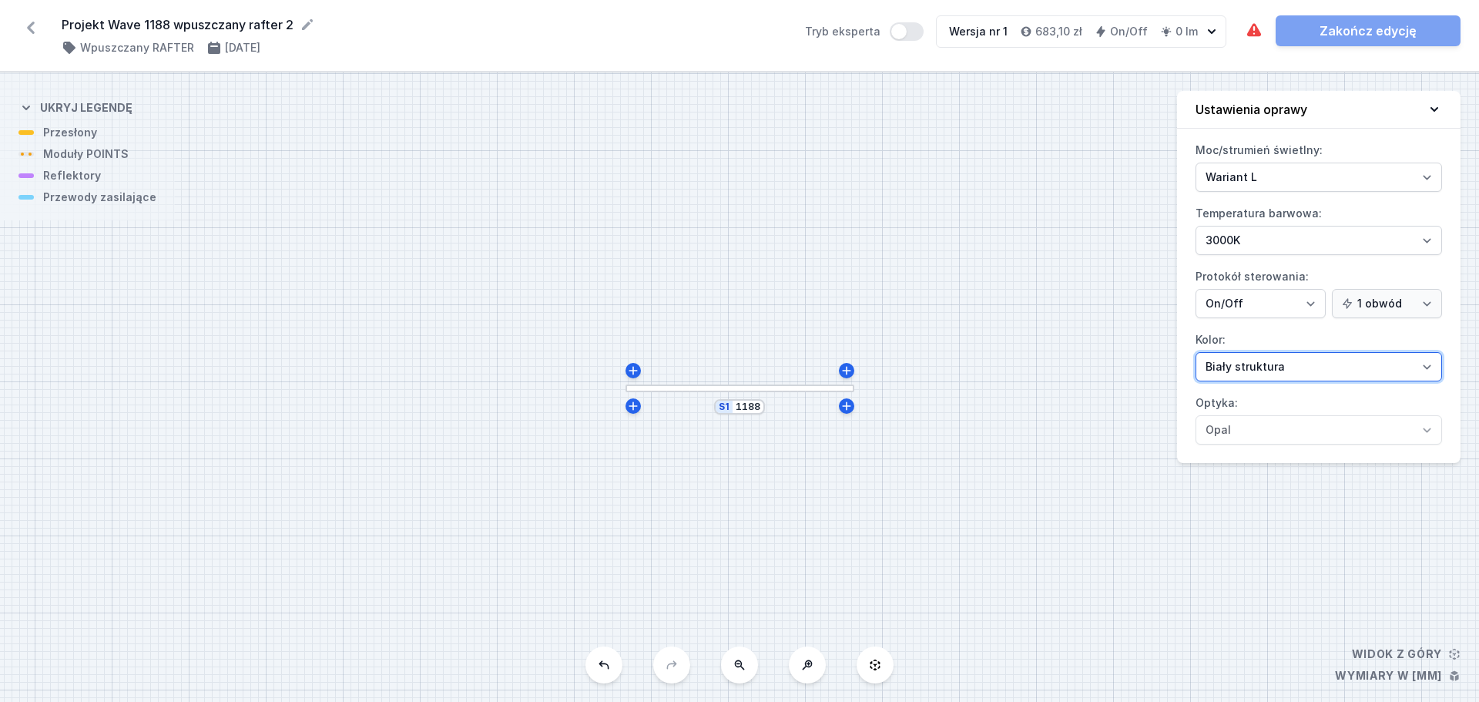
click at [1171, 362] on select "Biały struktura Czarny struktura Złoty struktura Miedziany Szary Inny (z palety…" at bounding box center [1319, 366] width 247 height 29
click at [1171, 352] on select "Biały struktura Czarny struktura Złoty struktura Miedziany Szary Inny (z palety…" at bounding box center [1319, 366] width 247 height 29
click at [1171, 106] on icon at bounding box center [1434, 109] width 15 height 15
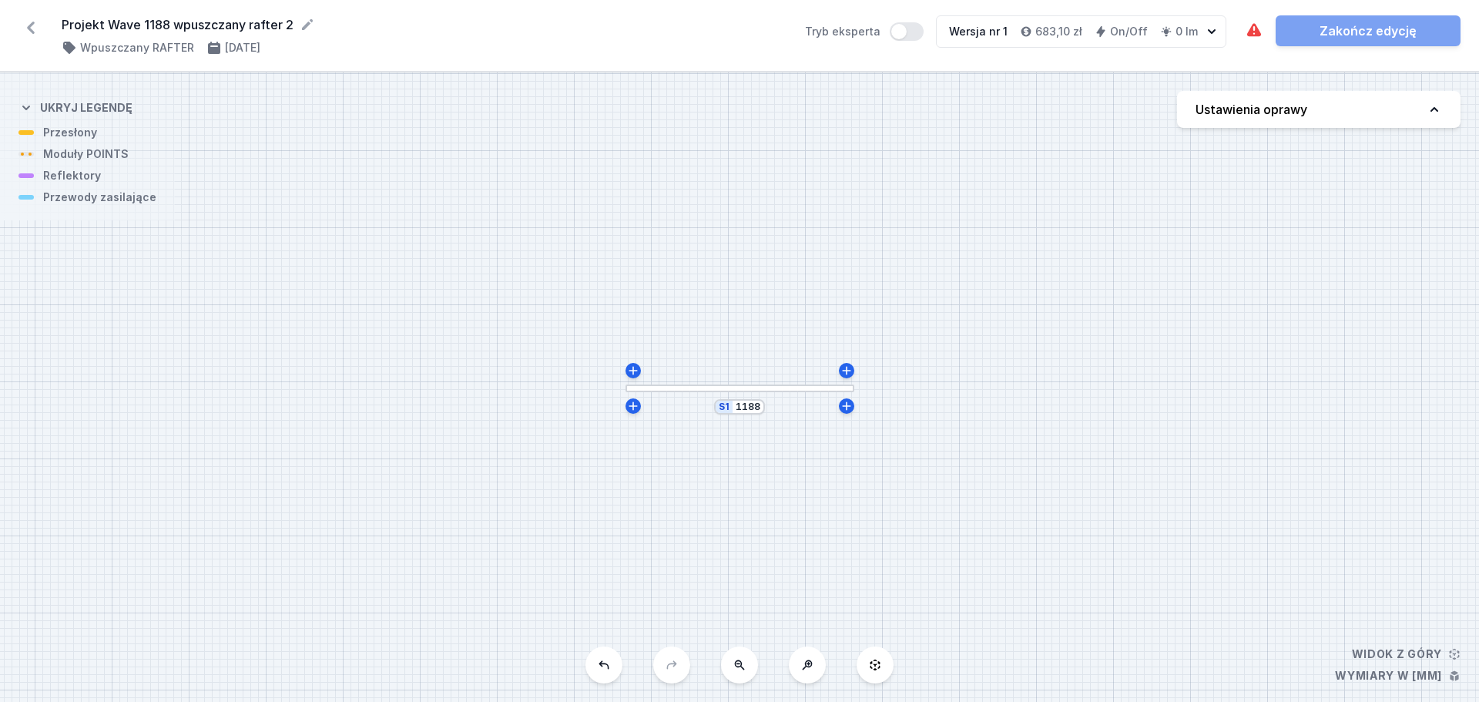
click at [769, 391] on div at bounding box center [740, 388] width 229 height 8
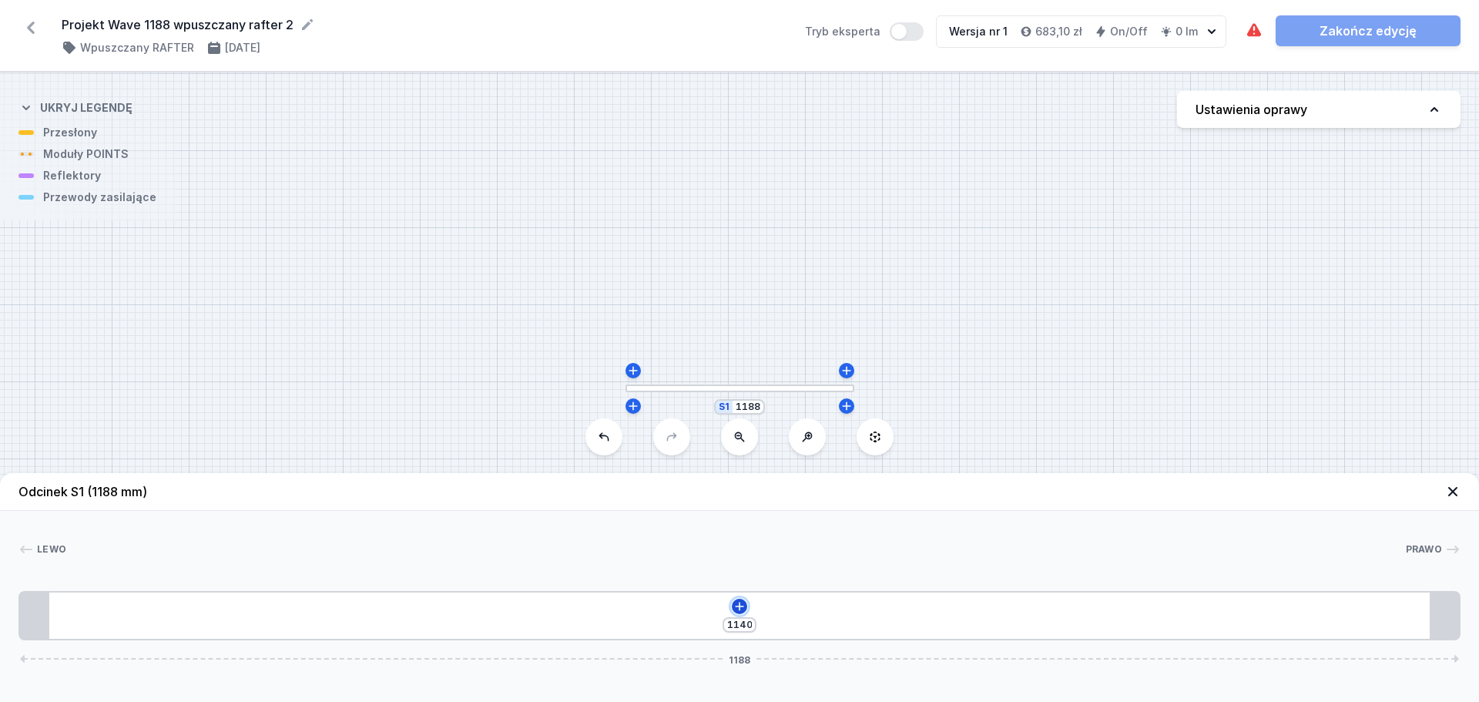
click at [735, 535] on icon at bounding box center [739, 606] width 12 height 12
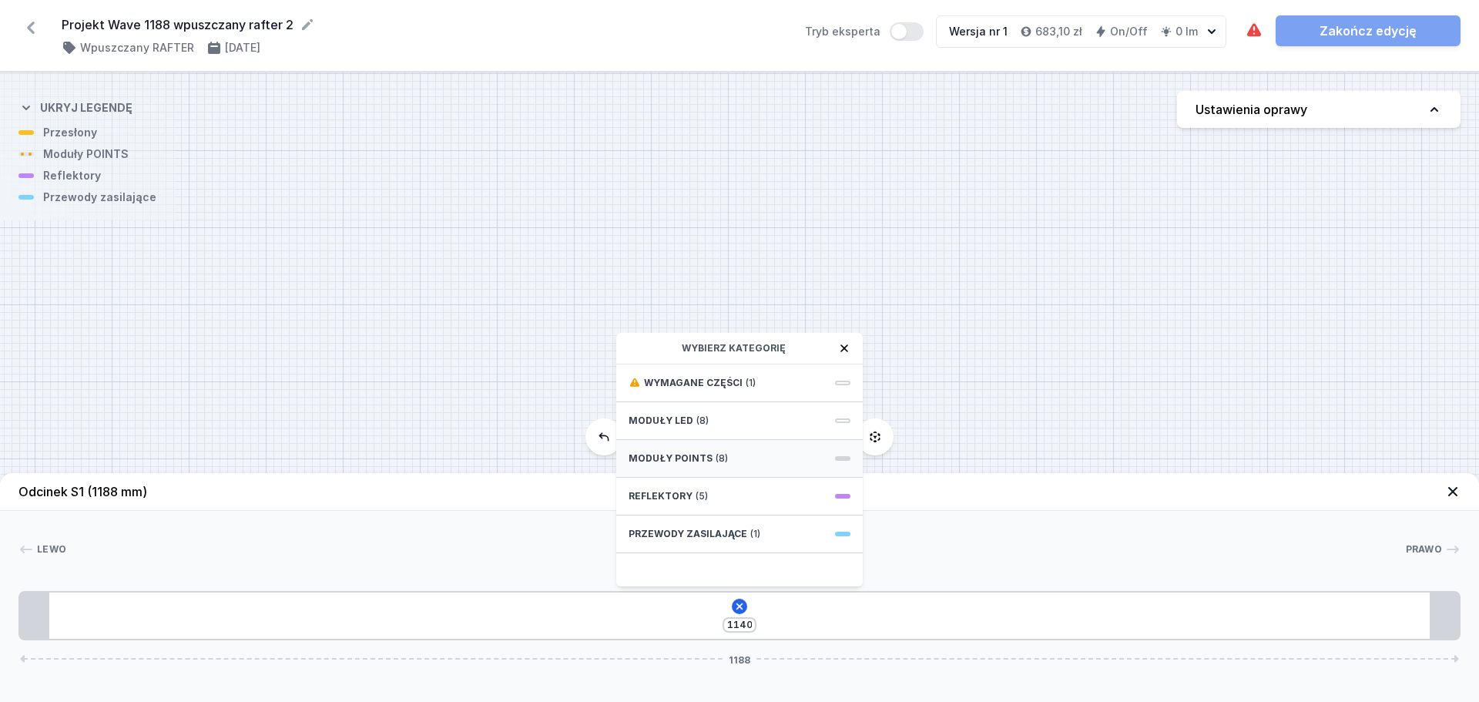
click at [709, 452] on div "Moduły POINTS (8)" at bounding box center [739, 459] width 247 height 38
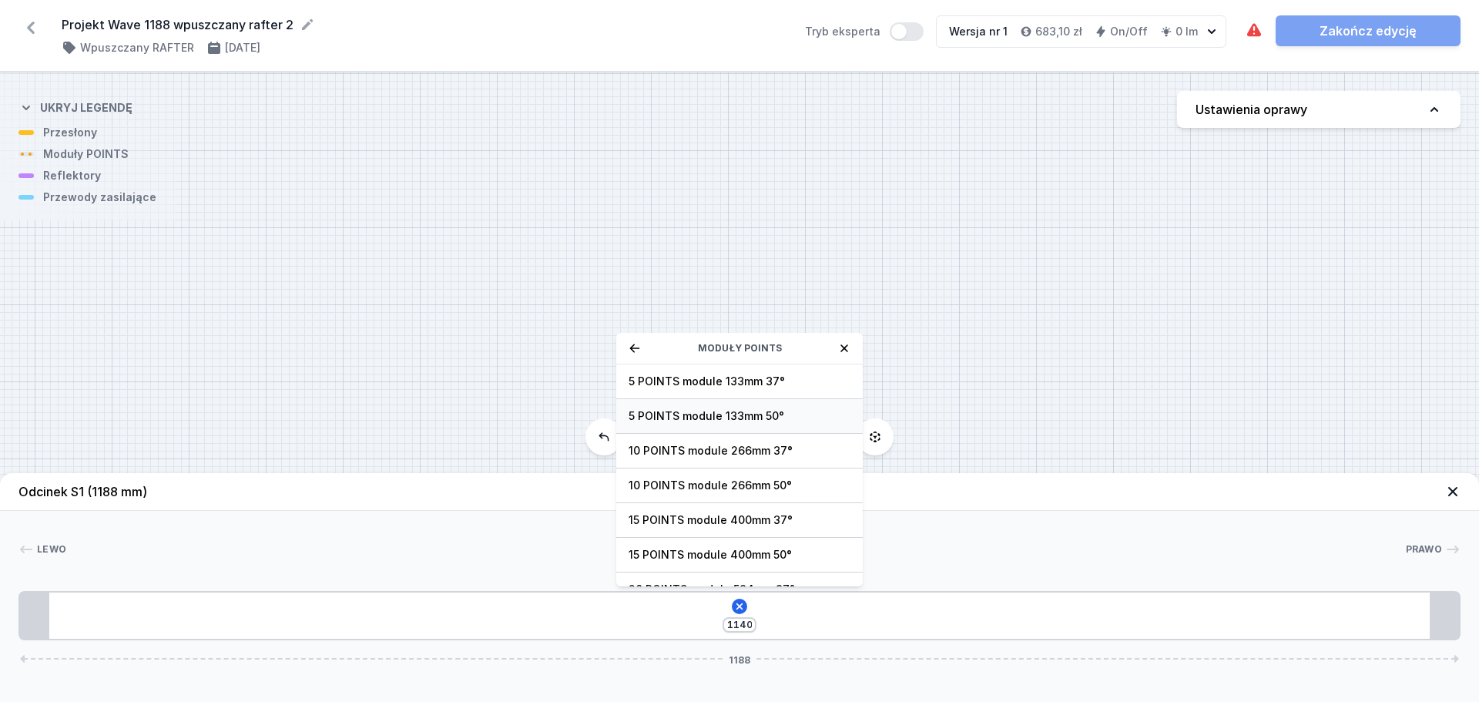
click at [691, 426] on div "5 POINTS module 133mm 50°" at bounding box center [739, 416] width 247 height 35
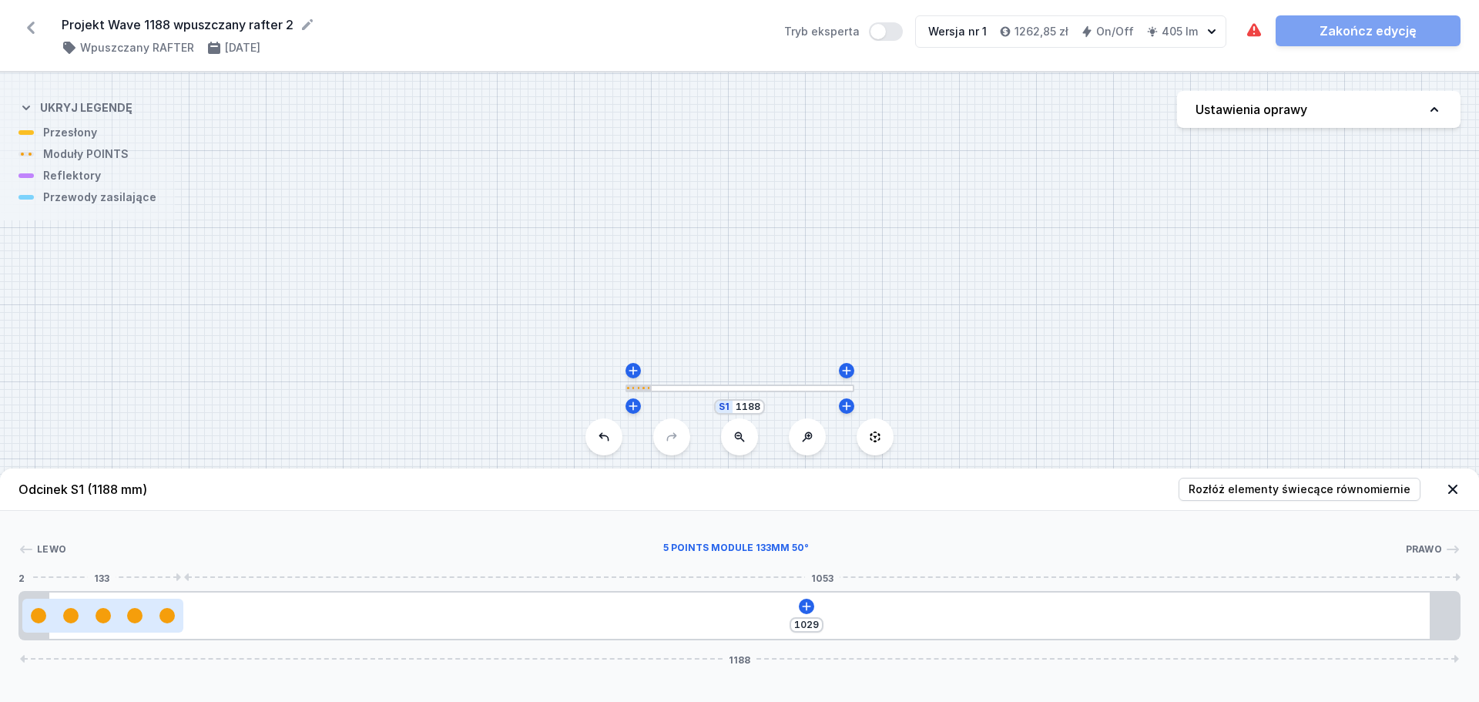
click at [107, 535] on div at bounding box center [103, 615] width 15 height 15
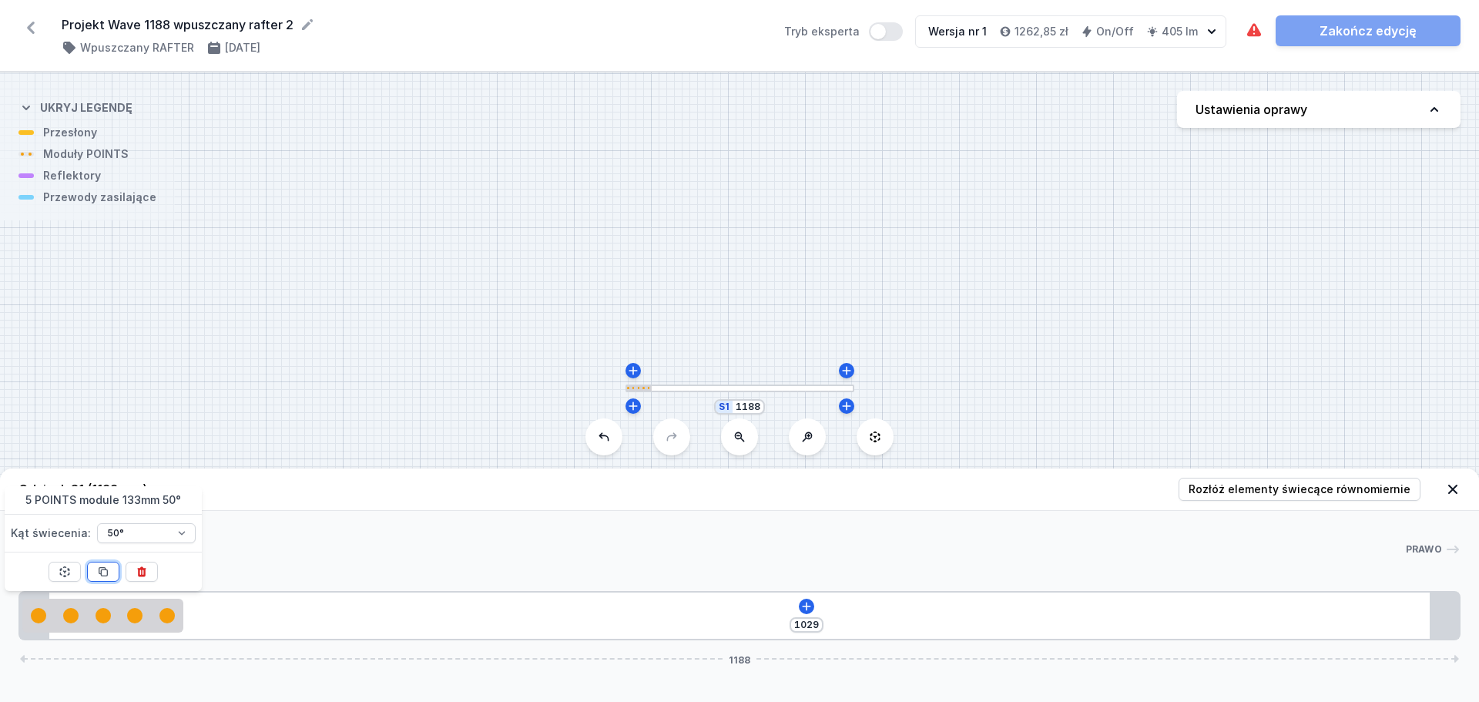
click at [109, 535] on icon at bounding box center [103, 571] width 12 height 12
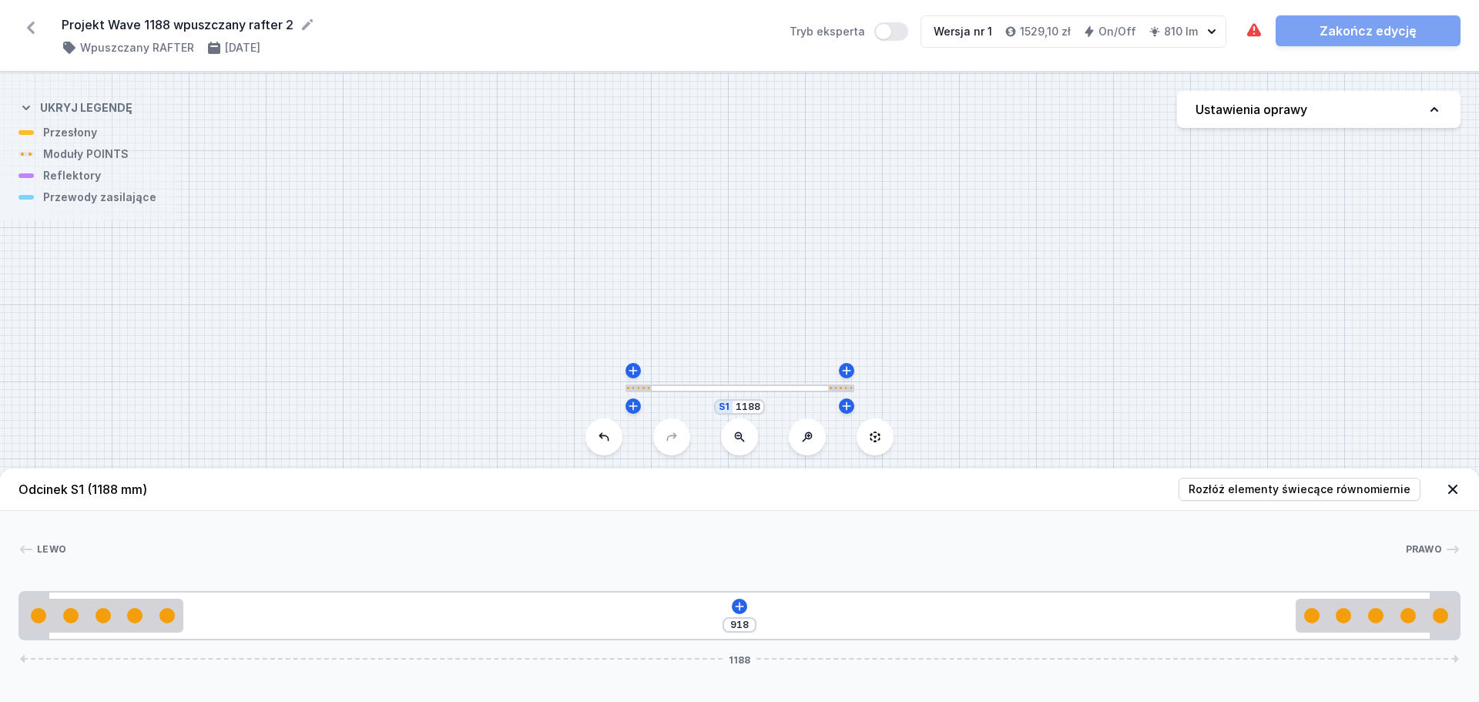
drag, startPoint x: 334, startPoint y: 622, endPoint x: 1471, endPoint y: 636, distance: 1136.3
click at [1171, 535] on div "[PERSON_NAME] 1 2 2 1 918 1188 133 918 133 24 1140 24 1188" at bounding box center [739, 575] width 1479 height 129
click at [745, 535] on icon at bounding box center [739, 606] width 12 height 12
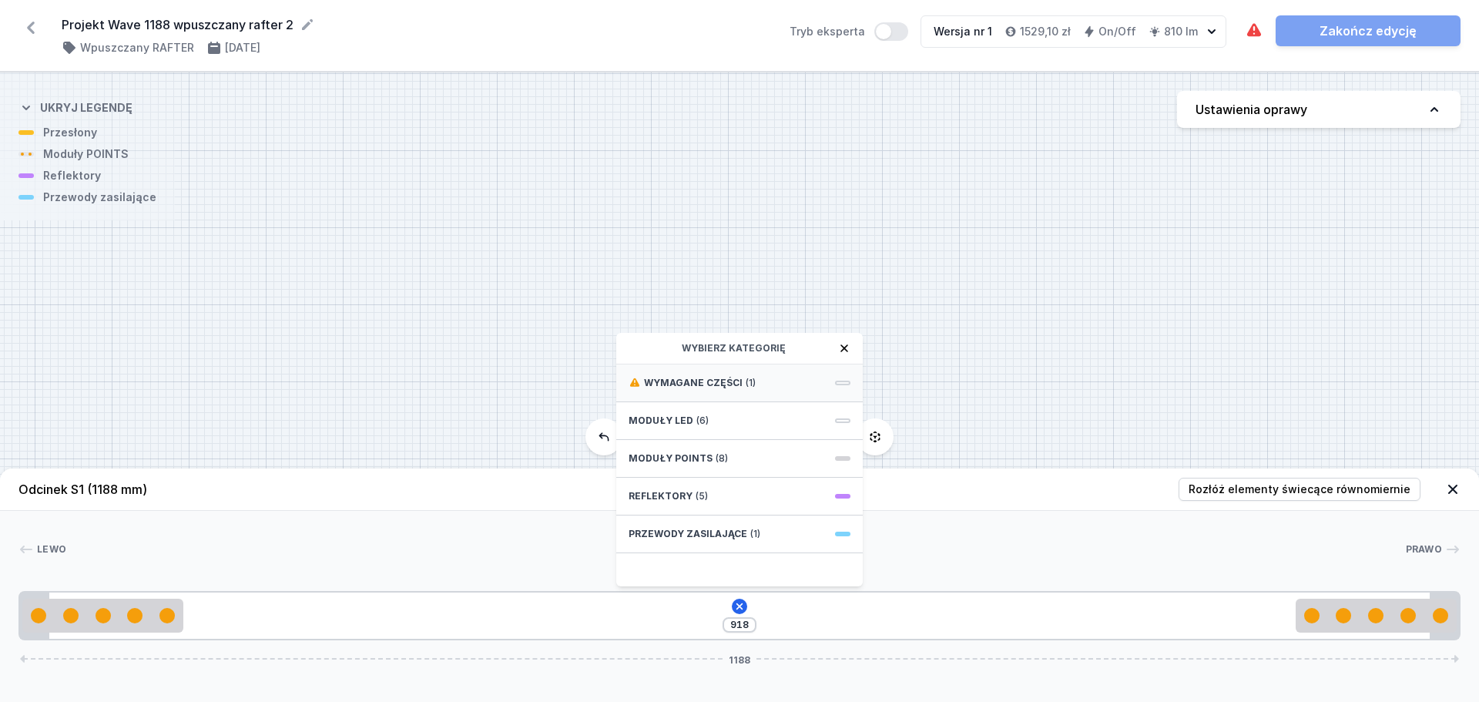
click at [800, 364] on div "Wymagane części (1)" at bounding box center [739, 383] width 247 height 38
click at [799, 377] on span "Hole for power supply cable" at bounding box center [740, 381] width 222 height 15
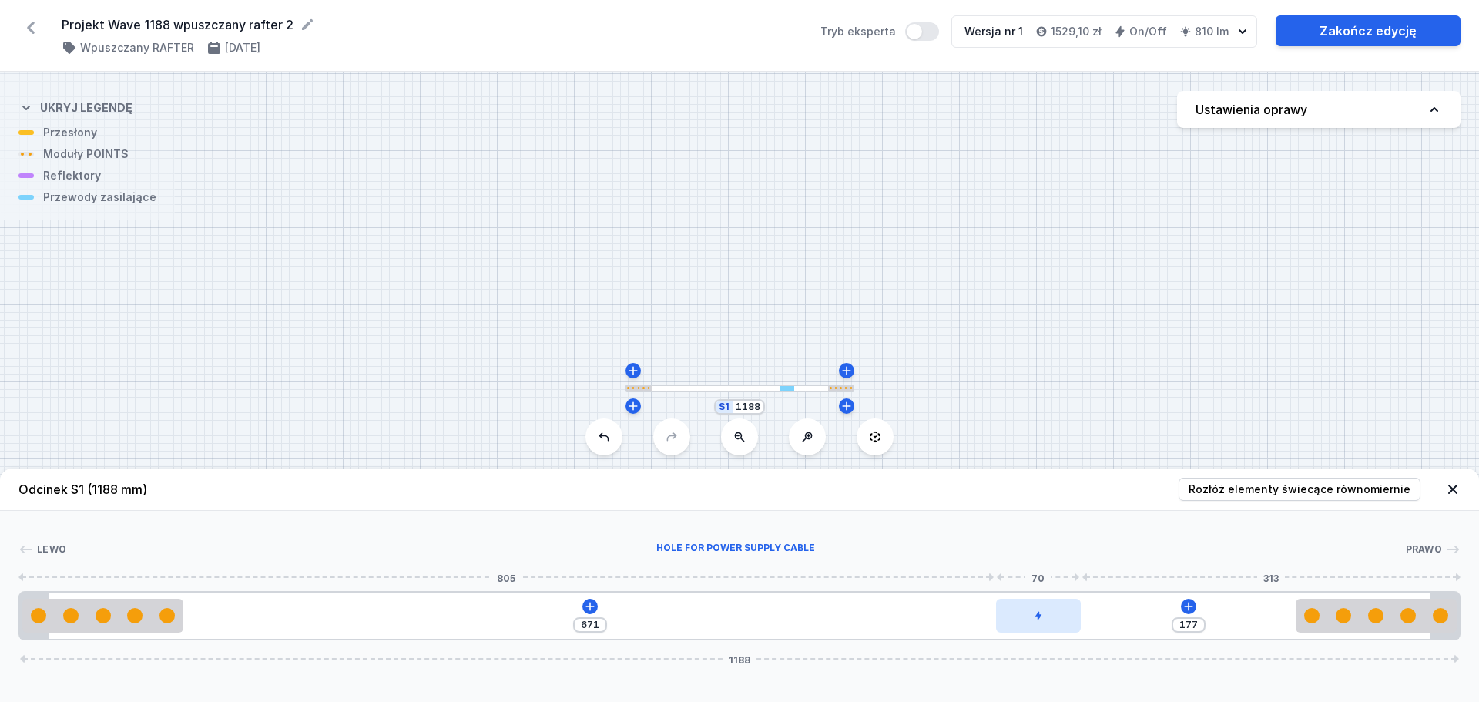
drag, startPoint x: 234, startPoint y: 611, endPoint x: 1058, endPoint y: 620, distance: 823.5
click at [1058, 535] on div at bounding box center [1038, 616] width 85 height 34
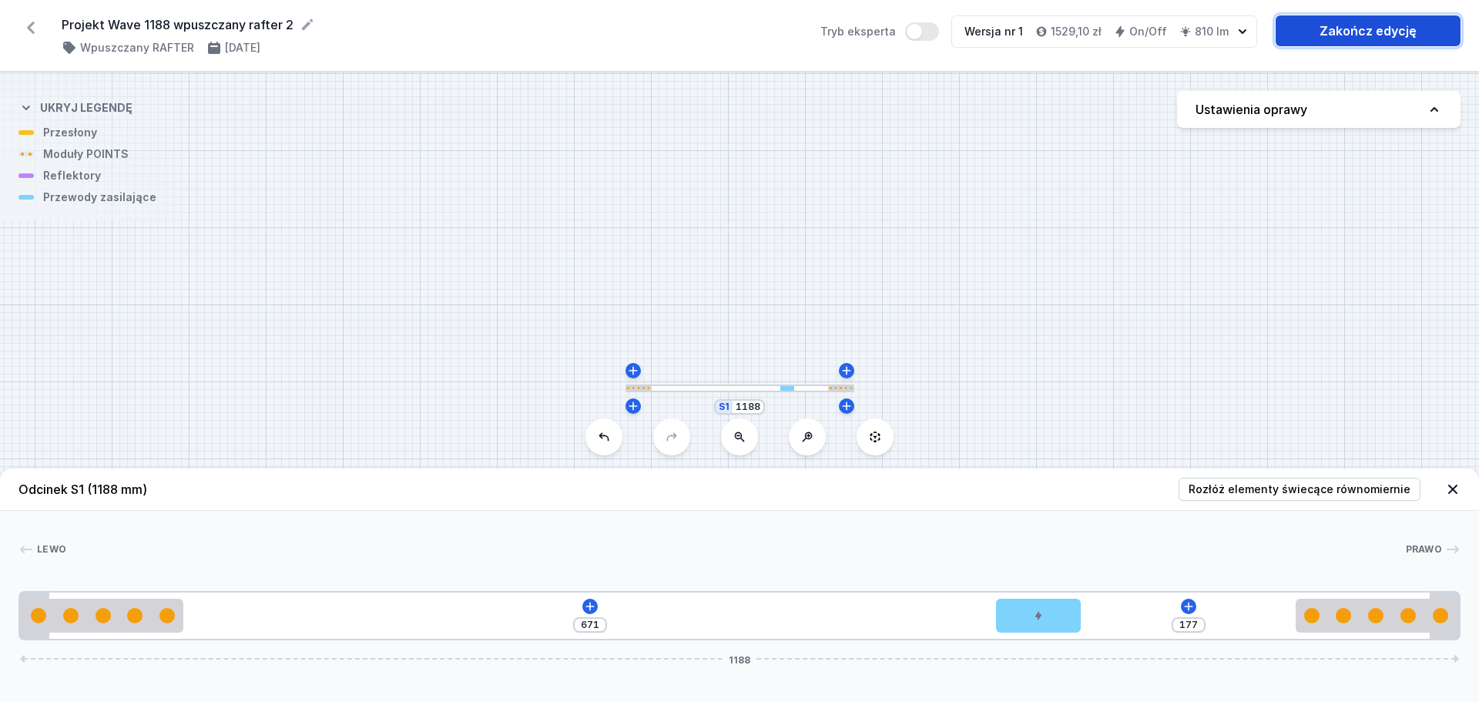
click at [1171, 38] on link "Zakończ edycję" at bounding box center [1368, 30] width 185 height 31
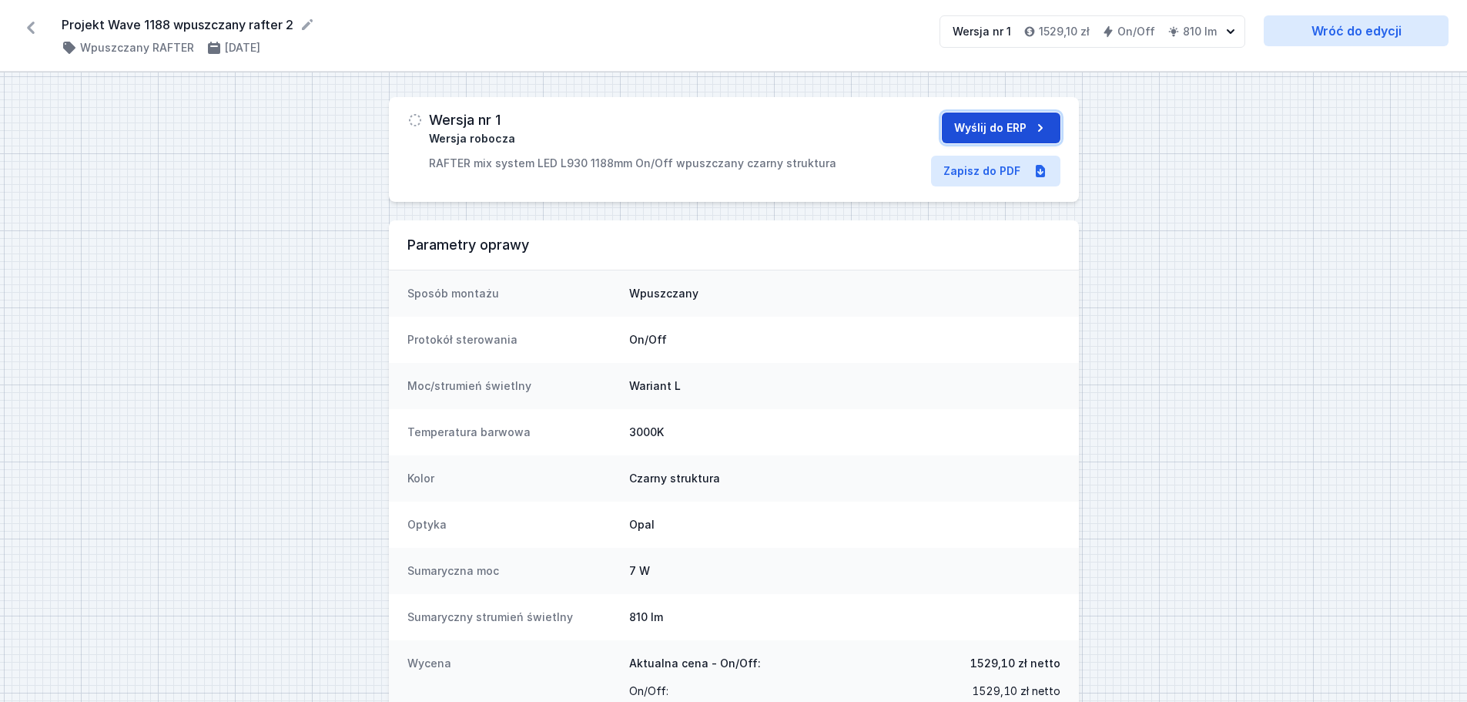
click at [1038, 128] on icon "submit" at bounding box center [1040, 127] width 15 height 15
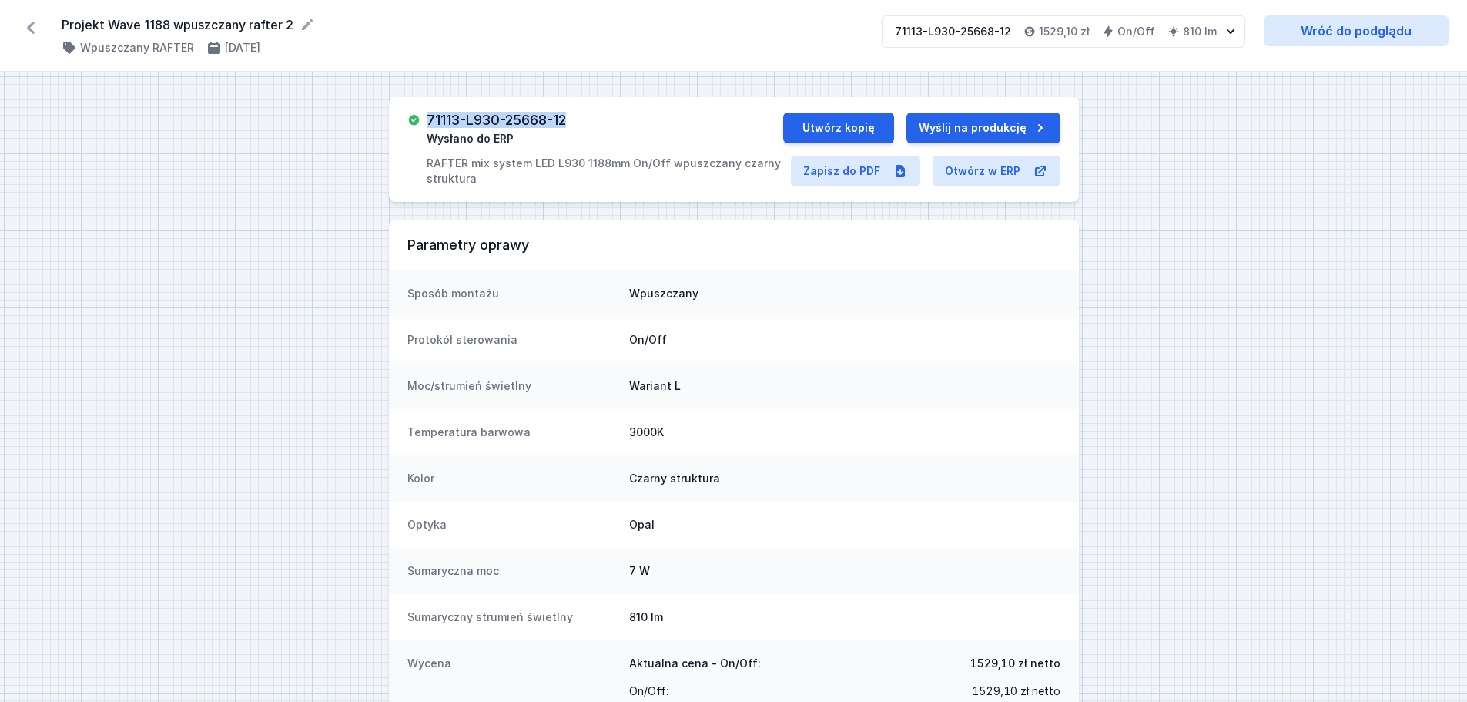
drag, startPoint x: 552, startPoint y: 122, endPoint x: 428, endPoint y: 126, distance: 124.1
click at [428, 126] on div "71113-L930-25668-12 Wysłano do ERP RAFTER mix system LED L930 1188mm On/Off wpu…" at bounding box center [605, 149] width 357 height 74
click at [42, 32] on icon at bounding box center [30, 27] width 25 height 25
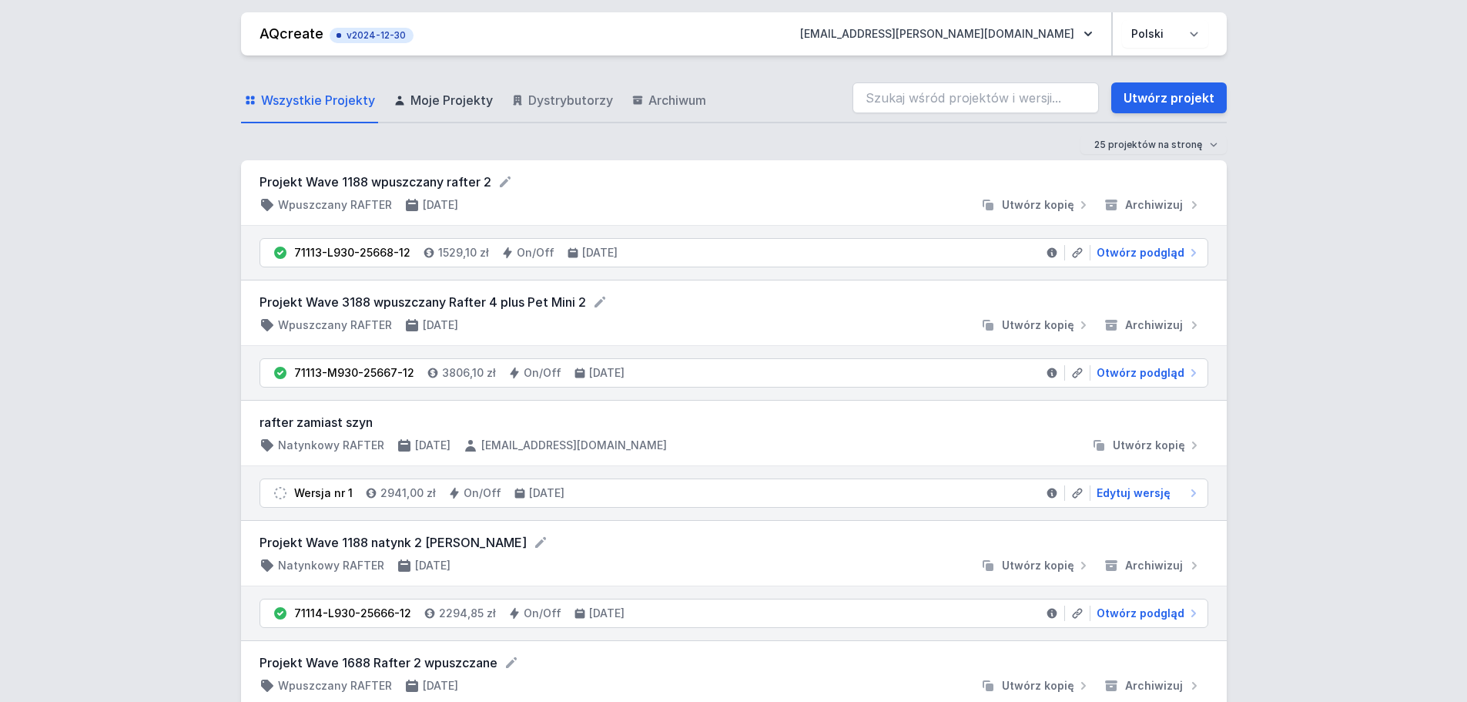
click at [449, 97] on span "Moje Projekty" at bounding box center [452, 100] width 82 height 18
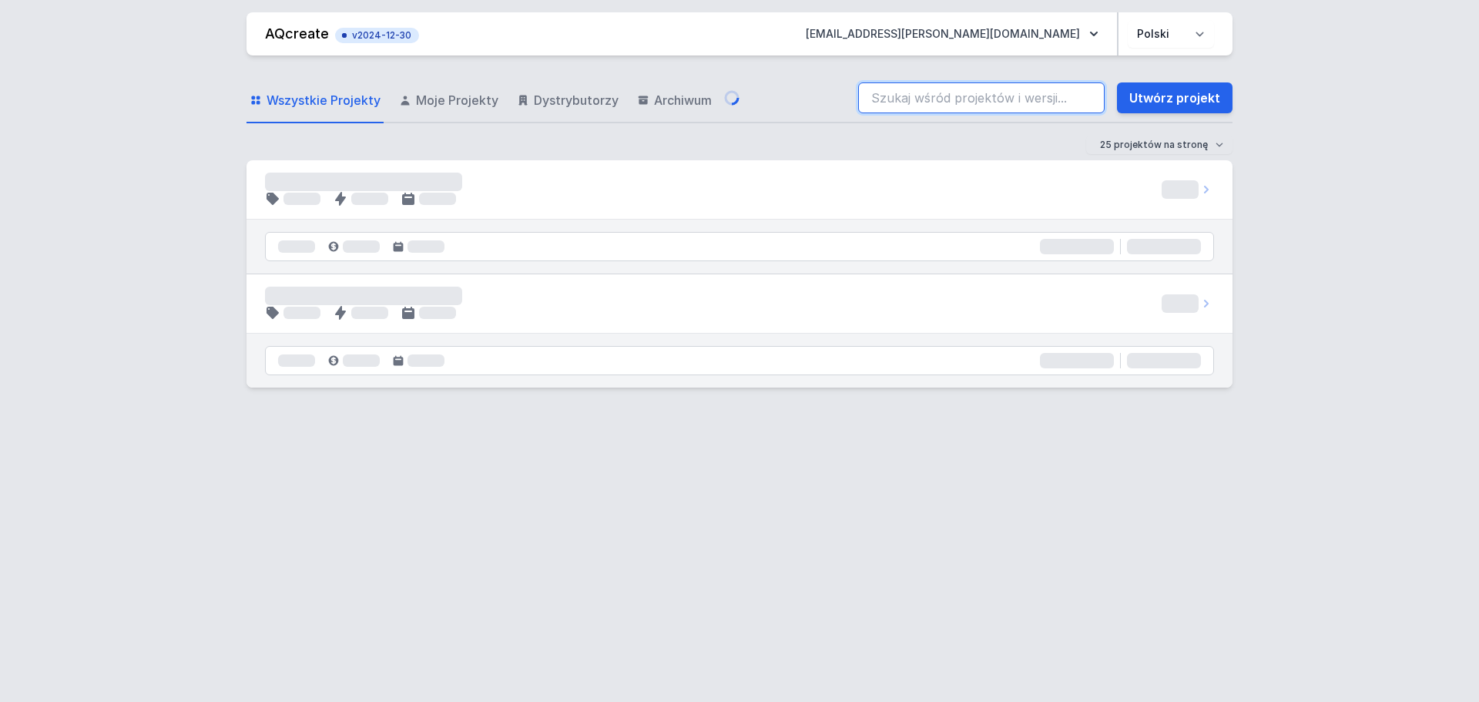
click at [905, 93] on input "search" at bounding box center [981, 97] width 247 height 31
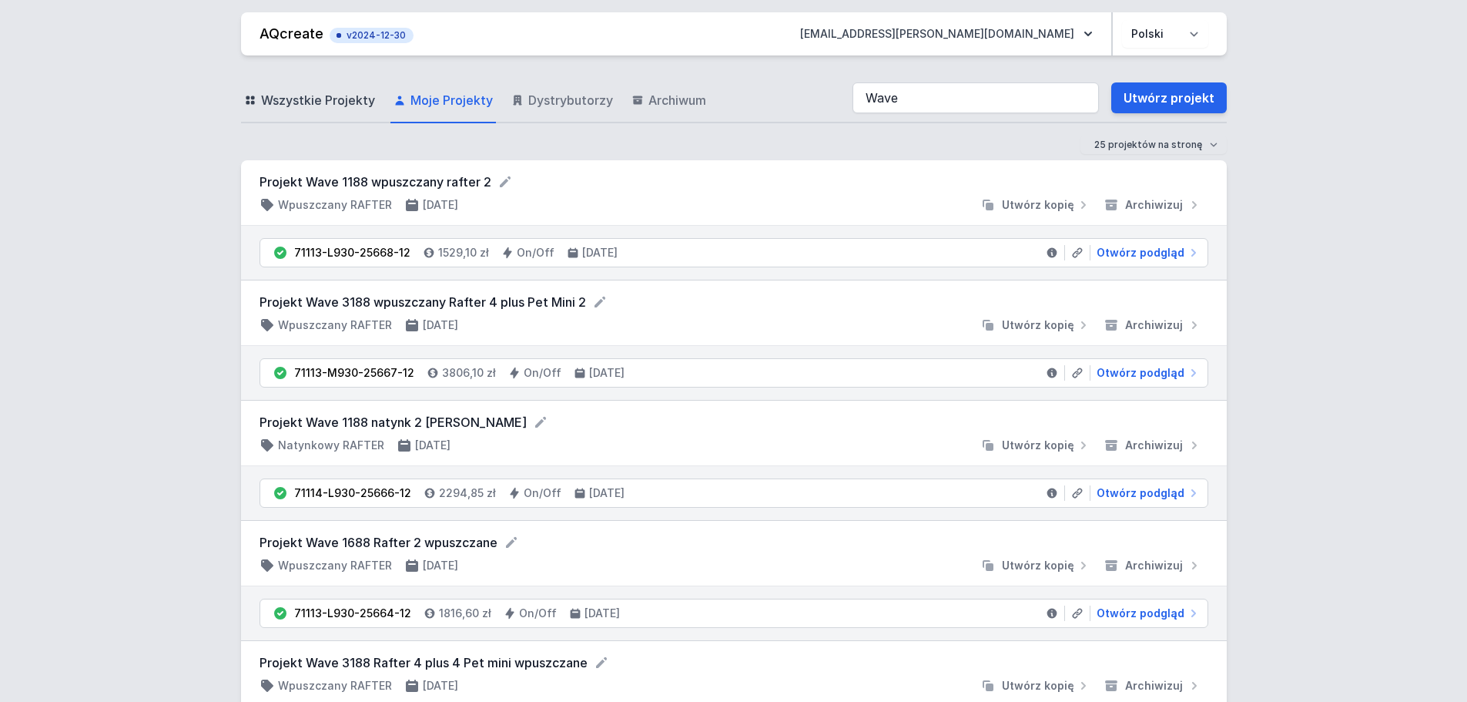
click at [304, 99] on span "Wszystkie Projekty" at bounding box center [318, 100] width 114 height 18
